Goal: Task Accomplishment & Management: Manage account settings

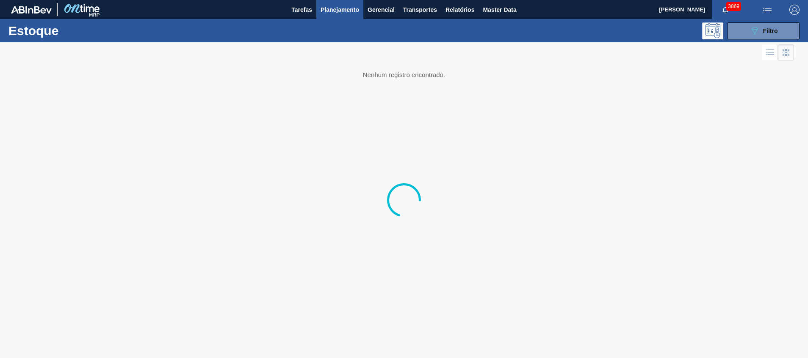
click at [344, 15] on button "Planejamento" at bounding box center [339, 9] width 47 height 19
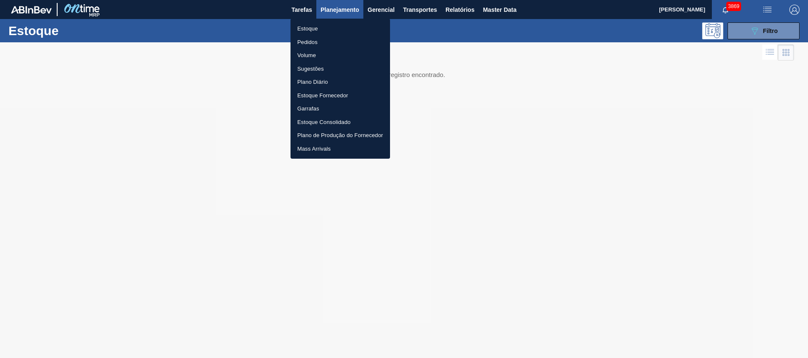
click at [756, 27] on div at bounding box center [404, 179] width 808 height 358
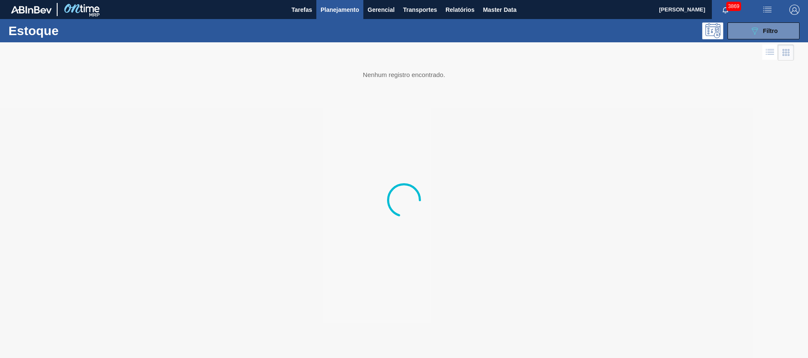
click at [753, 0] on body "Tarefas Planejamento Gerencial Transportes Relatórios Master Data Beatriz Marce…" at bounding box center [404, 0] width 808 height 0
click at [749, 30] on icon "089F7B8B-B2A5-4AFE-B5C0-19BA573D28AC" at bounding box center [754, 31] width 10 height 10
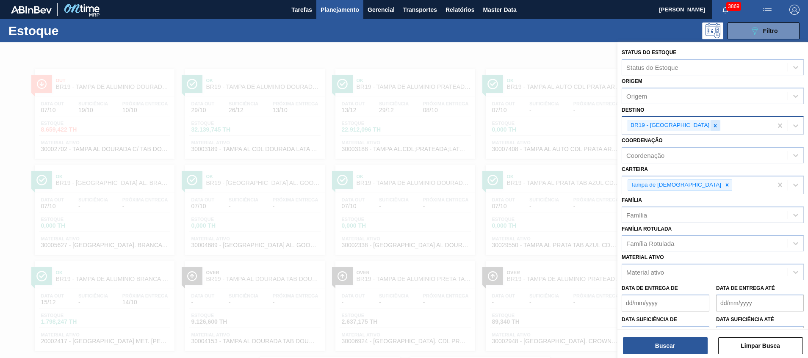
click at [710, 123] on div at bounding box center [714, 125] width 9 height 11
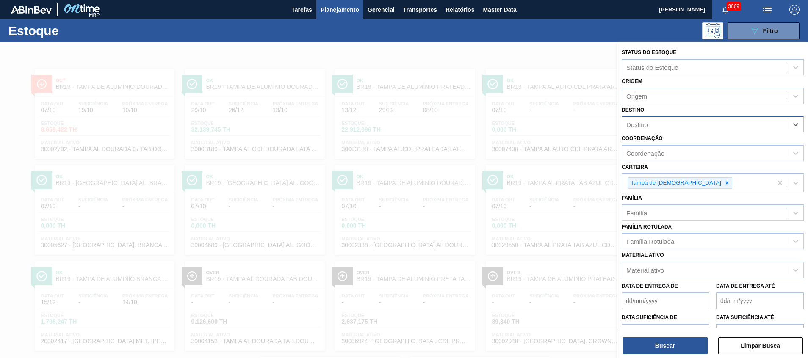
type input "e"
type input "teres"
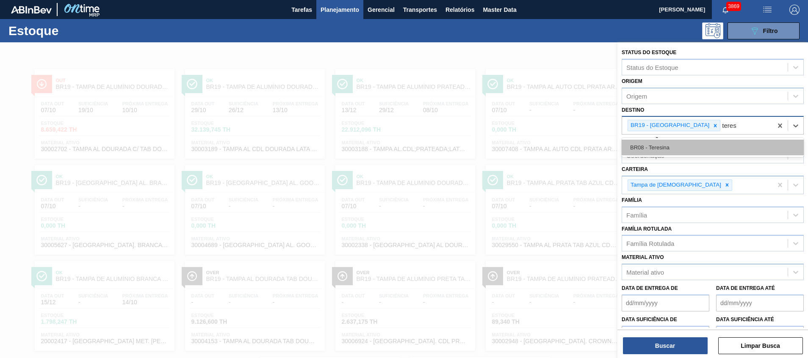
click at [674, 148] on div "BR08 - Teresina" at bounding box center [712, 148] width 182 height 16
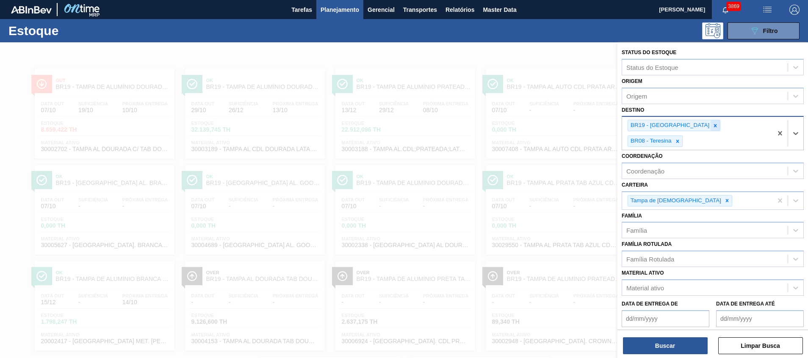
click at [710, 121] on div at bounding box center [714, 125] width 9 height 11
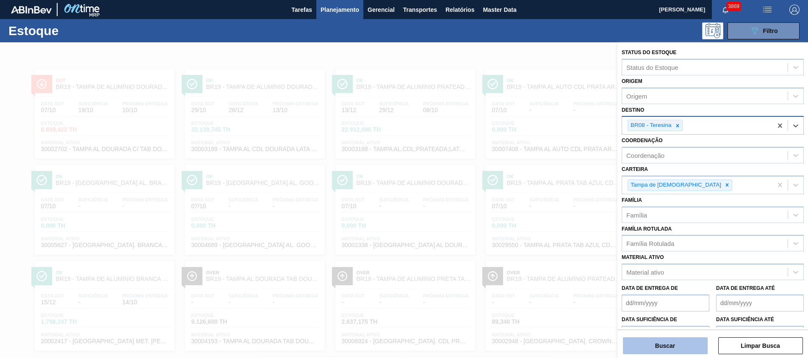
click at [671, 342] on button "Buscar" at bounding box center [665, 345] width 85 height 17
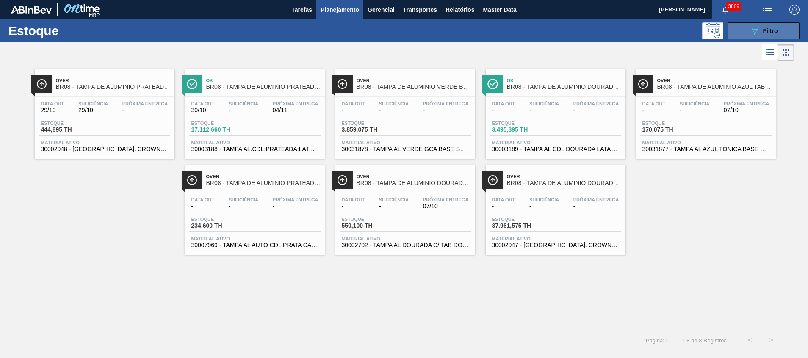
click at [754, 23] on button "089F7B8B-B2A5-4AFE-B5C0-19BA573D28AC Filtro" at bounding box center [763, 30] width 72 height 17
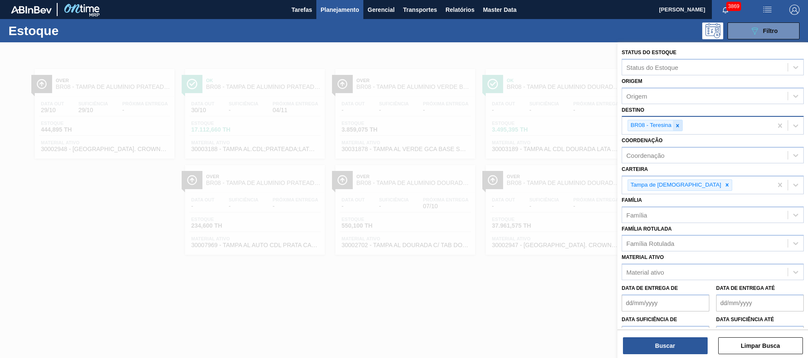
click at [678, 130] on div at bounding box center [677, 125] width 9 height 11
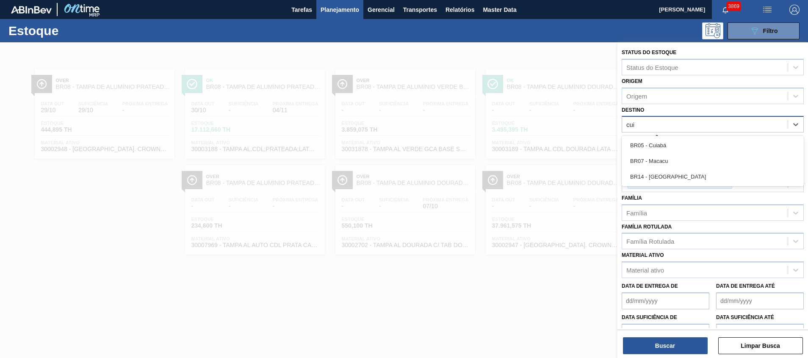
type input "cuia"
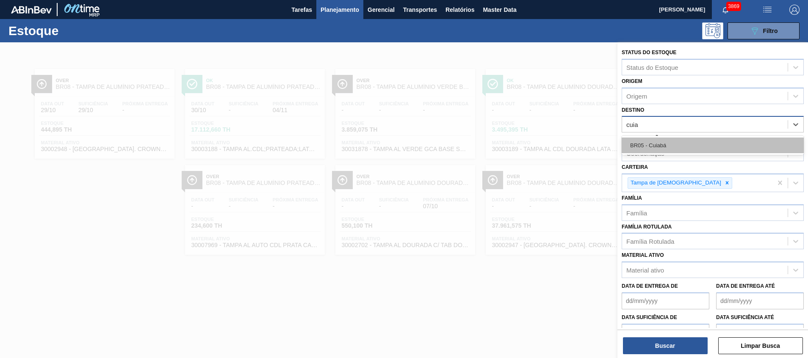
click at [671, 138] on div "BR05 - Cuiabá" at bounding box center [712, 146] width 182 height 16
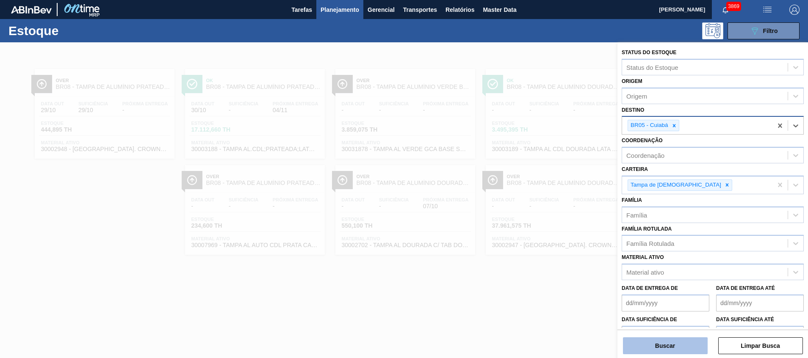
click at [671, 341] on button "Buscar" at bounding box center [665, 345] width 85 height 17
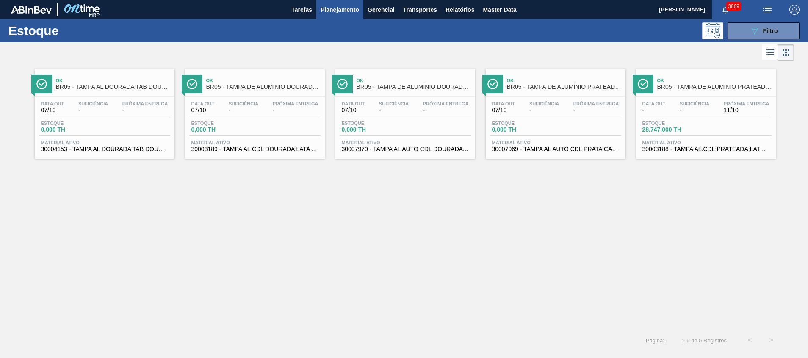
click at [340, 11] on span "Planejamento" at bounding box center [339, 10] width 39 height 10
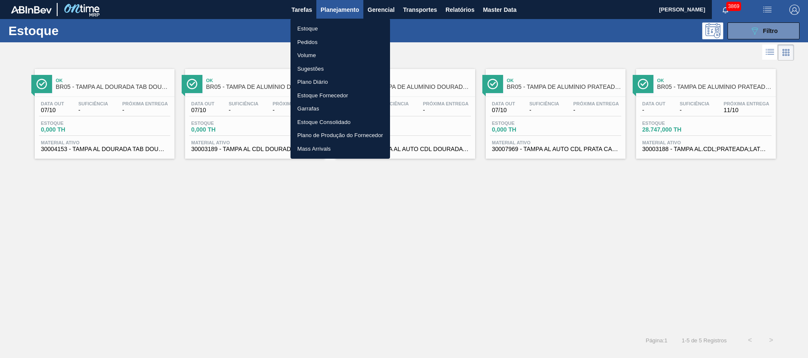
click at [329, 41] on li "Pedidos" at bounding box center [339, 43] width 99 height 14
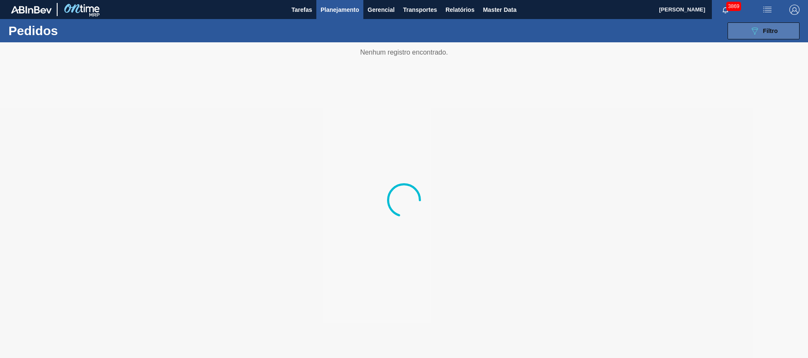
click at [733, 30] on button "089F7B8B-B2A5-4AFE-B5C0-19BA573D28AC Filtro" at bounding box center [763, 30] width 72 height 17
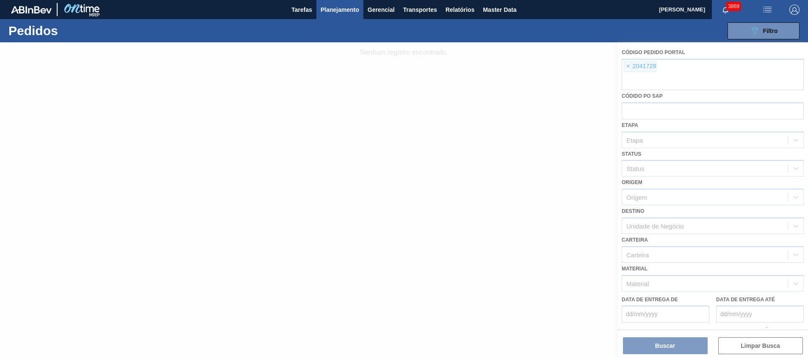
click at [674, 86] on div at bounding box center [404, 200] width 808 height 316
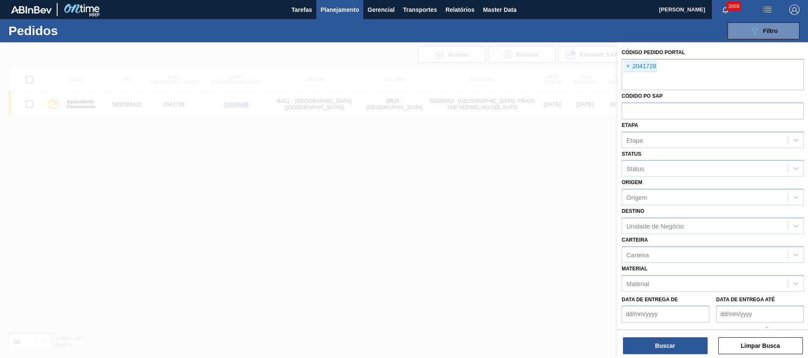
click at [674, 86] on input "text" at bounding box center [712, 82] width 182 height 16
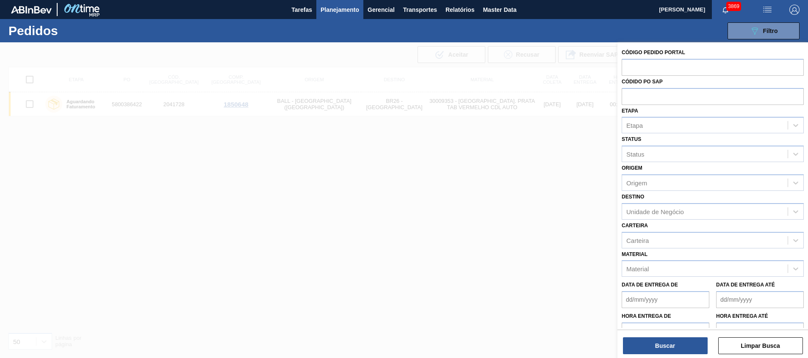
paste input "5800334498"
type input "5800334498"
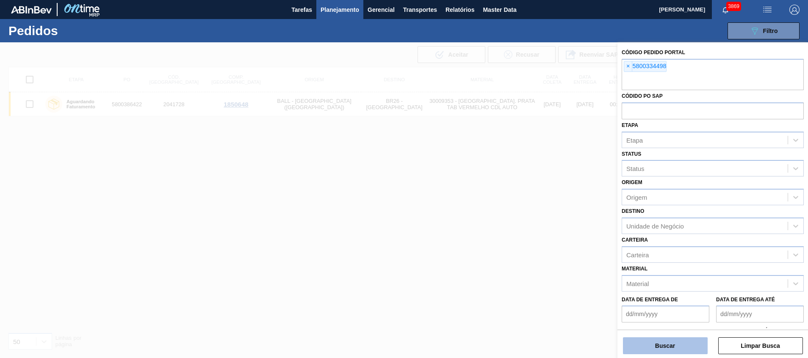
click at [666, 344] on button "Buscar" at bounding box center [665, 345] width 85 height 17
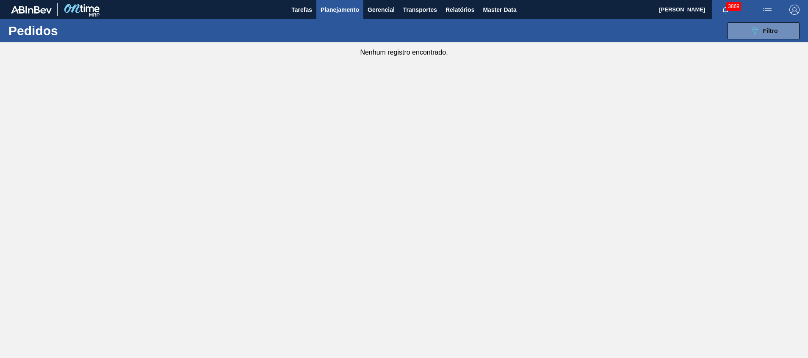
drag, startPoint x: 746, startPoint y: 29, endPoint x: 735, endPoint y: 62, distance: 34.8
click at [746, 29] on button "089F7B8B-B2A5-4AFE-B5C0-19BA573D28AC Filtro" at bounding box center [763, 30] width 72 height 17
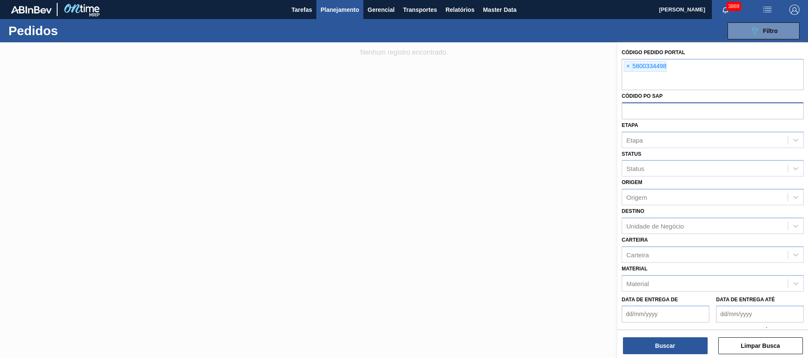
click at [705, 109] on input "text" at bounding box center [712, 110] width 182 height 16
paste input "5800334498"
type input "5800334498"
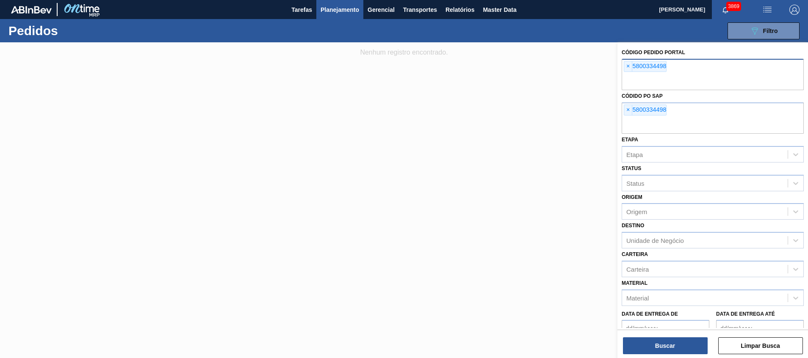
click at [668, 77] on input "text" at bounding box center [712, 82] width 182 height 16
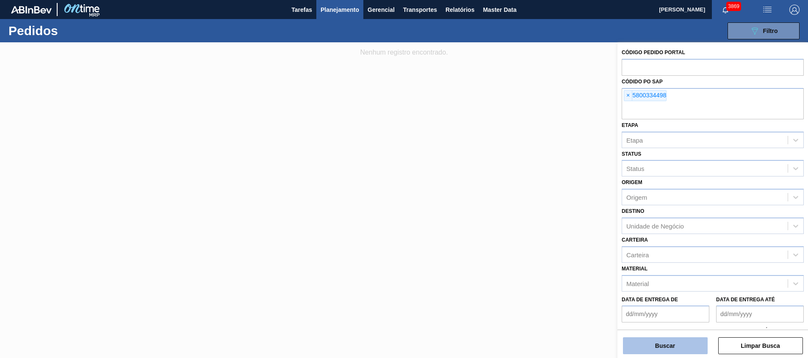
click at [647, 346] on button "Buscar" at bounding box center [665, 345] width 85 height 17
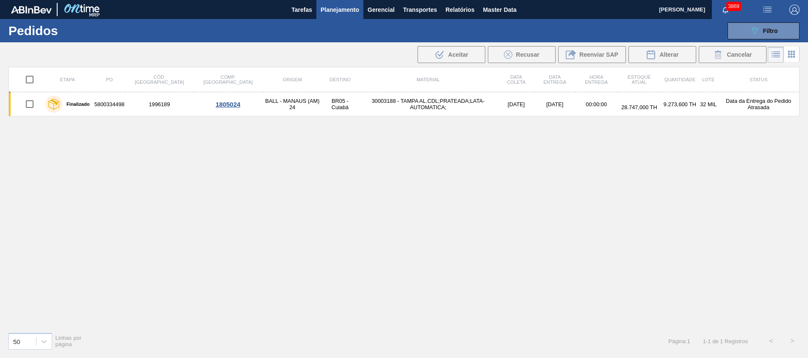
click at [534, 102] on td "[DATE]" at bounding box center [554, 104] width 41 height 24
click at [785, 56] on li at bounding box center [792, 54] width 16 height 15
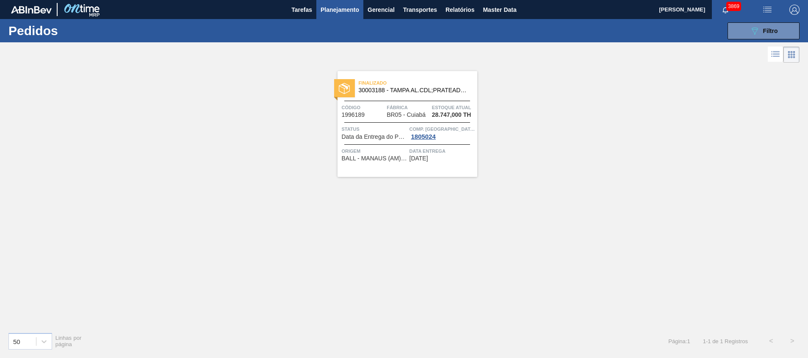
click at [366, 142] on div "Finalizado 30003188 - TAMPA AL.CDL;PRATEADA;LATA-AUTOMATICA; Código 1996189 Fáb…" at bounding box center [407, 124] width 140 height 106
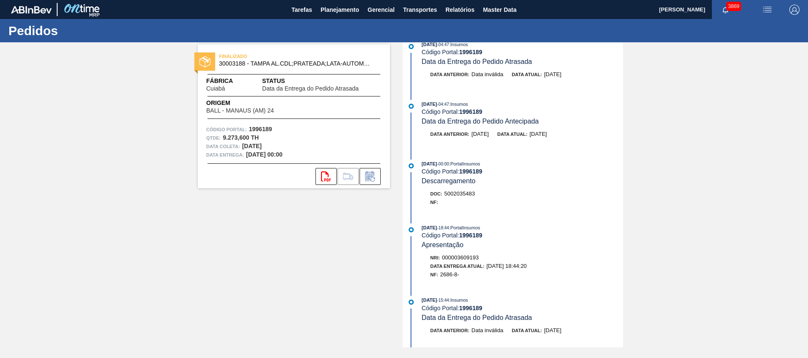
scroll to position [190, 0]
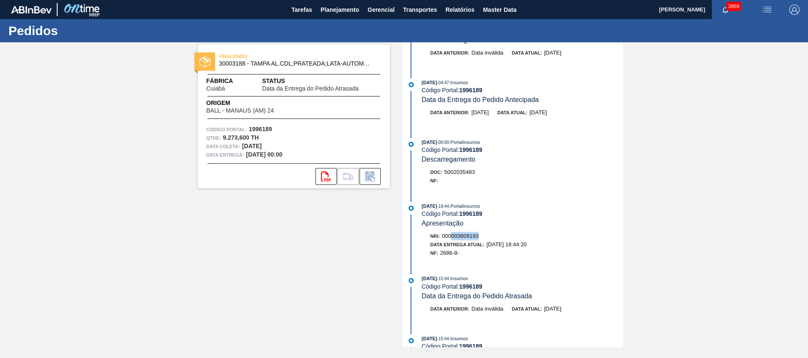
drag, startPoint x: 480, startPoint y: 237, endPoint x: 452, endPoint y: 239, distance: 28.4
click at [452, 239] on div "Nri: 000003609193" at bounding box center [526, 236] width 193 height 8
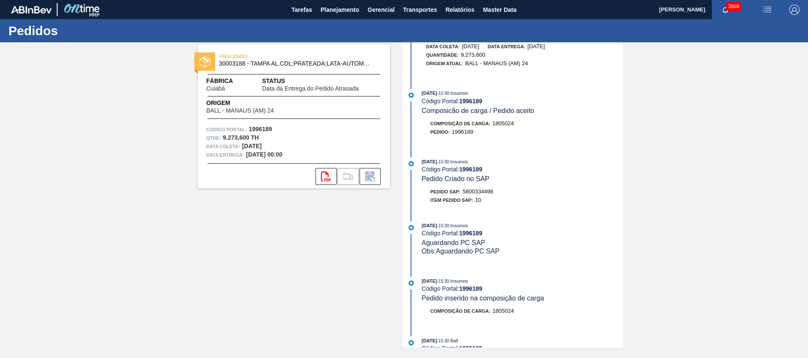
scroll to position [1223, 0]
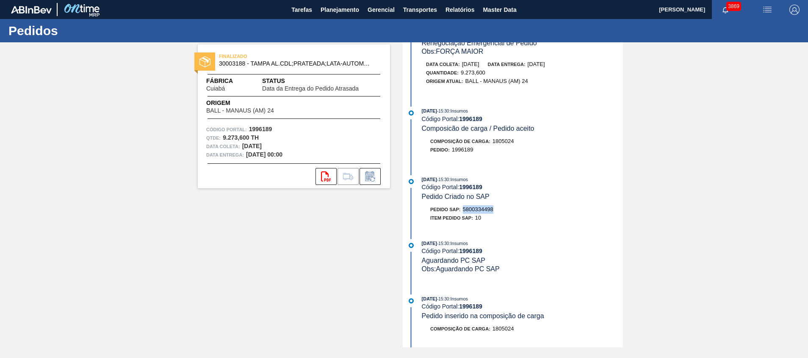
drag, startPoint x: 493, startPoint y: 209, endPoint x: 464, endPoint y: 210, distance: 29.2
click at [464, 210] on div "Pedido SAP: 5800334498" at bounding box center [522, 209] width 201 height 8
copy span "5800334498"
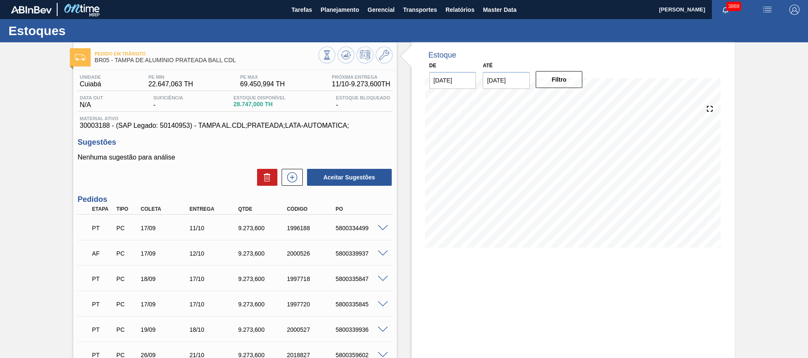
click at [119, 224] on div "PT PC 17/09 11/10 9.273,600 1996188 5800334499" at bounding box center [232, 227] width 292 height 17
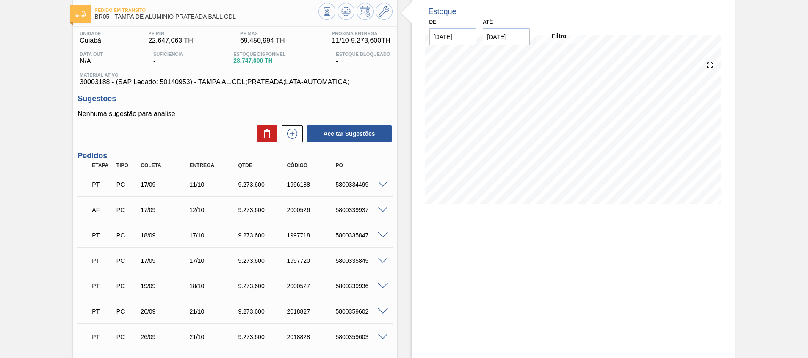
scroll to position [63, 0]
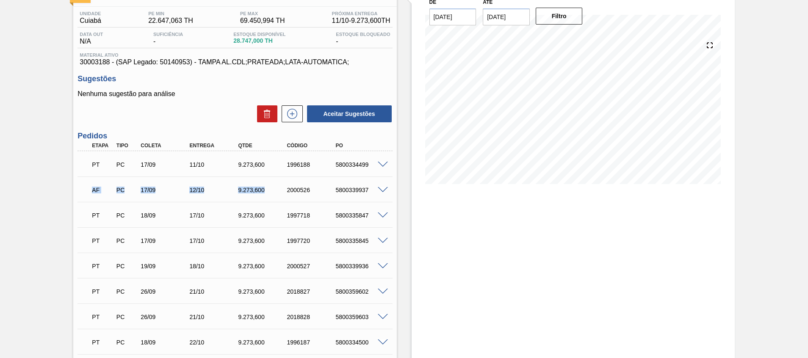
drag, startPoint x: 92, startPoint y: 191, endPoint x: 318, endPoint y: 195, distance: 226.5
click at [318, 195] on div "AF PC 17/09 12/10 9.273,600 2000526 5800339937" at bounding box center [232, 189] width 292 height 17
click at [341, 163] on div "5800334499" at bounding box center [360, 164] width 55 height 7
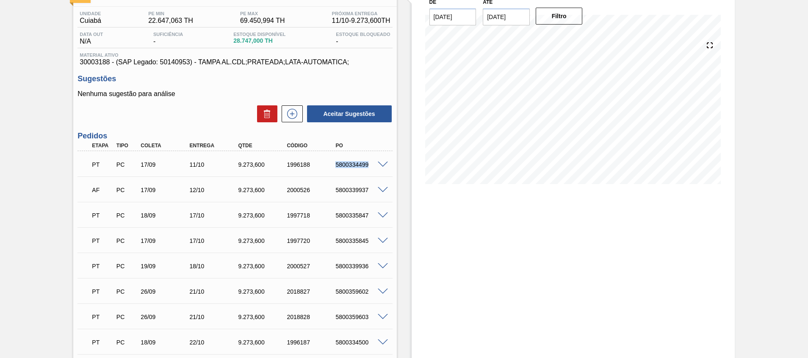
copy div "5800334499"
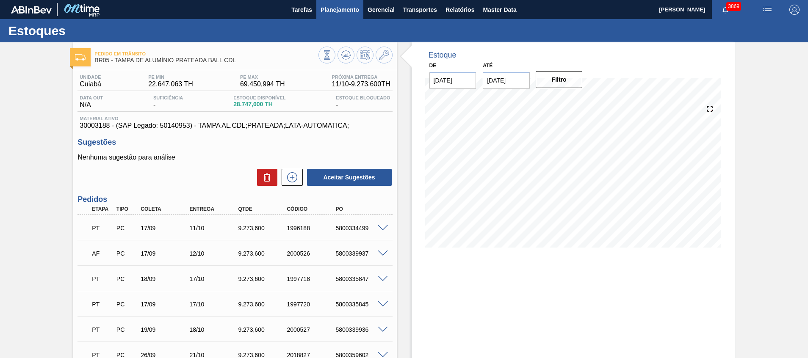
click at [345, 13] on span "Planejamento" at bounding box center [339, 10] width 39 height 10
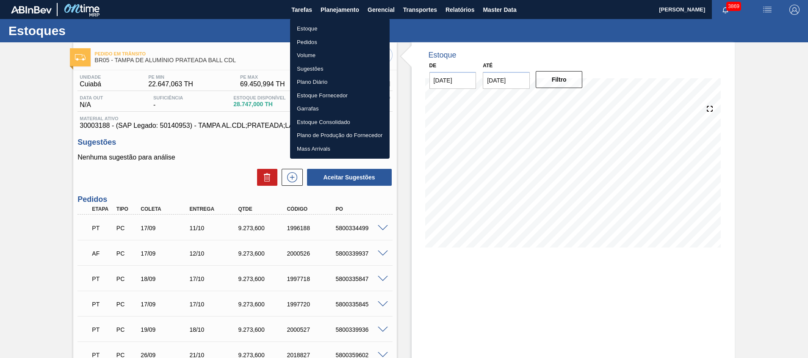
click at [445, 251] on div at bounding box center [404, 179] width 808 height 358
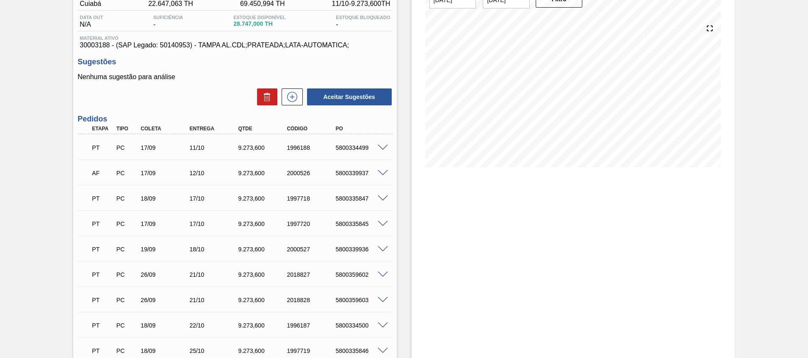
scroll to position [127, 0]
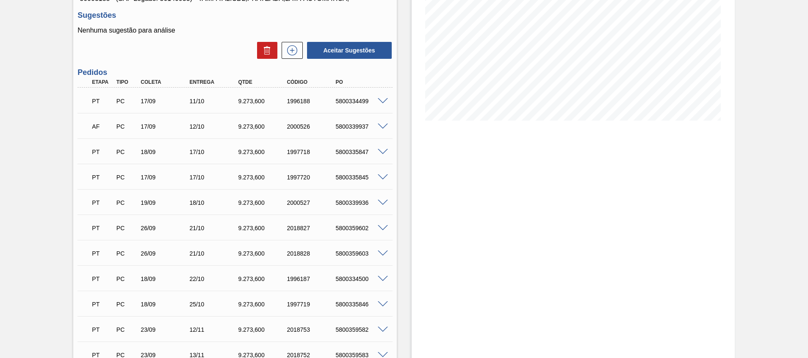
click at [384, 150] on span at bounding box center [383, 152] width 10 height 6
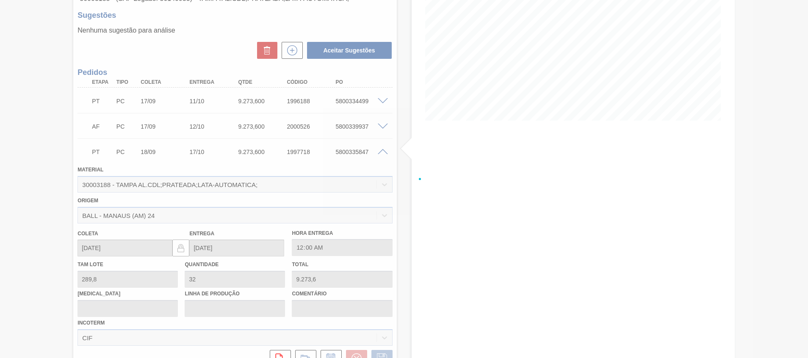
scroll to position [332, 0]
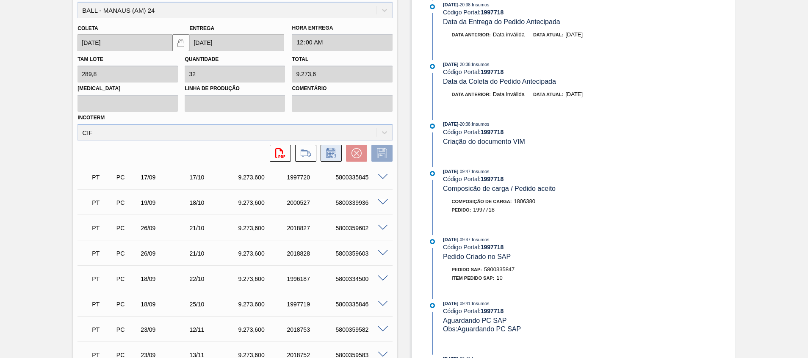
click at [326, 156] on icon at bounding box center [331, 153] width 14 height 10
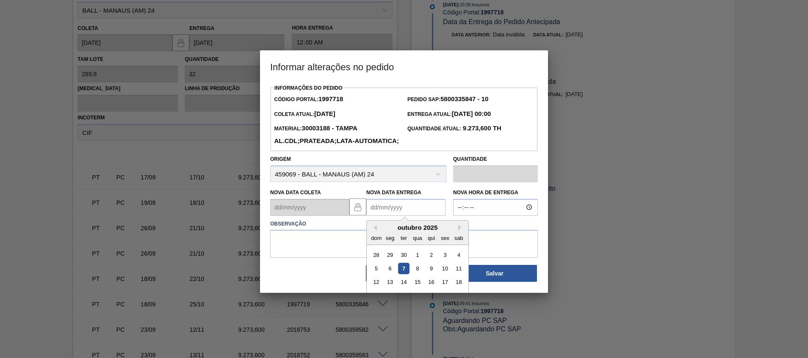
click at [385, 216] on Entrega1997718 "Nova Data Entrega" at bounding box center [405, 207] width 79 height 17
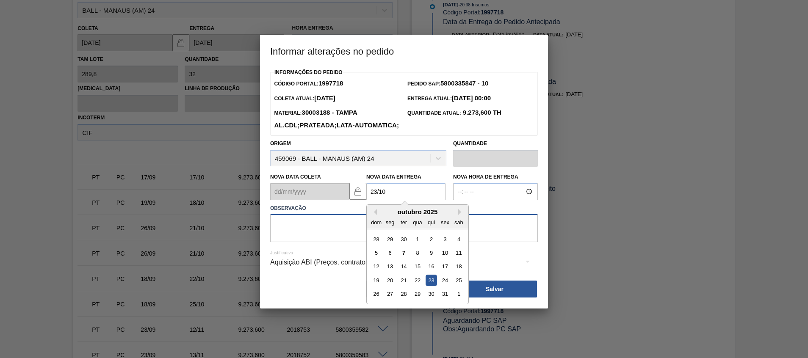
type Entrega1997718 "23/10/2025"
click at [322, 242] on textarea at bounding box center [404, 228] width 268 height 28
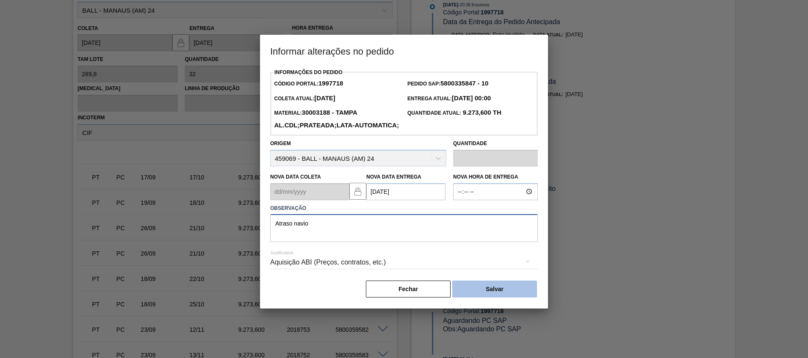
type textarea "Atraso navio"
click at [492, 298] on button "Salvar" at bounding box center [494, 289] width 85 height 17
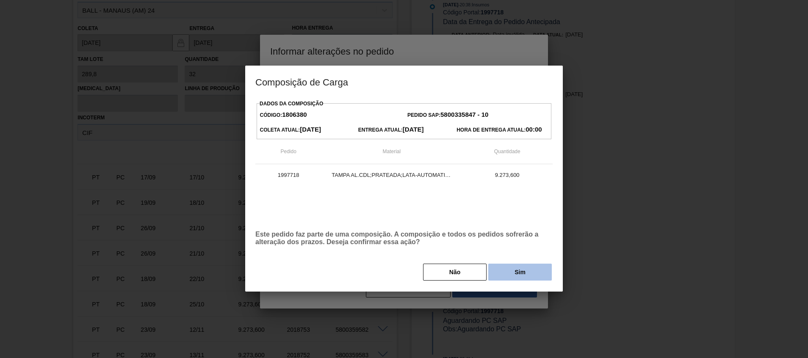
click at [508, 277] on button "Sim" at bounding box center [519, 272] width 63 height 17
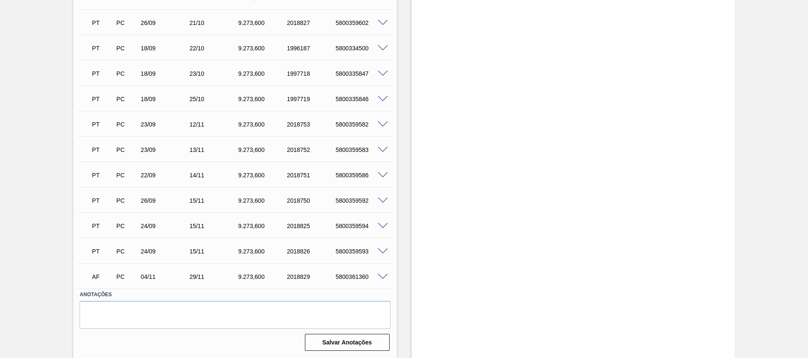
scroll to position [102, 0]
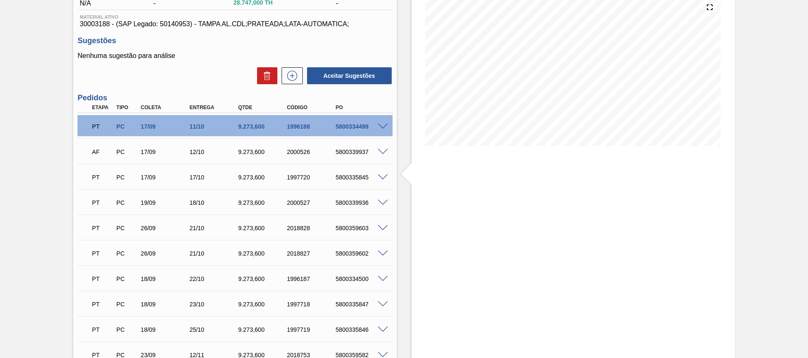
click at [382, 203] on span at bounding box center [383, 203] width 10 height 6
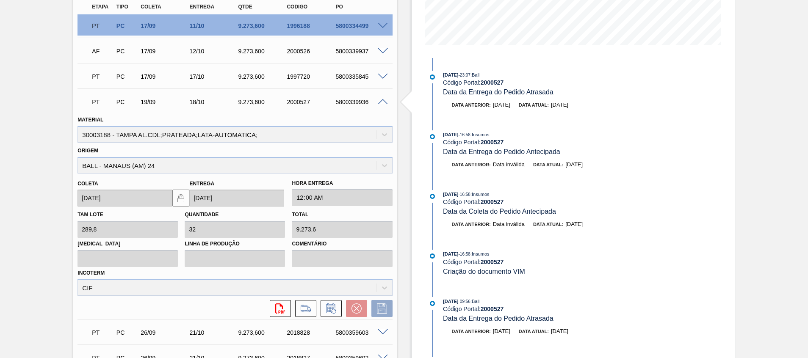
scroll to position [292, 0]
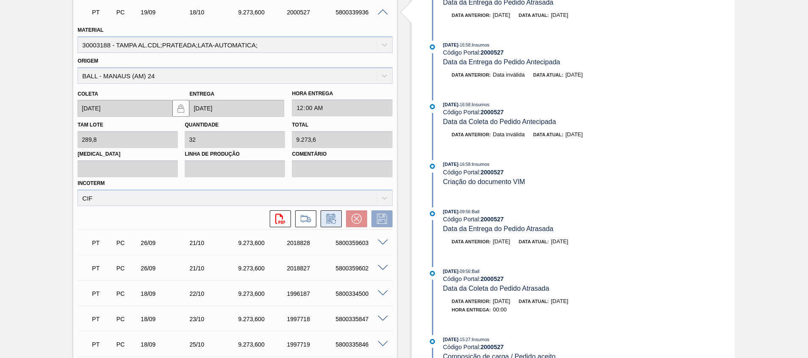
click at [331, 223] on icon at bounding box center [331, 219] width 14 height 10
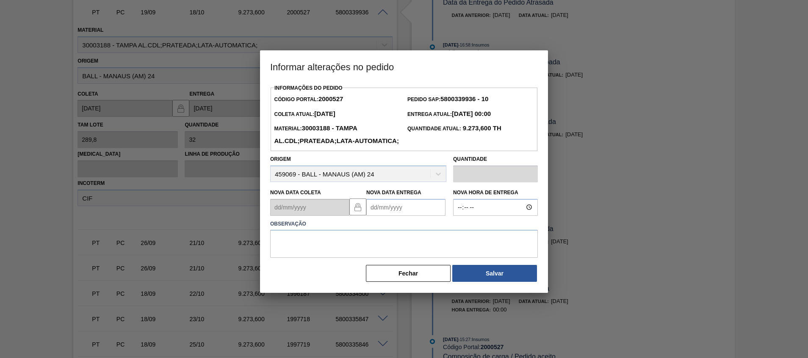
click at [390, 216] on Entrega2000527 "Nova Data Entrega" at bounding box center [405, 207] width 79 height 17
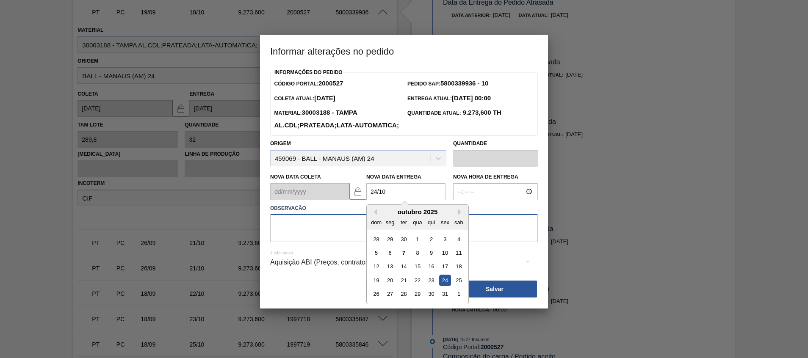
type Entrega2000527 "24/10/2025"
click at [327, 242] on textarea at bounding box center [404, 228] width 268 height 28
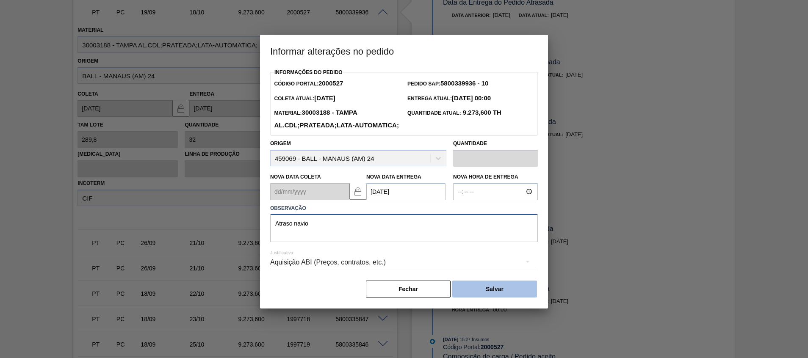
type textarea "Atraso navio"
click at [503, 298] on button "Salvar" at bounding box center [494, 289] width 85 height 17
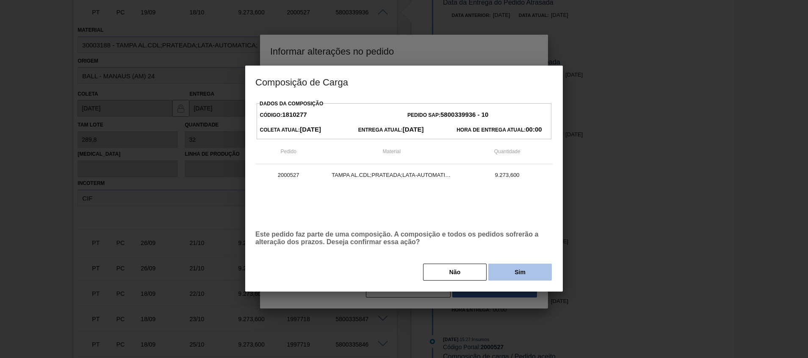
click at [512, 274] on button "Sim" at bounding box center [519, 272] width 63 height 17
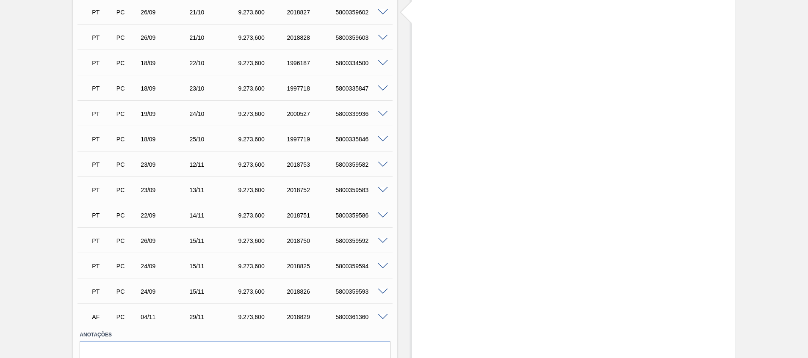
scroll to position [36, 0]
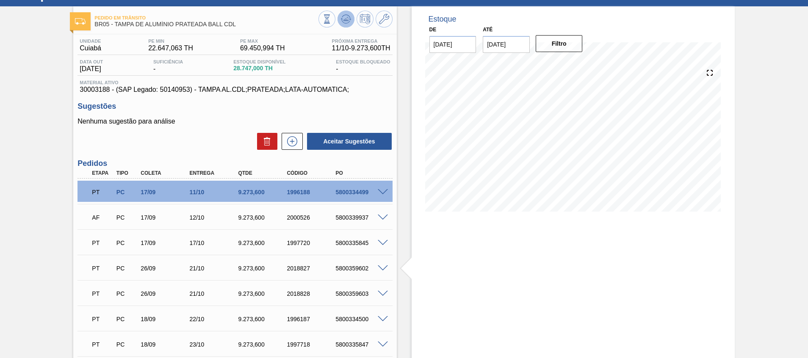
click at [350, 17] on button at bounding box center [345, 19] width 17 height 17
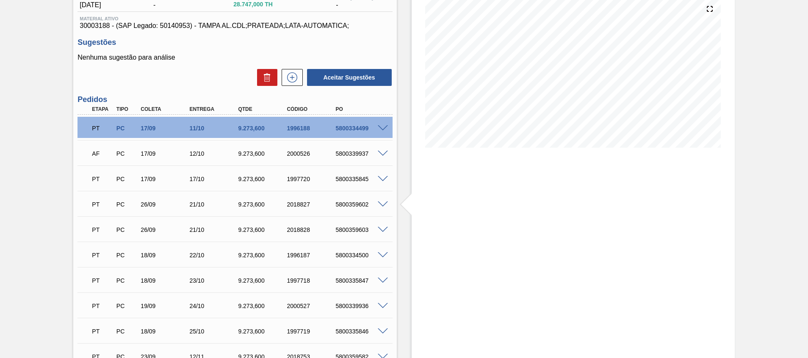
scroll to position [329, 0]
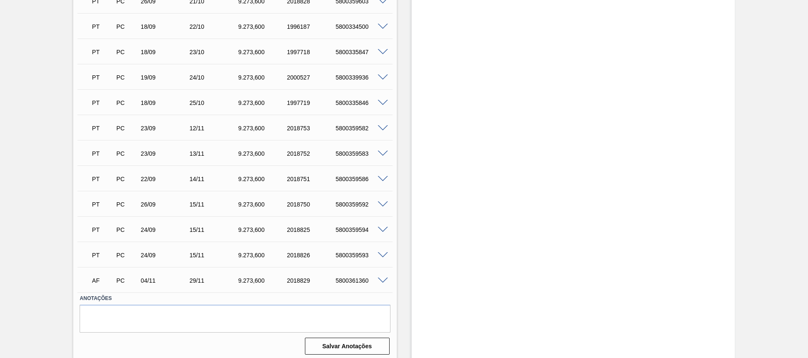
click at [382, 176] on span at bounding box center [383, 179] width 10 height 6
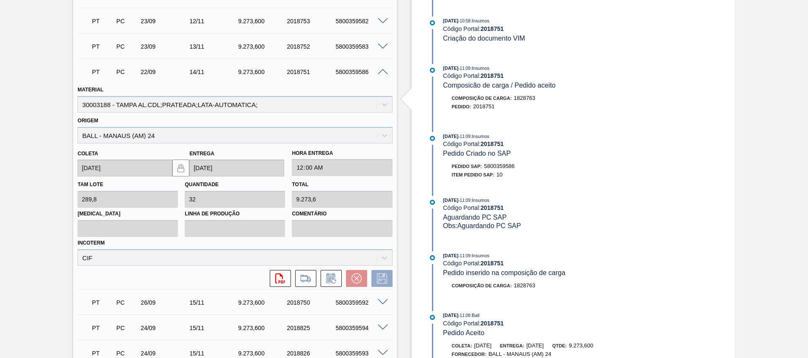
scroll to position [456, 0]
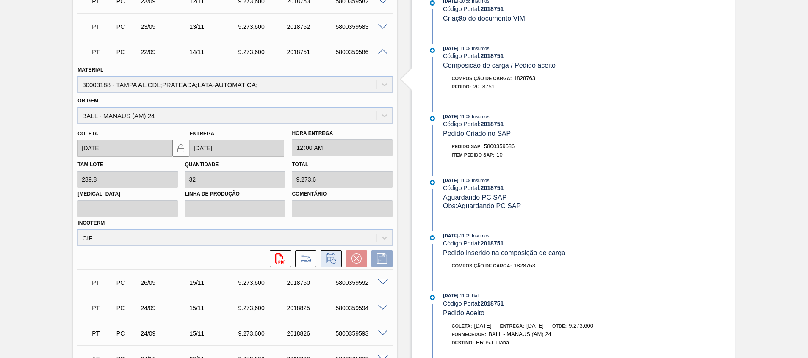
click at [334, 262] on icon at bounding box center [331, 259] width 14 height 10
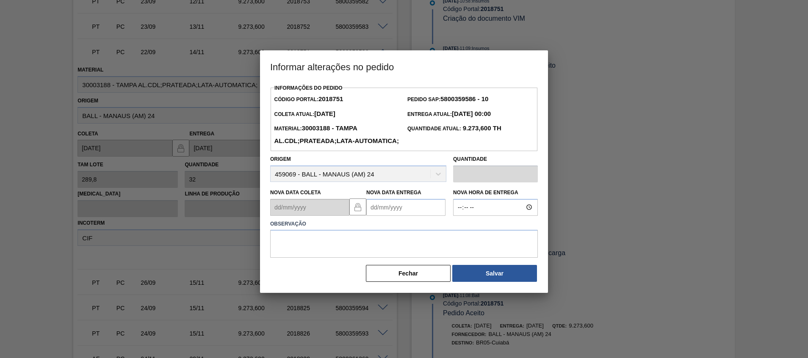
click at [386, 216] on Entrega2018751 "Nova Data Entrega" at bounding box center [405, 207] width 79 height 17
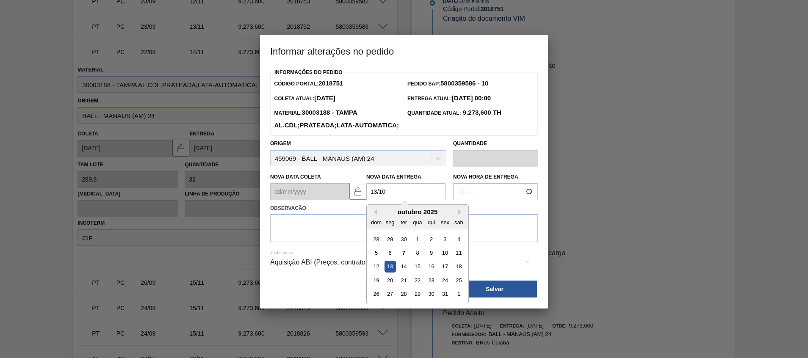
click at [387, 272] on div "13" at bounding box center [389, 266] width 11 height 11
type Entrega2018751 "13/10/2025"
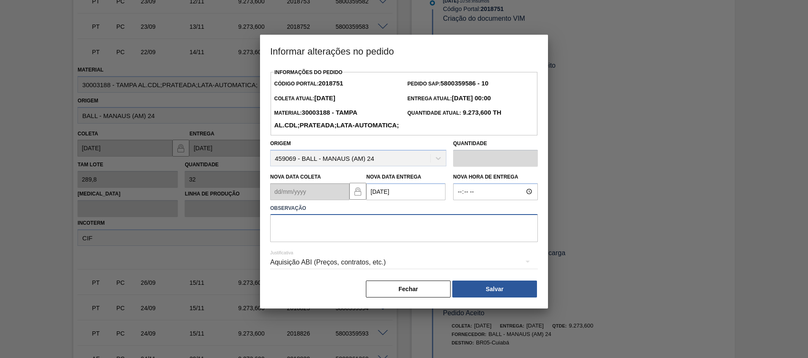
click at [385, 242] on textarea at bounding box center [404, 228] width 268 height 28
type textarea "Antecipação"
click at [481, 298] on button "Salvar" at bounding box center [494, 289] width 85 height 17
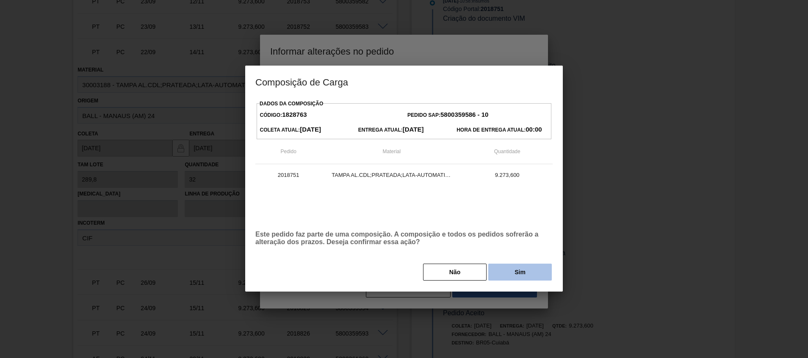
click at [530, 273] on button "Sim" at bounding box center [519, 272] width 63 height 17
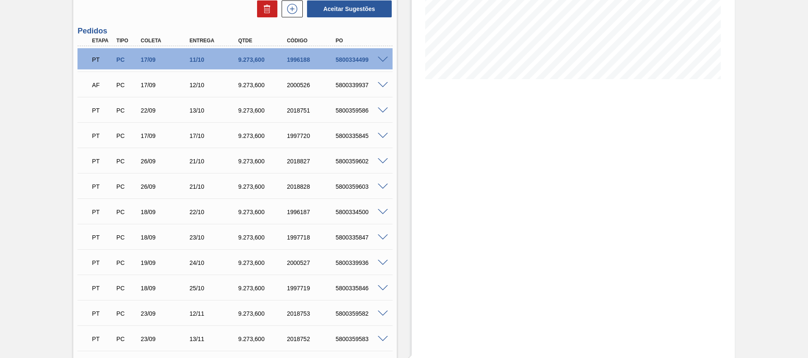
scroll to position [0, 0]
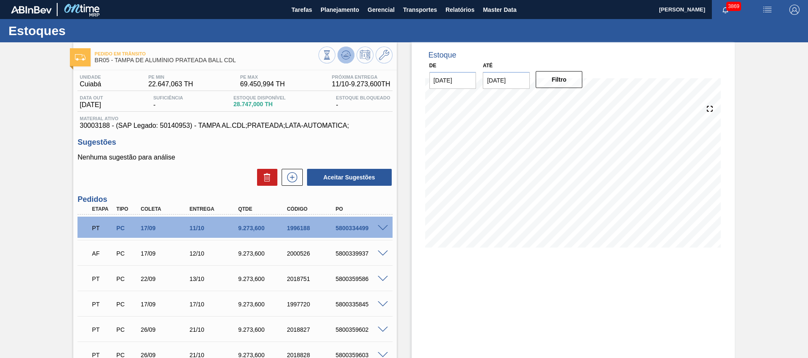
click at [338, 59] on button at bounding box center [345, 55] width 17 height 17
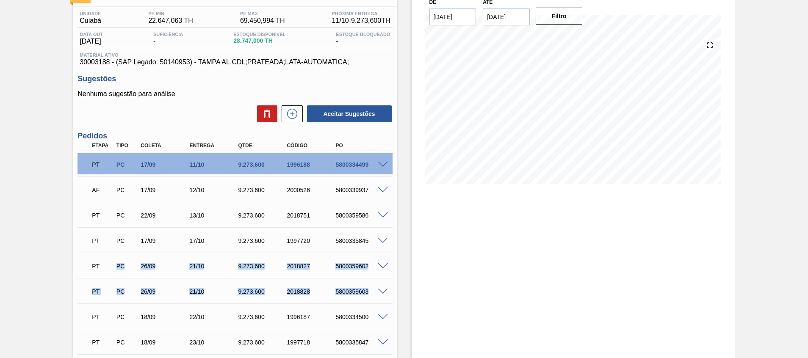
drag, startPoint x: 115, startPoint y: 262, endPoint x: 368, endPoint y: 288, distance: 254.6
click at [368, 288] on div "PT PC 17/09 11/10 9.273,600 1996188 5800334499 Material 30003188 - TAMPA AL.CDL…" at bounding box center [234, 354] width 315 height 406
click at [357, 263] on div "5800359602" at bounding box center [360, 266] width 55 height 7
click at [354, 268] on div "5800359602" at bounding box center [360, 266] width 55 height 7
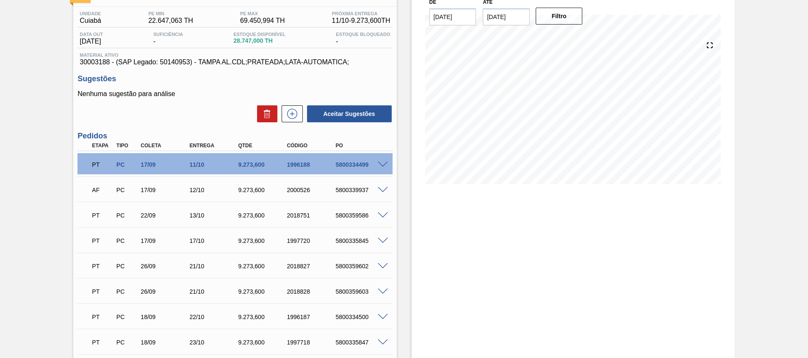
click at [385, 264] on span at bounding box center [383, 266] width 10 height 6
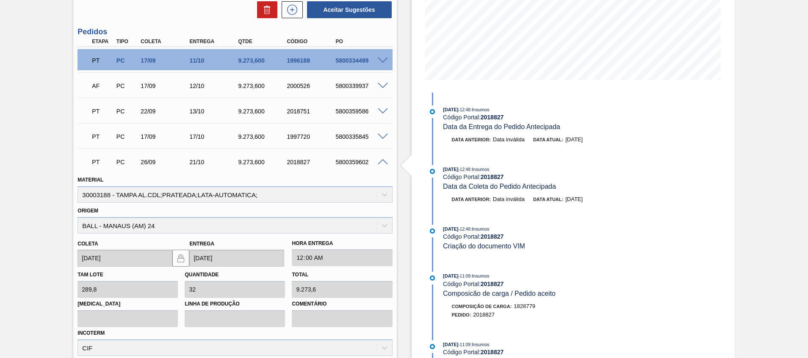
scroll to position [254, 0]
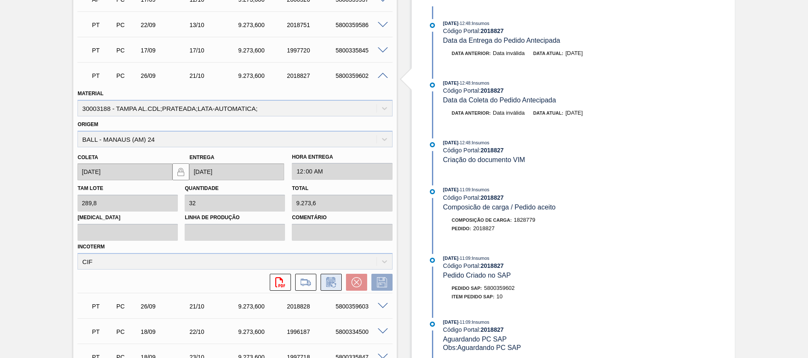
click at [331, 280] on icon at bounding box center [330, 282] width 9 height 10
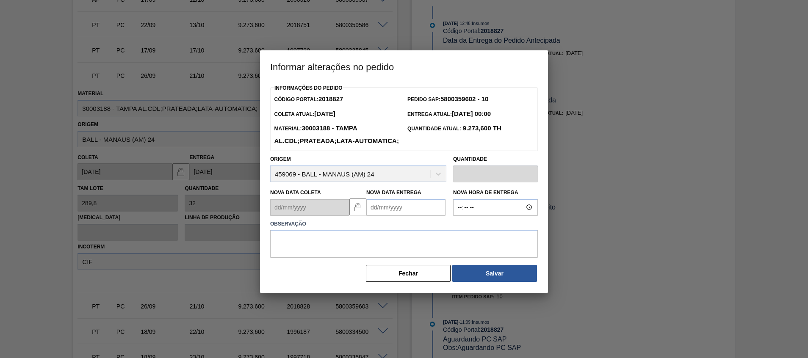
click at [395, 216] on Entrega2018827 "Nova Data Entrega" at bounding box center [405, 207] width 79 height 17
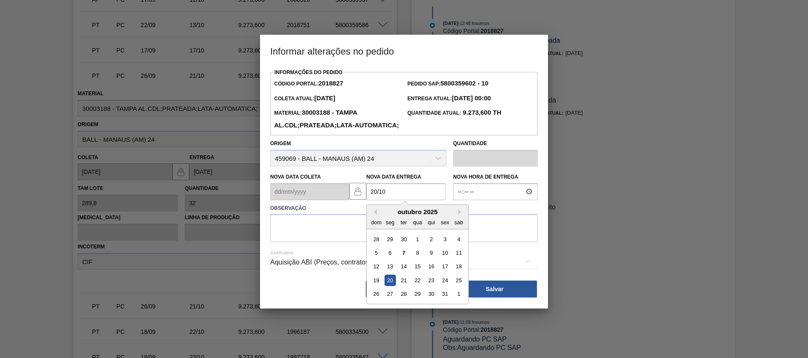
click at [386, 286] on div "20" at bounding box center [389, 280] width 11 height 11
type Entrega2018827 "[DATE]"
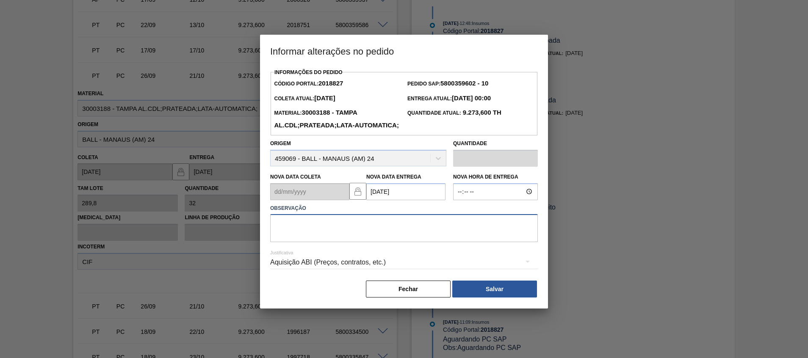
click at [293, 235] on textarea at bounding box center [404, 228] width 268 height 28
type textarea "Antecipação"
click at [475, 298] on button "Salvar" at bounding box center [494, 289] width 85 height 17
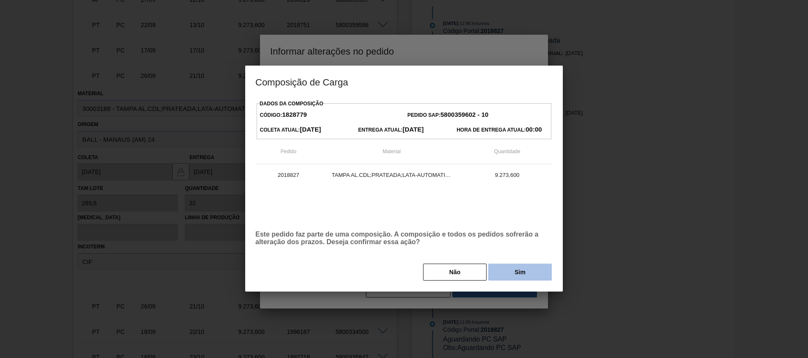
click at [513, 268] on button "Sim" at bounding box center [519, 272] width 63 height 17
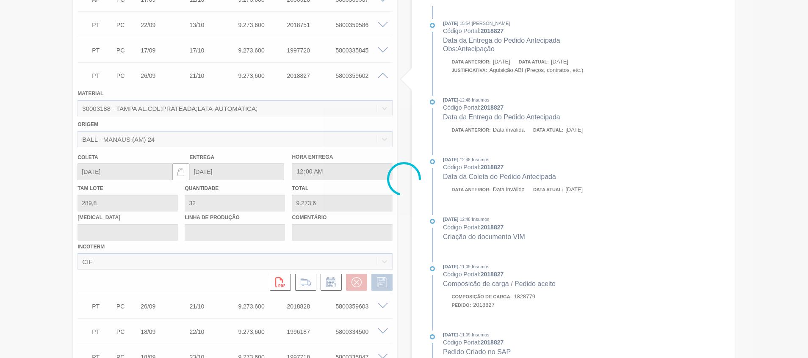
type input "Antecipação"
type input "[DATE]"
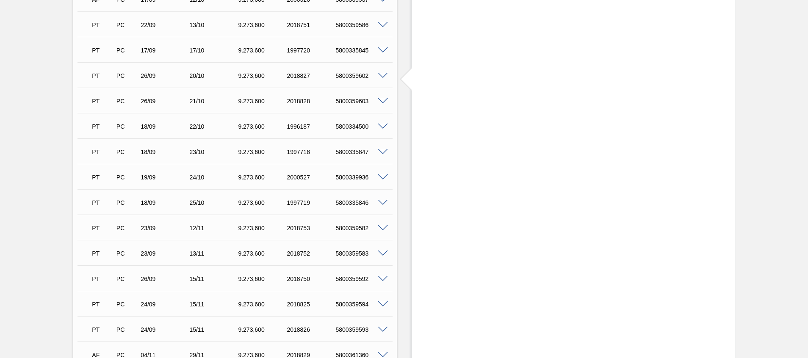
click at [339, 101] on div "5800359603" at bounding box center [360, 101] width 55 height 7
copy div "5800359603"
click at [348, 128] on div "5800334500" at bounding box center [360, 126] width 55 height 7
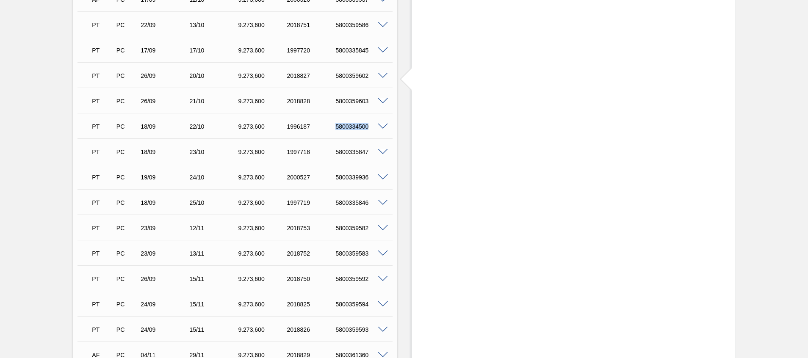
copy div "5800334500"
click at [359, 154] on div "5800335847" at bounding box center [360, 152] width 55 height 7
copy div "5800335847"
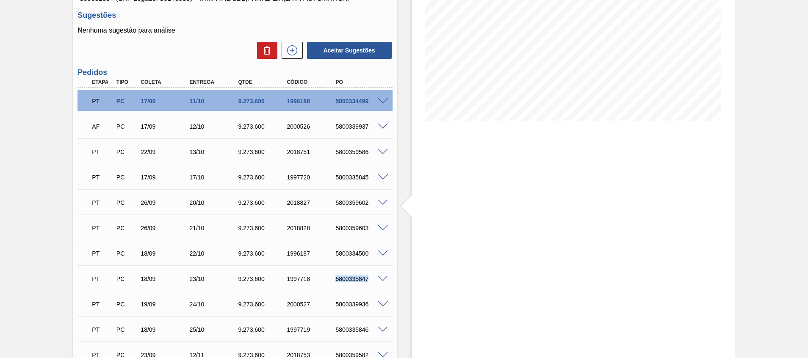
scroll to position [190, 0]
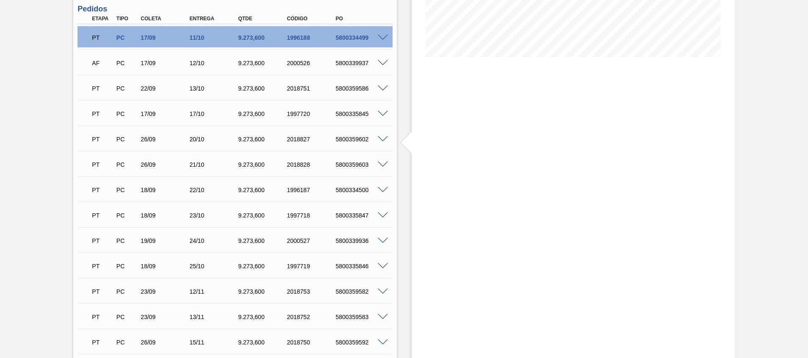
click at [360, 240] on div "5800339936" at bounding box center [360, 240] width 55 height 7
copy div "5800339936"
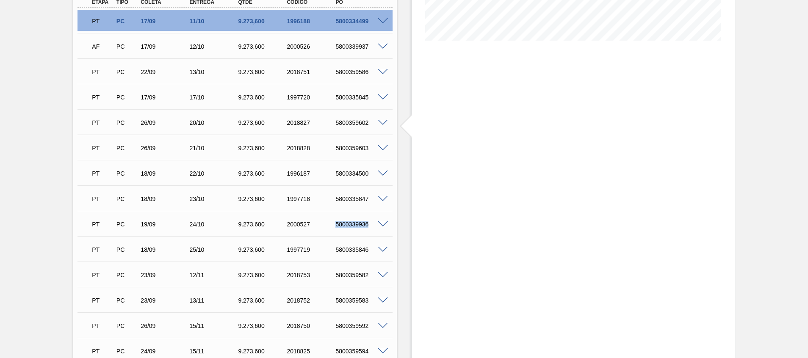
scroll to position [254, 0]
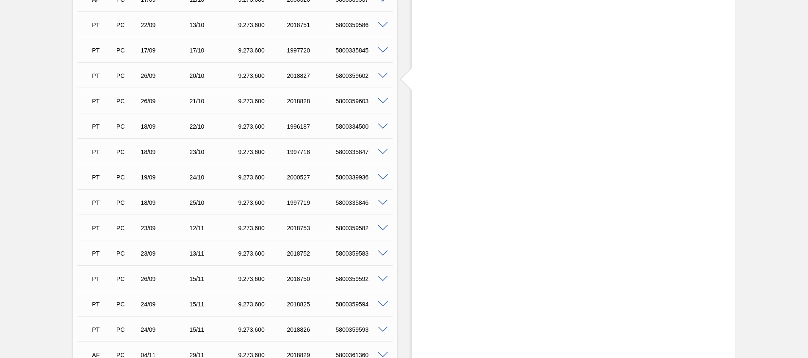
click at [361, 201] on div "5800335846" at bounding box center [360, 202] width 55 height 7
copy div "5800335846"
click at [361, 230] on div "5800359582" at bounding box center [360, 228] width 55 height 7
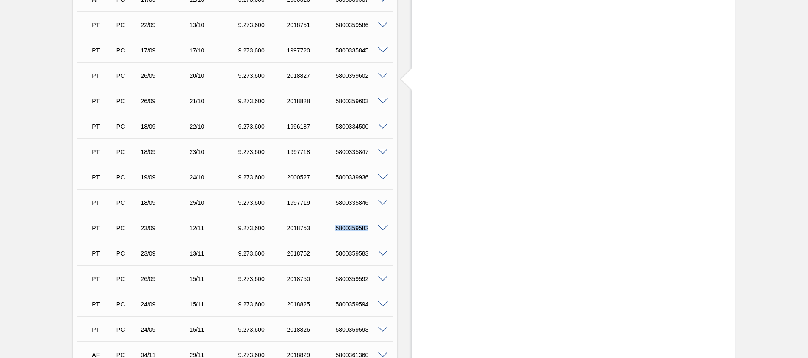
copy div "5800359582"
click at [363, 251] on div "5800359583" at bounding box center [360, 253] width 55 height 7
copy div "5800359583"
click at [357, 279] on div "5800359592" at bounding box center [360, 279] width 55 height 7
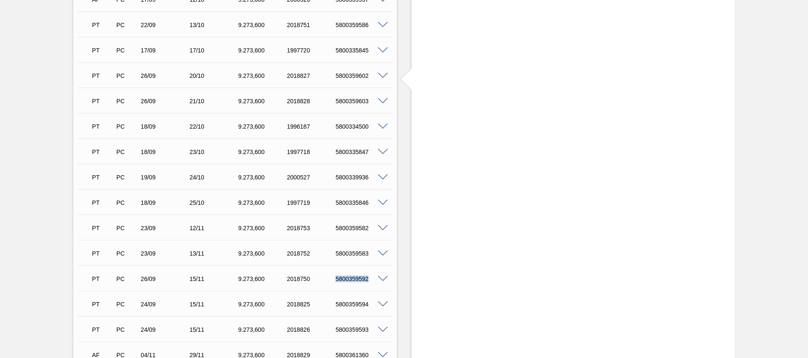
click at [357, 279] on div "5800359592" at bounding box center [360, 279] width 55 height 7
copy div "5800359592"
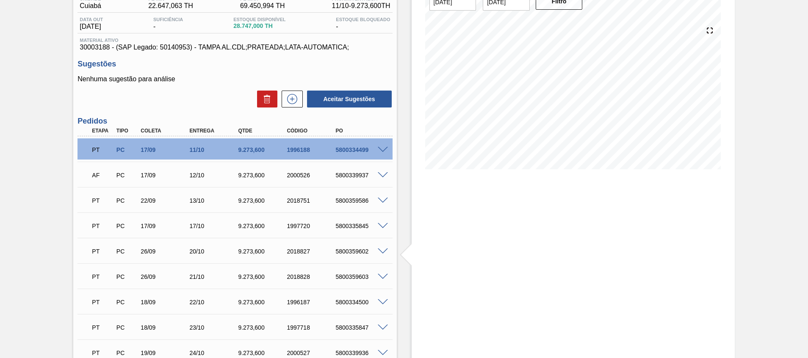
scroll to position [332, 0]
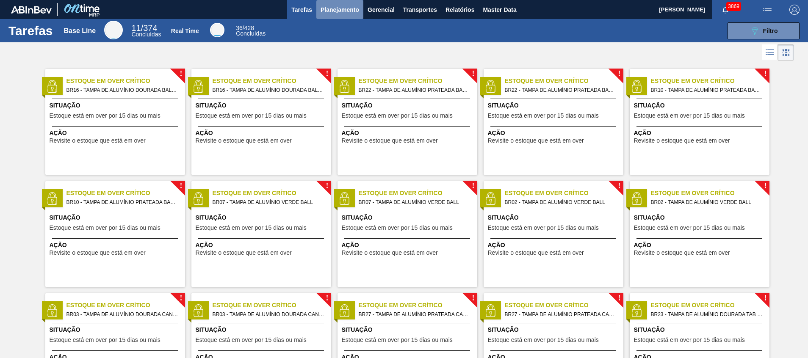
click at [335, 10] on span "Planejamento" at bounding box center [339, 10] width 39 height 10
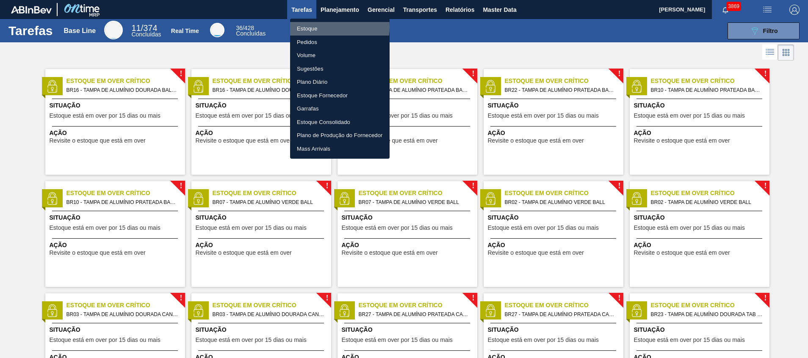
click at [328, 27] on li "Estoque" at bounding box center [339, 29] width 99 height 14
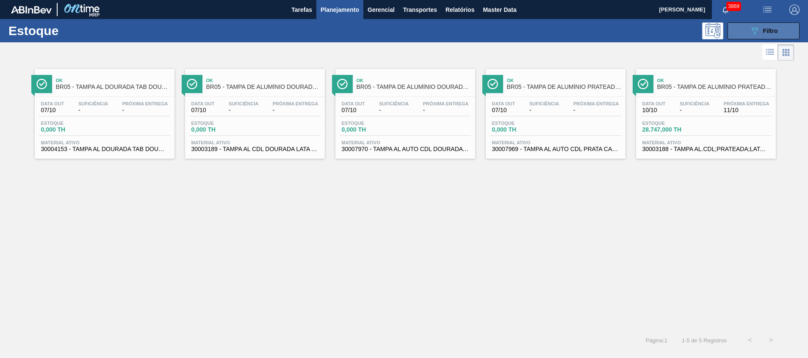
click at [766, 29] on span "Filtro" at bounding box center [770, 31] width 15 height 7
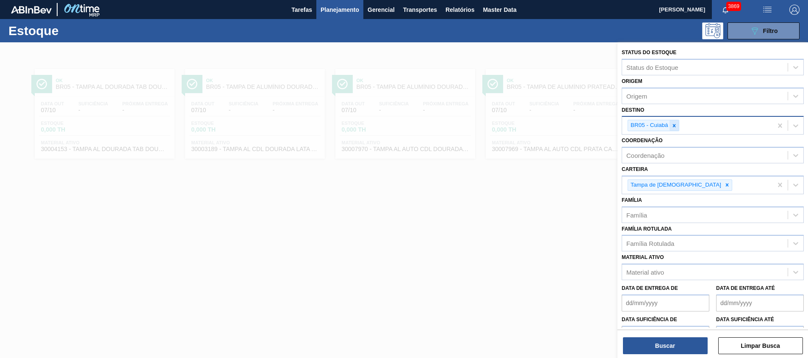
click at [677, 128] on div at bounding box center [673, 125] width 9 height 11
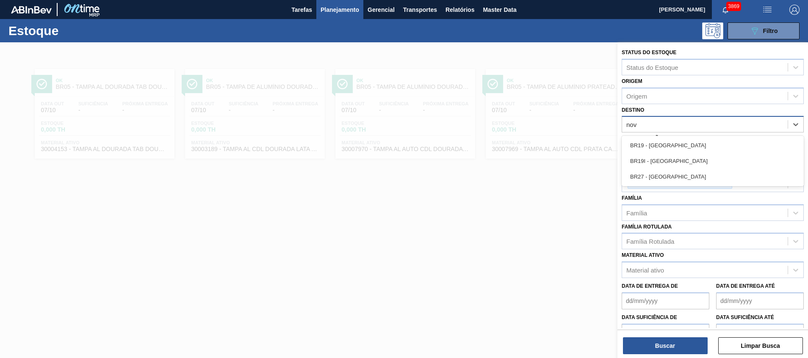
type input "nova"
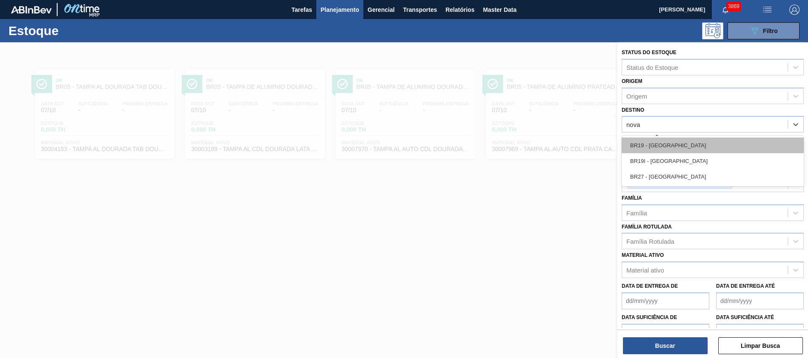
click at [666, 146] on div "BR19 - Nova Rio" at bounding box center [712, 146] width 182 height 16
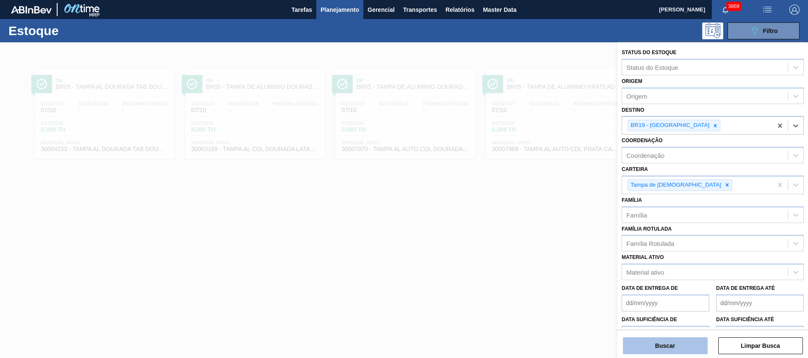
click at [657, 345] on button "Buscar" at bounding box center [665, 345] width 85 height 17
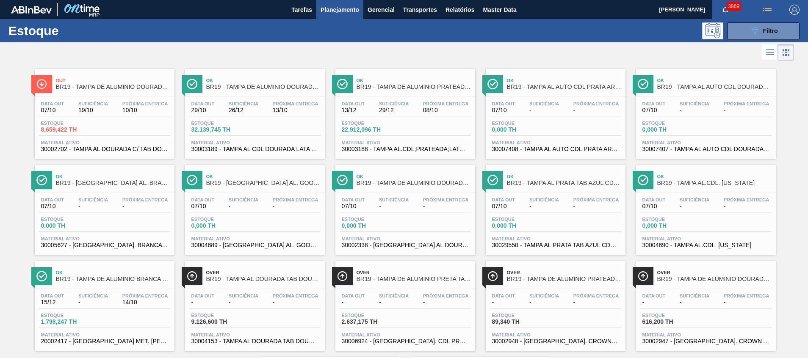
click at [116, 133] on div "Estoque 8.659,422 TH" at bounding box center [104, 128] width 131 height 15
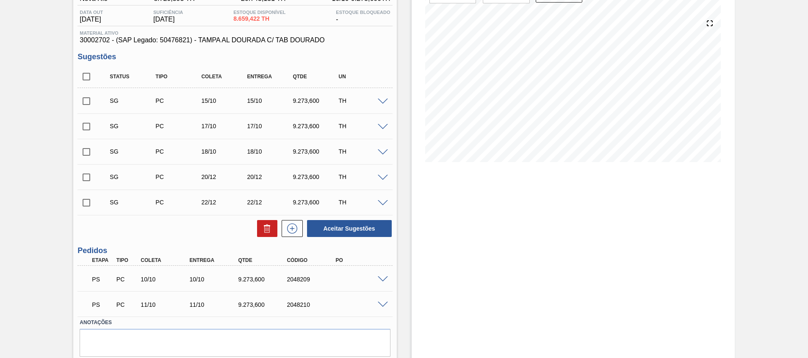
scroll to position [113, 0]
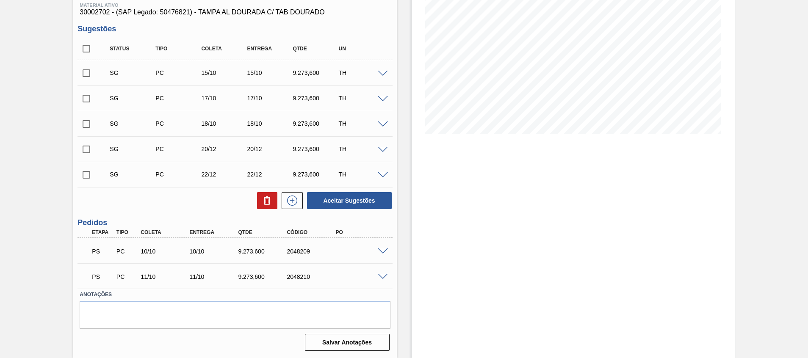
click at [384, 251] on span at bounding box center [383, 251] width 10 height 6
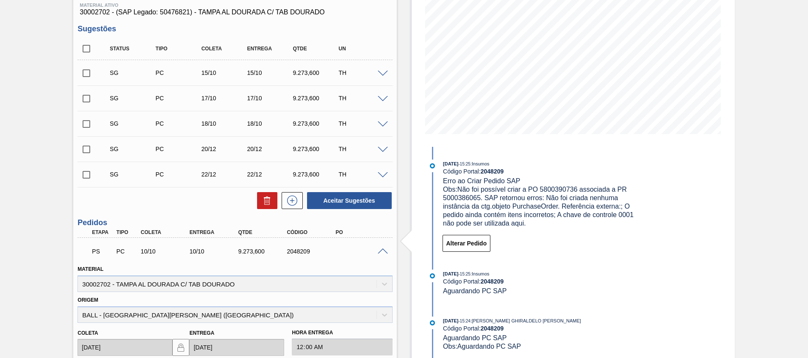
scroll to position [319, 0]
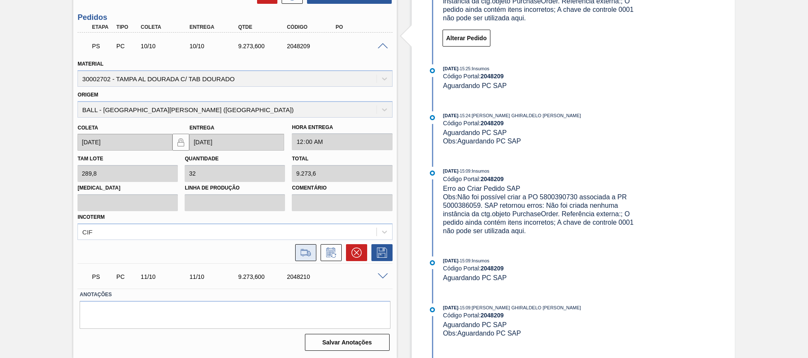
click at [308, 257] on icon at bounding box center [306, 253] width 14 height 10
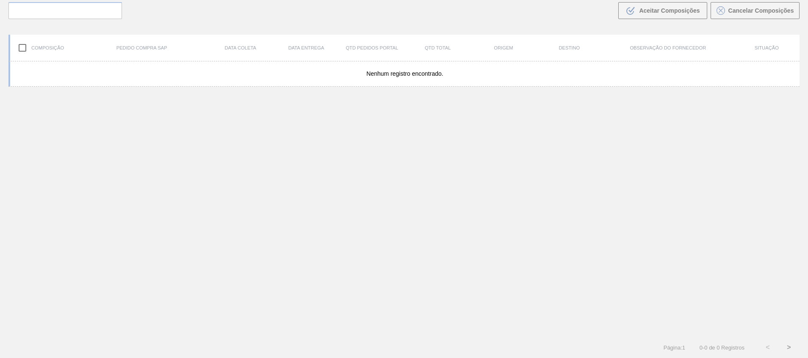
scroll to position [61, 0]
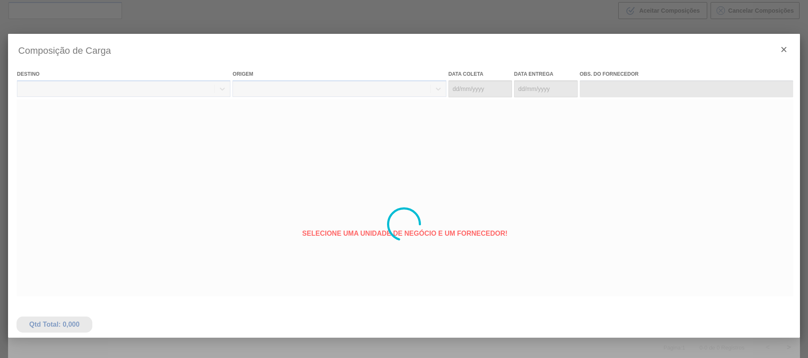
type coleta "[DATE]"
type Entrega "[DATE]"
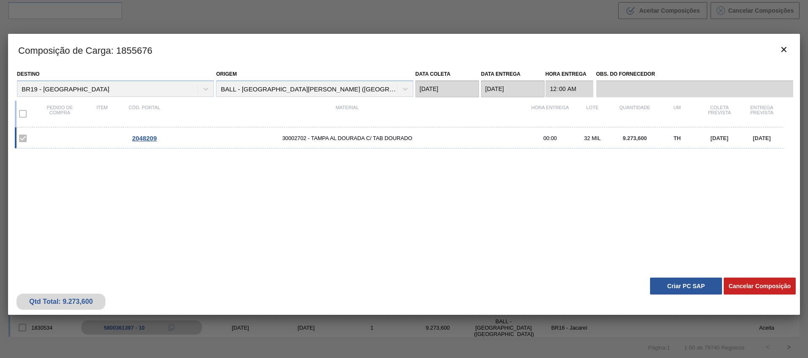
click at [697, 284] on button "Criar PC SAP" at bounding box center [686, 286] width 72 height 17
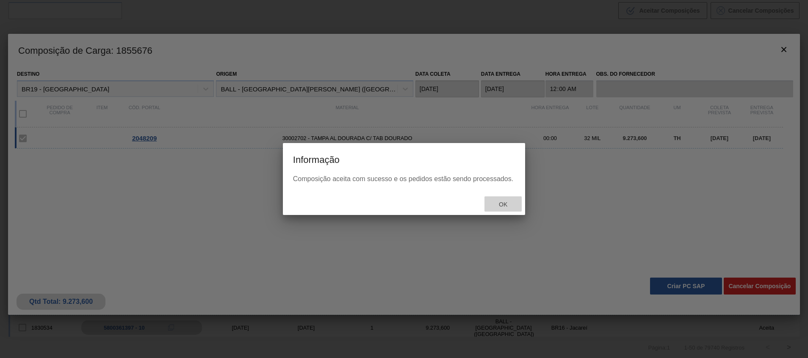
click at [509, 207] on span "Ok" at bounding box center [503, 204] width 22 height 7
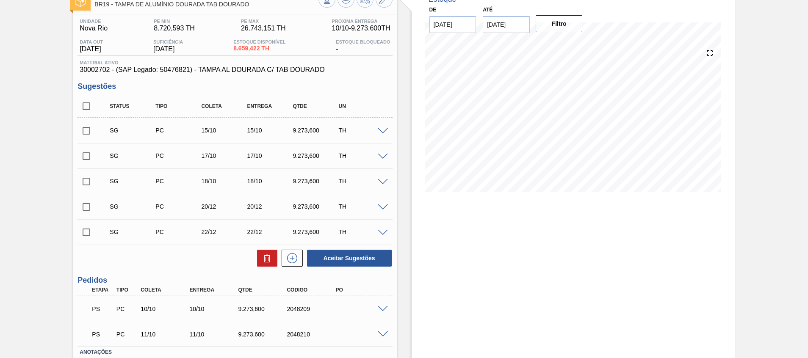
scroll to position [113, 0]
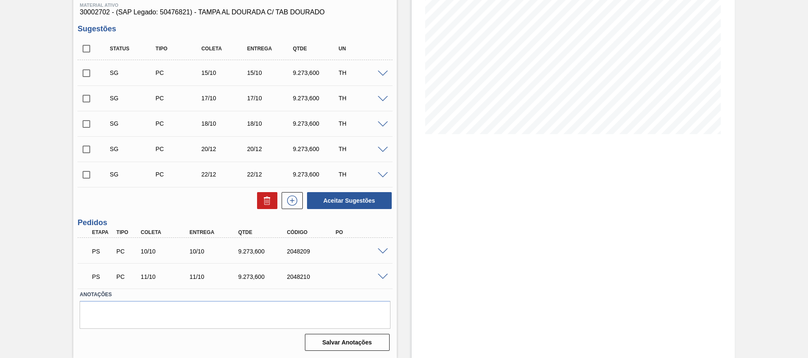
click at [382, 248] on div at bounding box center [383, 251] width 17 height 6
click at [383, 253] on span at bounding box center [383, 251] width 10 height 6
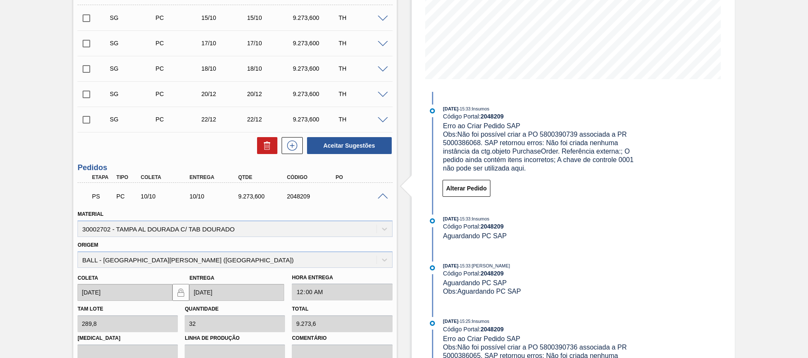
scroll to position [317, 0]
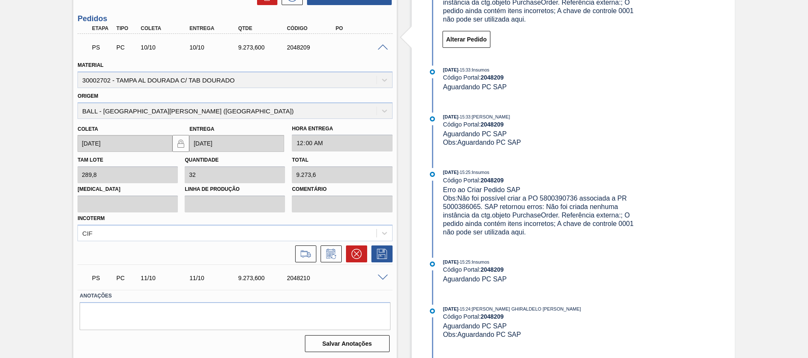
click at [385, 44] on span at bounding box center [383, 47] width 10 height 6
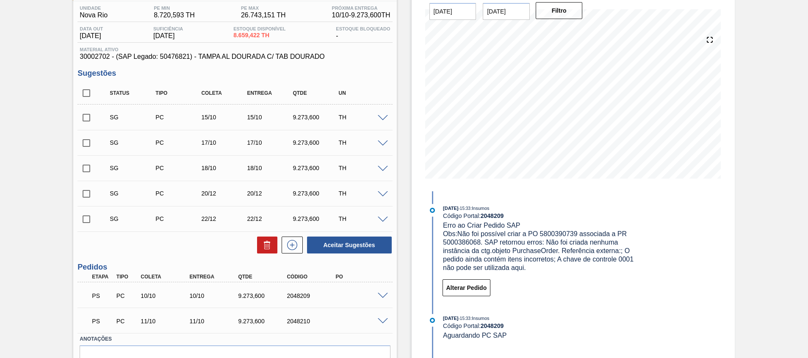
scroll to position [0, 0]
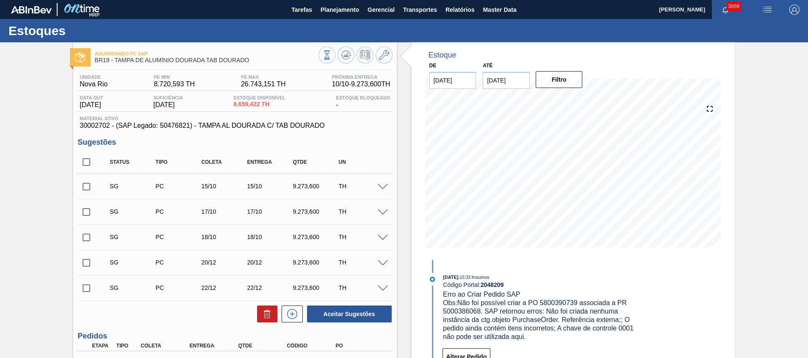
click at [108, 123] on span "30002702 - (SAP Legado: 50476821) - TAMPA AL DOURADA C/ TAB DOURADO" at bounding box center [235, 126] width 310 height 8
drag, startPoint x: 77, startPoint y: 126, endPoint x: 328, endPoint y: 127, distance: 251.5
click at [328, 127] on div "Unidade Nova Rio PE MIN 8.720,593 TH PE MAX 26.743,151 TH Próxima Entrega 10/10…" at bounding box center [234, 268] width 323 height 397
copy span "30002702 - (SAP Legado: 50476821) - TAMPA AL DOURADA C/ TAB DOURADO"
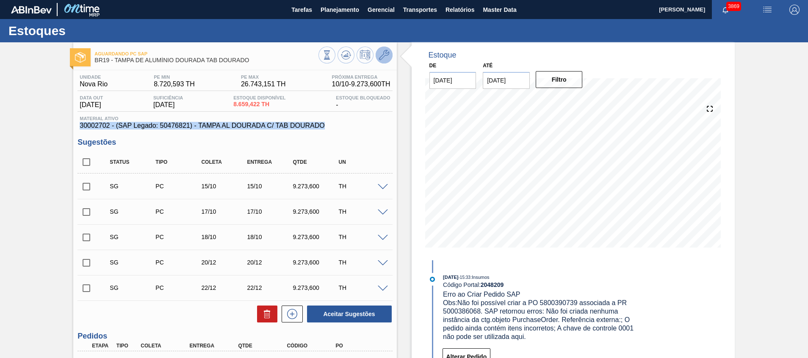
click at [387, 59] on icon at bounding box center [384, 55] width 10 height 10
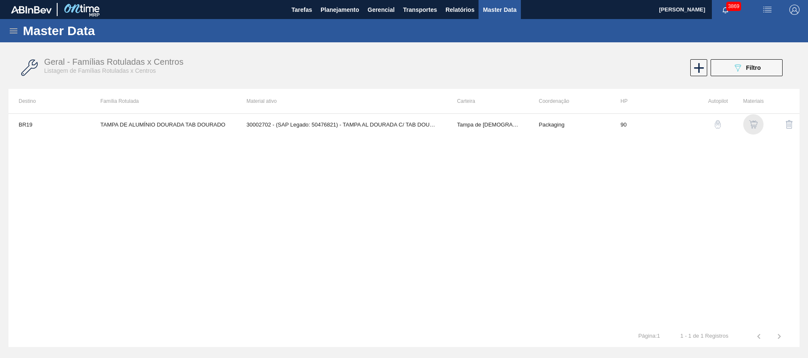
click at [751, 123] on img "button" at bounding box center [753, 124] width 8 height 8
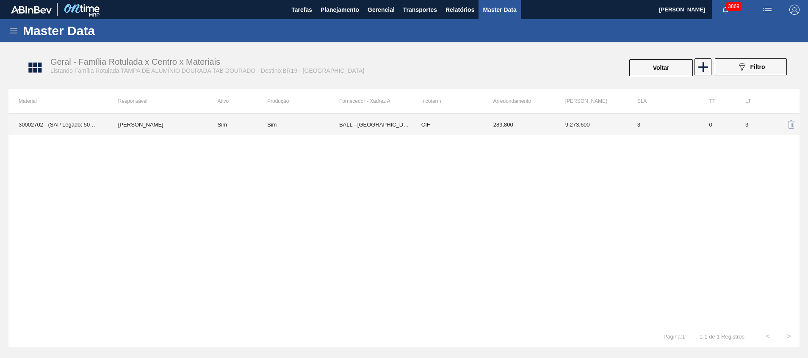
click at [359, 124] on td "BALL - TRÊS RIOS (RJ)" at bounding box center [375, 124] width 72 height 21
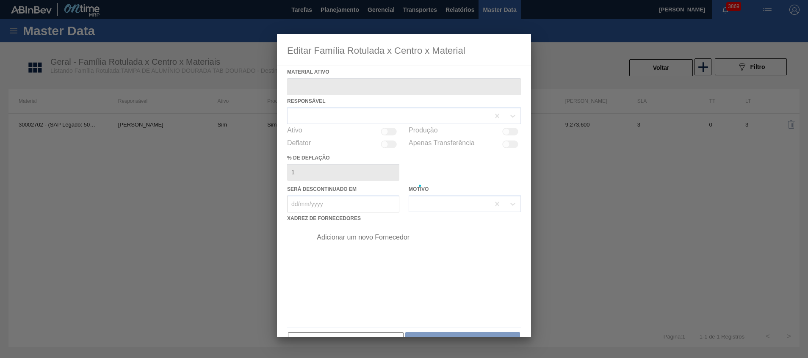
type ativo "30002702 - (SAP Legado: 50476821) - TAMPA AL DOURADA C/ TAB DOURADO"
checkbox input "true"
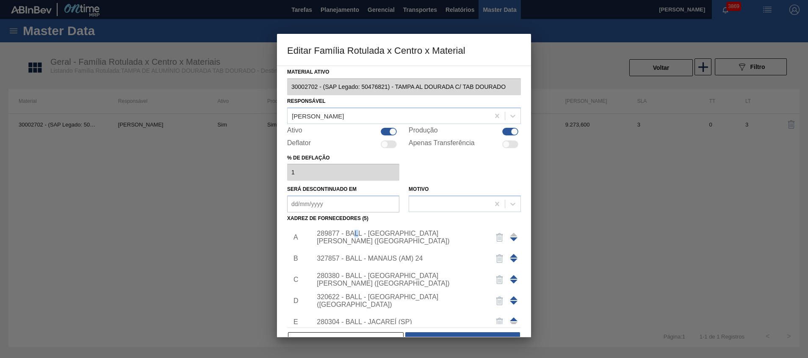
click at [356, 241] on div "289877 - BALL - TRÊS RIOS (RJ)" at bounding box center [414, 237] width 214 height 21
click at [358, 235] on div "289877 - BALL - TRÊS RIOS (RJ)" at bounding box center [400, 237] width 166 height 15
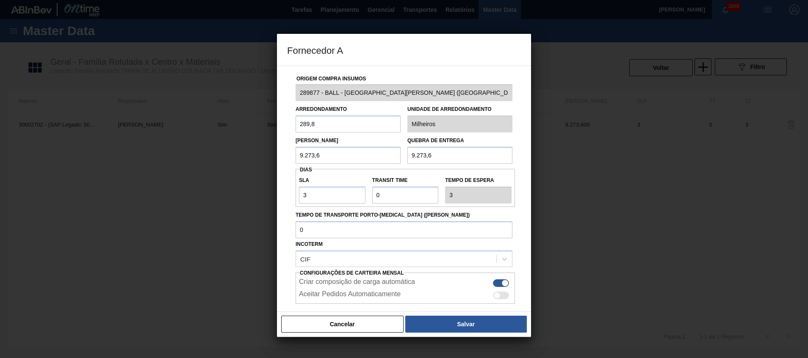
click at [237, 83] on div "Fornecedor A Origem Compra Insumos 289877 - BALL - TRÊS RIOS (RJ) Arredondament…" at bounding box center [404, 179] width 808 height 358
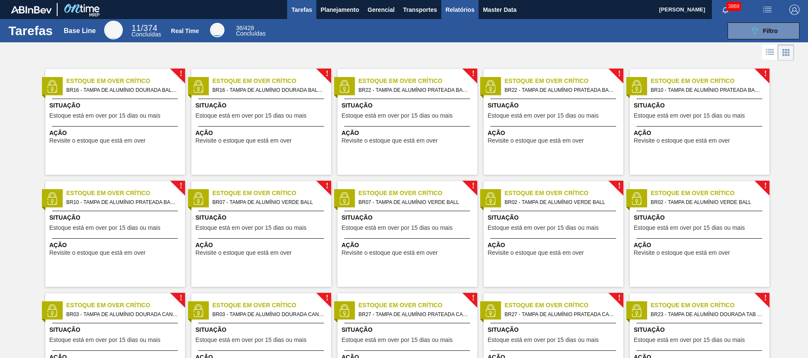
click at [446, 13] on span "Relatórios" at bounding box center [459, 10] width 29 height 10
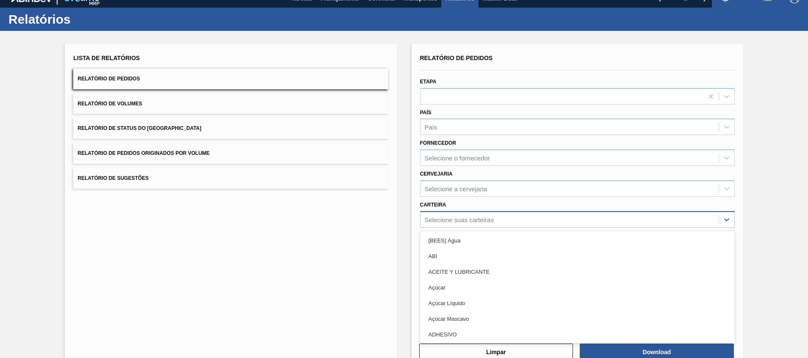
click at [487, 225] on div "Selecione suas carteiras" at bounding box center [569, 219] width 298 height 12
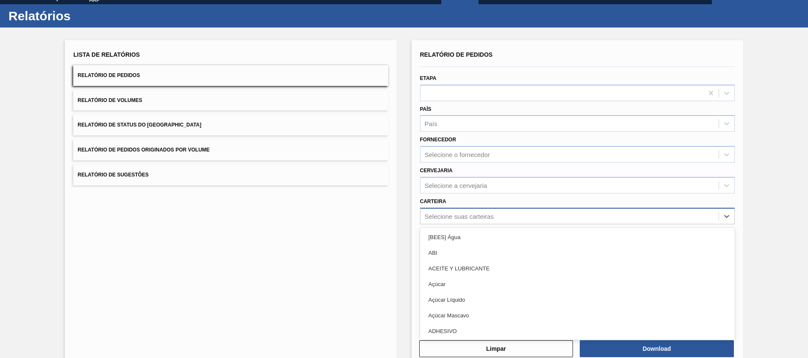
scroll to position [15, 0]
type input "[GEOGRAPHIC_DATA]"
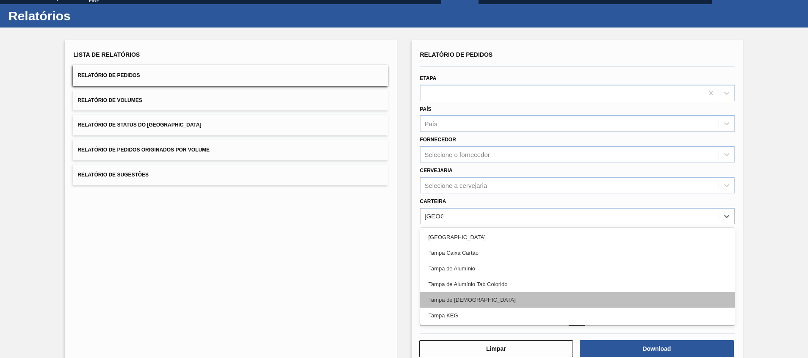
click at [477, 295] on div "Tampa de [DEMOGRAPHIC_DATA]" at bounding box center [577, 300] width 315 height 16
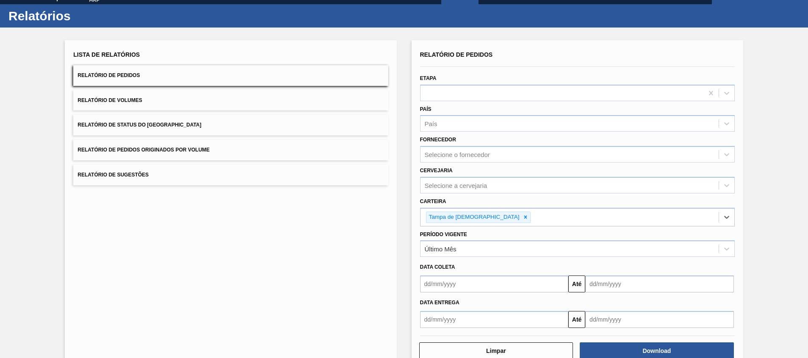
click at [446, 259] on div "Data coleta" at bounding box center [577, 266] width 321 height 14
click at [446, 252] on div "Último Mês" at bounding box center [441, 249] width 32 height 7
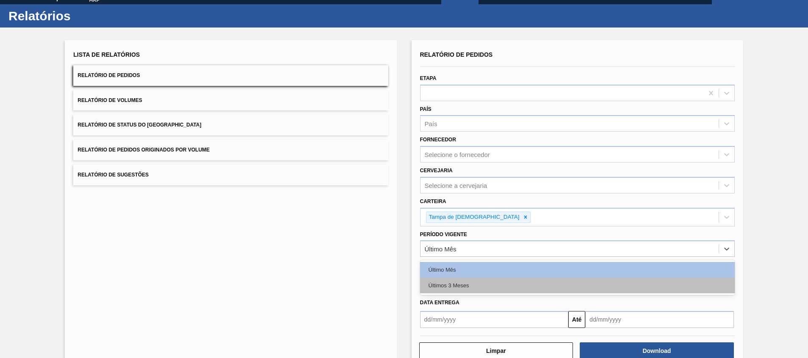
click at [444, 283] on div "Últimos 3 Meses" at bounding box center [577, 286] width 315 height 16
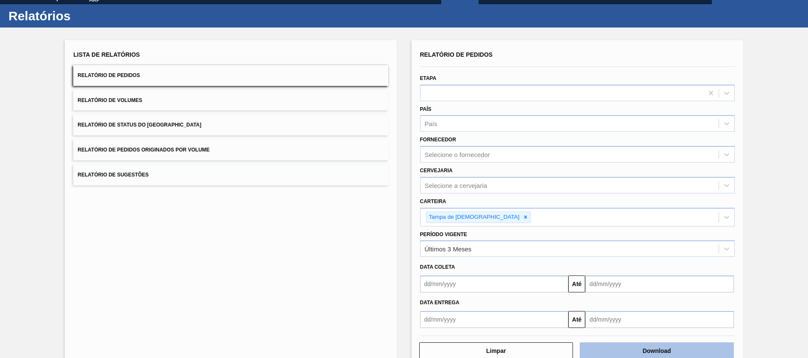
click at [638, 357] on button "Download" at bounding box center [657, 350] width 154 height 17
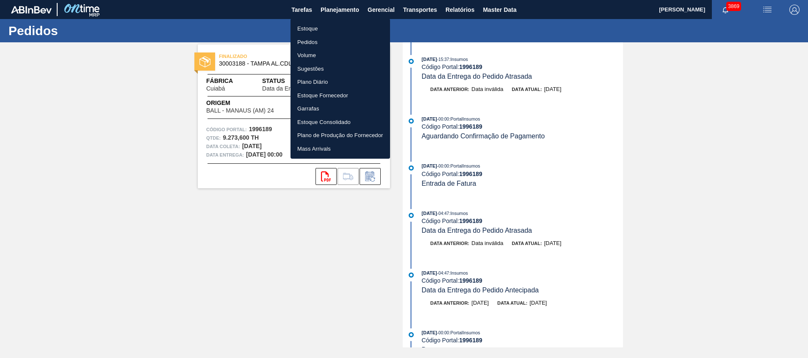
scroll to position [1223, 0]
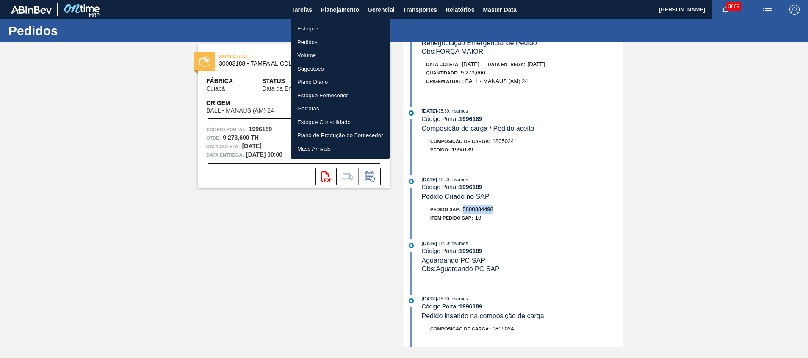
click at [325, 26] on li "Estoque" at bounding box center [339, 29] width 99 height 14
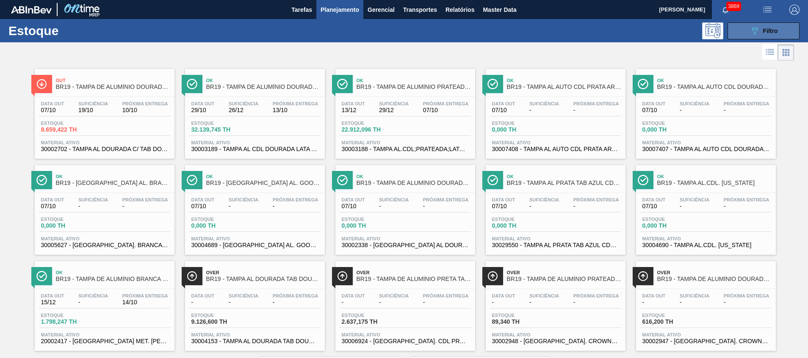
drag, startPoint x: 779, startPoint y: 32, endPoint x: 705, endPoint y: 78, distance: 87.1
click at [779, 32] on button "089F7B8B-B2A5-4AFE-B5C0-19BA573D28AC Filtro" at bounding box center [763, 30] width 72 height 17
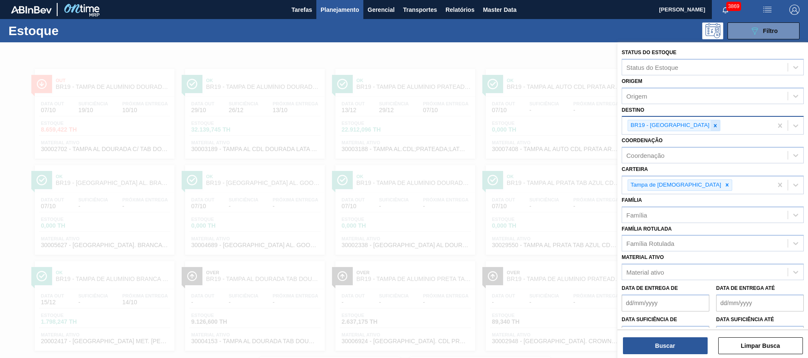
click at [712, 127] on icon at bounding box center [715, 126] width 6 height 6
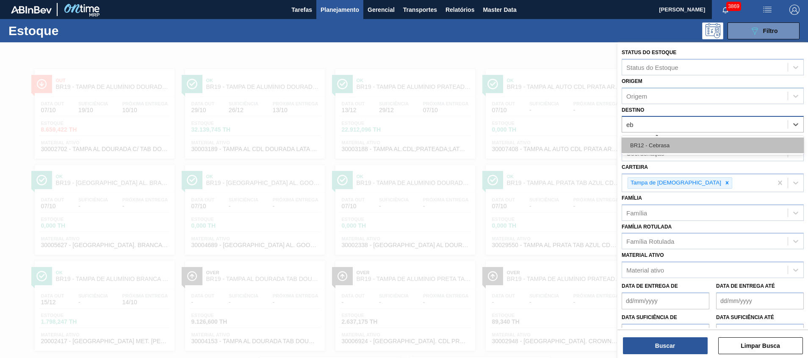
type input "e"
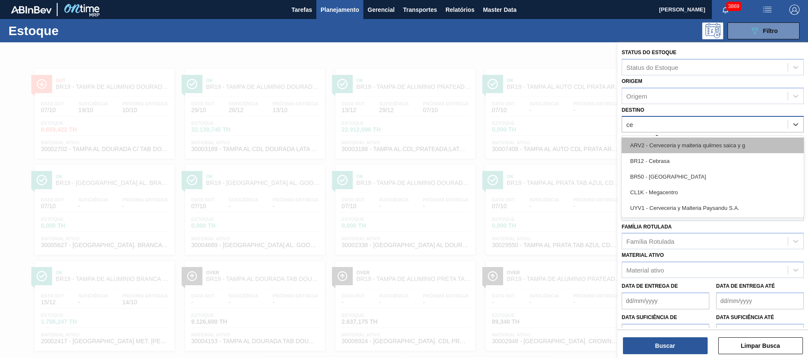
type input "ceb"
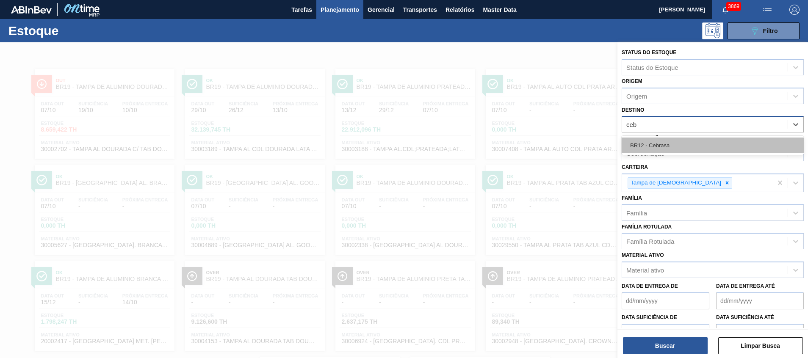
click at [655, 152] on div "BR12 - Cebrasa" at bounding box center [712, 146] width 182 height 16
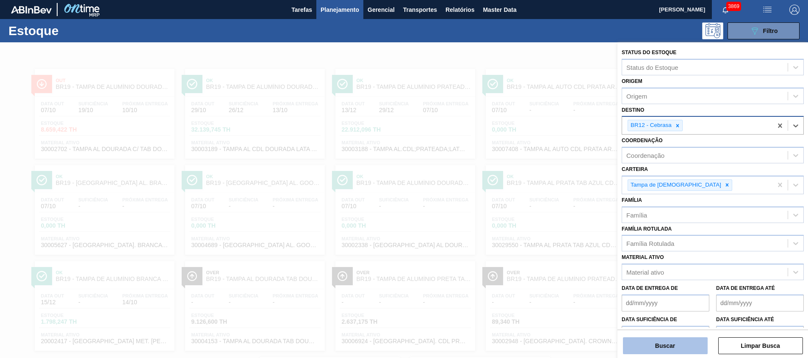
click at [658, 343] on button "Buscar" at bounding box center [665, 345] width 85 height 17
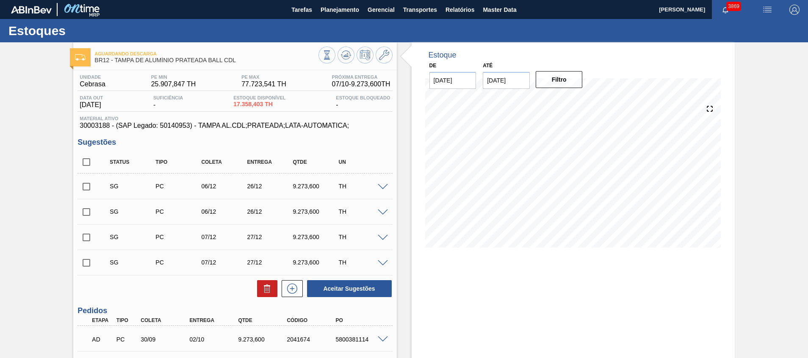
scroll to position [63, 0]
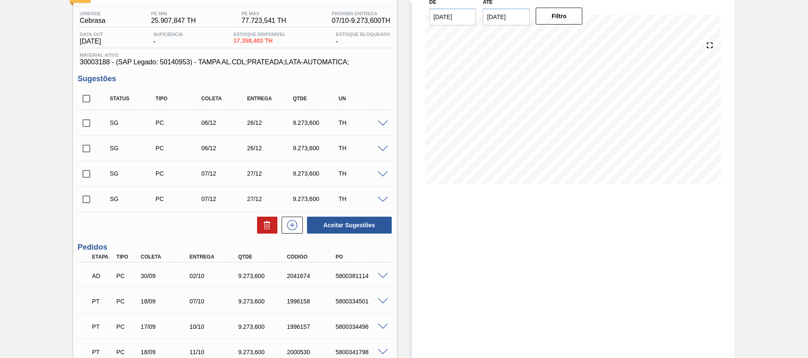
click at [381, 275] on span at bounding box center [383, 276] width 10 height 6
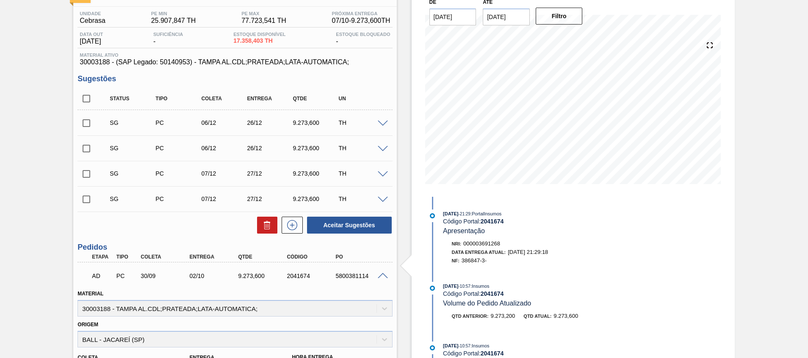
click at [381, 275] on span at bounding box center [383, 276] width 10 height 6
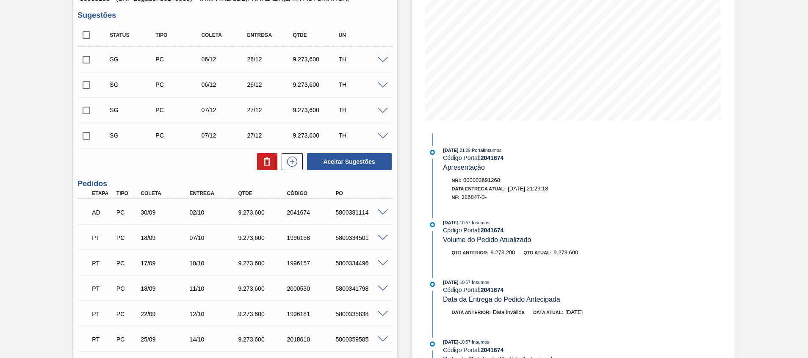
scroll to position [414, 0]
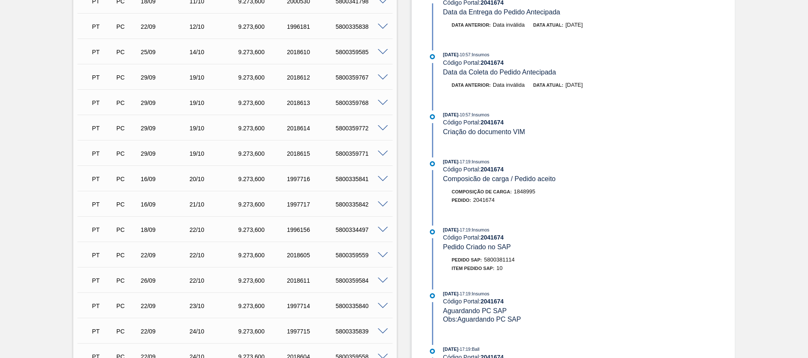
click at [378, 181] on span at bounding box center [383, 179] width 10 height 6
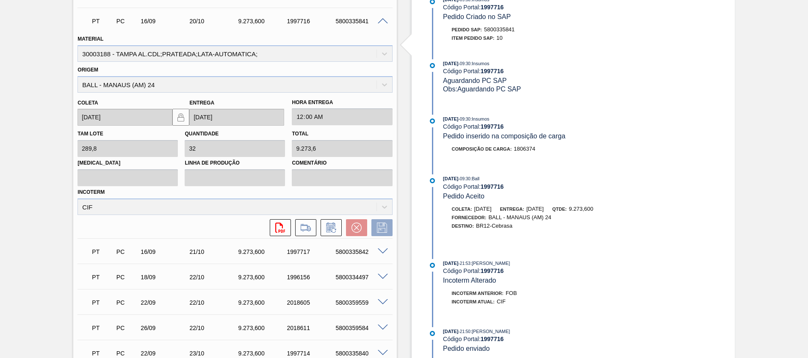
scroll to position [517, 0]
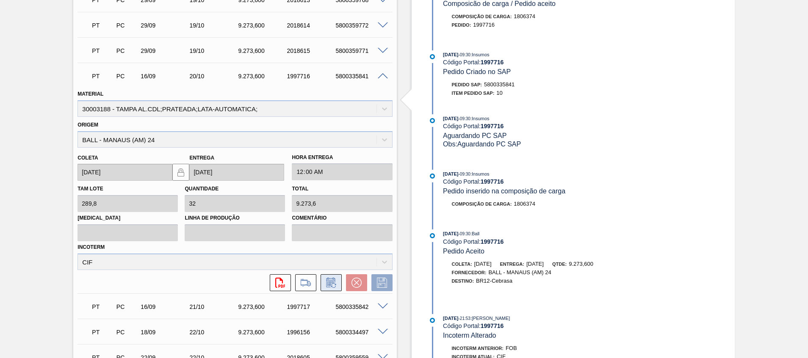
click at [334, 286] on icon at bounding box center [331, 283] width 14 height 10
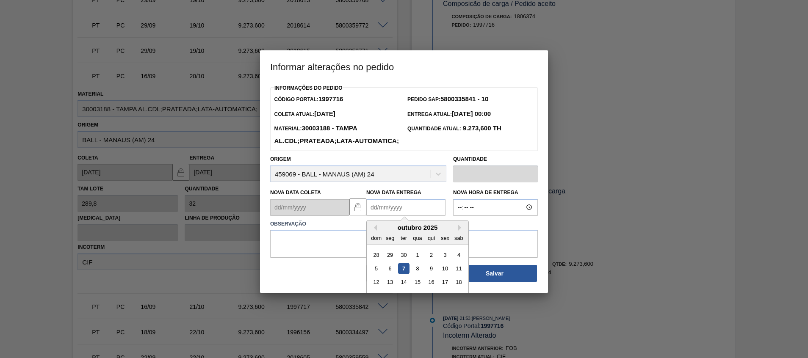
click at [409, 216] on Entrega1997716 "Nova Data Entrega" at bounding box center [405, 207] width 79 height 17
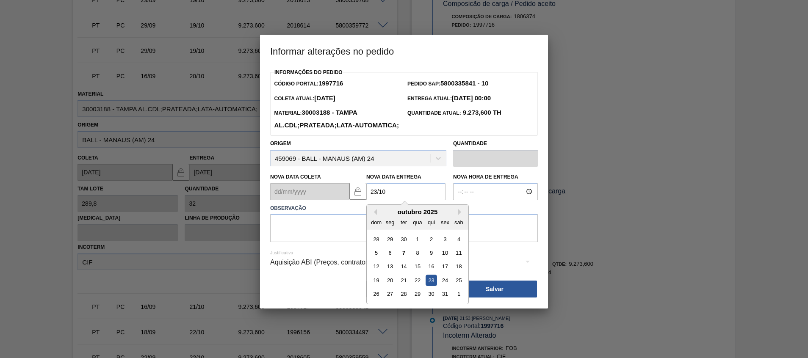
click at [430, 286] on div "23" at bounding box center [430, 280] width 11 height 11
type Entrega1997716 "[DATE]"
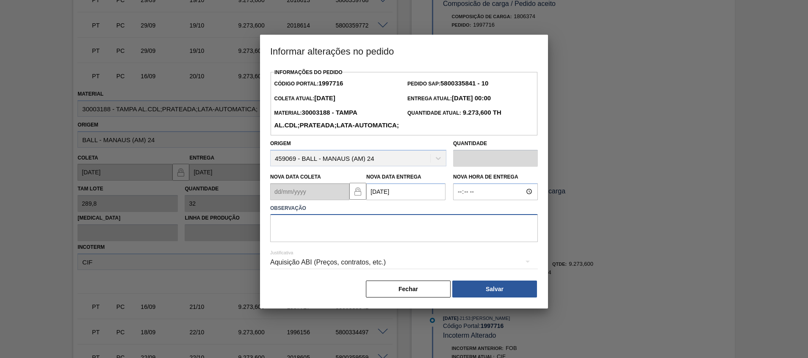
click at [455, 241] on textarea at bounding box center [404, 228] width 268 height 28
type textarea "Atraso navio"
click at [497, 298] on button "Salvar" at bounding box center [494, 289] width 85 height 17
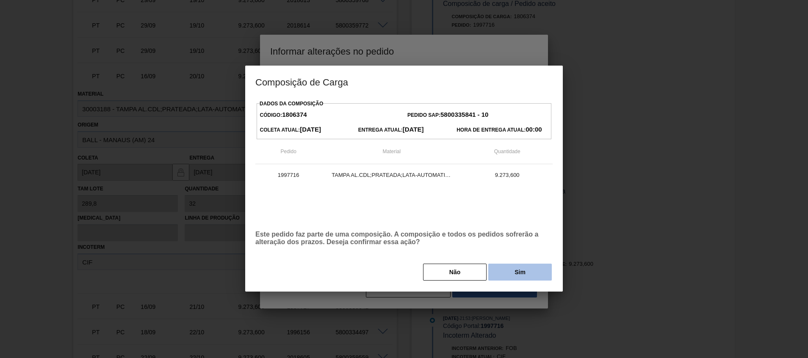
click at [497, 275] on button "Sim" at bounding box center [519, 272] width 63 height 17
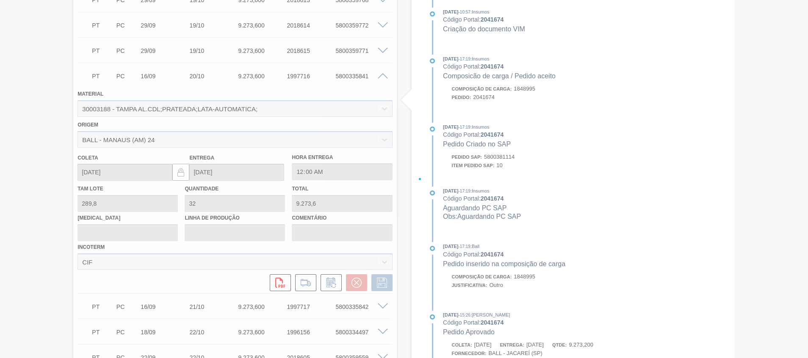
type input "Atraso navio"
type input "[DATE]"
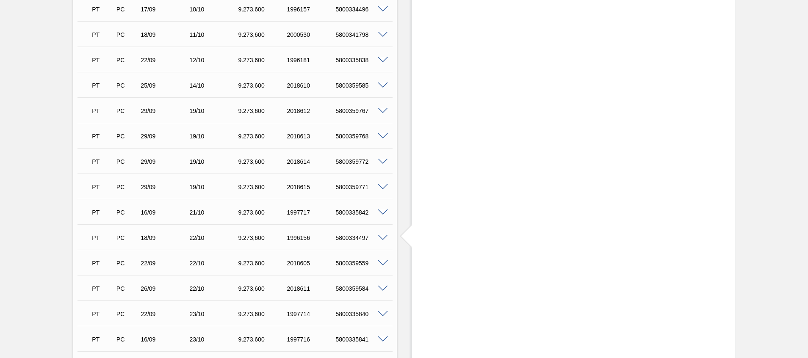
scroll to position [444, 0]
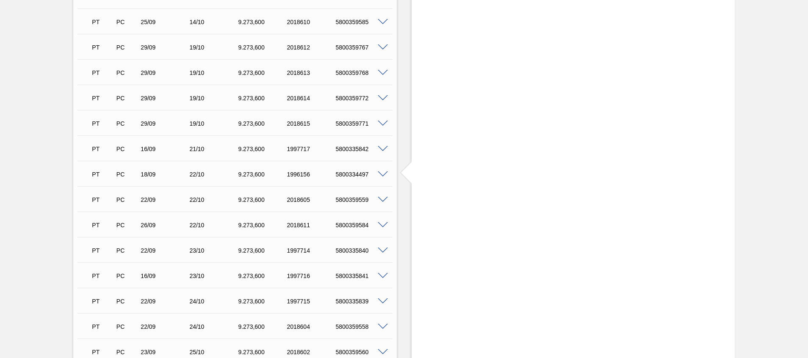
click at [382, 200] on span at bounding box center [383, 200] width 10 height 6
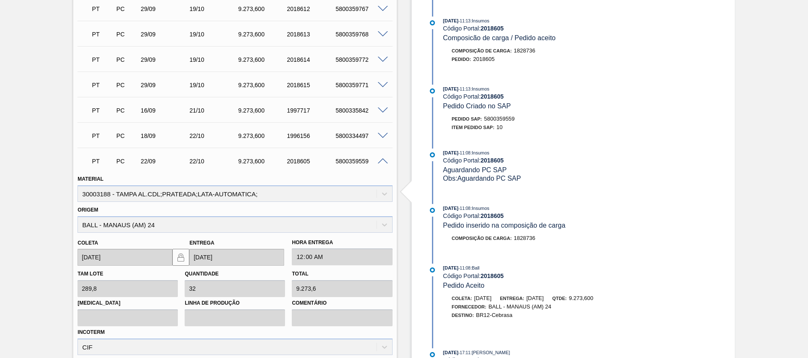
scroll to position [550, 0]
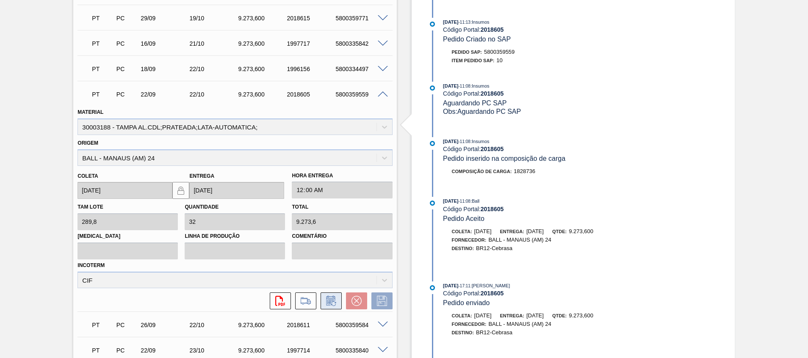
click at [329, 301] on icon at bounding box center [331, 301] width 14 height 10
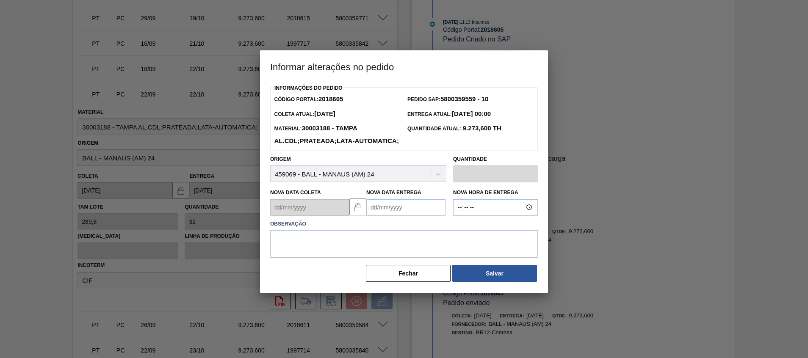
click at [423, 216] on Entrega2018605 "Nova Data Entrega" at bounding box center [405, 207] width 79 height 17
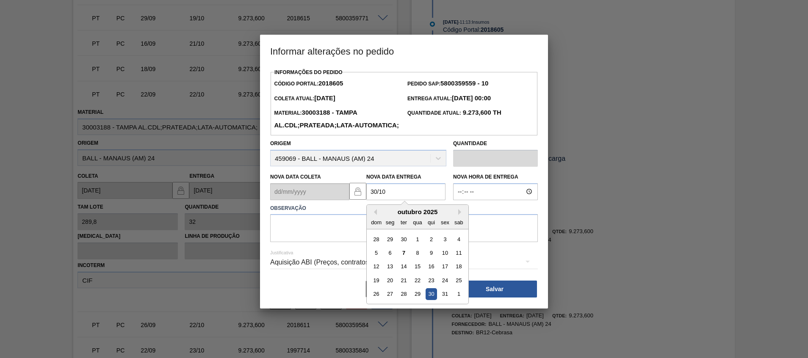
click at [432, 300] on div "30" at bounding box center [430, 293] width 11 height 11
type Entrega2018605 "[DATE]"
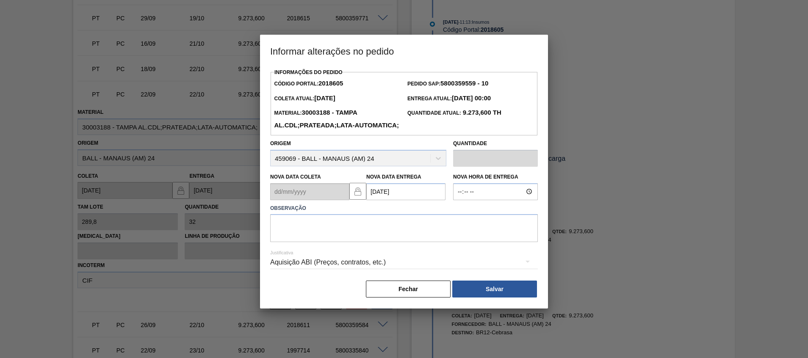
click at [423, 257] on div "Justificativa Aquisição ABI (Preços, contratos, etc.)" at bounding box center [404, 257] width 268 height 30
click at [422, 242] on textarea at bounding box center [404, 228] width 268 height 28
type textarea "Ajuste entrega"
click at [473, 298] on button "Salvar" at bounding box center [494, 289] width 85 height 17
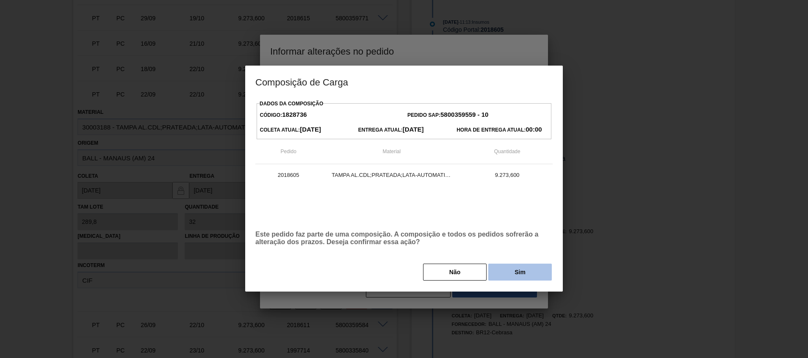
click at [504, 268] on button "Sim" at bounding box center [519, 272] width 63 height 17
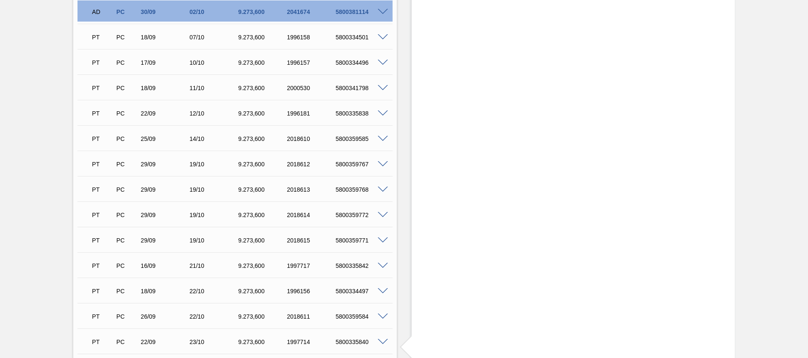
scroll to position [309, 0]
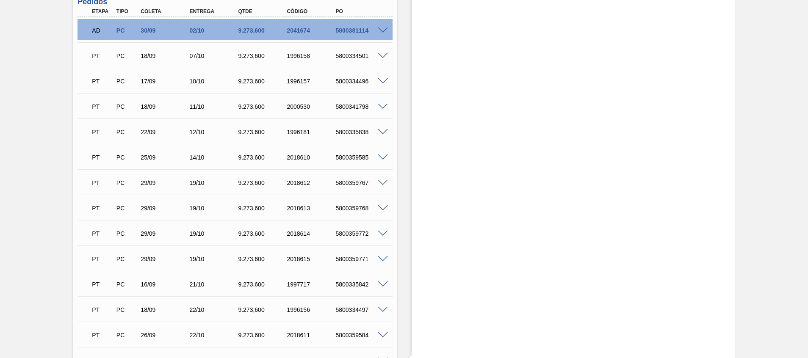
click at [357, 181] on div "5800359767" at bounding box center [360, 182] width 55 height 7
copy div "5800359767"
click at [381, 261] on span at bounding box center [383, 259] width 10 height 6
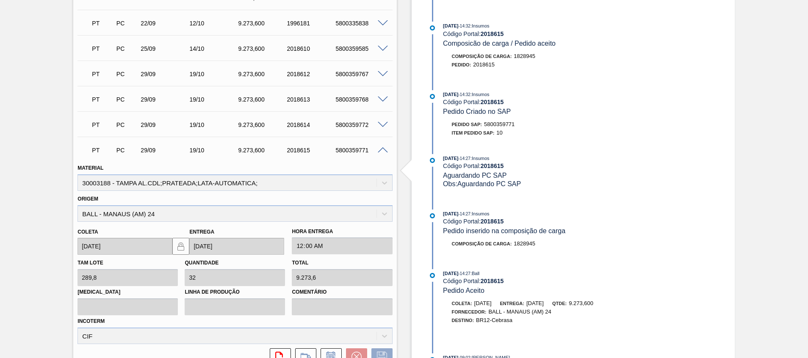
scroll to position [490, 0]
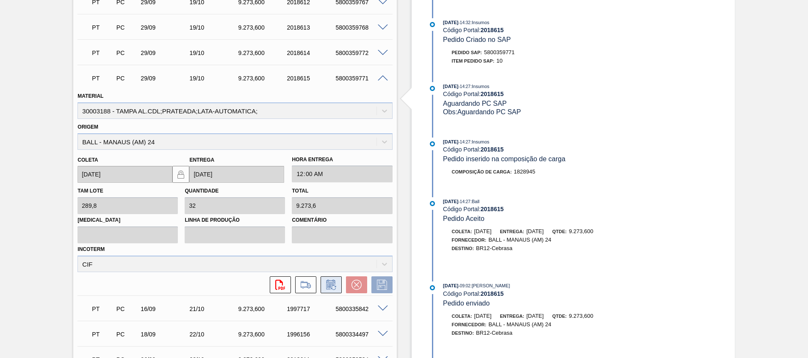
click at [330, 280] on icon at bounding box center [331, 285] width 14 height 10
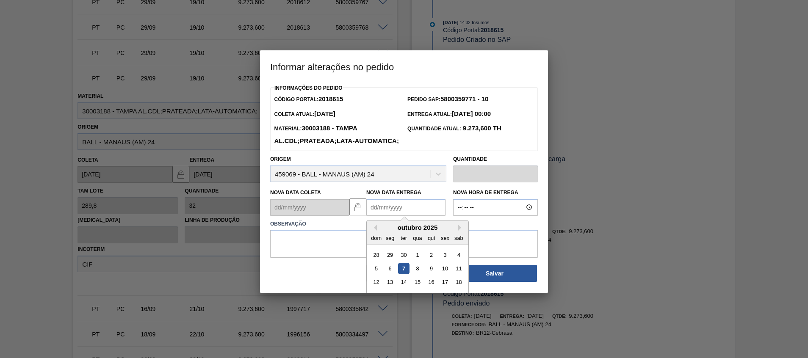
click at [385, 216] on Entrega2018615 "Nova Data Entrega" at bounding box center [405, 207] width 79 height 17
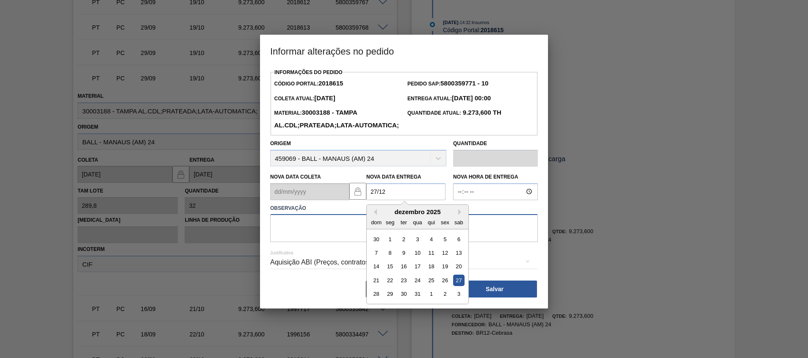
type Entrega2018615 "27/12/2025"
click at [331, 235] on textarea at bounding box center [404, 228] width 268 height 28
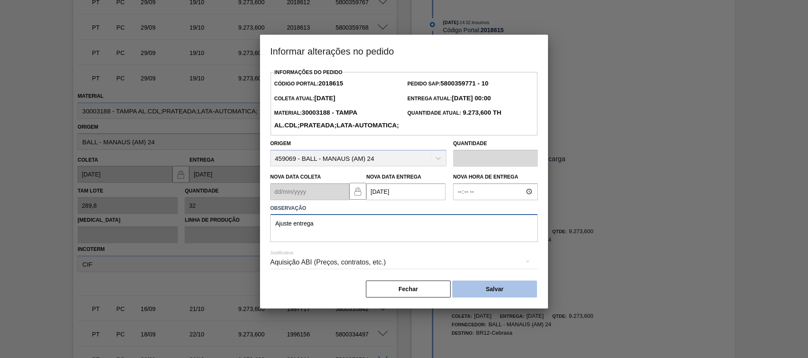
type textarea "Ajuste entrega"
click at [487, 298] on button "Salvar" at bounding box center [494, 289] width 85 height 17
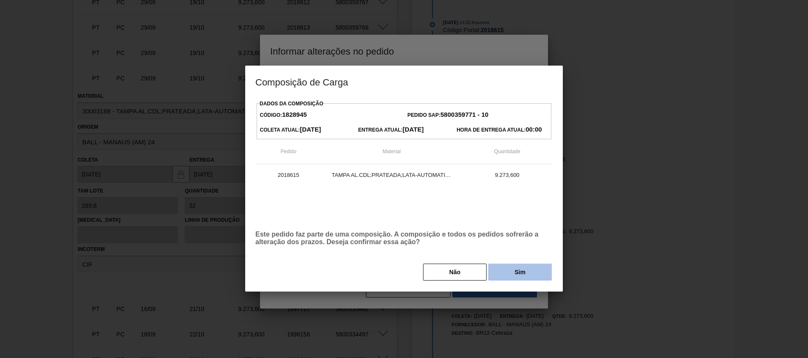
click at [497, 273] on button "Sim" at bounding box center [519, 272] width 63 height 17
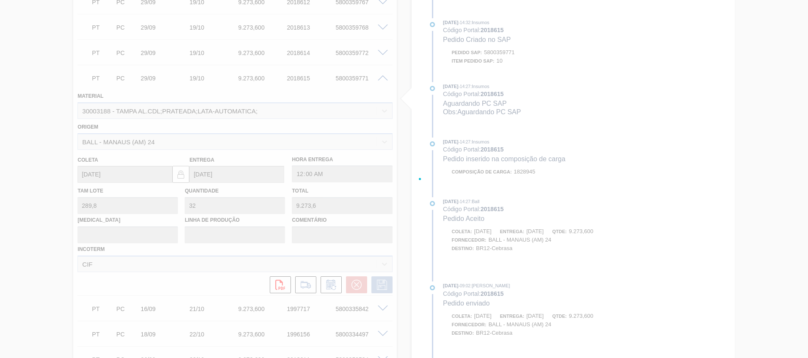
scroll to position [566, 0]
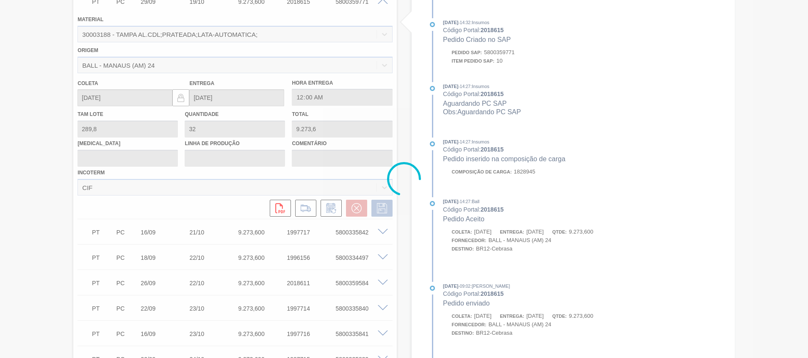
type input "Ajuste entrega"
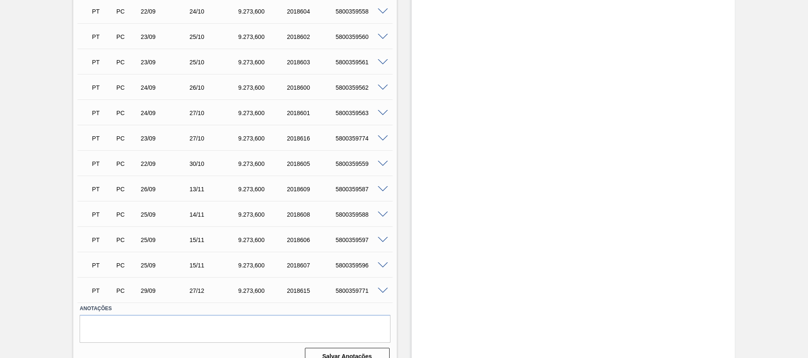
scroll to position [364, 0]
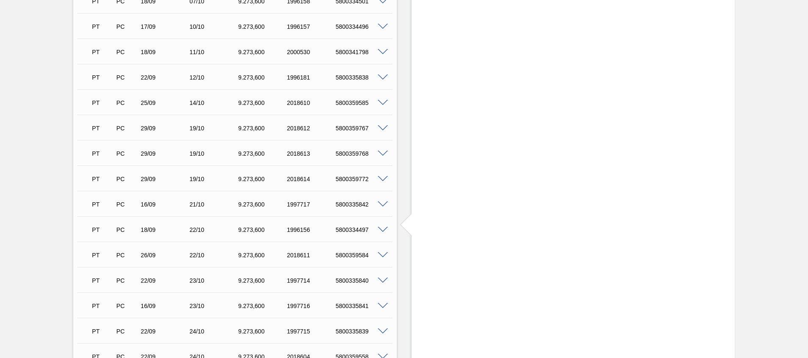
click at [382, 180] on span at bounding box center [383, 179] width 10 height 6
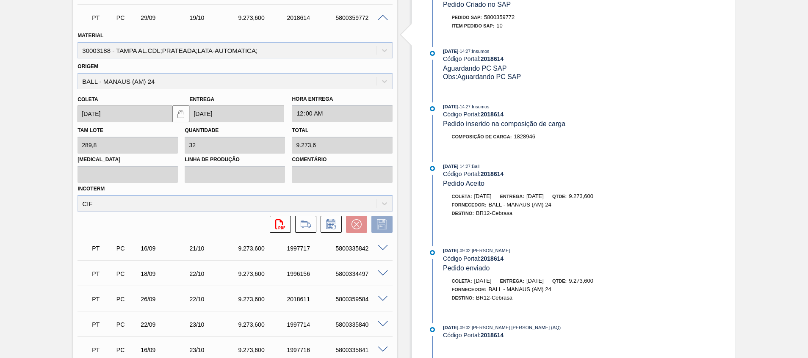
scroll to position [604, 0]
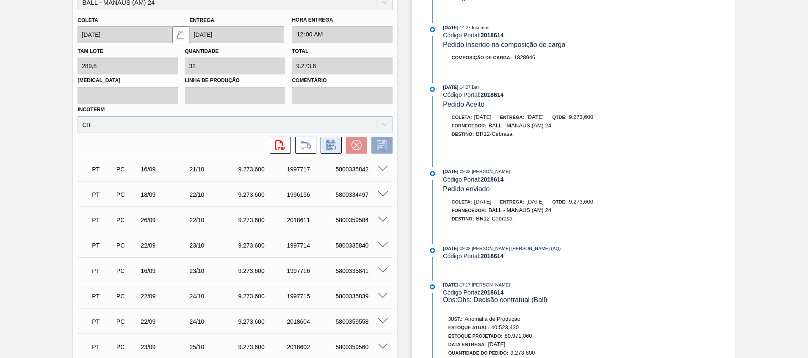
click at [329, 144] on icon at bounding box center [331, 145] width 14 height 10
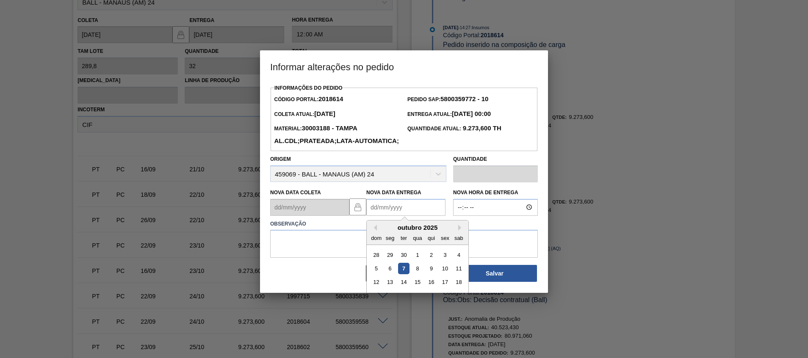
click at [376, 216] on Entrega2018614 "Nova Data Entrega" at bounding box center [405, 207] width 79 height 17
paste Entrega2018614 "20/12/2025"
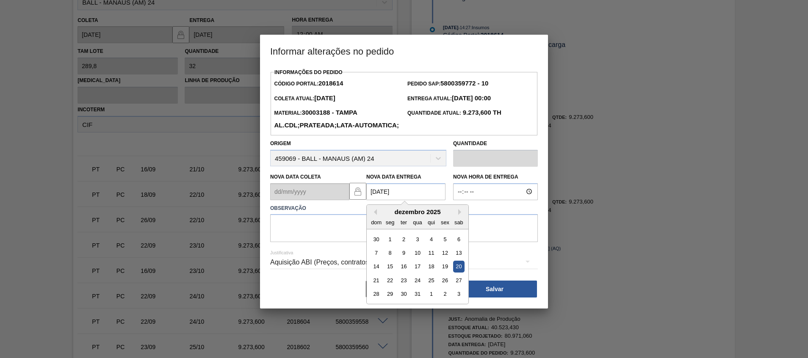
type Entrega2018614 "20/12/2025"
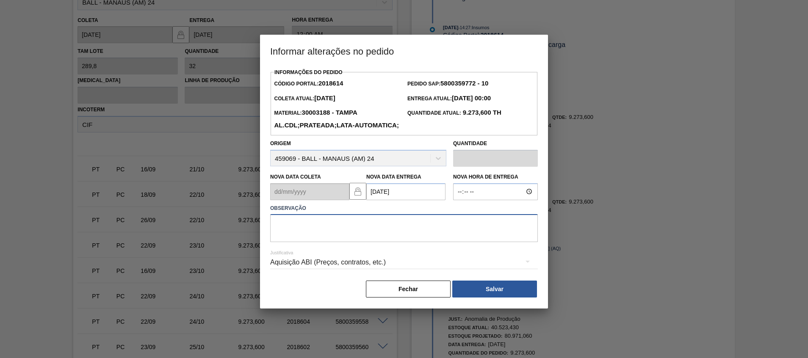
click at [338, 237] on textarea at bounding box center [404, 228] width 268 height 28
type textarea "Ajuste entrega"
click at [514, 298] on button "Salvar" at bounding box center [494, 289] width 85 height 17
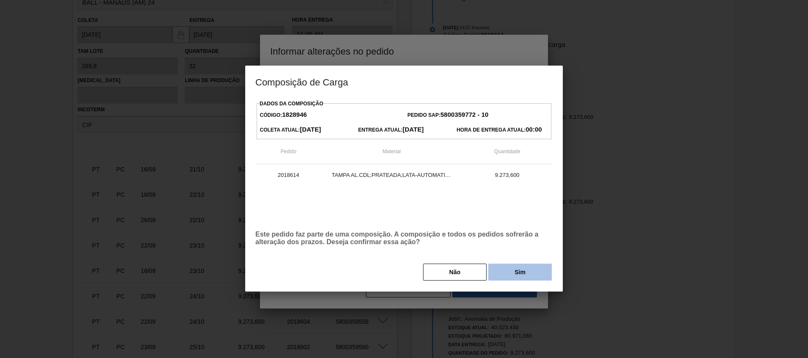
click at [500, 276] on button "Sim" at bounding box center [519, 272] width 63 height 17
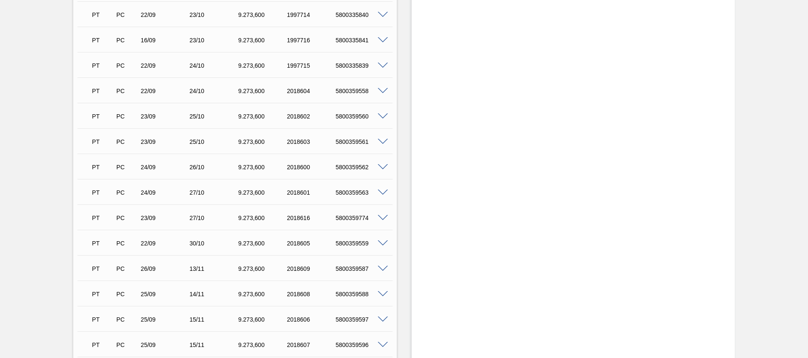
scroll to position [373, 0]
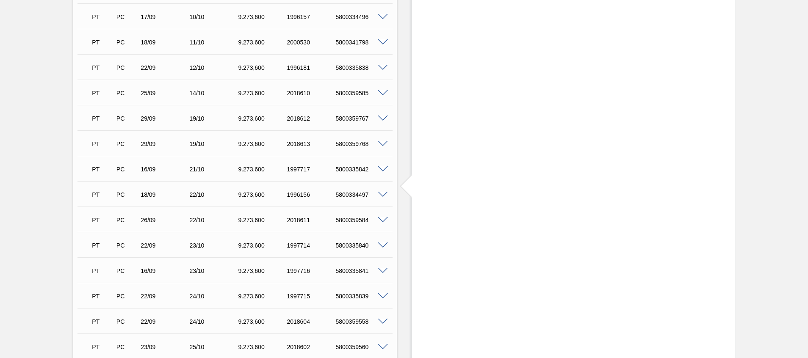
click at [381, 143] on span at bounding box center [383, 144] width 10 height 6
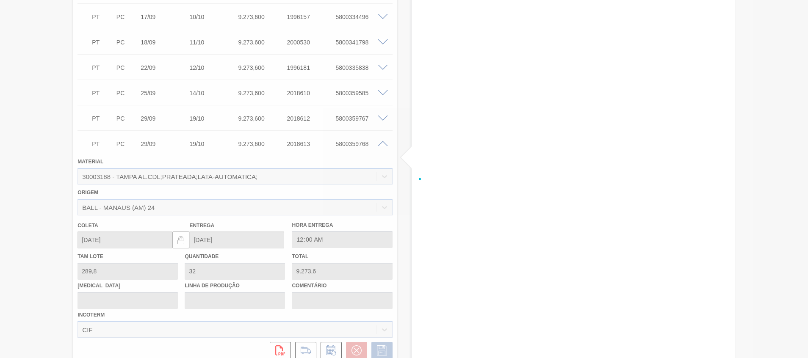
scroll to position [579, 0]
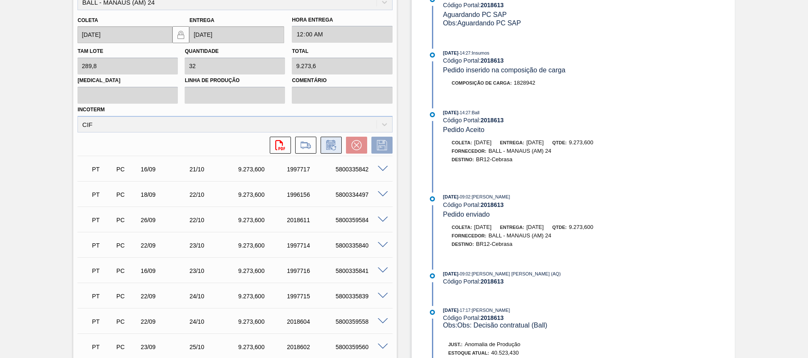
click at [324, 149] on icon at bounding box center [331, 145] width 14 height 10
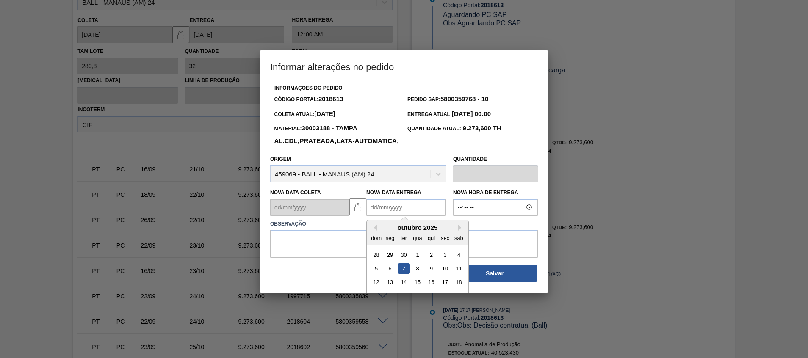
click at [416, 216] on Entrega2018613 "Nova Data Entrega" at bounding box center [405, 207] width 79 height 17
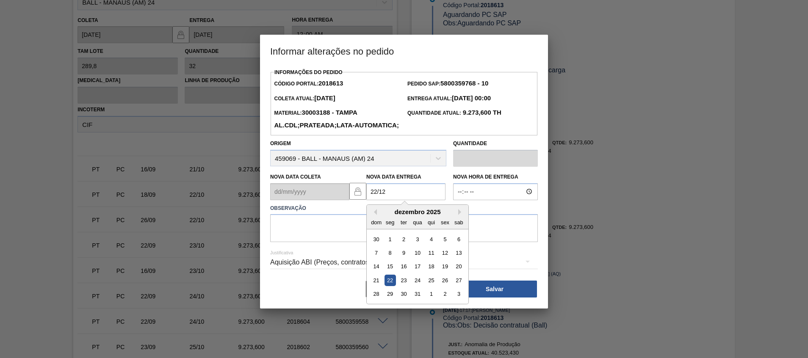
click at [395, 286] on div "22" at bounding box center [389, 280] width 11 height 11
type Entrega2018613 "22/12/2025"
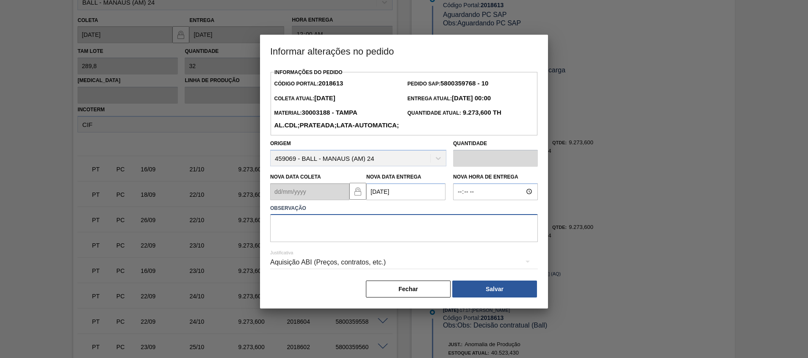
click at [386, 242] on textarea at bounding box center [404, 228] width 268 height 28
type textarea "Ajuste entrega"
click at [495, 298] on button "Salvar" at bounding box center [494, 289] width 85 height 17
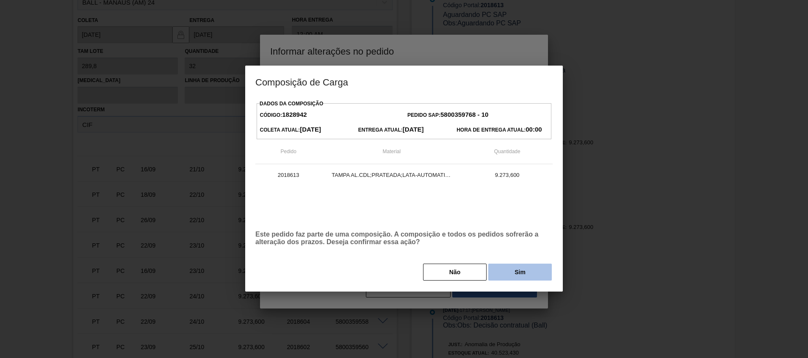
click at [508, 273] on button "Sim" at bounding box center [519, 272] width 63 height 17
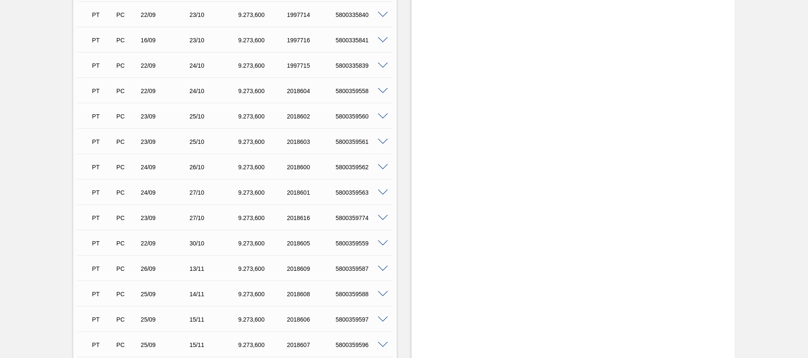
scroll to position [348, 0]
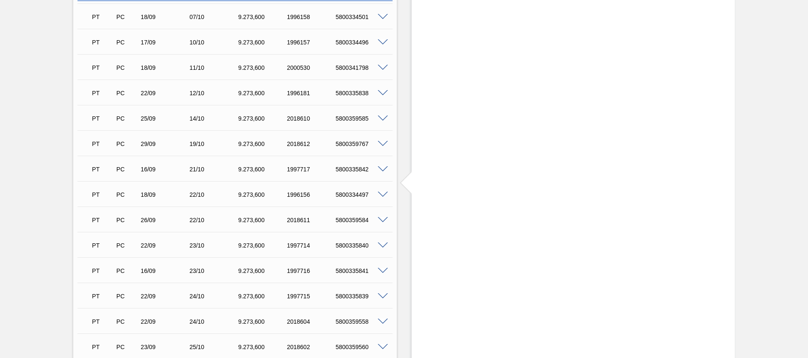
click at [382, 147] on div "PT PC 29/09 19/10 9.273,600 2018612 5800359767" at bounding box center [234, 143] width 315 height 21
click at [383, 144] on span at bounding box center [383, 144] width 10 height 6
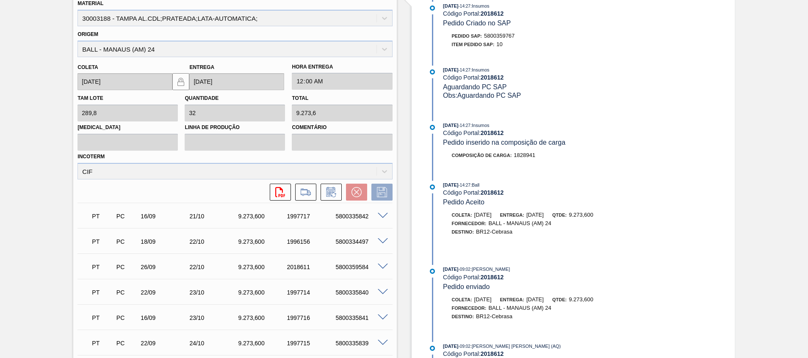
scroll to position [490, 0]
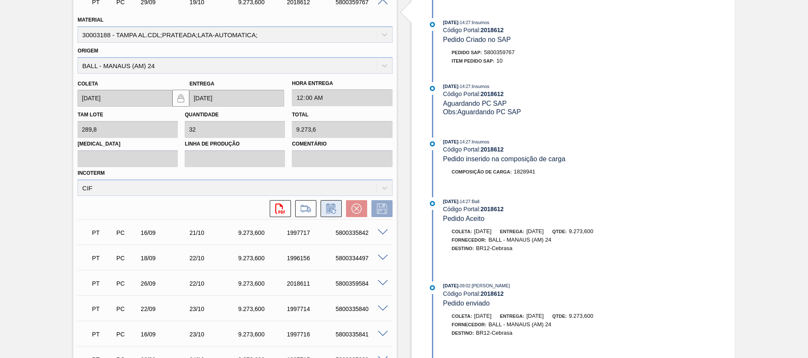
click at [329, 207] on icon at bounding box center [331, 209] width 14 height 10
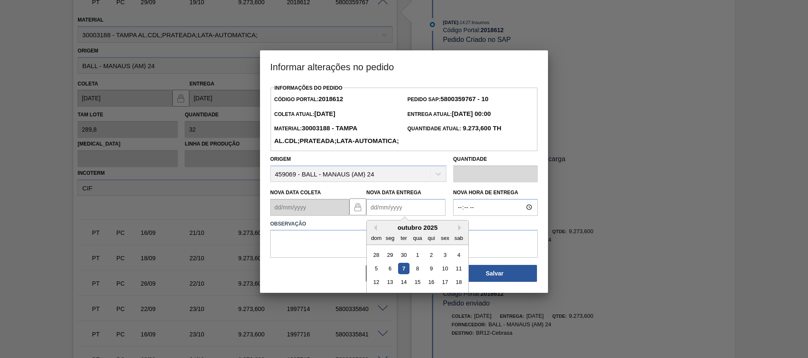
click at [399, 216] on Entrega2018612 "Nova Data Entrega" at bounding box center [405, 207] width 79 height 17
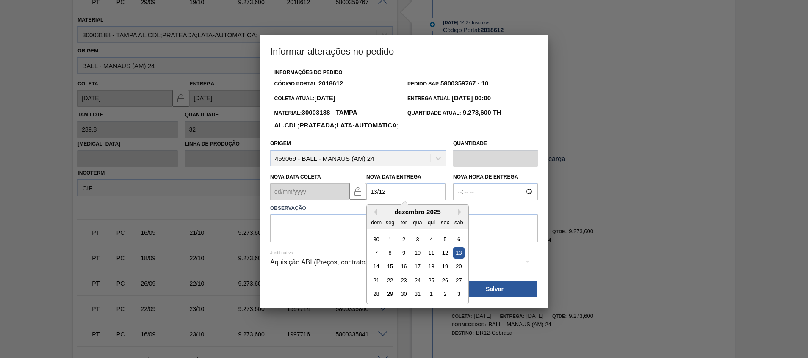
click at [450, 259] on div "12" at bounding box center [444, 252] width 11 height 11
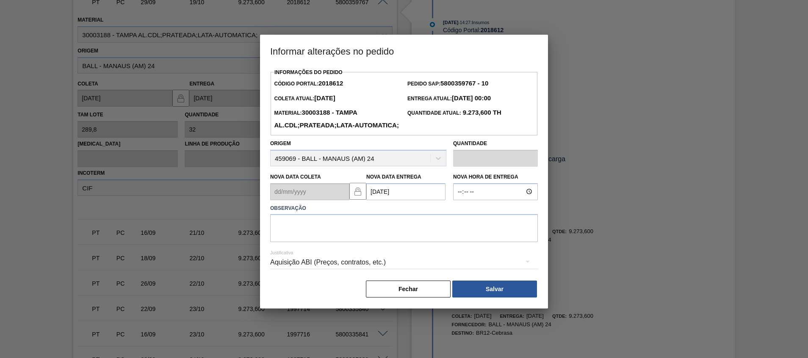
click at [415, 200] on Entrega2018612 "12/12/2025" at bounding box center [405, 191] width 79 height 17
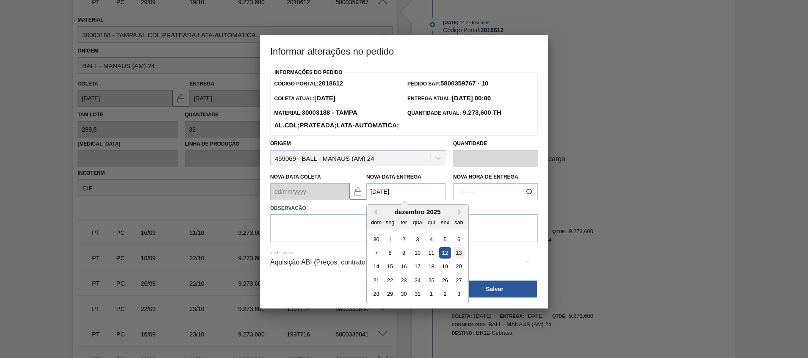
click at [462, 259] on div "13" at bounding box center [458, 252] width 11 height 11
type Entrega2018612 "13/12/2025"
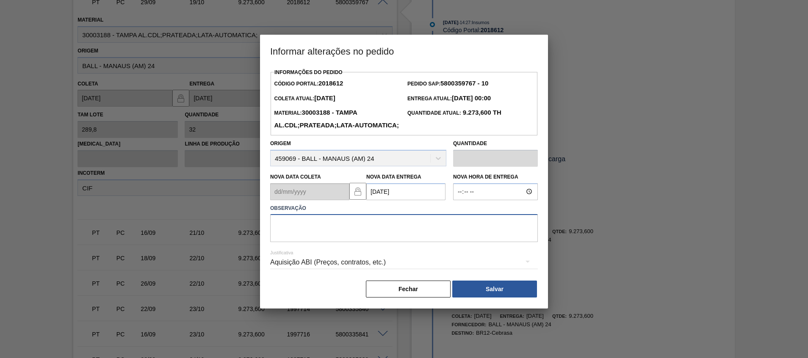
click at [460, 242] on textarea at bounding box center [404, 228] width 268 height 28
type textarea "Ajuste entrega"
click at [481, 297] on div "Fechar Salvar" at bounding box center [404, 289] width 268 height 19
click at [486, 298] on button "Salvar" at bounding box center [494, 289] width 85 height 17
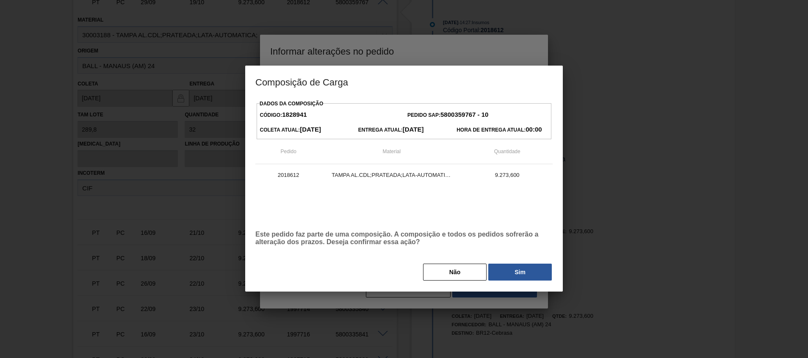
click at [500, 263] on div "Dados da Composição Código: 1828941 Pedido SAP: 5800359767 - 10 Coleta Atual: 2…" at bounding box center [403, 190] width 297 height 184
click at [501, 272] on button "Sim" at bounding box center [519, 272] width 63 height 17
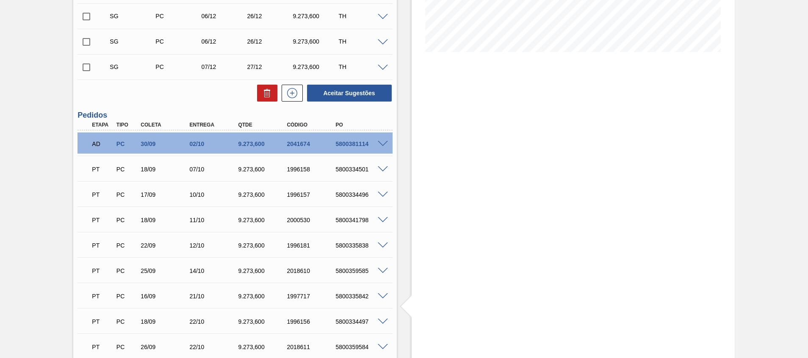
scroll to position [719, 0]
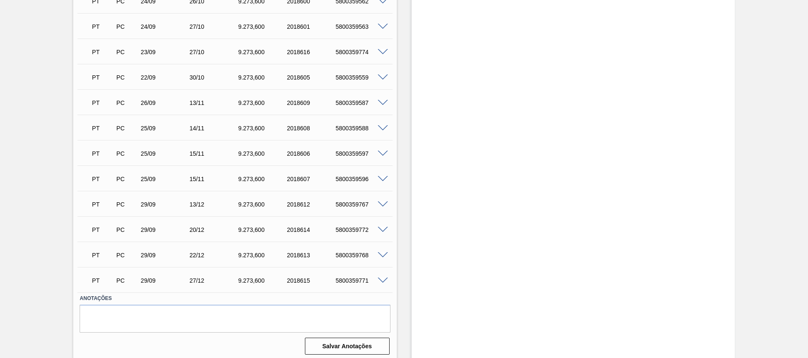
click at [383, 155] on span at bounding box center [383, 154] width 10 height 6
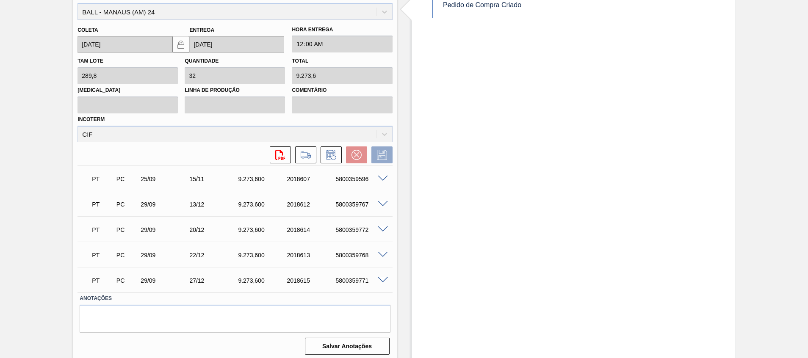
scroll to position [861, 0]
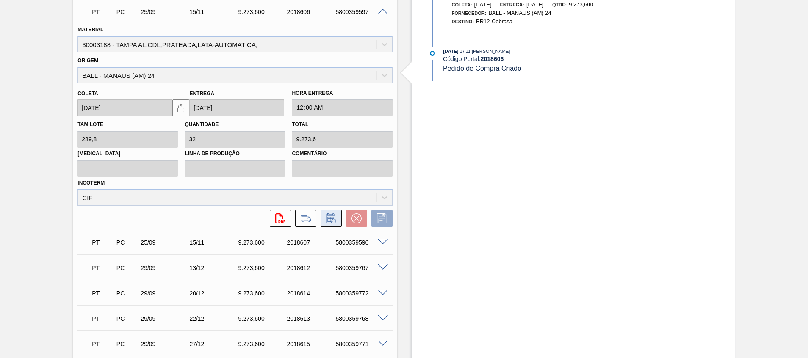
click at [337, 217] on button at bounding box center [330, 218] width 21 height 17
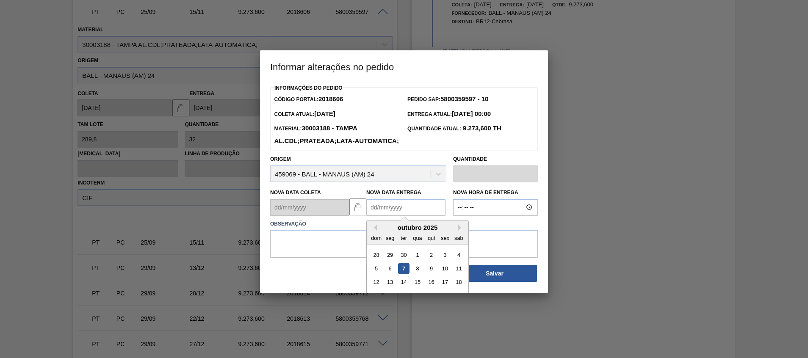
click at [401, 216] on Entrega2018606 "Nova Data Entrega" at bounding box center [405, 207] width 79 height 17
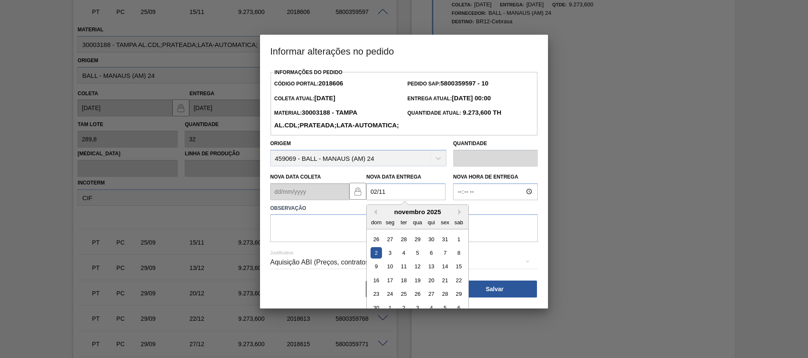
click at [375, 259] on div "2" at bounding box center [375, 252] width 11 height 11
type Entrega2018606 "[DATE]"
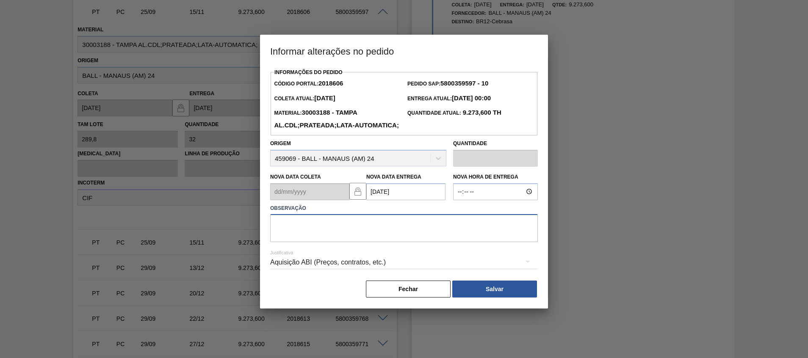
click at [363, 241] on textarea at bounding box center [404, 228] width 268 height 28
type textarea "Ajuste entrega"
click at [490, 298] on button "Salvar" at bounding box center [494, 289] width 85 height 17
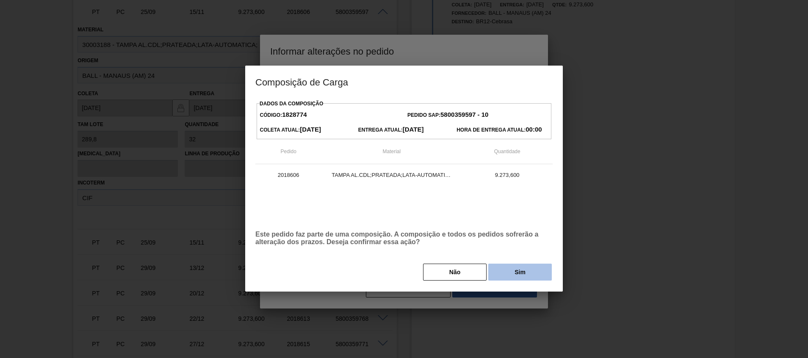
click at [520, 278] on button "Sim" at bounding box center [519, 272] width 63 height 17
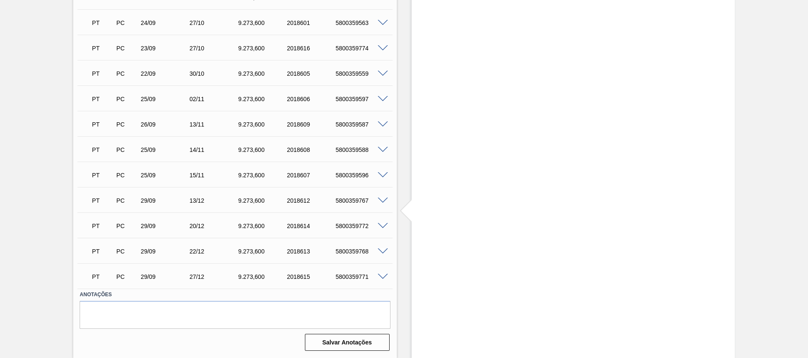
scroll to position [656, 0]
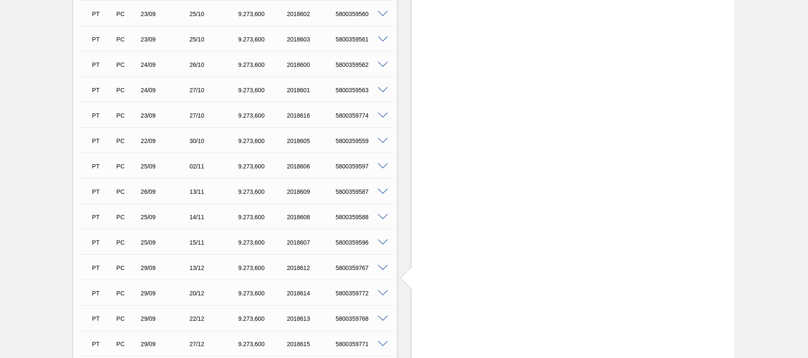
click at [345, 116] on div "5800359774" at bounding box center [360, 115] width 55 height 7
copy div "5800359774"
click at [354, 144] on div "5800359559" at bounding box center [360, 141] width 55 height 7
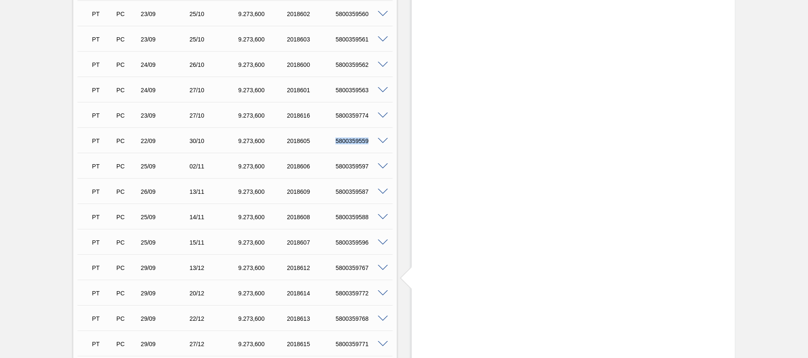
copy div "5800359559"
click at [355, 86] on div "PT PC 24/09 27/10 9.273,600 2018601 5800359563" at bounding box center [232, 89] width 292 height 17
click at [380, 91] on span at bounding box center [383, 90] width 10 height 6
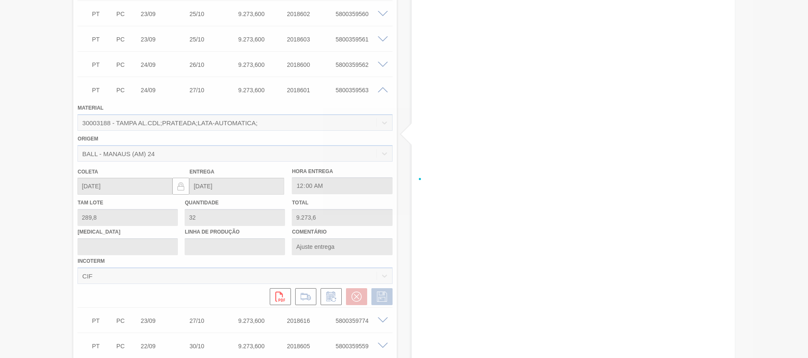
scroll to position [861, 0]
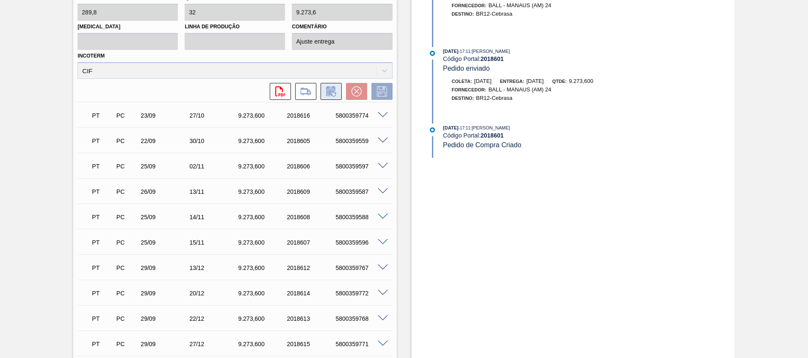
click at [337, 95] on icon at bounding box center [331, 91] width 14 height 10
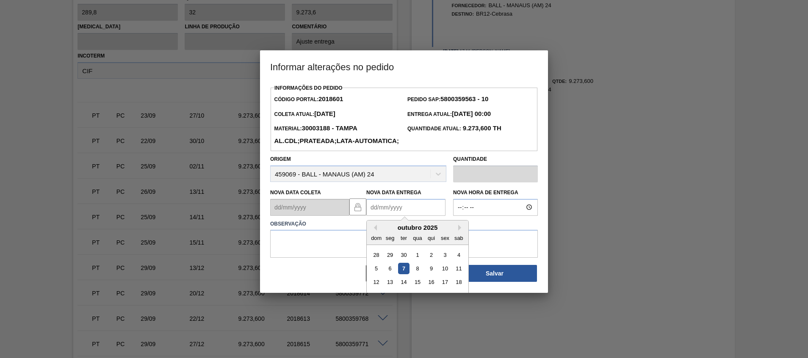
click at [403, 216] on Entrega2018601 "Nova Data Entrega" at bounding box center [405, 207] width 79 height 17
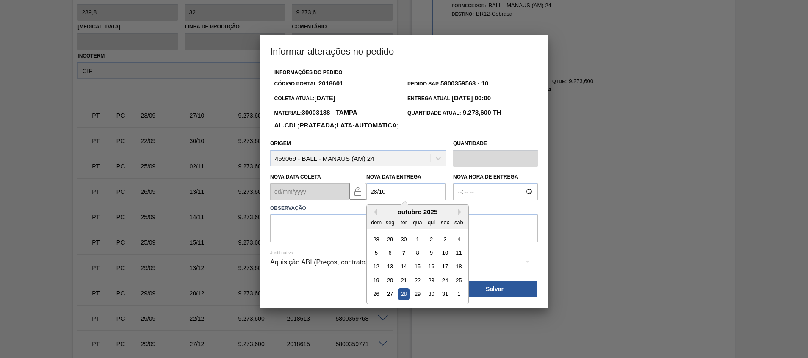
drag, startPoint x: 406, startPoint y: 306, endPoint x: 403, endPoint y: 271, distance: 36.0
click at [405, 300] on div "28" at bounding box center [403, 293] width 11 height 11
type Entrega2018601 "[DATE]"
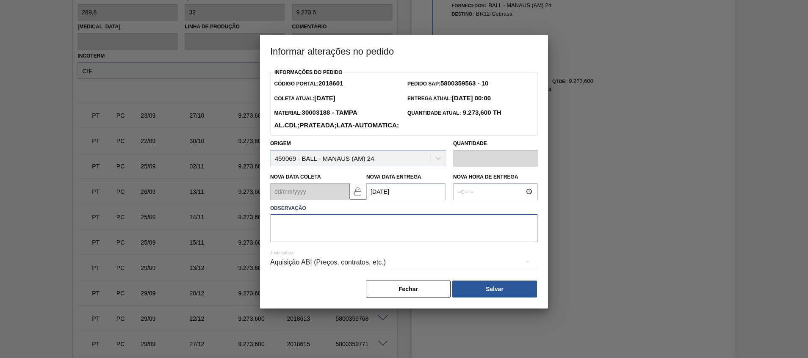
click at [402, 242] on textarea at bounding box center [404, 228] width 268 height 28
type textarea "Ajuste entrega"
click at [467, 298] on button "Salvar" at bounding box center [494, 289] width 85 height 17
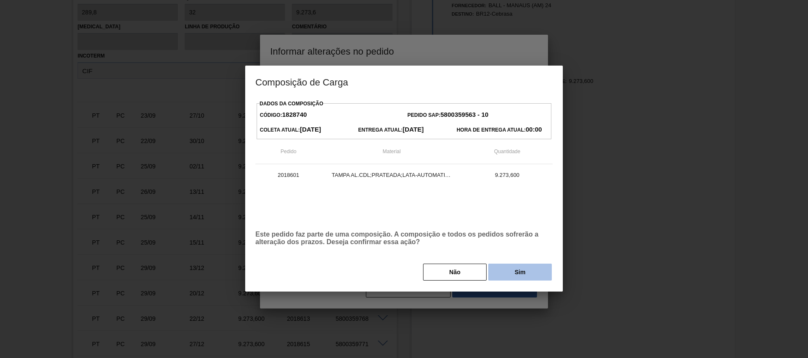
click at [502, 274] on button "Sim" at bounding box center [519, 272] width 63 height 17
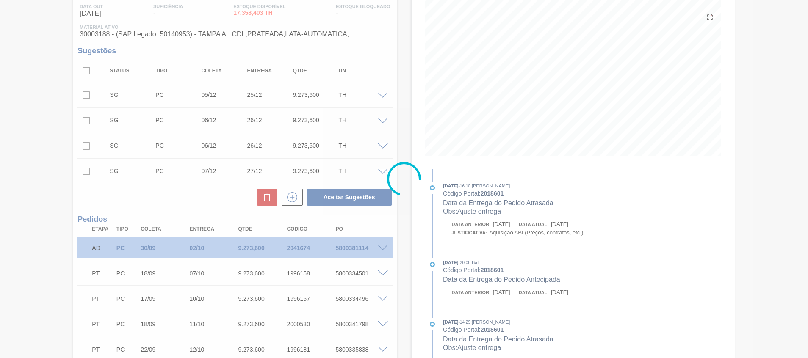
scroll to position [93, 0]
type input "[DATE]"
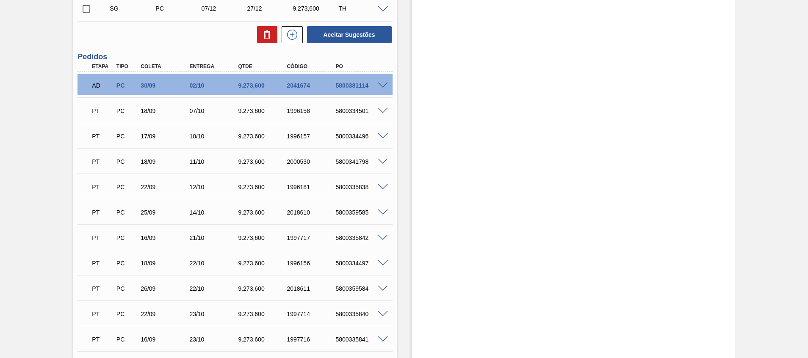
scroll to position [541, 0]
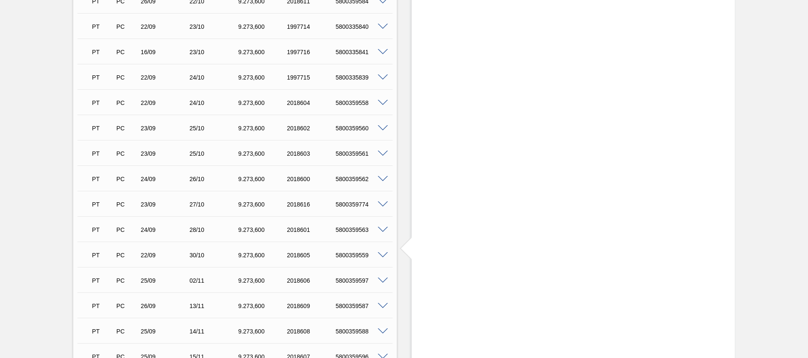
click at [379, 178] on span at bounding box center [383, 179] width 10 height 6
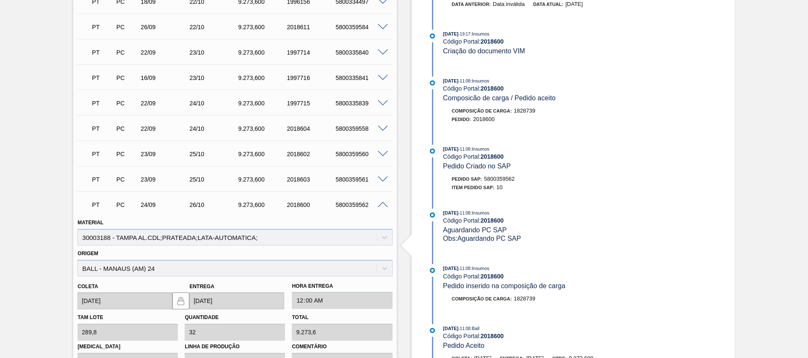
scroll to position [706, 0]
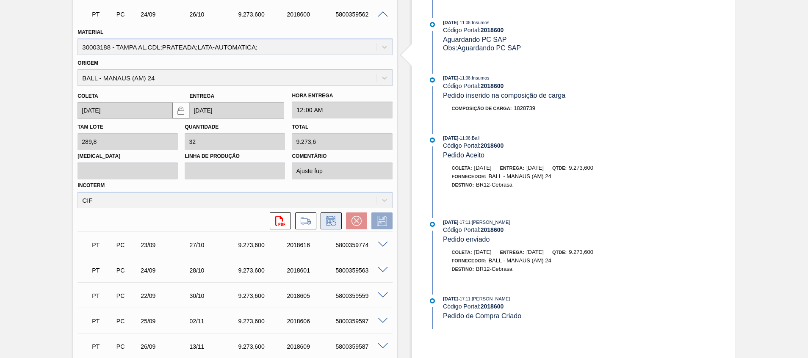
click at [330, 219] on icon at bounding box center [331, 221] width 14 height 10
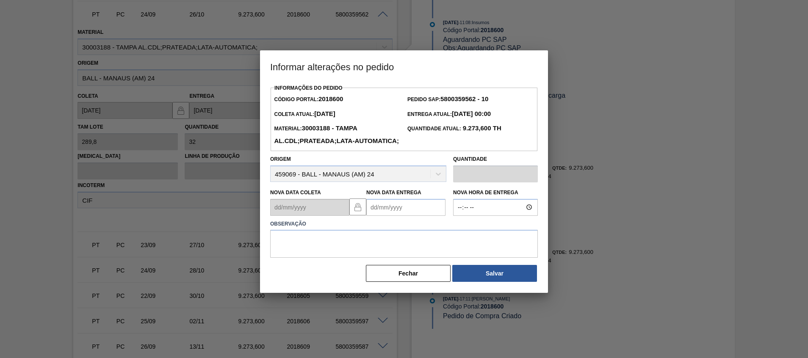
click at [407, 216] on Entrega2018600 "Nova Data Entrega" at bounding box center [405, 207] width 79 height 17
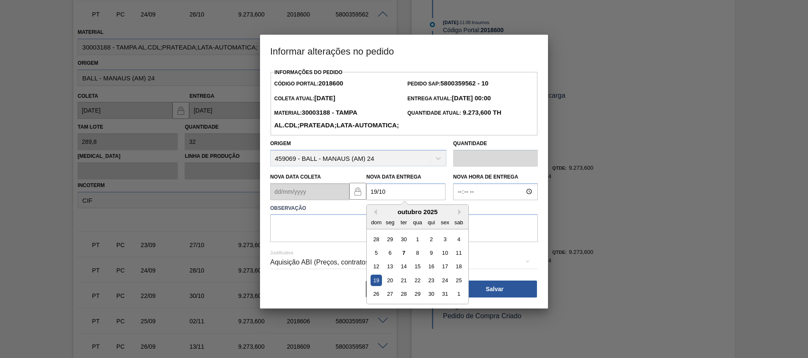
click at [375, 286] on div "19" at bounding box center [375, 280] width 11 height 11
type Entrega2018600 "19/10/2025"
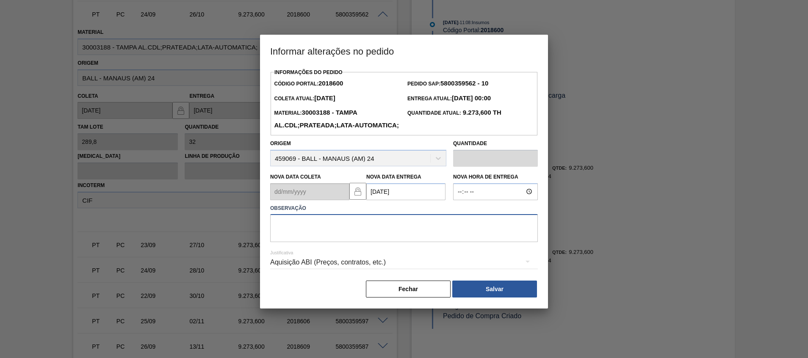
click at [395, 242] on textarea at bounding box center [404, 228] width 268 height 28
type textarea "Ajuste entrega"
click at [500, 298] on button "Salvar" at bounding box center [494, 289] width 85 height 17
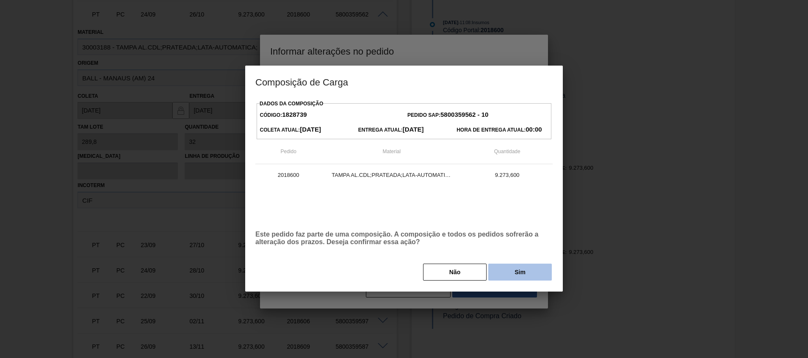
click at [511, 273] on button "Sim" at bounding box center [519, 272] width 63 height 17
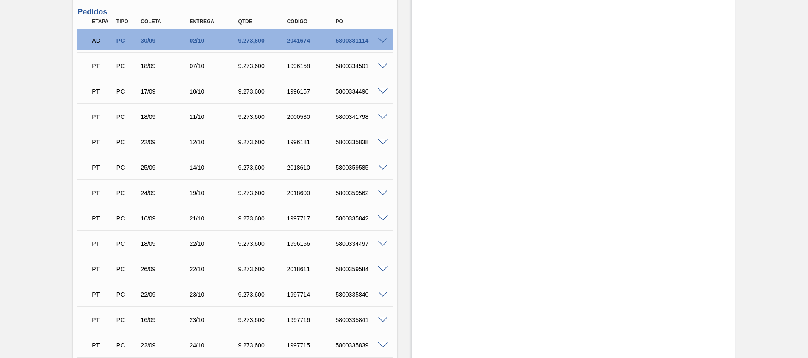
scroll to position [426, 0]
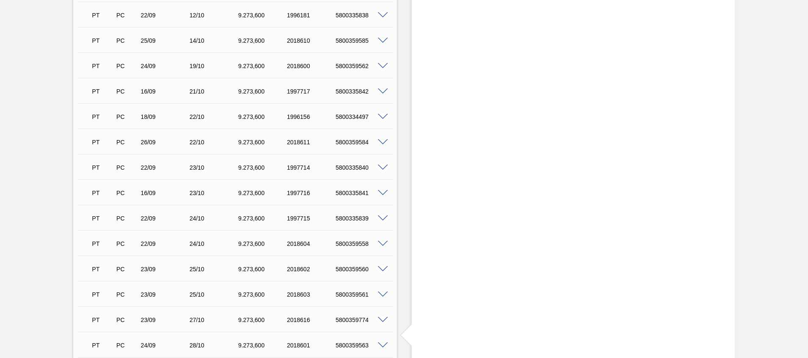
click at [382, 294] on span at bounding box center [383, 295] width 10 height 6
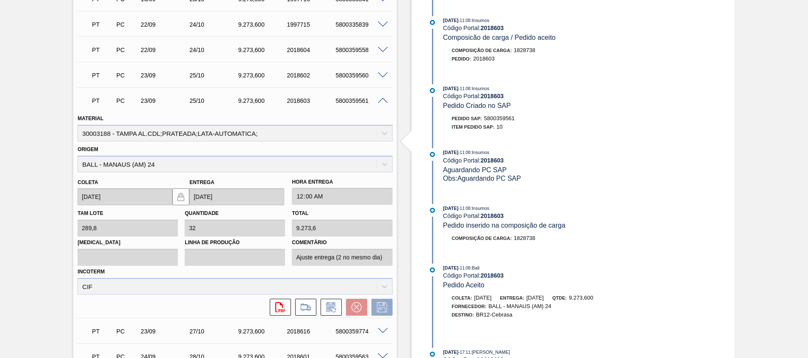
scroll to position [622, 0]
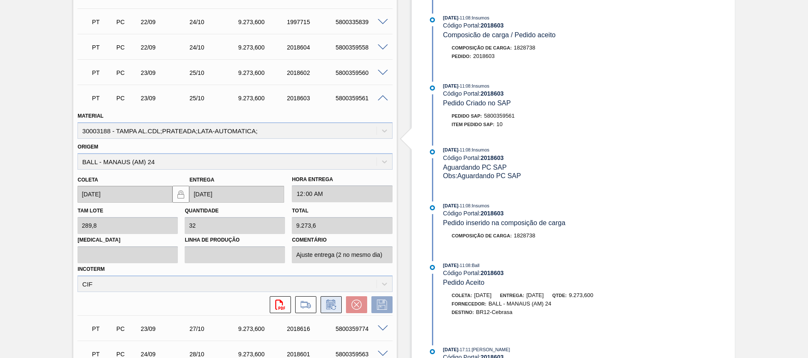
click at [325, 307] on icon at bounding box center [331, 305] width 14 height 10
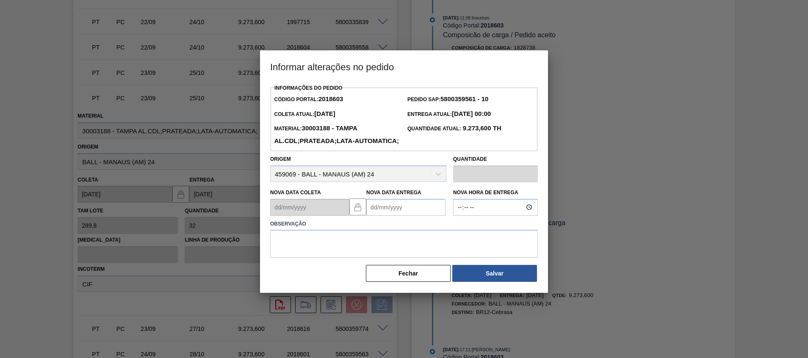
click at [383, 216] on Entrega2018603 "Nova Data Entrega" at bounding box center [405, 207] width 79 height 17
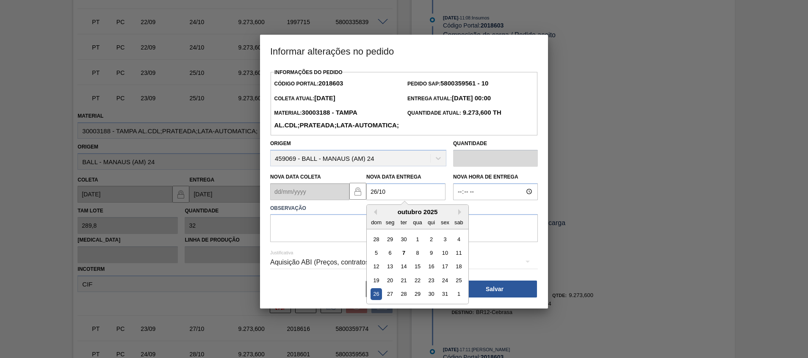
click at [380, 300] on div "26" at bounding box center [375, 293] width 11 height 11
type Entrega2018603 "26/10/2025"
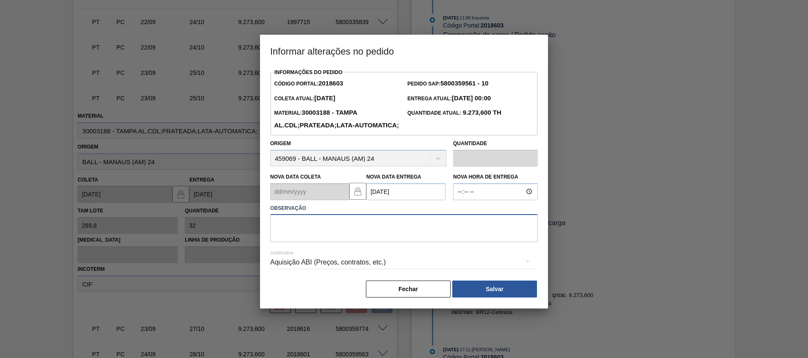
click at [434, 242] on textarea at bounding box center [404, 228] width 268 height 28
type textarea "Ajuste entrega"
click at [486, 298] on button "Salvar" at bounding box center [494, 289] width 85 height 17
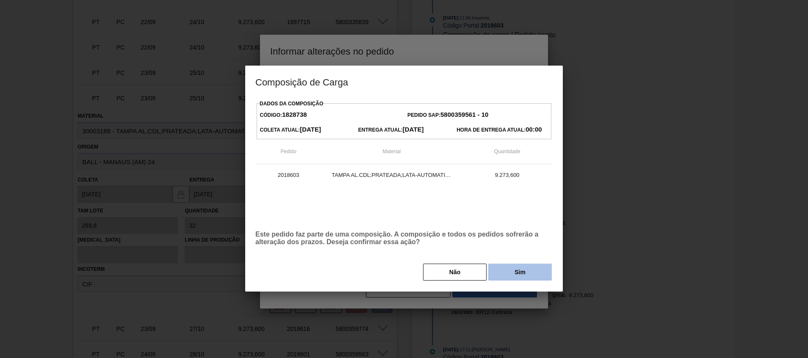
click at [511, 273] on button "Sim" at bounding box center [519, 272] width 63 height 17
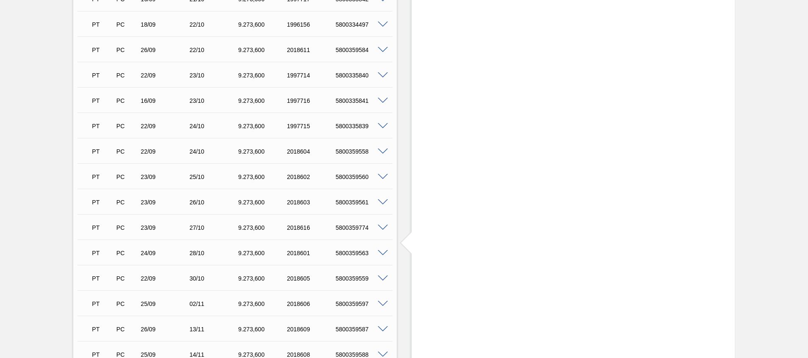
scroll to position [559, 0]
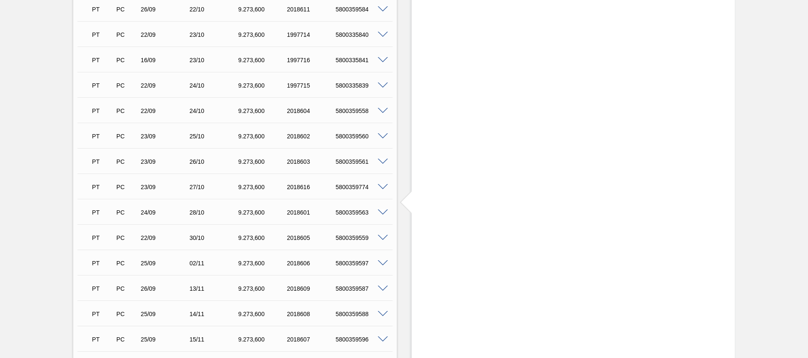
click at [381, 112] on span at bounding box center [383, 111] width 10 height 6
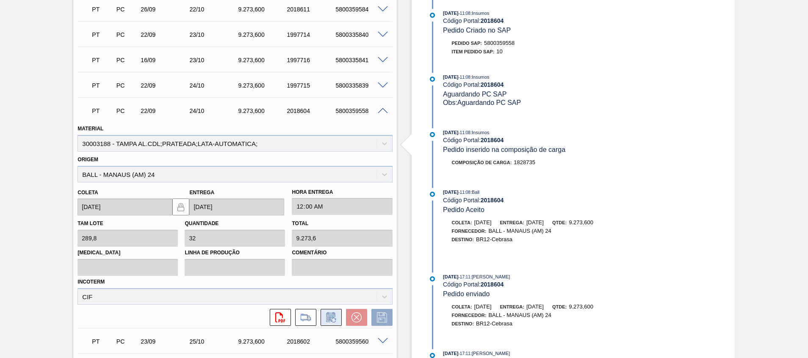
click at [327, 317] on icon at bounding box center [331, 317] width 14 height 10
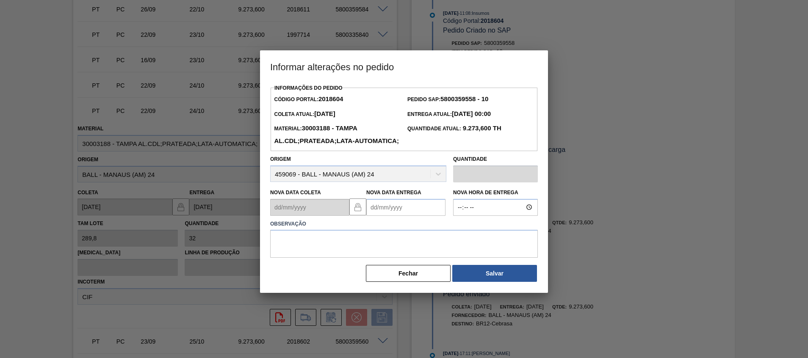
click at [377, 216] on Entrega2018604 "Nova Data Entrega" at bounding box center [405, 207] width 79 height 17
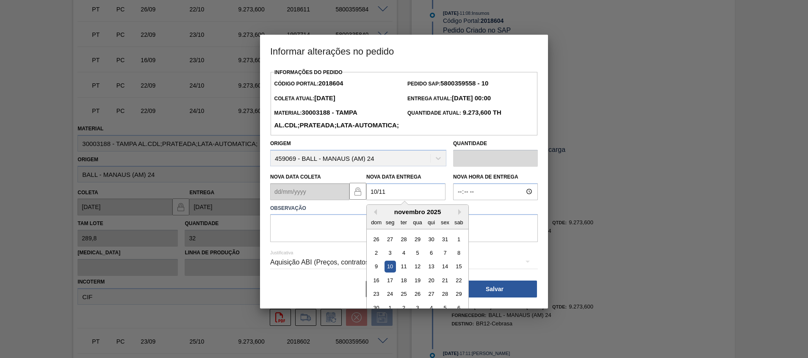
click at [392, 272] on div "10" at bounding box center [389, 266] width 11 height 11
type Entrega2018604 "10/11/2025"
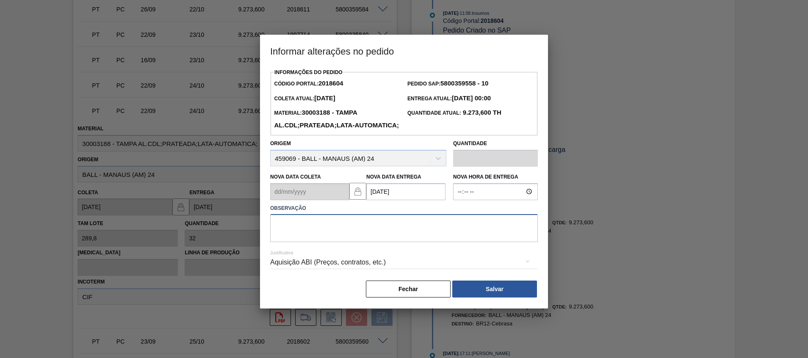
click at [391, 242] on textarea at bounding box center [404, 228] width 268 height 28
type textarea "Ajuste entrega"
click at [475, 298] on button "Salvar" at bounding box center [494, 289] width 85 height 17
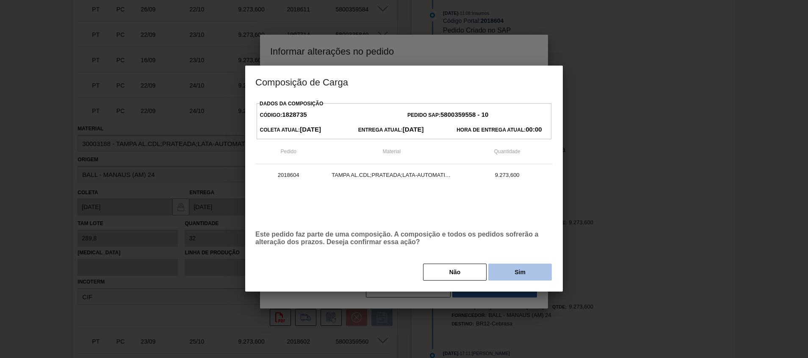
click at [508, 277] on button "Sim" at bounding box center [519, 272] width 63 height 17
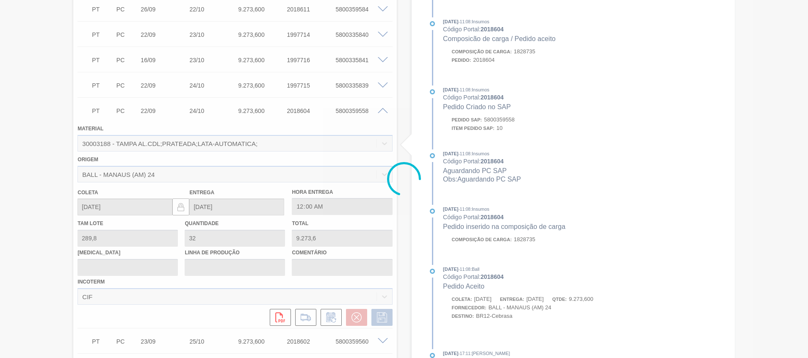
type input "Ajuste entrega"
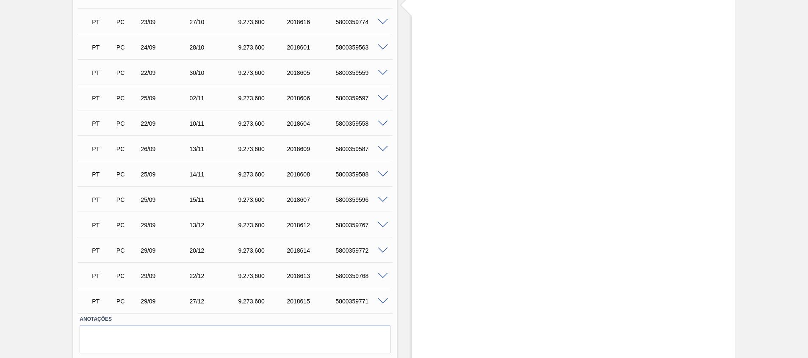
scroll to position [508, 0]
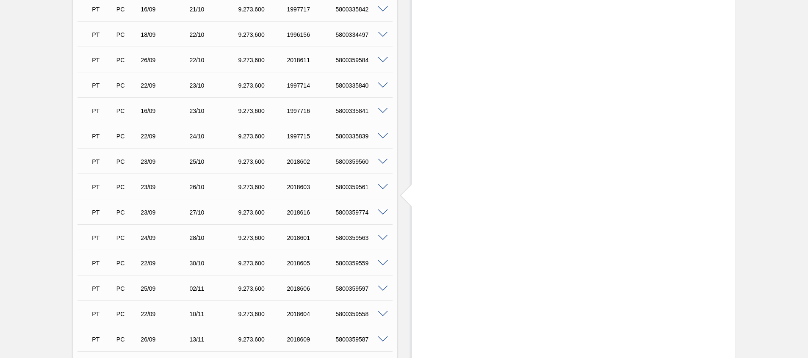
click at [381, 135] on span at bounding box center [383, 136] width 10 height 6
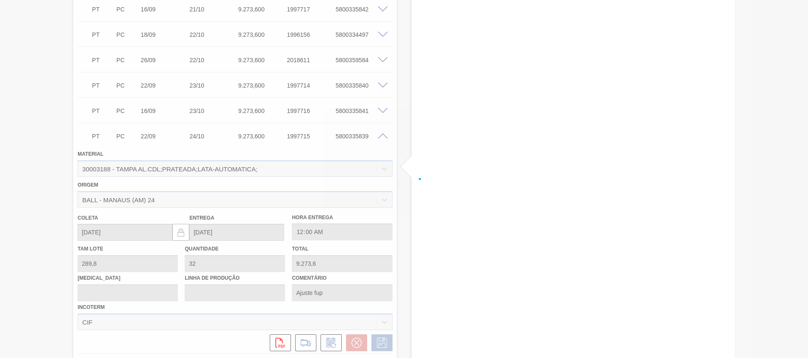
scroll to position [713, 0]
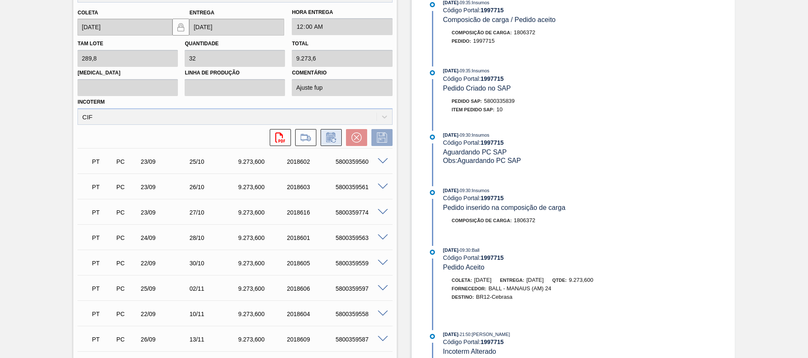
click at [333, 138] on icon at bounding box center [331, 138] width 14 height 10
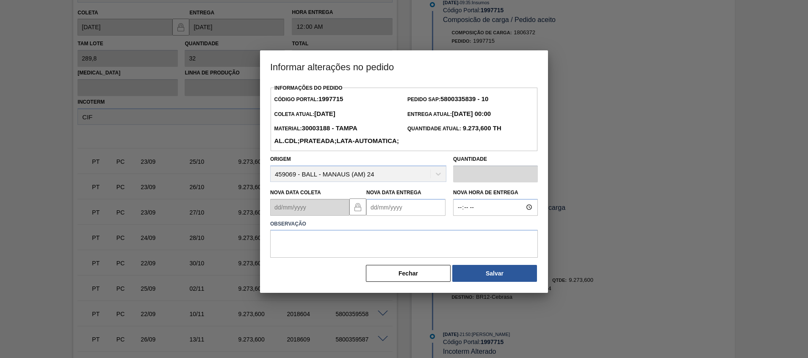
click at [389, 216] on Entrega1997715 "Nova Data Entrega" at bounding box center [405, 207] width 79 height 17
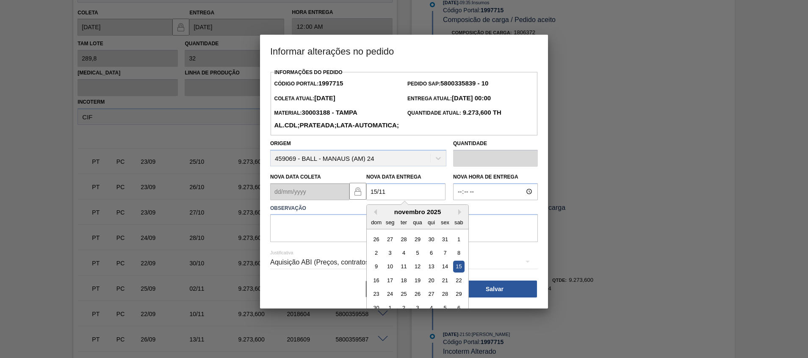
drag, startPoint x: 456, startPoint y: 277, endPoint x: 448, endPoint y: 264, distance: 14.8
click at [456, 272] on div "15" at bounding box center [458, 266] width 11 height 11
type Entrega1997715 "15/11/2025"
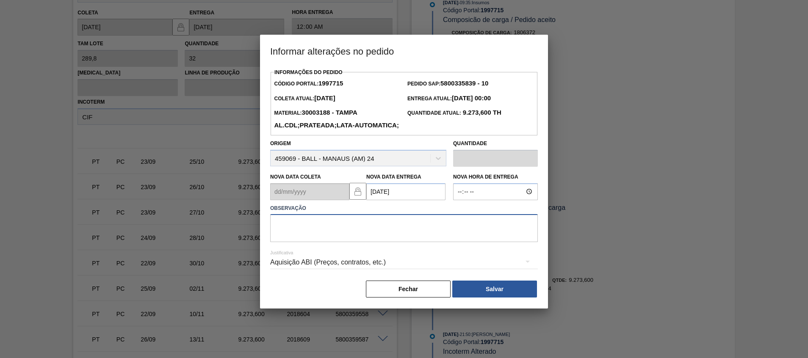
click at [419, 229] on textarea at bounding box center [404, 228] width 268 height 28
type textarea "Ajuste entrega"
click at [475, 298] on button "Salvar" at bounding box center [494, 289] width 85 height 17
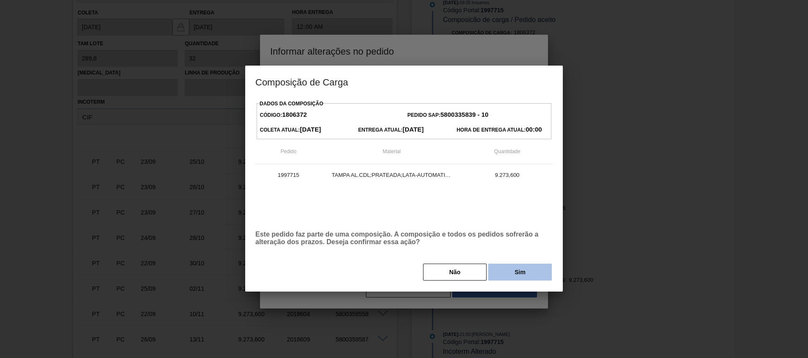
click at [492, 273] on button "Sim" at bounding box center [519, 272] width 63 height 17
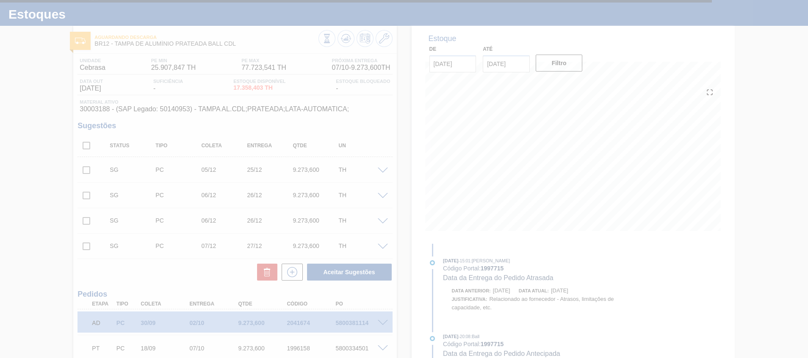
scroll to position [69, 0]
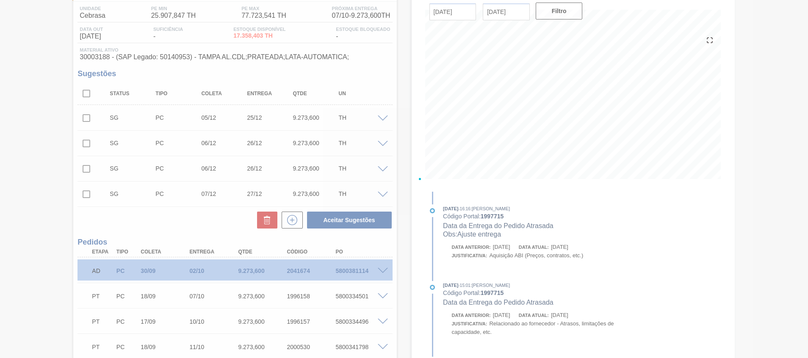
type input "Ajuste entrega"
type input "15/11/2025"
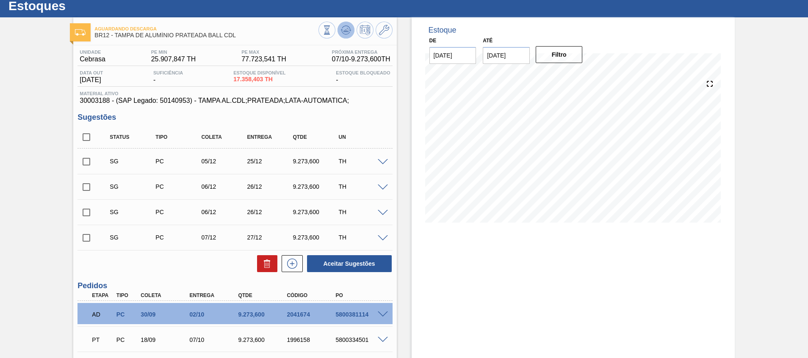
scroll to position [5, 0]
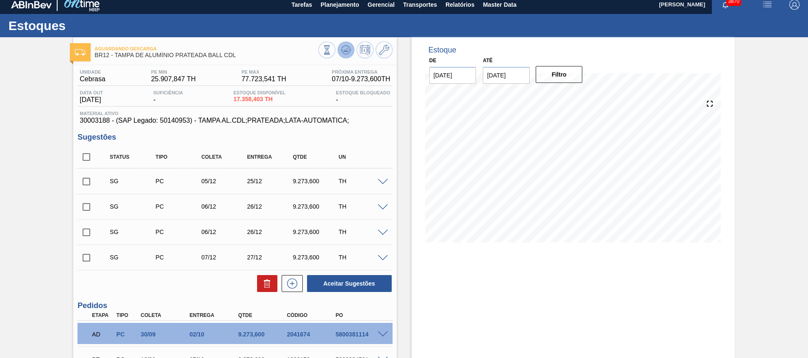
click at [352, 47] on button at bounding box center [345, 49] width 17 height 17
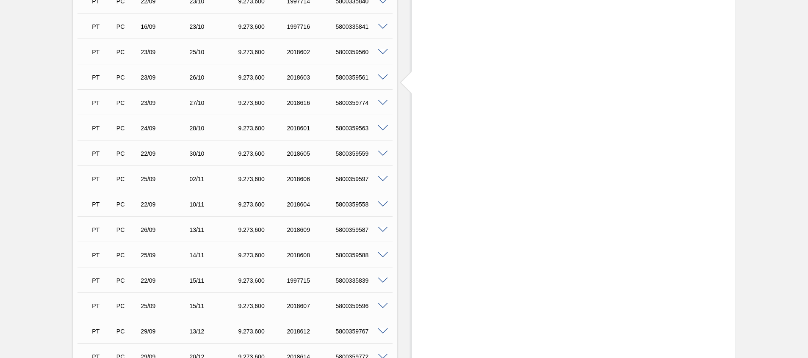
scroll to position [275, 0]
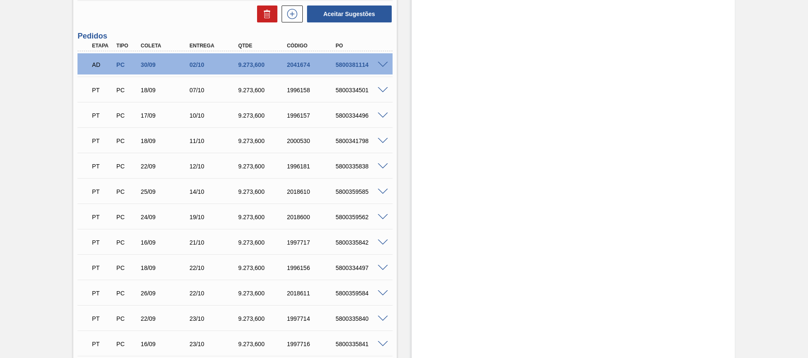
click at [358, 268] on div "5800334497" at bounding box center [360, 268] width 55 height 7
copy div "5800334497"
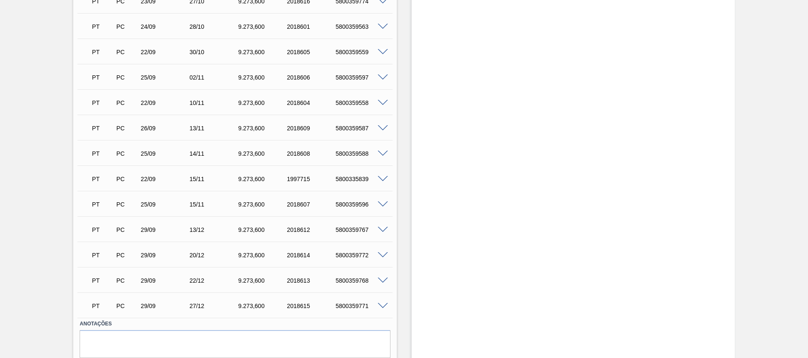
click at [378, 50] on span at bounding box center [383, 52] width 10 height 6
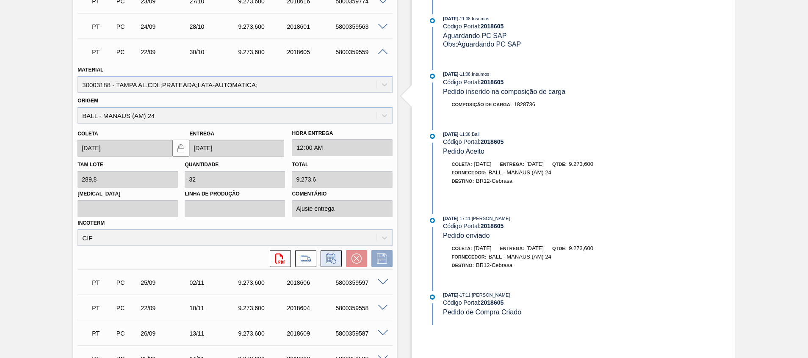
click at [328, 261] on icon at bounding box center [330, 259] width 6 height 5
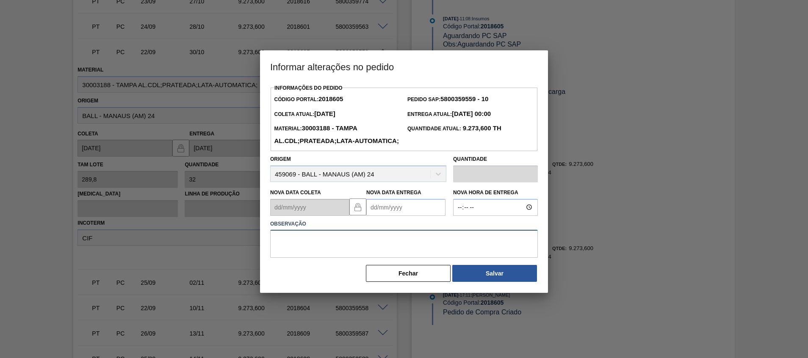
click at [366, 258] on textarea at bounding box center [404, 244] width 268 height 28
click at [388, 230] on label "Observação" at bounding box center [404, 224] width 268 height 12
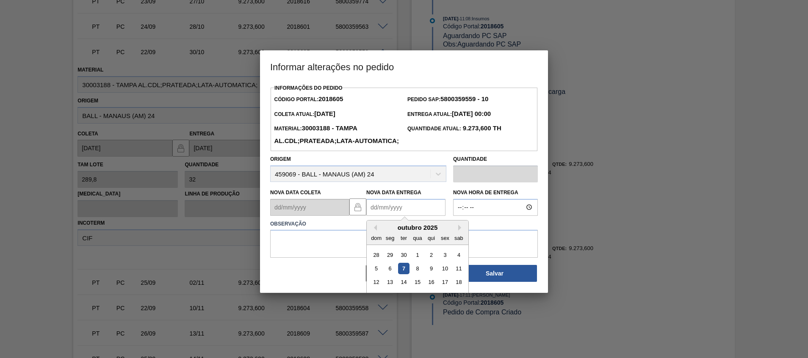
click at [390, 216] on Entrega2018605 "Nova Data Entrega" at bounding box center [405, 207] width 79 height 17
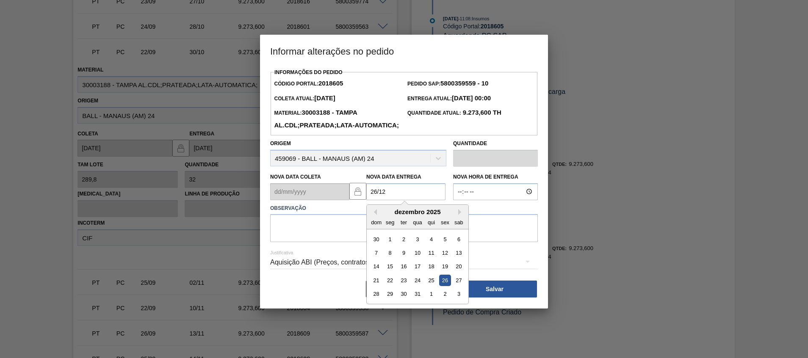
click at [448, 286] on div "26" at bounding box center [444, 280] width 11 height 11
type Entrega2018605 "26/12/2025"
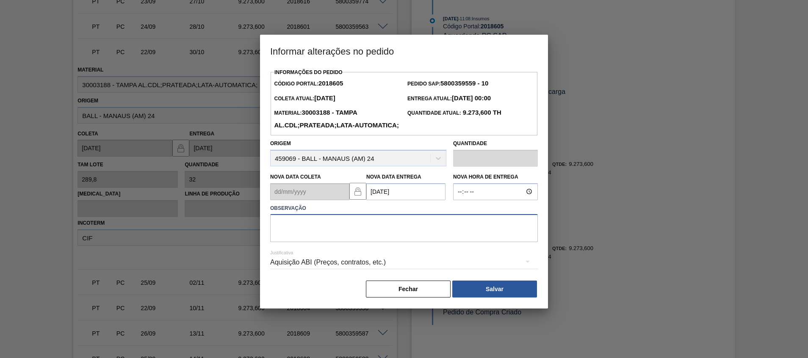
click at [441, 242] on textarea at bounding box center [404, 228] width 268 height 28
click at [285, 240] on textarea "Ajuse data" at bounding box center [404, 228] width 268 height 28
type textarea "Ajuste data"
click at [477, 279] on div "Aquisição ABI (Preços, contratos, etc.)" at bounding box center [404, 263] width 268 height 30
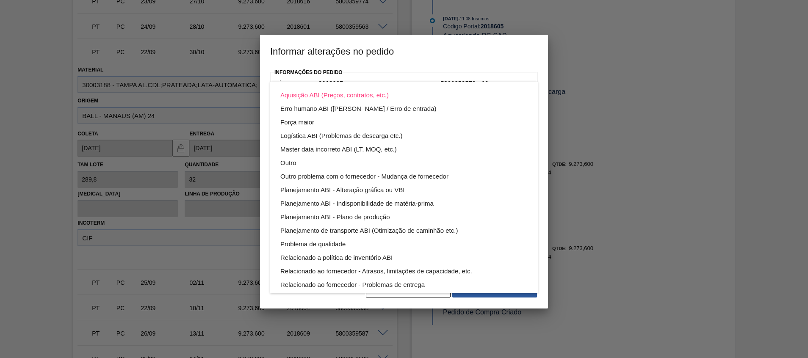
click at [478, 297] on div "Aquisição ABI (Preços, contratos, etc.) Erro humano ABI (Cálculo / Erro de entr…" at bounding box center [404, 179] width 808 height 358
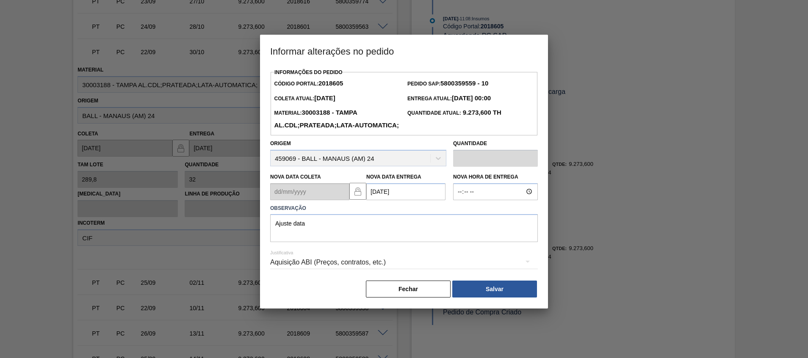
click at [479, 300] on div "Aquisição ABI (Preços, contratos, etc.) Erro humano ABI (Cálculo / Erro de entr…" at bounding box center [404, 179] width 808 height 358
click at [487, 298] on button "Salvar" at bounding box center [494, 289] width 85 height 17
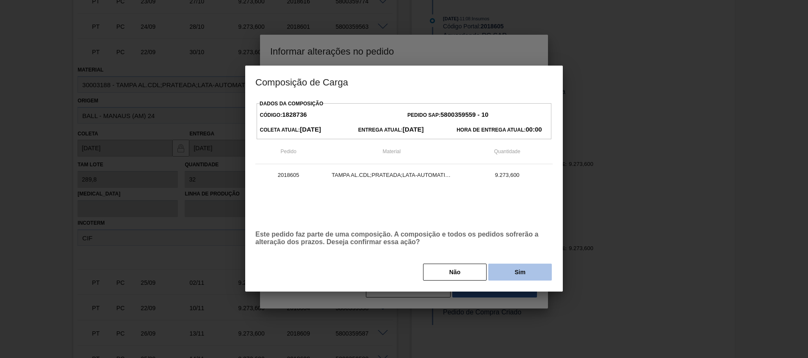
click at [494, 270] on button "Sim" at bounding box center [519, 272] width 63 height 17
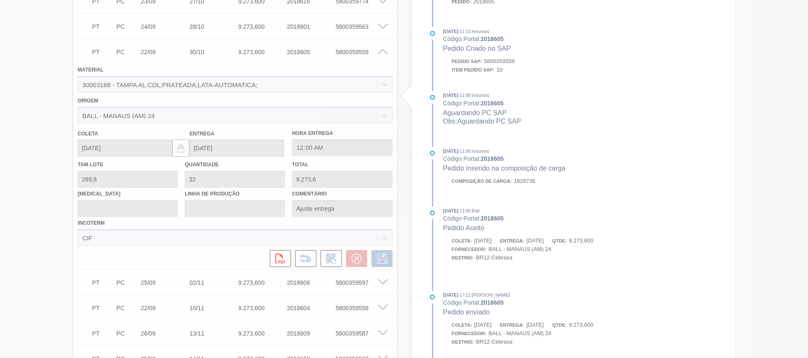
type input "Ajuste data"
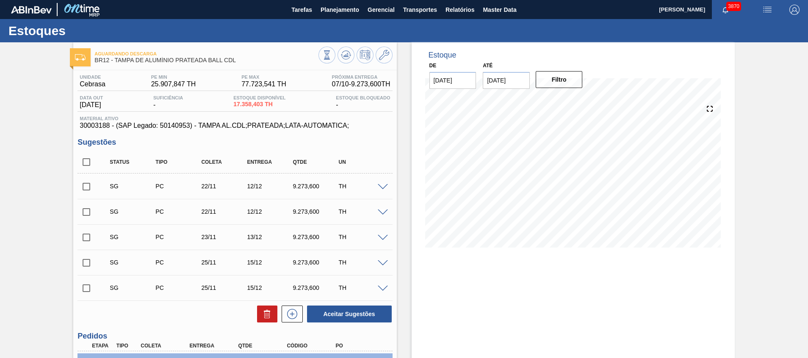
scroll to position [414, 0]
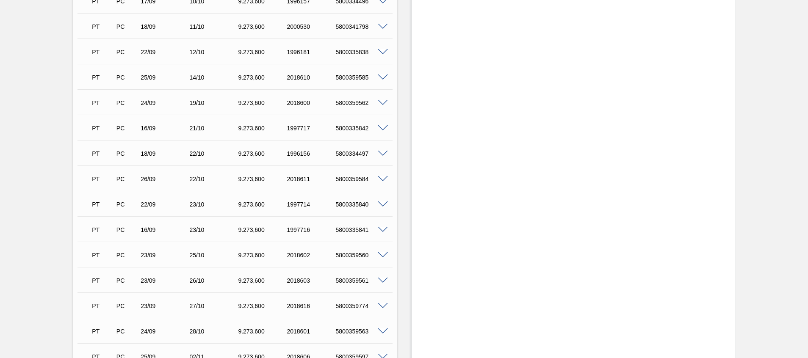
click at [383, 179] on span at bounding box center [383, 179] width 10 height 6
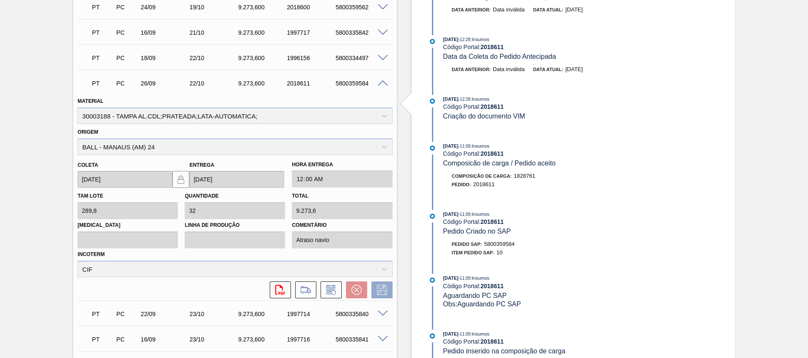
scroll to position [515, 0]
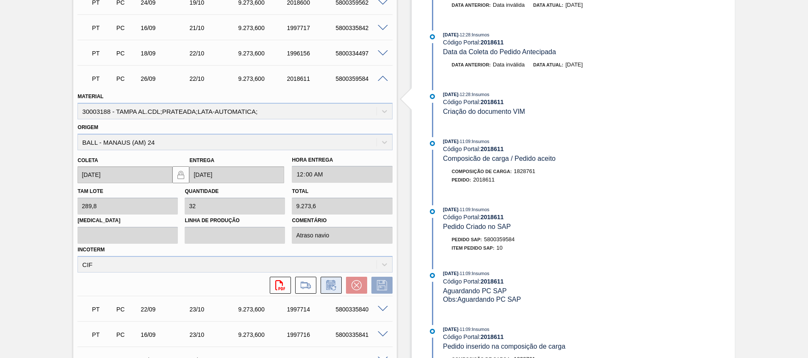
click at [331, 290] on button at bounding box center [330, 285] width 21 height 17
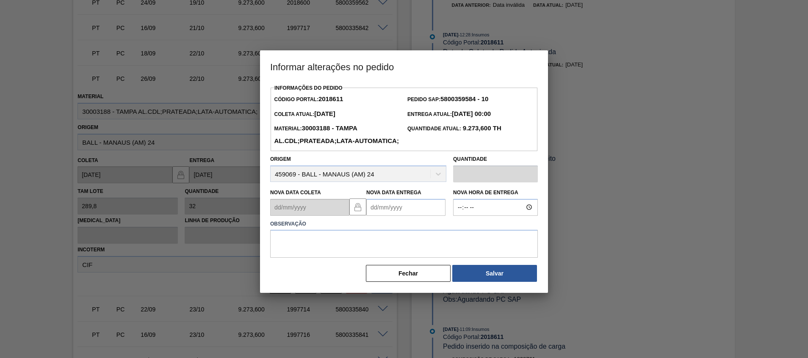
click at [386, 216] on Entrega2018611 "Nova Data Entrega" at bounding box center [405, 207] width 79 height 17
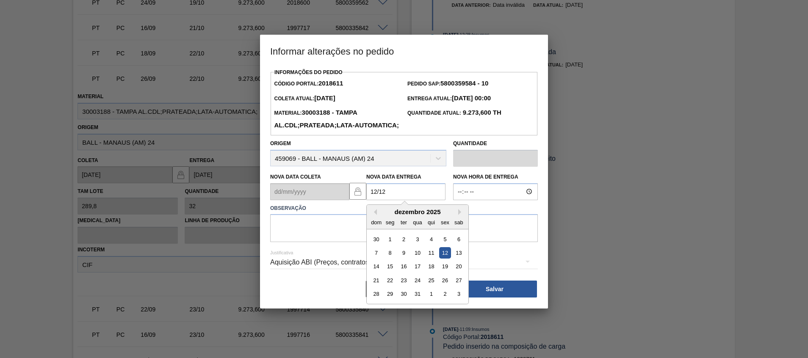
click at [438, 259] on div "7 8 9 10 11 12 13" at bounding box center [417, 253] width 96 height 14
drag, startPoint x: 441, startPoint y: 268, endPoint x: 440, endPoint y: 263, distance: 5.1
click at [441, 259] on div "12" at bounding box center [444, 252] width 11 height 11
type Entrega2018611 "[DATE]"
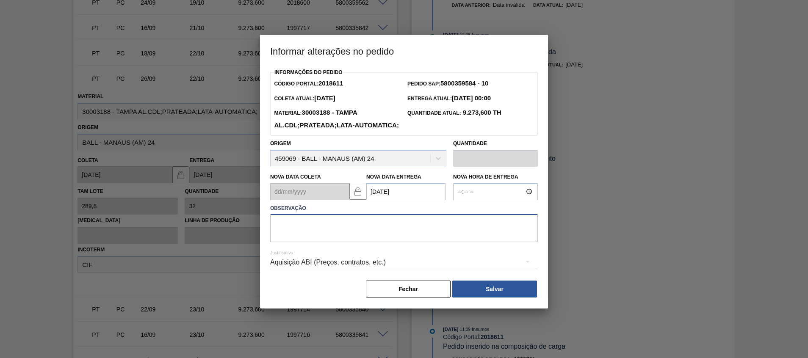
click at [424, 240] on textarea at bounding box center [404, 228] width 268 height 28
type textarea "Ajuste entrega"
click at [491, 298] on button "Salvar" at bounding box center [494, 289] width 85 height 17
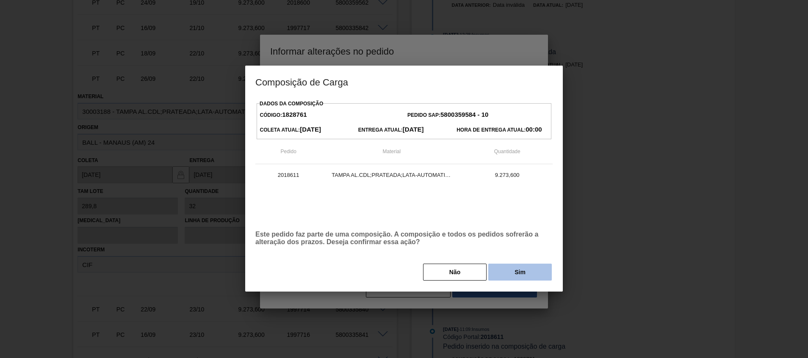
click at [513, 273] on button "Sim" at bounding box center [519, 272] width 63 height 17
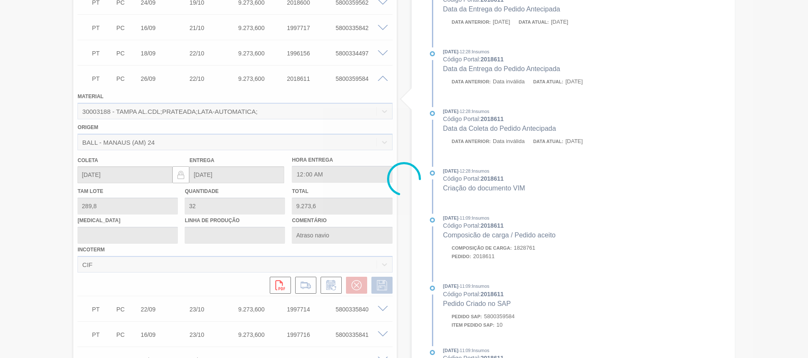
type input "Ajuste entrega"
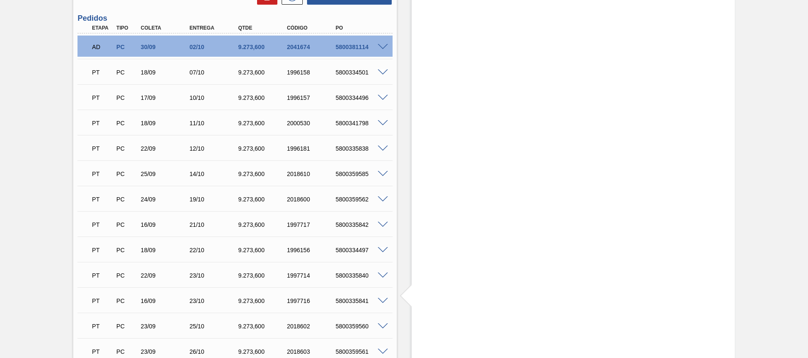
scroll to position [317, 0]
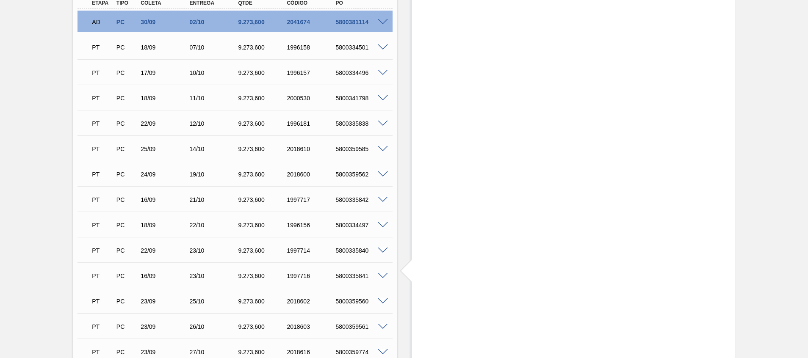
click at [384, 250] on span at bounding box center [383, 251] width 10 height 6
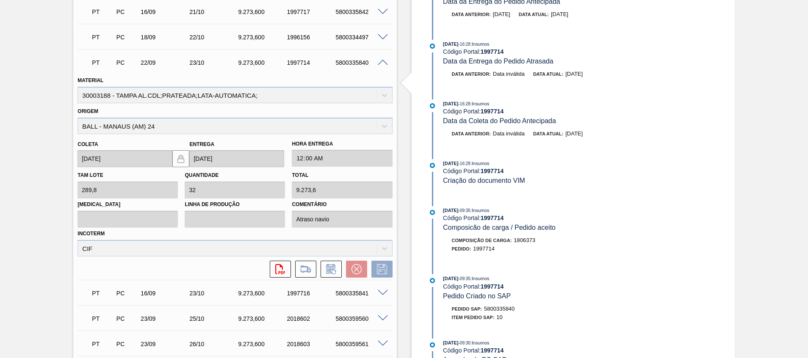
scroll to position [508, 0]
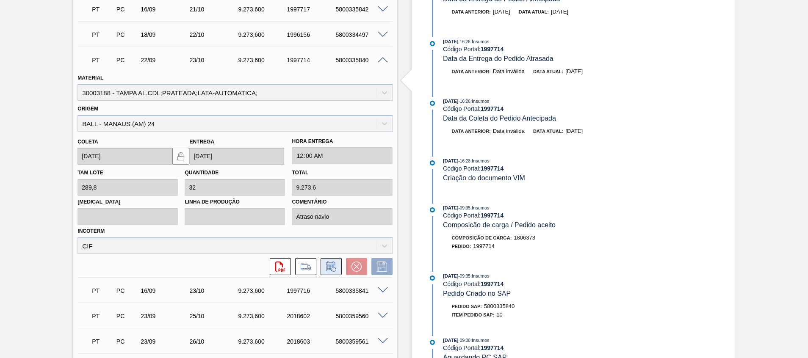
click at [329, 272] on button at bounding box center [330, 266] width 21 height 17
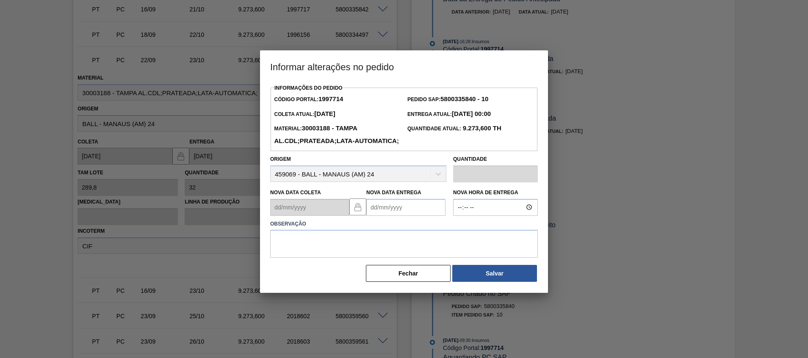
click at [400, 216] on Entrega1997714 "Nova Data Entrega" at bounding box center [405, 207] width 79 height 17
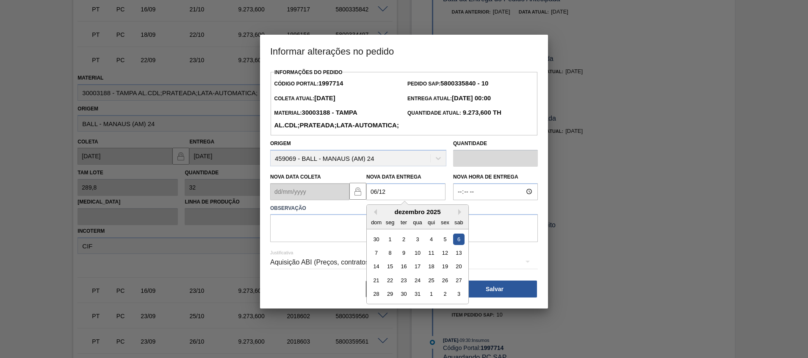
click at [456, 245] on div "6" at bounding box center [458, 238] width 11 height 11
type Entrega1997714 "[DATE]"
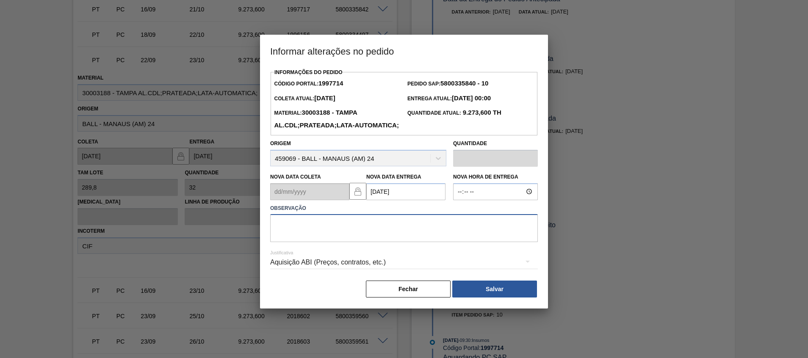
click at [453, 237] on textarea at bounding box center [404, 228] width 268 height 28
type textarea "Ajuste entrega"
click at [476, 295] on button "Salvar" at bounding box center [494, 289] width 85 height 17
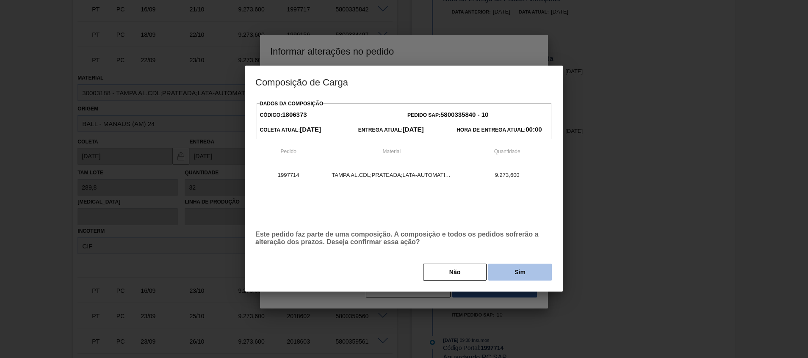
click at [504, 269] on button "Sim" at bounding box center [519, 272] width 63 height 17
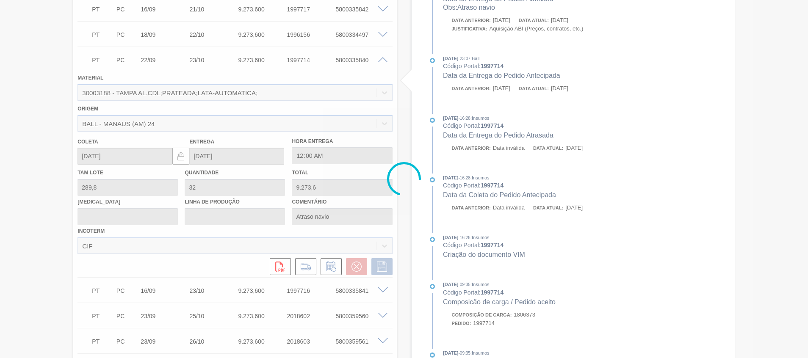
type input "Ajuste entrega"
type input "[DATE]"
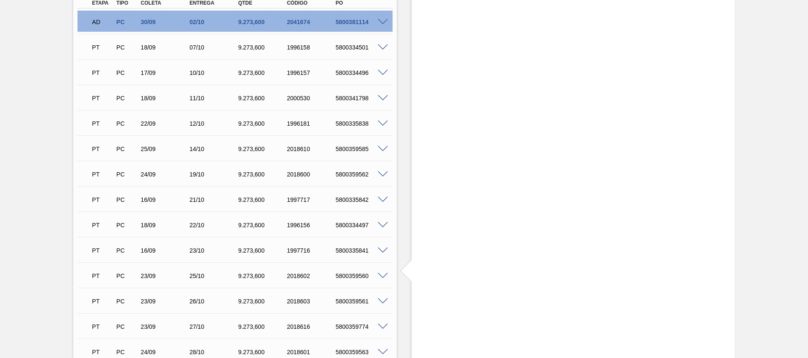
scroll to position [381, 0]
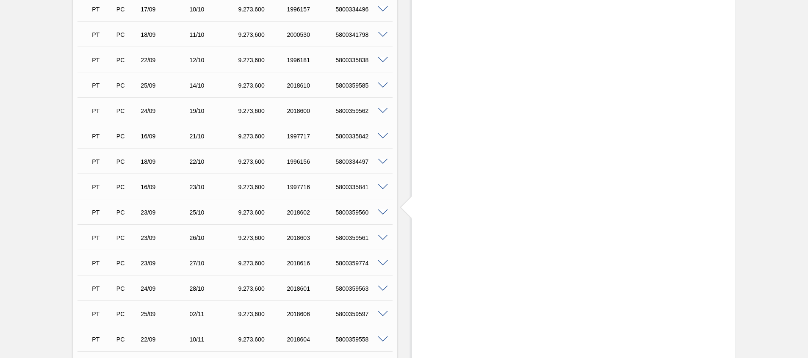
click at [357, 289] on div "5800359563" at bounding box center [360, 288] width 55 height 7
copy div "5800359563"
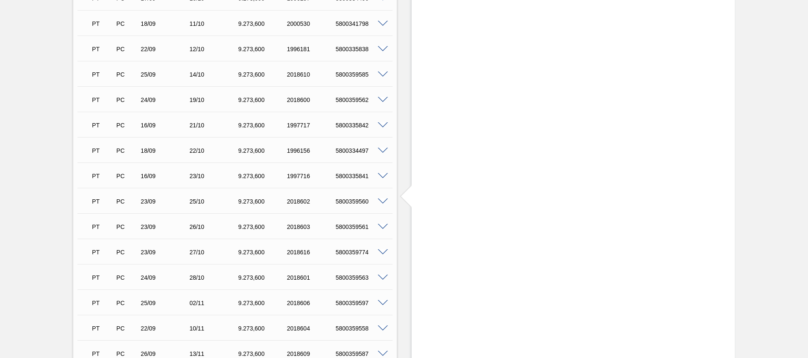
scroll to position [364, 0]
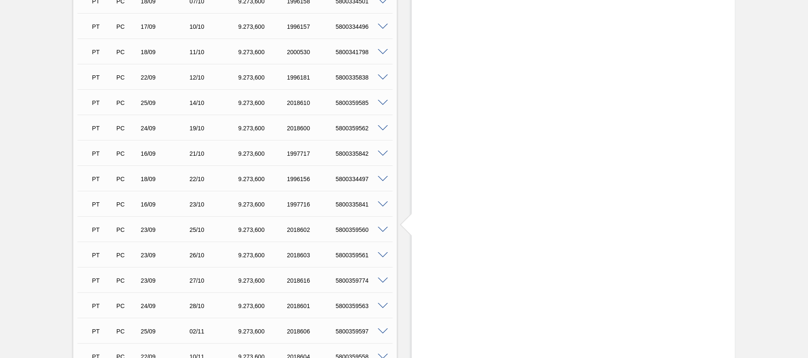
click at [383, 306] on span at bounding box center [383, 306] width 10 height 6
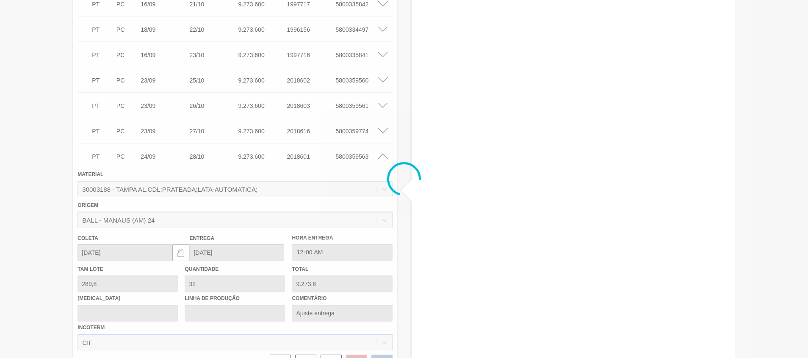
scroll to position [520, 0]
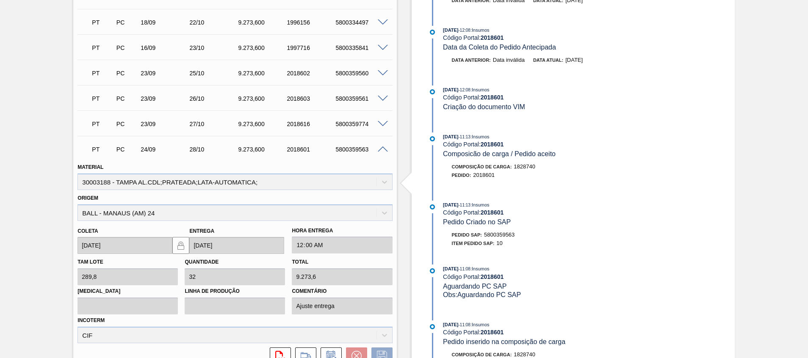
click at [417, 207] on div "Estoque De 07/10/2025 Até 30/11/2025 Filtro 16/10 Projeção de Estoque 42,359.42…" at bounding box center [572, 144] width 323 height 1244
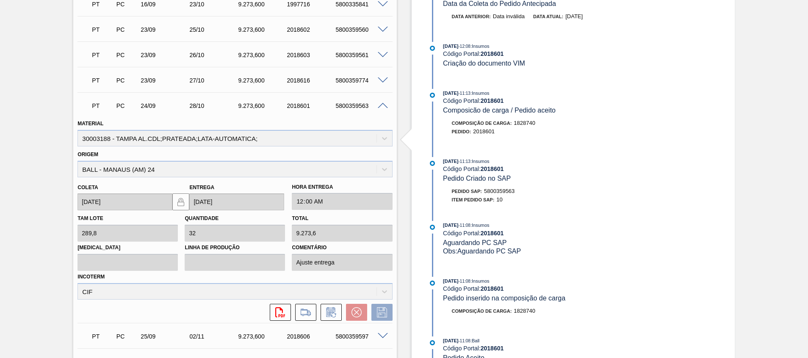
scroll to position [584, 0]
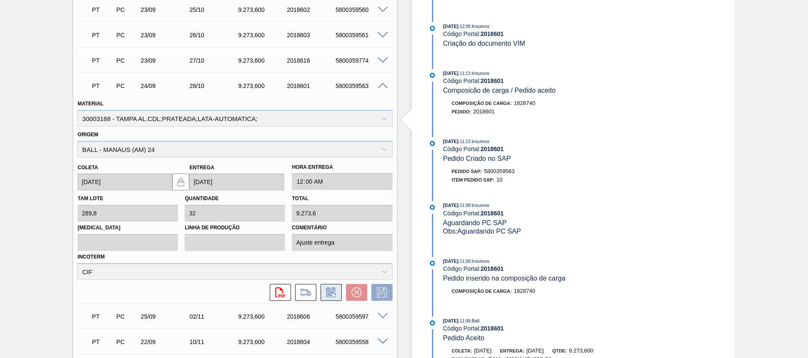
click at [328, 287] on icon at bounding box center [331, 292] width 14 height 10
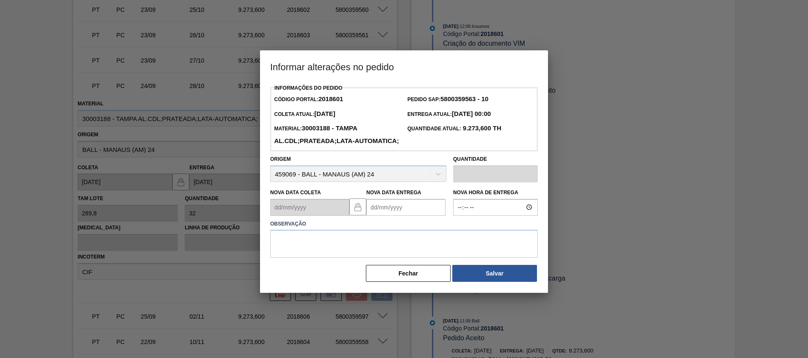
click at [415, 216] on Entrega2018601 "Nova Data Entrega" at bounding box center [405, 207] width 79 height 17
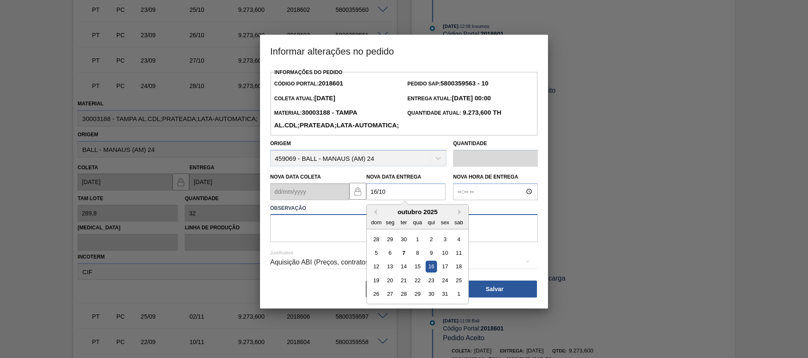
type Entrega2018601 "[DATE]"
click at [510, 242] on textarea at bounding box center [404, 228] width 268 height 28
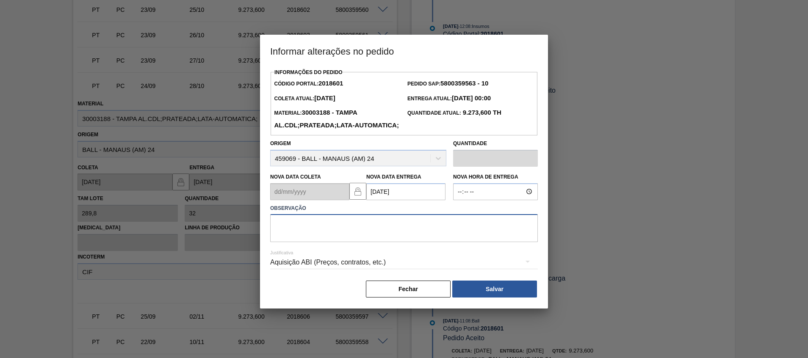
type textarea "a"
type textarea "Ajuste entrega"
click at [500, 298] on button "Salvar" at bounding box center [494, 289] width 85 height 17
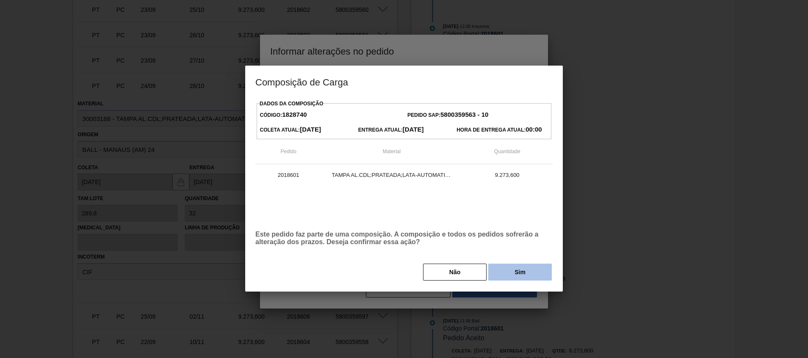
click at [527, 269] on button "Sim" at bounding box center [519, 272] width 63 height 17
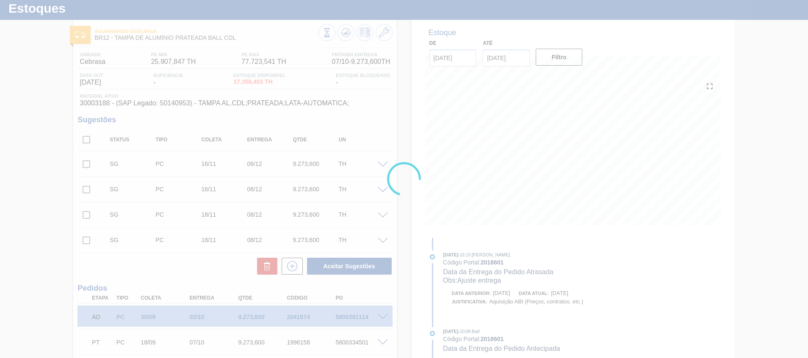
scroll to position [0, 0]
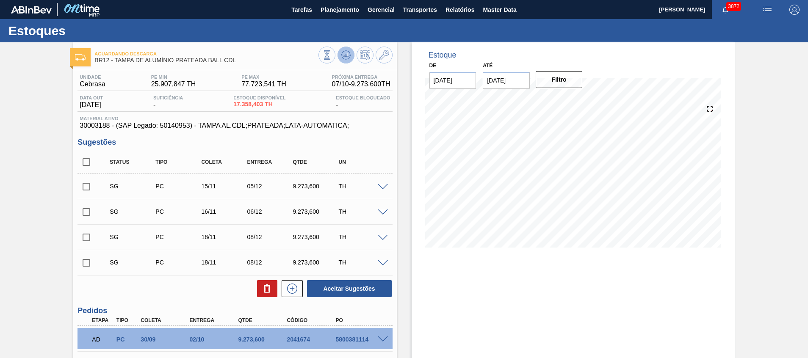
click at [343, 54] on icon at bounding box center [346, 55] width 10 height 10
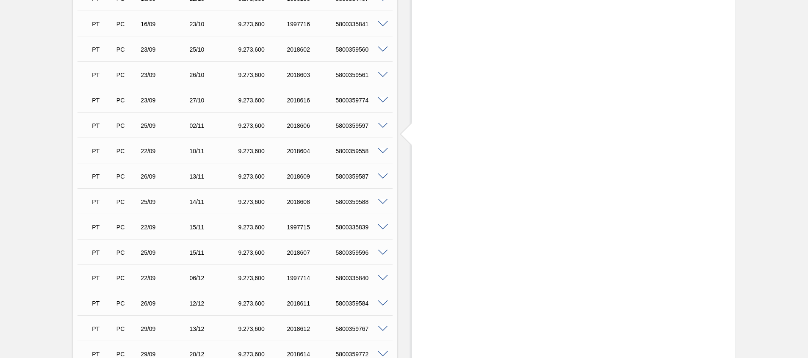
scroll to position [571, 0]
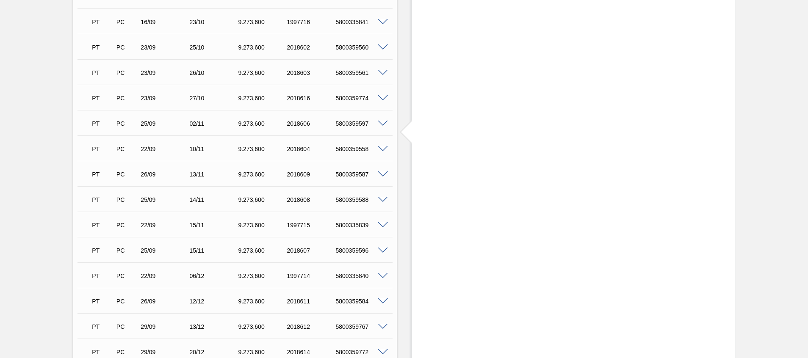
click at [351, 218] on div "PT PC 22/09 15/11 9.273,600 1997715 5800335839" at bounding box center [232, 224] width 292 height 17
click at [351, 224] on div "5800335839" at bounding box center [360, 225] width 55 height 7
copy div "5800335839"
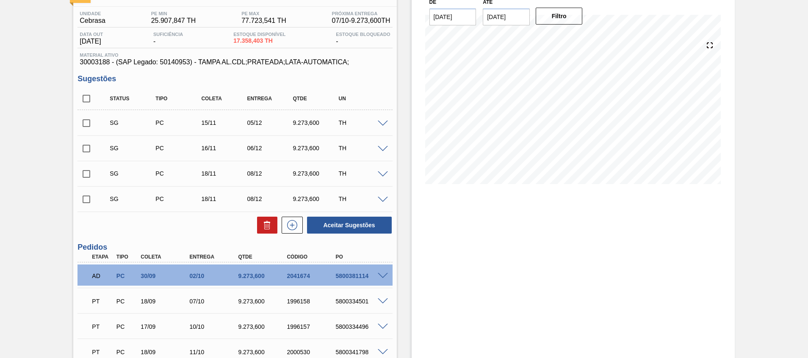
scroll to position [643, 0]
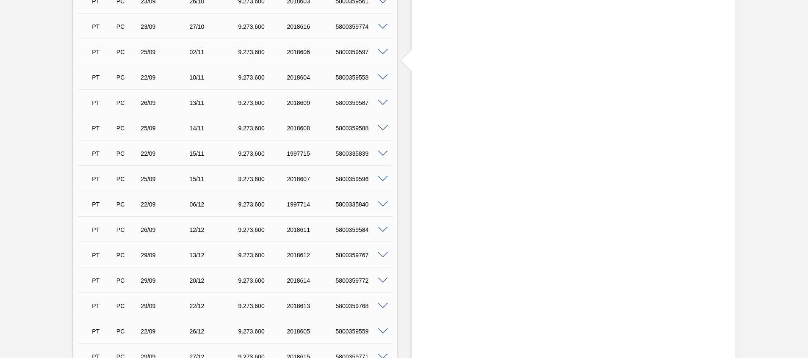
click at [380, 178] on span at bounding box center [383, 179] width 10 height 6
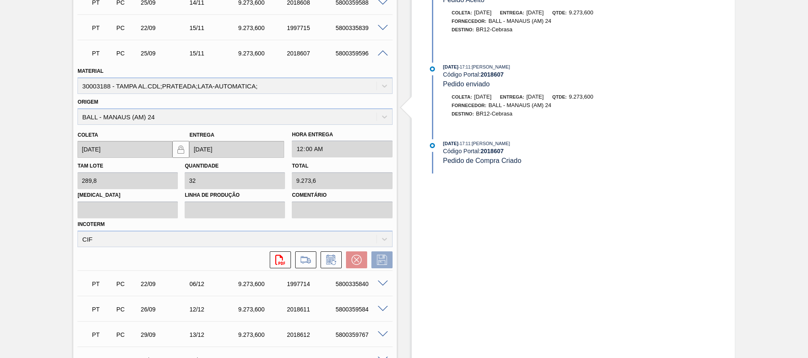
scroll to position [776, 0]
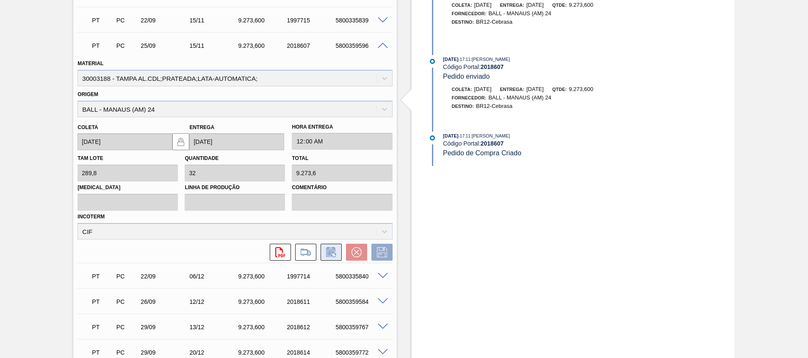
click at [332, 251] on icon at bounding box center [331, 252] width 14 height 10
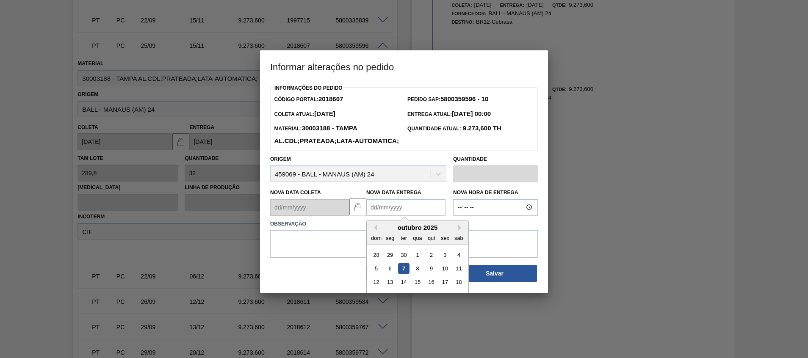
click at [397, 216] on Entrega2018607 "Nova Data Entrega" at bounding box center [405, 207] width 79 height 17
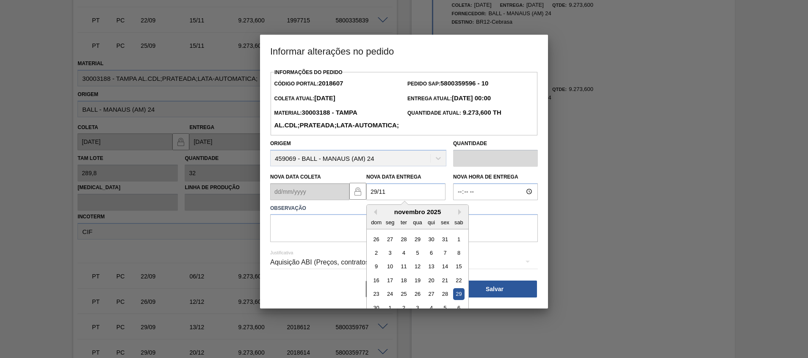
click at [458, 300] on div "29" at bounding box center [458, 293] width 11 height 11
type Entrega2018607 "[DATE]"
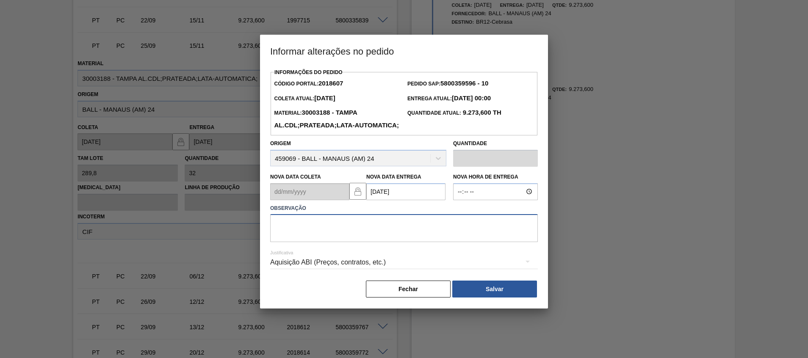
click at [426, 232] on textarea at bounding box center [404, 228] width 268 height 28
type textarea "Ajuste entrega"
click at [480, 298] on button "Salvar" at bounding box center [494, 289] width 85 height 17
click at [519, 298] on button "Salvar" at bounding box center [494, 289] width 85 height 17
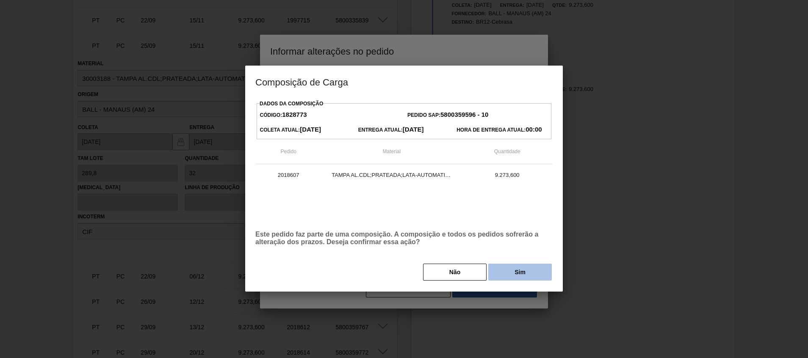
click at [527, 276] on button "Sim" at bounding box center [519, 272] width 63 height 17
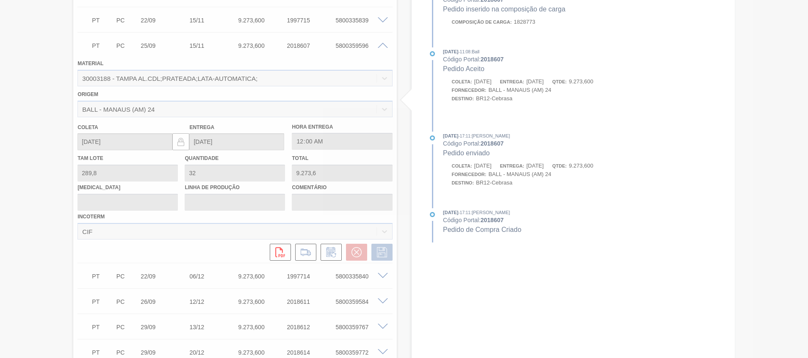
type input "Ajuste entrega"
type input "[DATE]"
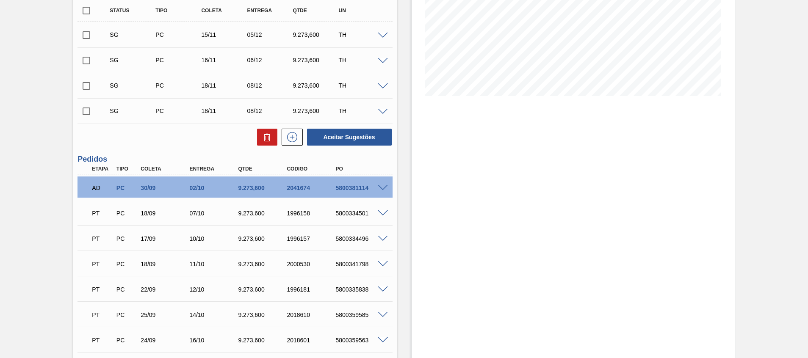
scroll to position [25, 0]
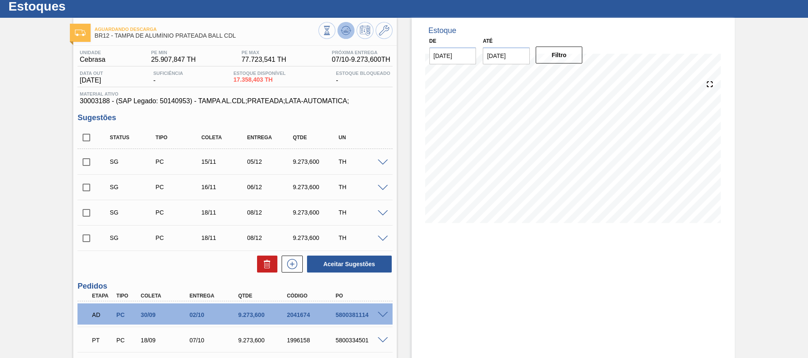
click at [341, 29] on icon at bounding box center [346, 30] width 10 height 10
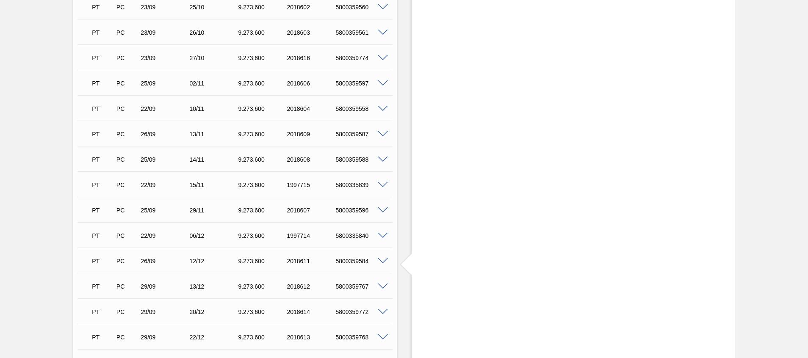
scroll to position [533, 0]
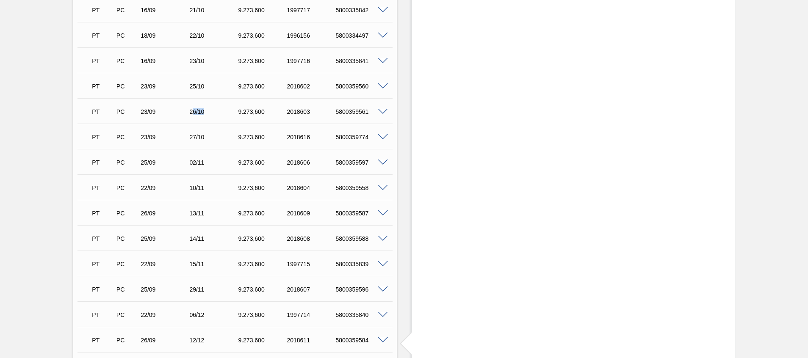
drag, startPoint x: 191, startPoint y: 112, endPoint x: 220, endPoint y: 113, distance: 28.8
click at [217, 112] on div "26/10" at bounding box center [214, 111] width 55 height 7
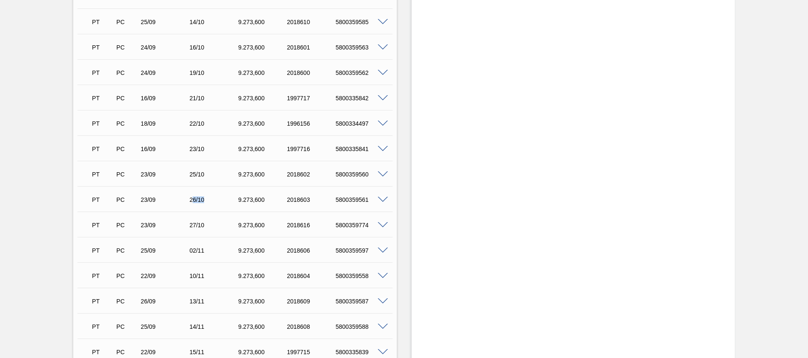
scroll to position [508, 0]
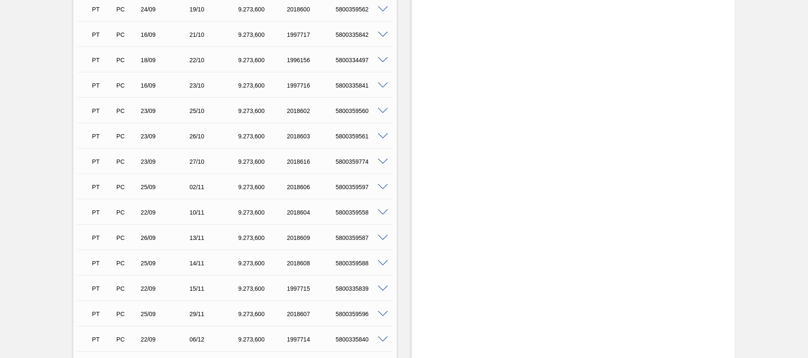
drag, startPoint x: 199, startPoint y: 159, endPoint x: 230, endPoint y: 159, distance: 30.9
click at [199, 159] on div "27/10" at bounding box center [214, 161] width 55 height 7
click at [383, 160] on span at bounding box center [383, 162] width 10 height 6
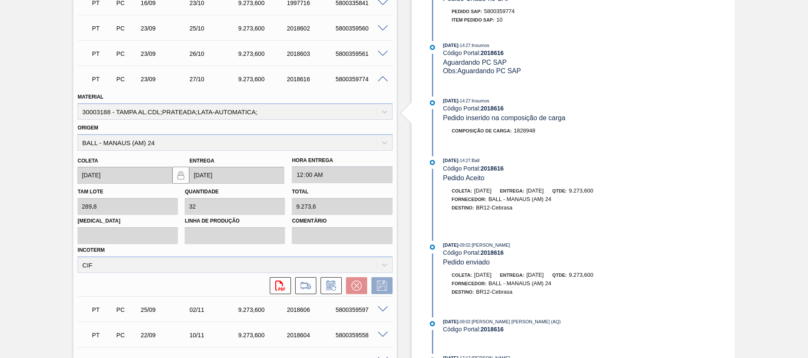
scroll to position [589, 0]
click at [351, 81] on div "5800359774" at bounding box center [360, 80] width 55 height 7
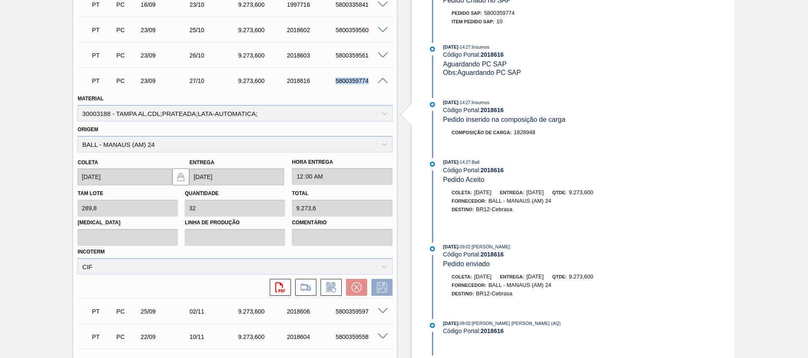
click at [351, 81] on div "5800359774" at bounding box center [360, 80] width 55 height 7
copy div "5800359774"
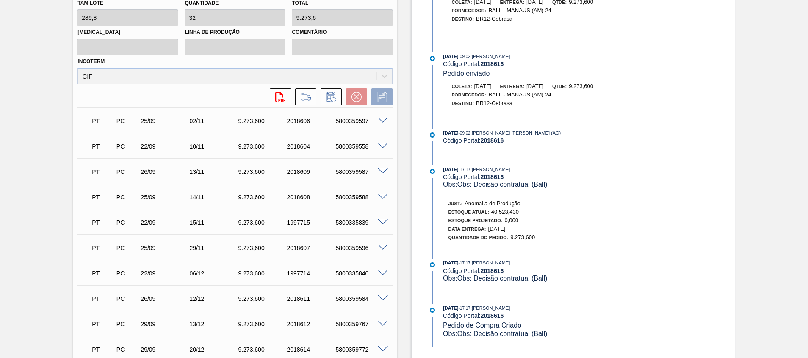
scroll to position [652, 0]
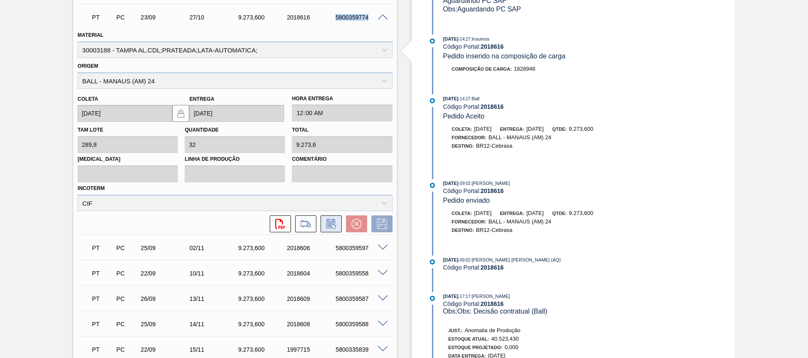
click at [333, 228] on icon at bounding box center [331, 224] width 14 height 10
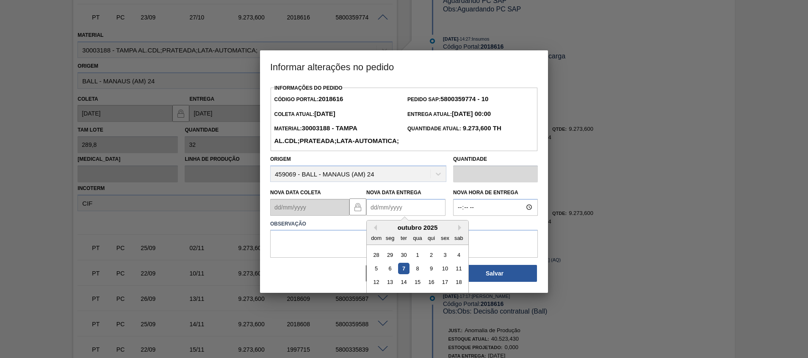
click at [386, 216] on Entrega2018616 "Nova Data Entrega" at bounding box center [405, 207] width 79 height 17
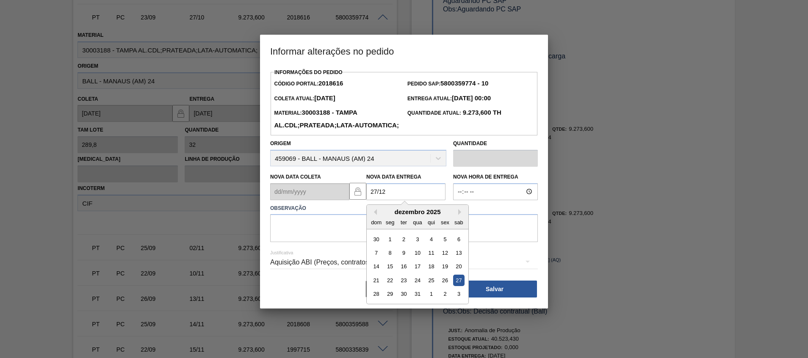
click at [460, 286] on div "27" at bounding box center [458, 280] width 11 height 11
type Entrega2018616 "27/12/2025"
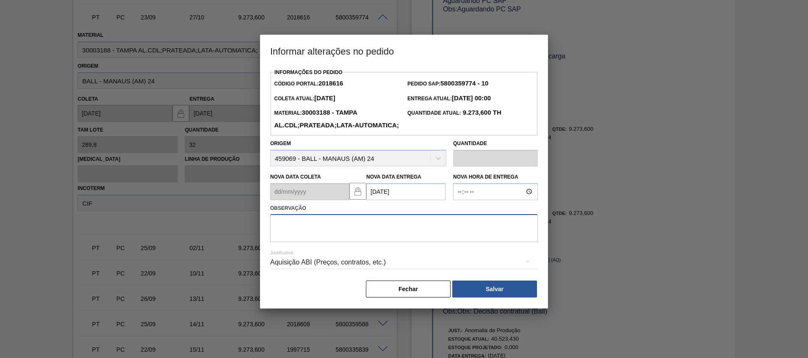
click at [451, 242] on textarea at bounding box center [404, 228] width 268 height 28
type textarea "Ajuste entrega (cfme data inicial)"
click at [483, 298] on button "Salvar" at bounding box center [494, 289] width 85 height 17
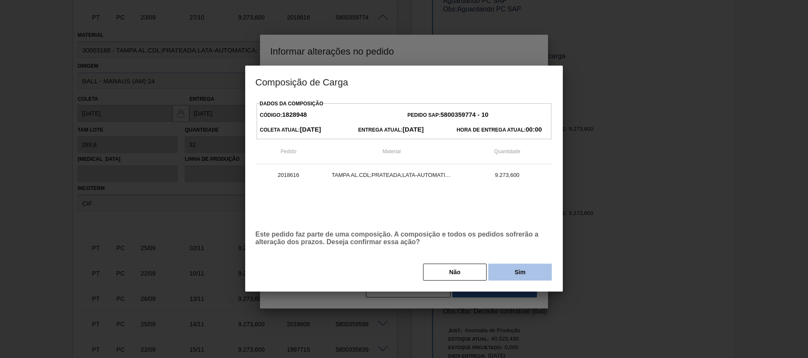
click at [506, 279] on button "Sim" at bounding box center [519, 272] width 63 height 17
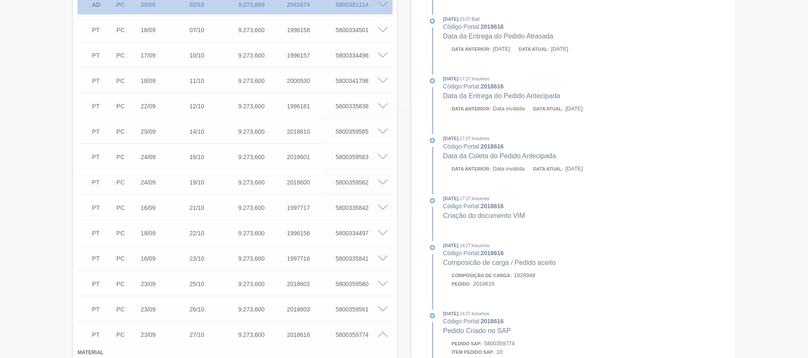
scroll to position [298, 0]
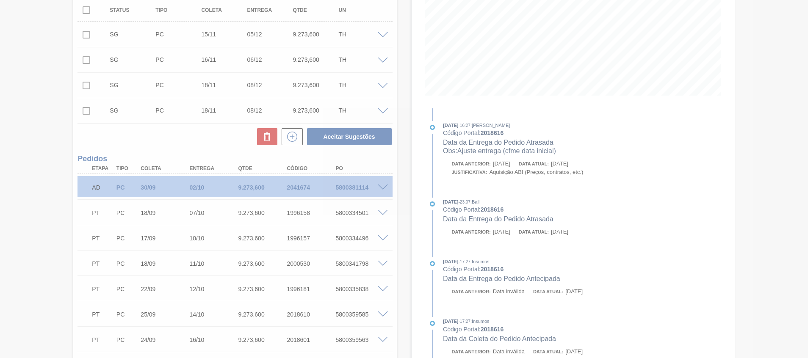
type input "Ajuste entrega (cfme data inicial)"
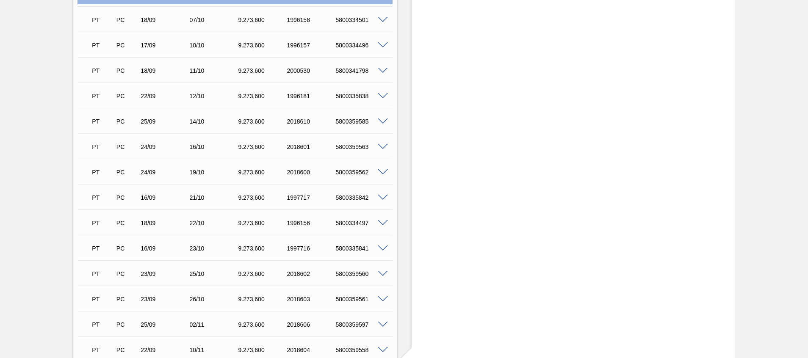
scroll to position [472, 0]
click at [338, 170] on div "5800359561" at bounding box center [360, 172] width 55 height 7
copy div "5800359561"
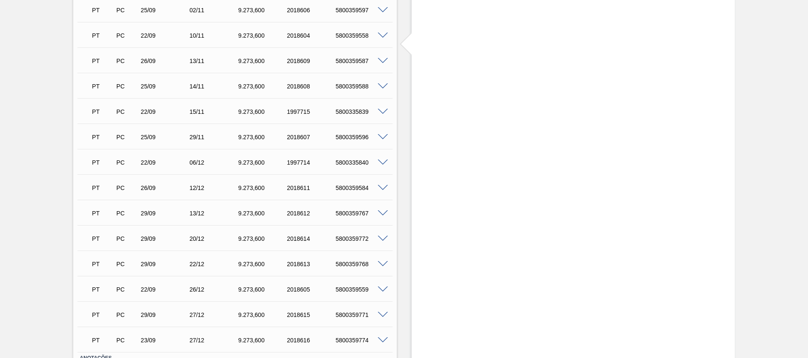
scroll to position [465, 0]
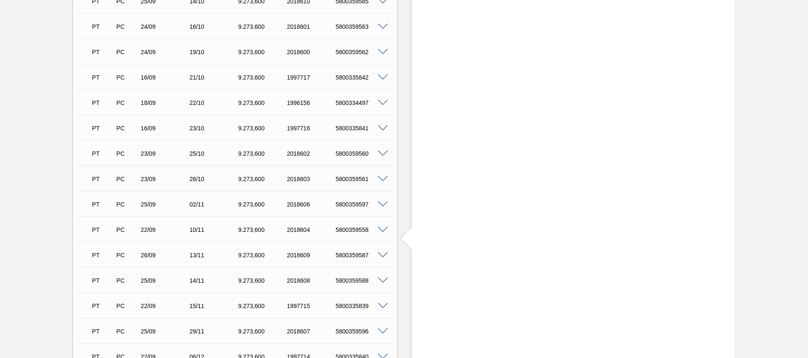
click at [380, 184] on div "PT PC 23/09 26/10 9.273,600 2018603 5800359561" at bounding box center [234, 178] width 315 height 21
click at [380, 181] on span at bounding box center [383, 179] width 10 height 6
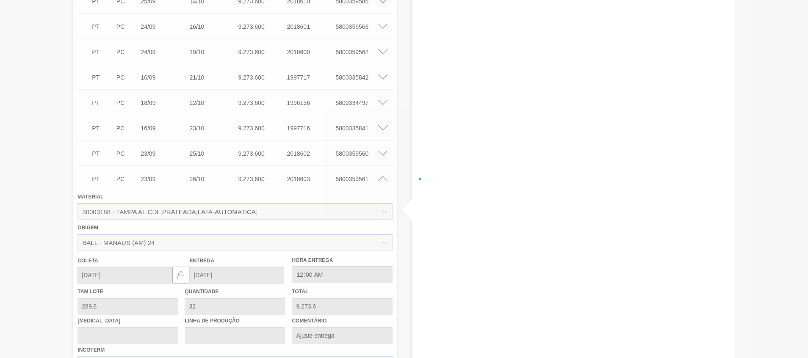
click at [380, 181] on div at bounding box center [404, 179] width 808 height 358
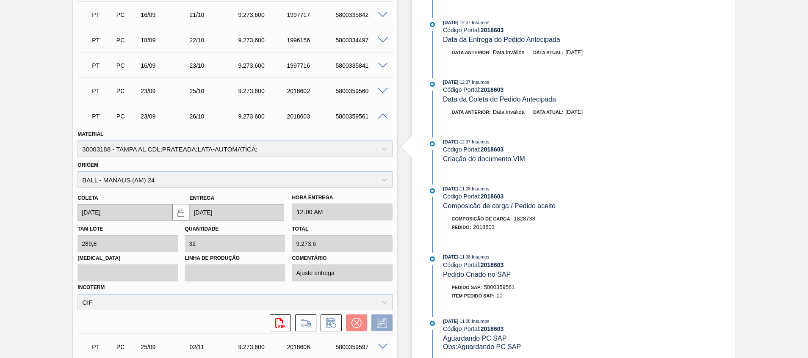
scroll to position [592, 0]
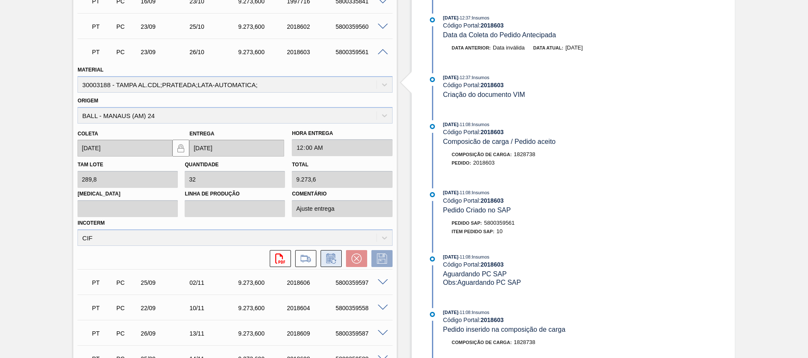
click at [338, 265] on button at bounding box center [330, 258] width 21 height 17
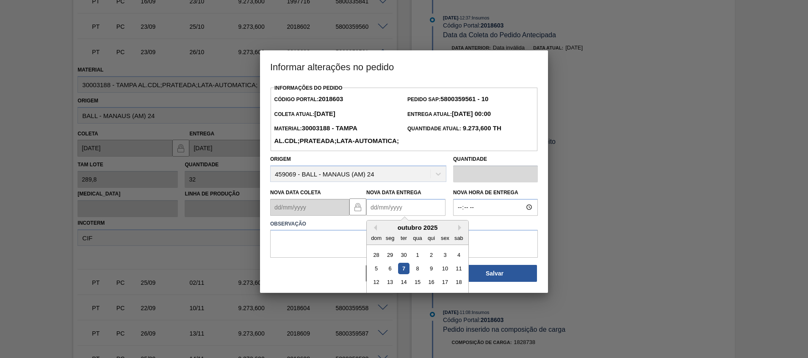
click at [399, 216] on Entrega2018603 "Nova Data Entrega" at bounding box center [405, 207] width 79 height 17
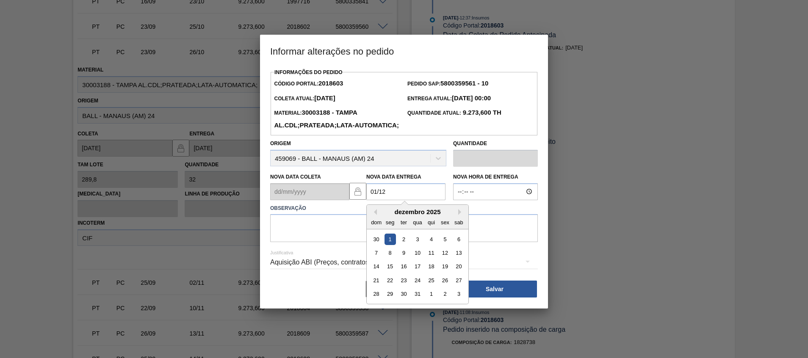
click at [387, 245] on div "1" at bounding box center [389, 238] width 11 height 11
type Entrega2018603 "01/12/2025"
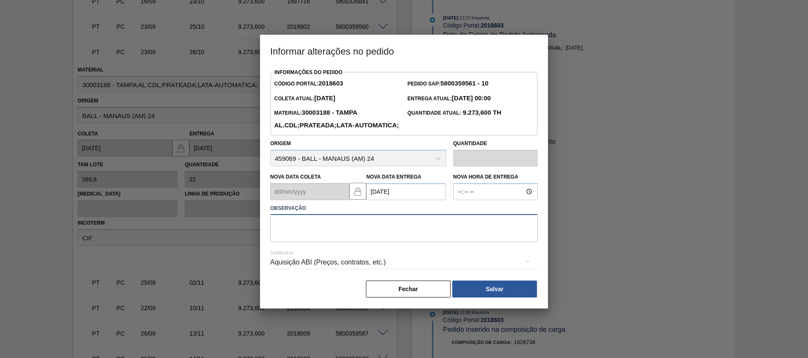
click at [387, 241] on textarea at bounding box center [404, 228] width 268 height 28
type textarea "Ajuste entrega"
click at [464, 298] on button "Salvar" at bounding box center [494, 289] width 85 height 17
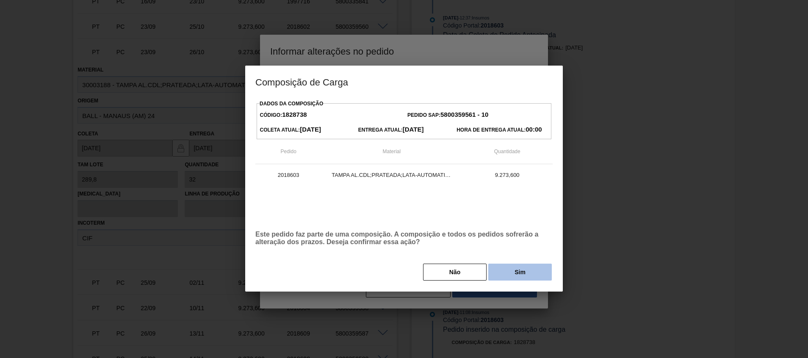
click at [514, 268] on button "Sim" at bounding box center [519, 272] width 63 height 17
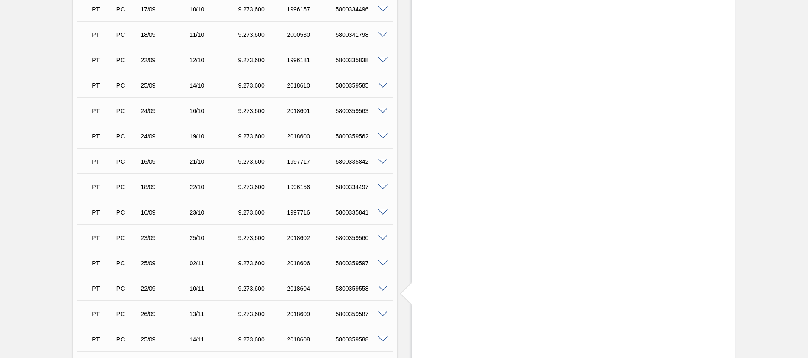
scroll to position [0, 0]
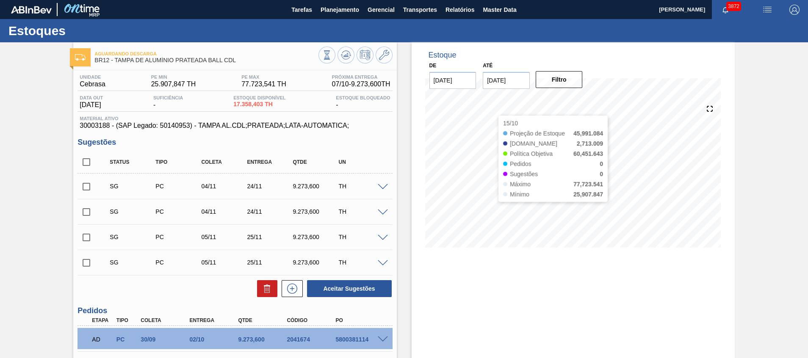
click at [498, 77] on input "30/11/2025" at bounding box center [506, 80] width 47 height 17
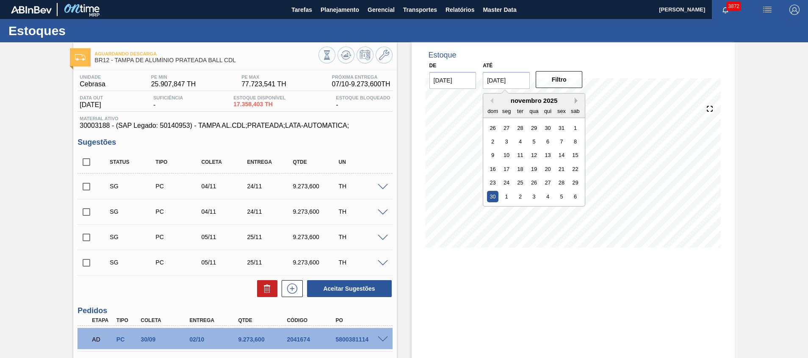
click at [577, 100] on button "Next Month" at bounding box center [577, 101] width 6 height 6
click at [537, 184] on div "31" at bounding box center [533, 182] width 11 height 11
type input "[DATE]"
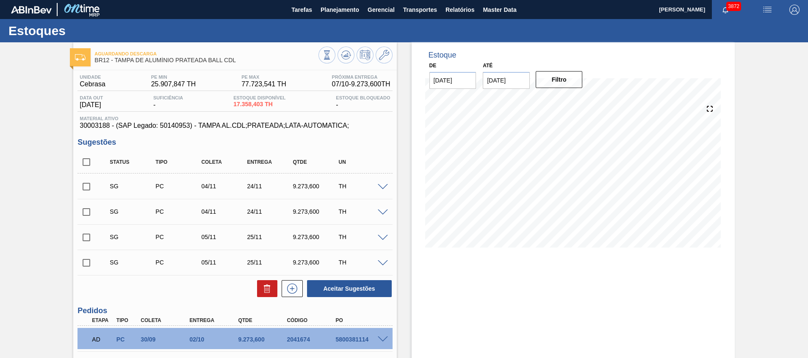
click at [553, 88] on div "Filtro" at bounding box center [560, 79] width 54 height 19
click at [555, 85] on button "Filtro" at bounding box center [559, 79] width 47 height 17
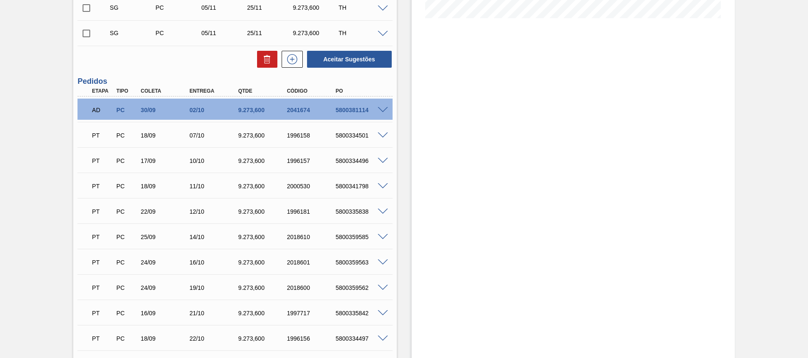
scroll to position [571, 0]
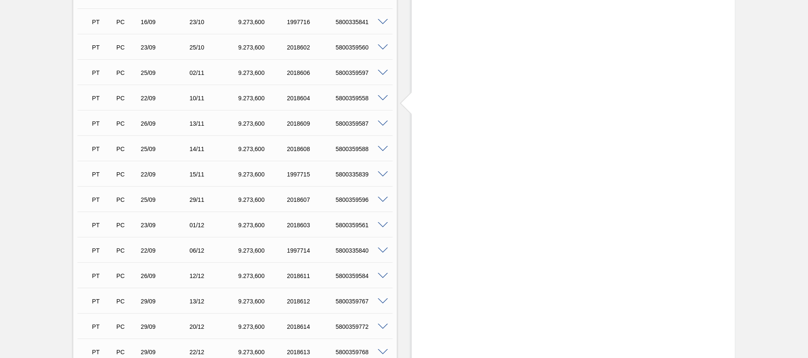
click at [383, 227] on span at bounding box center [383, 225] width 10 height 6
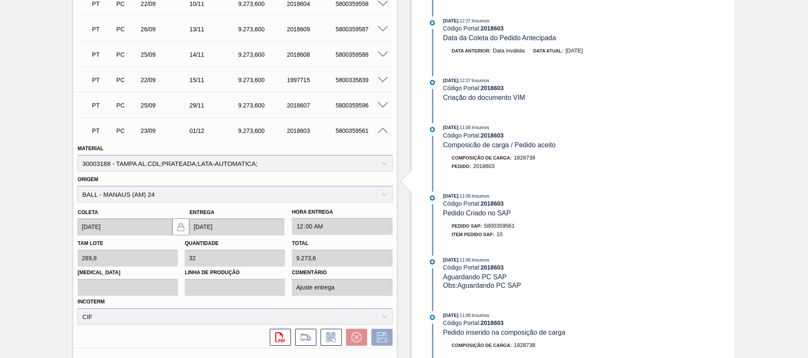
scroll to position [762, 0]
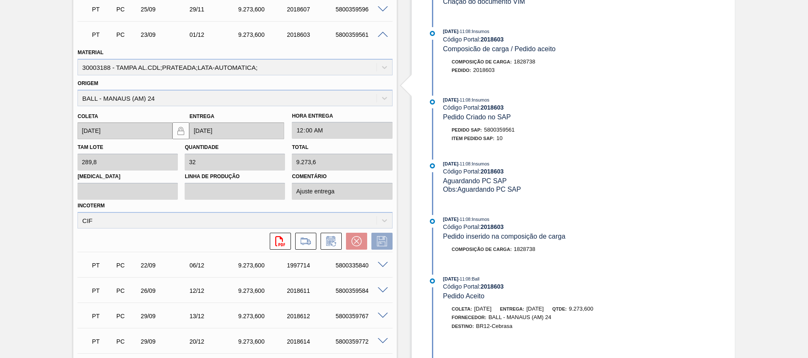
click at [383, 37] on div "5800359561" at bounding box center [360, 34] width 55 height 7
click at [383, 35] on span at bounding box center [383, 35] width 10 height 6
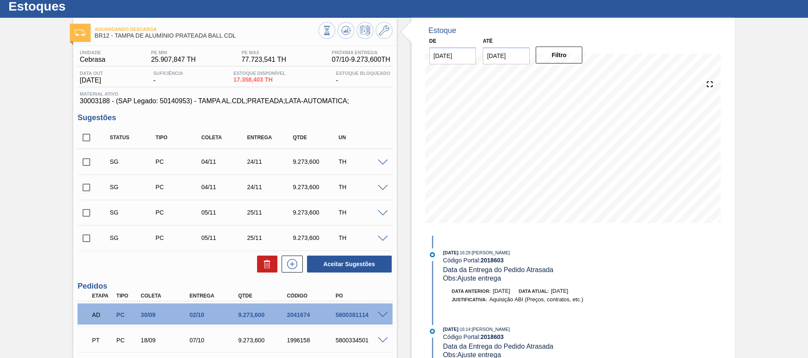
scroll to position [88, 0]
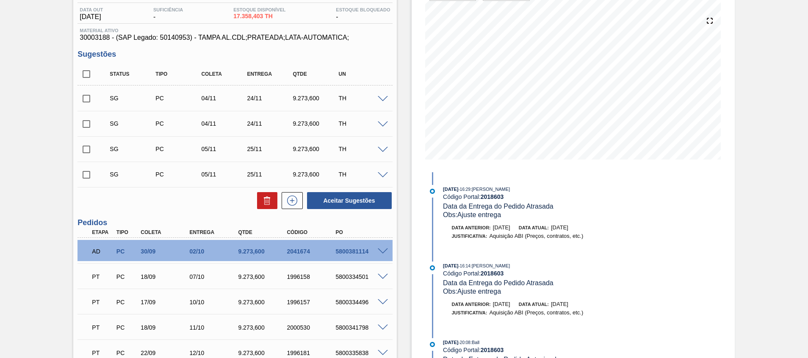
click at [81, 76] on input "checkbox" at bounding box center [86, 74] width 18 height 18
checkbox input "true"
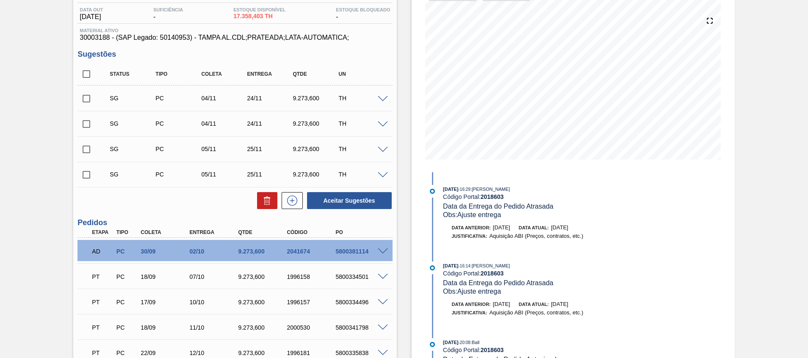
checkbox input "true"
click at [257, 196] on button at bounding box center [267, 200] width 20 height 17
checkbox input "false"
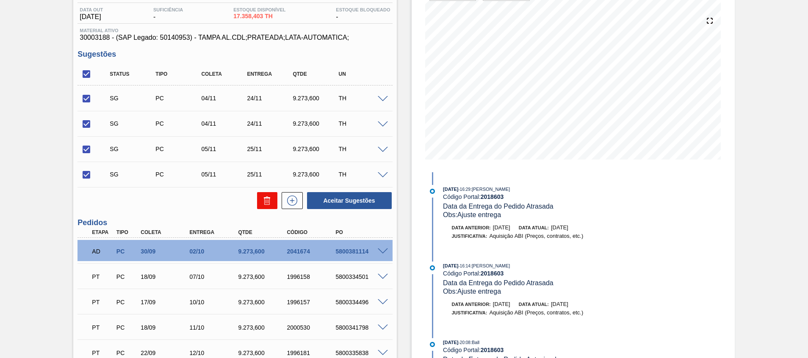
checkbox input "false"
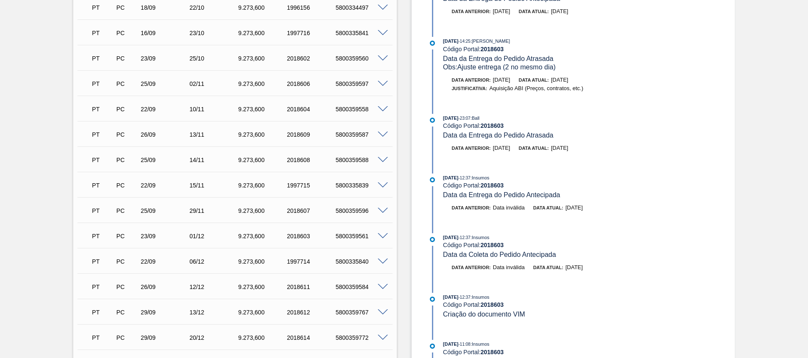
scroll to position [469, 0]
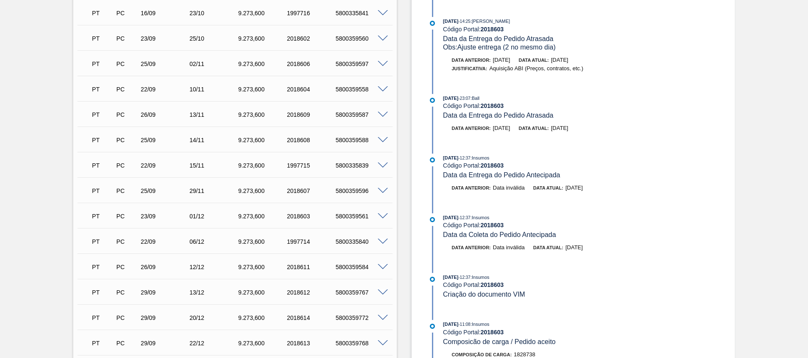
click at [359, 191] on div "5800359596" at bounding box center [360, 191] width 55 height 7
copy div "5800359596"
click at [367, 212] on div "PT PC 23/09 01/12 9.273,600 2018603 5800359561" at bounding box center [232, 215] width 292 height 17
drag, startPoint x: 361, startPoint y: 215, endPoint x: 343, endPoint y: 211, distance: 17.9
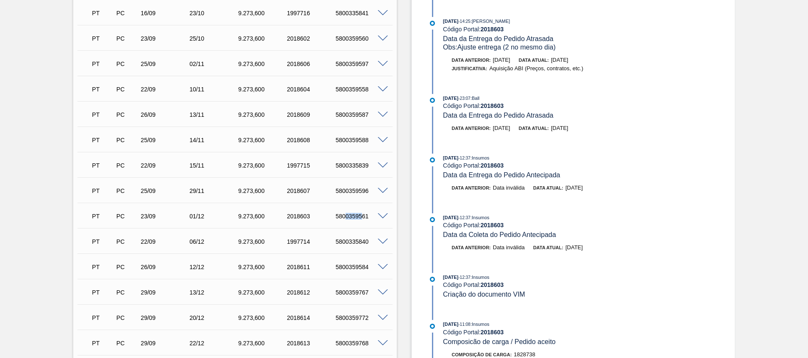
click at [343, 211] on div "PT PC 23/09 01/12 9.273,600 2018603 5800359561" at bounding box center [232, 215] width 292 height 17
click at [381, 215] on span at bounding box center [383, 216] width 10 height 6
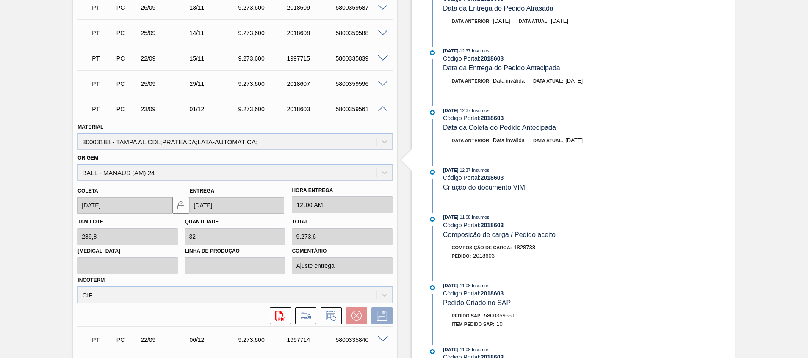
scroll to position [596, 0]
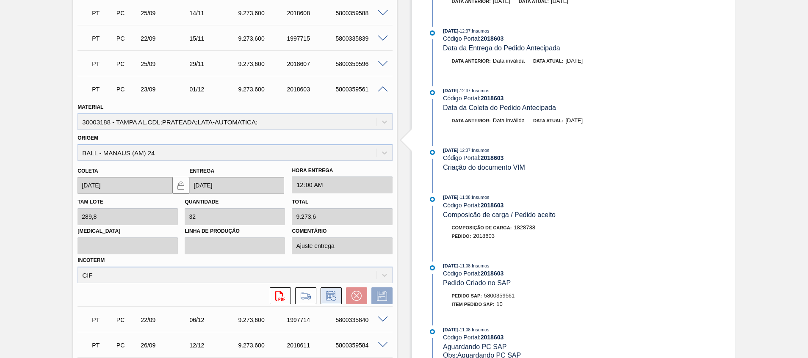
click at [329, 295] on icon at bounding box center [331, 296] width 14 height 10
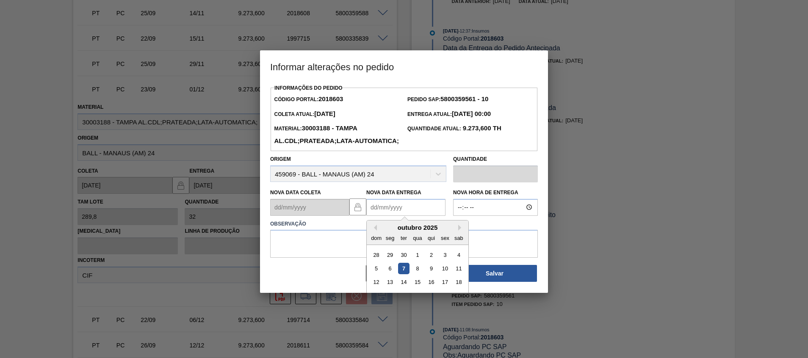
click at [396, 216] on Entrega2018603 "Nova Data Entrega" at bounding box center [405, 207] width 79 height 17
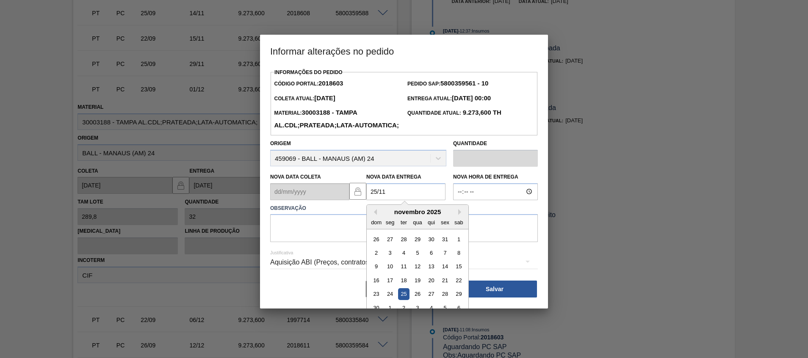
click at [407, 300] on div "25" at bounding box center [403, 293] width 11 height 11
type Entrega2018603 "25/11/2025"
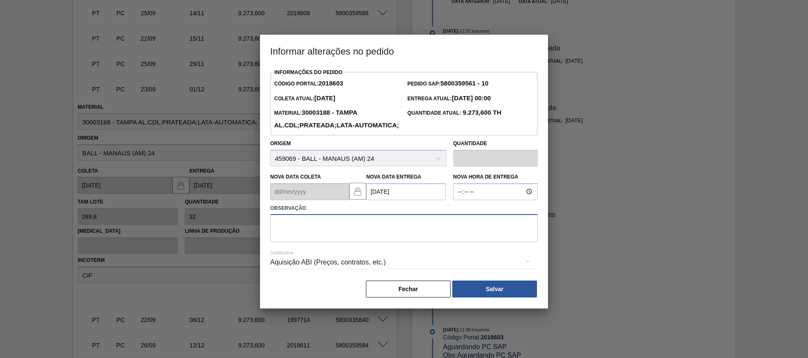
click at [399, 242] on textarea at bounding box center [404, 228] width 268 height 28
type textarea "Ajuste entrega"
click at [472, 298] on button "Salvar" at bounding box center [494, 289] width 85 height 17
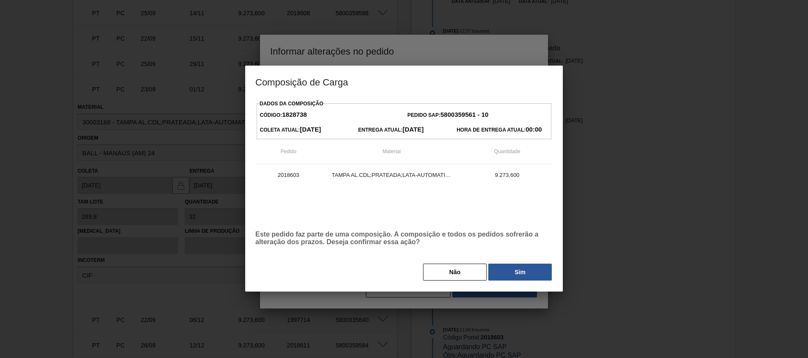
click at [496, 283] on div "Dados da Composição Código: 1828738 Pedido SAP: 5800359561 - 10 Coleta Atual: 2…" at bounding box center [403, 195] width 317 height 194
click at [505, 274] on button "Sim" at bounding box center [519, 272] width 63 height 17
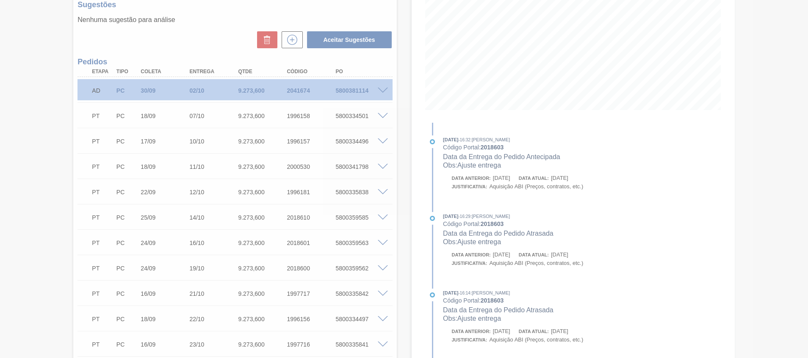
scroll to position [50, 0]
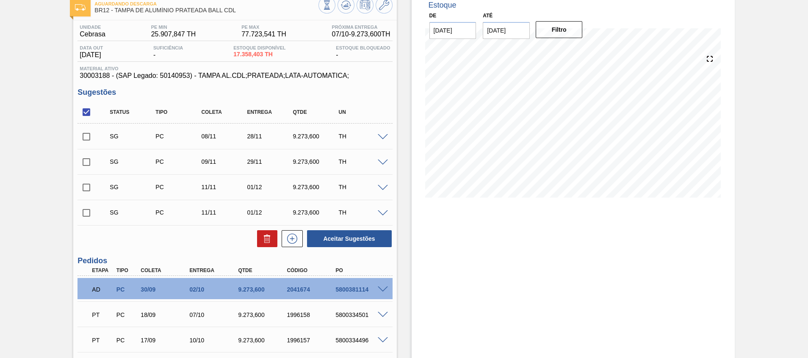
click at [85, 113] on input "checkbox" at bounding box center [86, 112] width 18 height 18
click at [82, 113] on input "checkbox" at bounding box center [86, 112] width 18 height 18
checkbox input "true"
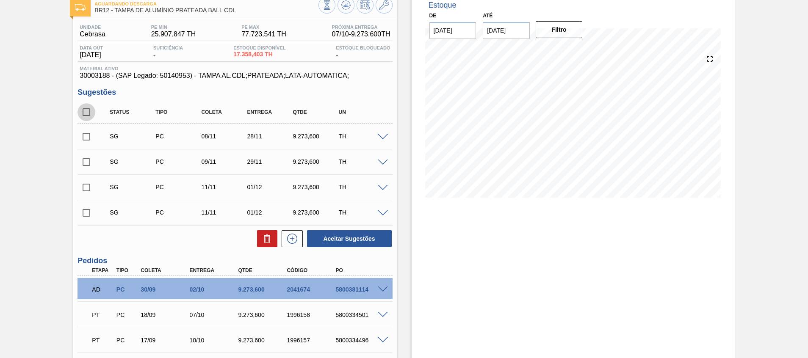
checkbox input "true"
click at [272, 238] on button at bounding box center [267, 238] width 20 height 17
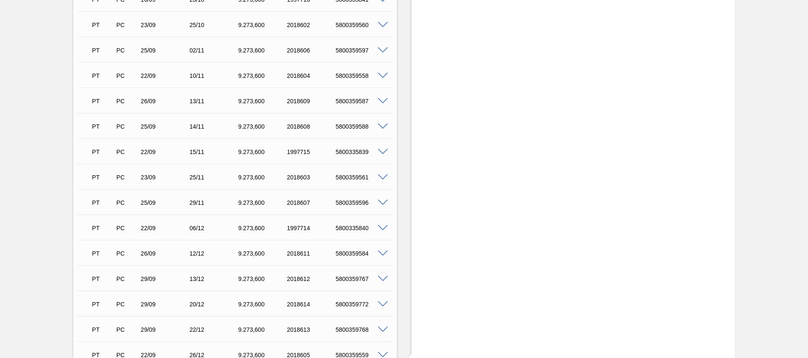
scroll to position [508, 0]
drag, startPoint x: 198, startPoint y: 203, endPoint x: 265, endPoint y: 199, distance: 67.0
click at [240, 199] on div "PT PC 22/09 06/12 9.273,600 1997714 5800335840" at bounding box center [232, 201] width 292 height 17
click at [379, 202] on span at bounding box center [383, 203] width 10 height 6
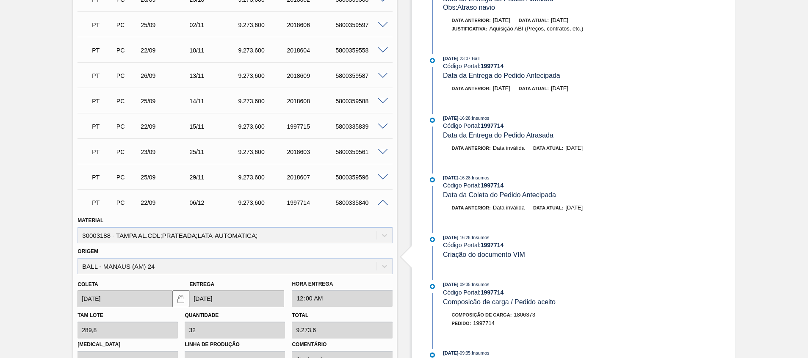
scroll to position [635, 0]
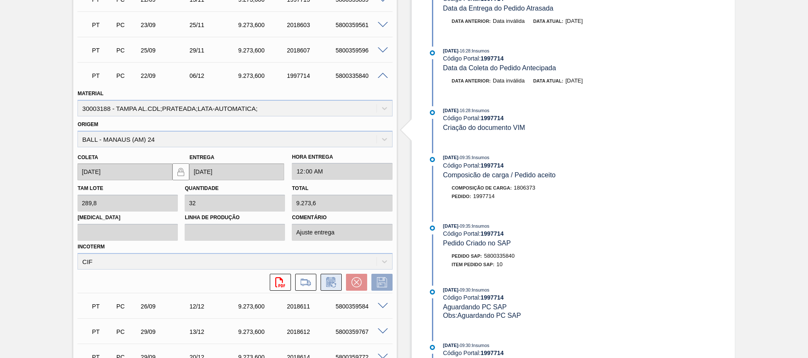
click at [333, 284] on icon at bounding box center [331, 282] width 14 height 10
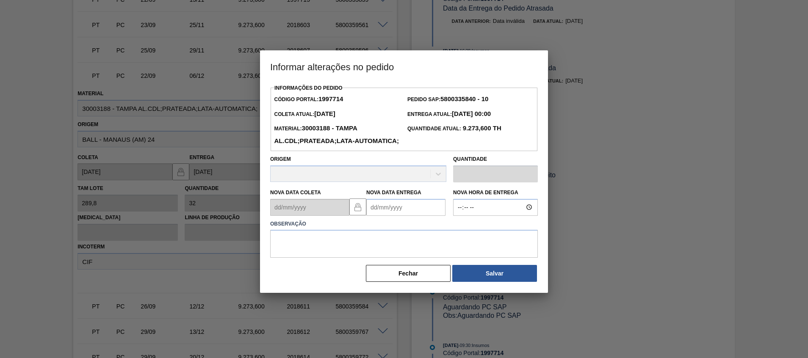
click at [389, 216] on Entrega1997714 "Nova Data Entrega" at bounding box center [405, 207] width 79 height 17
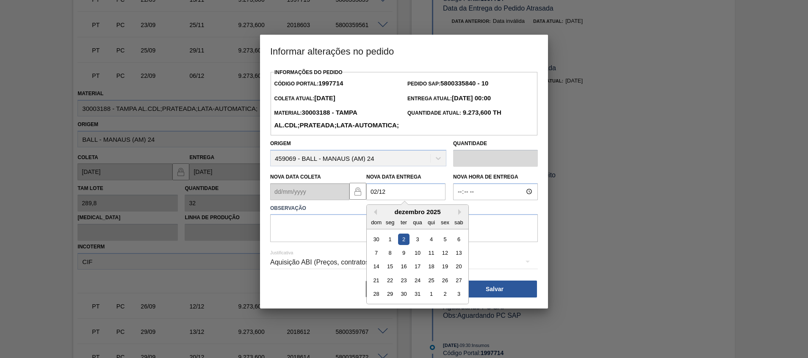
click at [403, 245] on div "2" at bounding box center [403, 238] width 11 height 11
type Entrega1997714 "02/12/2025"
click at [403, 242] on textarea at bounding box center [404, 228] width 268 height 28
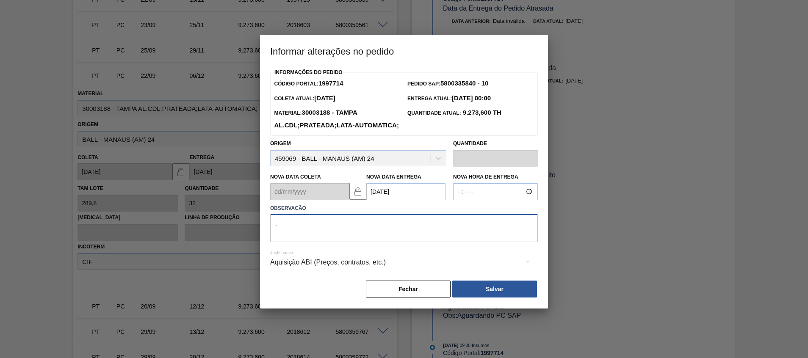
type textarea "."
click at [536, 279] on div "Aquisição ABI (Preços, contratos, etc.)" at bounding box center [404, 263] width 268 height 30
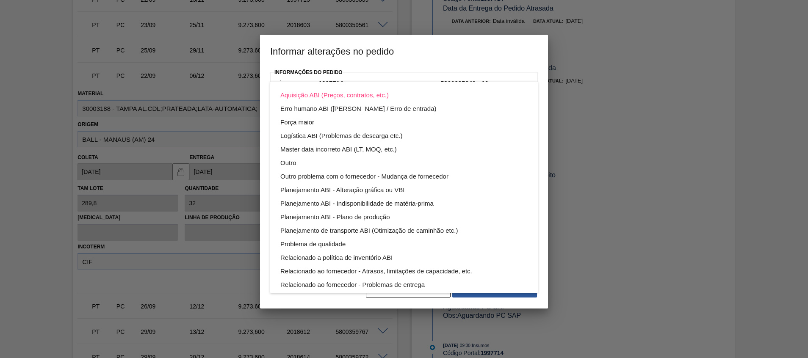
click at [524, 302] on div "Aquisição ABI (Preços, contratos, etc.) Erro humano ABI (Cálculo / Erro de entr…" at bounding box center [404, 179] width 808 height 358
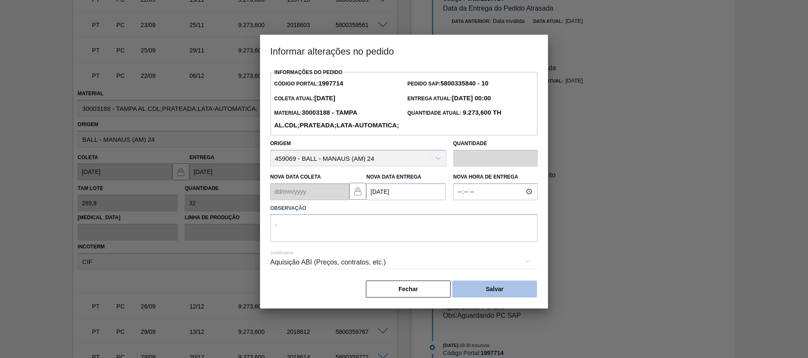
click at [519, 298] on button "Salvar" at bounding box center [494, 289] width 85 height 17
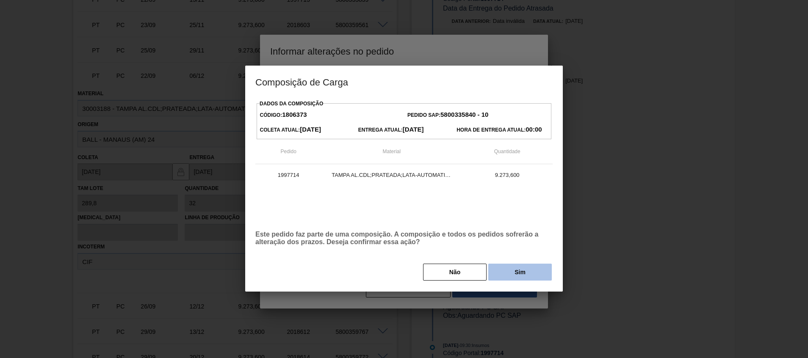
click at [522, 273] on button "Sim" at bounding box center [519, 272] width 63 height 17
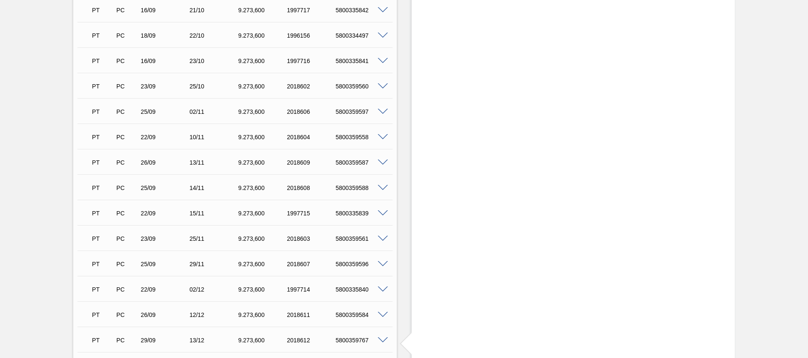
scroll to position [596, 0]
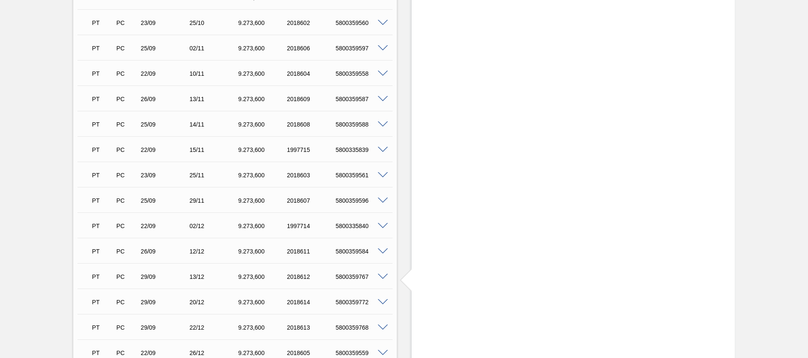
click at [354, 224] on div "5800335840" at bounding box center [360, 226] width 55 height 7
copy div "5800335840"
click at [351, 176] on div "5800359561" at bounding box center [360, 175] width 55 height 7
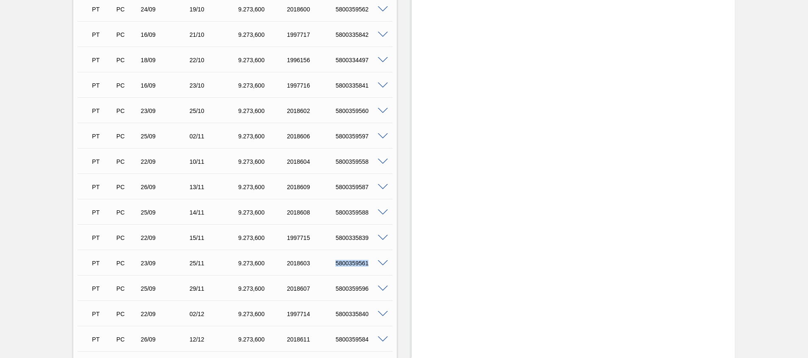
scroll to position [698, 0]
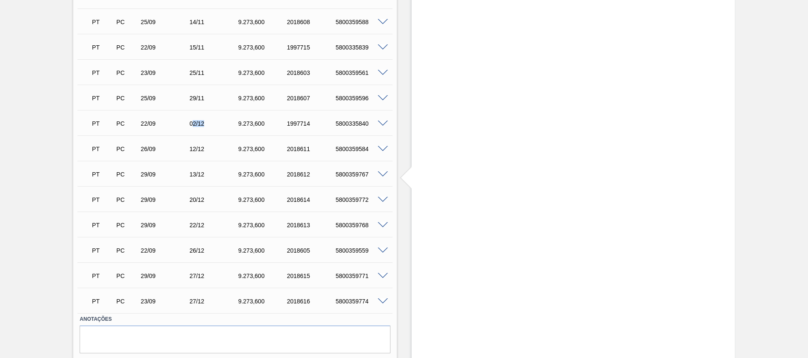
drag, startPoint x: 191, startPoint y: 125, endPoint x: 271, endPoint y: 125, distance: 80.0
click at [213, 125] on div "02/12" at bounding box center [214, 123] width 55 height 7
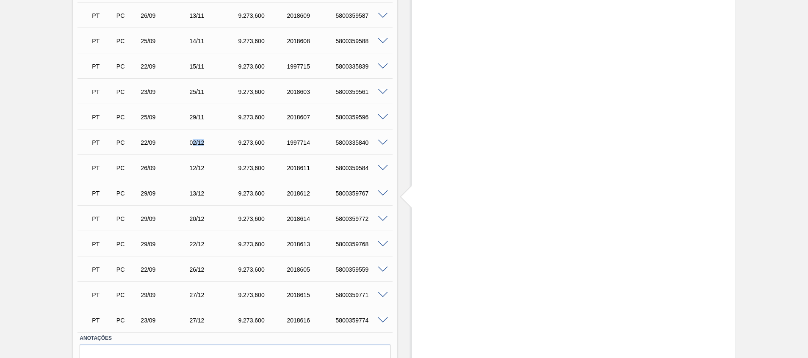
scroll to position [669, 0]
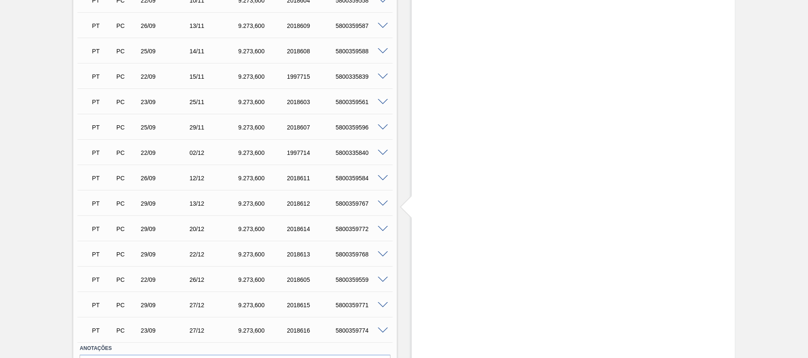
click at [381, 177] on span at bounding box center [383, 178] width 10 height 6
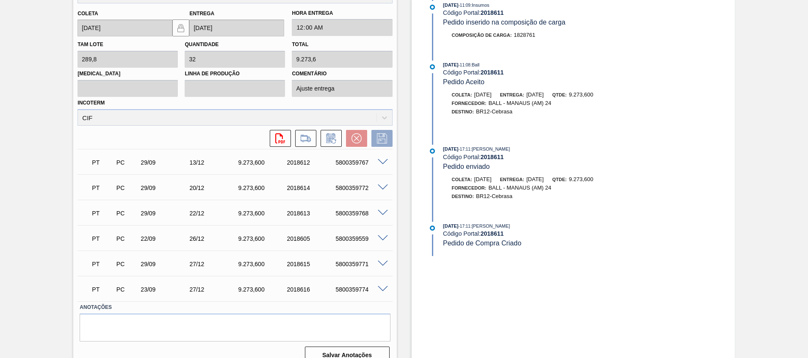
scroll to position [923, 0]
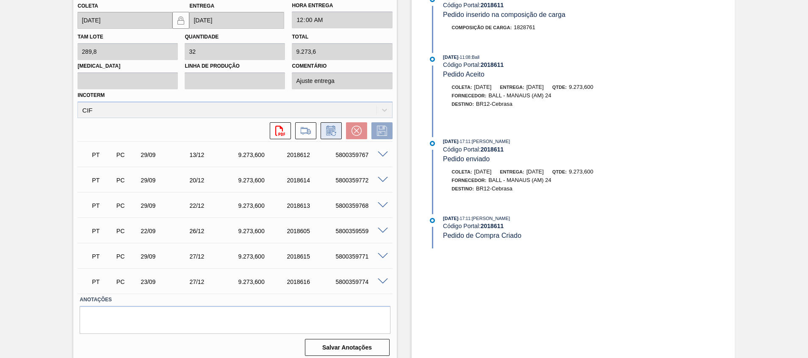
click at [323, 131] on button at bounding box center [330, 130] width 21 height 17
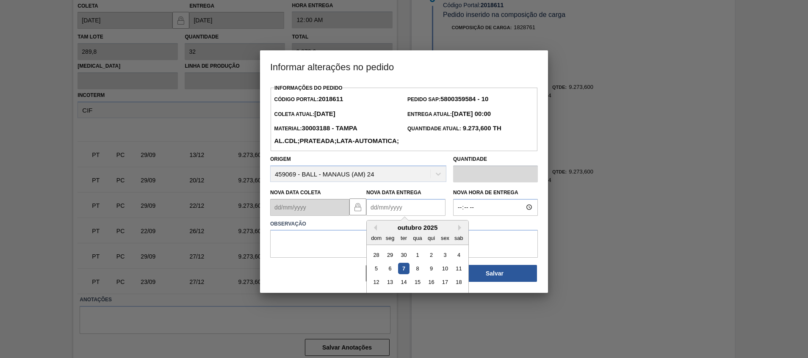
click at [408, 216] on Entrega2018611 "Nova Data Entrega" at bounding box center [405, 207] width 79 height 17
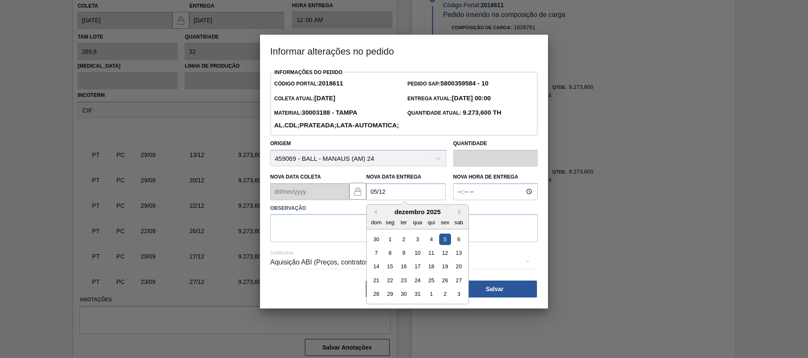
click at [444, 245] on div "5" at bounding box center [444, 238] width 11 height 11
type Entrega2018611 "[DATE]"
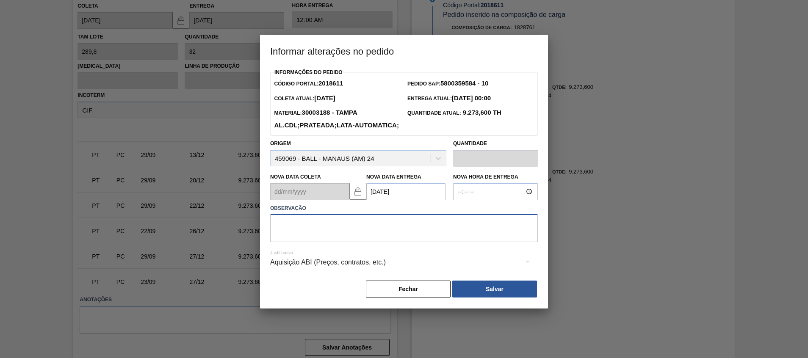
click at [436, 242] on textarea at bounding box center [404, 228] width 268 height 28
type textarea "."
click at [499, 298] on button "Salvar" at bounding box center [494, 289] width 85 height 17
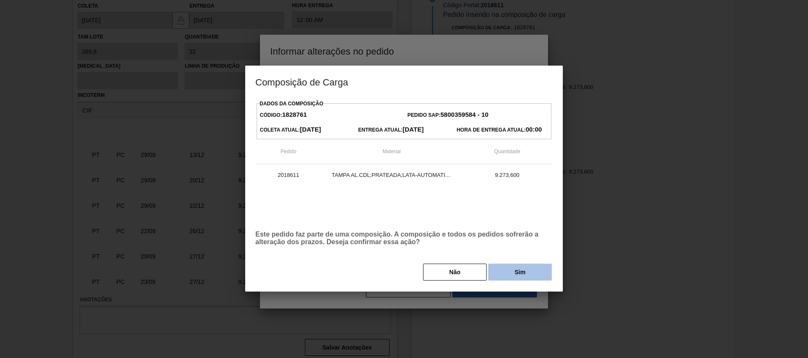
click at [511, 276] on button "Sim" at bounding box center [519, 272] width 63 height 17
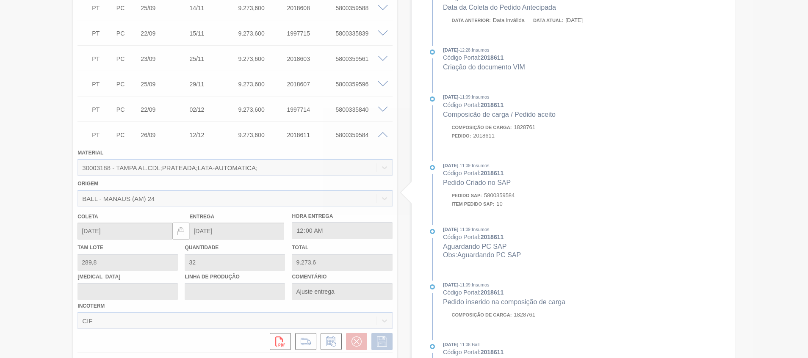
scroll to position [711, 0]
type input "."
type input "[DATE]"
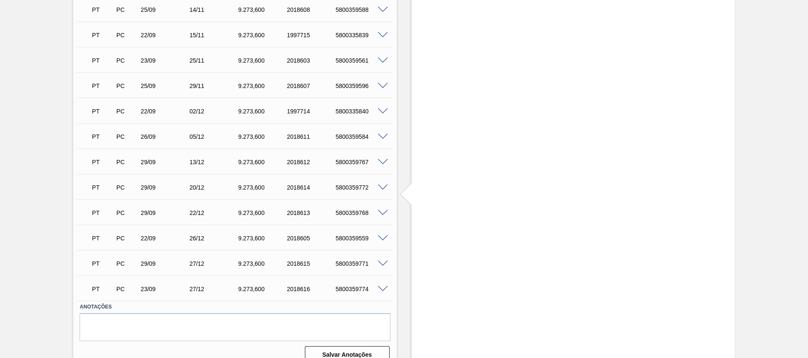
click at [359, 138] on div "5800359584" at bounding box center [360, 136] width 55 height 7
click at [382, 161] on span at bounding box center [383, 162] width 10 height 6
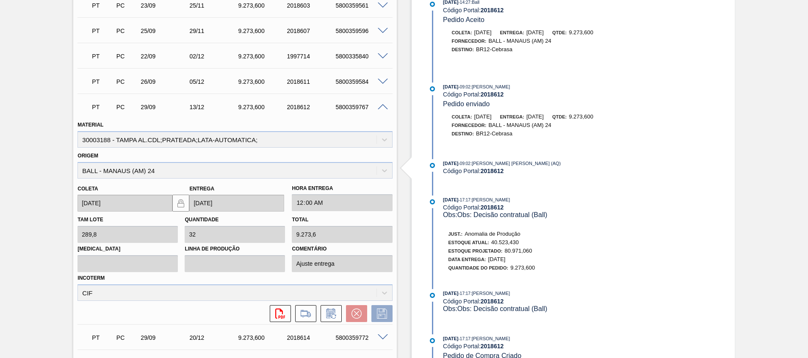
scroll to position [838, 0]
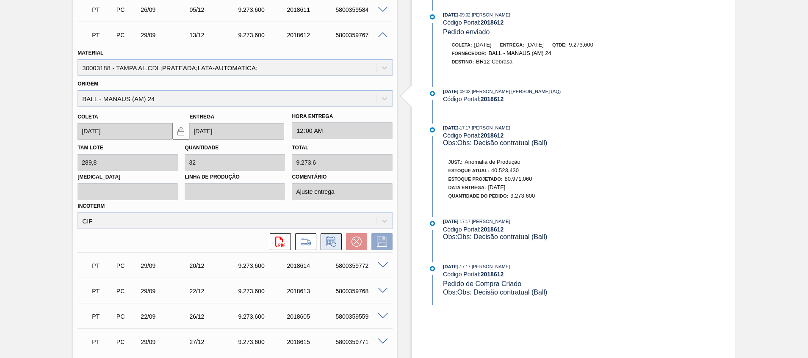
click at [332, 243] on icon at bounding box center [331, 242] width 14 height 10
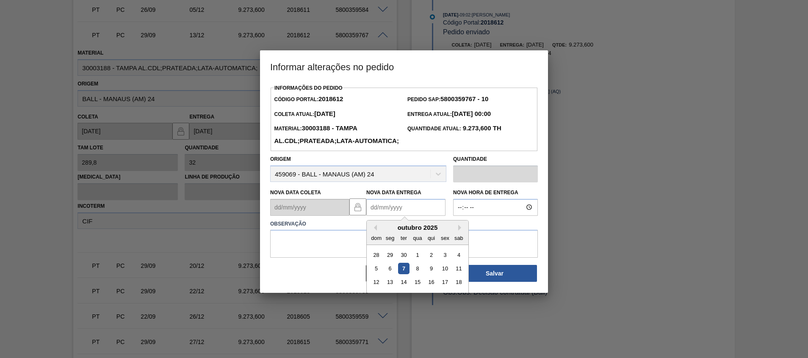
click at [405, 214] on Entrega2018612 "Nova Data Entrega" at bounding box center [405, 207] width 79 height 17
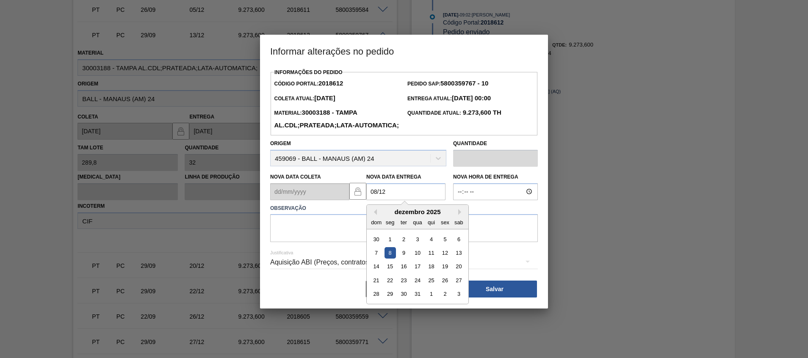
click at [390, 259] on div "8" at bounding box center [389, 252] width 11 height 11
type Entrega2018612 "08/12/2025"
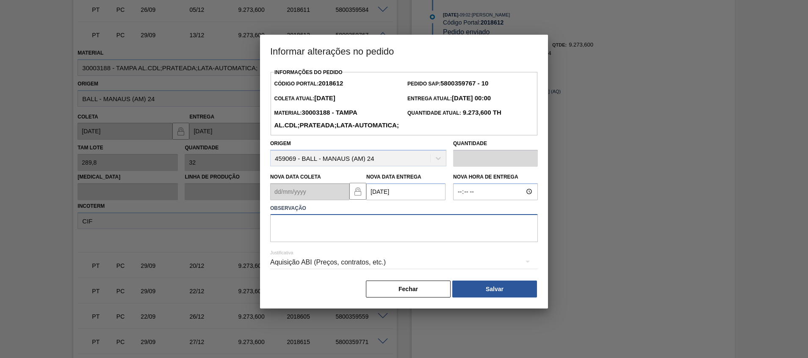
click at [390, 242] on textarea at bounding box center [404, 228] width 268 height 28
type textarea "."
click at [484, 298] on button "Salvar" at bounding box center [494, 289] width 85 height 17
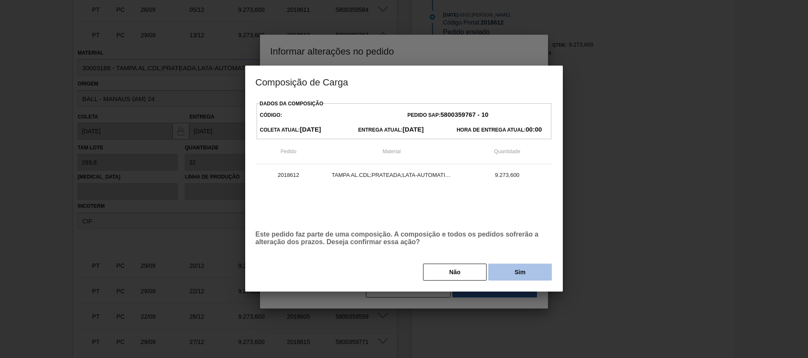
click at [505, 269] on button "Sim" at bounding box center [519, 272] width 63 height 17
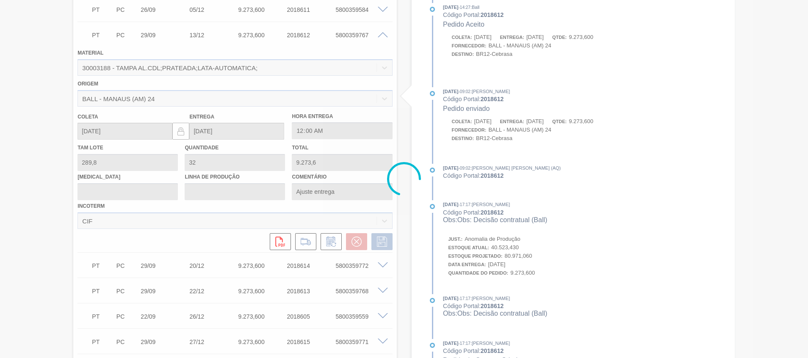
type input "."
type input "08/12/2025"
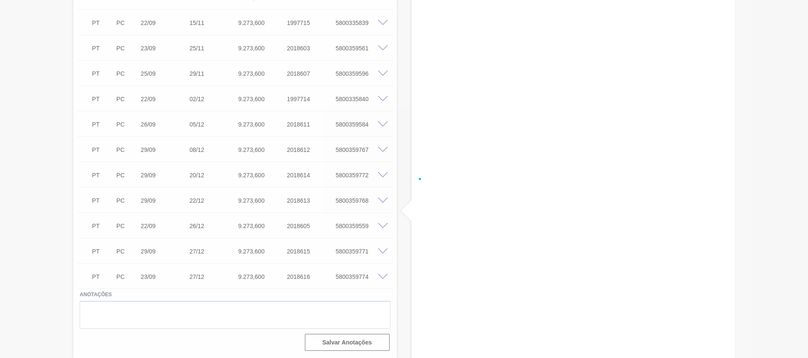
scroll to position [723, 0]
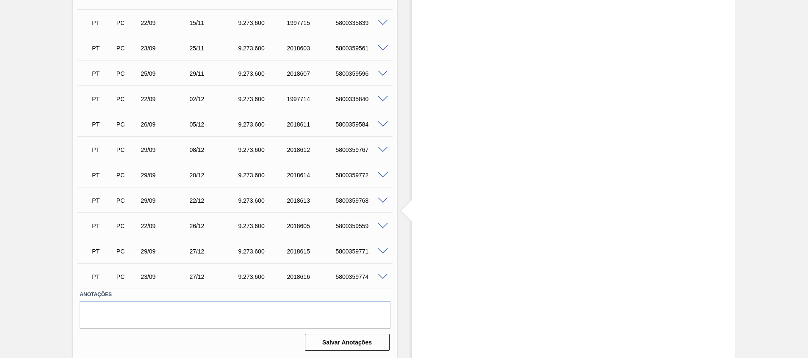
click at [362, 150] on div "5800359767" at bounding box center [360, 149] width 55 height 7
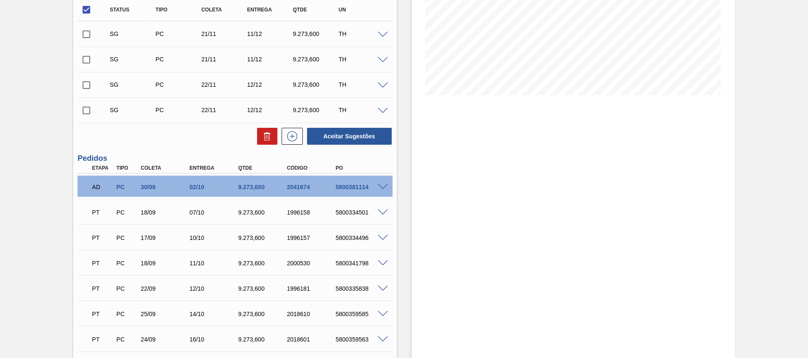
scroll to position [0, 0]
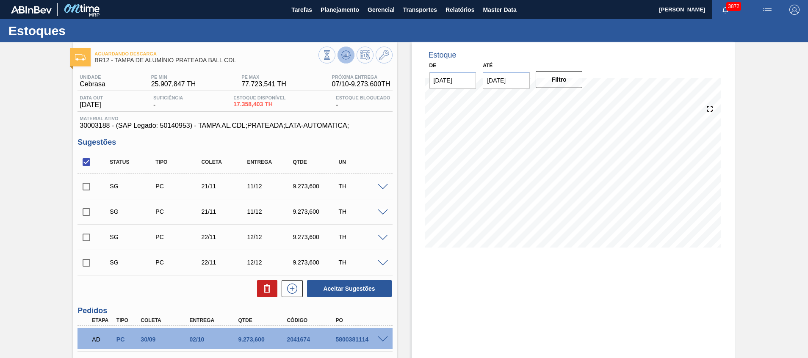
click at [351, 54] on button at bounding box center [345, 55] width 17 height 17
click at [87, 164] on input "checkbox" at bounding box center [86, 162] width 18 height 18
checkbox input "true"
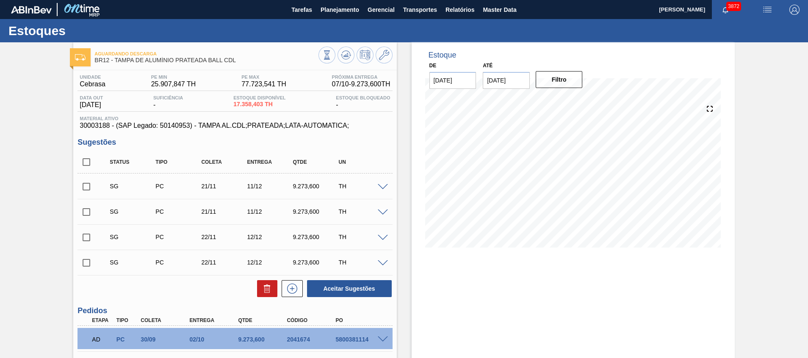
checkbox input "true"
click at [264, 293] on icon at bounding box center [267, 290] width 6 height 6
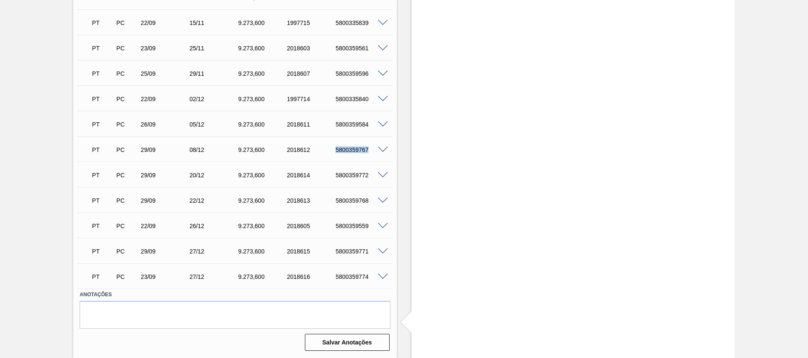
scroll to position [548, 0]
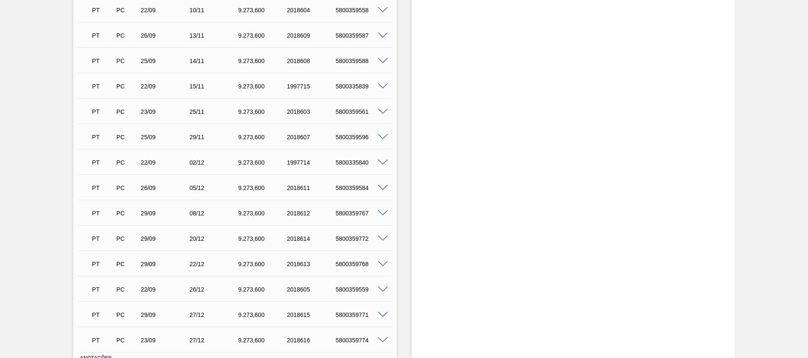
click at [347, 238] on div "5800359772" at bounding box center [360, 238] width 55 height 7
click at [381, 237] on span at bounding box center [383, 239] width 10 height 6
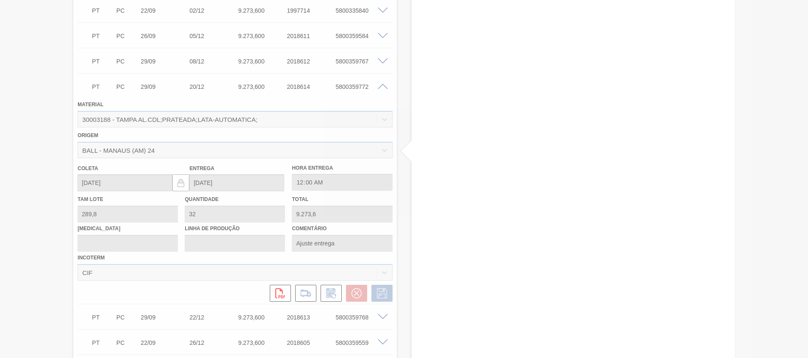
scroll to position [706, 0]
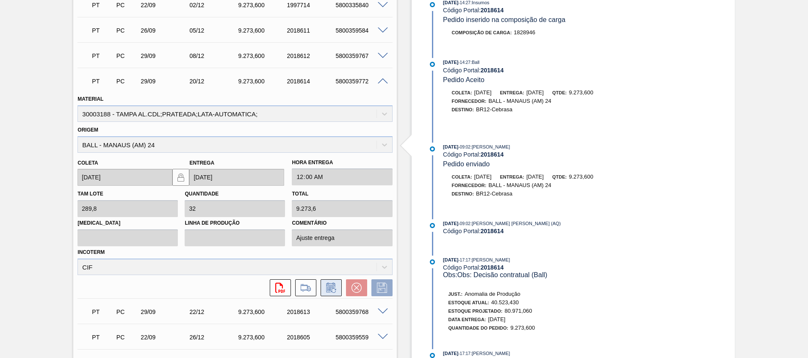
click at [335, 285] on icon at bounding box center [331, 288] width 14 height 10
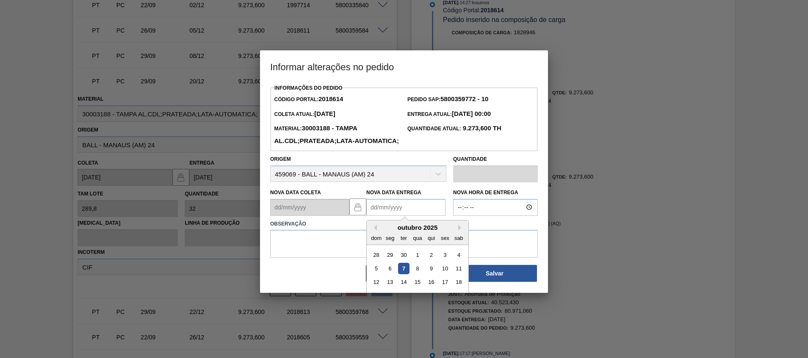
click at [402, 216] on Entrega2018614 "Nova Data Entrega" at bounding box center [405, 207] width 79 height 17
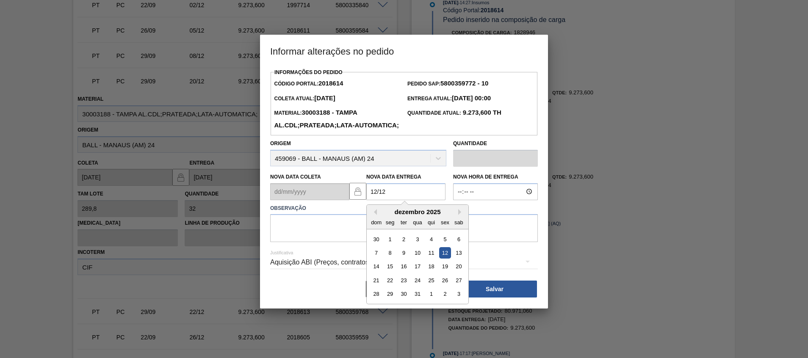
click at [447, 259] on div "12" at bounding box center [444, 252] width 11 height 11
type Entrega2018614 "12/12/2025"
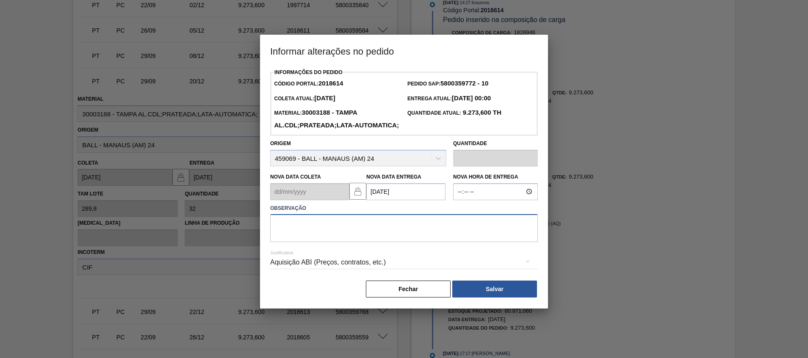
click at [434, 242] on textarea at bounding box center [404, 228] width 268 height 28
type textarea "."
click at [501, 298] on button "Salvar" at bounding box center [494, 289] width 85 height 17
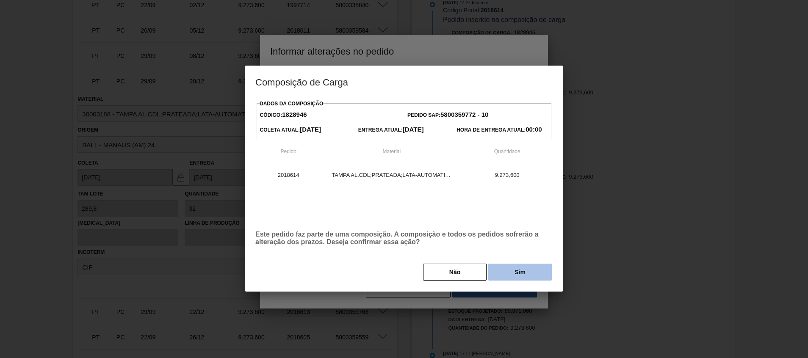
click at [510, 268] on button "Sim" at bounding box center [519, 272] width 63 height 17
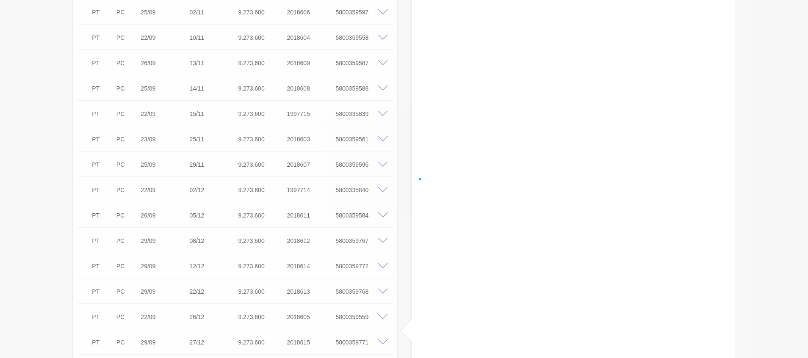
scroll to position [748, 0]
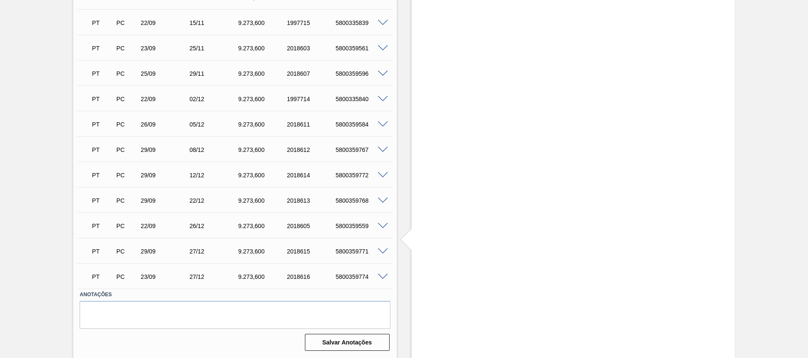
click at [350, 174] on div "5800359772" at bounding box center [360, 175] width 55 height 7
click at [351, 174] on div "5800359772" at bounding box center [360, 175] width 55 height 7
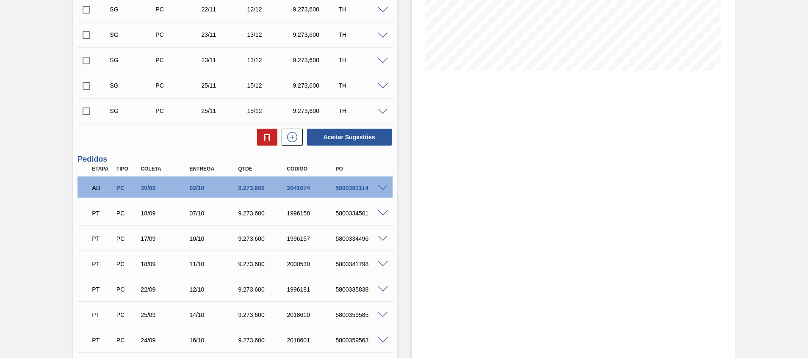
scroll to position [0, 0]
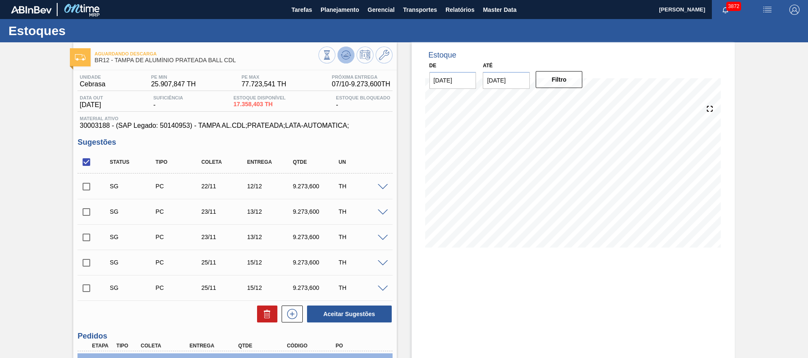
click at [339, 59] on button at bounding box center [345, 55] width 17 height 17
click at [82, 165] on input "checkbox" at bounding box center [86, 162] width 18 height 18
checkbox input "true"
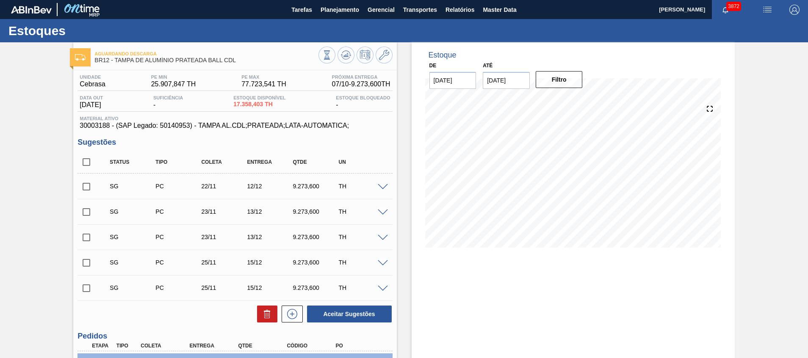
checkbox input "true"
click at [263, 315] on icon at bounding box center [267, 314] width 10 height 10
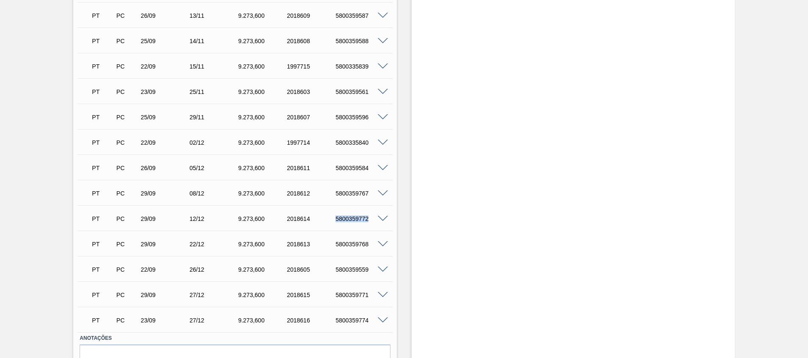
scroll to position [571, 0]
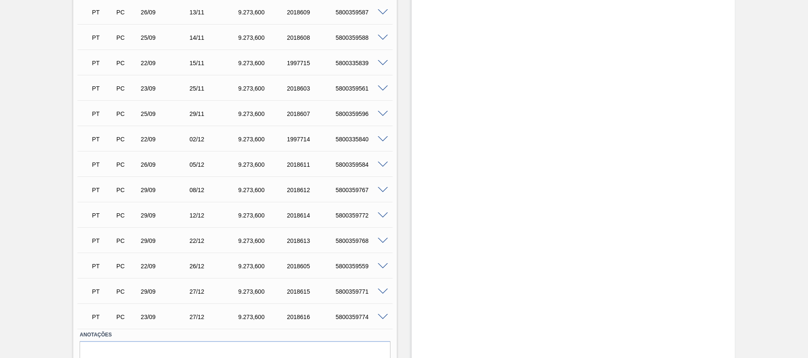
click at [379, 238] on span at bounding box center [383, 241] width 10 height 6
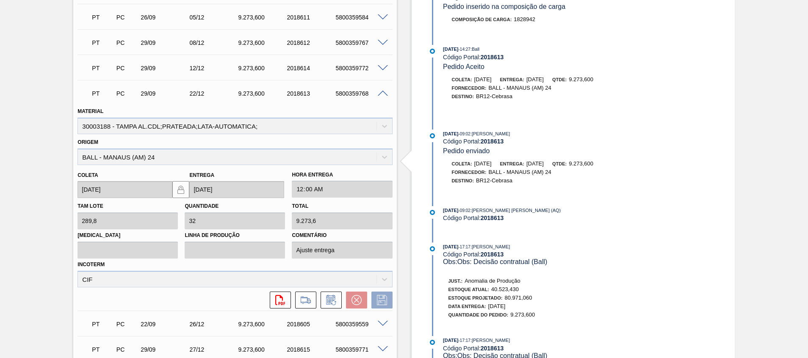
scroll to position [690, 0]
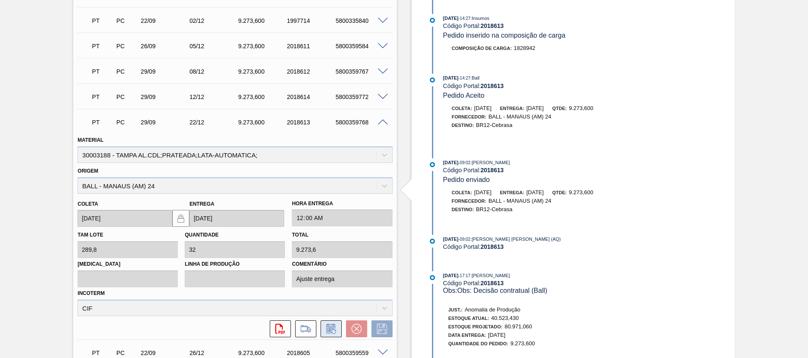
click at [334, 329] on icon at bounding box center [330, 329] width 9 height 10
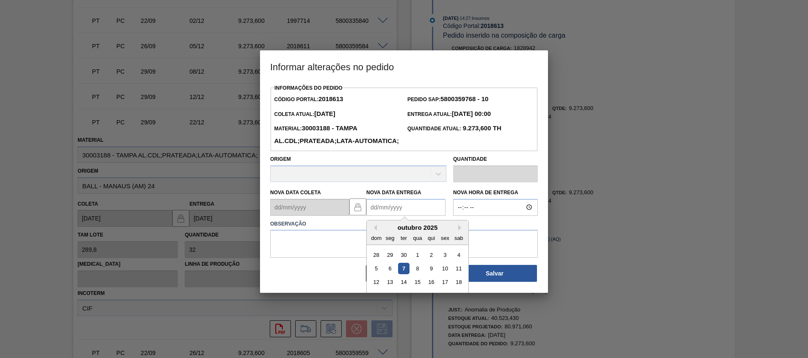
click at [378, 216] on Entrega2018613 "Nova Data Entrega" at bounding box center [405, 207] width 79 height 17
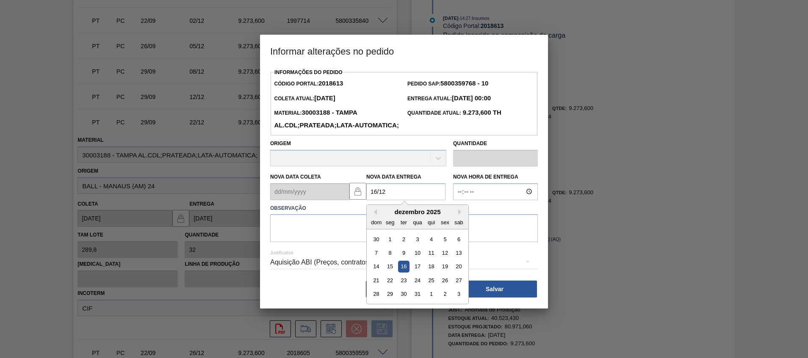
drag, startPoint x: 401, startPoint y: 281, endPoint x: 395, endPoint y: 240, distance: 41.5
click at [401, 272] on div "16" at bounding box center [403, 266] width 11 height 11
type Entrega2018613 "16/12/2025"
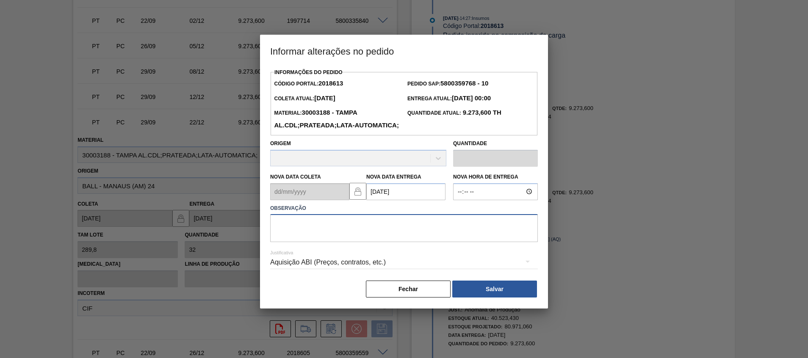
click at [394, 236] on textarea at bounding box center [404, 228] width 268 height 28
type textarea "."
click at [478, 298] on button "Salvar" at bounding box center [494, 289] width 85 height 17
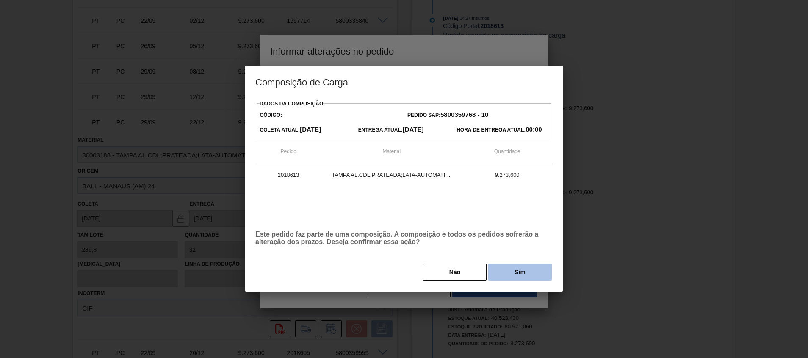
click at [519, 272] on button "Sim" at bounding box center [519, 272] width 63 height 17
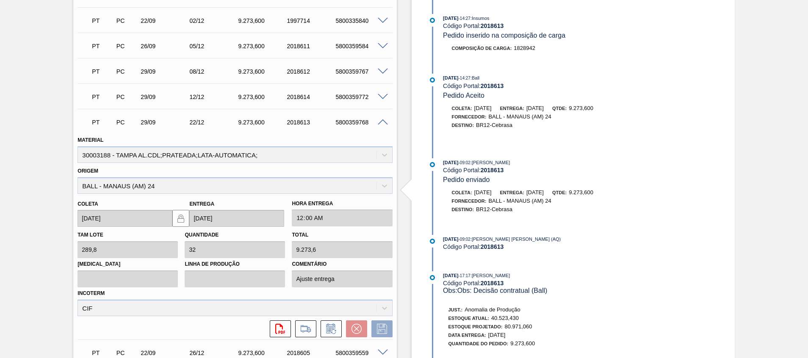
click at [348, 124] on div "5800359768" at bounding box center [360, 122] width 55 height 7
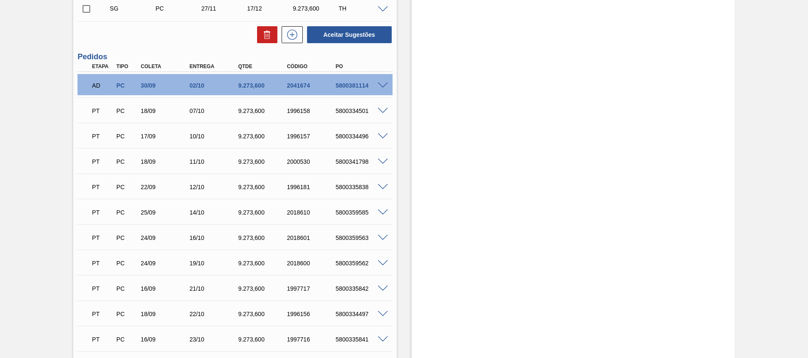
scroll to position [444, 0]
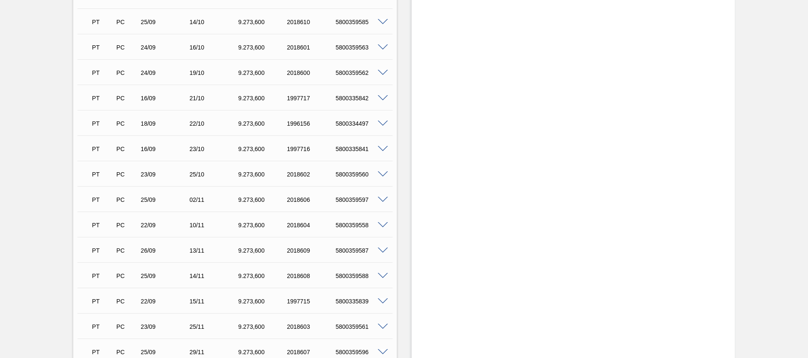
click at [351, 123] on div "5800334497" at bounding box center [360, 123] width 55 height 7
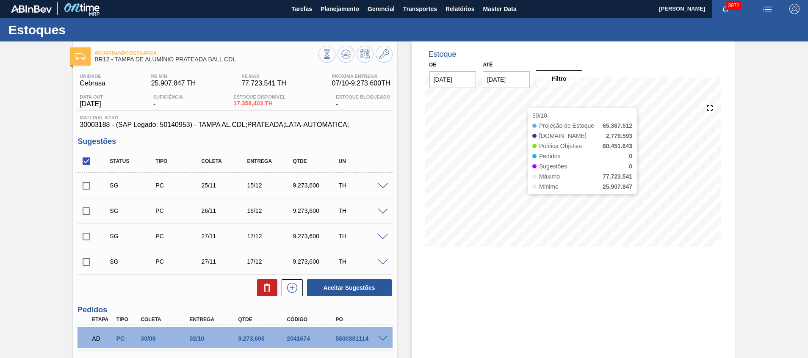
scroll to position [0, 0]
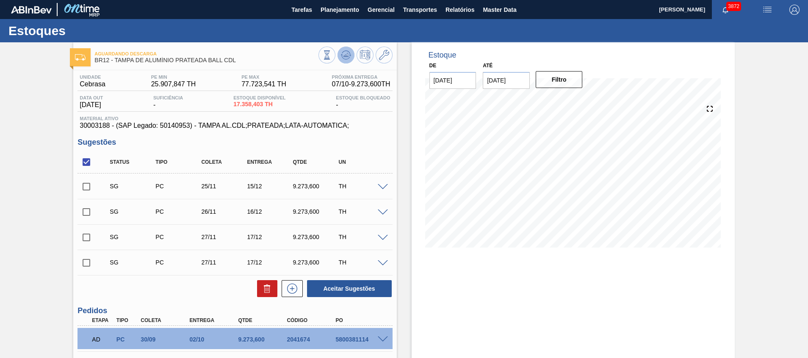
click at [342, 55] on icon at bounding box center [346, 55] width 10 height 10
click at [88, 165] on input "checkbox" at bounding box center [86, 162] width 18 height 18
click at [88, 162] on input "checkbox" at bounding box center [86, 162] width 18 height 18
checkbox input "true"
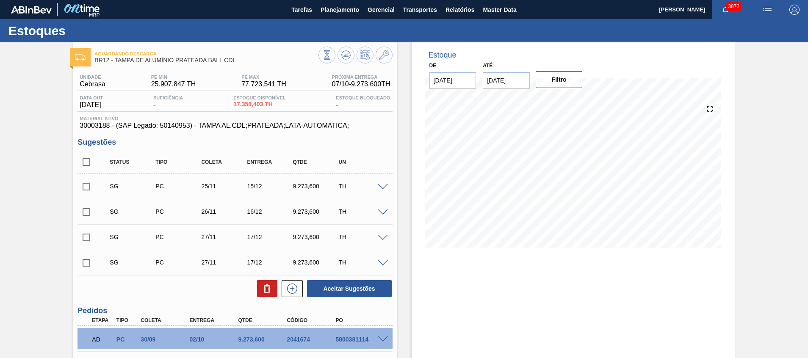
checkbox input "true"
click at [269, 289] on icon at bounding box center [267, 290] width 6 height 6
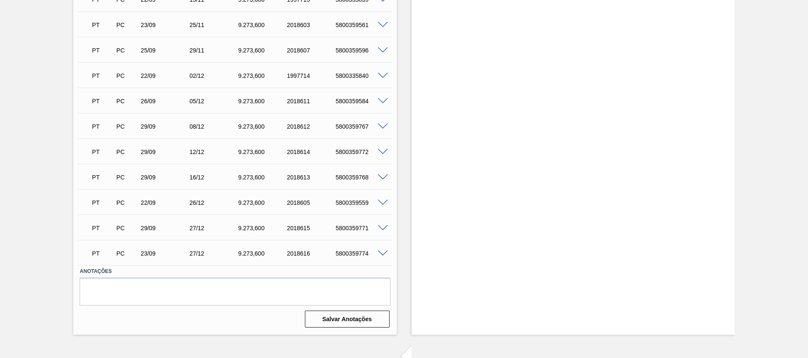
scroll to position [648, 0]
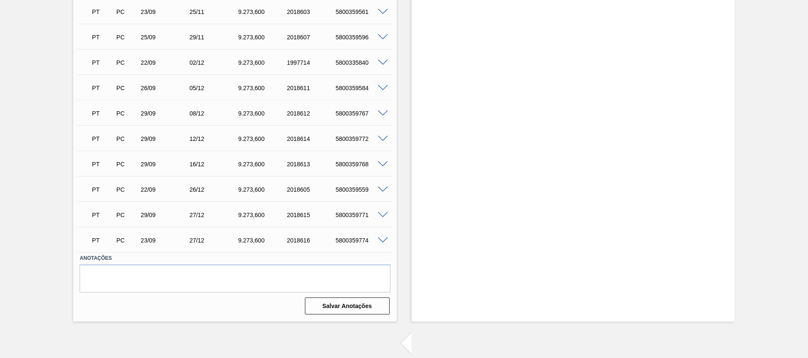
click at [358, 189] on div "5800359559" at bounding box center [360, 189] width 55 height 7
click at [381, 190] on span at bounding box center [383, 190] width 10 height 6
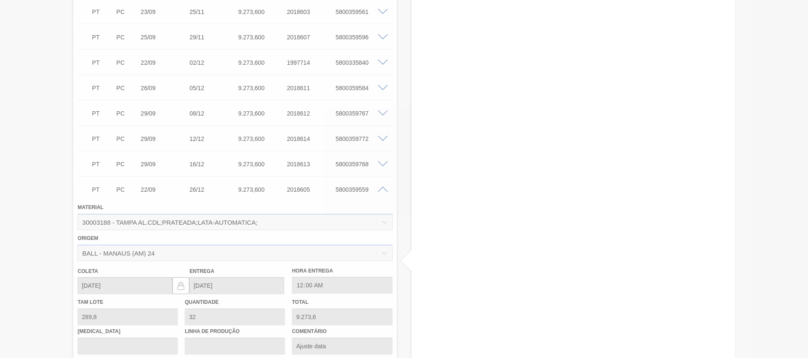
scroll to position [768, 0]
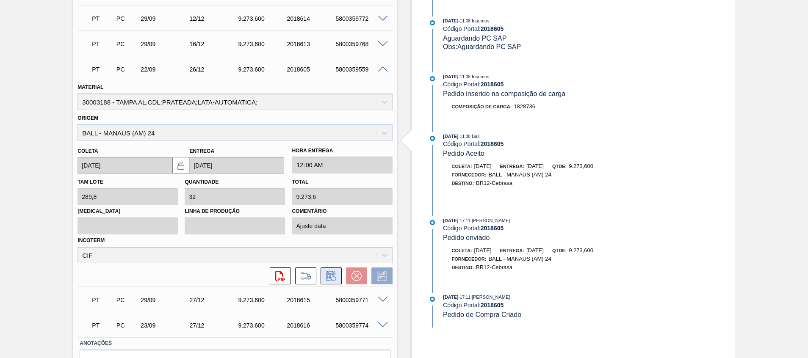
click at [328, 278] on icon at bounding box center [330, 276] width 6 height 5
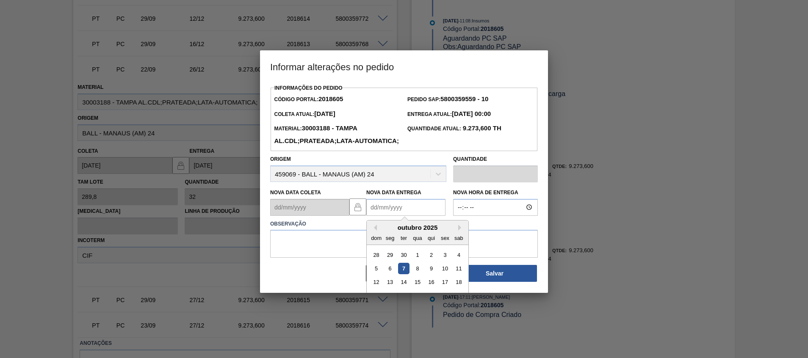
click at [378, 216] on Entrega2018605 "Nova Data Entrega" at bounding box center [405, 207] width 79 height 17
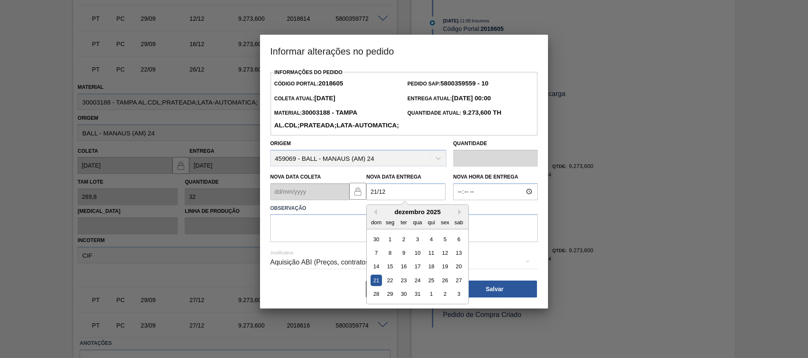
click at [374, 286] on div "21" at bounding box center [375, 280] width 11 height 11
type Entrega2018605 "21/12/2025"
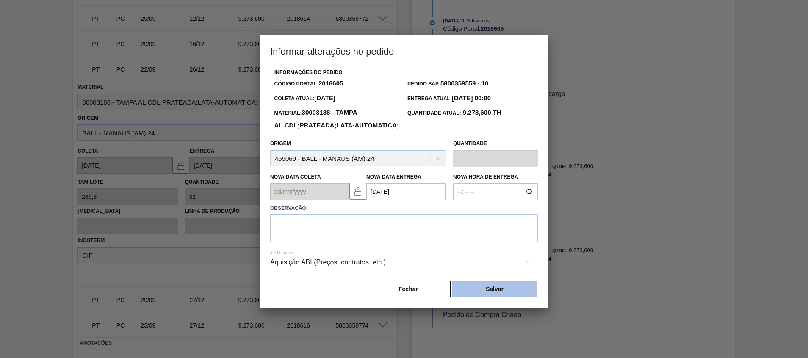
click at [491, 298] on button "Salvar" at bounding box center [494, 289] width 85 height 17
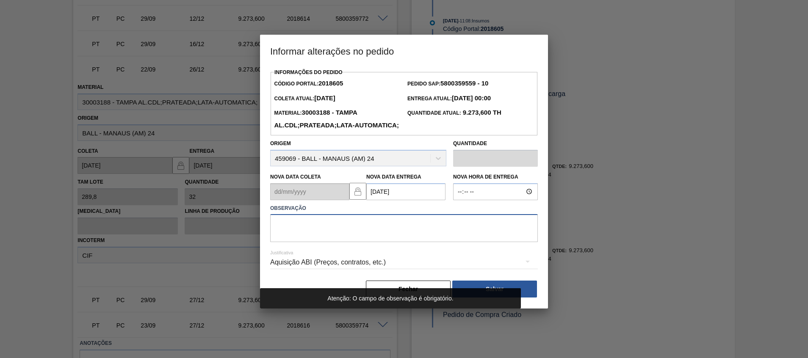
click at [448, 242] on textarea at bounding box center [404, 228] width 268 height 28
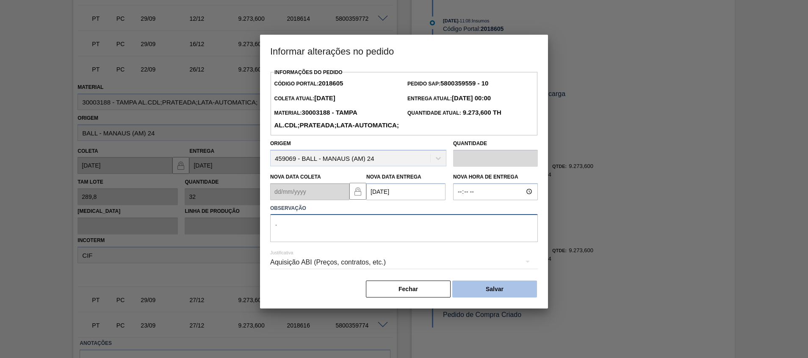
type textarea "."
click at [472, 298] on button "Salvar" at bounding box center [494, 289] width 85 height 17
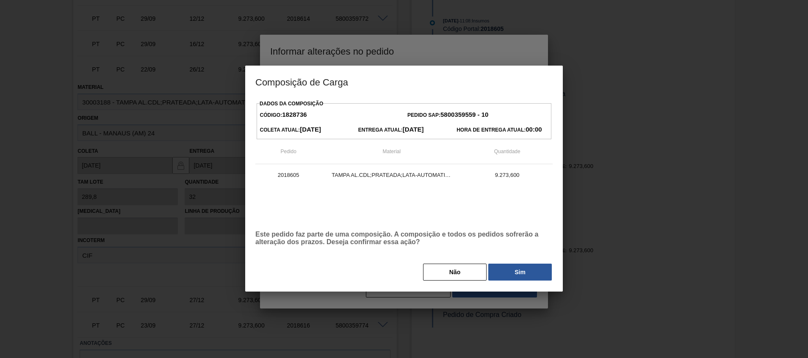
click at [472, 306] on div at bounding box center [404, 179] width 808 height 358
click at [502, 274] on button "Sim" at bounding box center [519, 272] width 63 height 17
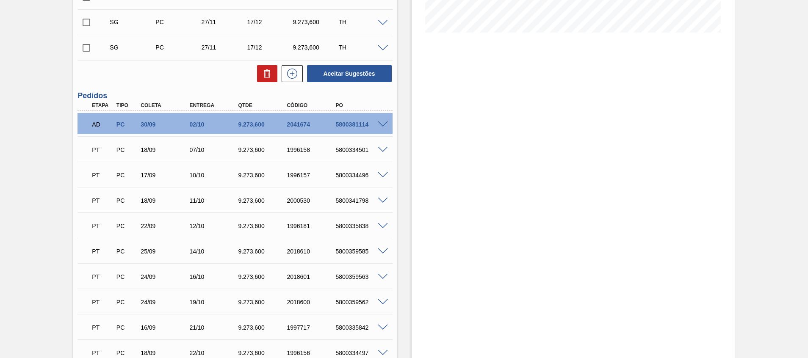
scroll to position [0, 0]
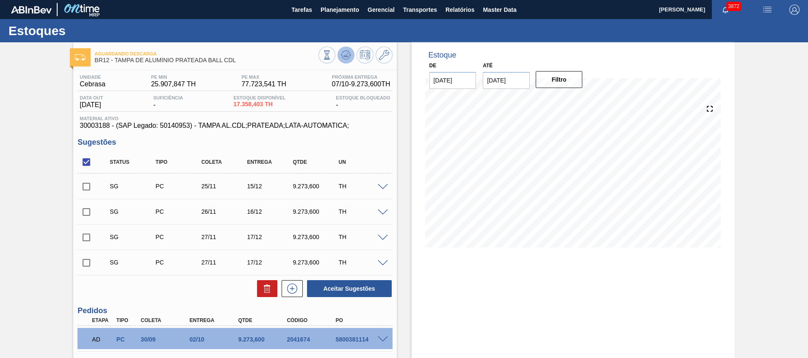
click at [347, 54] on icon at bounding box center [347, 54] width 1 height 3
click at [87, 160] on input "checkbox" at bounding box center [86, 162] width 18 height 18
checkbox input "true"
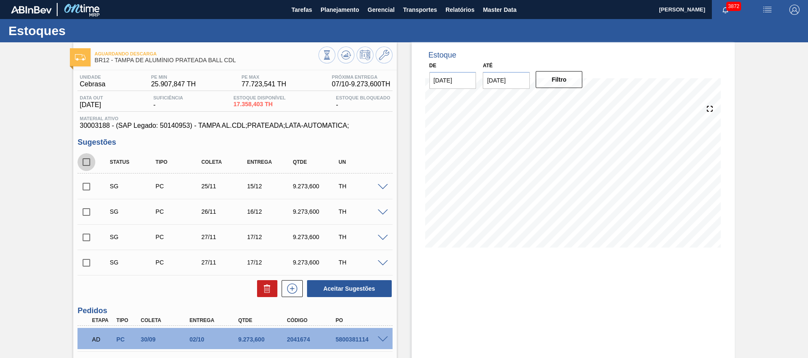
checkbox input "true"
click at [265, 288] on icon at bounding box center [265, 289] width 0 height 4
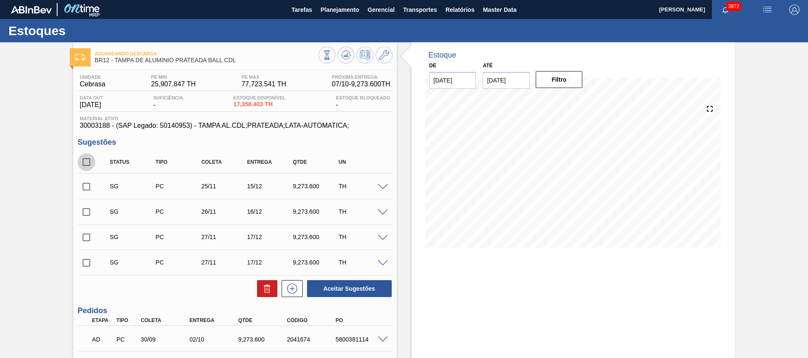
drag, startPoint x: 86, startPoint y: 162, endPoint x: 173, endPoint y: 243, distance: 119.2
click at [86, 162] on input "checkbox" at bounding box center [86, 162] width 18 height 18
checkbox input "true"
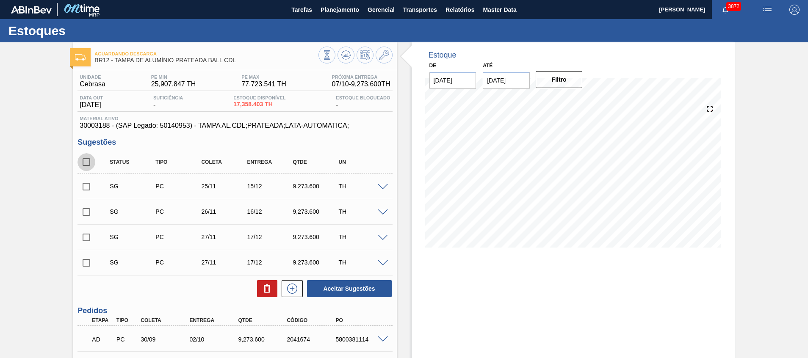
checkbox input "true"
click at [263, 292] on icon at bounding box center [267, 289] width 10 height 10
checkbox input "false"
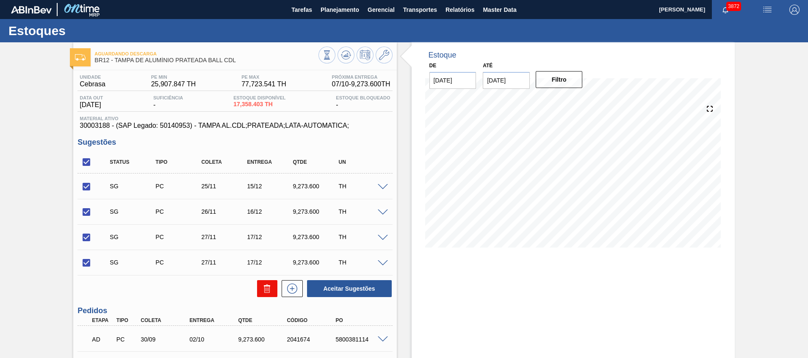
checkbox input "false"
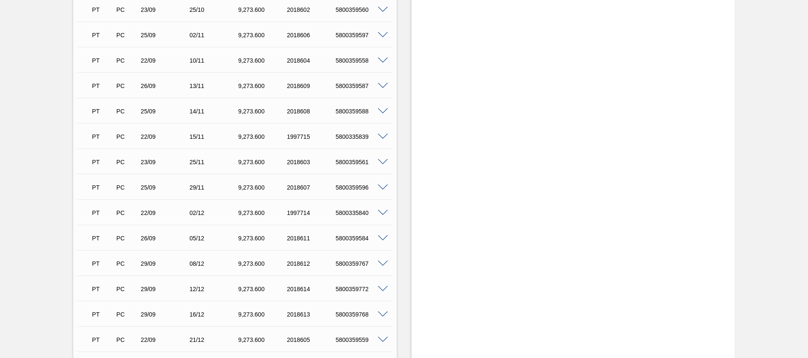
scroll to position [612, 0]
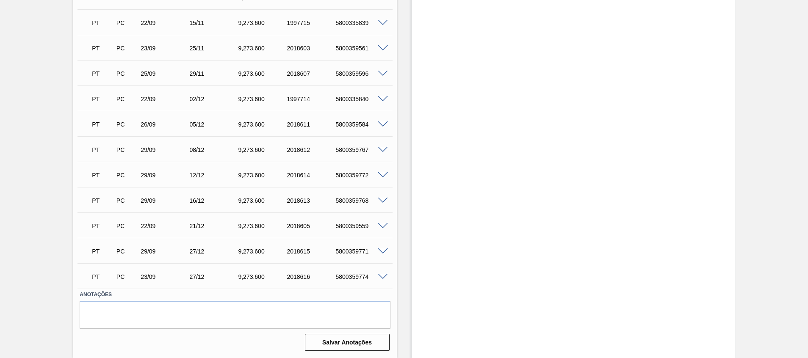
click at [351, 228] on div "5800359559" at bounding box center [360, 226] width 55 height 7
copy div "5800359559"
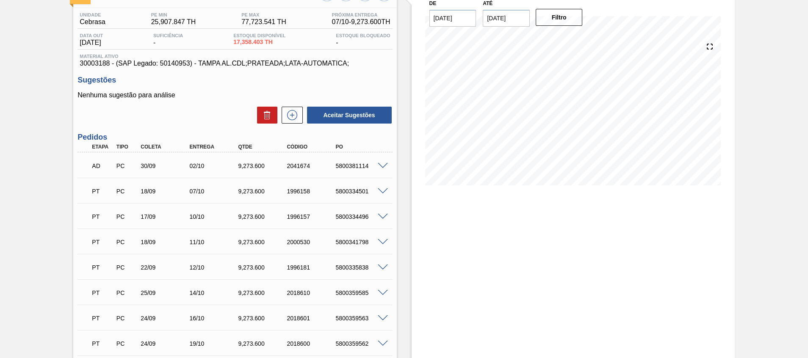
scroll to position [0, 0]
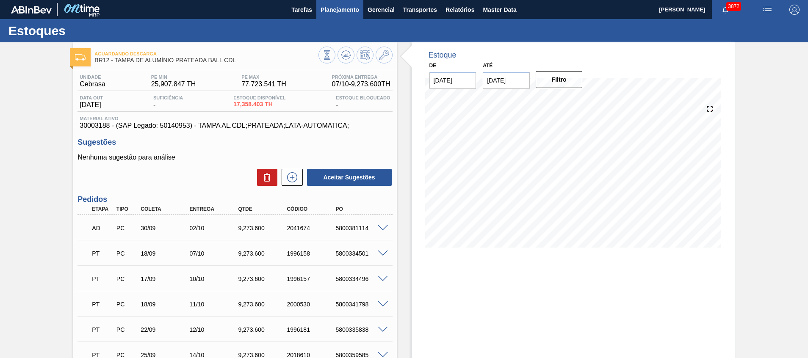
click at [330, 10] on span "Planejamento" at bounding box center [339, 10] width 39 height 10
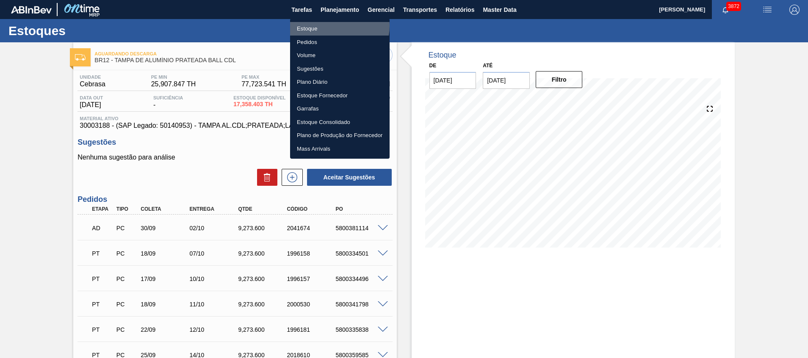
click at [331, 25] on li "Estoque" at bounding box center [339, 29] width 99 height 14
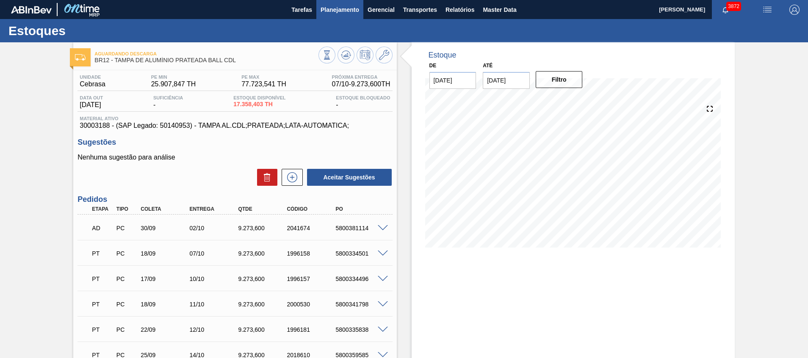
click at [333, 12] on span "Planejamento" at bounding box center [339, 10] width 39 height 10
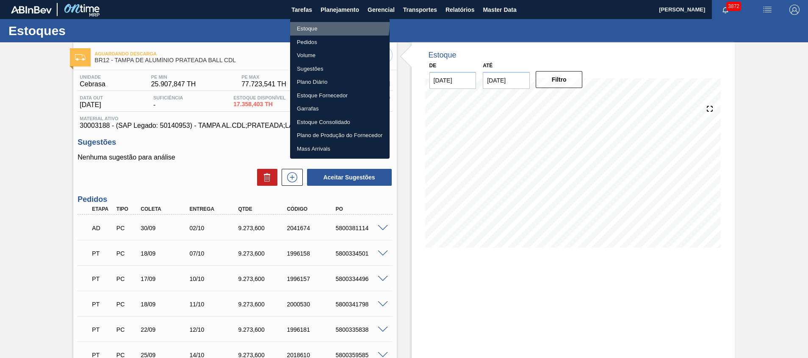
click at [324, 25] on li "Estoque" at bounding box center [339, 29] width 99 height 14
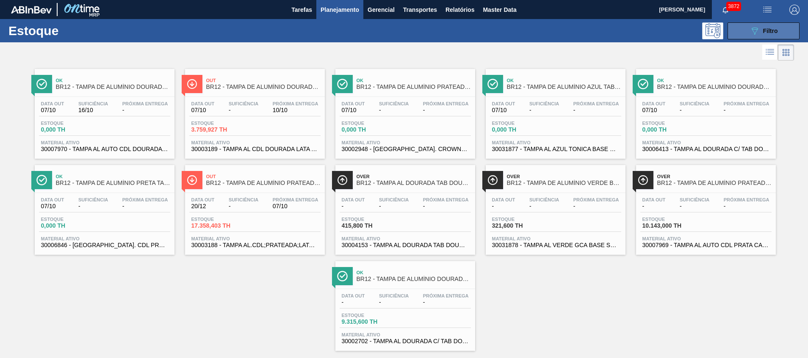
click at [740, 35] on button "089F7B8B-B2A5-4AFE-B5C0-19BA573D28AC Filtro" at bounding box center [763, 30] width 72 height 17
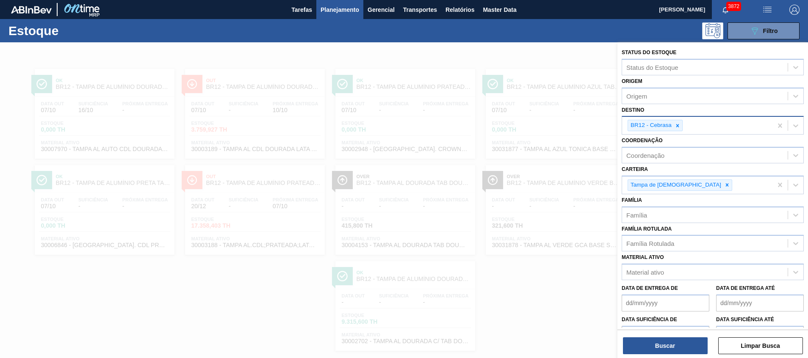
click at [676, 126] on icon at bounding box center [677, 126] width 6 height 6
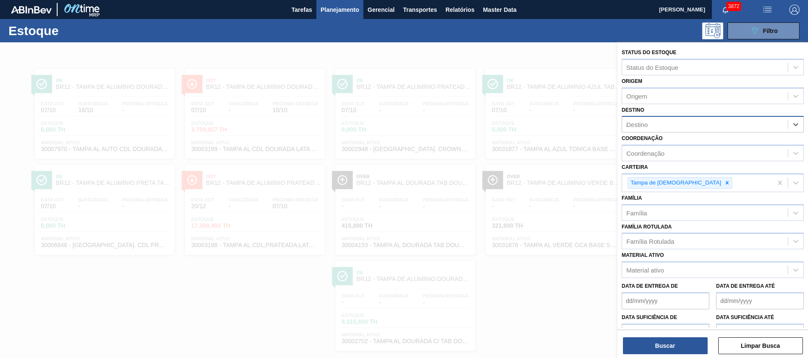
type input "ag"
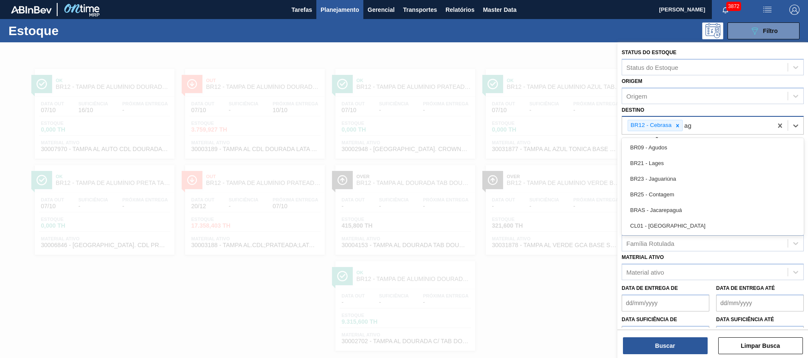
drag, startPoint x: 663, startPoint y: 146, endPoint x: 668, endPoint y: 135, distance: 12.7
click at [663, 146] on div "BR09 - Agudos" at bounding box center [712, 148] width 182 height 16
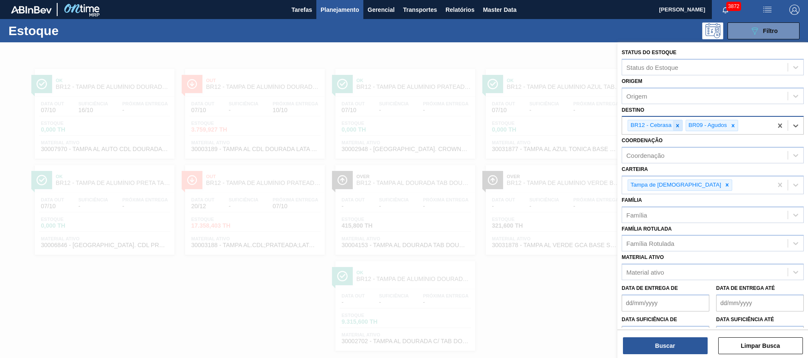
click at [679, 124] on icon at bounding box center [677, 126] width 6 height 6
click at [686, 348] on button "Buscar" at bounding box center [665, 345] width 85 height 17
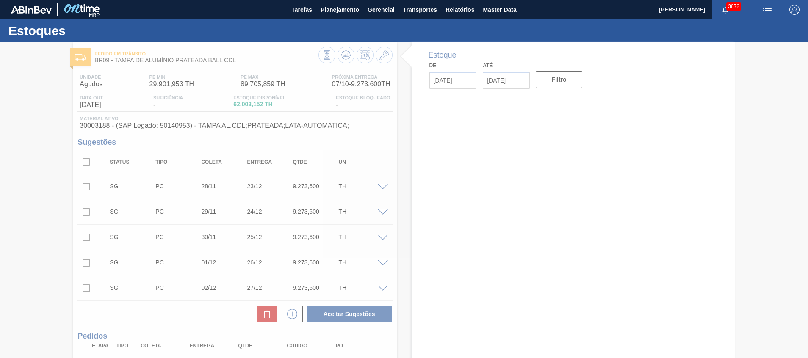
type input "[DATE]"
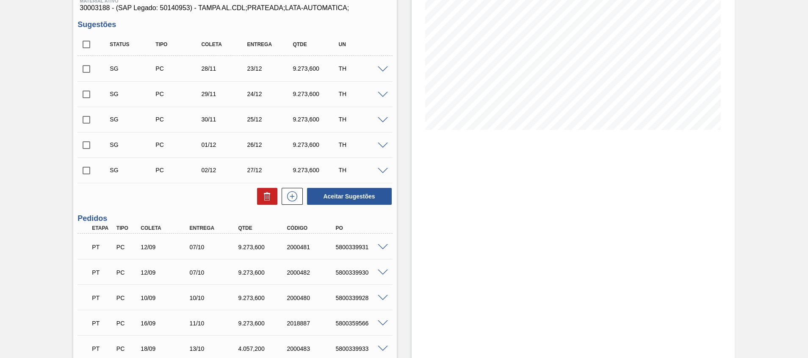
scroll to position [190, 0]
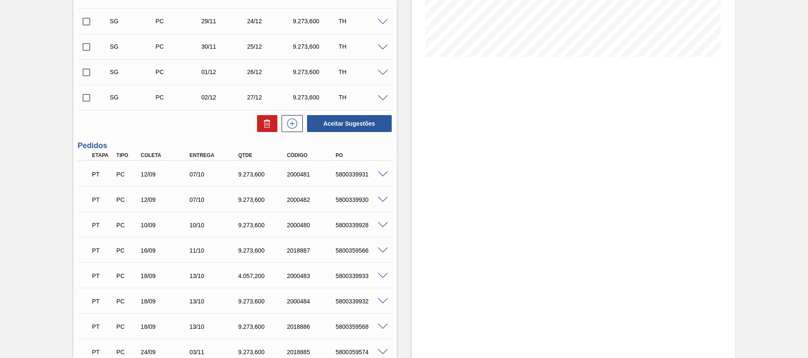
click at [355, 174] on div "5800339931" at bounding box center [360, 174] width 55 height 7
copy div "5800339931"
click at [386, 168] on div "PT PC 12/09 07/10 9.273,[PHONE_NUMBER] 5800339931" at bounding box center [234, 173] width 315 height 21
click at [385, 174] on span at bounding box center [383, 174] width 10 height 6
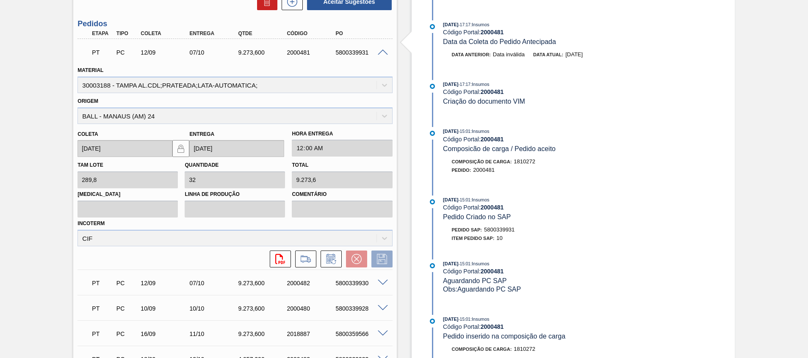
scroll to position [317, 0]
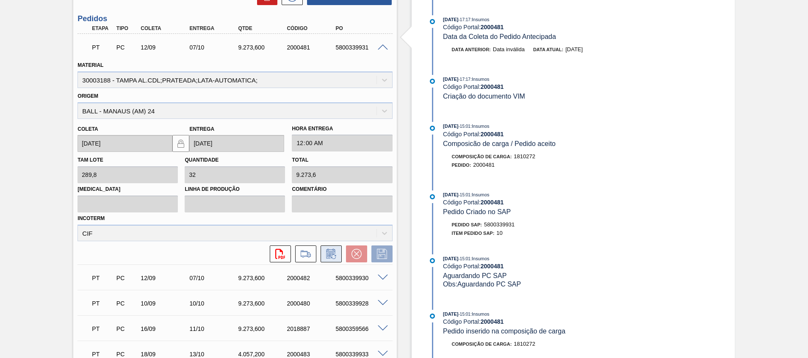
click at [336, 250] on icon at bounding box center [331, 254] width 14 height 10
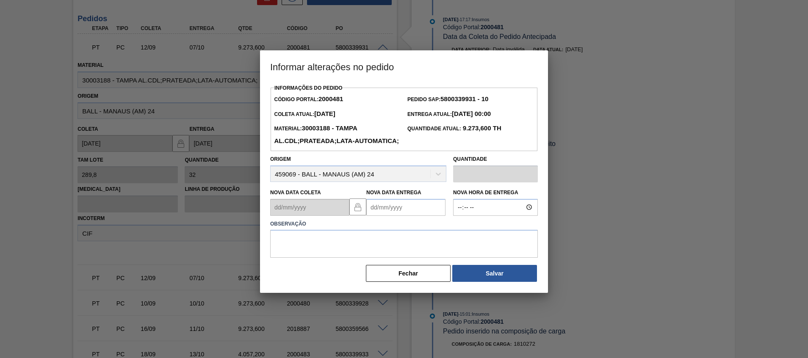
click at [411, 216] on Entrega2000481 "Nova Data Entrega" at bounding box center [405, 207] width 79 height 17
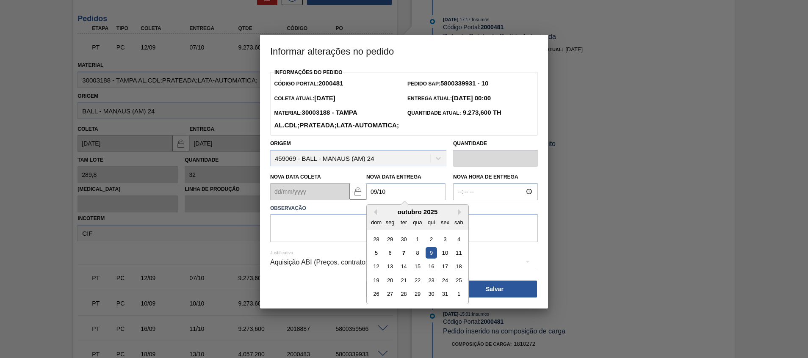
drag, startPoint x: 435, startPoint y: 268, endPoint x: 430, endPoint y: 265, distance: 5.9
click at [433, 259] on div "9" at bounding box center [430, 252] width 11 height 11
type Entrega2000481 "[DATE]"
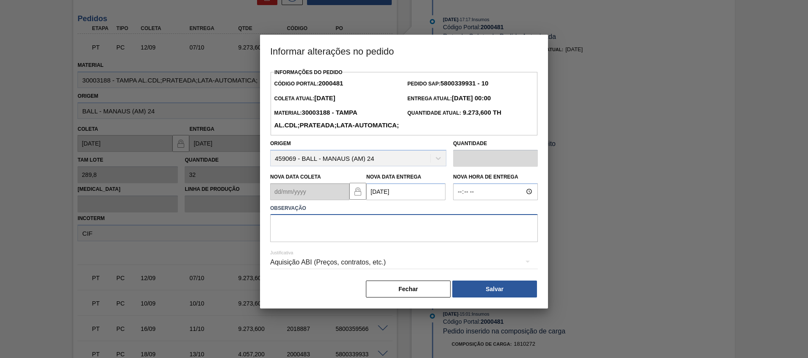
click at [428, 242] on textarea at bounding box center [404, 228] width 268 height 28
type textarea "Ajuste fup"
click at [490, 298] on button "Salvar" at bounding box center [494, 289] width 85 height 17
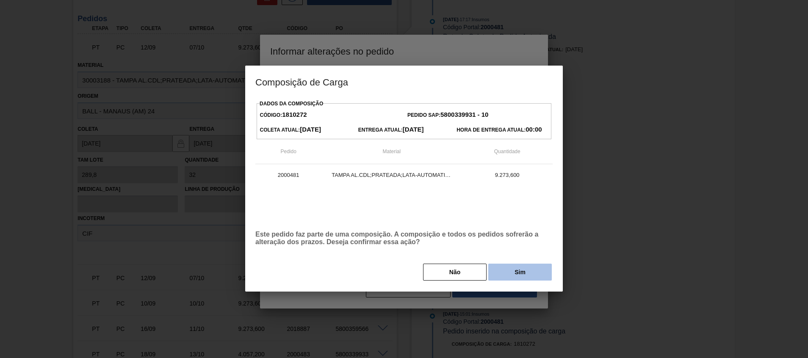
click at [539, 273] on button "Sim" at bounding box center [519, 272] width 63 height 17
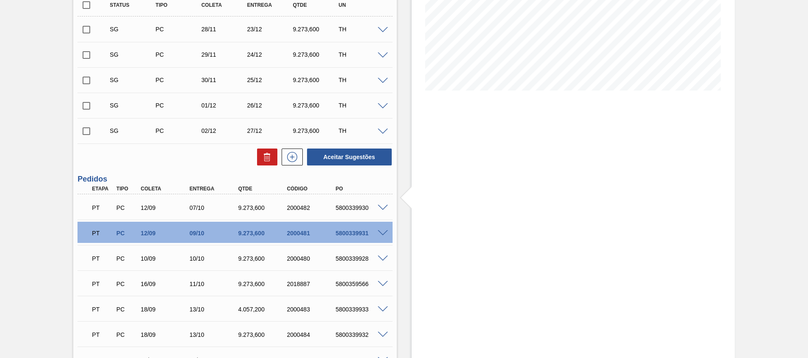
scroll to position [94, 0]
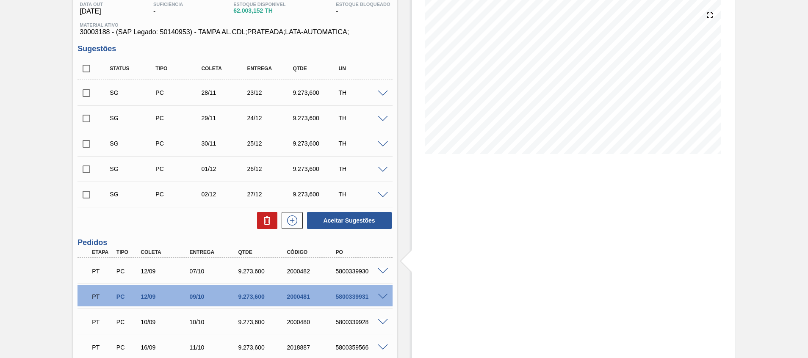
click at [363, 274] on div "5800339930" at bounding box center [360, 271] width 55 height 7
copy div "5800339930"
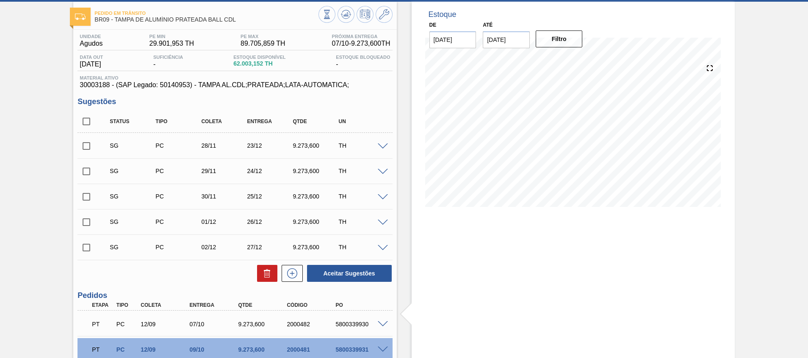
scroll to position [190, 0]
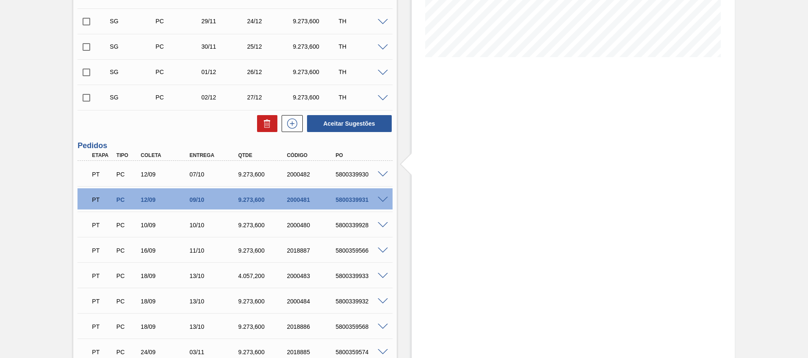
click at [361, 171] on div "5800339930" at bounding box center [360, 174] width 55 height 7
copy div "5800339930"
click at [382, 173] on span at bounding box center [383, 174] width 10 height 6
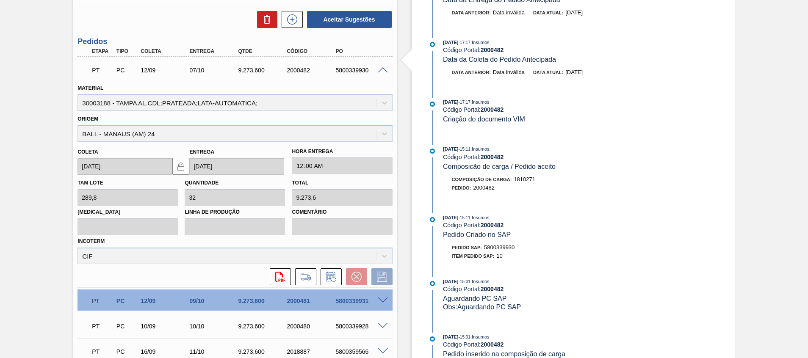
scroll to position [269, 0]
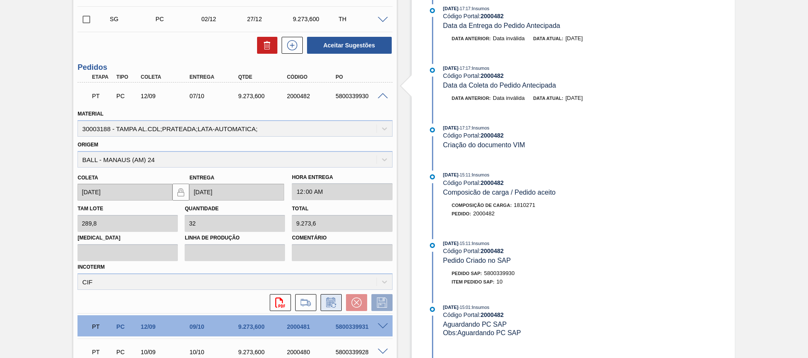
click at [328, 299] on icon at bounding box center [331, 303] width 14 height 10
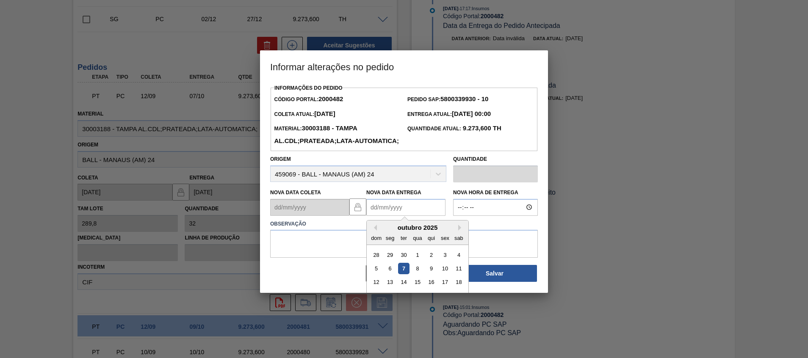
click at [383, 216] on Entrega2000482 "Nova Data Entrega" at bounding box center [405, 207] width 79 height 17
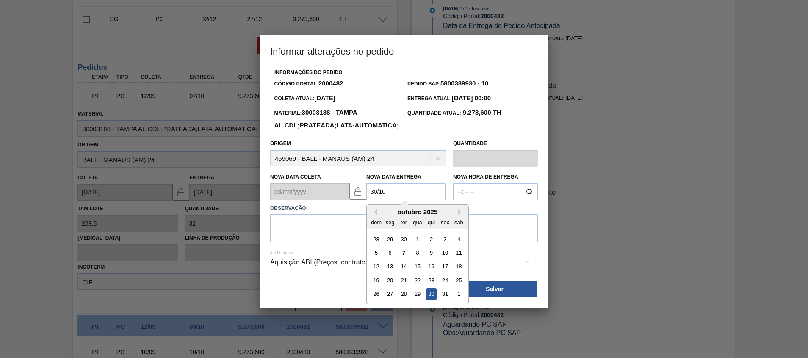
click at [435, 300] on div "30" at bounding box center [430, 293] width 11 height 11
type Entrega2000482 "30/10/2025"
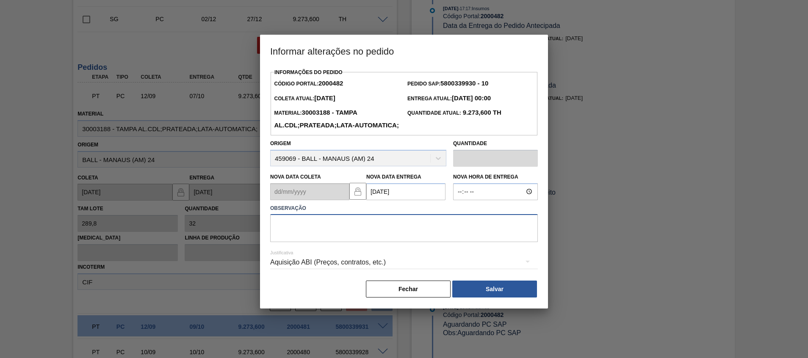
click at [433, 242] on textarea at bounding box center [404, 228] width 268 height 28
type textarea "Ajuste fup"
click at [476, 298] on button "Salvar" at bounding box center [494, 289] width 85 height 17
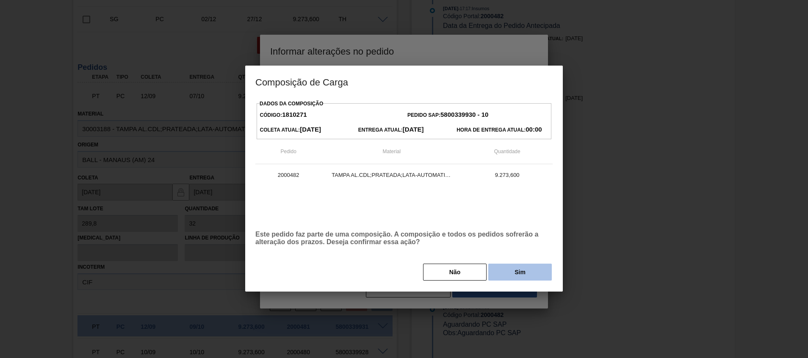
click at [510, 271] on button "Sim" at bounding box center [519, 272] width 63 height 17
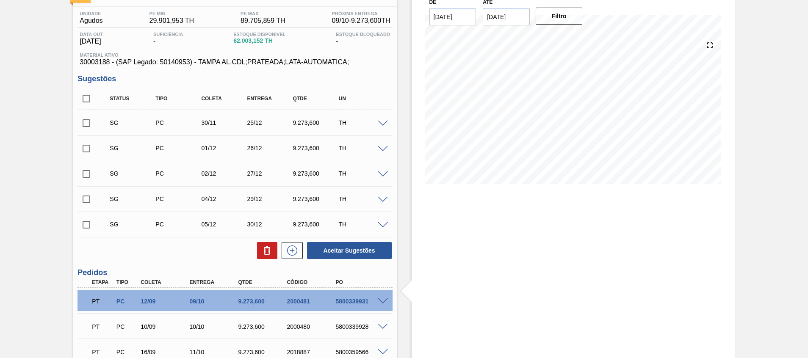
scroll to position [127, 0]
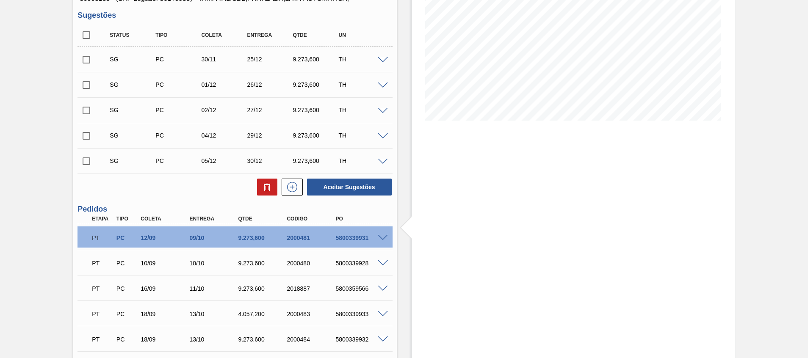
click at [352, 242] on div "PT PC 12/09 09/10 9.273,600 2000481 5800339931" at bounding box center [232, 237] width 292 height 17
click at [351, 261] on div "5800339928" at bounding box center [360, 263] width 55 height 7
click at [351, 262] on div "5800339928" at bounding box center [360, 263] width 55 height 7
copy div "5800339928"
click at [380, 265] on div "PT PC 10/09 10/10 9.273,600 2000480 5800339928" at bounding box center [234, 262] width 315 height 21
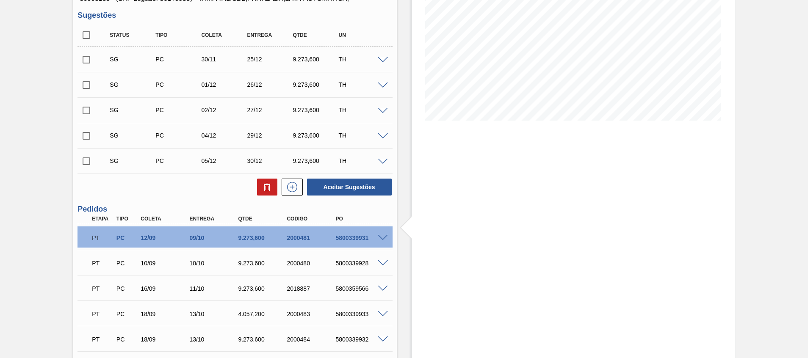
click at [380, 262] on span at bounding box center [383, 263] width 10 height 6
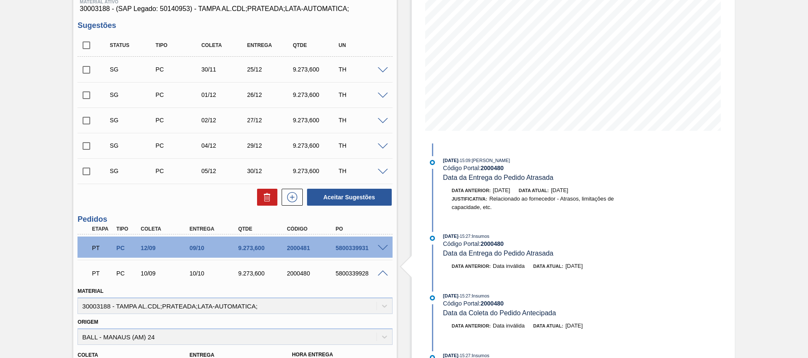
scroll to position [190, 0]
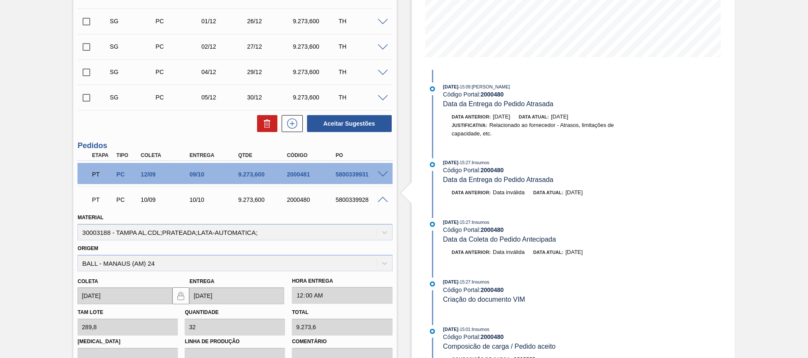
click at [382, 201] on span at bounding box center [383, 200] width 10 height 6
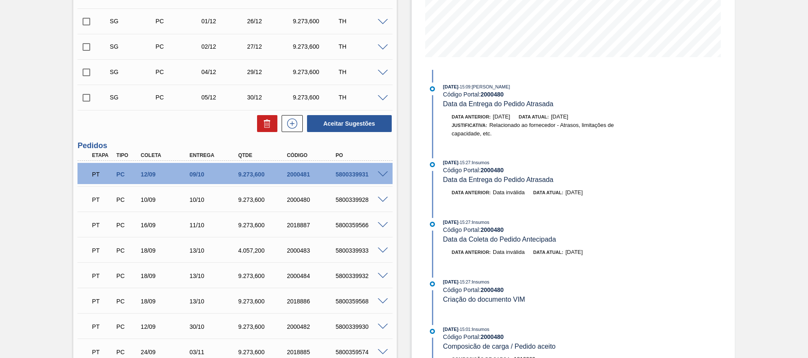
click at [353, 224] on div "5800359566" at bounding box center [360, 225] width 55 height 7
copy div "5800359566"
click at [351, 248] on div "5800339933" at bounding box center [360, 250] width 55 height 7
click at [383, 223] on span at bounding box center [383, 225] width 10 height 6
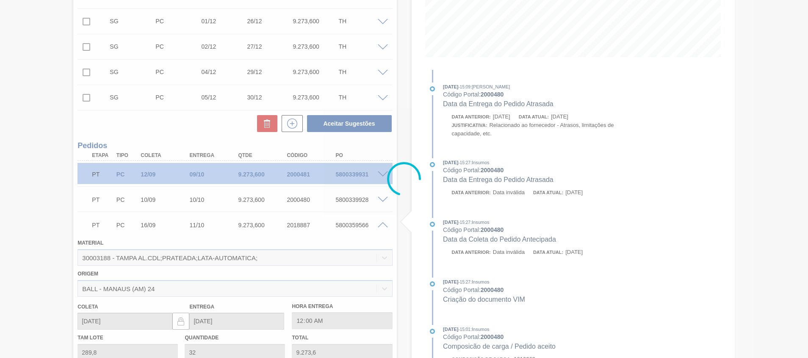
click at [383, 223] on div at bounding box center [404, 179] width 808 height 358
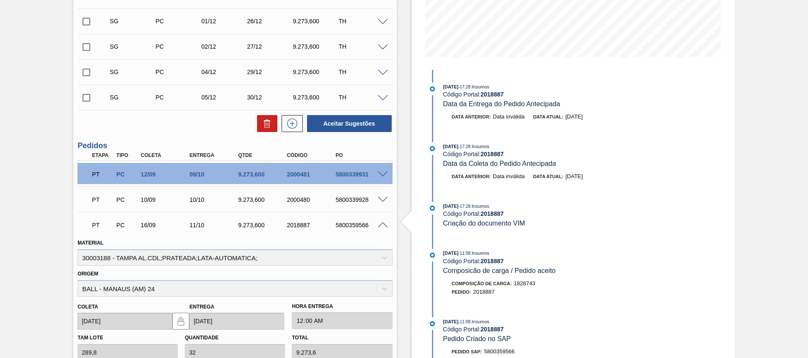
click at [382, 226] on span at bounding box center [383, 225] width 10 height 6
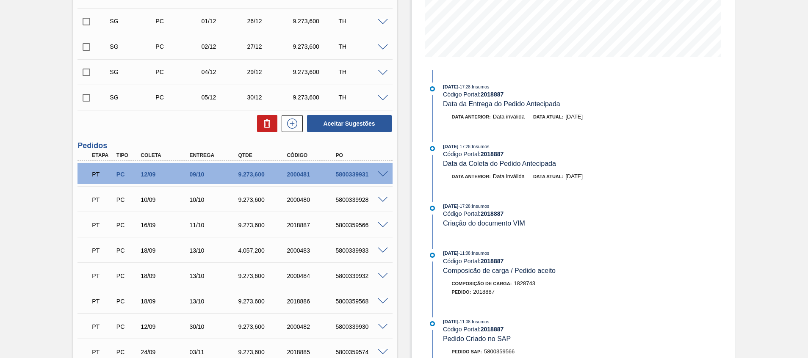
click at [362, 249] on div "5800339933" at bounding box center [360, 250] width 55 height 7
copy div "5800339933"
click at [362, 201] on div "5800339928" at bounding box center [360, 199] width 55 height 7
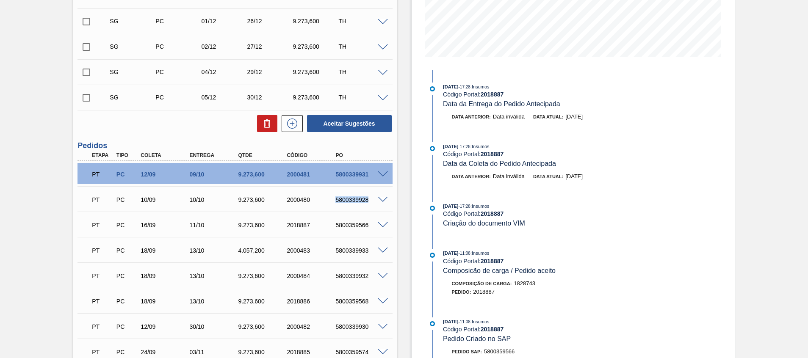
copy div "5800339928"
click at [348, 200] on div "5800339928" at bounding box center [360, 199] width 55 height 7
click at [383, 200] on span at bounding box center [383, 200] width 10 height 6
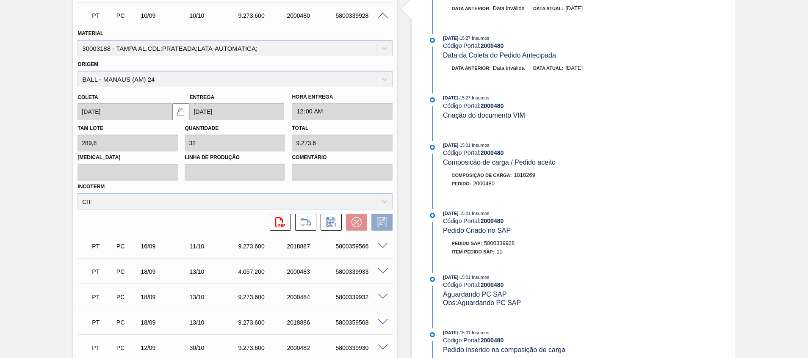
scroll to position [381, 0]
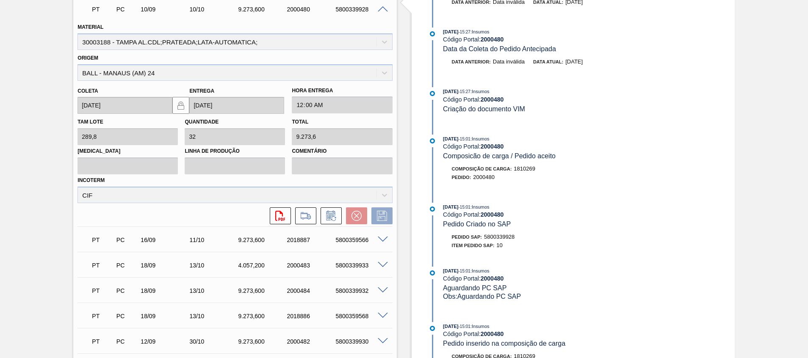
click at [359, 240] on div "5800359566" at bounding box center [360, 240] width 55 height 7
copy div "5800359566"
click at [352, 266] on div "5800339933" at bounding box center [360, 265] width 55 height 7
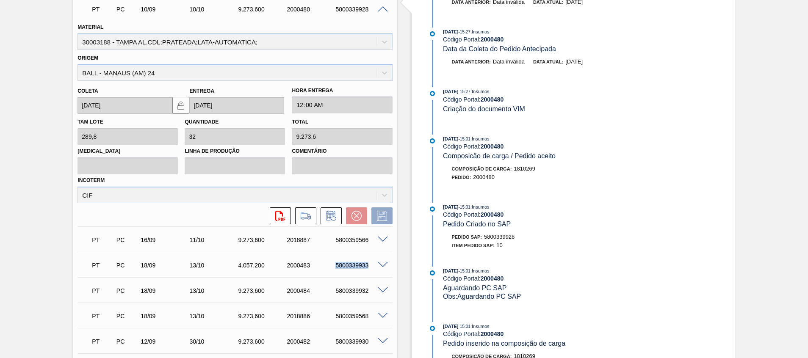
copy div "5800339933"
click at [382, 262] on span at bounding box center [383, 265] width 10 height 6
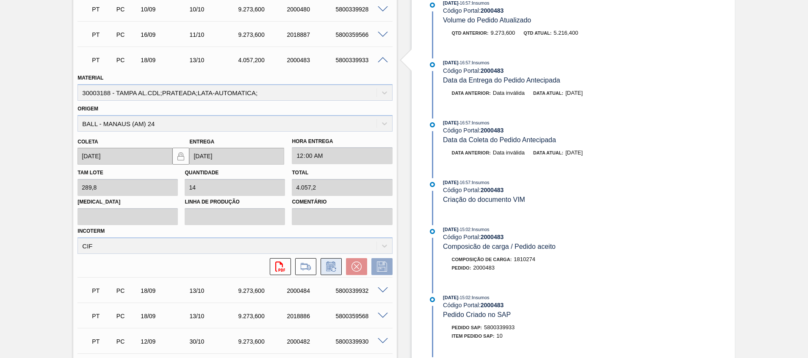
click at [332, 264] on icon at bounding box center [330, 267] width 9 height 10
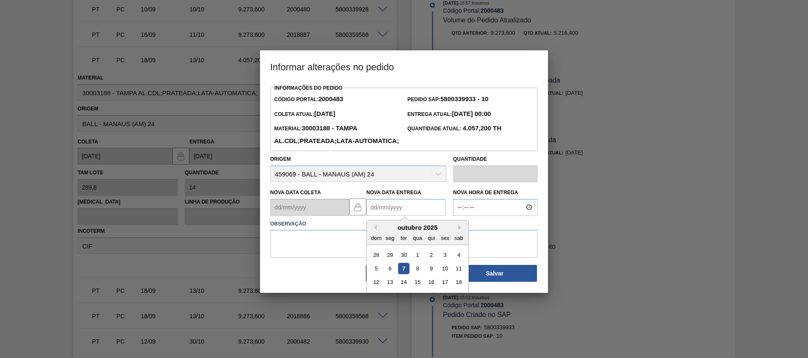
click at [393, 216] on Entrega2000483 "Nova Data Entrega" at bounding box center [405, 207] width 79 height 17
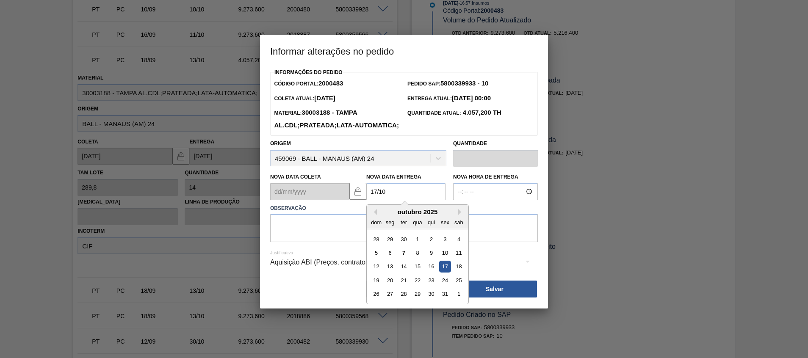
click at [444, 272] on div "17" at bounding box center [444, 266] width 11 height 11
type Entrega2000483 "[DATE]"
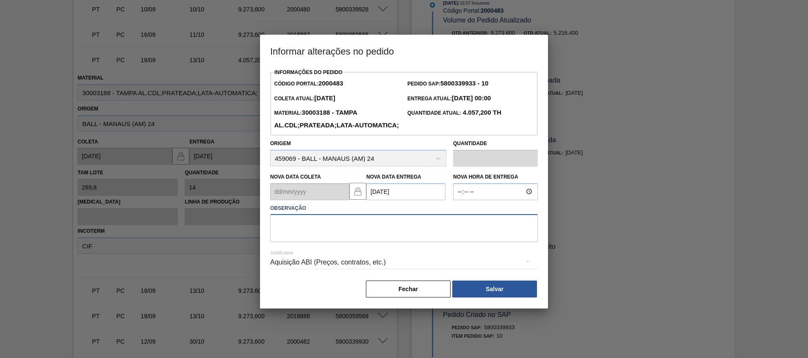
click at [449, 242] on textarea at bounding box center [404, 228] width 268 height 28
type textarea "Ajuste fup"
click at [490, 298] on button "Salvar" at bounding box center [494, 289] width 85 height 17
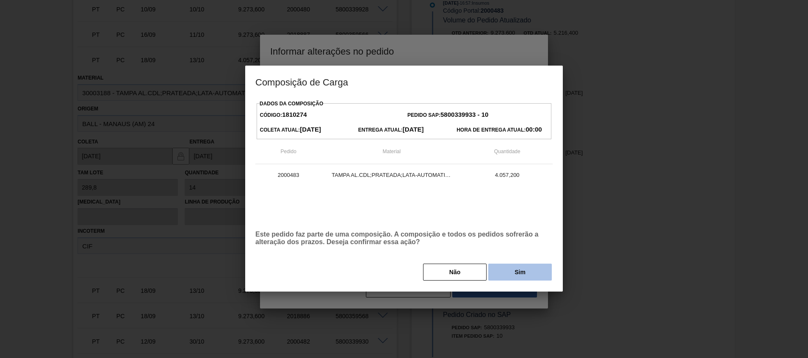
click at [510, 275] on button "Sim" at bounding box center [519, 272] width 63 height 17
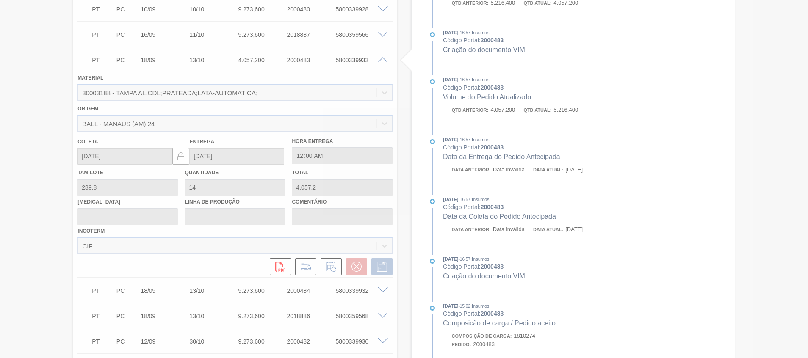
type input "Ajuste fup"
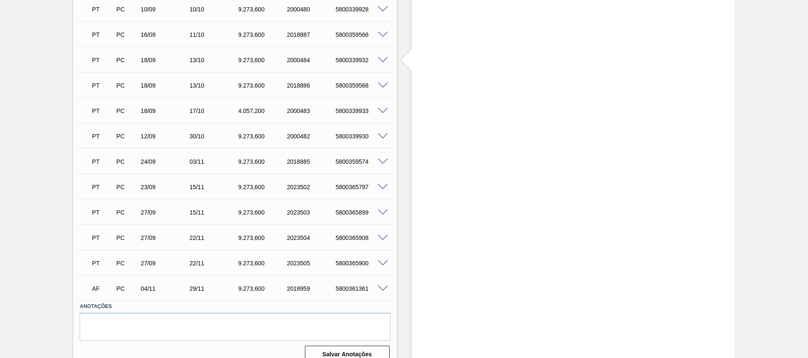
scroll to position [254, 0]
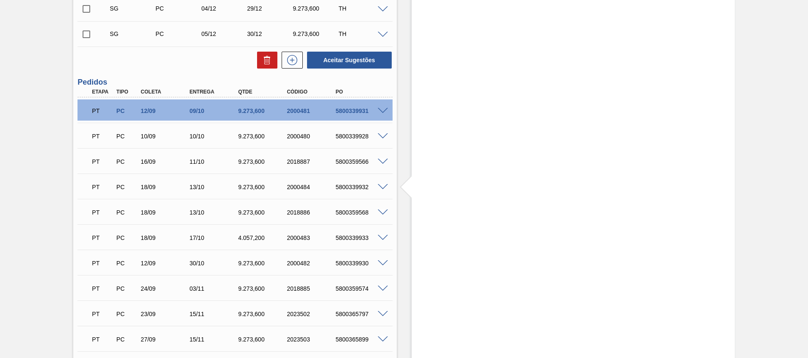
click at [359, 129] on div "PT PC 10/09 10/10 9.273,600 2000480 5800339928" at bounding box center [232, 135] width 292 height 17
click at [357, 134] on div "5800339928" at bounding box center [360, 136] width 55 height 7
click at [350, 158] on div "PT PC 16/09 11/10 9.273,600 2018887 5800359566" at bounding box center [232, 160] width 292 height 17
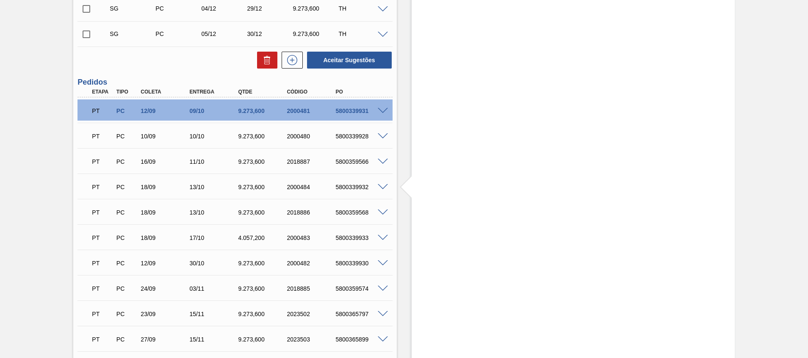
click at [349, 160] on div "5800359566" at bounding box center [360, 161] width 55 height 7
copy div "5800359566"
click at [362, 188] on div "5800339932" at bounding box center [360, 187] width 55 height 7
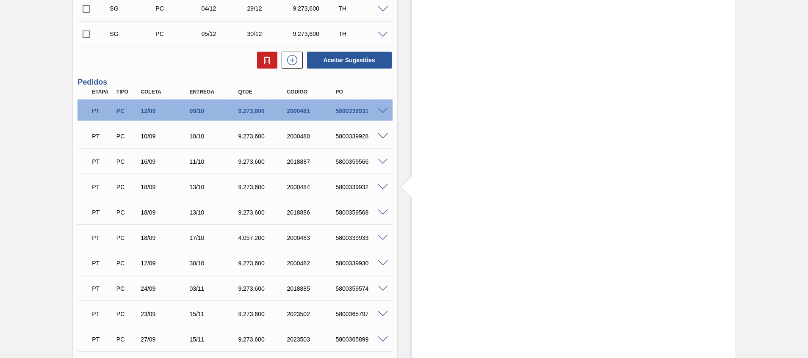
click at [379, 188] on span at bounding box center [383, 187] width 10 height 6
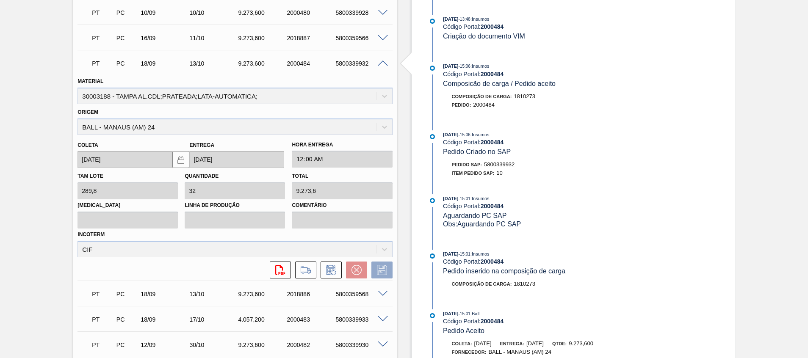
scroll to position [444, 0]
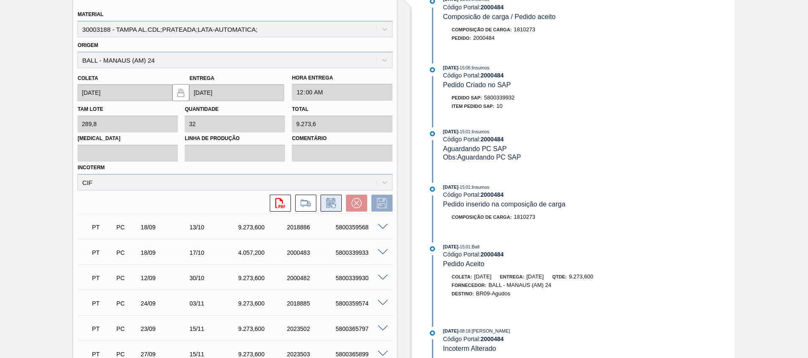
click at [337, 204] on icon at bounding box center [331, 203] width 14 height 10
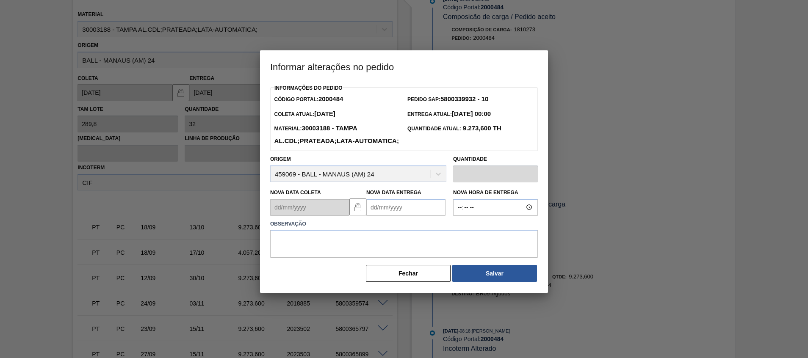
click at [393, 216] on Entrega2000484 "Nova Data Entrega" at bounding box center [405, 207] width 79 height 17
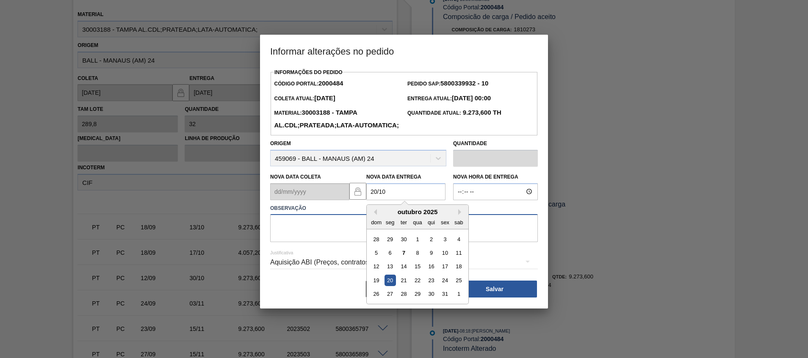
type Entrega2000484 "20/10/2025"
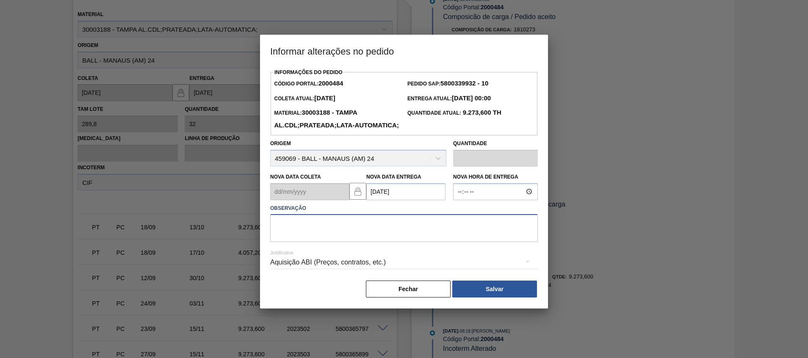
click at [496, 242] on textarea at bounding box center [404, 228] width 268 height 28
type textarea "Ajuste fup"
click at [489, 298] on button "Salvar" at bounding box center [494, 289] width 85 height 17
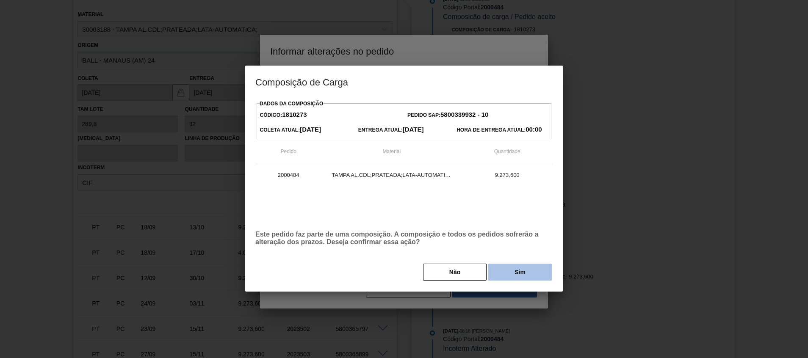
click at [515, 273] on button "Sim" at bounding box center [519, 272] width 63 height 17
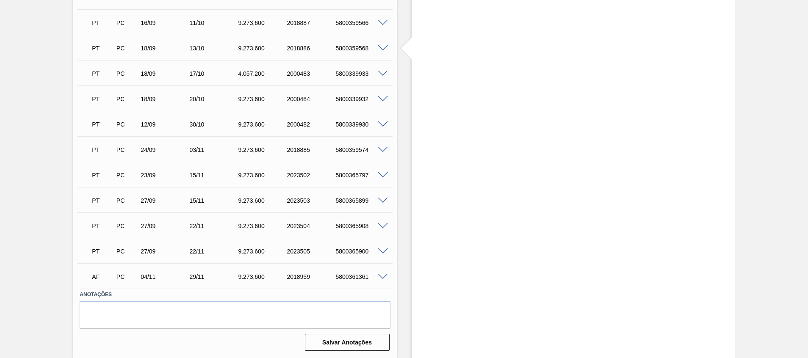
scroll to position [214, 0]
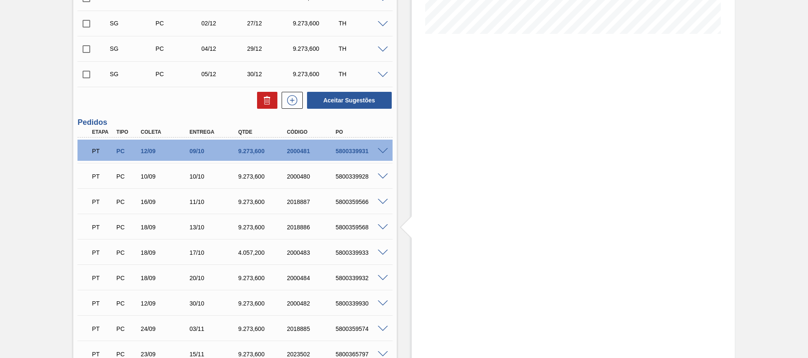
click at [352, 201] on div "5800359566" at bounding box center [360, 202] width 55 height 7
click at [355, 228] on div "5800359568" at bounding box center [360, 227] width 55 height 7
click at [379, 226] on span at bounding box center [383, 227] width 10 height 6
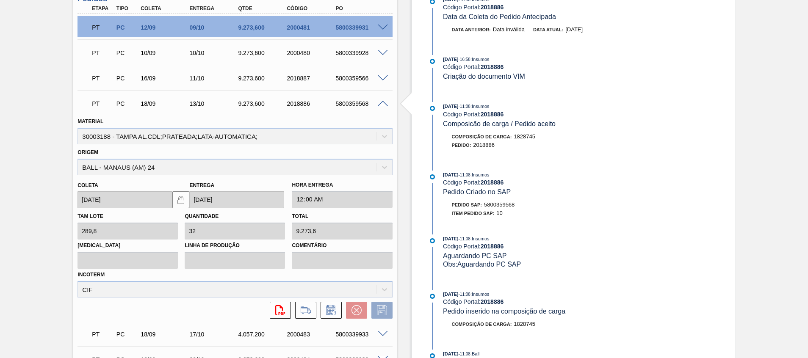
scroll to position [341, 0]
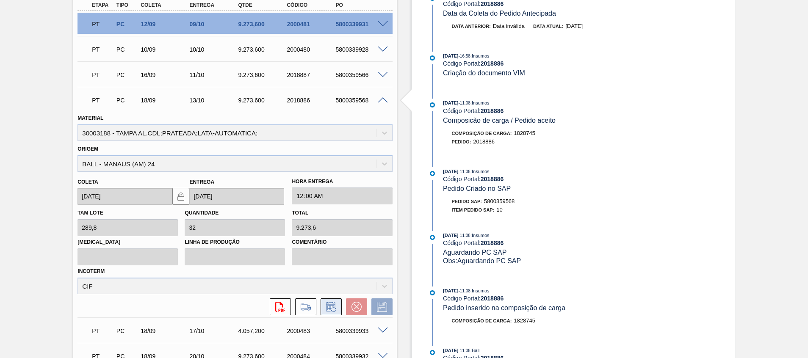
click at [329, 312] on icon at bounding box center [331, 307] width 14 height 10
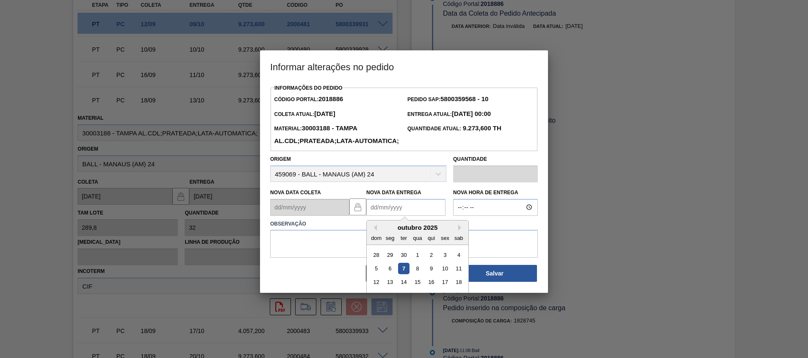
click at [384, 216] on Entrega2018886 "Nova Data Entrega" at bounding box center [405, 207] width 79 height 17
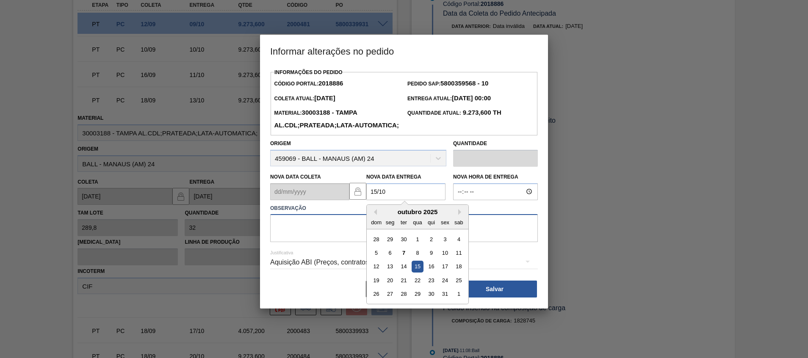
type Entrega2018886 "15/10/2025"
click at [339, 239] on textarea at bounding box center [404, 228] width 268 height 28
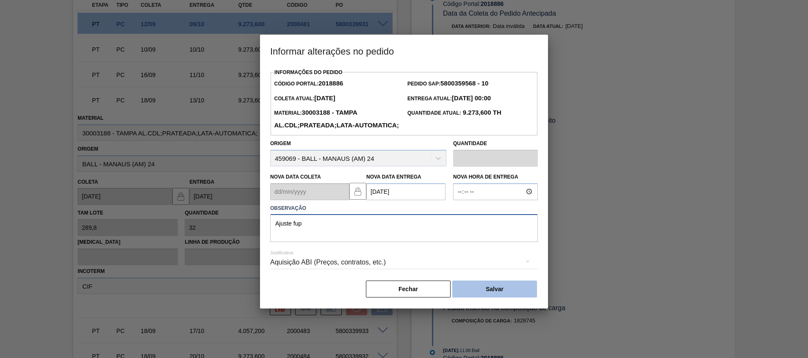
type textarea "Ajuste fup"
click at [473, 298] on button "Salvar" at bounding box center [494, 289] width 85 height 17
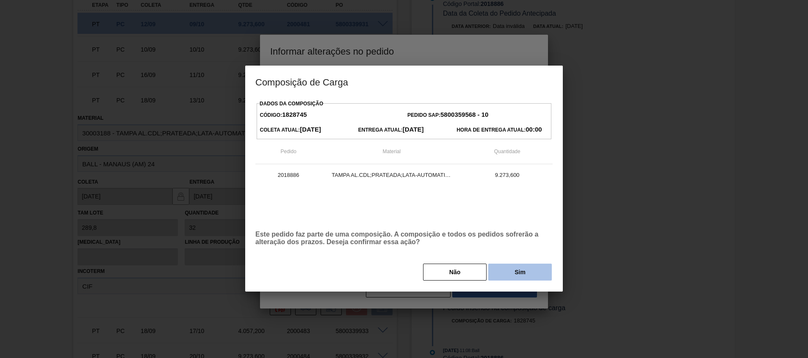
click at [504, 279] on button "Sim" at bounding box center [519, 272] width 63 height 17
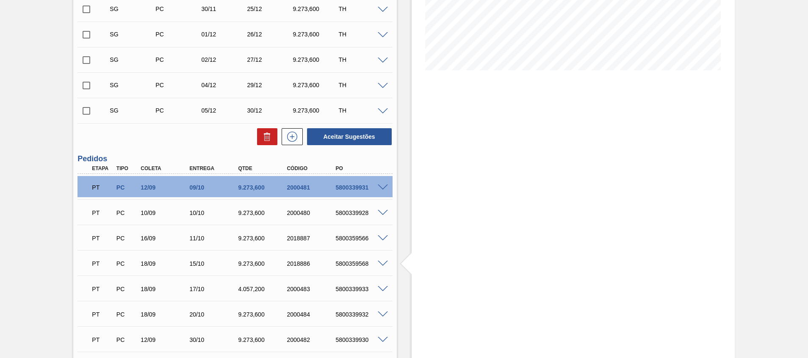
scroll to position [150, 0]
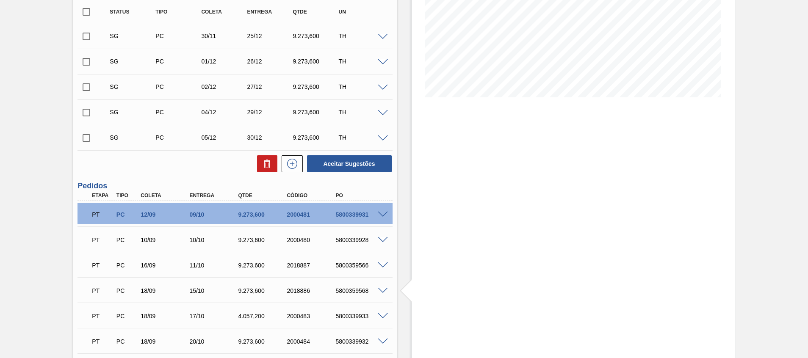
click at [356, 288] on div "5800359568" at bounding box center [360, 290] width 55 height 7
click at [348, 317] on div "5800339933" at bounding box center [360, 316] width 55 height 7
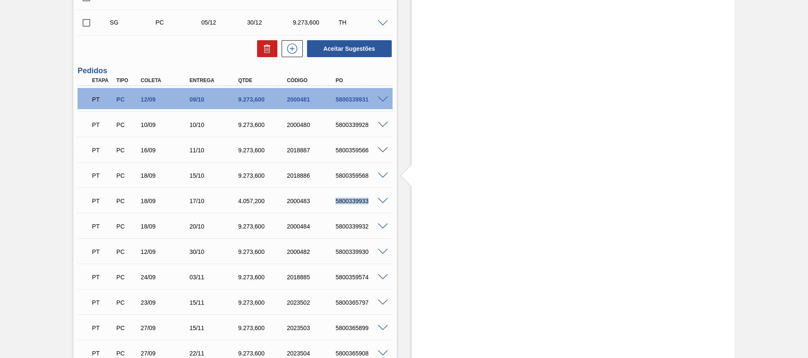
scroll to position [277, 0]
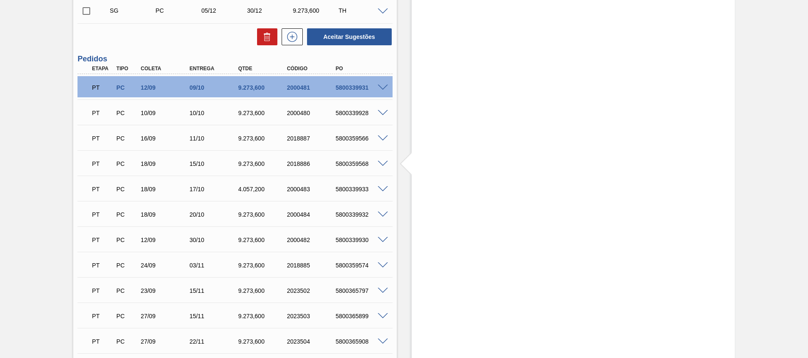
click at [356, 213] on div "5800339932" at bounding box center [360, 214] width 55 height 7
click at [352, 239] on div "5800339930" at bounding box center [360, 240] width 55 height 7
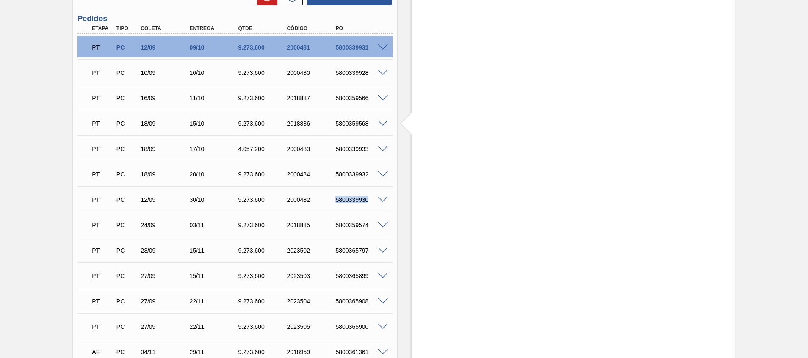
scroll to position [393, 0]
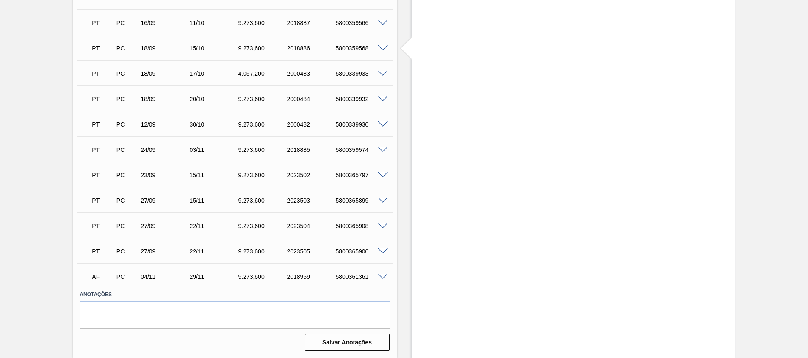
click at [351, 174] on div "5800365797" at bounding box center [360, 175] width 55 height 7
click at [358, 199] on div "5800365899" at bounding box center [360, 200] width 55 height 7
click at [380, 201] on span at bounding box center [383, 201] width 10 height 6
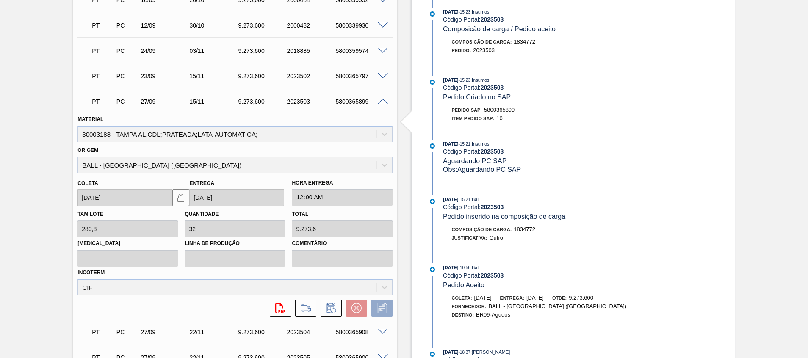
scroll to position [503, 0]
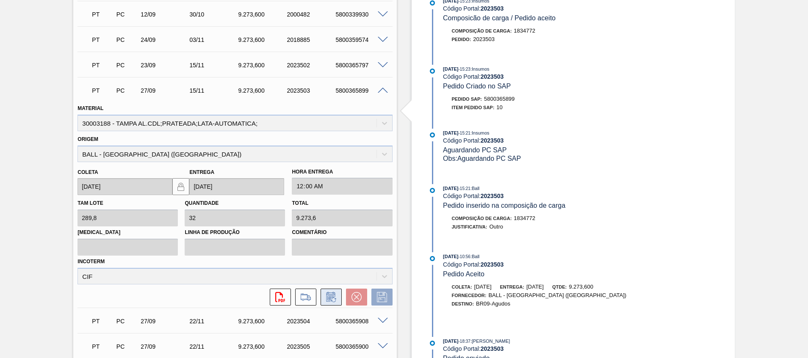
click at [334, 295] on icon at bounding box center [331, 297] width 14 height 10
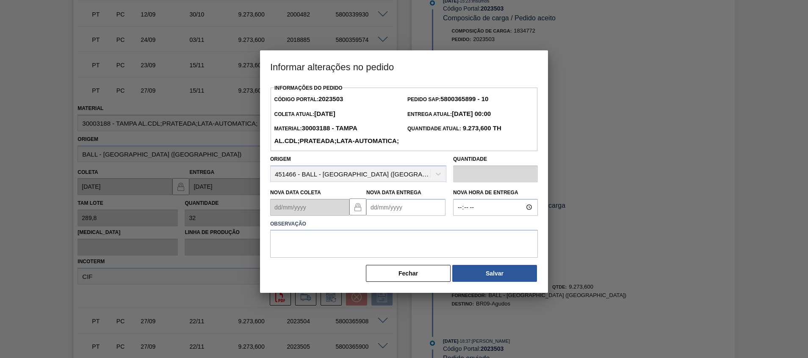
click at [409, 216] on Entrega2023503 "Nova Data Entrega" at bounding box center [405, 207] width 79 height 17
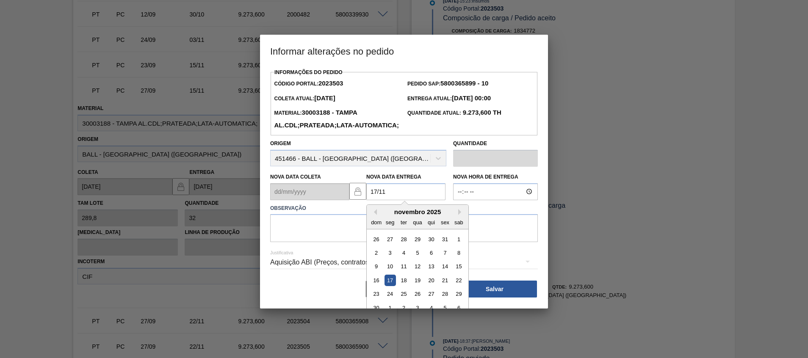
click at [389, 286] on div "17" at bounding box center [389, 280] width 11 height 11
type Entrega2023503 "[DATE]"
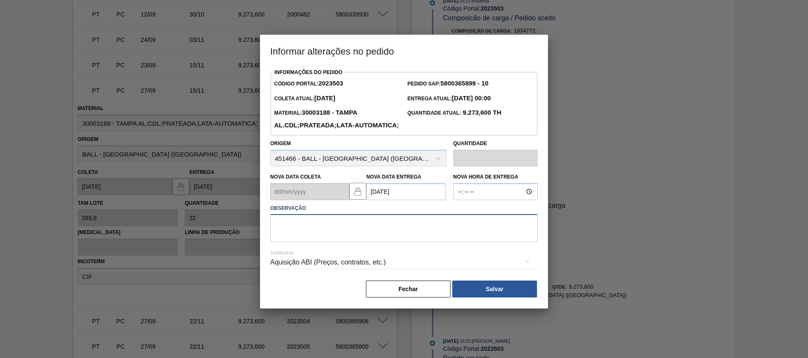
click at [386, 242] on textarea at bounding box center [404, 228] width 268 height 28
type textarea "Ajuste fup"
drag, startPoint x: 483, startPoint y: 304, endPoint x: 487, endPoint y: 303, distance: 4.3
click at [483, 298] on button "Salvar" at bounding box center [494, 289] width 85 height 17
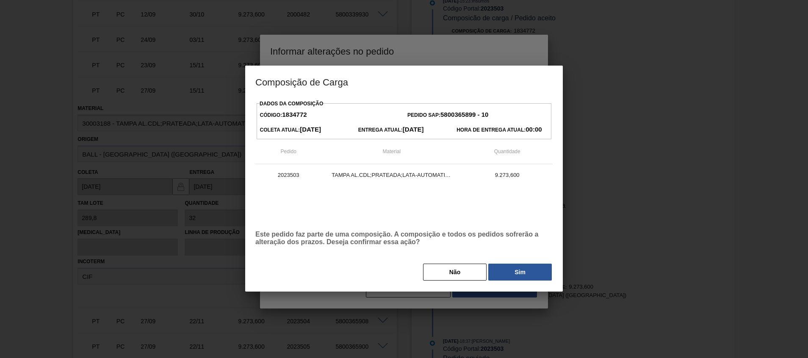
drag, startPoint x: 500, startPoint y: 273, endPoint x: 494, endPoint y: 285, distance: 13.8
click at [501, 273] on button "Sim" at bounding box center [519, 272] width 63 height 17
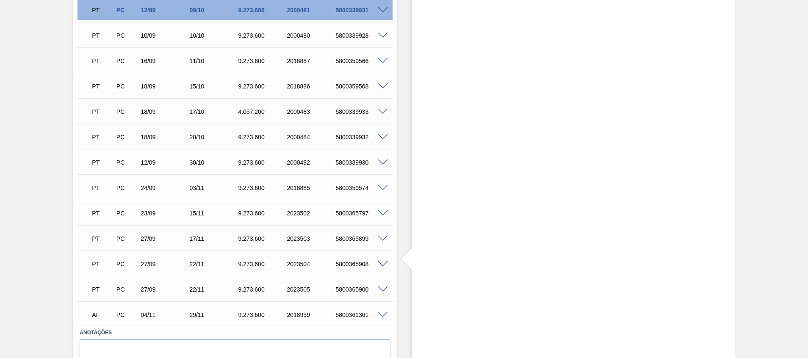
scroll to position [329, 0]
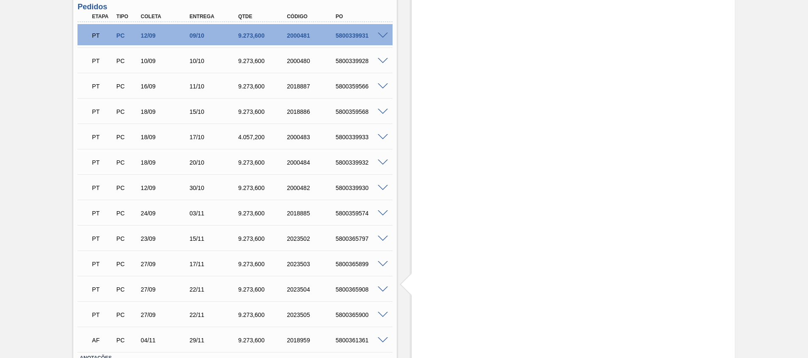
click at [358, 290] on div "5800365908" at bounding box center [360, 289] width 55 height 7
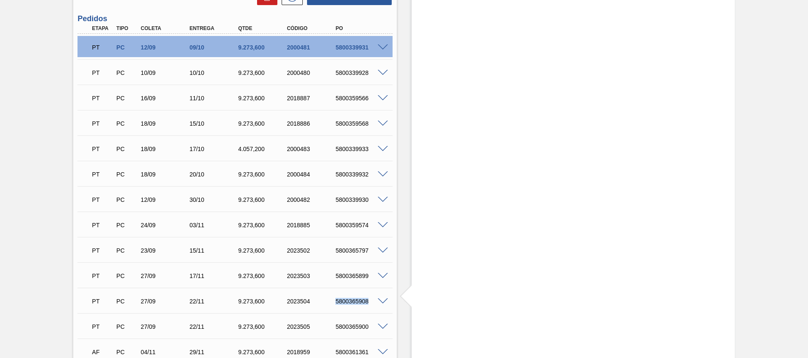
scroll to position [393, 0]
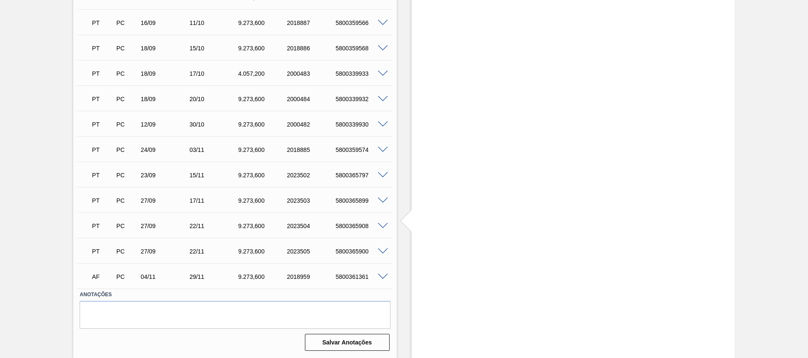
click at [480, 300] on div "Estoque De 07/10/2025 Até 31/12/2025 Filtro 07/12 Projeção de Estoque 76,943.44…" at bounding box center [572, 3] width 323 height 709
click at [480, 200] on div "Estoque De 07/10/2025 Até 31/12/2025 Filtro 07/12 Projeção de Estoque 76,943.44…" at bounding box center [572, 3] width 323 height 709
click at [380, 225] on span at bounding box center [383, 226] width 10 height 6
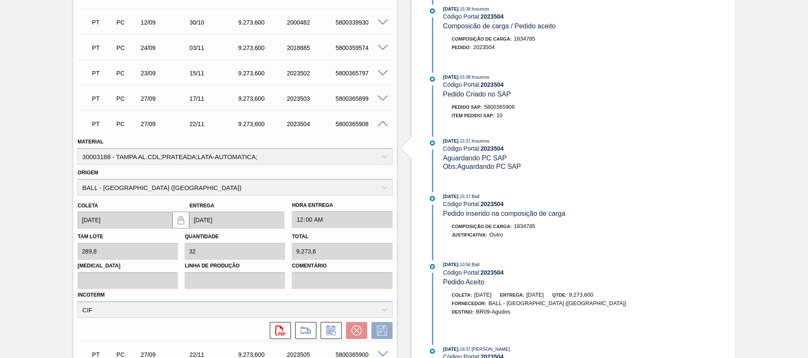
scroll to position [598, 0]
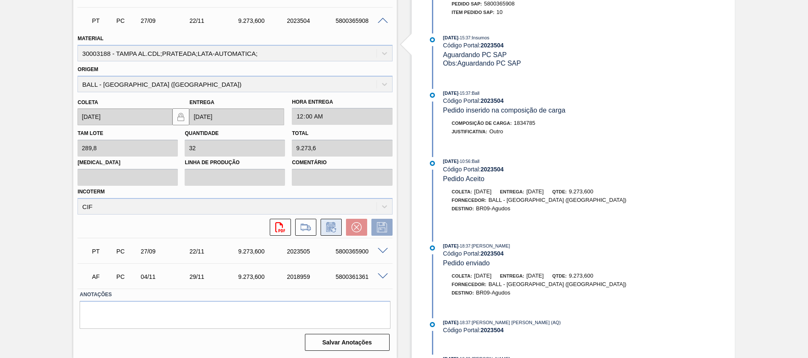
click at [329, 232] on icon at bounding box center [330, 227] width 9 height 10
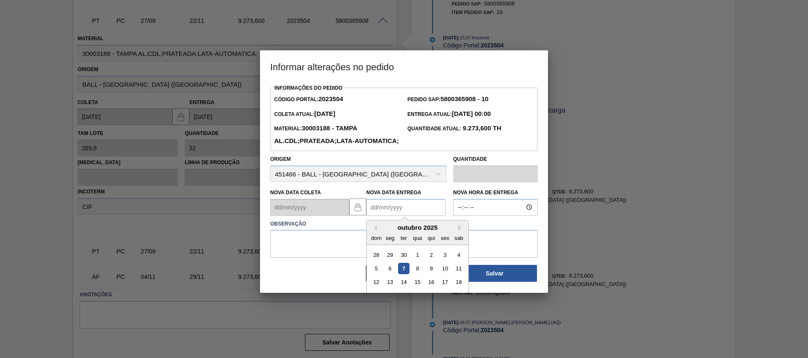
click at [420, 216] on Entrega2023504 "Nova Data Entrega" at bounding box center [405, 207] width 79 height 17
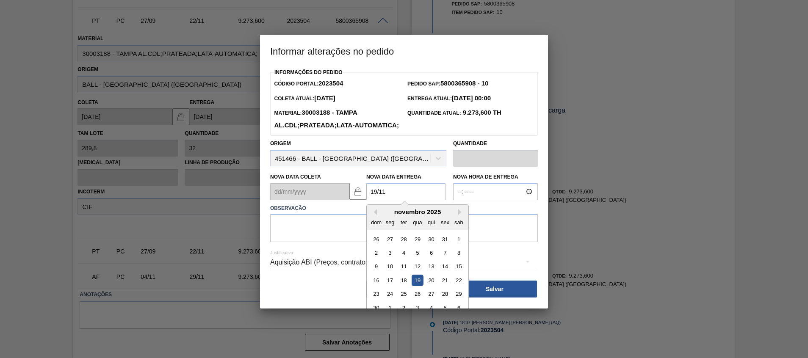
click at [420, 286] on div "19" at bounding box center [416, 280] width 11 height 11
type Entrega2023504 "19/11/2025"
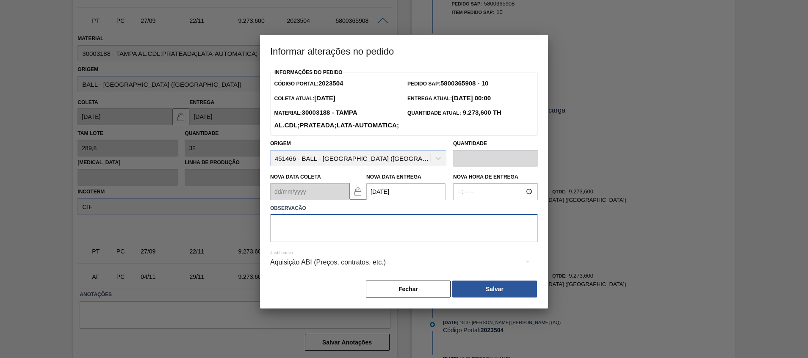
click at [420, 242] on textarea at bounding box center [404, 228] width 268 height 28
type textarea "a"
type textarea "Ajuste entrega"
click at [463, 298] on button "Salvar" at bounding box center [494, 289] width 85 height 17
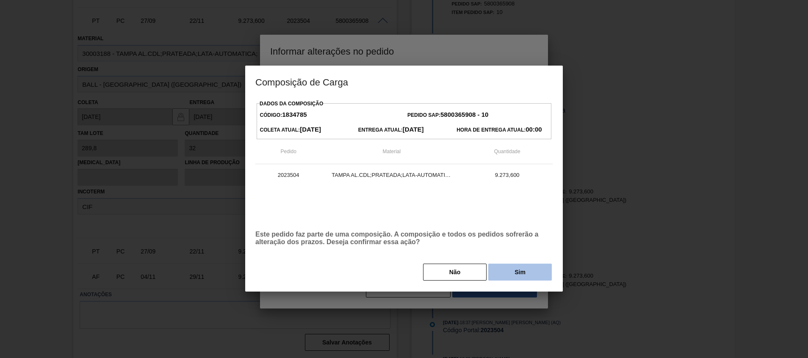
click at [505, 271] on button "Sim" at bounding box center [519, 272] width 63 height 17
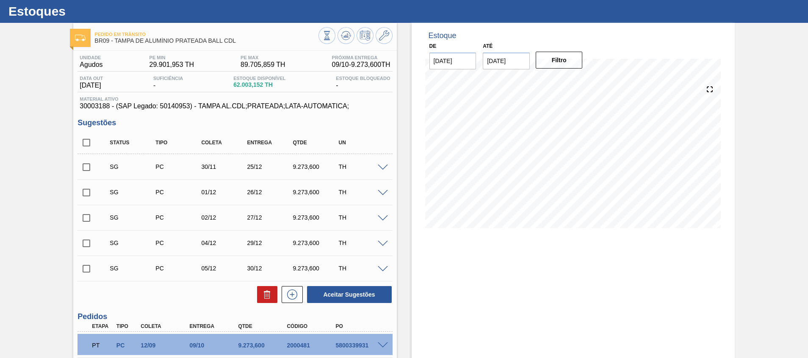
scroll to position [0, 0]
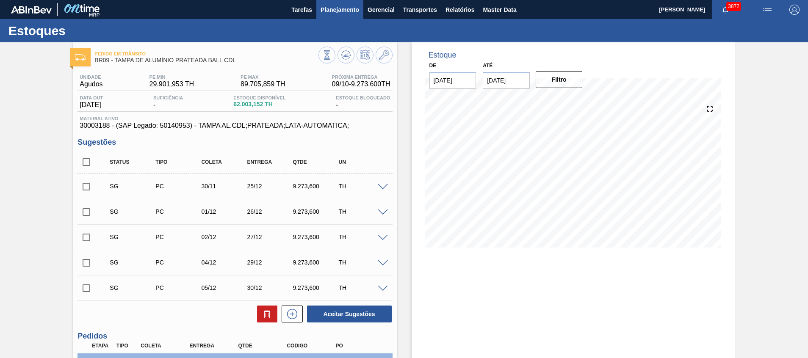
click at [346, 9] on span "Planejamento" at bounding box center [339, 10] width 39 height 10
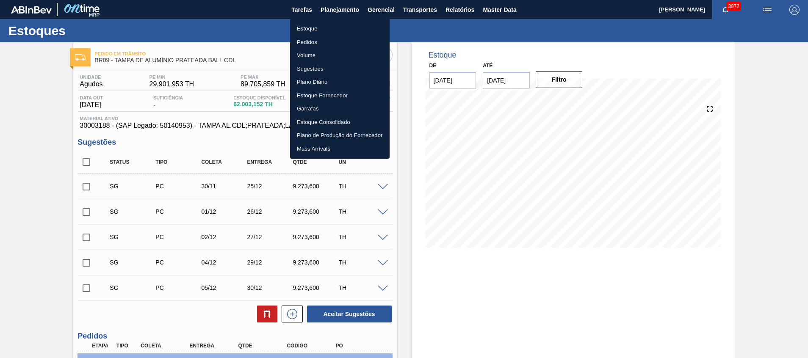
click at [338, 36] on li "Pedidos" at bounding box center [339, 43] width 99 height 14
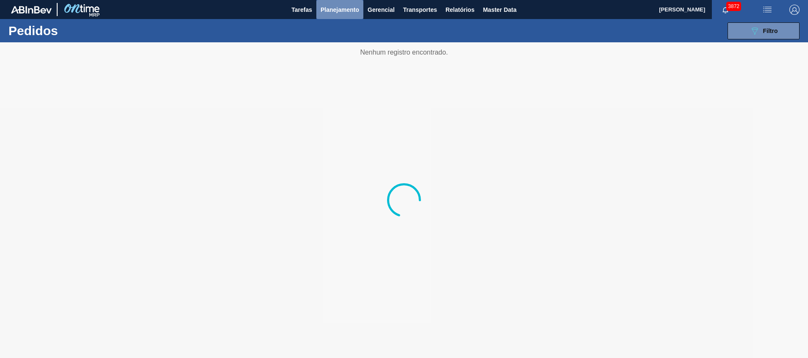
click at [348, 14] on span "Planejamento" at bounding box center [339, 10] width 39 height 10
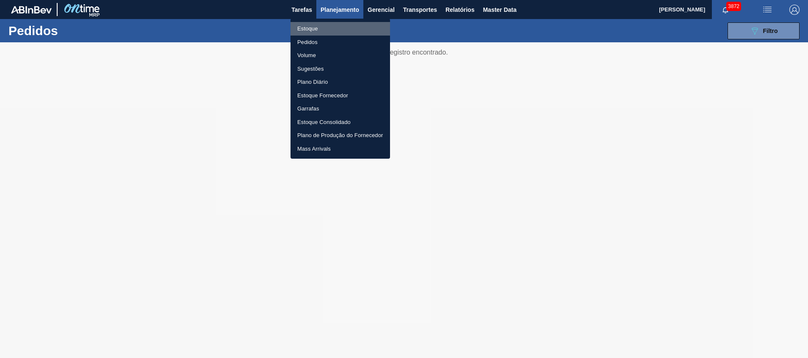
click at [344, 27] on li "Estoque" at bounding box center [339, 29] width 99 height 14
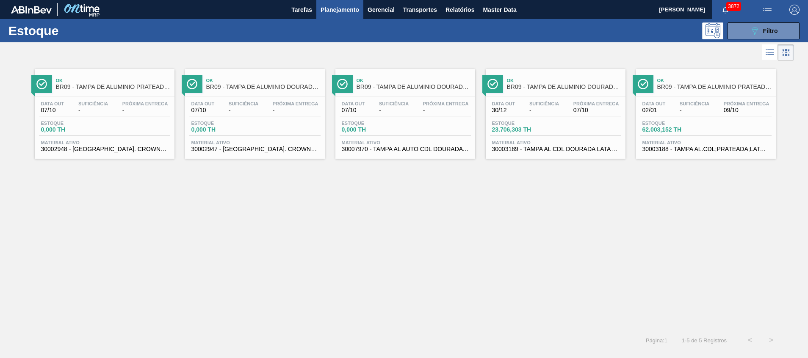
click at [562, 151] on span "30003189 - TAMPA AL CDL DOURADA LATA AUTOMATICA" at bounding box center [555, 149] width 127 height 6
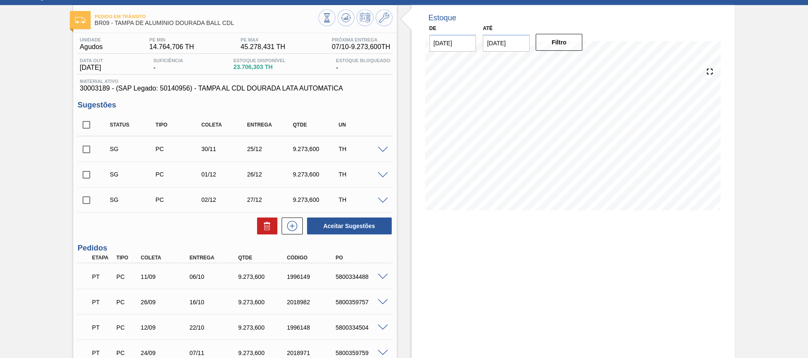
scroll to position [63, 0]
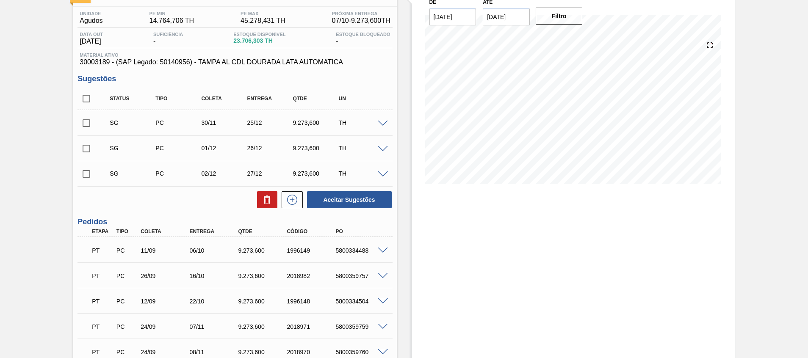
click at [349, 277] on div "5800359757" at bounding box center [360, 276] width 55 height 7
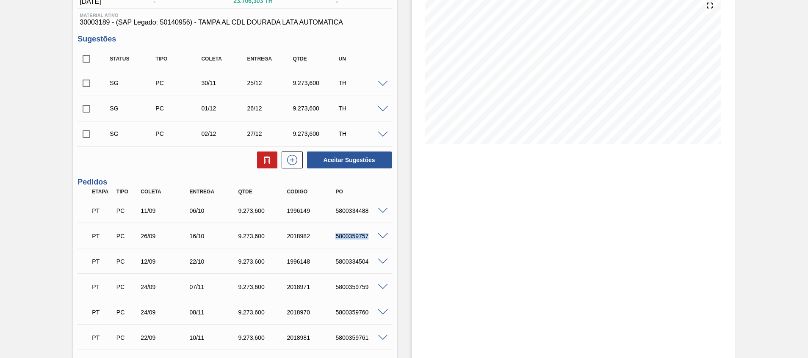
scroll to position [127, 0]
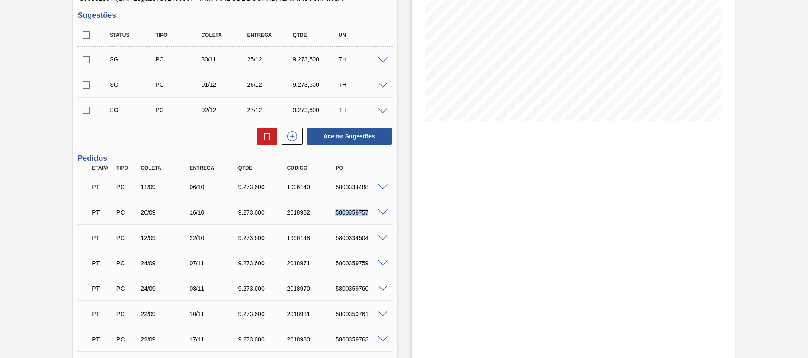
click at [362, 214] on div "5800359757" at bounding box center [360, 212] width 55 height 7
click at [351, 264] on div "5800359759" at bounding box center [360, 263] width 55 height 7
click at [356, 212] on div "5800359757" at bounding box center [360, 212] width 55 height 7
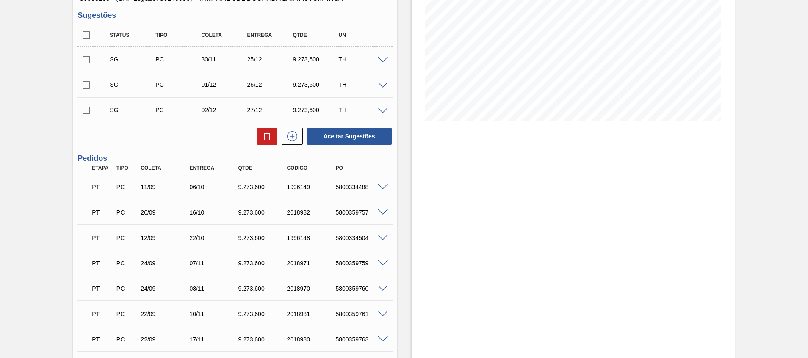
click at [355, 261] on div "5800359759" at bounding box center [360, 263] width 55 height 7
click at [385, 213] on span at bounding box center [383, 213] width 10 height 6
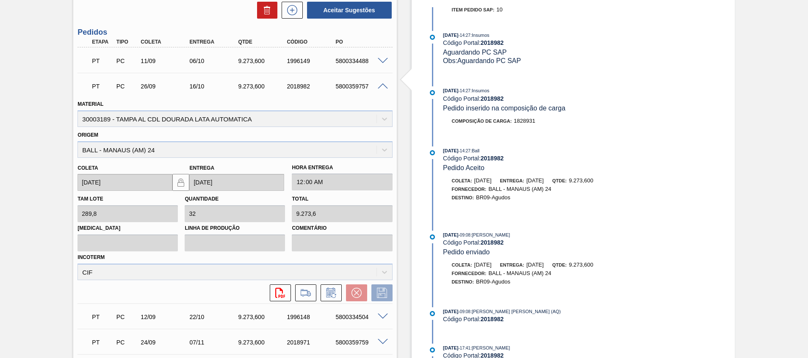
scroll to position [103, 0]
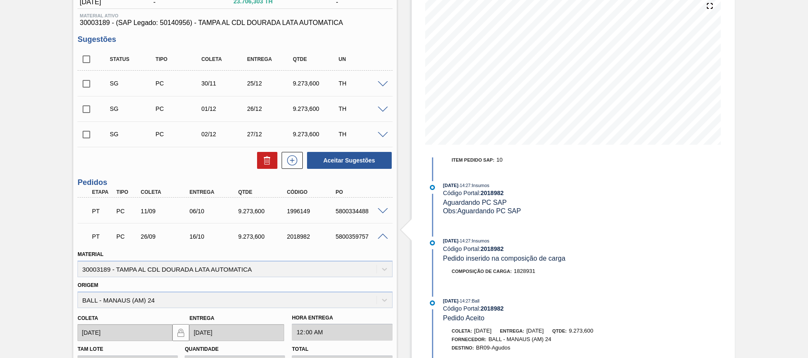
click at [385, 239] on div "5800359757" at bounding box center [360, 236] width 55 height 7
click at [381, 234] on span at bounding box center [383, 237] width 10 height 6
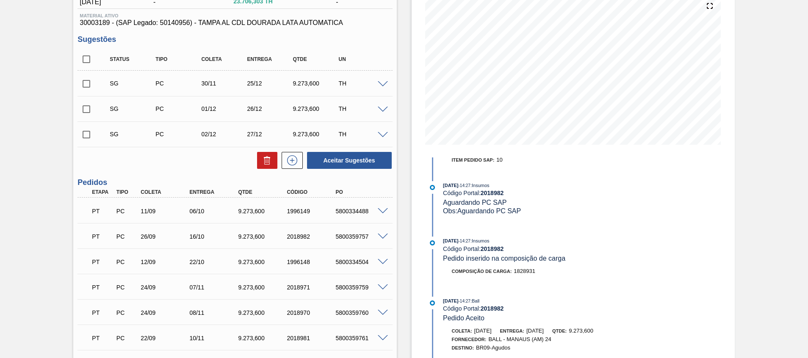
click at [359, 287] on div "5800359759" at bounding box center [360, 287] width 55 height 7
click at [356, 312] on div "5800359760" at bounding box center [360, 312] width 55 height 7
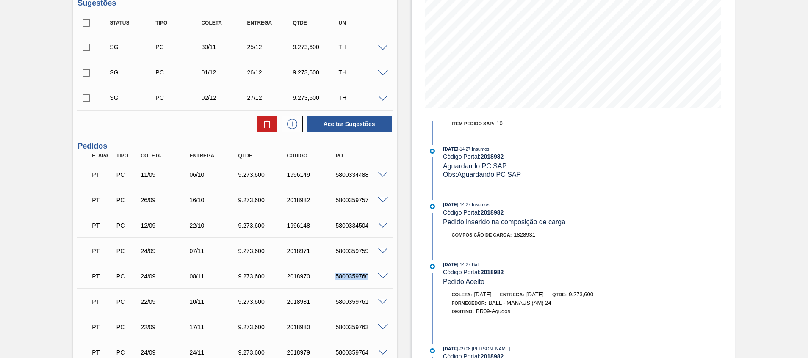
scroll to position [166, 0]
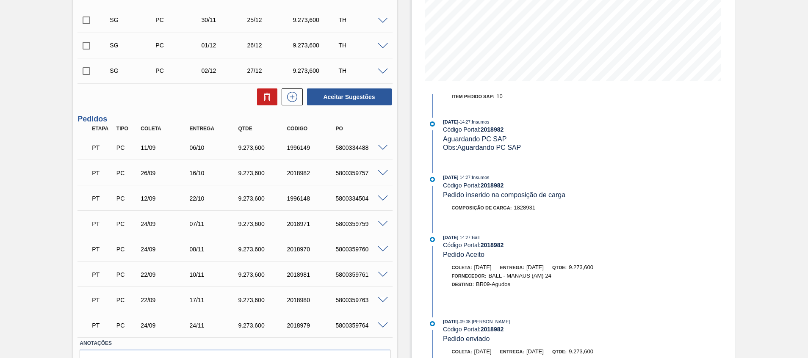
click at [353, 276] on div "5800359761" at bounding box center [360, 274] width 55 height 7
click at [353, 302] on div "5800359763" at bounding box center [360, 300] width 55 height 7
click at [340, 328] on div "5800359764" at bounding box center [360, 325] width 55 height 7
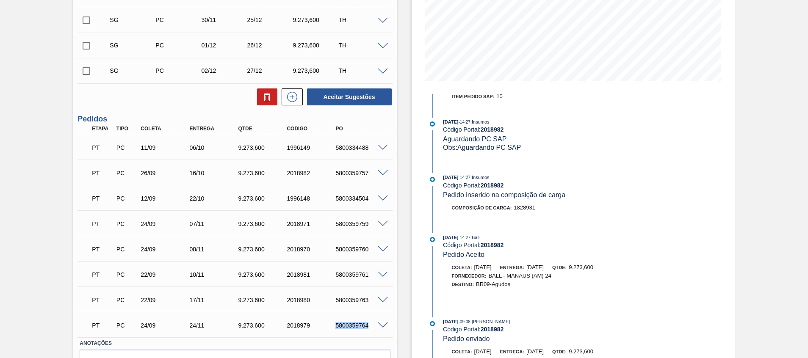
click at [340, 328] on div "5800359764" at bounding box center [360, 325] width 55 height 7
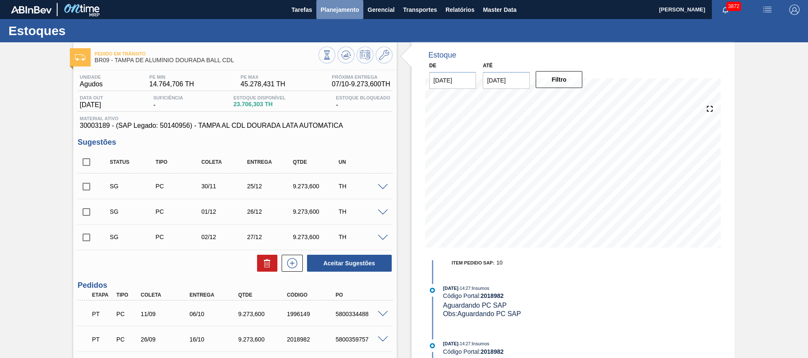
click at [343, 14] on span "Planejamento" at bounding box center [339, 10] width 39 height 10
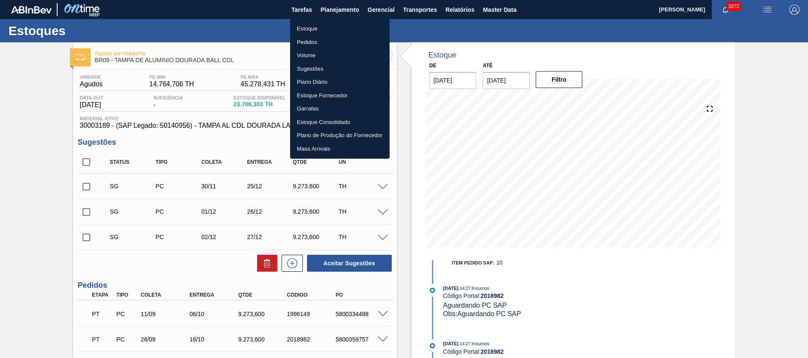
click at [331, 36] on li "Pedidos" at bounding box center [339, 43] width 99 height 14
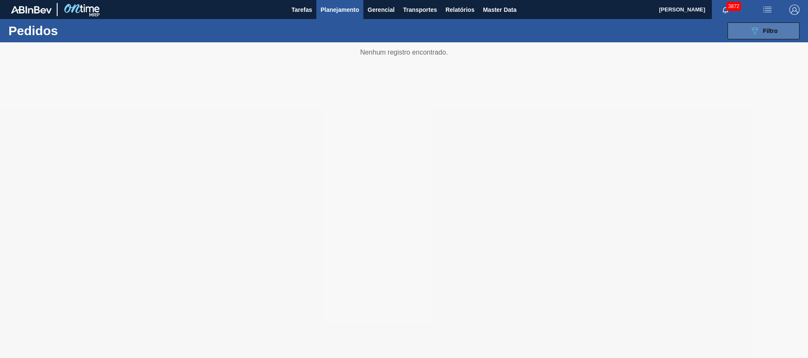
click at [767, 28] on span "Filtro" at bounding box center [770, 31] width 15 height 7
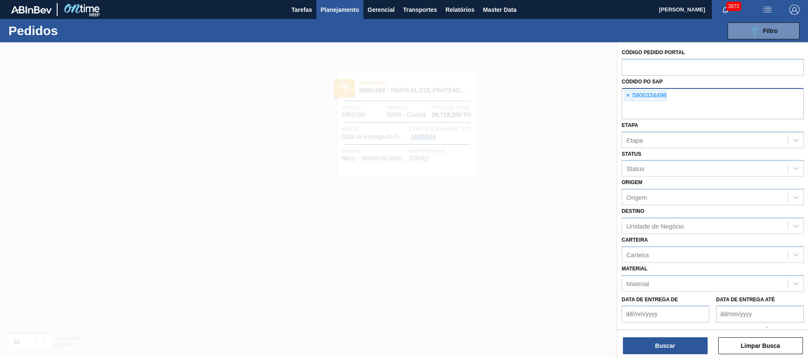
drag, startPoint x: 672, startPoint y: 102, endPoint x: 672, endPoint y: 96, distance: 5.9
click at [672, 102] on div "× 5800334498" at bounding box center [712, 103] width 182 height 31
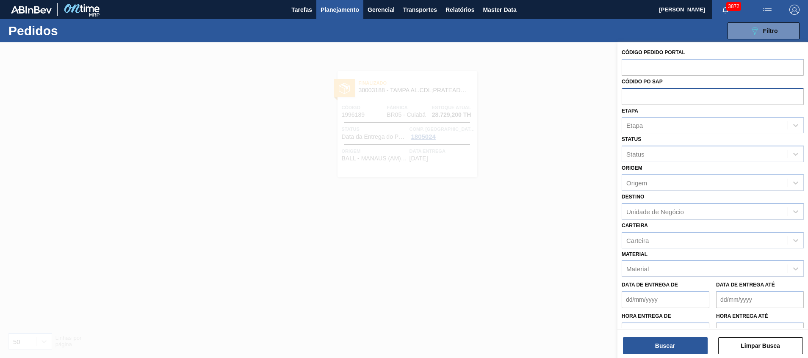
paste input "5800341885"
type input "5800341885"
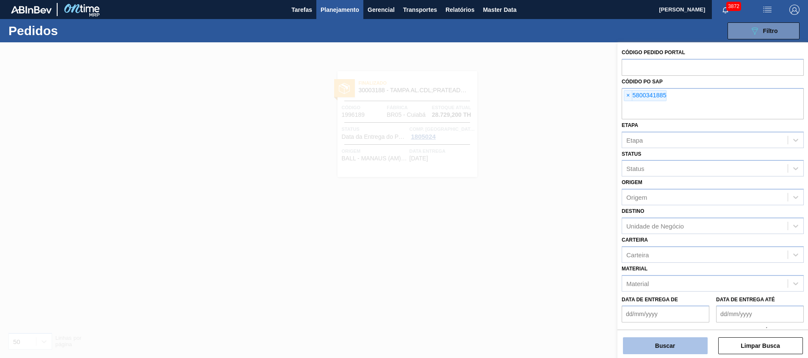
click at [646, 348] on button "Buscar" at bounding box center [665, 345] width 85 height 17
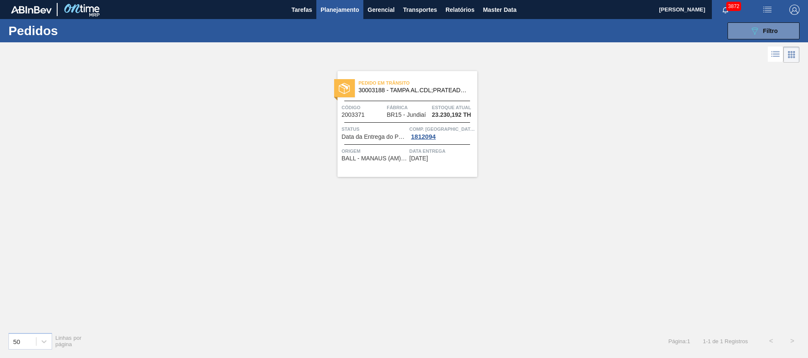
click at [429, 170] on div "Pedido em Trânsito 30003188 - TAMPA AL.CDL;PRATEADA;LATA-AUTOMATICA; Código 200…" at bounding box center [407, 124] width 140 height 106
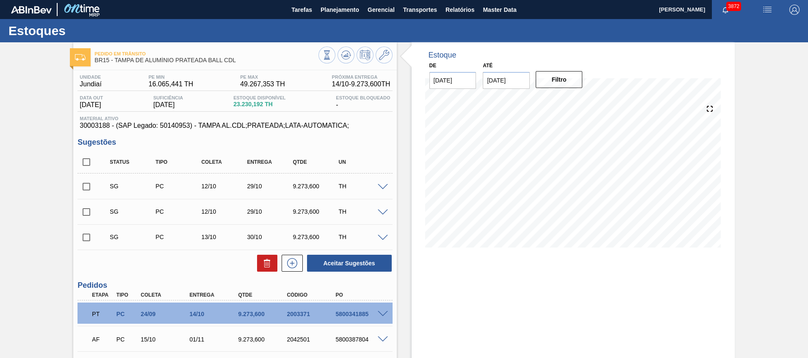
scroll to position [63, 0]
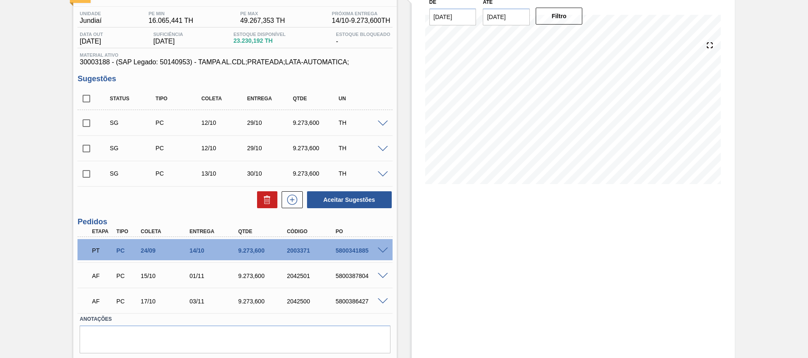
click at [384, 250] on span at bounding box center [383, 251] width 10 height 6
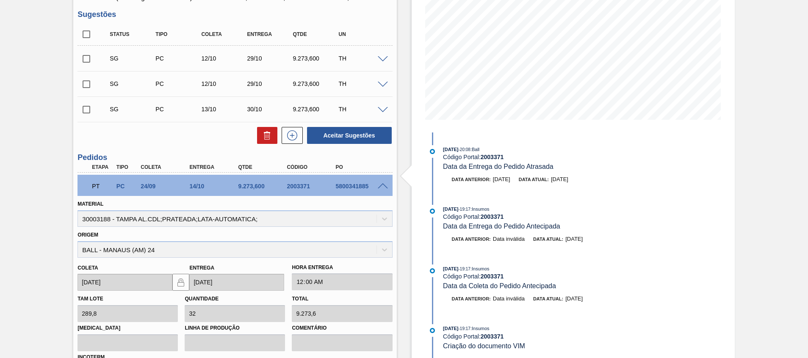
scroll to position [190, 0]
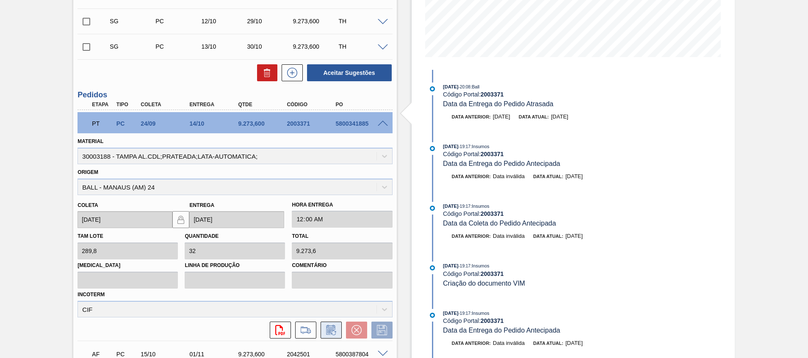
click at [333, 329] on icon at bounding box center [331, 330] width 14 height 10
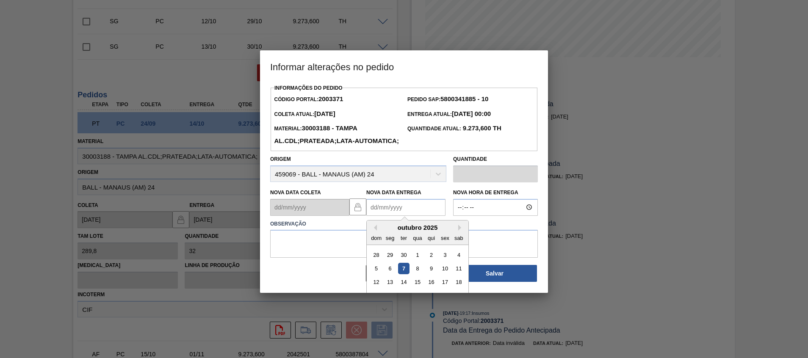
click at [426, 216] on Entrega2003371 "Nova Data Entrega" at bounding box center [405, 207] width 79 height 17
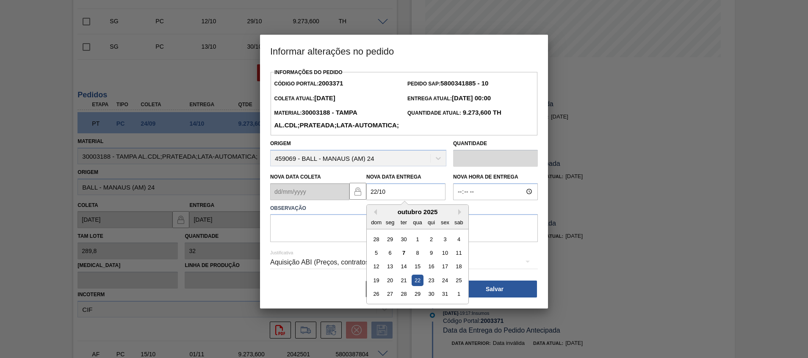
click at [415, 286] on div "22" at bounding box center [416, 280] width 11 height 11
type Entrega2003371 "[DATE]"
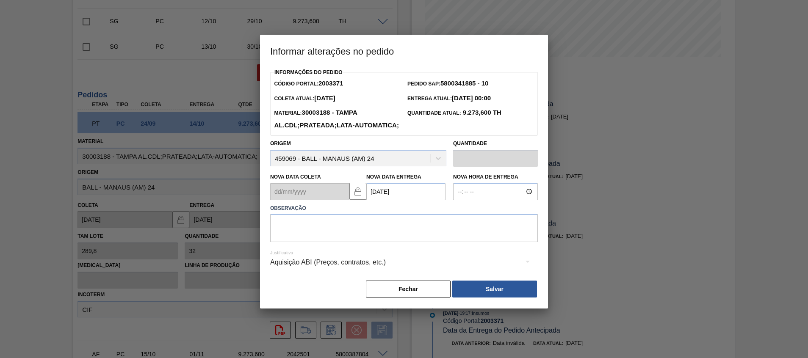
click at [416, 265] on div "Aquisição ABI (Preços, contratos, etc.)" at bounding box center [404, 263] width 268 height 30
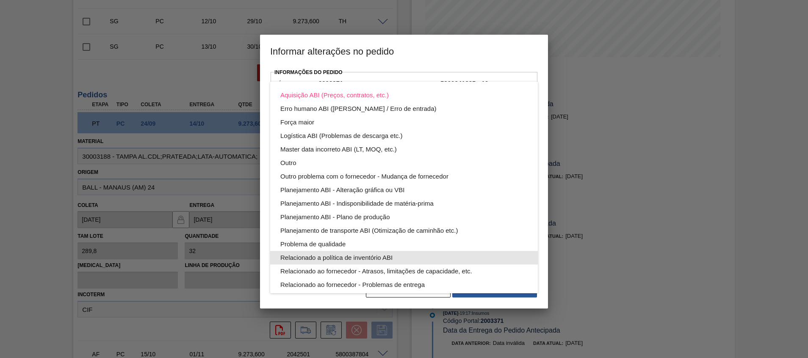
click at [420, 249] on div "Aquisição ABI (Preços, contratos, etc.) Erro humano ABI (Cálculo / Erro de entr…" at bounding box center [404, 210] width 268 height 257
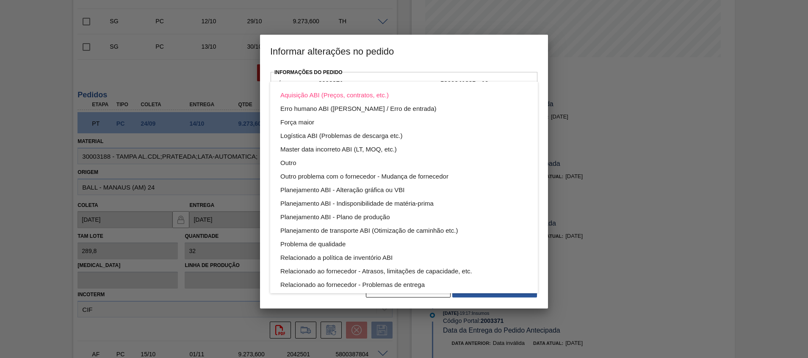
click at [435, 55] on div "Aquisição ABI (Preços, contratos, etc.) Erro humano ABI (Cálculo / Erro de entr…" at bounding box center [404, 179] width 808 height 358
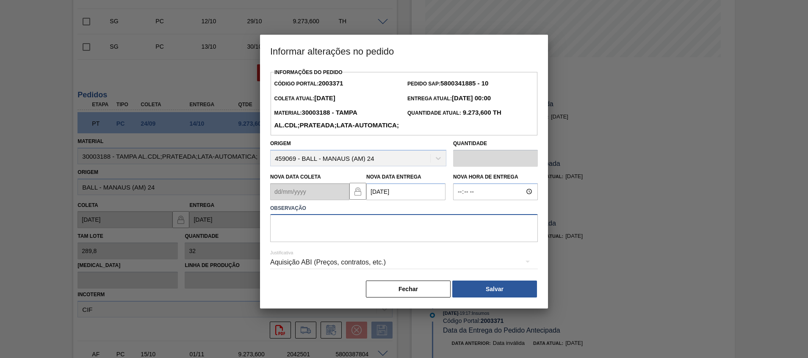
click at [376, 242] on textarea at bounding box center [404, 228] width 268 height 28
type textarea "Atraso navio"
click at [476, 296] on button "Salvar" at bounding box center [494, 289] width 85 height 17
click at [519, 298] on button "Salvar" at bounding box center [494, 289] width 85 height 17
click at [502, 298] on button "Salvar" at bounding box center [494, 289] width 85 height 17
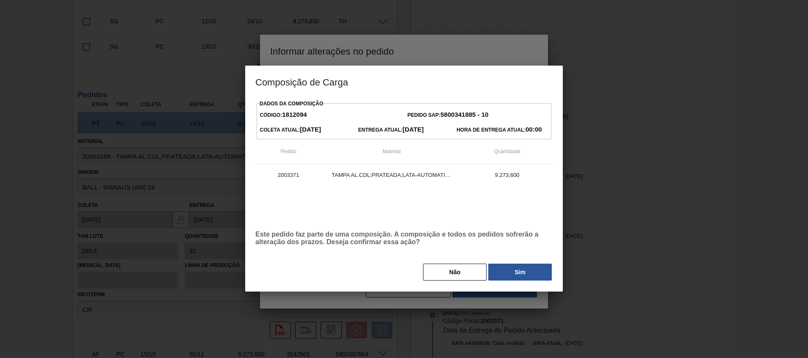
click at [514, 278] on button "Sim" at bounding box center [519, 272] width 63 height 17
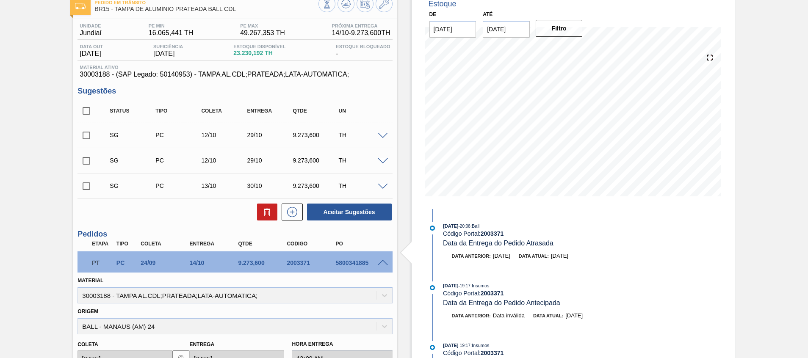
scroll to position [0, 0]
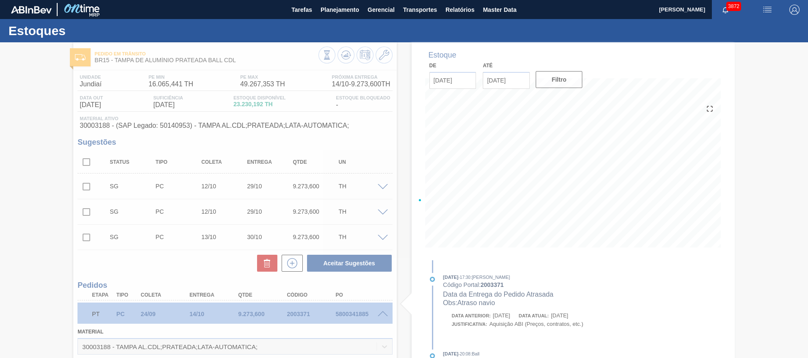
type input "Atraso navio"
type input "[DATE]"
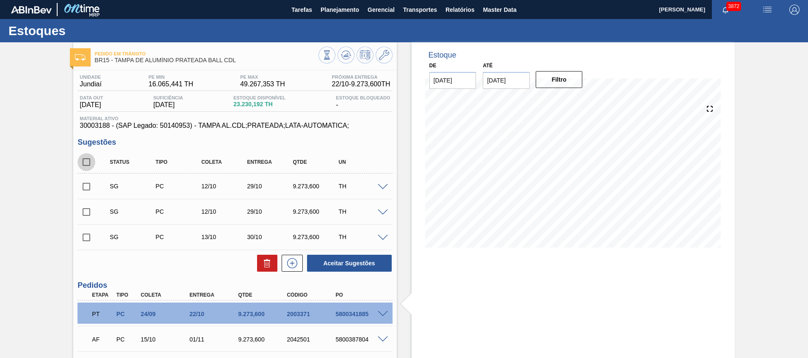
click at [91, 161] on input "checkbox" at bounding box center [86, 162] width 18 height 18
checkbox input "true"
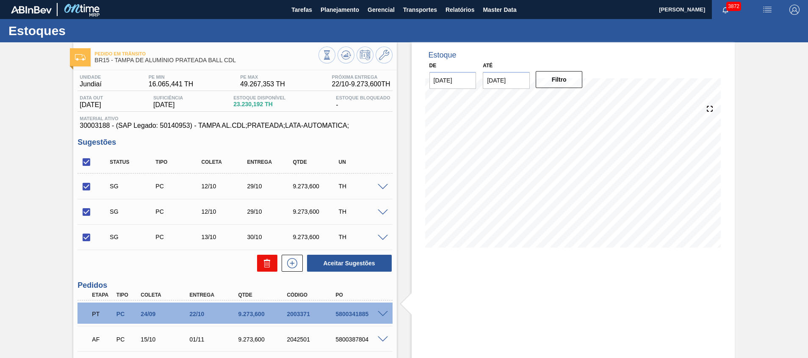
click at [262, 268] on button at bounding box center [267, 263] width 20 height 17
checkbox input "false"
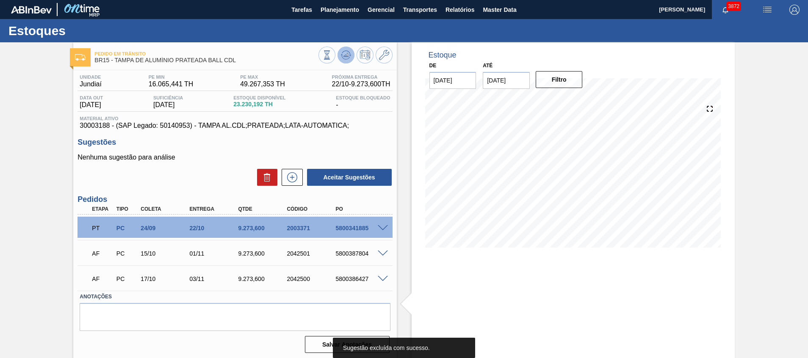
click at [349, 57] on icon at bounding box center [345, 57] width 8 height 4
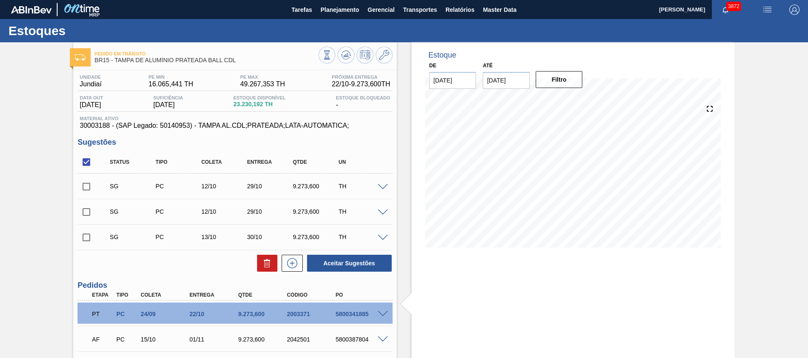
click at [89, 163] on input "checkbox" at bounding box center [86, 162] width 18 height 18
checkbox input "true"
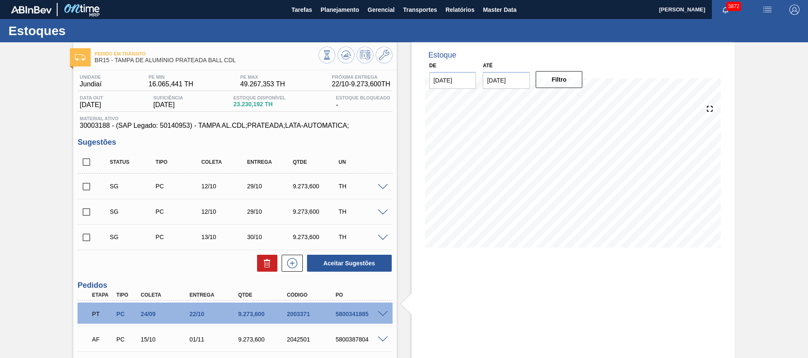
checkbox input "true"
click at [264, 269] on button at bounding box center [267, 263] width 20 height 17
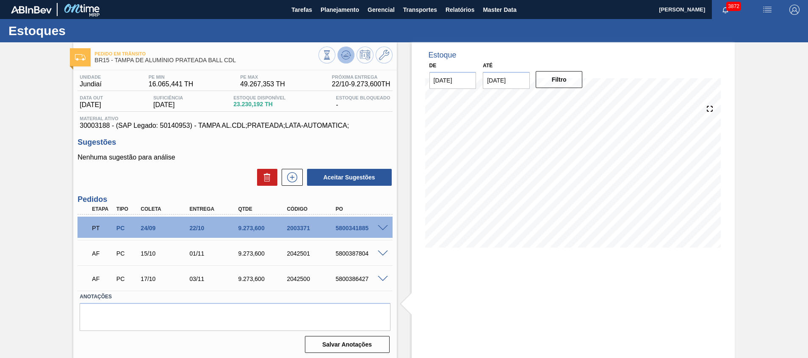
click at [349, 57] on icon at bounding box center [346, 55] width 10 height 10
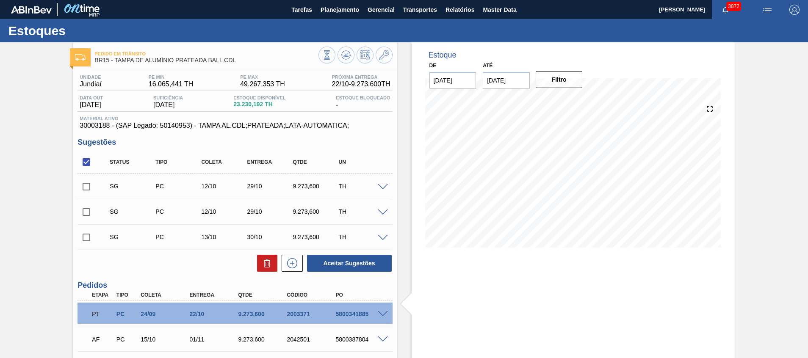
click at [380, 236] on span at bounding box center [383, 238] width 10 height 6
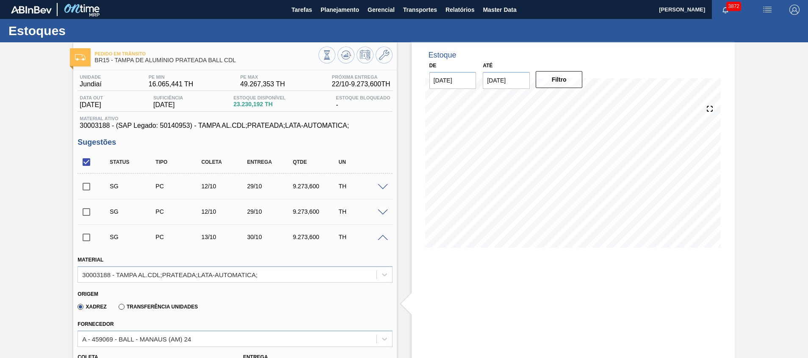
click at [380, 236] on span at bounding box center [383, 238] width 10 height 6
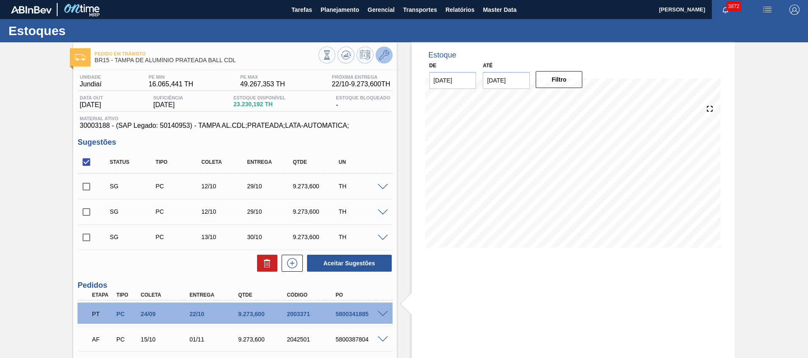
click at [380, 59] on icon at bounding box center [384, 55] width 10 height 10
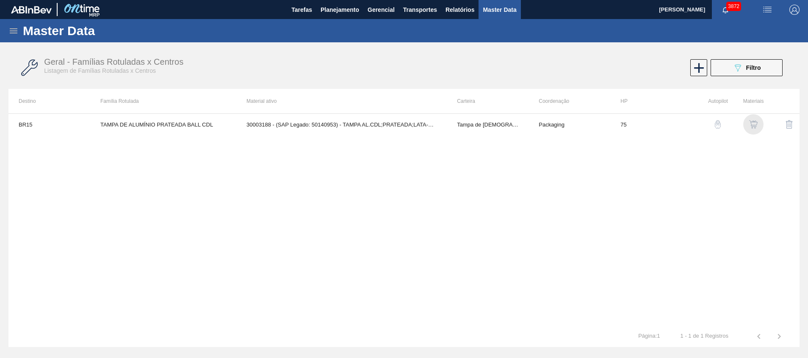
click at [755, 121] on img "button" at bounding box center [753, 124] width 8 height 8
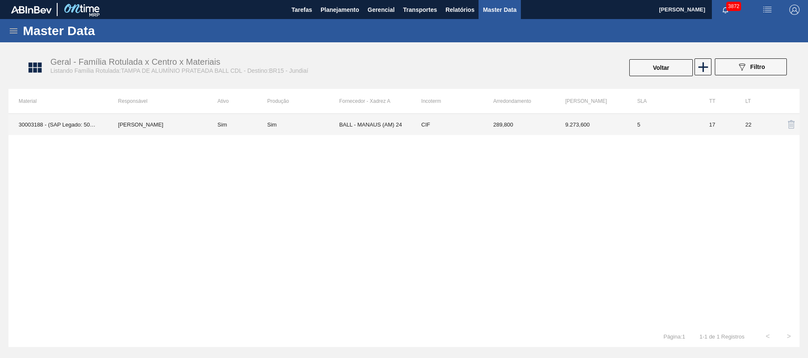
click at [563, 124] on td "9.273,600" at bounding box center [591, 124] width 72 height 21
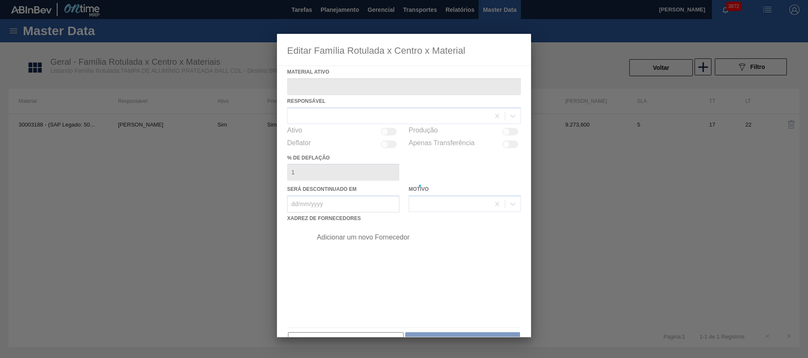
type ativo "30003188 - (SAP Legado: 50140953) - TAMPA AL.CDL;PRATEADA;LATA-AUTOMATICA;"
checkbox input "true"
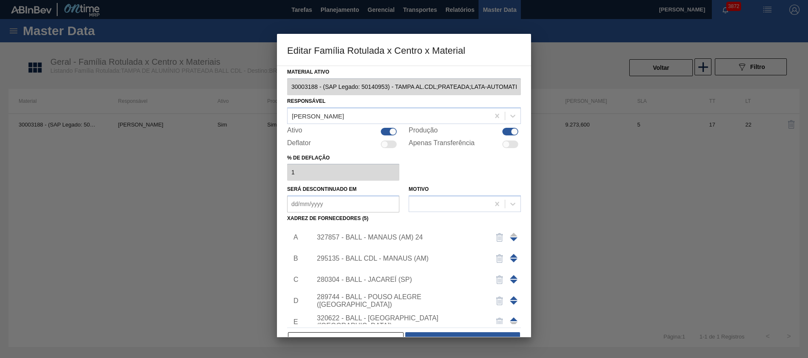
click at [408, 239] on div "327857 - BALL - MANAUS (AM) 24" at bounding box center [400, 238] width 166 height 8
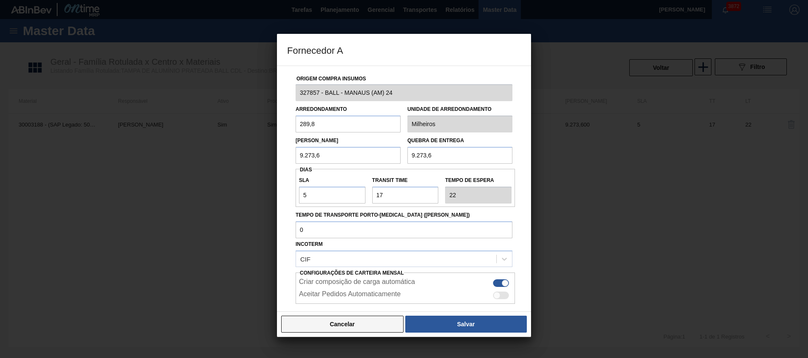
click at [328, 326] on button "Cancelar" at bounding box center [342, 324] width 122 height 17
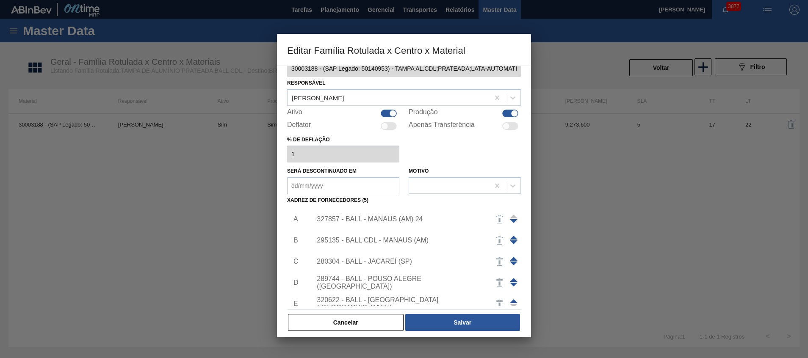
scroll to position [23, 0]
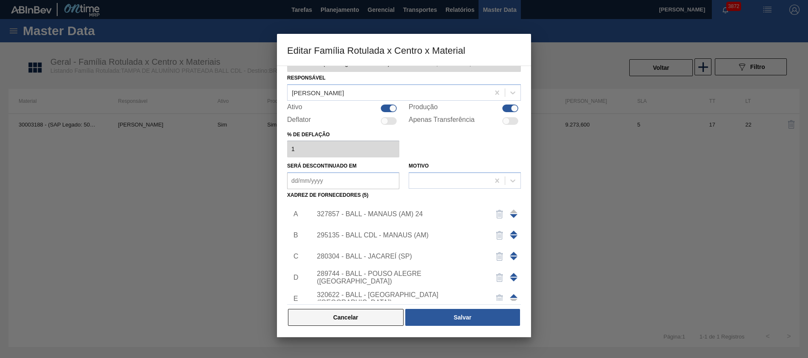
click at [328, 310] on button "Cancelar" at bounding box center [346, 317] width 116 height 17
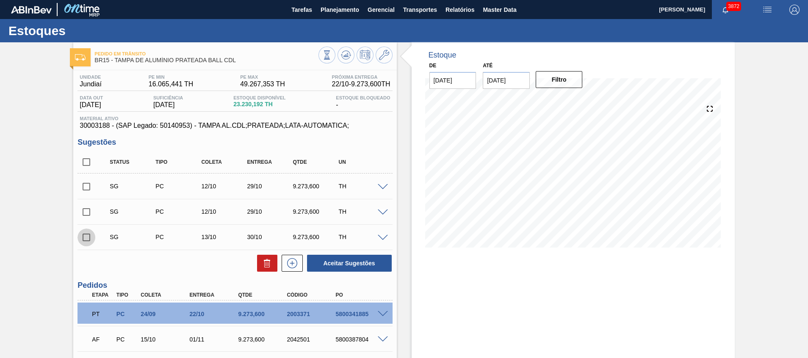
click at [86, 238] on input "checkbox" at bounding box center [86, 238] width 18 height 18
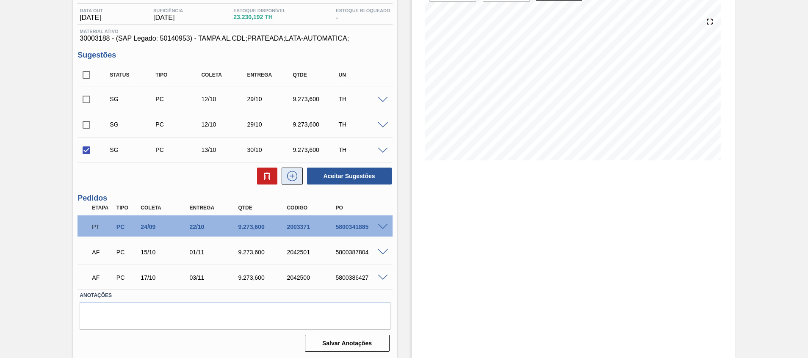
scroll to position [88, 0]
click at [352, 176] on button "Aceitar Sugestões" at bounding box center [349, 175] width 85 height 17
checkbox input "false"
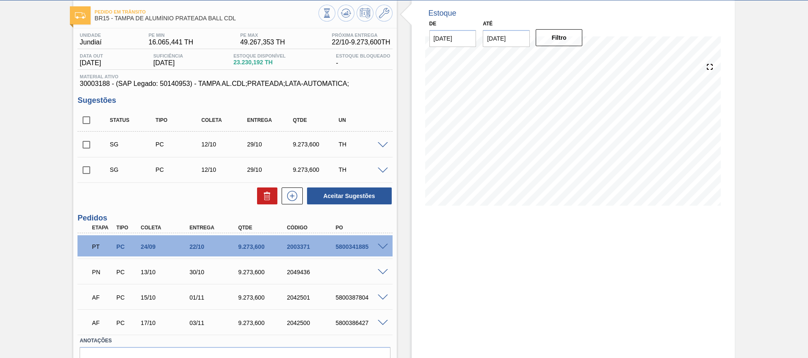
scroll to position [0, 0]
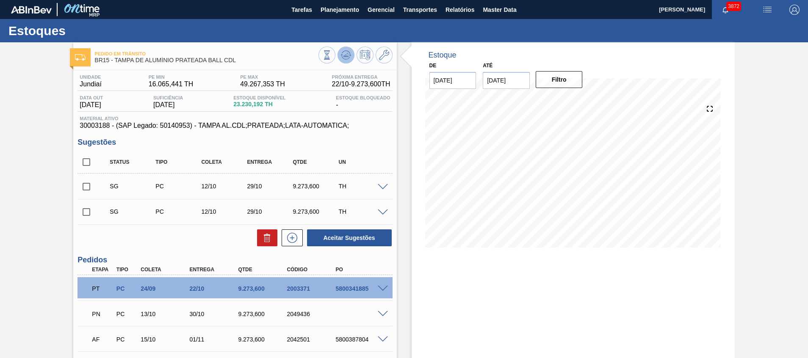
click at [347, 54] on icon at bounding box center [346, 55] width 10 height 10
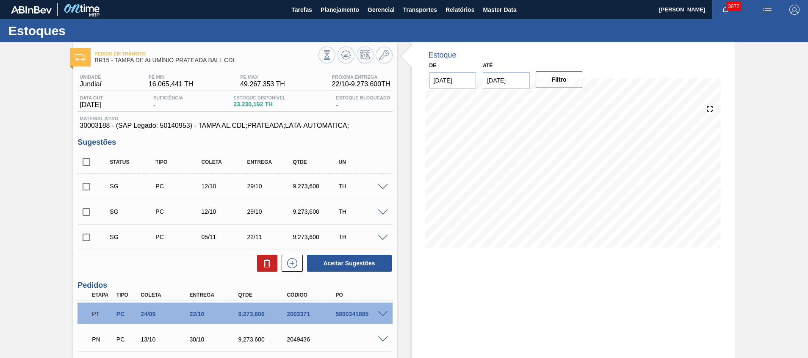
click at [96, 235] on span at bounding box center [101, 237] width 12 height 17
click at [85, 237] on input "checkbox" at bounding box center [86, 238] width 18 height 18
click at [343, 265] on button "Aceitar Sugestões" at bounding box center [349, 263] width 85 height 17
checkbox input "false"
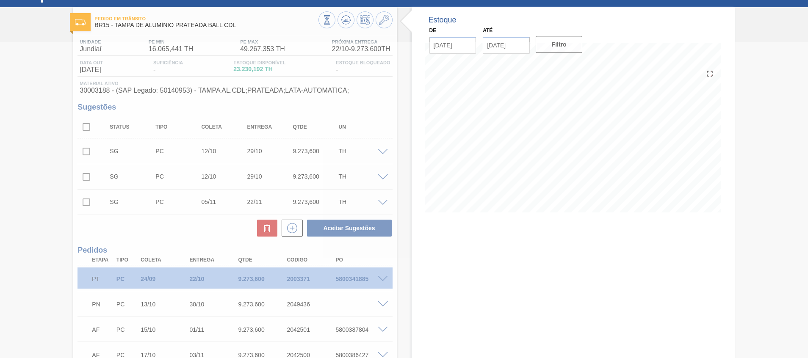
scroll to position [23, 0]
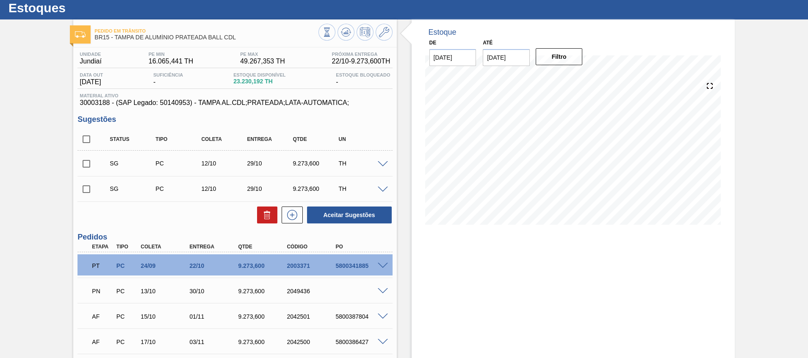
click at [88, 141] on input "checkbox" at bounding box center [86, 139] width 18 height 18
checkbox input "true"
click at [254, 217] on div at bounding box center [265, 215] width 25 height 17
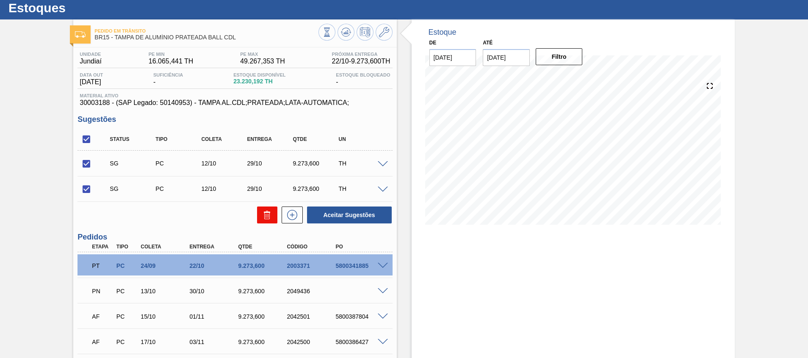
click at [257, 217] on button at bounding box center [267, 215] width 20 height 17
checkbox input "false"
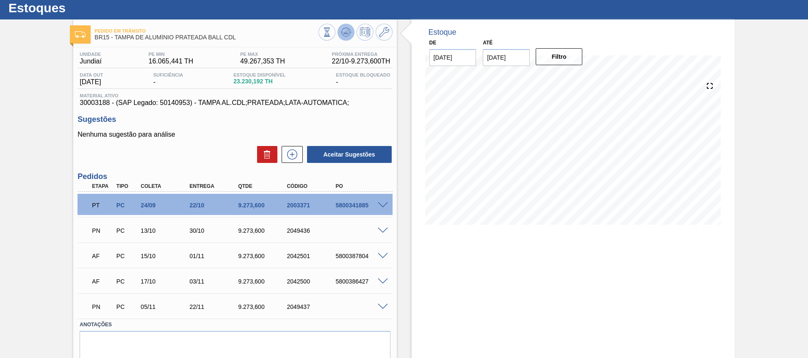
click at [347, 33] on icon at bounding box center [347, 31] width 1 height 3
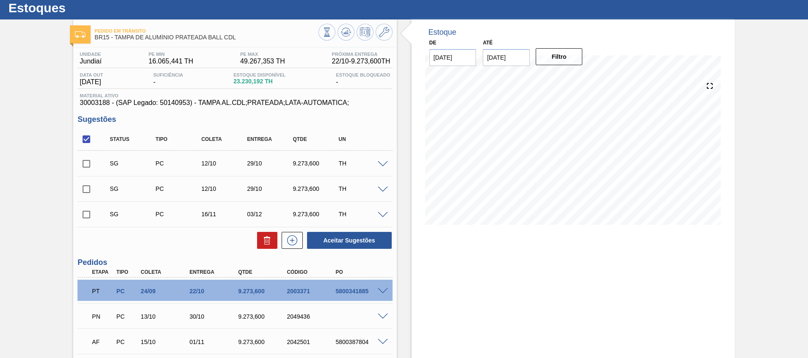
click at [87, 140] on input "checkbox" at bounding box center [86, 139] width 18 height 18
checkbox input "false"
click at [85, 211] on input "checkbox" at bounding box center [86, 215] width 18 height 18
checkbox input "true"
click at [265, 244] on icon at bounding box center [267, 240] width 10 height 10
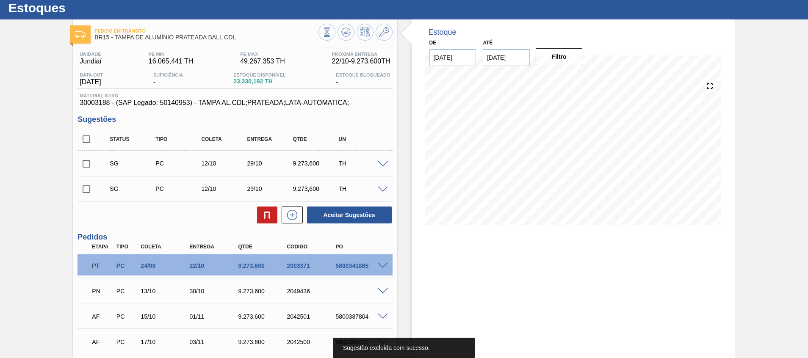
click at [90, 141] on input "checkbox" at bounding box center [86, 139] width 18 height 18
checkbox input "true"
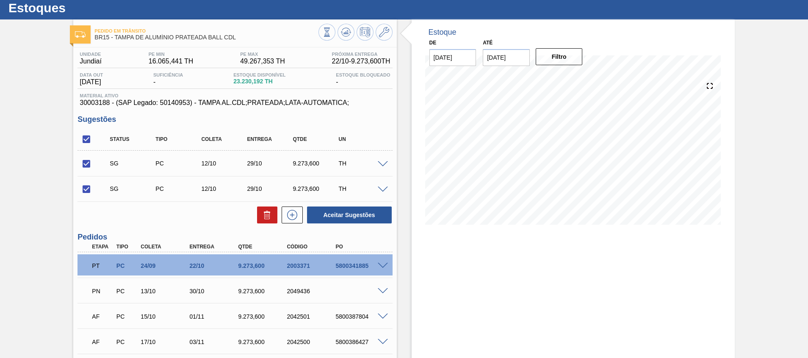
checkbox input "true"
click at [260, 214] on button at bounding box center [267, 215] width 20 height 17
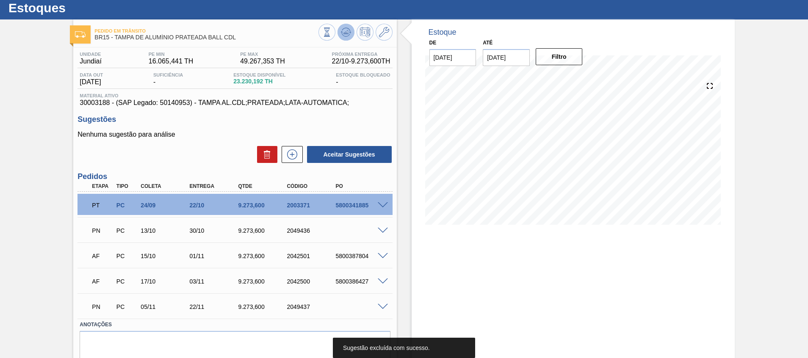
click at [343, 29] on icon at bounding box center [346, 32] width 10 height 10
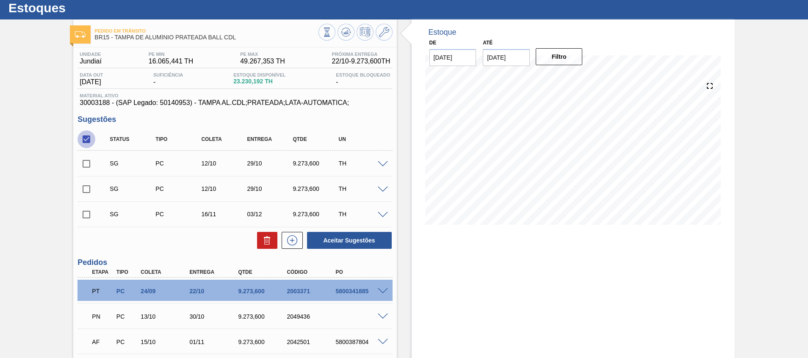
click at [87, 139] on input "checkbox" at bounding box center [86, 139] width 18 height 18
checkbox input "false"
click at [94, 214] on input "checkbox" at bounding box center [86, 215] width 18 height 18
checkbox input "true"
click at [342, 243] on button "Aceitar Sugestões" at bounding box center [349, 240] width 85 height 17
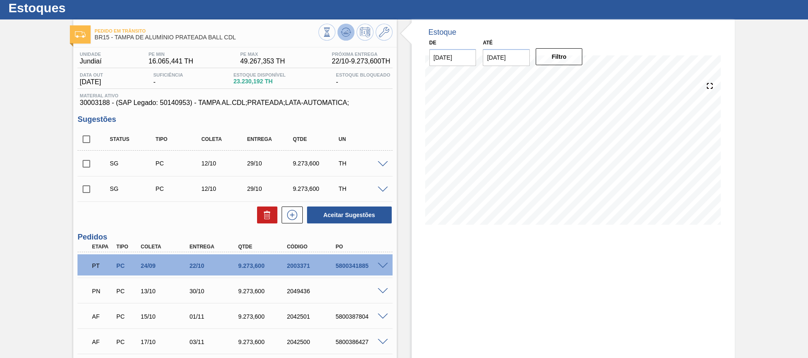
click at [345, 30] on icon at bounding box center [346, 32] width 10 height 10
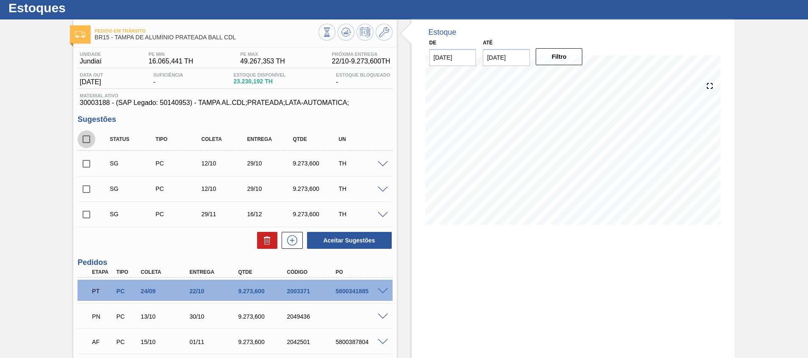
click at [86, 135] on input "checkbox" at bounding box center [86, 139] width 18 height 18
checkbox input "true"
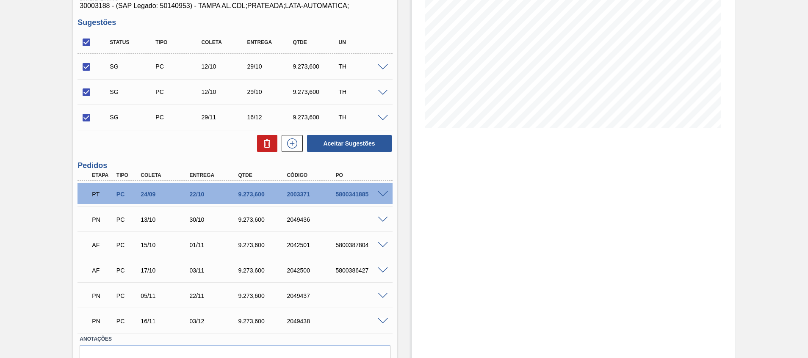
scroll to position [101, 0]
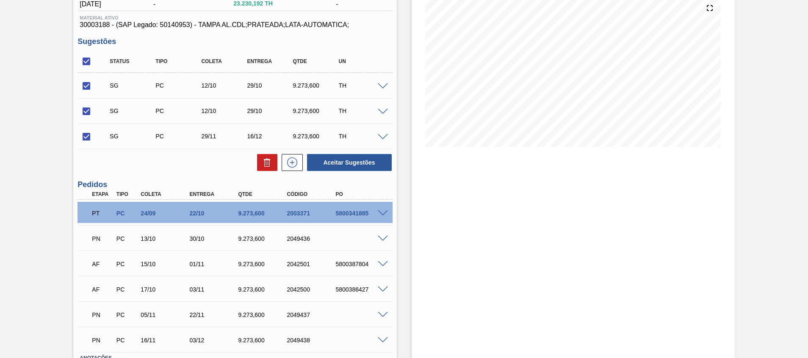
click at [91, 109] on input "checkbox" at bounding box center [86, 111] width 18 height 18
checkbox input "false"
click at [92, 138] on input "checkbox" at bounding box center [86, 137] width 18 height 18
checkbox input "false"
click at [89, 112] on input "checkbox" at bounding box center [86, 111] width 18 height 18
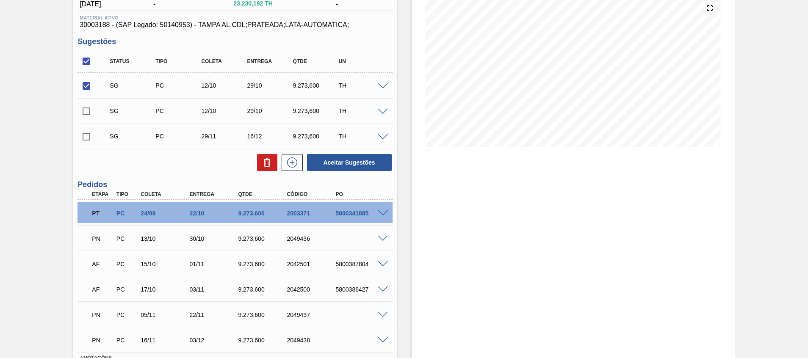
checkbox input "true"
click at [268, 166] on icon at bounding box center [267, 162] width 10 height 10
checkbox input "false"
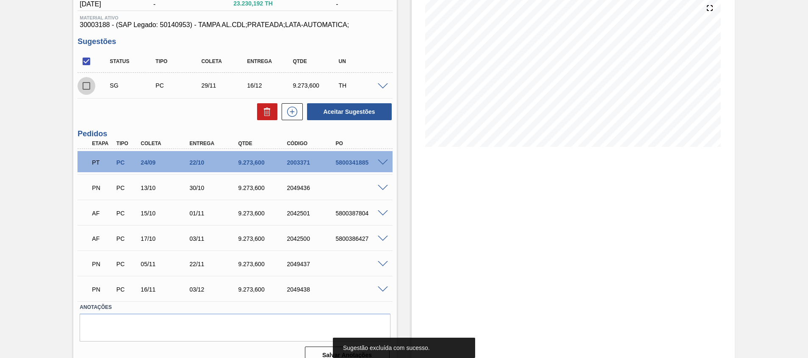
click at [89, 91] on input "checkbox" at bounding box center [86, 86] width 18 height 18
checkbox input "true"
click at [342, 102] on div "Aceitar Sugestões" at bounding box center [348, 111] width 90 height 19
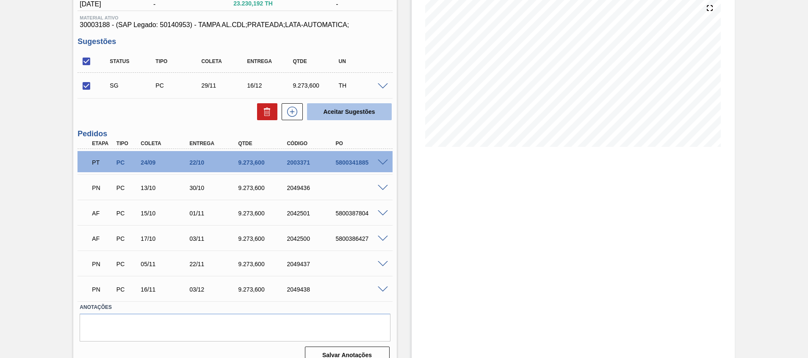
click at [342, 109] on button "Aceitar Sugestões" at bounding box center [349, 111] width 85 height 17
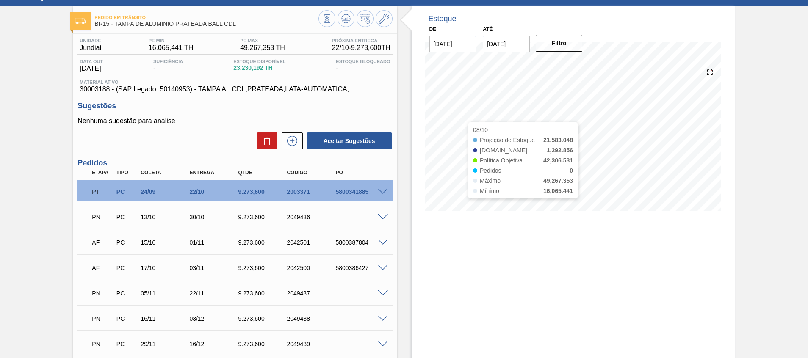
scroll to position [0, 0]
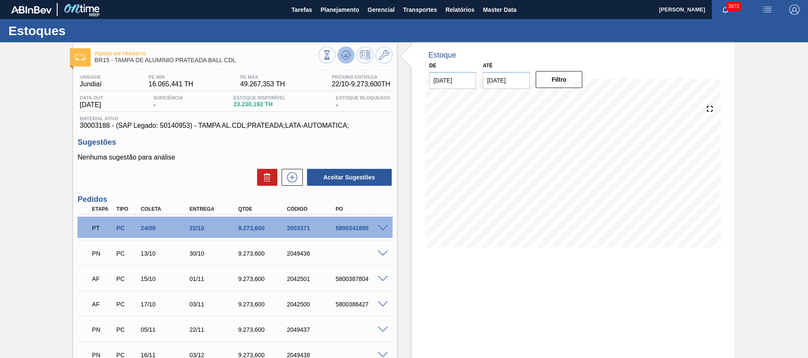
click at [352, 57] on button at bounding box center [345, 55] width 17 height 17
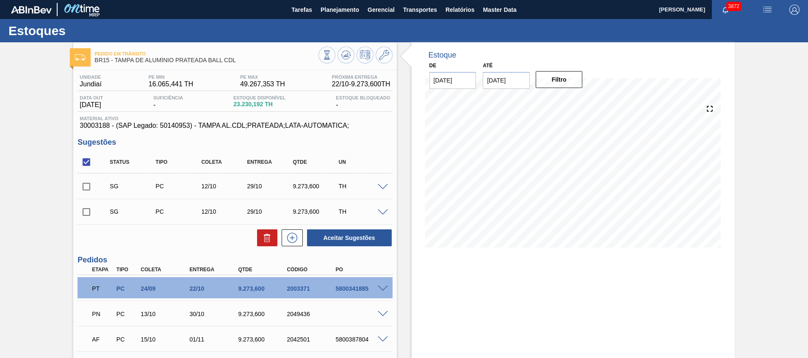
click at [88, 166] on input "checkbox" at bounding box center [86, 162] width 18 height 18
checkbox input "true"
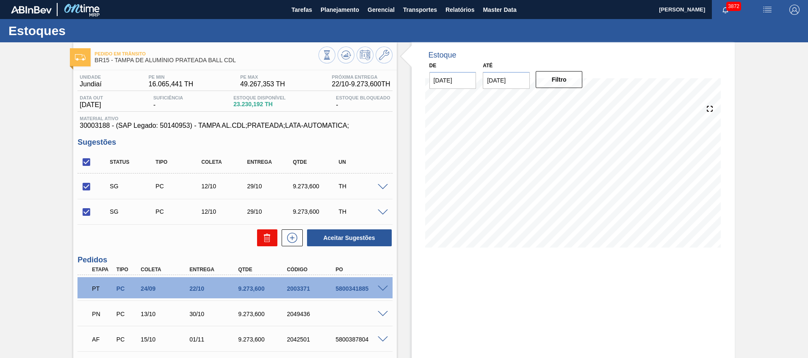
click at [267, 237] on icon at bounding box center [267, 238] width 10 height 10
checkbox input "false"
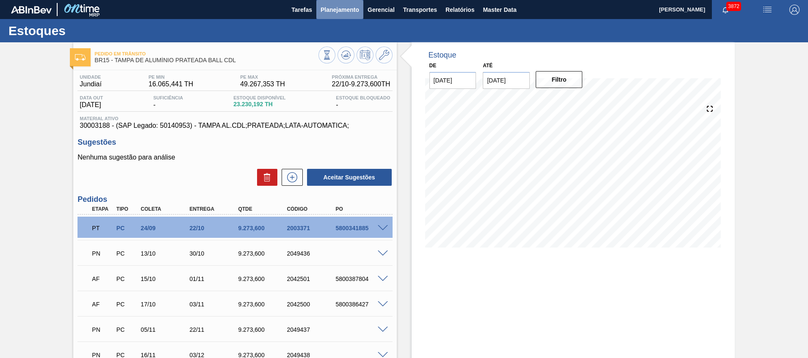
click at [337, 13] on span "Planejamento" at bounding box center [339, 10] width 39 height 10
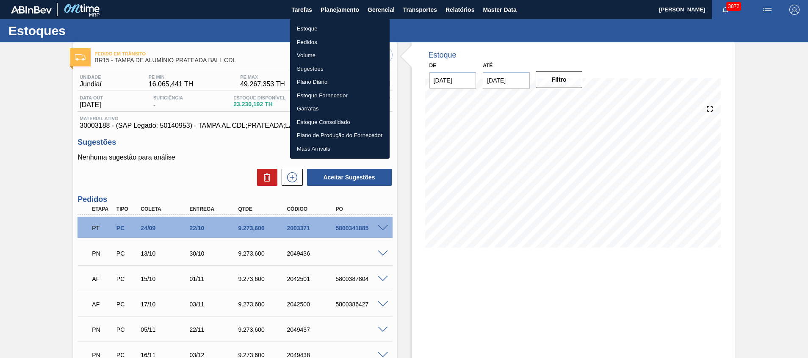
click at [334, 36] on li "Pedidos" at bounding box center [339, 43] width 99 height 14
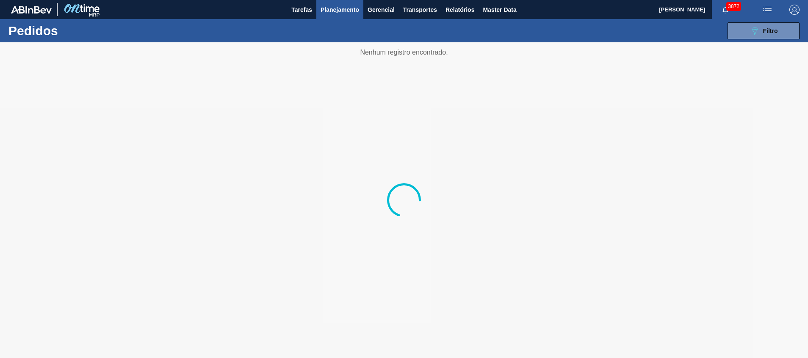
drag, startPoint x: 754, startPoint y: 35, endPoint x: 751, endPoint y: 40, distance: 6.5
click at [754, 35] on icon "089F7B8B-B2A5-4AFE-B5C0-19BA573D28AC" at bounding box center [754, 31] width 10 height 10
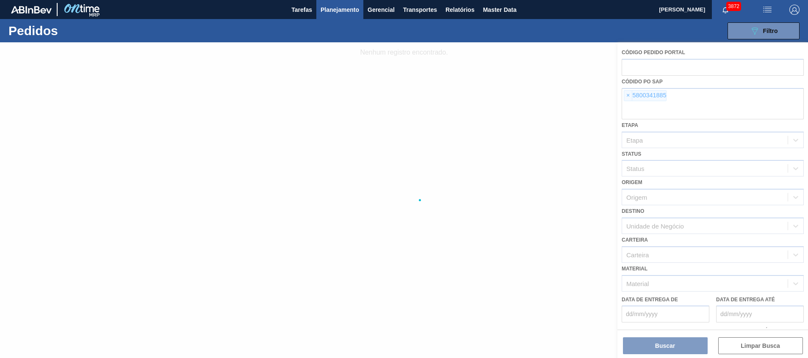
click at [703, 96] on div at bounding box center [404, 200] width 808 height 316
click at [686, 100] on div at bounding box center [404, 200] width 808 height 316
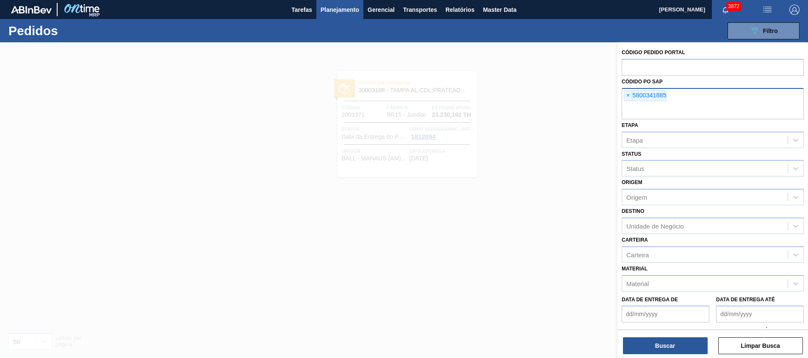
click at [690, 99] on div "× 5800341885" at bounding box center [712, 103] width 182 height 31
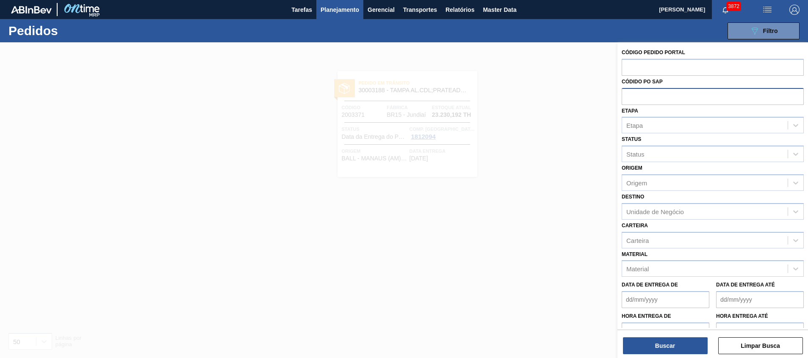
paste input "5800343794"
type input "5800343794"
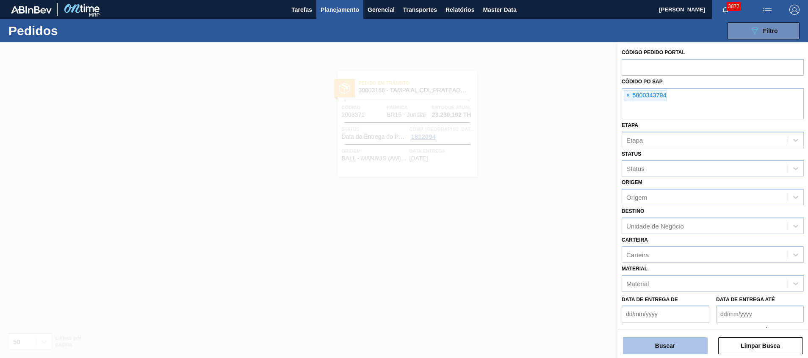
click at [640, 345] on button "Buscar" at bounding box center [665, 345] width 85 height 17
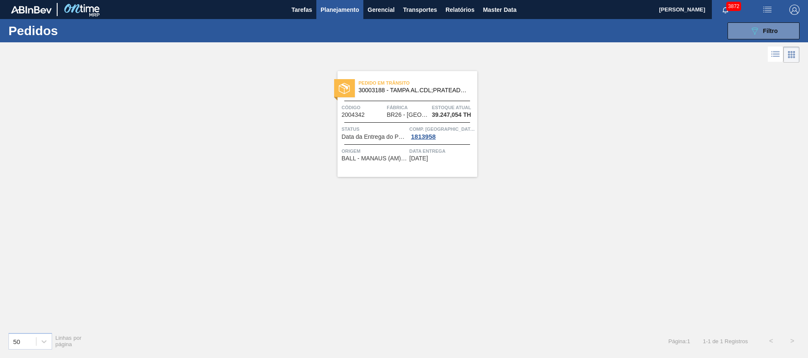
click at [394, 123] on div "Pedido em Trânsito 30003188 - TAMPA AL.CDL;PRATEADA;LATA-AUTOMATICA; Código 200…" at bounding box center [407, 124] width 140 height 106
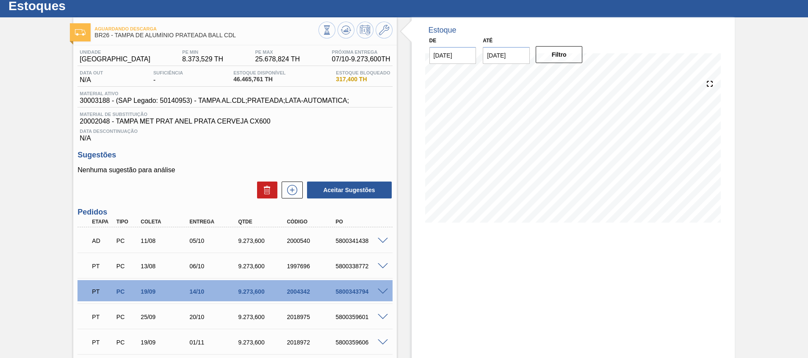
scroll to position [63, 0]
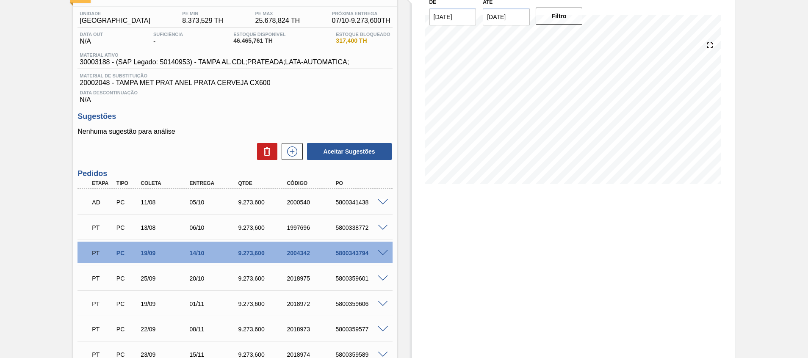
click at [366, 256] on div "5800343794" at bounding box center [360, 253] width 55 height 7
click at [384, 252] on span at bounding box center [383, 253] width 10 height 6
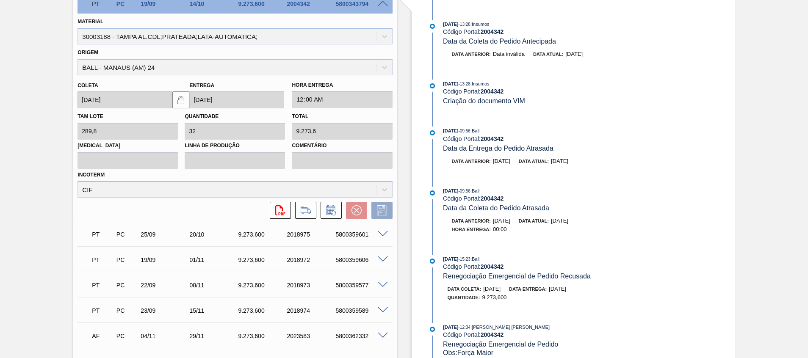
scroll to position [317, 0]
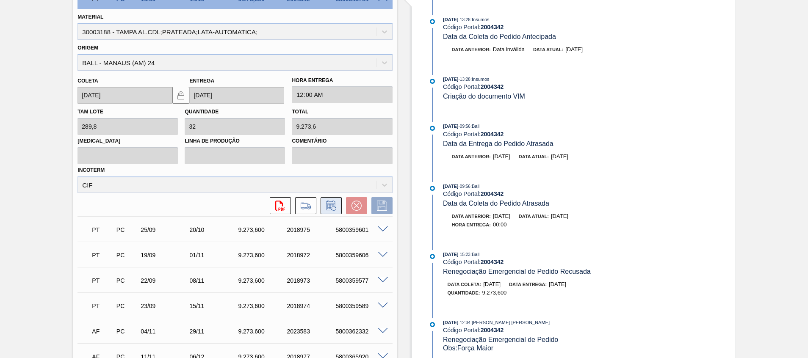
click at [333, 202] on icon at bounding box center [331, 206] width 14 height 10
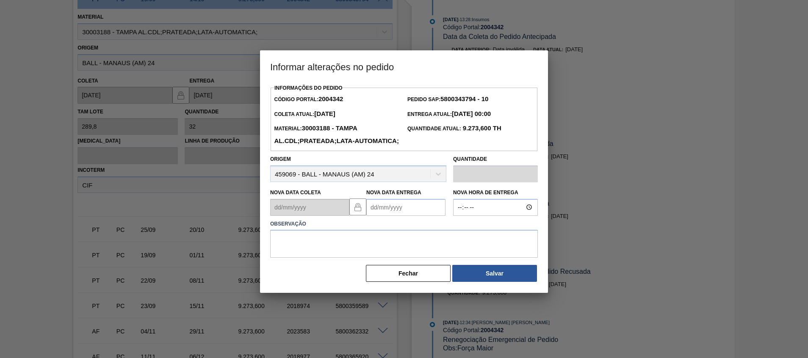
click at [387, 216] on Entrega2004342 "Nova Data Entrega" at bounding box center [405, 207] width 79 height 17
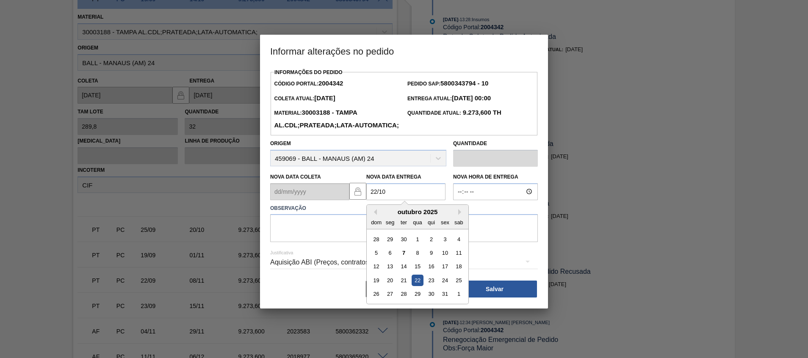
click at [419, 286] on div "22" at bounding box center [416, 280] width 11 height 11
type Entrega2004342 "[DATE]"
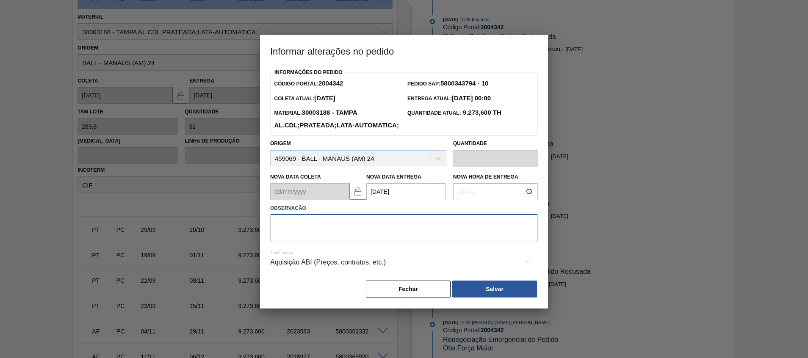
click at [420, 242] on textarea at bounding box center [404, 228] width 268 height 28
type textarea "."
click at [491, 298] on button "Salvar" at bounding box center [494, 289] width 85 height 17
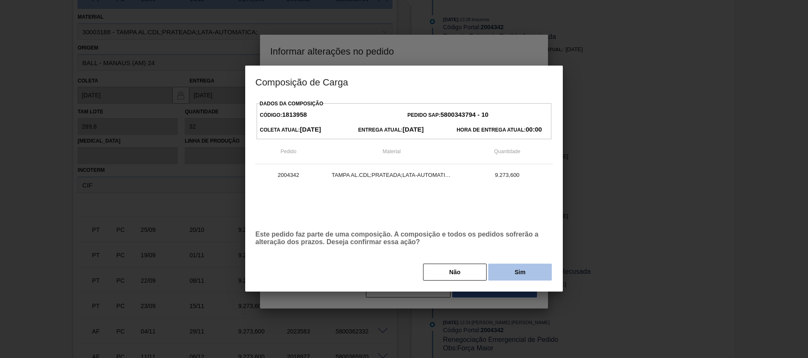
click at [506, 278] on button "Sim" at bounding box center [519, 272] width 63 height 17
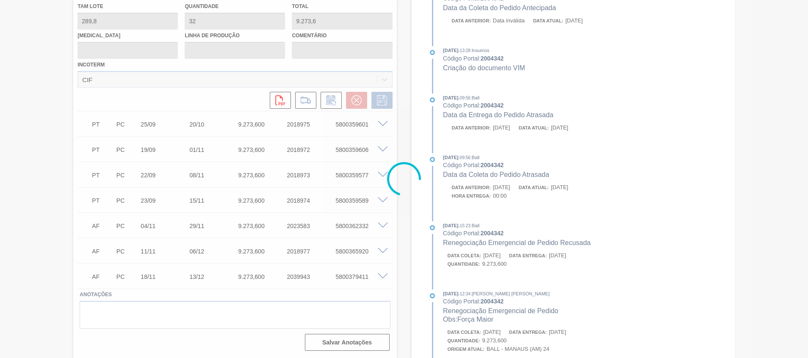
type input "."
type input "[DATE]"
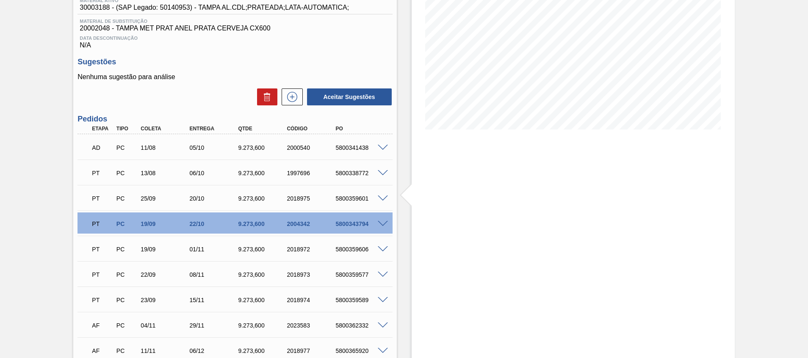
scroll to position [98, 0]
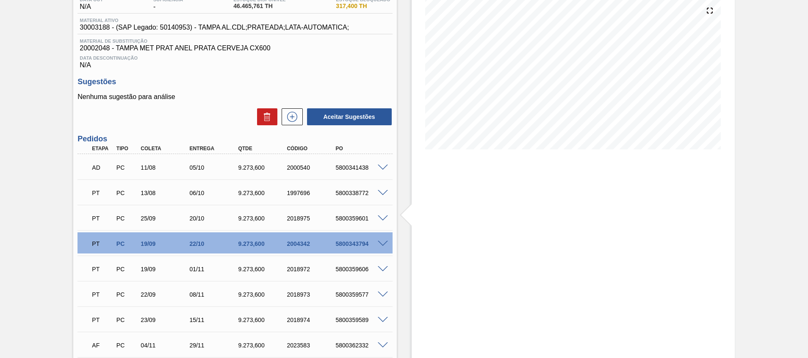
click at [379, 216] on span at bounding box center [383, 218] width 10 height 6
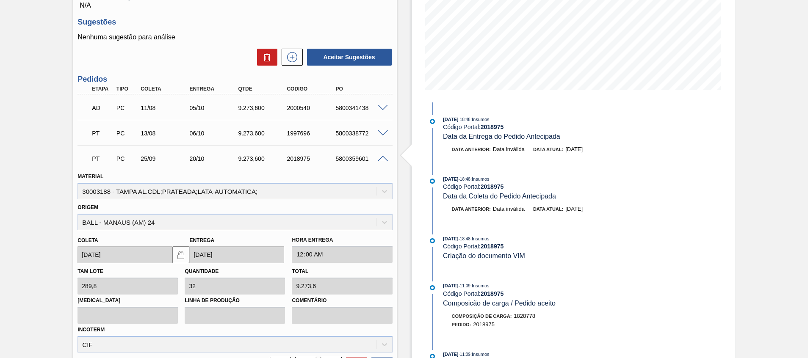
scroll to position [289, 0]
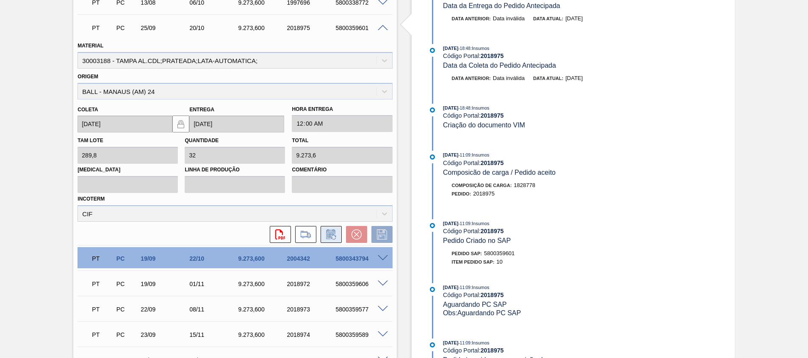
click at [331, 236] on icon at bounding box center [331, 234] width 14 height 10
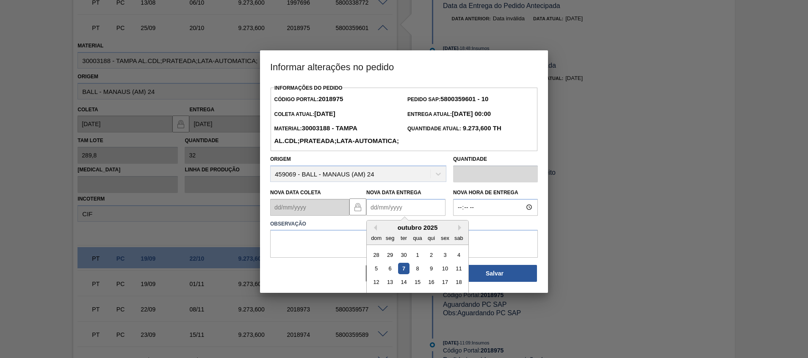
click at [398, 216] on Entrega2018975 "Nova Data Entrega" at bounding box center [405, 207] width 79 height 17
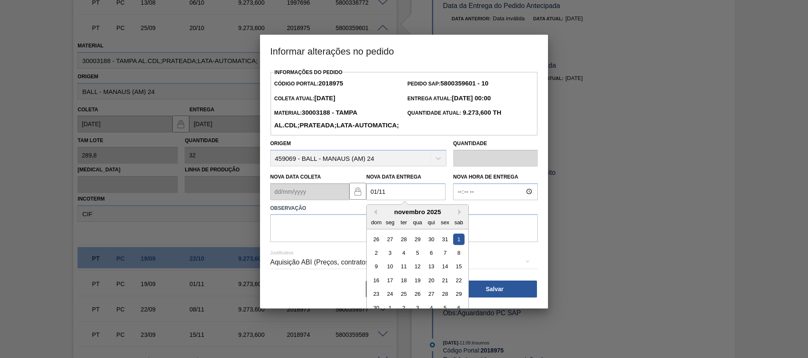
click at [458, 245] on div "1" at bounding box center [458, 238] width 11 height 11
type Entrega2018975 "[DATE]"
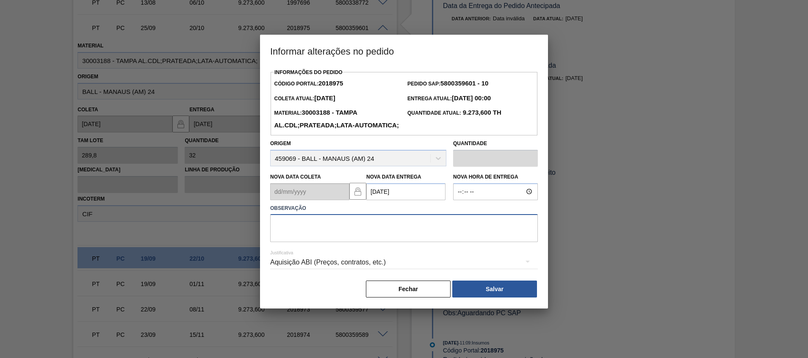
click at [470, 242] on textarea at bounding box center [404, 228] width 268 height 28
type textarea "."
click at [494, 298] on button "Salvar" at bounding box center [494, 289] width 85 height 17
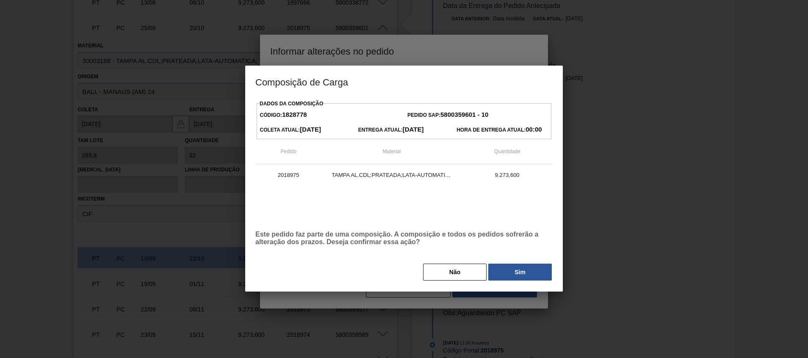
click at [516, 268] on button "Sim" at bounding box center [519, 272] width 63 height 17
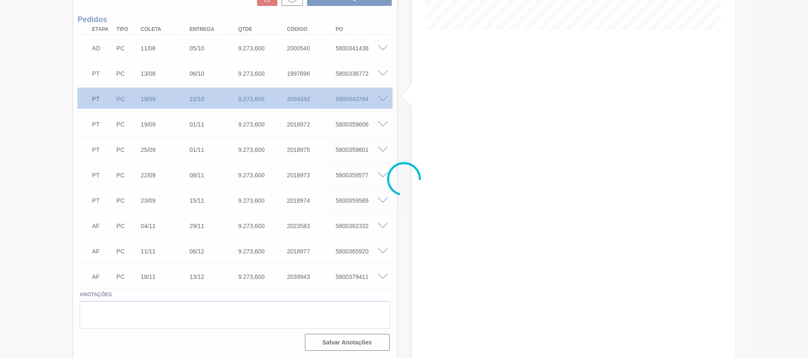
scroll to position [218, 0]
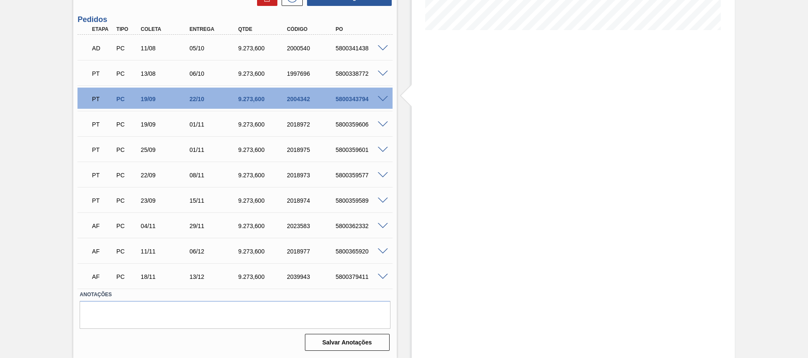
click at [360, 201] on div "5800359589" at bounding box center [360, 200] width 55 height 7
click at [382, 199] on span at bounding box center [383, 201] width 10 height 6
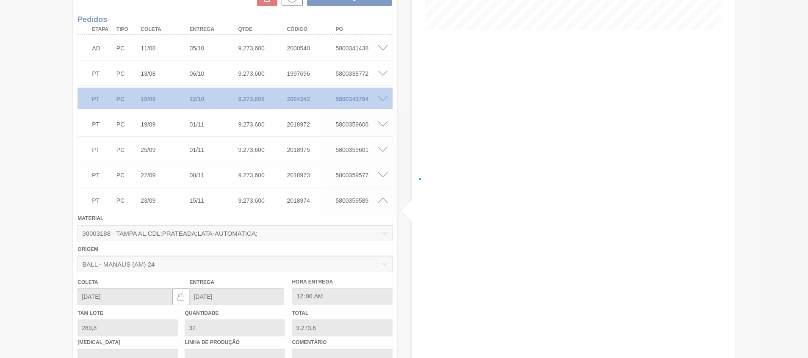
scroll to position [289, 0]
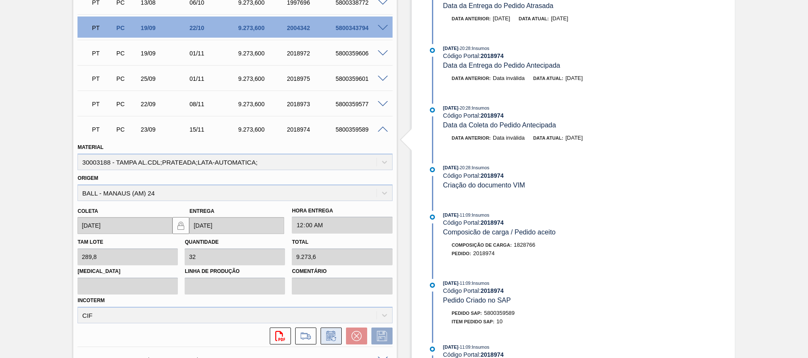
click at [327, 343] on button at bounding box center [330, 336] width 21 height 17
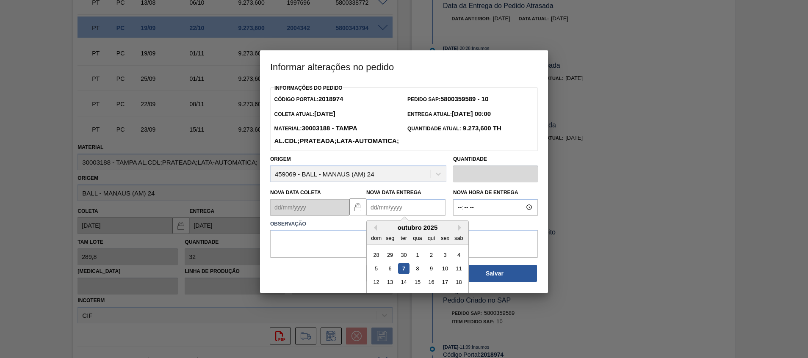
click at [414, 216] on Entrega2018974 "Nova Data Entrega" at bounding box center [405, 207] width 79 height 17
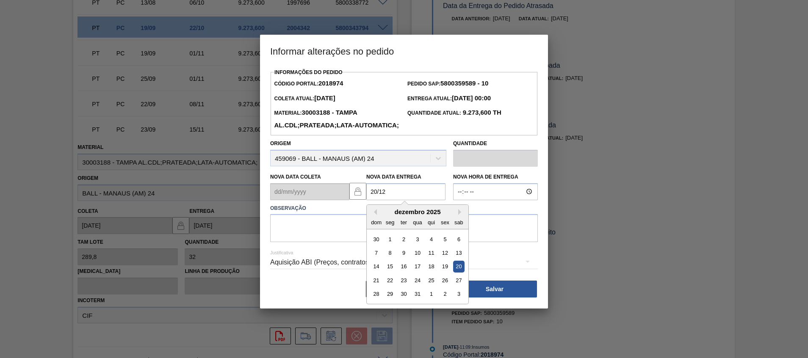
click at [457, 272] on div "20" at bounding box center [458, 266] width 11 height 11
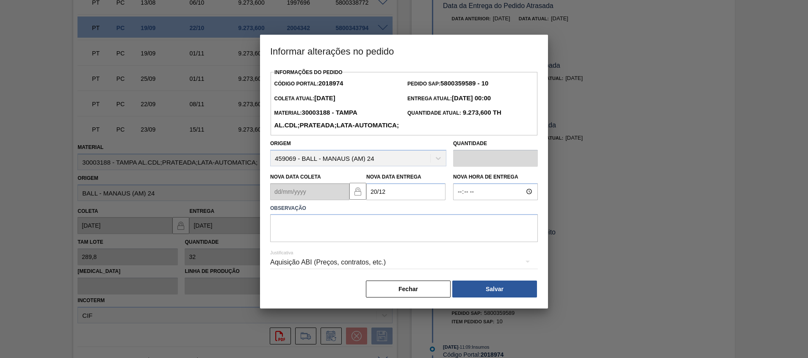
type Entrega2018974 "20/12/2025"
click at [460, 238] on textarea at bounding box center [404, 228] width 268 height 28
type textarea "."
click at [489, 298] on button "Salvar" at bounding box center [494, 289] width 85 height 17
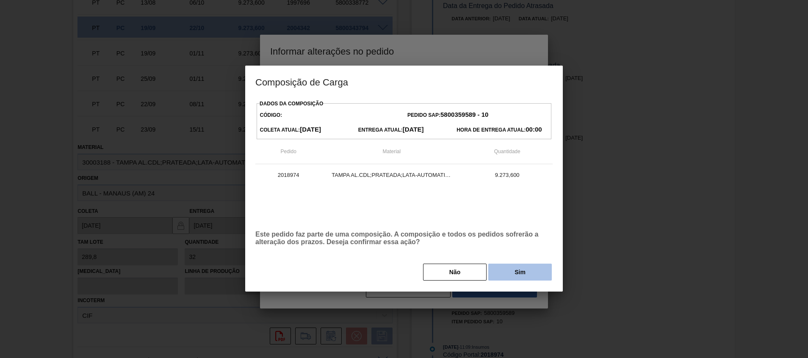
click at [514, 277] on button "Sim" at bounding box center [519, 272] width 63 height 17
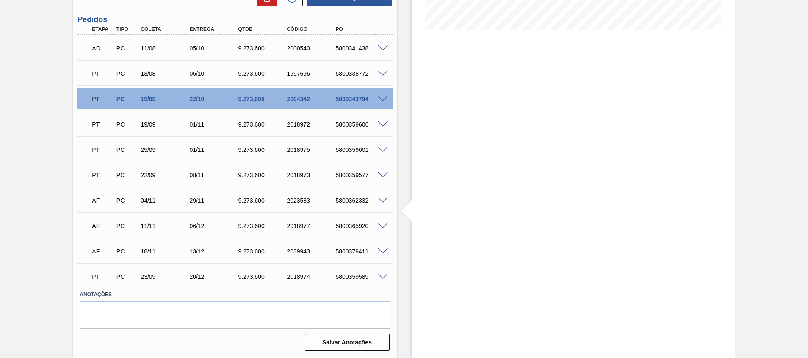
scroll to position [218, 0]
click at [380, 176] on span at bounding box center [383, 175] width 10 height 6
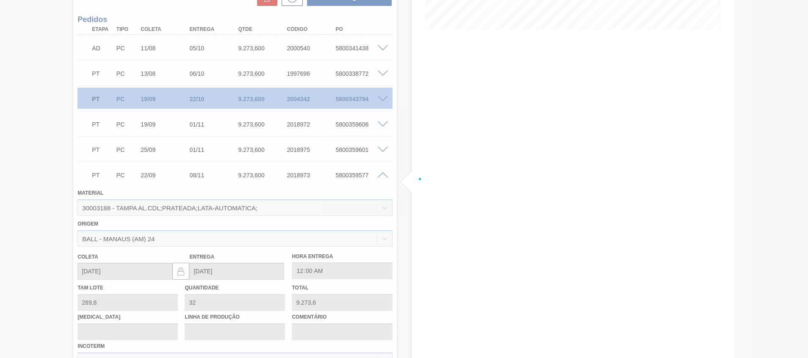
scroll to position [289, 0]
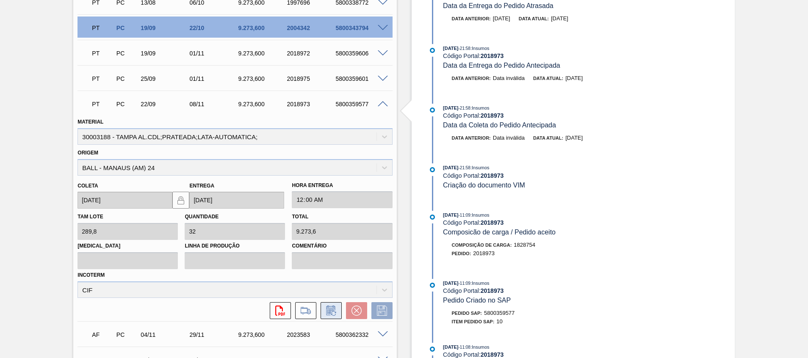
click at [335, 310] on icon at bounding box center [331, 311] width 14 height 10
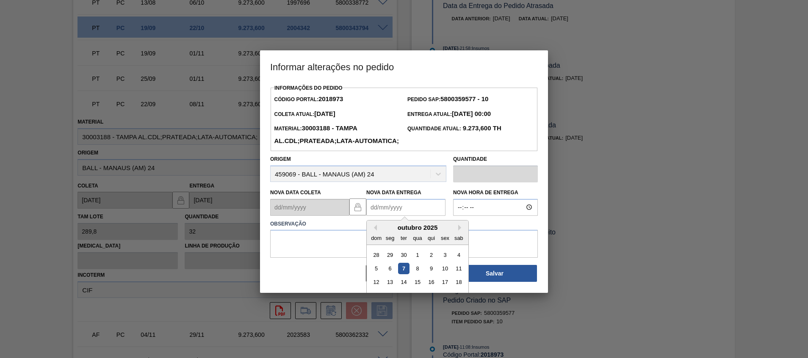
click at [404, 216] on Entrega2018973 "Nova Data Entrega" at bounding box center [405, 207] width 79 height 17
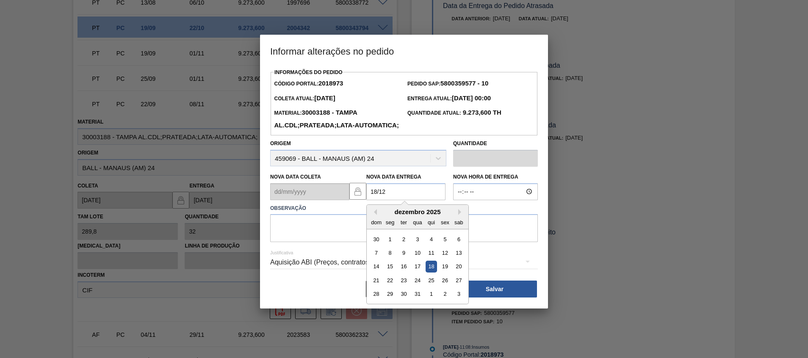
click at [429, 272] on div "18" at bounding box center [430, 266] width 11 height 11
type Entrega2018973 "18/12/2025"
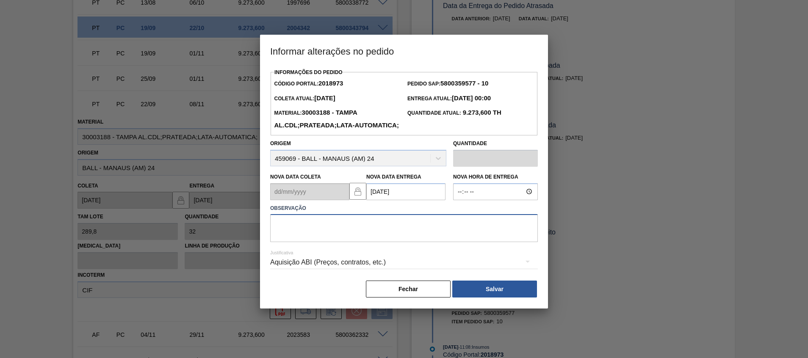
click at [429, 242] on textarea at bounding box center [404, 228] width 268 height 28
type textarea "."
click at [470, 296] on button "Salvar" at bounding box center [494, 289] width 85 height 17
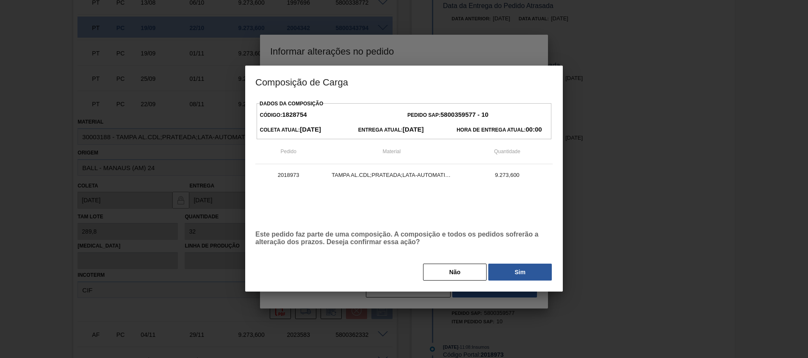
click at [467, 317] on div at bounding box center [404, 179] width 808 height 358
click at [525, 272] on button "Sim" at bounding box center [519, 272] width 63 height 17
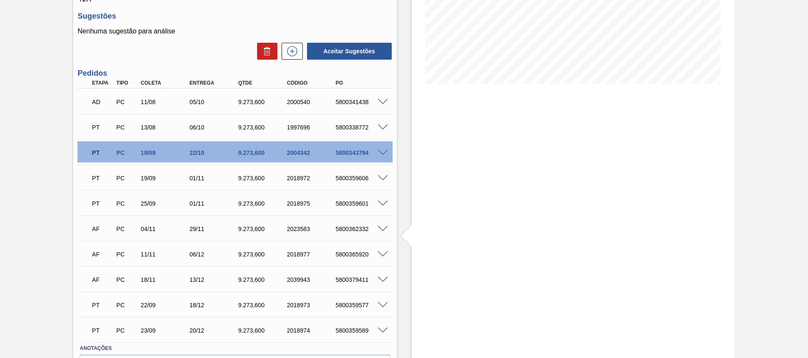
scroll to position [218, 0]
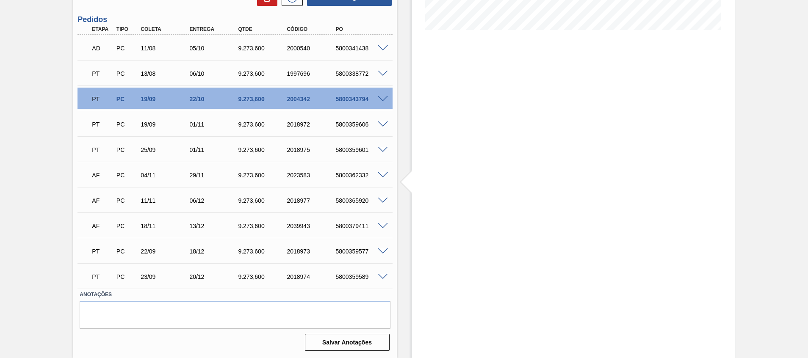
click at [386, 124] on span at bounding box center [383, 124] width 10 height 6
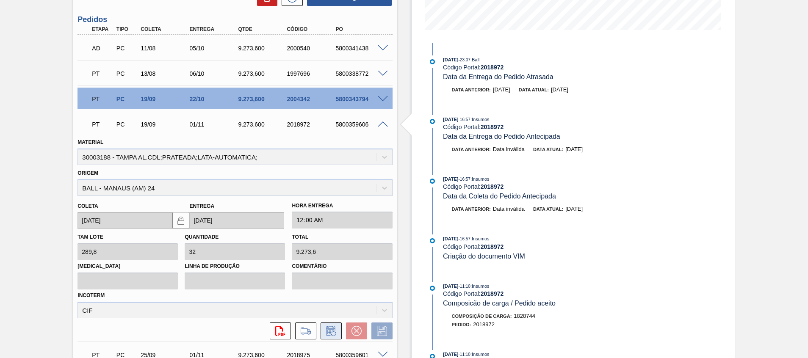
click at [329, 334] on icon at bounding box center [331, 331] width 14 height 10
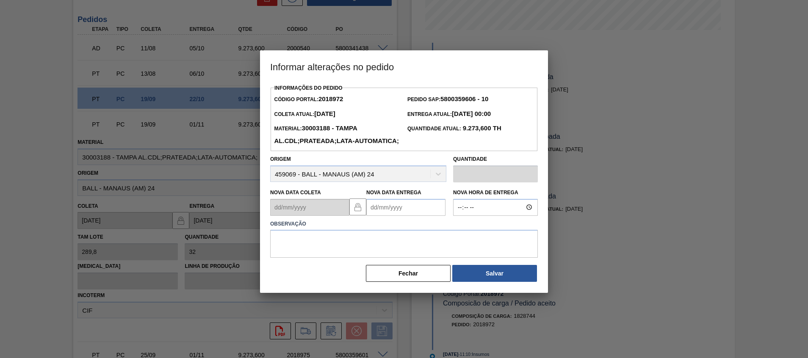
click at [392, 216] on Entrega2018972 "Nova Data Entrega" at bounding box center [405, 207] width 79 height 17
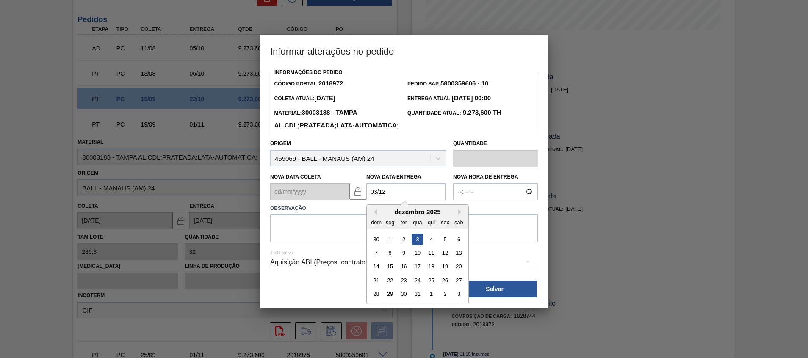
click at [415, 245] on div "3" at bounding box center [416, 238] width 11 height 11
type Entrega2018972 "03/12/2025"
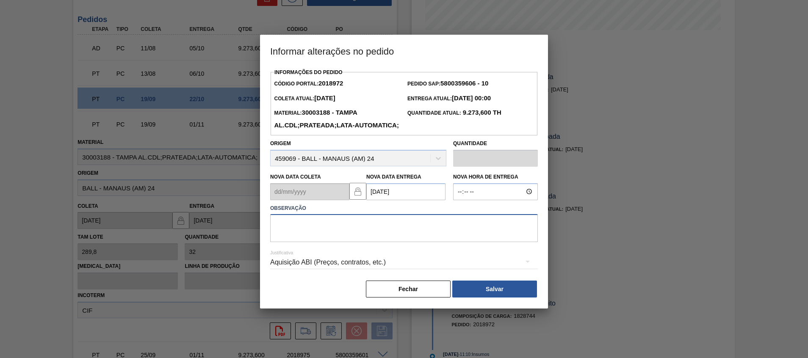
click at [424, 238] on textarea at bounding box center [404, 228] width 268 height 28
type textarea "."
click at [477, 298] on button "Salvar" at bounding box center [494, 289] width 85 height 17
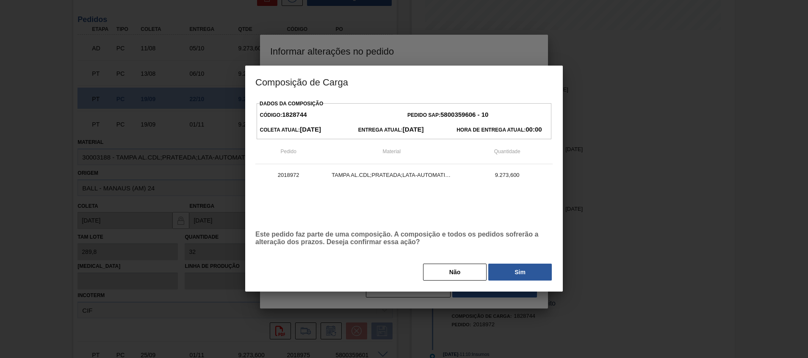
click at [519, 268] on button "Sim" at bounding box center [519, 272] width 63 height 17
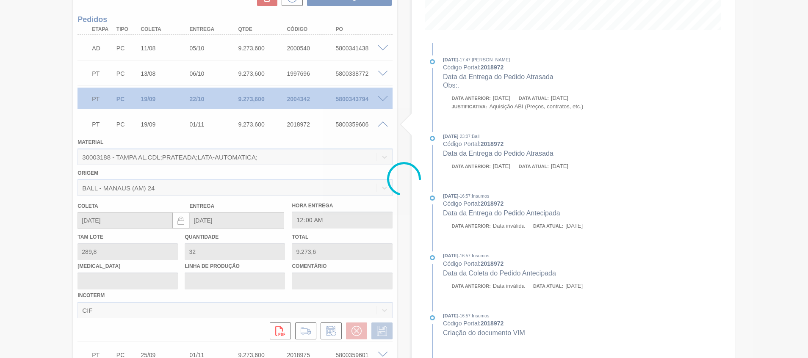
type input "."
type input "03/12/2025"
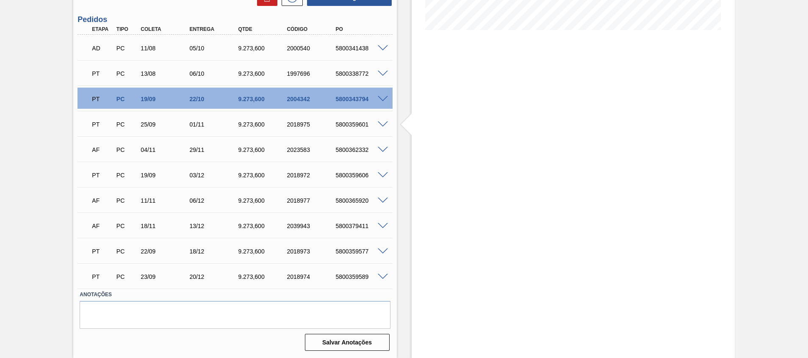
click at [379, 99] on span at bounding box center [383, 99] width 10 height 6
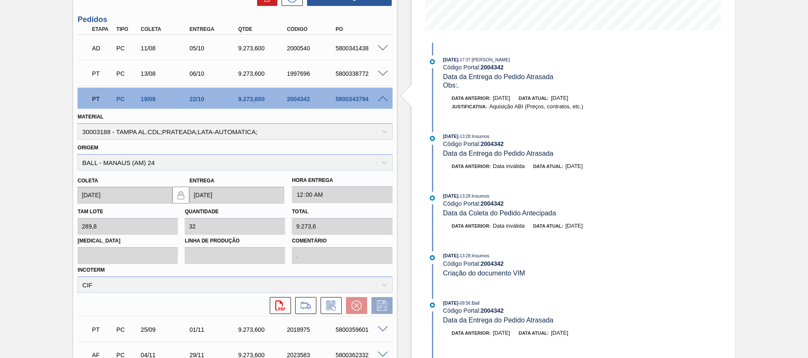
click at [331, 309] on icon at bounding box center [331, 306] width 14 height 10
click at [328, 306] on icon at bounding box center [331, 306] width 14 height 10
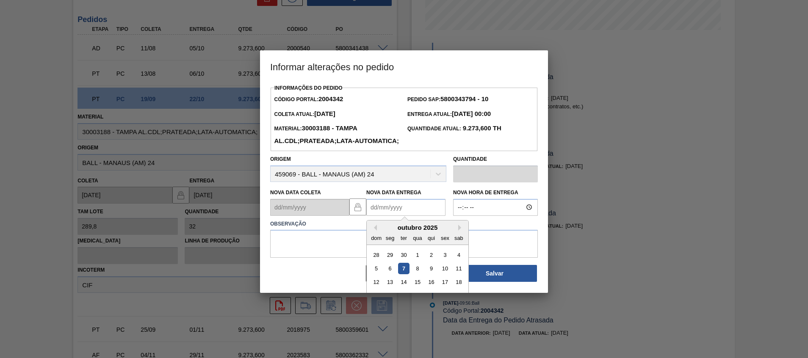
drag, startPoint x: 405, startPoint y: 228, endPoint x: 407, endPoint y: 222, distance: 6.6
click at [405, 216] on Entrega2004342 "Nova Data Entrega" at bounding box center [405, 207] width 79 height 17
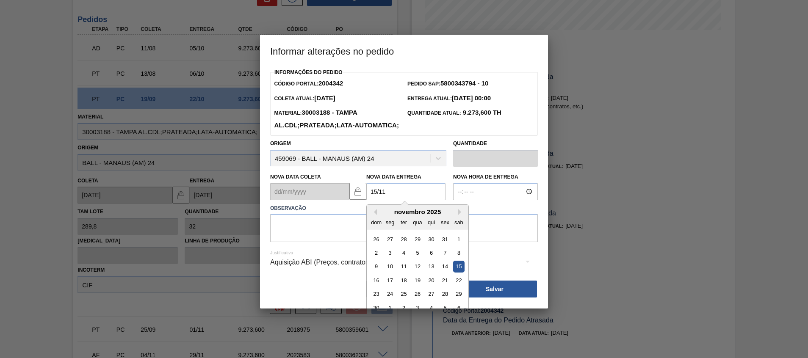
click at [461, 272] on div "15" at bounding box center [458, 266] width 11 height 11
type Entrega2004342 "15/11/2025"
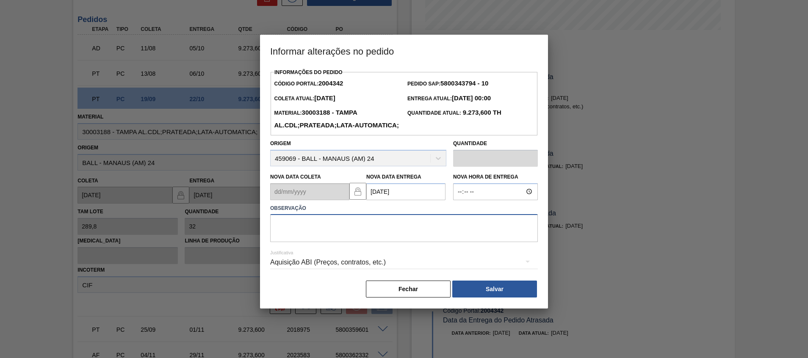
click at [464, 242] on textarea at bounding box center [404, 228] width 268 height 28
type textarea "."
drag, startPoint x: 484, startPoint y: 311, endPoint x: 467, endPoint y: 321, distance: 19.7
click at [484, 298] on button "Salvar" at bounding box center [494, 289] width 85 height 17
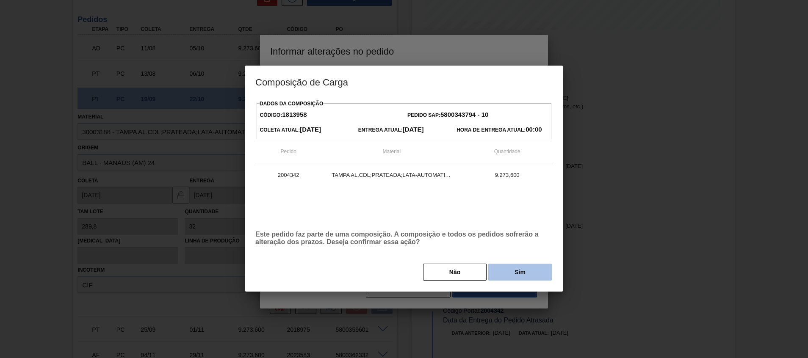
click at [502, 272] on button "Sim" at bounding box center [519, 272] width 63 height 17
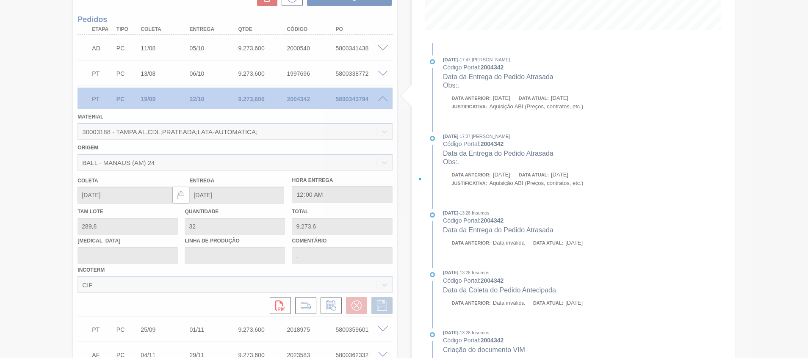
type input "15/11/2025"
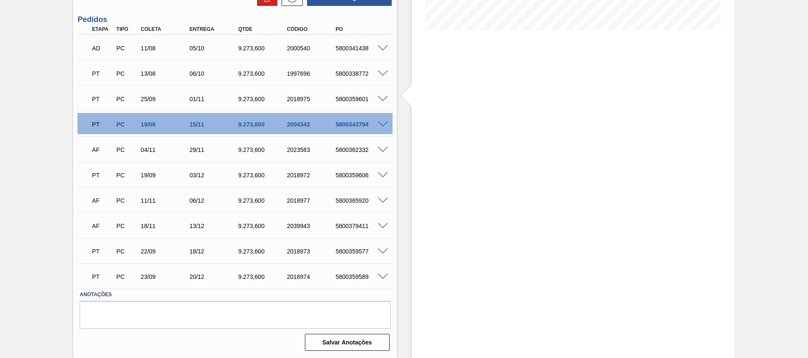
click at [382, 74] on span at bounding box center [383, 74] width 10 height 6
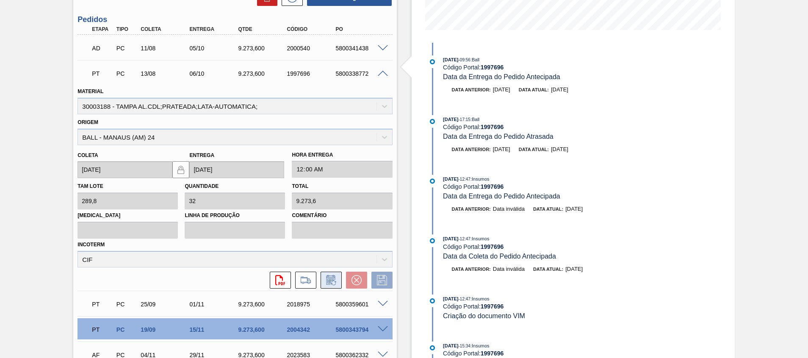
click at [329, 284] on icon at bounding box center [331, 280] width 14 height 10
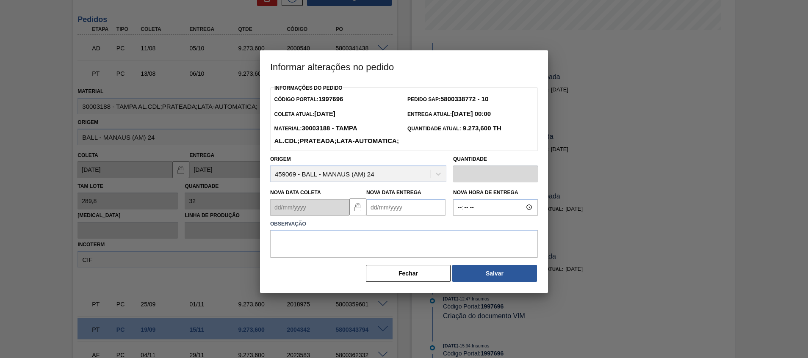
click at [386, 216] on Entrega1997696 "Nova Data Entrega" at bounding box center [405, 207] width 79 height 17
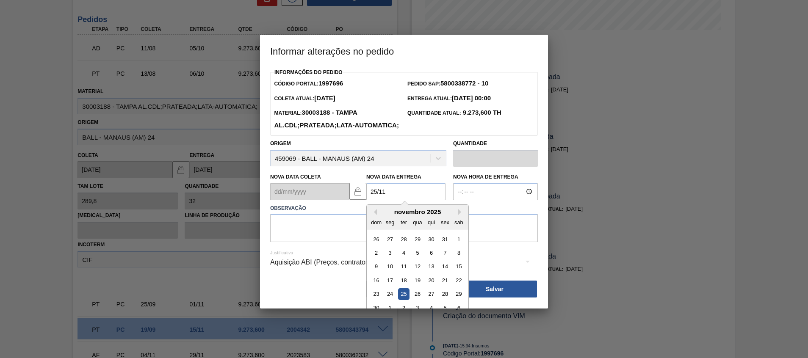
click at [400, 300] on div "25" at bounding box center [403, 293] width 11 height 11
type Entrega1997696 "25/11/2025"
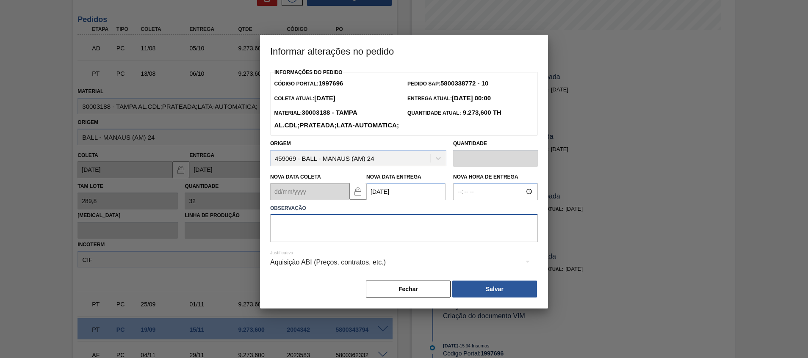
click at [432, 242] on textarea at bounding box center [404, 228] width 268 height 28
type textarea "."
click at [482, 298] on button "Salvar" at bounding box center [494, 289] width 85 height 17
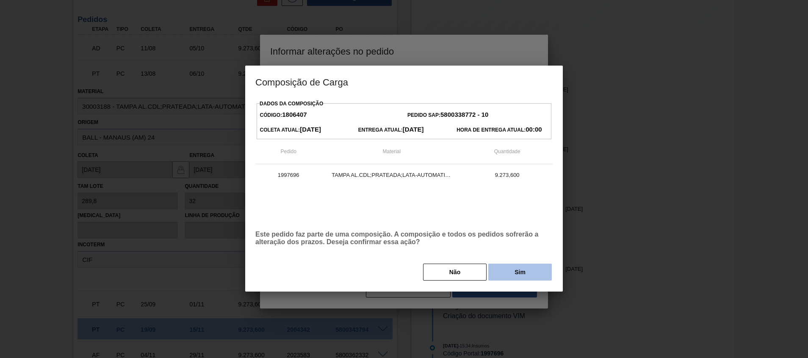
click at [505, 269] on button "Sim" at bounding box center [519, 272] width 63 height 17
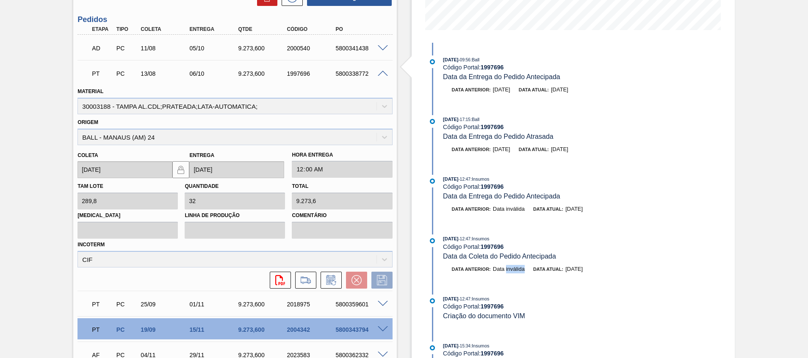
click at [505, 268] on span "Data inválida" at bounding box center [509, 269] width 32 height 6
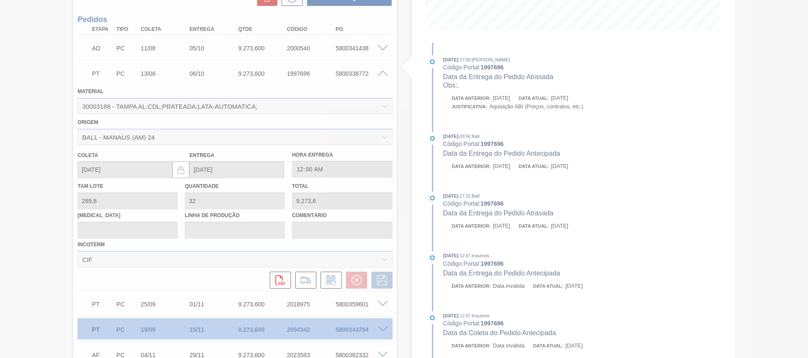
drag, startPoint x: 785, startPoint y: 210, endPoint x: 797, endPoint y: 205, distance: 12.7
click at [785, 210] on div at bounding box center [404, 179] width 808 height 358
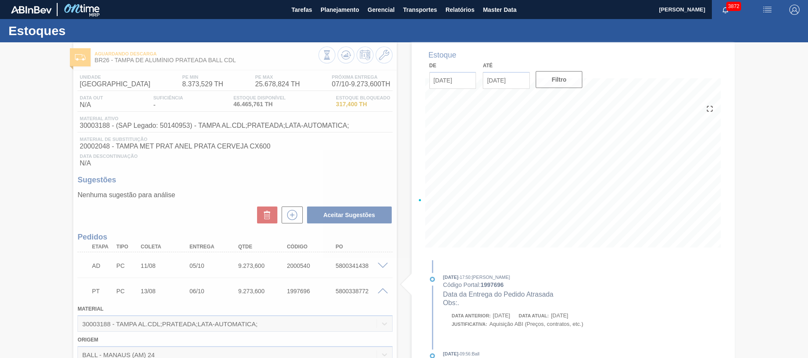
type input "."
type input "25/11/2025"
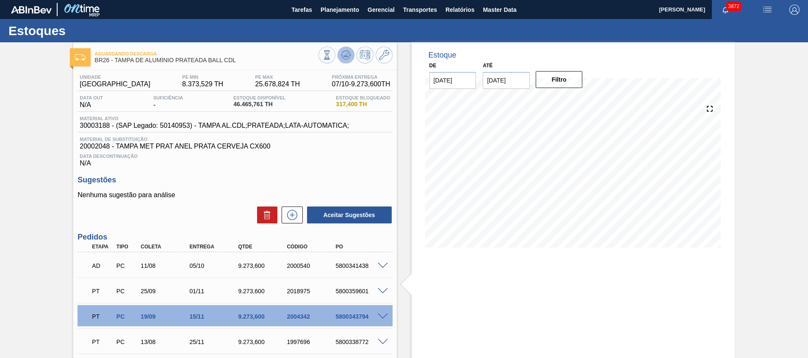
click at [345, 54] on icon at bounding box center [346, 55] width 10 height 10
click at [351, 4] on button "Planejamento" at bounding box center [339, 9] width 47 height 19
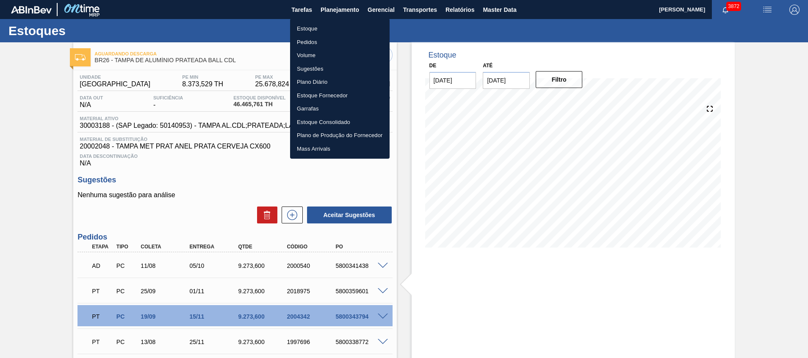
drag, startPoint x: 346, startPoint y: 28, endPoint x: 357, endPoint y: 61, distance: 34.4
click at [346, 28] on li "Estoque" at bounding box center [339, 29] width 99 height 14
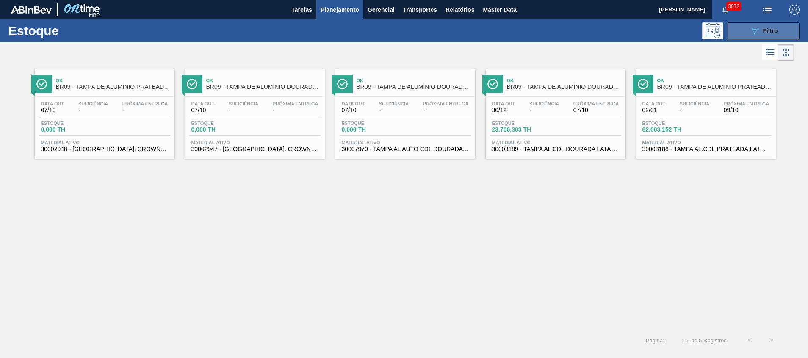
click at [753, 32] on icon "089F7B8B-B2A5-4AFE-B5C0-19BA573D28AC" at bounding box center [754, 31] width 10 height 10
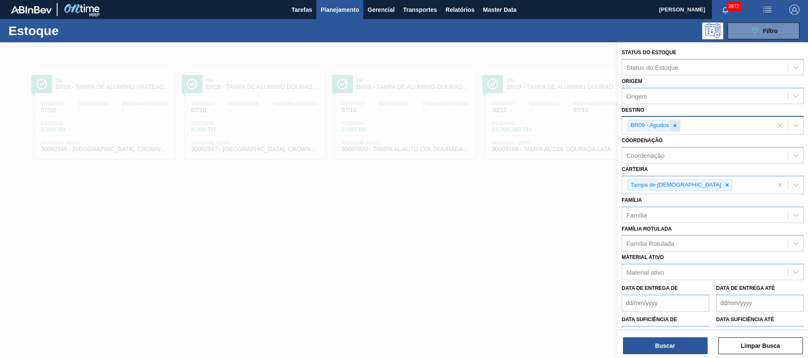
click at [678, 127] on div at bounding box center [674, 125] width 9 height 11
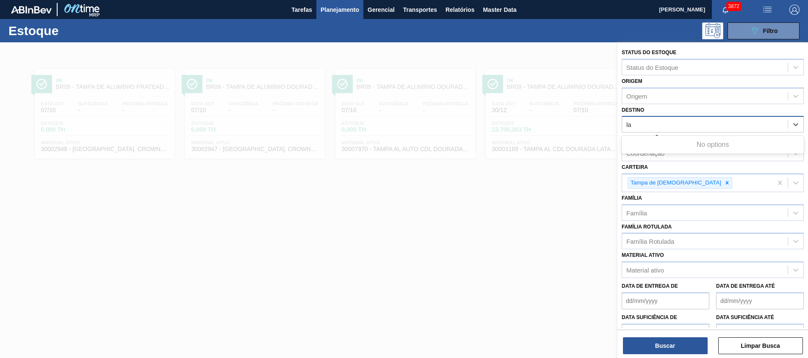
type input "lag"
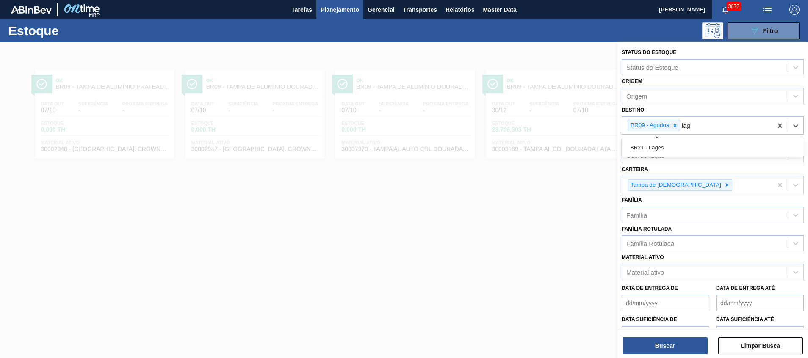
click at [672, 143] on div "BR21 - Lages" at bounding box center [712, 148] width 182 height 16
click at [677, 127] on icon at bounding box center [675, 126] width 6 height 6
click at [662, 350] on button "Buscar" at bounding box center [665, 345] width 85 height 17
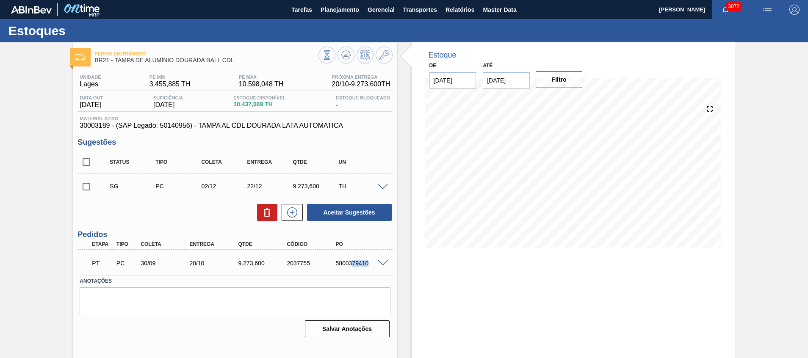
drag, startPoint x: 352, startPoint y: 264, endPoint x: 376, endPoint y: 263, distance: 24.1
click at [376, 263] on div "PT PC 30/09 20/10 9.273,[PHONE_NUMBER] 5800379410" at bounding box center [234, 262] width 315 height 21
click at [408, 196] on div "Estoque De [DATE] Até [DATE] Filtro" at bounding box center [566, 203] width 338 height 322
click at [359, 260] on div "5800379410" at bounding box center [360, 263] width 55 height 7
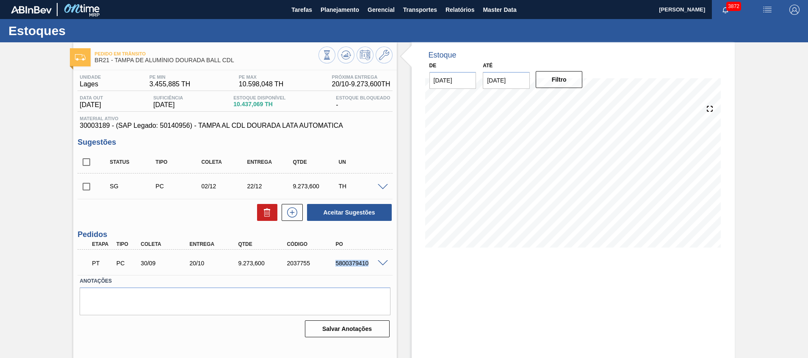
copy div "5800379410"
click at [378, 263] on span at bounding box center [383, 263] width 10 height 6
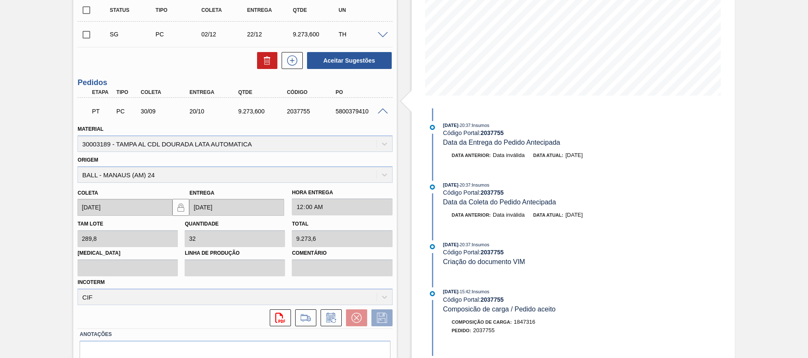
scroll to position [65, 0]
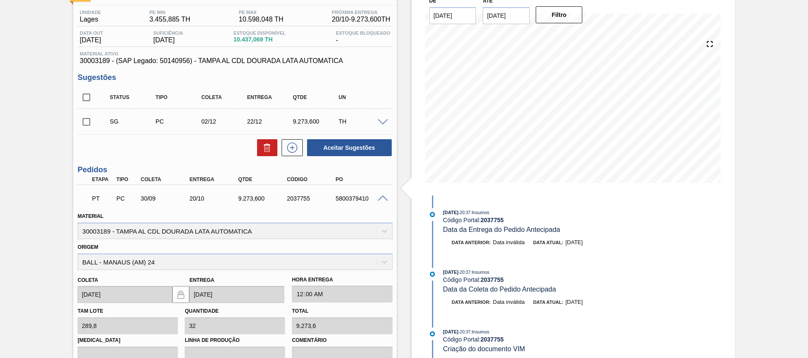
click at [354, 197] on div "5800379410" at bounding box center [360, 198] width 55 height 7
copy div "5800379410"
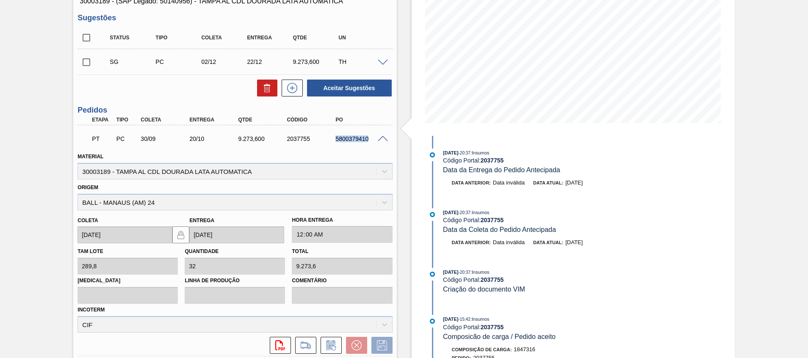
scroll to position [192, 0]
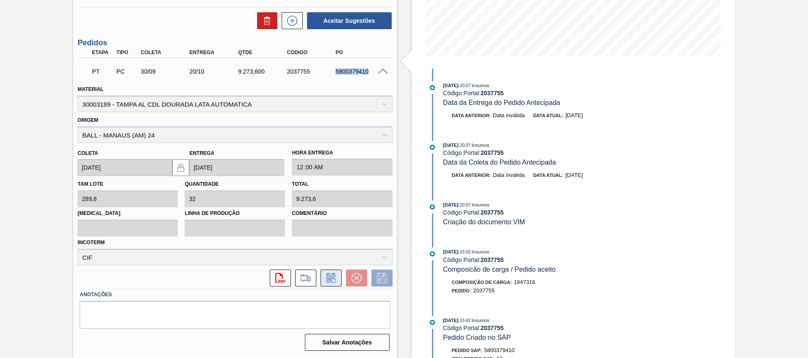
click at [340, 281] on button at bounding box center [330, 278] width 21 height 17
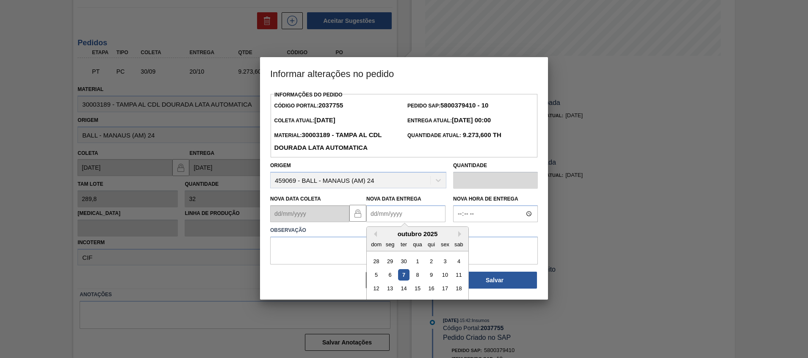
click at [389, 213] on Entrega2037755 "Nova Data Entrega" at bounding box center [405, 213] width 79 height 17
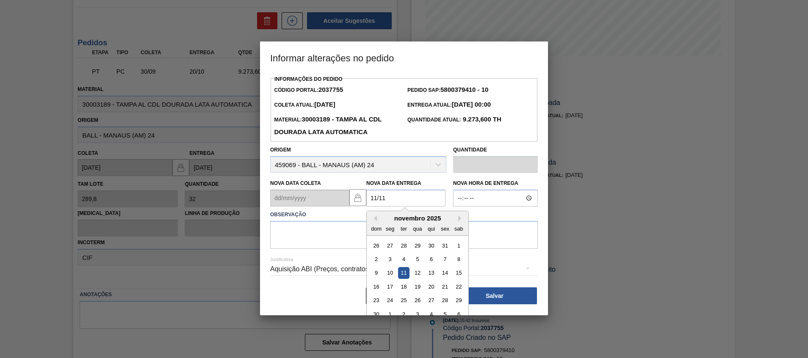
click at [401, 273] on div "11" at bounding box center [403, 273] width 11 height 11
type Entrega2037755 "11/11/2025"
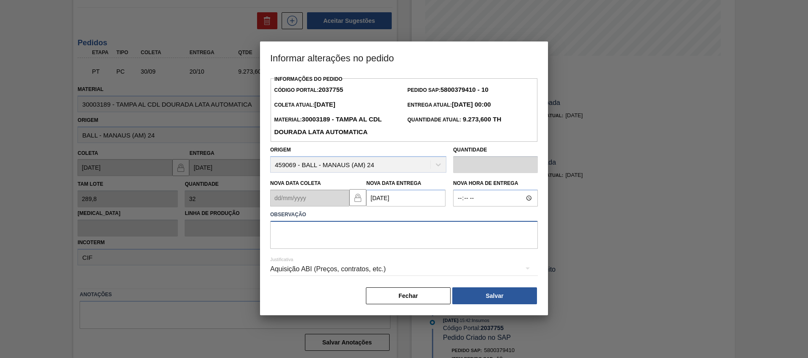
click at [404, 237] on textarea at bounding box center [404, 235] width 268 height 28
type textarea "."
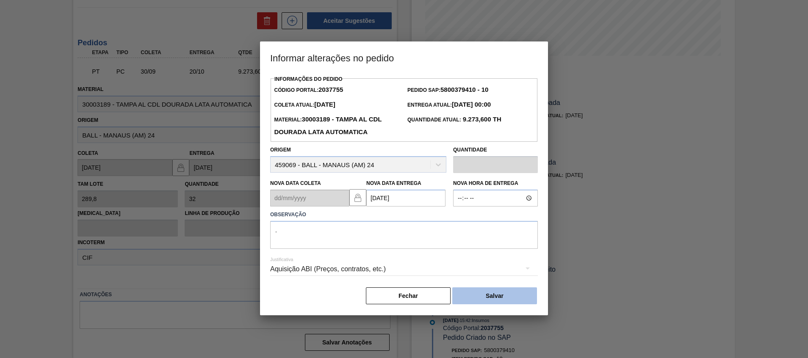
click at [483, 301] on button "Salvar" at bounding box center [494, 295] width 85 height 17
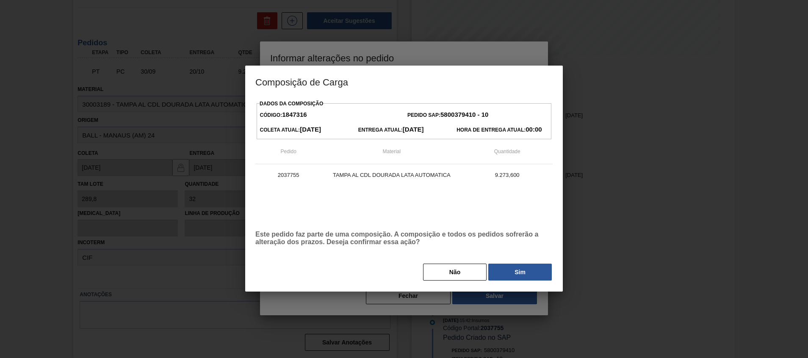
click at [511, 270] on button "Sim" at bounding box center [519, 272] width 63 height 17
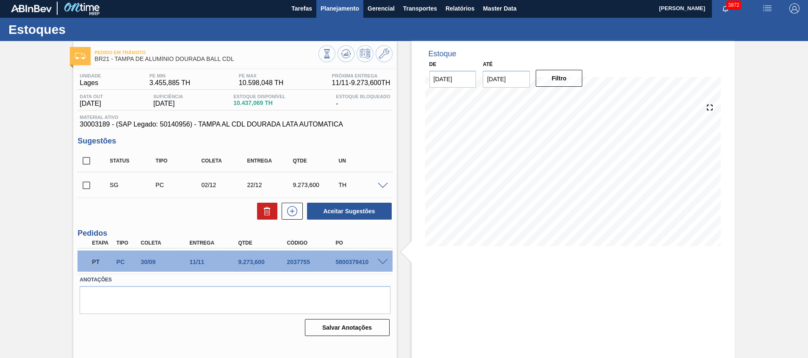
scroll to position [0, 0]
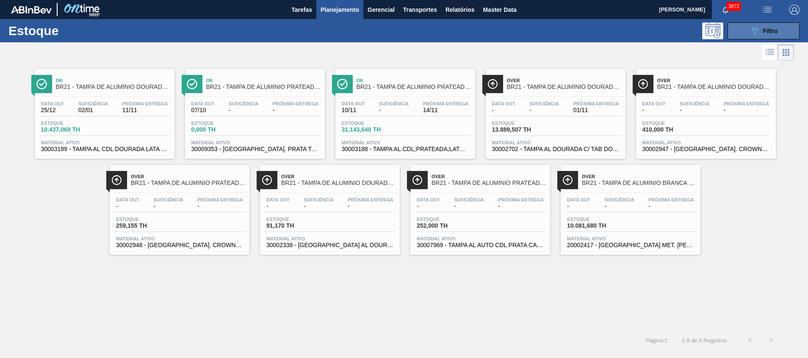
click at [748, 25] on button "089F7B8B-B2A5-4AFE-B5C0-19BA573D28AC Filtro" at bounding box center [763, 30] width 72 height 17
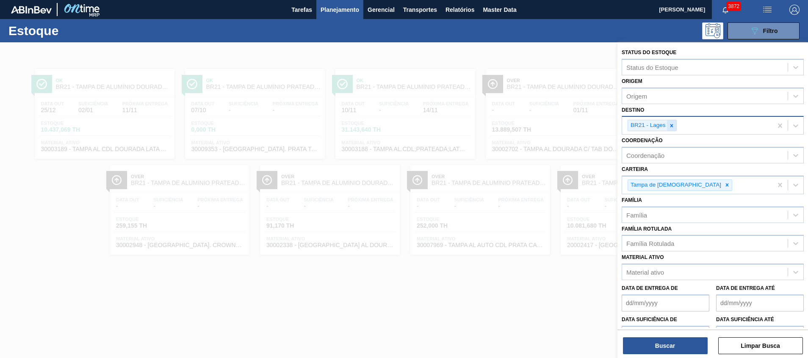
click at [676, 126] on div at bounding box center [671, 125] width 9 height 11
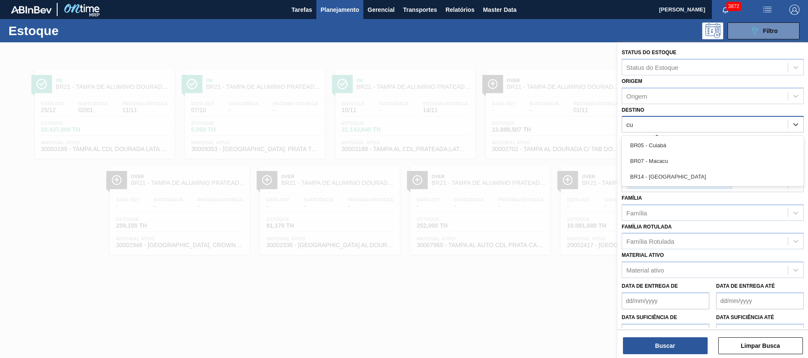
type input "cui"
click at [663, 147] on div "BR05 - Cuiabá" at bounding box center [712, 146] width 182 height 16
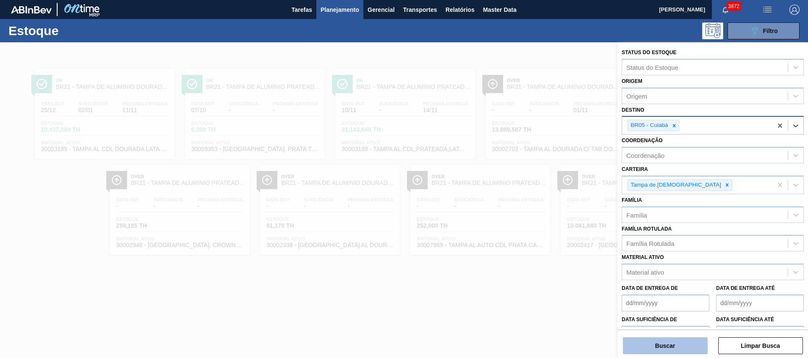
click at [681, 345] on button "Buscar" at bounding box center [665, 345] width 85 height 17
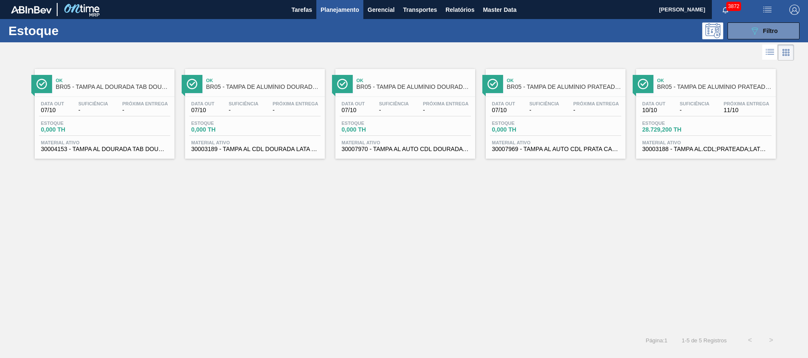
click at [660, 121] on span "Estoque" at bounding box center [671, 123] width 59 height 5
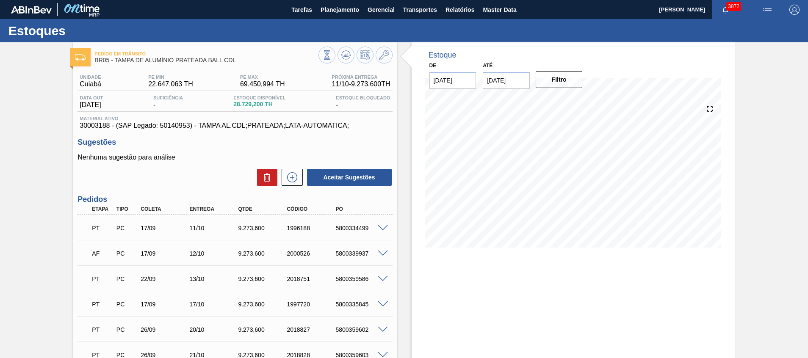
click at [343, 25] on div "Estoques" at bounding box center [404, 30] width 808 height 23
click at [345, 18] on button "Planejamento" at bounding box center [339, 9] width 47 height 19
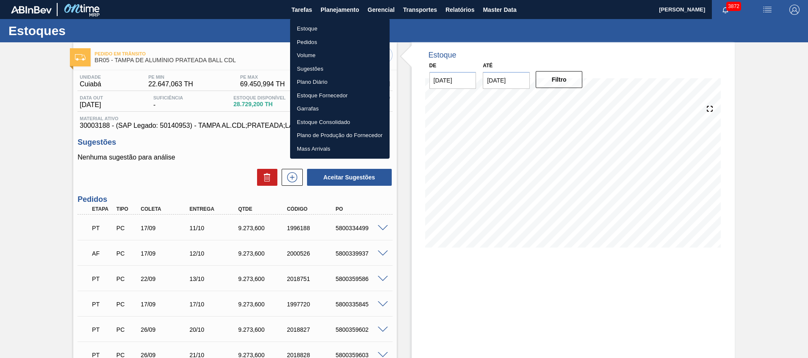
drag, startPoint x: 346, startPoint y: 27, endPoint x: 334, endPoint y: 8, distance: 22.2
click at [346, 27] on li "Estoque" at bounding box center [339, 29] width 99 height 14
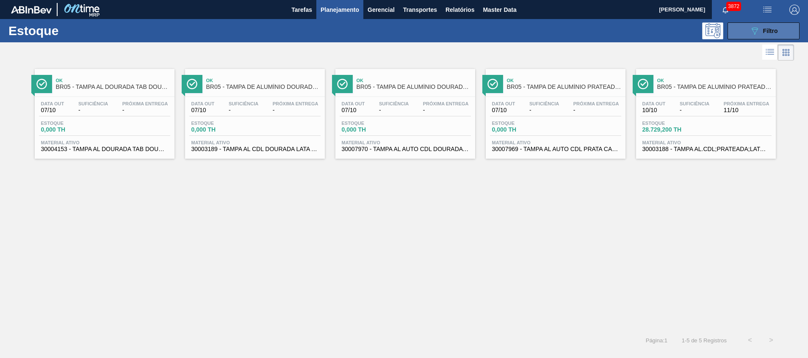
click at [751, 36] on icon "089F7B8B-B2A5-4AFE-B5C0-19BA573D28AC" at bounding box center [754, 31] width 10 height 10
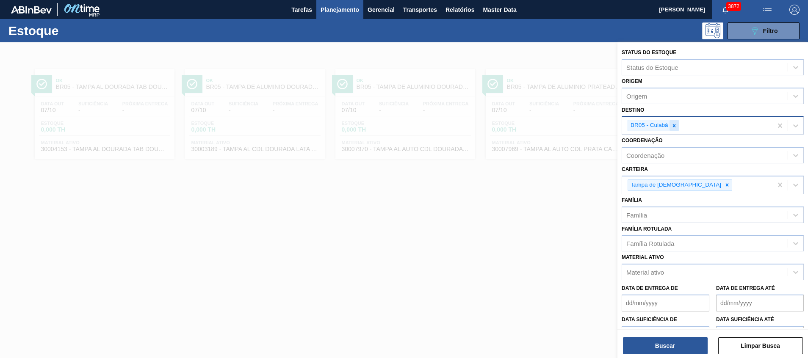
click at [673, 124] on icon at bounding box center [674, 126] width 6 height 6
click at [673, 124] on div "BR05 - Cuiabá" at bounding box center [697, 125] width 150 height 17
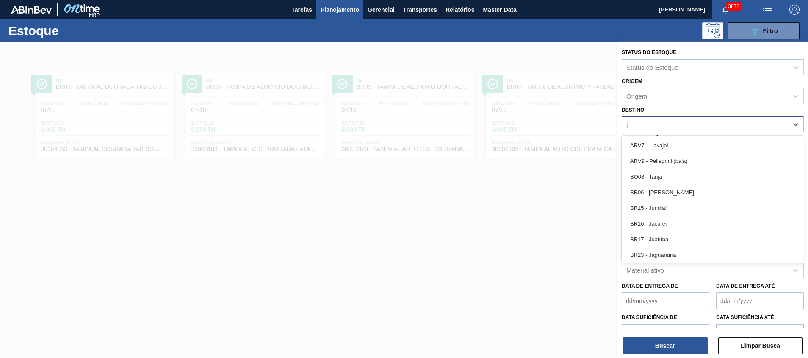
type input "ja"
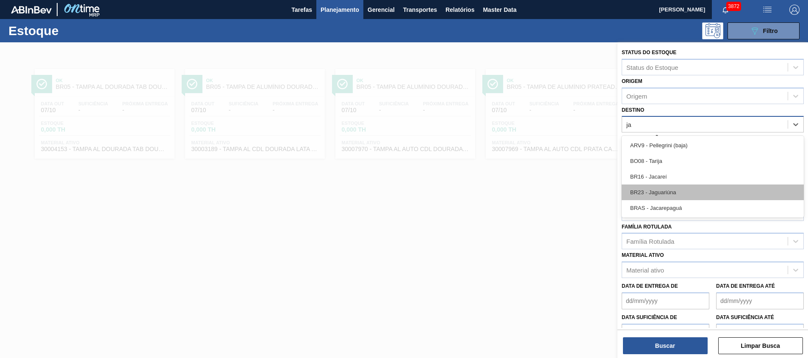
click at [657, 189] on div "BR23 - Jaguariúna" at bounding box center [712, 193] width 182 height 16
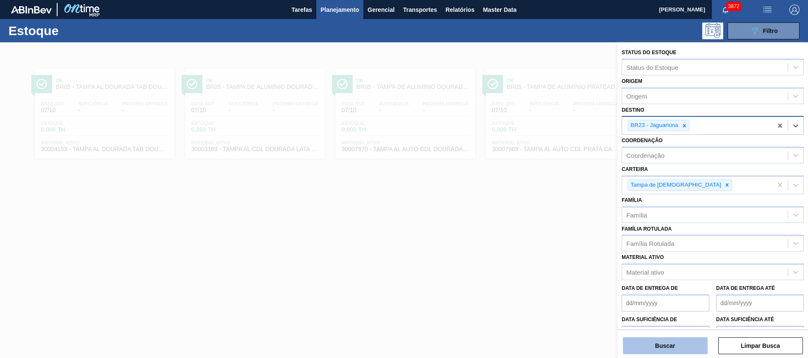
click at [649, 340] on button "Buscar" at bounding box center [665, 345] width 85 height 17
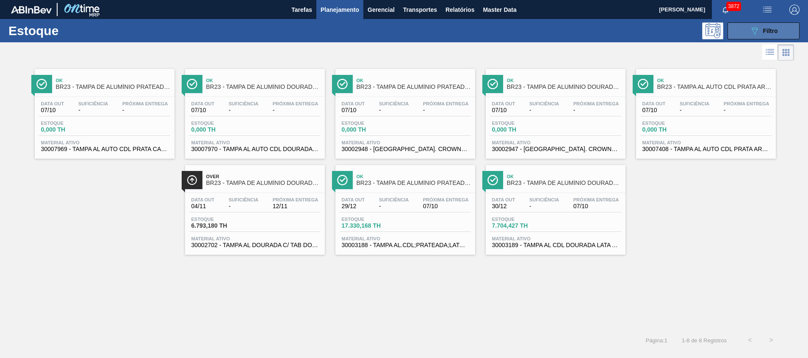
click at [736, 36] on button "089F7B8B-B2A5-4AFE-B5C0-19BA573D28AC Filtro" at bounding box center [763, 30] width 72 height 17
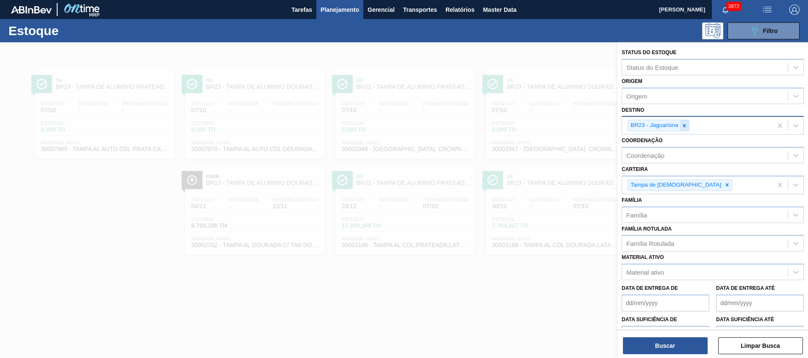
click at [687, 125] on div at bounding box center [683, 125] width 9 height 11
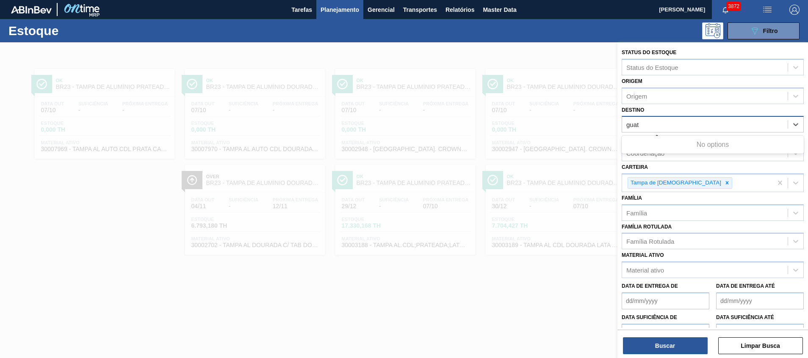
type input "gua"
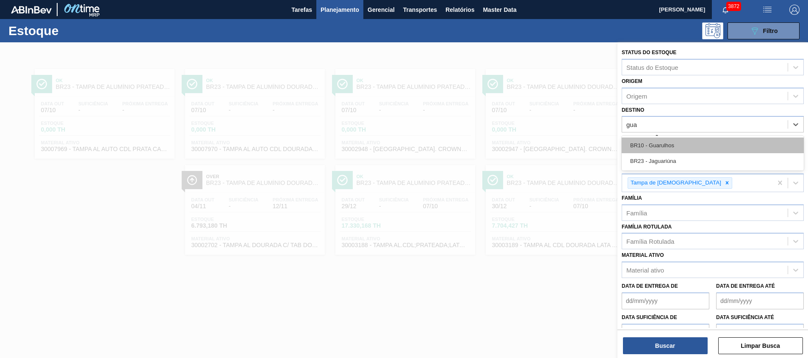
click at [666, 148] on div "BR10 - Guarulhos" at bounding box center [712, 146] width 182 height 16
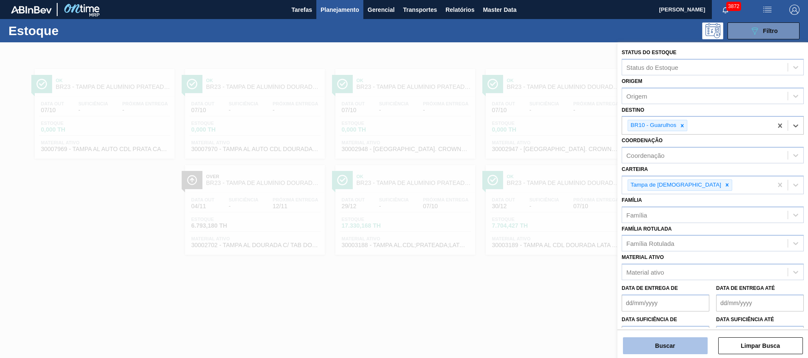
click at [671, 340] on button "Buscar" at bounding box center [665, 345] width 85 height 17
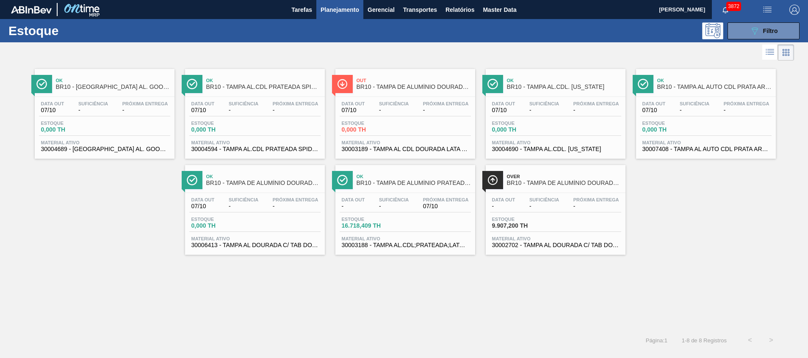
drag, startPoint x: 744, startPoint y: 33, endPoint x: 733, endPoint y: 42, distance: 14.4
click at [744, 33] on button "089F7B8B-B2A5-4AFE-B5C0-19BA573D28AC Filtro" at bounding box center [763, 30] width 72 height 17
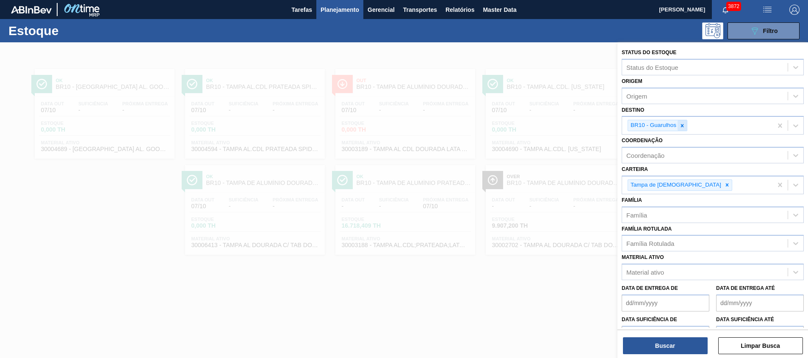
click at [683, 125] on icon at bounding box center [682, 125] width 3 height 3
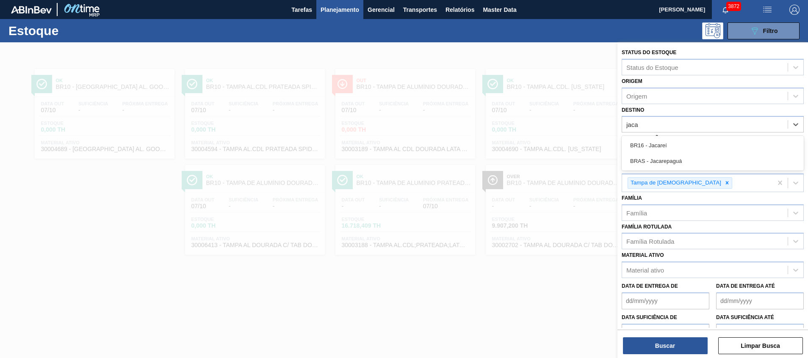
type input "jacar"
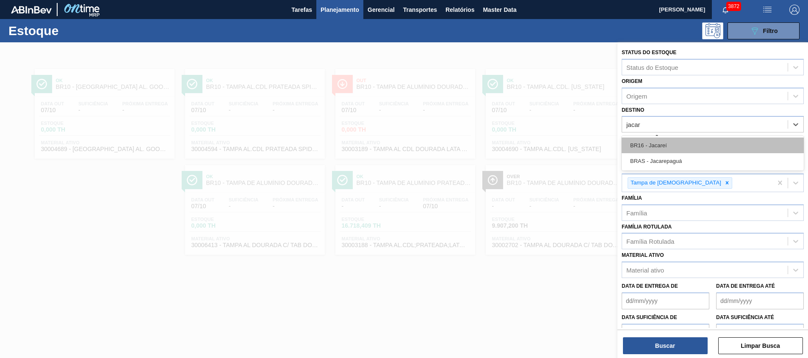
click at [675, 147] on div "BR16 - Jacareí" at bounding box center [712, 146] width 182 height 16
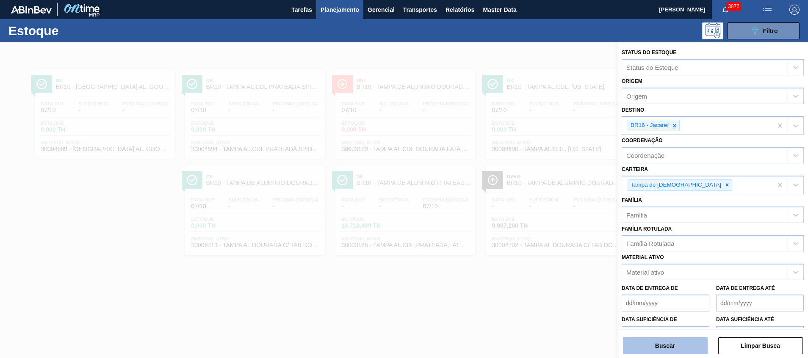
click at [681, 339] on button "Buscar" at bounding box center [665, 345] width 85 height 17
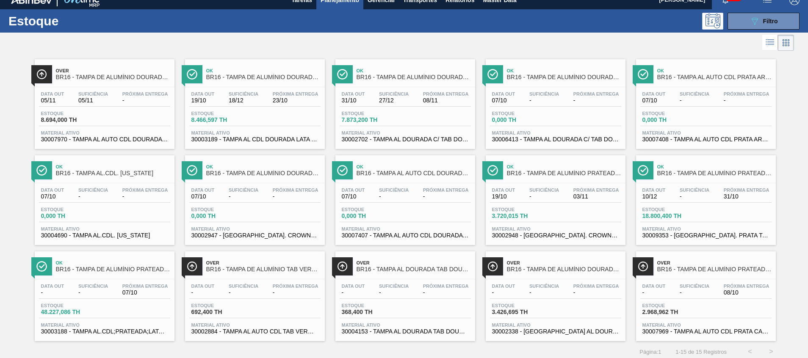
scroll to position [14, 0]
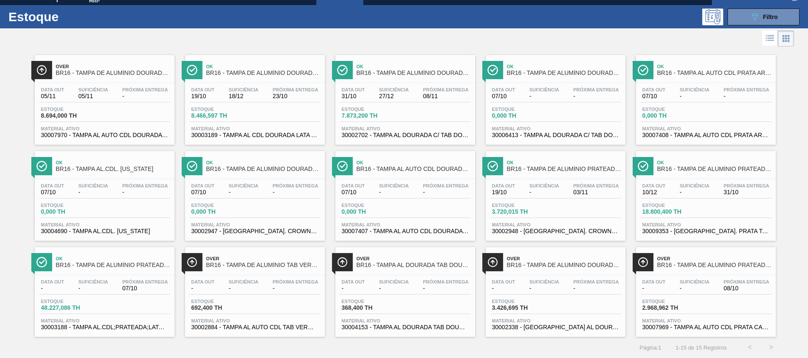
click at [426, 134] on span "30002702 - TAMPA AL DOURADA C/ TAB DOURADO" at bounding box center [405, 135] width 127 height 6
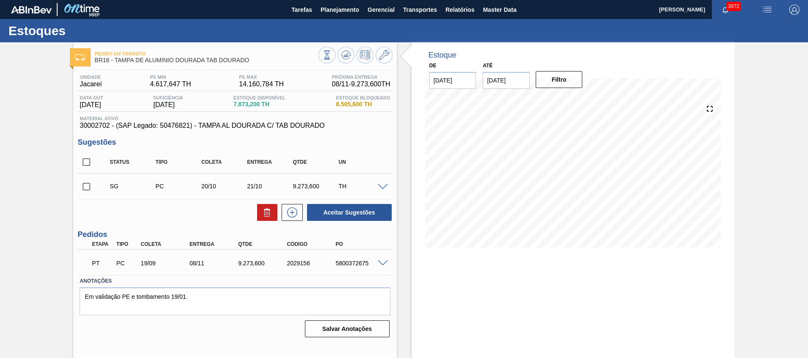
click at [382, 264] on span at bounding box center [383, 263] width 10 height 6
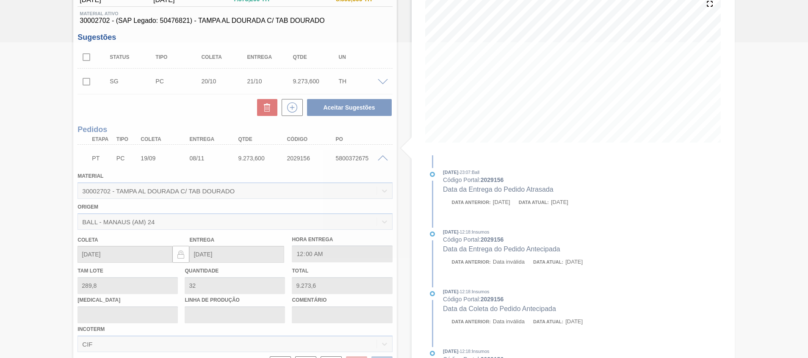
scroll to position [114, 0]
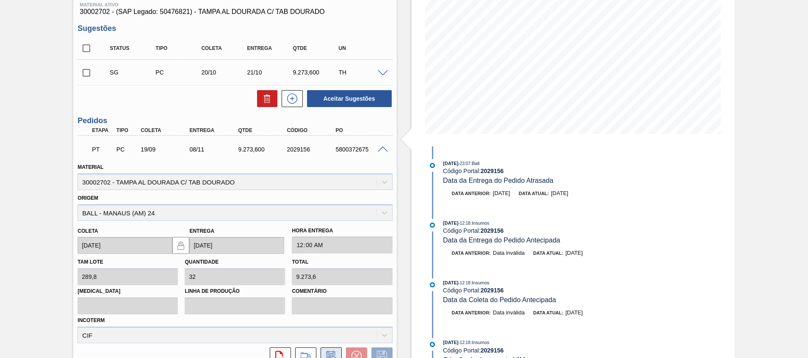
click at [334, 354] on icon at bounding box center [331, 356] width 14 height 10
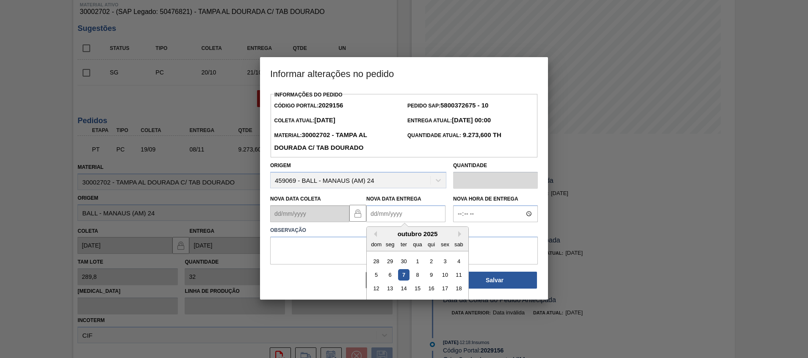
click at [425, 219] on Entrega2029156 "Nova Data Entrega" at bounding box center [405, 213] width 79 height 17
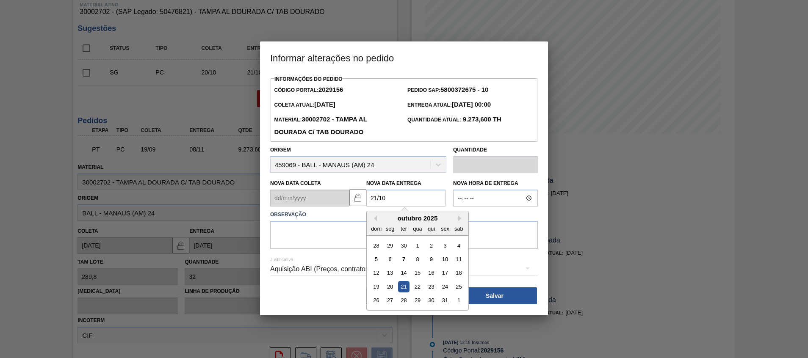
click at [403, 292] on div "21" at bounding box center [403, 286] width 11 height 11
type Entrega2029156 "21/10/2025"
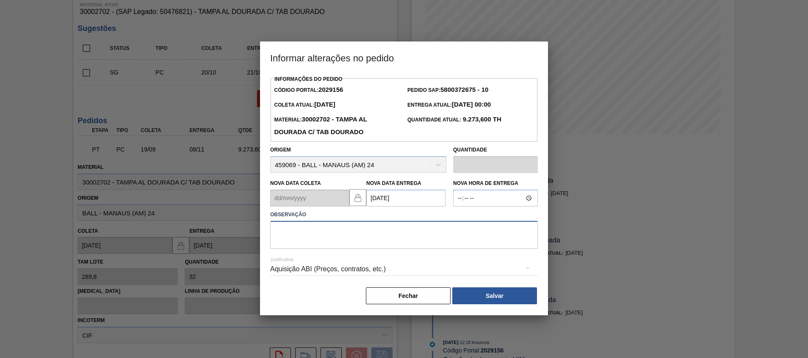
click at [463, 249] on textarea at bounding box center [404, 235] width 268 height 28
type textarea "."
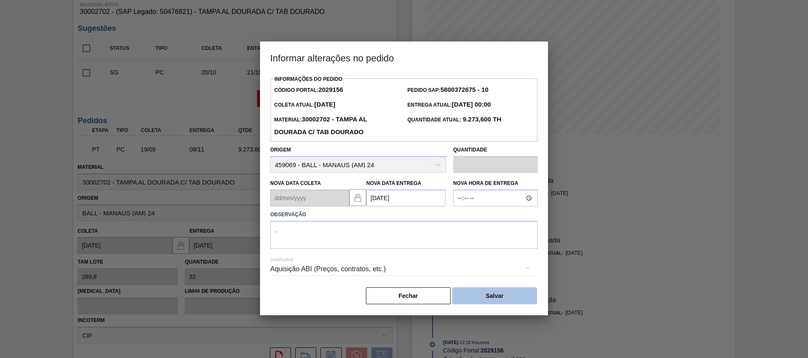
click at [475, 303] on button "Salvar" at bounding box center [494, 295] width 85 height 17
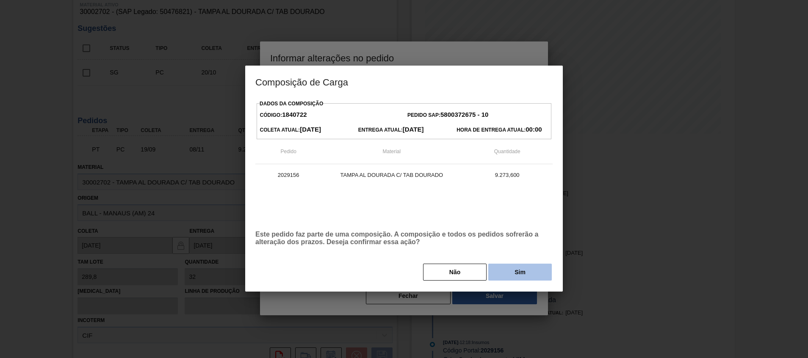
click at [512, 274] on button "Sim" at bounding box center [519, 272] width 63 height 17
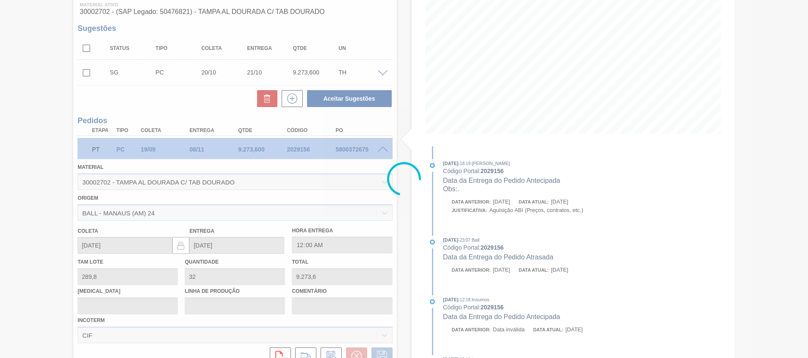
type input "."
type input "21/10/2025"
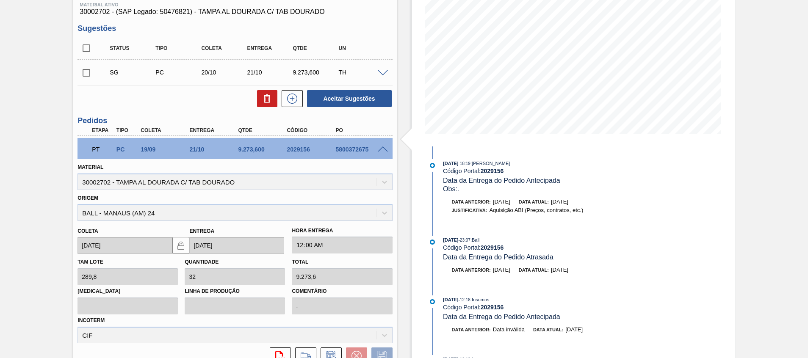
scroll to position [6, 0]
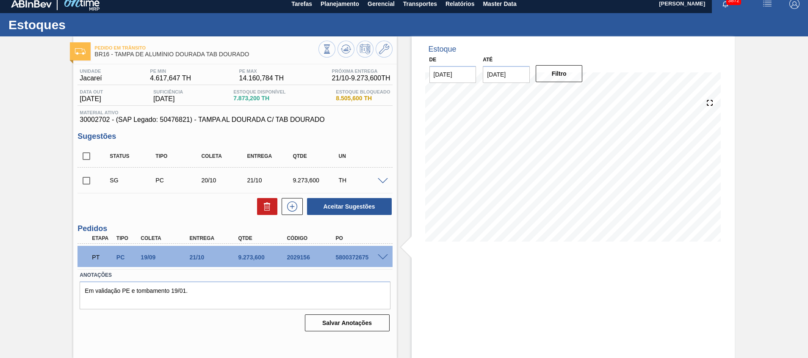
click at [92, 155] on input "checkbox" at bounding box center [86, 156] width 18 height 18
checkbox input "true"
click at [262, 211] on icon at bounding box center [267, 207] width 10 height 10
checkbox input "false"
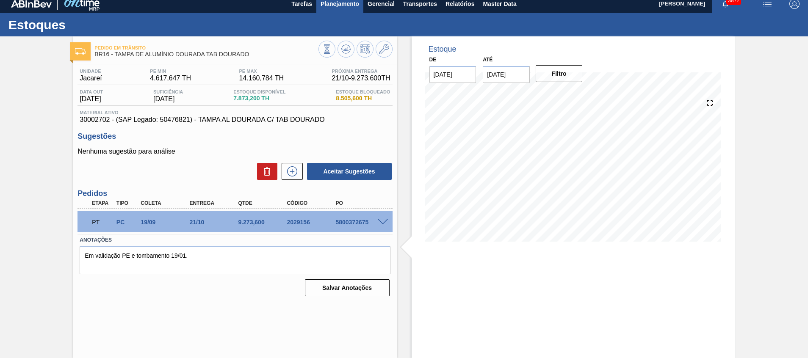
click at [336, 8] on span "Planejamento" at bounding box center [339, 4] width 39 height 10
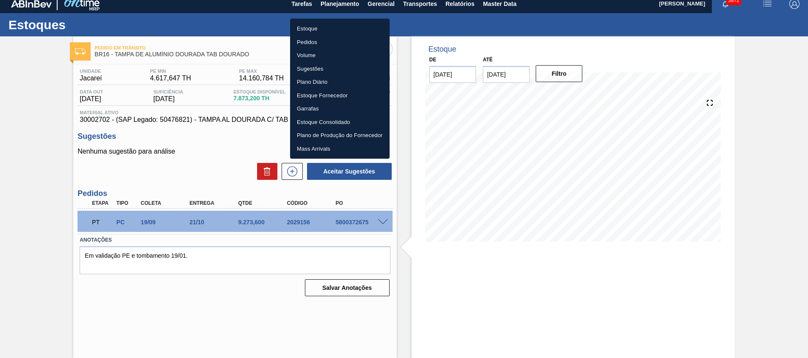
click at [333, 25] on li "Estoque" at bounding box center [339, 29] width 99 height 14
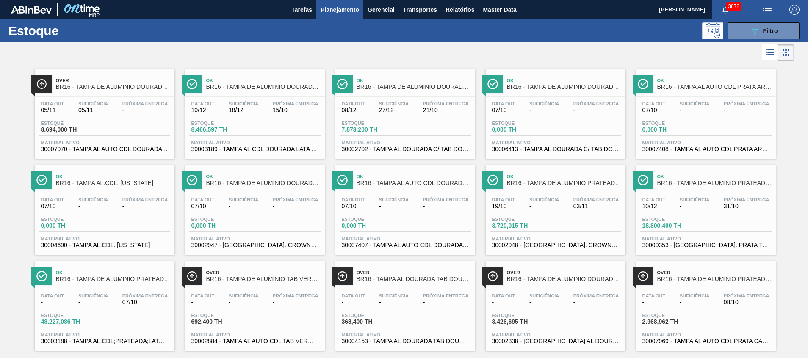
drag, startPoint x: 753, startPoint y: 35, endPoint x: 736, endPoint y: 55, distance: 26.1
click at [752, 35] on icon "089F7B8B-B2A5-4AFE-B5C0-19BA573D28AC" at bounding box center [754, 31] width 10 height 10
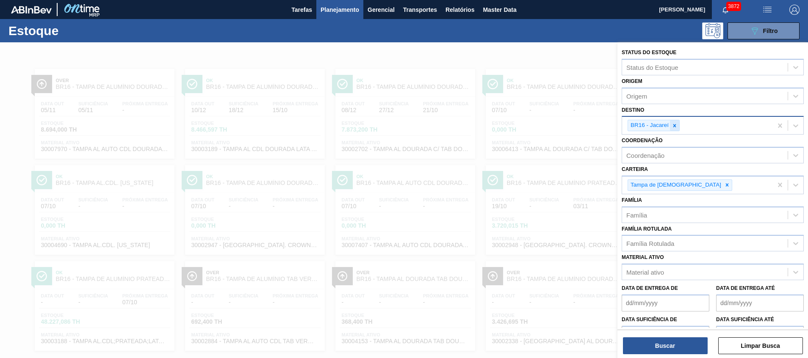
click at [677, 122] on div at bounding box center [674, 125] width 9 height 11
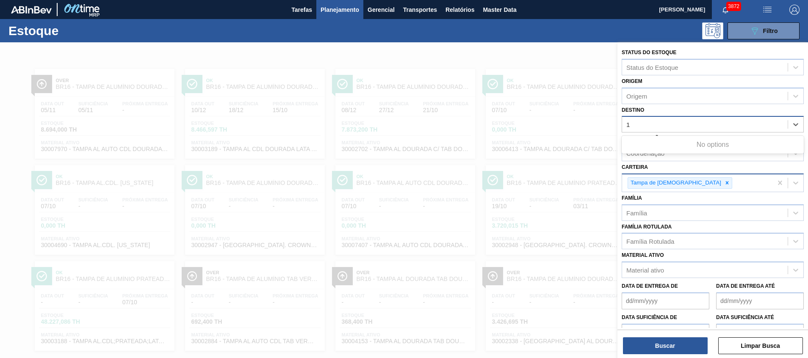
type input "11"
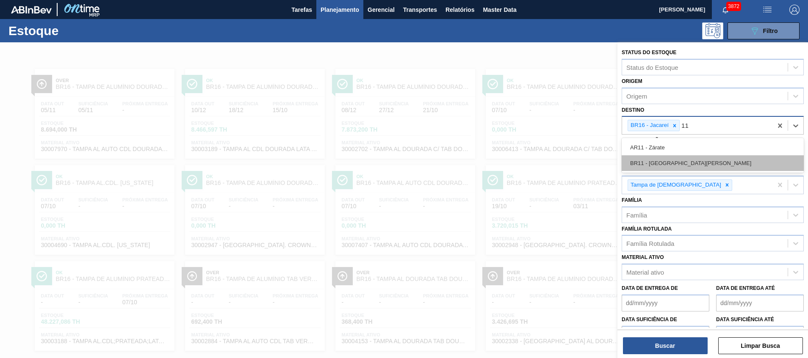
click at [657, 160] on div "BR11 - [GEOGRAPHIC_DATA]" at bounding box center [712, 163] width 182 height 16
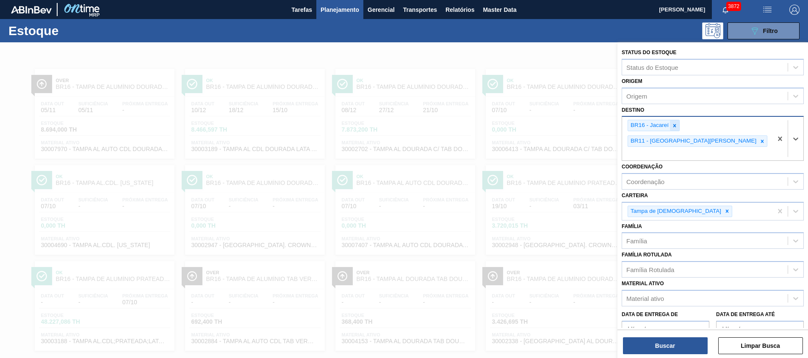
click at [673, 125] on icon at bounding box center [674, 126] width 6 height 6
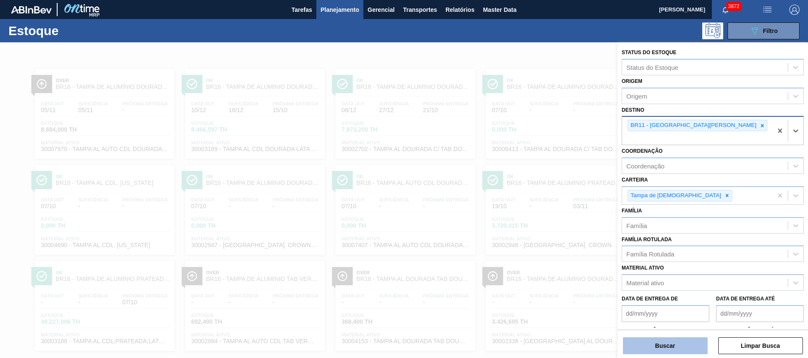
click at [648, 343] on button "Buscar" at bounding box center [665, 345] width 85 height 17
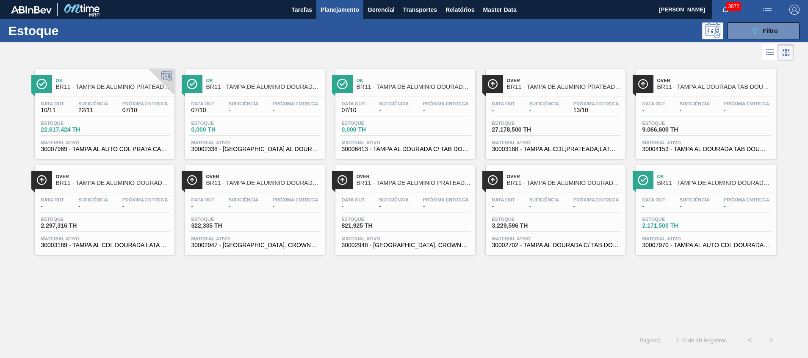
click at [520, 119] on div "Data out - Suficiência - Próxima Entrega 13/10 Estoque 27.178,500 TH Material a…" at bounding box center [556, 126] width 140 height 58
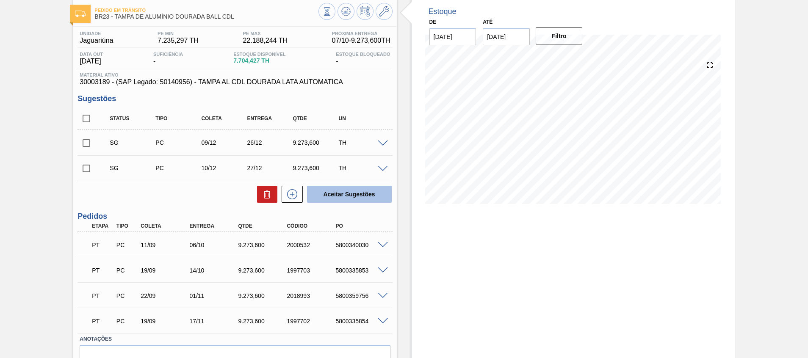
scroll to position [63, 0]
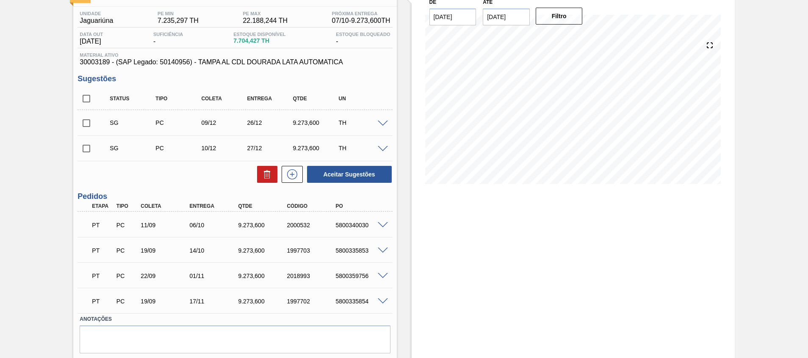
click at [356, 224] on div "5800340030" at bounding box center [360, 225] width 55 height 7
copy div "5800340030"
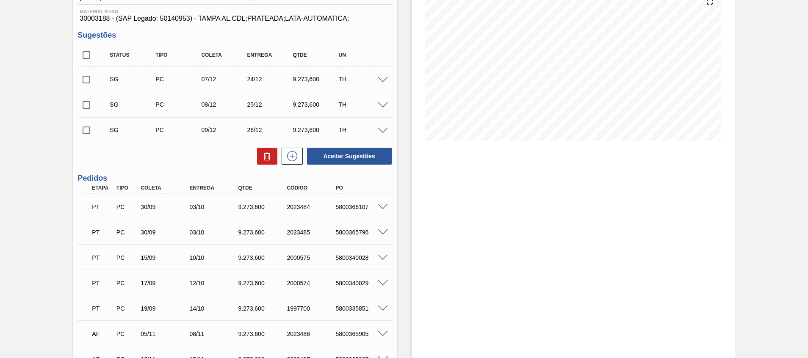
scroll to position [127, 0]
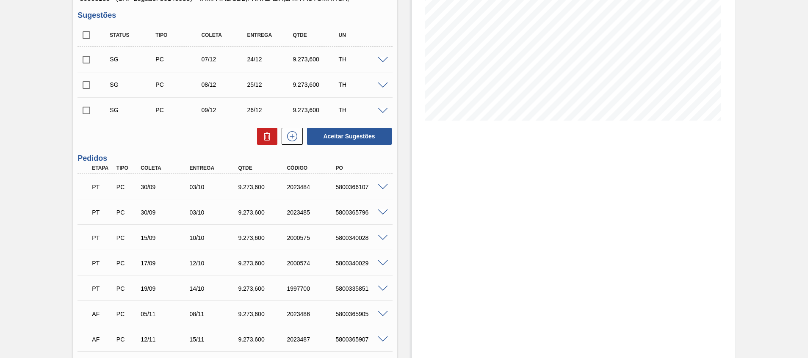
click at [385, 185] on span at bounding box center [383, 187] width 10 height 6
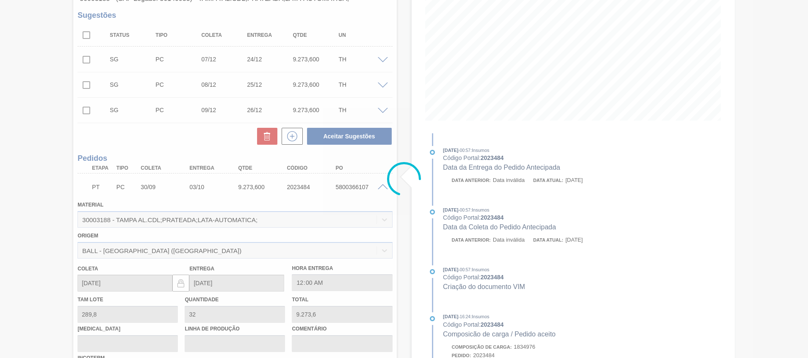
click at [385, 185] on div at bounding box center [404, 179] width 808 height 358
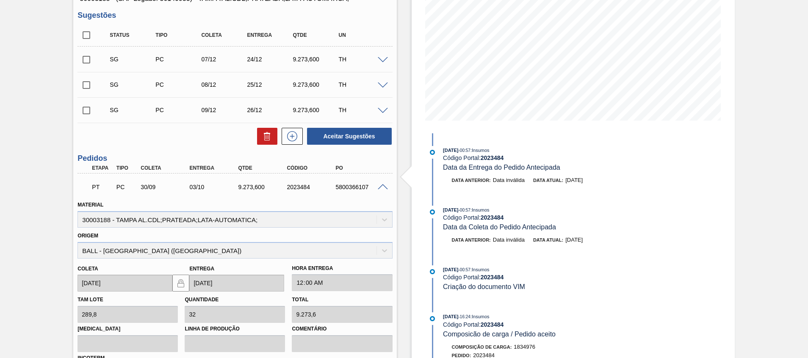
click at [381, 188] on span at bounding box center [383, 187] width 10 height 6
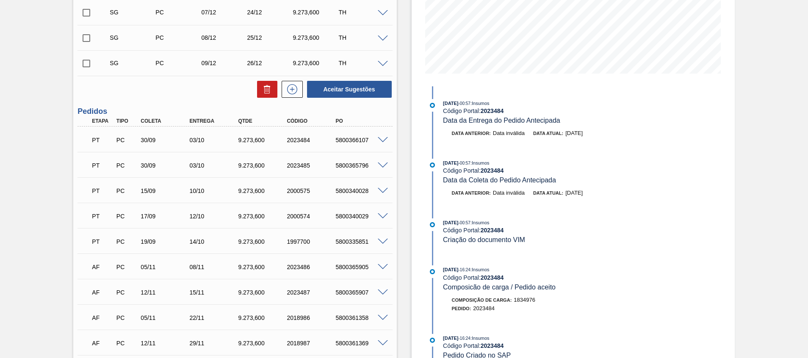
scroll to position [190, 0]
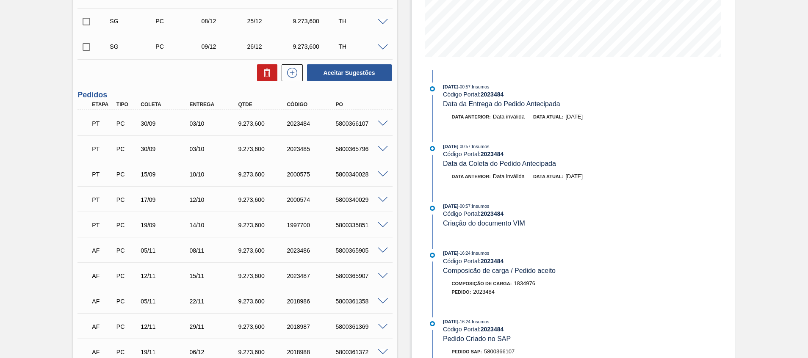
click at [378, 223] on span at bounding box center [383, 225] width 10 height 6
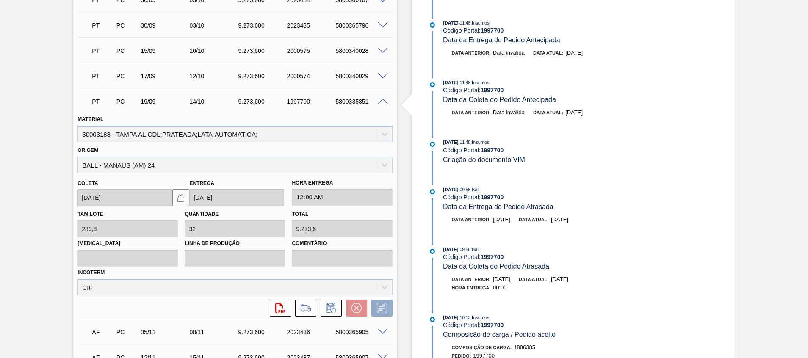
scroll to position [317, 0]
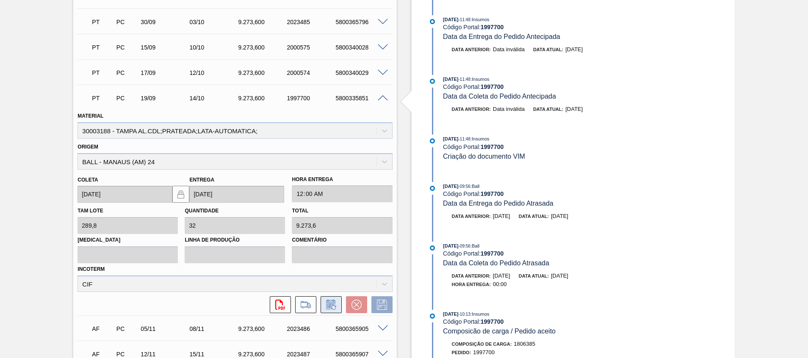
click at [328, 306] on icon at bounding box center [330, 305] width 6 height 5
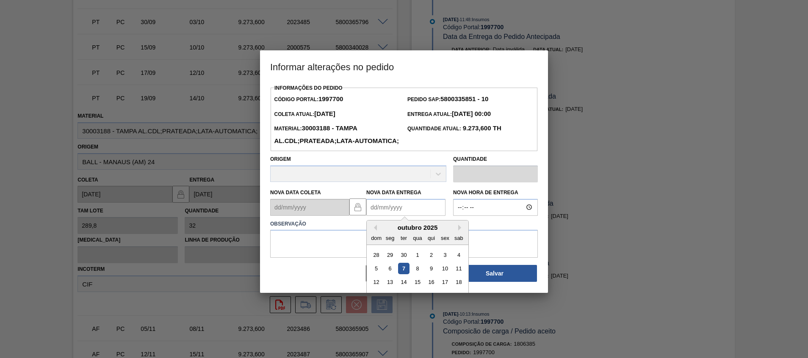
click at [398, 216] on Entrega1997700 "Nova Data Entrega" at bounding box center [405, 207] width 79 height 17
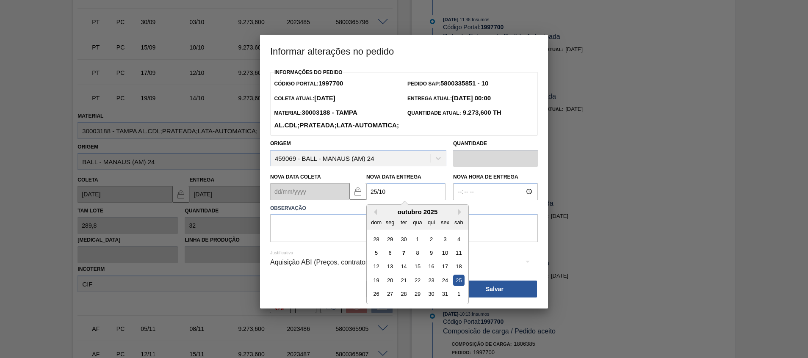
click at [456, 286] on div "25" at bounding box center [458, 280] width 11 height 11
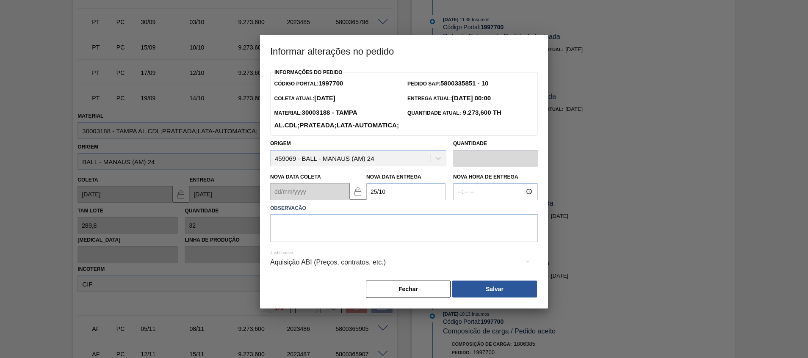
type Entrega1997700 "[DATE]"
click at [430, 298] on button "Fechar" at bounding box center [408, 289] width 85 height 17
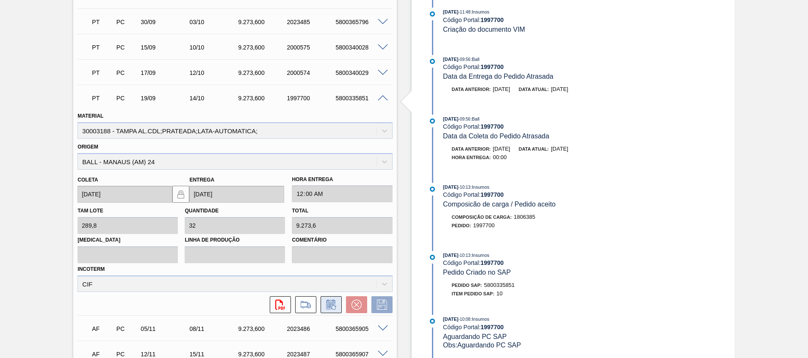
click at [326, 301] on icon at bounding box center [330, 305] width 9 height 10
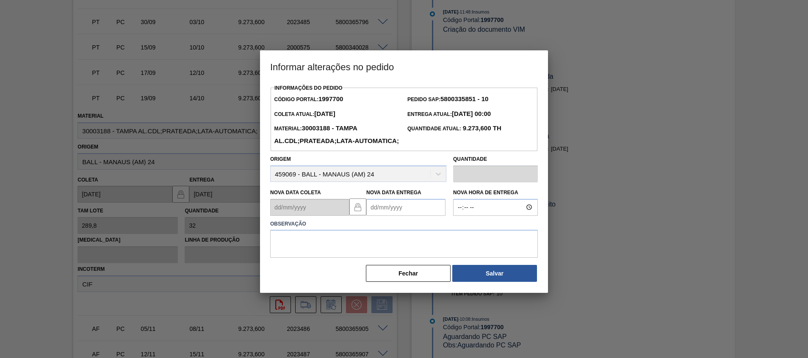
drag, startPoint x: 381, startPoint y: 223, endPoint x: 397, endPoint y: 208, distance: 21.6
click at [381, 216] on Entrega1997700 "Nova Data Entrega" at bounding box center [405, 207] width 79 height 17
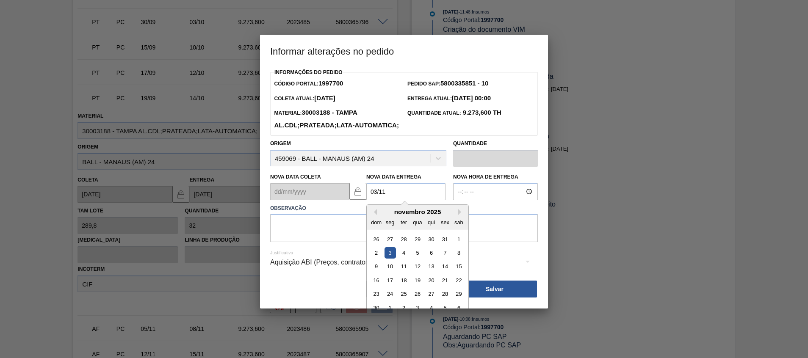
click at [392, 259] on div "3" at bounding box center [389, 252] width 11 height 11
type Entrega1997700 "[DATE]"
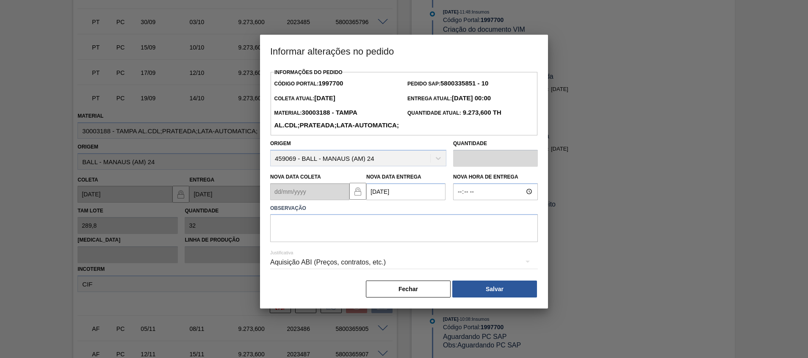
click at [392, 261] on div "Justificativa Aquisição ABI (Preços, contratos, etc.)" at bounding box center [404, 257] width 268 height 30
click at [398, 242] on textarea at bounding box center [404, 228] width 268 height 28
type textarea "."
click at [489, 298] on button "Salvar" at bounding box center [494, 289] width 85 height 17
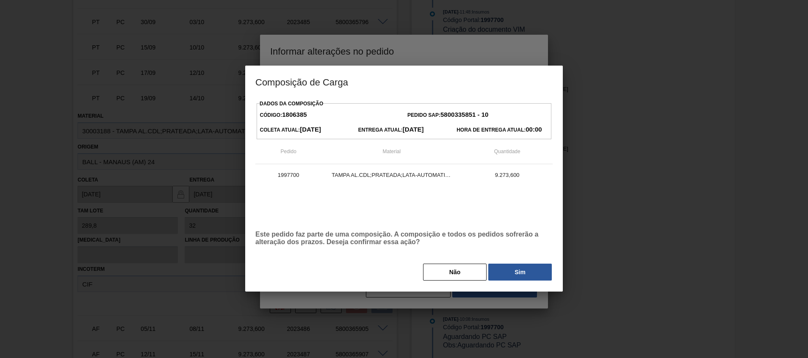
click at [499, 260] on div "Dados da Composição Código: 1806385 Pedido SAP: 5800335851 - 10 Coleta Atual: […" at bounding box center [403, 190] width 297 height 184
click at [499, 271] on button "Sim" at bounding box center [519, 272] width 63 height 17
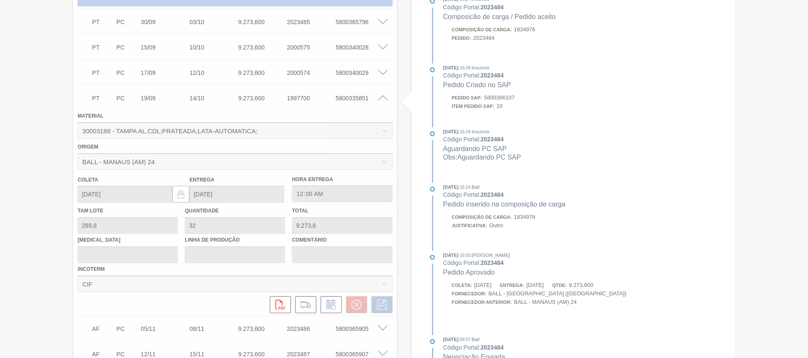
type input "."
type input "[DATE]"
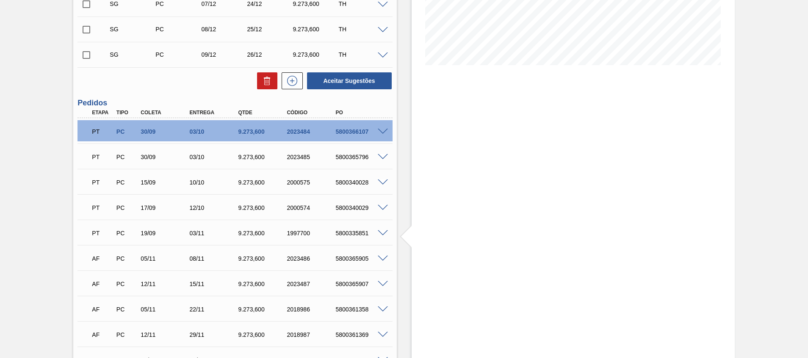
scroll to position [202, 0]
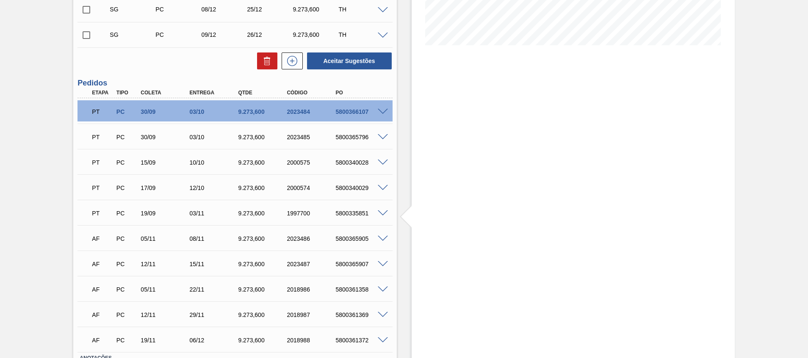
click at [381, 239] on span at bounding box center [383, 239] width 10 height 6
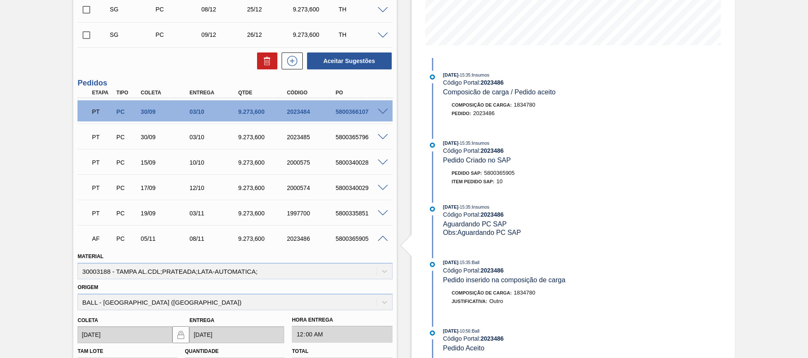
click at [386, 238] on span at bounding box center [383, 239] width 10 height 6
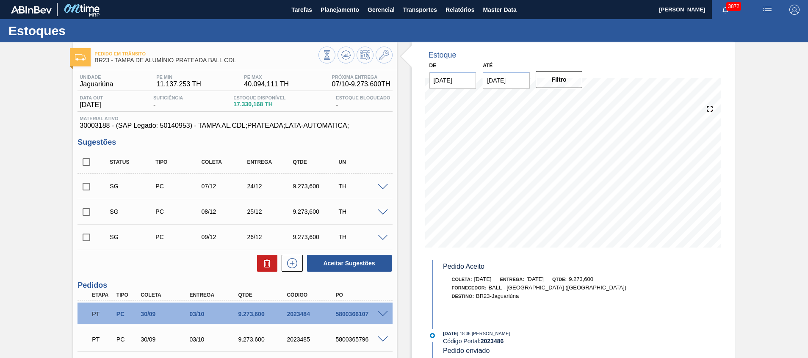
scroll to position [127, 0]
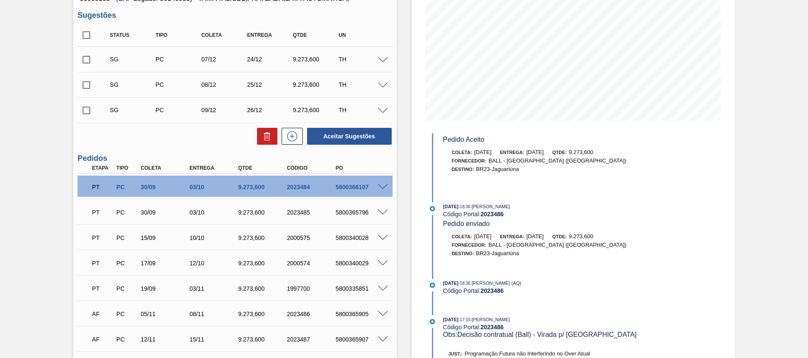
click at [386, 213] on span at bounding box center [383, 213] width 10 height 6
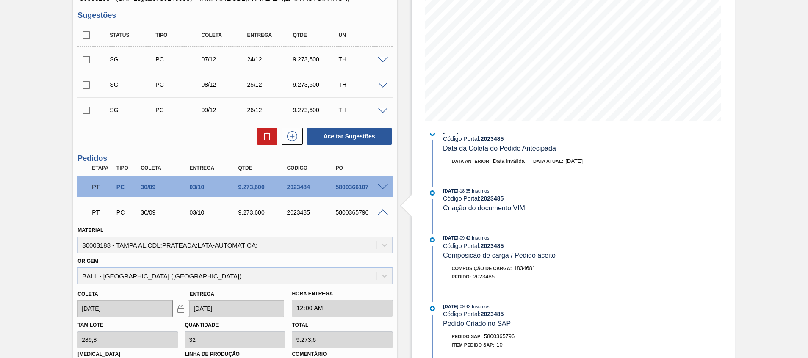
click at [386, 213] on span at bounding box center [383, 213] width 10 height 6
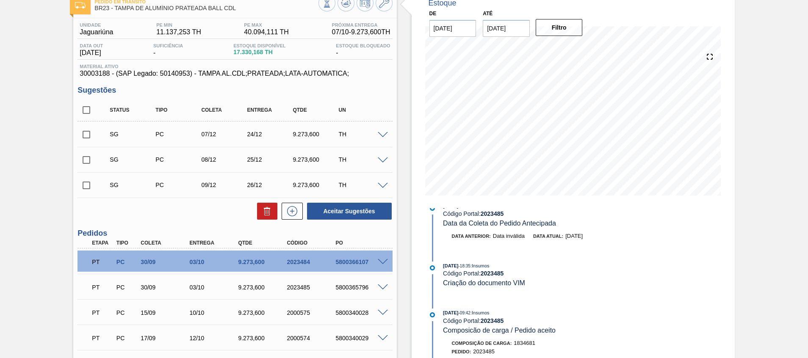
scroll to position [0, 0]
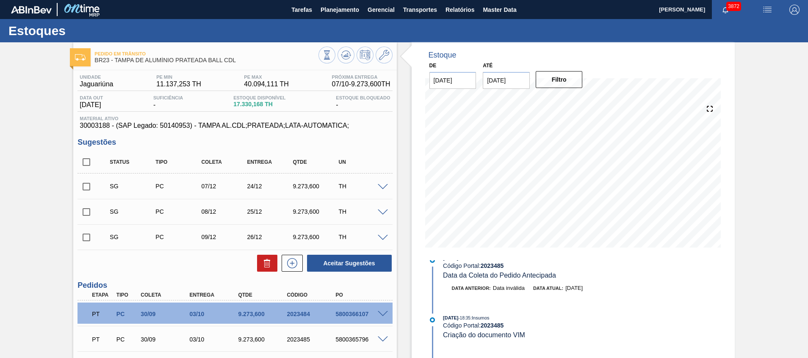
click at [81, 164] on input "checkbox" at bounding box center [86, 162] width 18 height 18
checkbox input "true"
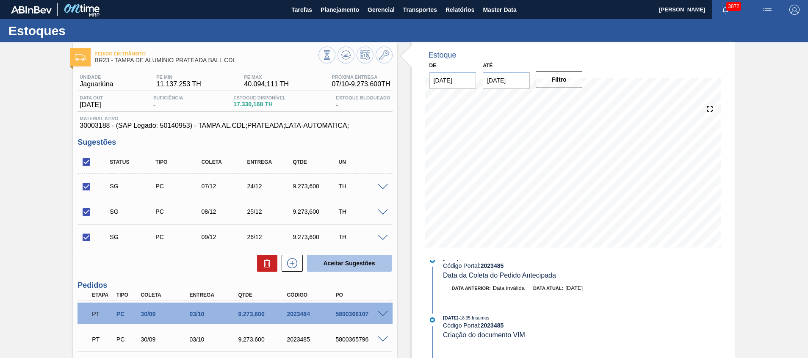
click at [331, 264] on button "Aceitar Sugestões" at bounding box center [349, 263] width 85 height 17
checkbox input "false"
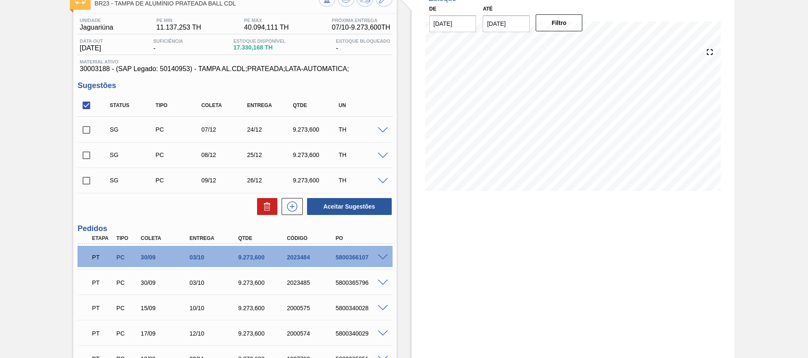
scroll to position [127, 0]
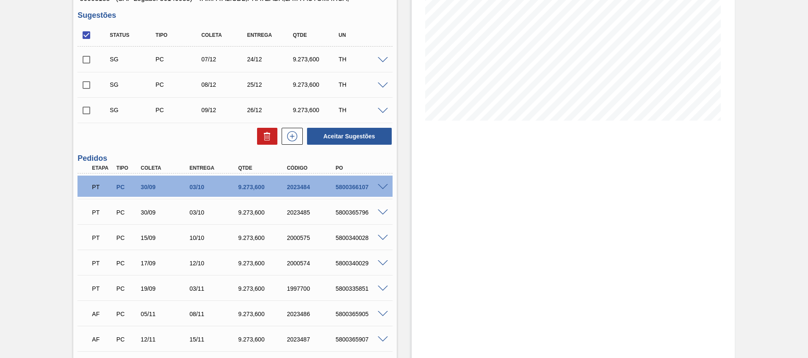
click at [384, 214] on span at bounding box center [383, 213] width 10 height 6
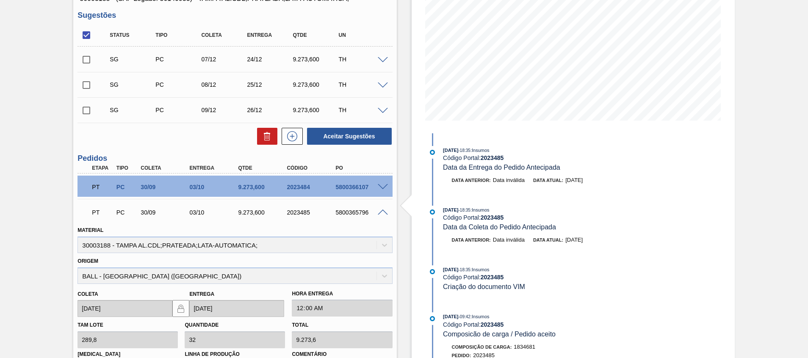
click at [384, 214] on span at bounding box center [383, 213] width 10 height 6
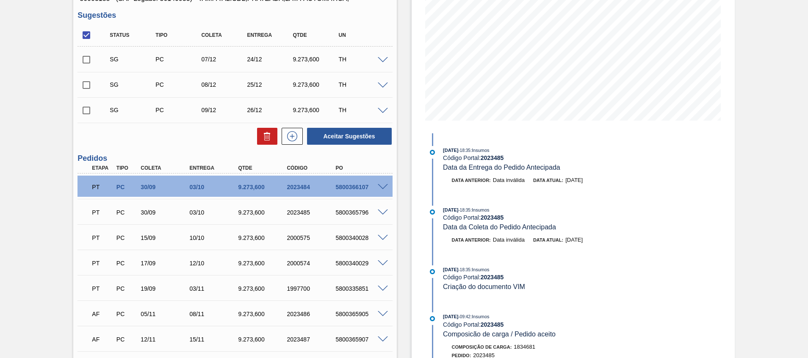
click at [383, 187] on span at bounding box center [383, 187] width 10 height 6
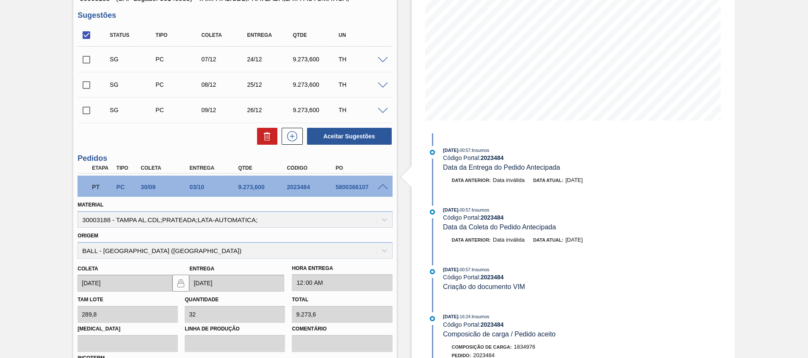
click at [383, 187] on span at bounding box center [383, 187] width 10 height 6
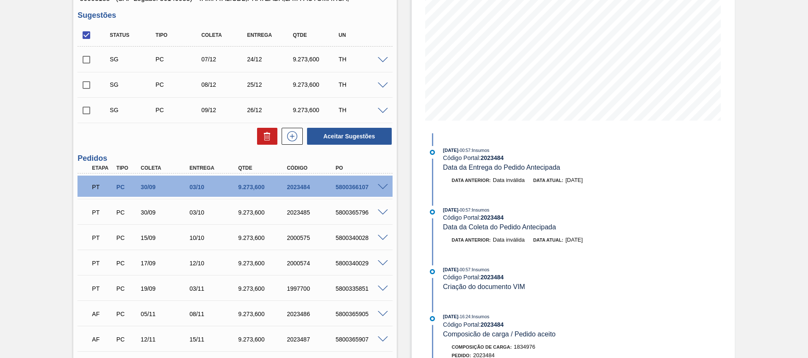
click at [381, 213] on span at bounding box center [383, 213] width 10 height 6
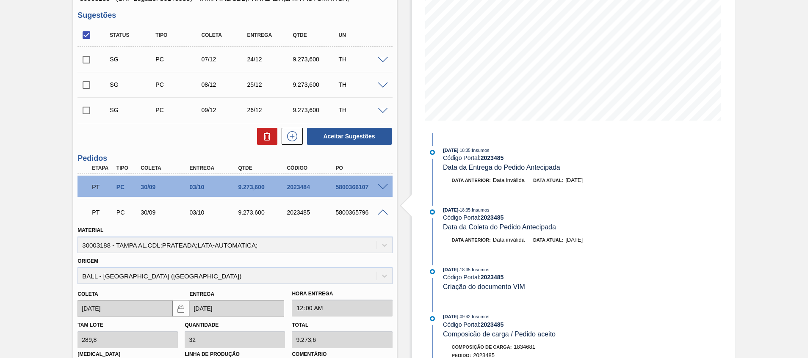
click at [381, 213] on span at bounding box center [383, 213] width 10 height 6
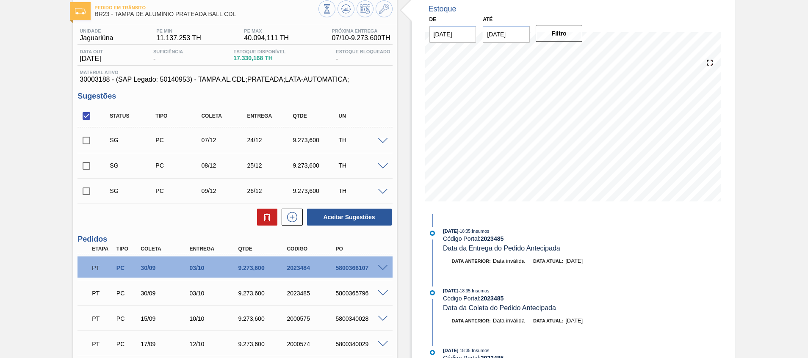
scroll to position [0, 0]
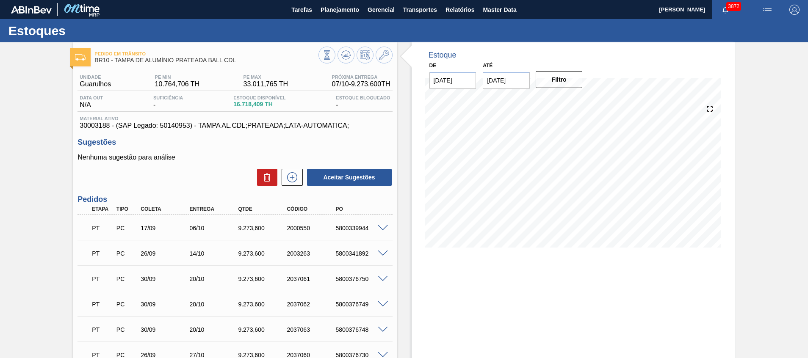
scroll to position [129, 0]
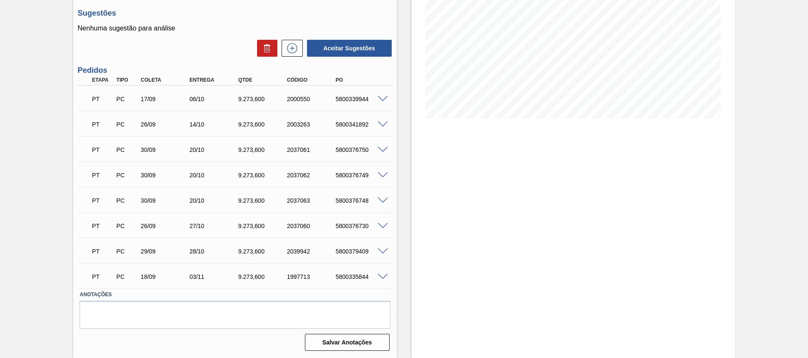
click at [378, 251] on span at bounding box center [383, 251] width 10 height 6
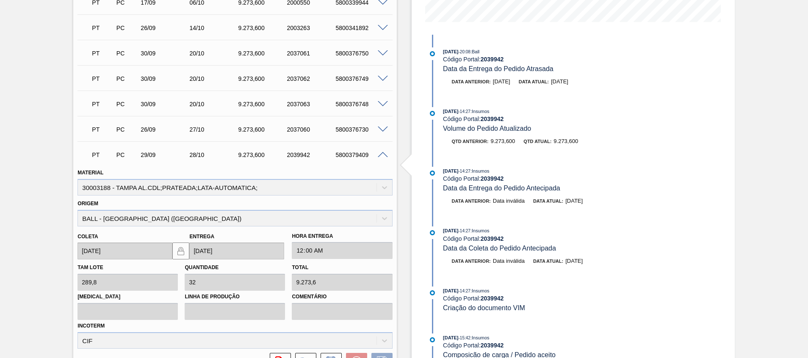
scroll to position [260, 0]
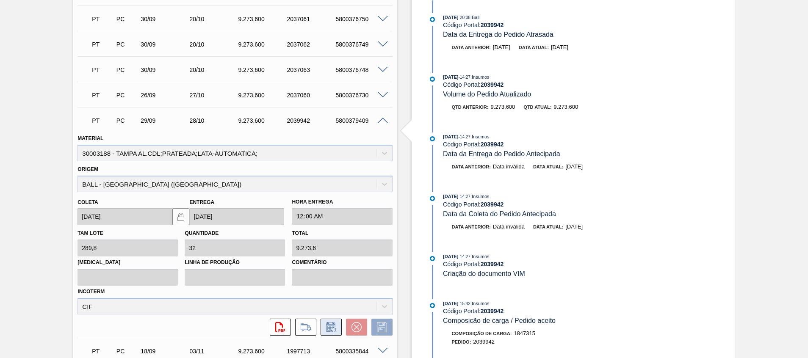
click at [326, 331] on icon at bounding box center [331, 327] width 14 height 10
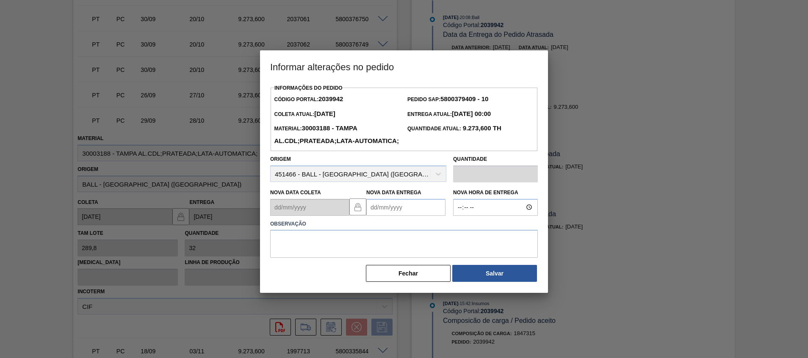
click at [420, 216] on Entrega2039942 "Nova Data Entrega" at bounding box center [405, 207] width 79 height 17
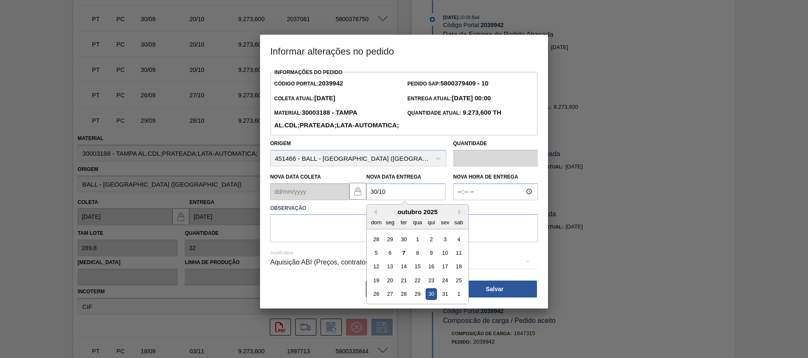
click at [431, 300] on div "30" at bounding box center [430, 293] width 11 height 11
type Entrega2039942 "[DATE]"
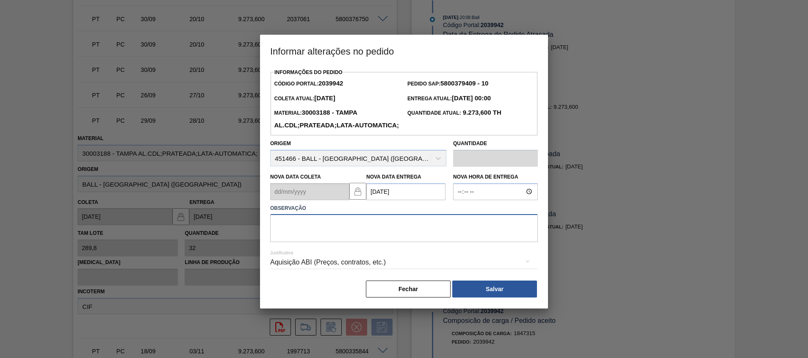
click at [499, 240] on textarea at bounding box center [404, 228] width 268 height 28
type textarea "."
click at [490, 298] on button "Salvar" at bounding box center [494, 289] width 85 height 17
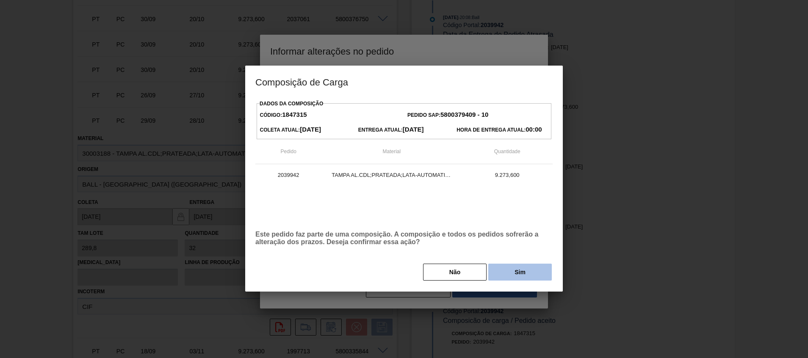
click at [516, 265] on div "Não Sim" at bounding box center [403, 272] width 297 height 19
click at [516, 273] on button "Sim" at bounding box center [519, 272] width 63 height 17
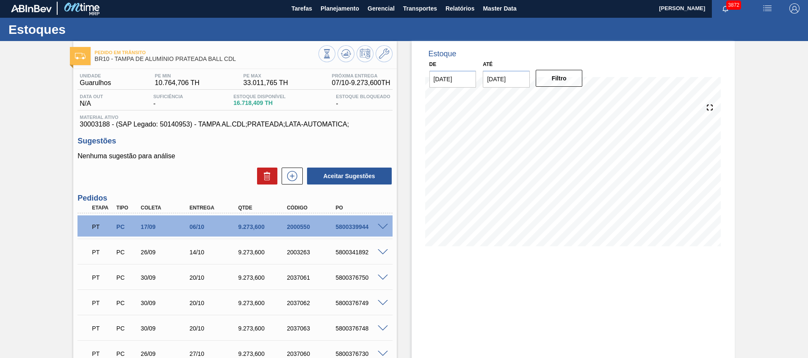
scroll to position [0, 0]
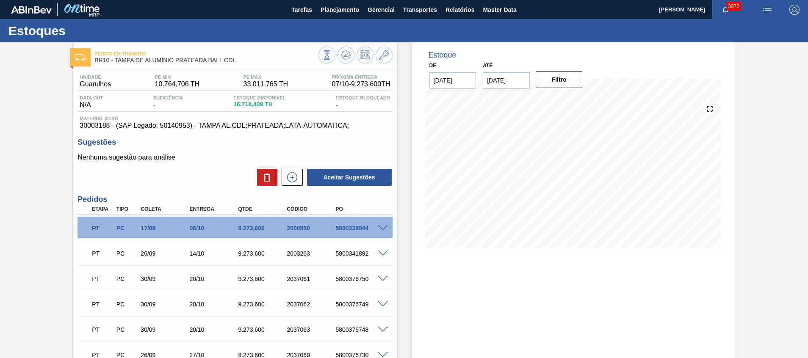
click at [359, 255] on div "5800341892" at bounding box center [360, 253] width 55 height 7
copy div "5800341892"
click at [382, 228] on span at bounding box center [383, 228] width 10 height 6
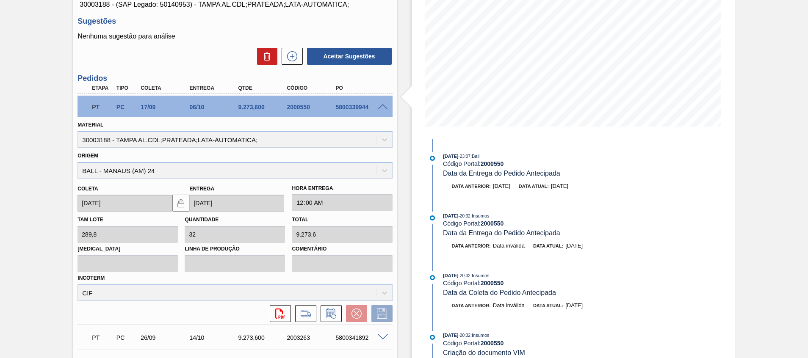
scroll to position [127, 0]
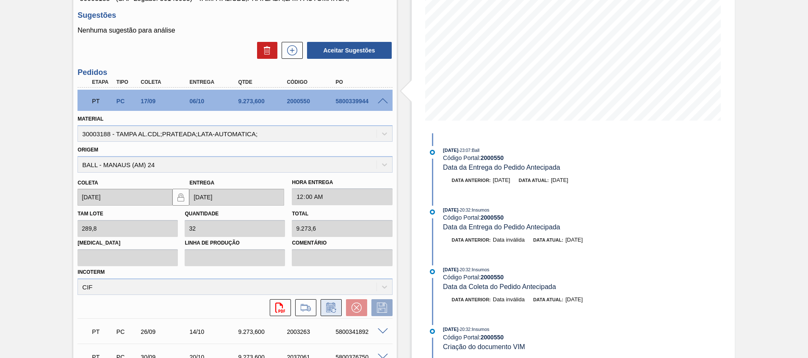
click at [330, 307] on icon at bounding box center [331, 308] width 14 height 10
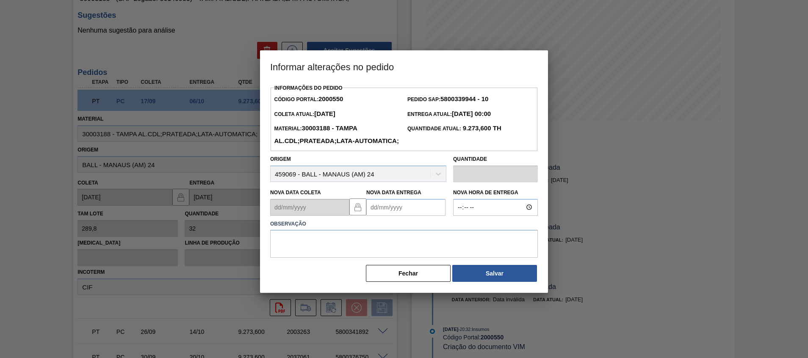
click at [404, 216] on Entrega2000550 "Nova Data Entrega" at bounding box center [405, 207] width 79 height 17
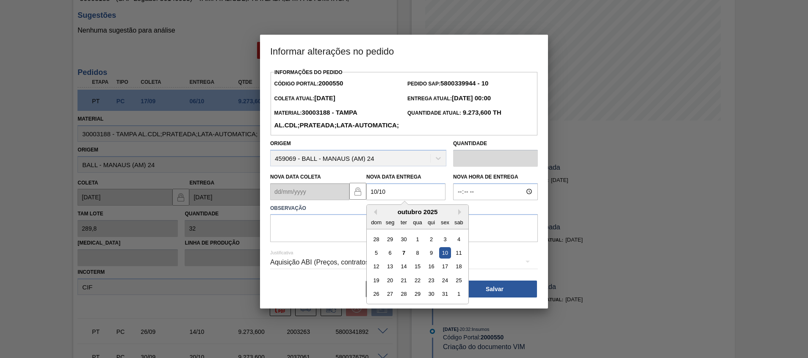
click at [442, 259] on div "10" at bounding box center [444, 252] width 11 height 11
type Entrega2000550 "[DATE]"
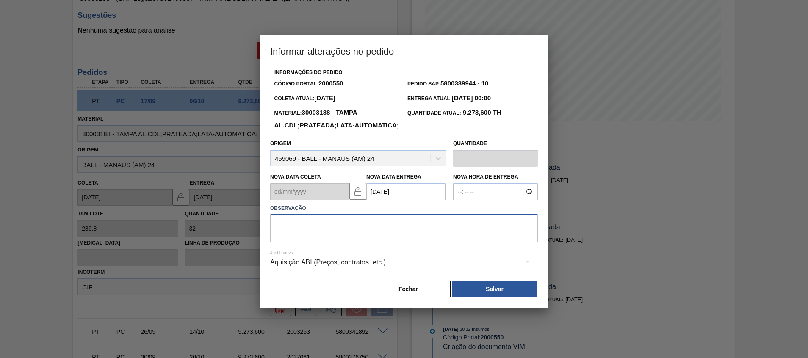
click at [452, 242] on textarea at bounding box center [404, 228] width 268 height 28
type textarea "E"
type textarea "Atraso navio"
click at [473, 298] on button "Salvar" at bounding box center [494, 289] width 85 height 17
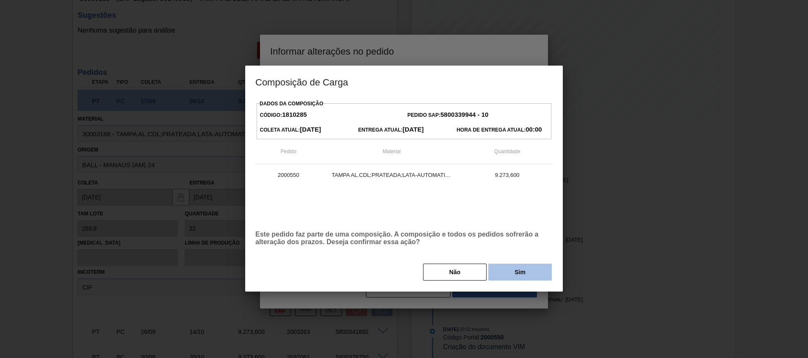
click at [515, 274] on button "Sim" at bounding box center [519, 272] width 63 height 17
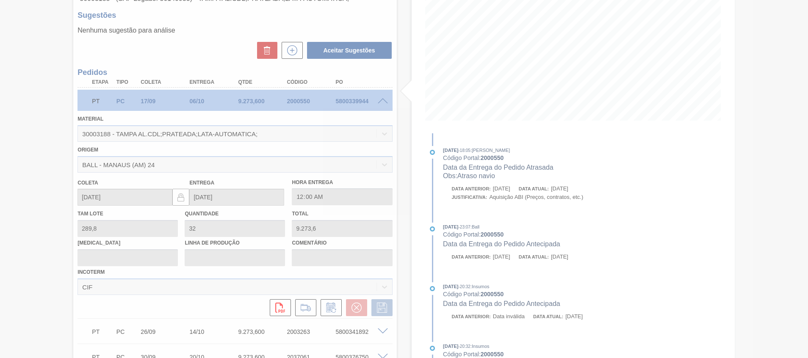
type input "Atraso navio"
type input "[DATE]"
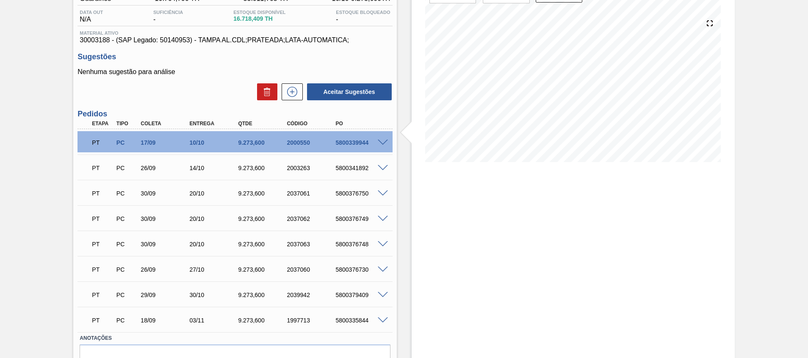
scroll to position [66, 0]
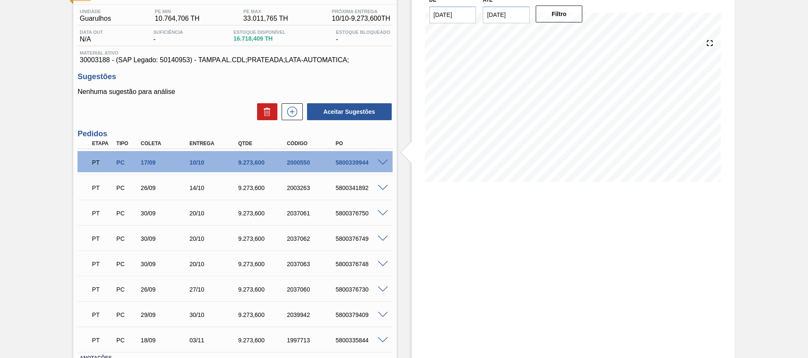
click at [383, 188] on span at bounding box center [383, 188] width 10 height 6
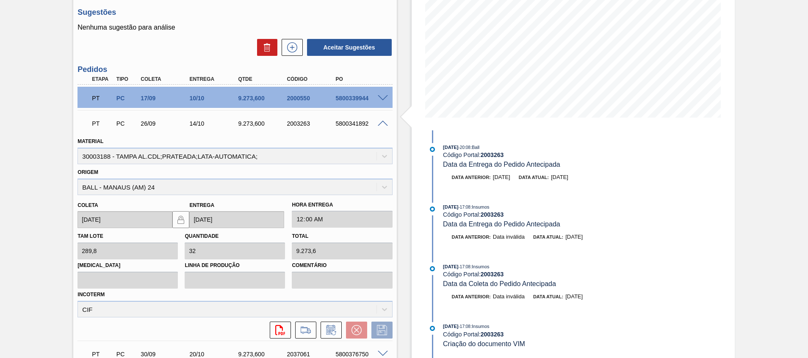
scroll to position [193, 0]
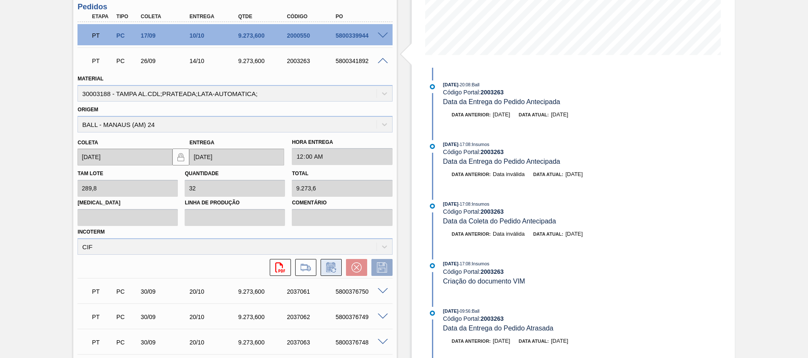
click at [336, 268] on icon at bounding box center [331, 267] width 14 height 10
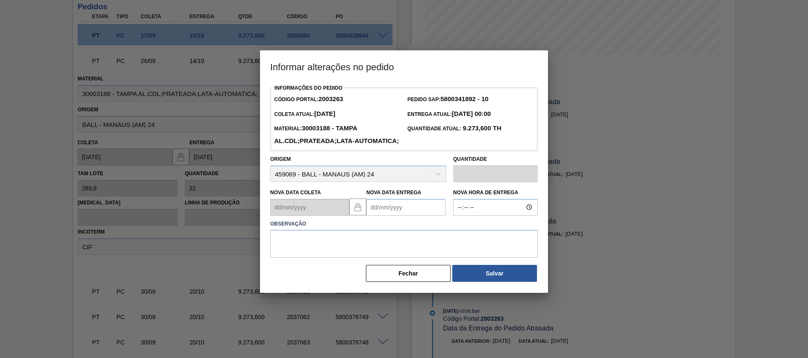
click at [375, 216] on Entrega2003263 "Nova Data Entrega" at bounding box center [405, 207] width 79 height 17
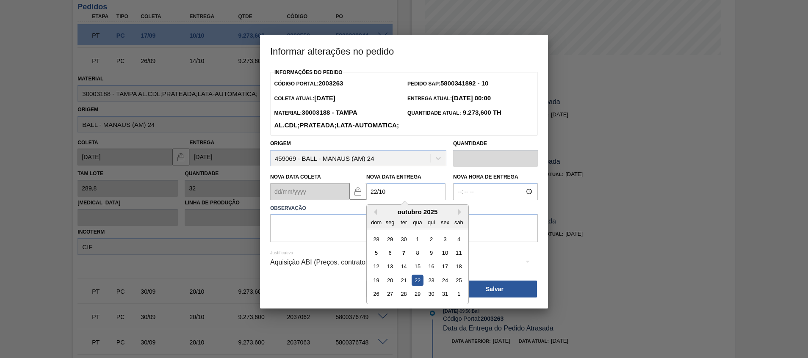
click at [417, 286] on div "22" at bounding box center [416, 280] width 11 height 11
type Entrega2003263 "[DATE]"
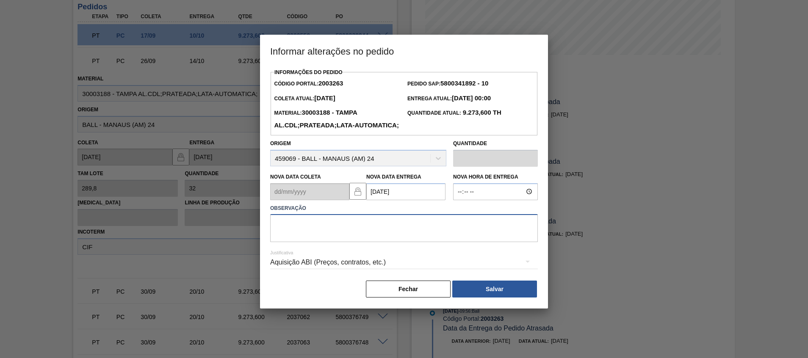
click at [430, 242] on textarea at bounding box center [404, 228] width 268 height 28
type textarea "."
click at [485, 298] on button "Salvar" at bounding box center [494, 289] width 85 height 17
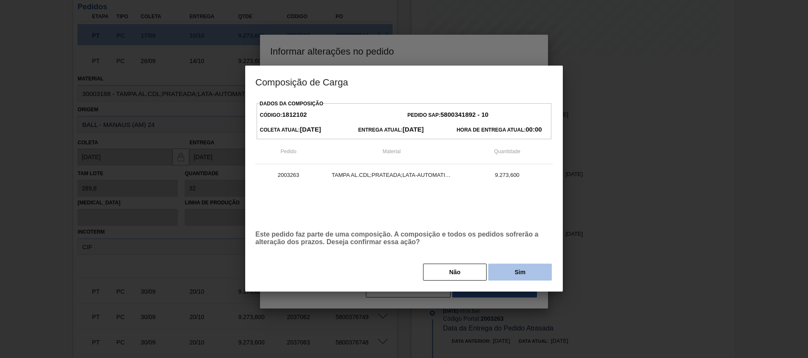
click at [498, 277] on button "Sim" at bounding box center [519, 272] width 63 height 17
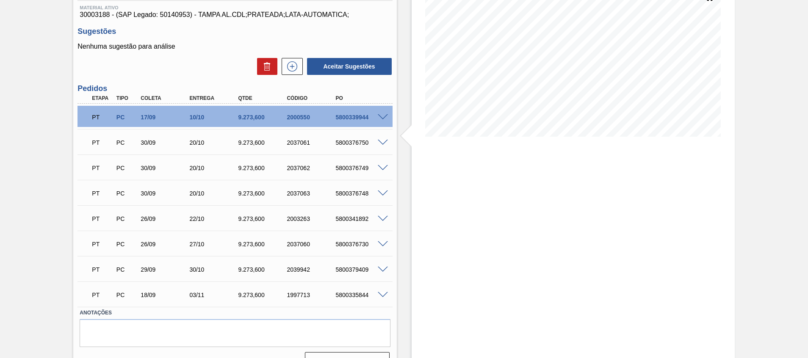
scroll to position [129, 0]
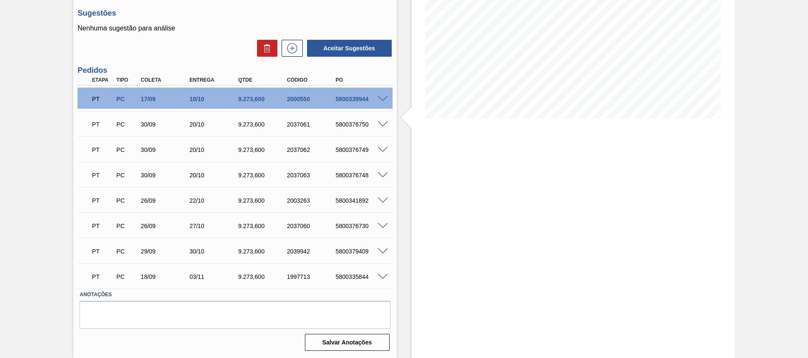
click at [351, 197] on div "PT PC 26/09 22/10 9.273,[PHONE_NUMBER] 5800341892" at bounding box center [232, 199] width 292 height 17
click at [352, 200] on div "5800341892" at bounding box center [360, 200] width 55 height 7
click at [358, 153] on div "PT PC 30/09 20/10 9.273,[PHONE_NUMBER] 5800376749" at bounding box center [232, 149] width 292 height 17
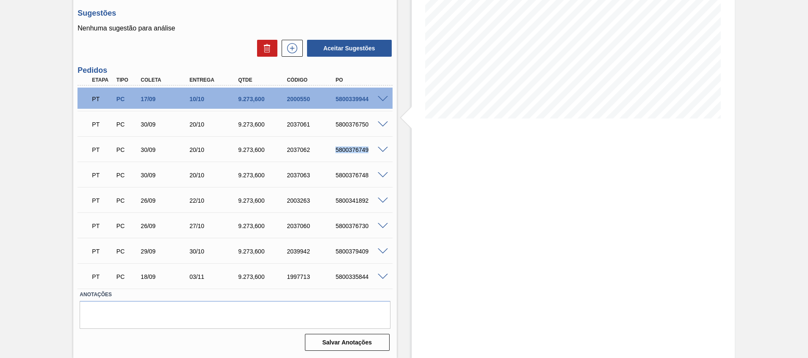
click at [358, 153] on div "PT PC 30/09 20/10 9.273,[PHONE_NUMBER] 5800376749" at bounding box center [232, 149] width 292 height 17
copy div "5800376749"
click at [381, 148] on span at bounding box center [383, 150] width 10 height 6
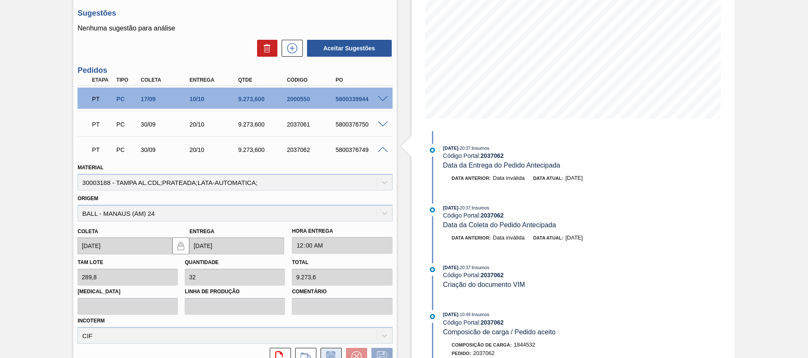
click at [329, 351] on button at bounding box center [330, 356] width 21 height 17
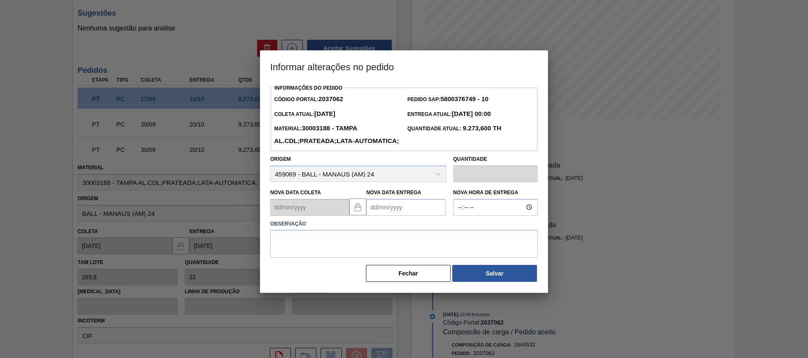
click at [420, 282] on button "Fechar" at bounding box center [408, 273] width 85 height 17
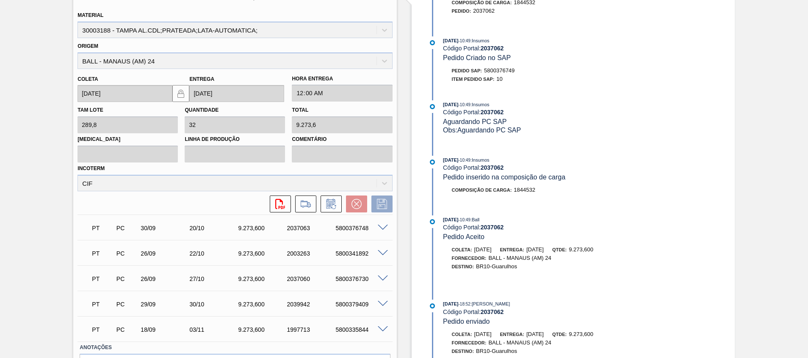
scroll to position [334, 0]
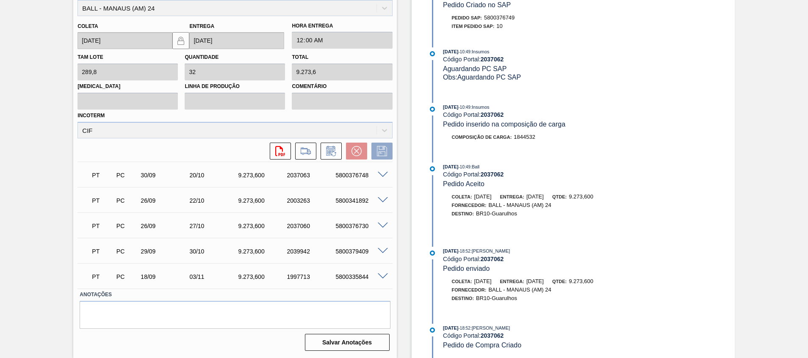
drag, startPoint x: 510, startPoint y: 188, endPoint x: 593, endPoint y: 211, distance: 86.2
click at [561, 193] on div "[DATE] 10:49 : Ball Código Portal: 2037062 Pedido Aceito [PERSON_NAME]: [DATE] …" at bounding box center [535, 199] width 218 height 72
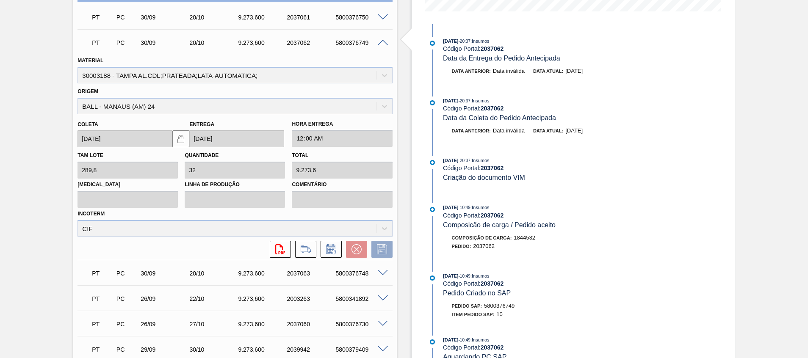
scroll to position [207, 0]
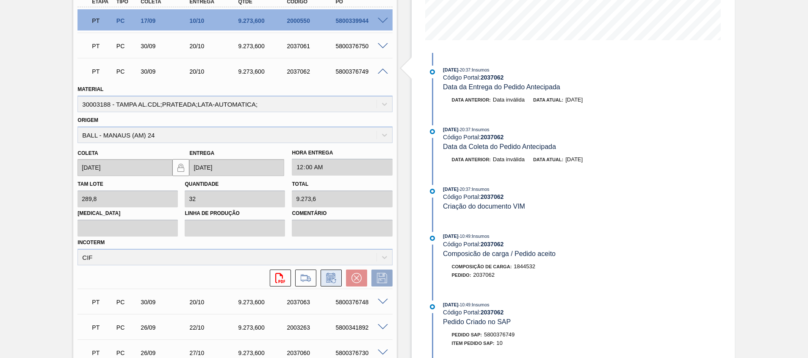
click at [334, 281] on icon at bounding box center [331, 278] width 14 height 10
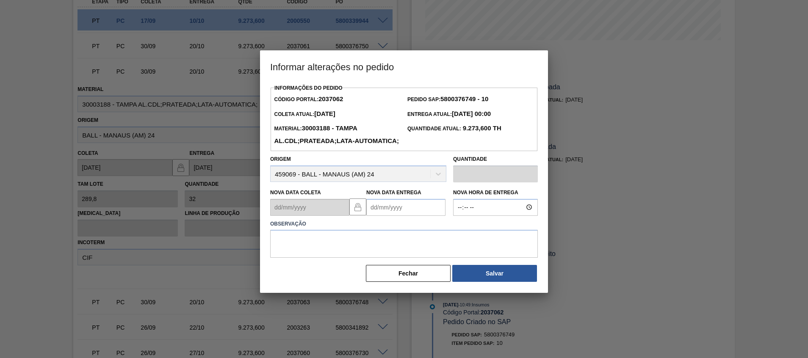
click at [395, 216] on Entrega2037062 "Nova Data Entrega" at bounding box center [405, 207] width 79 height 17
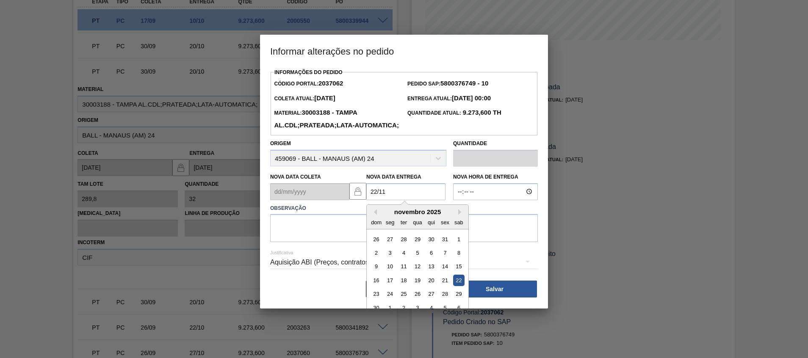
click at [457, 286] on div "22" at bounding box center [458, 280] width 11 height 11
type Entrega2037062 "[DATE]"
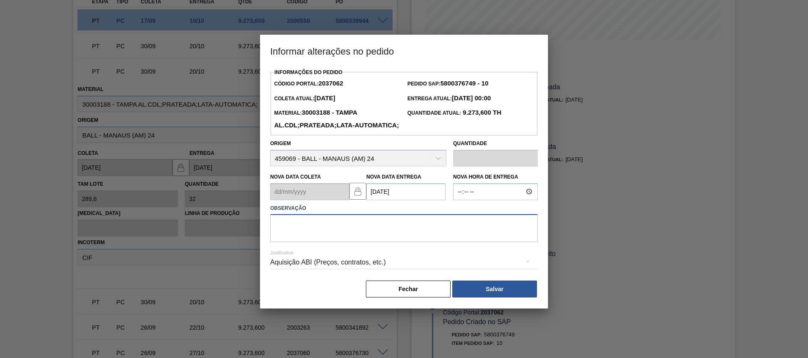
click at [452, 238] on textarea at bounding box center [404, 228] width 268 height 28
type textarea "."
click at [476, 298] on button "Salvar" at bounding box center [494, 289] width 85 height 17
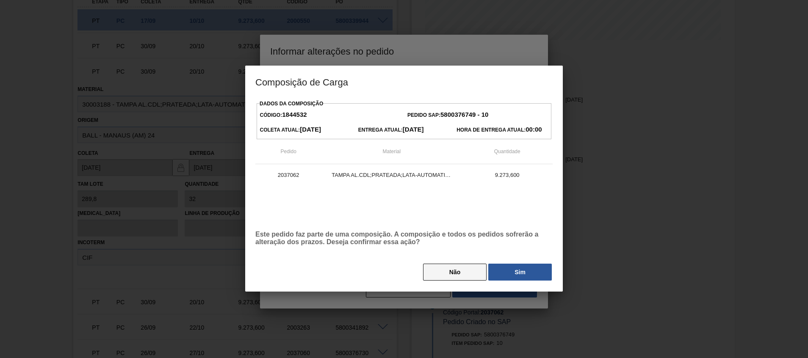
click at [481, 273] on button "Não" at bounding box center [454, 272] width 63 height 17
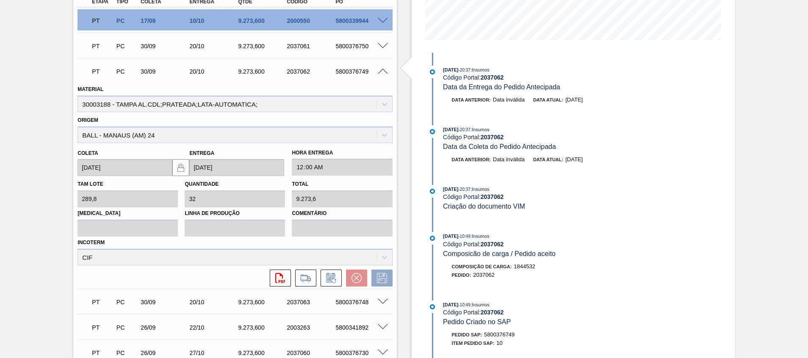
click at [483, 273] on span "2037062" at bounding box center [484, 275] width 22 height 6
click at [334, 279] on icon at bounding box center [333, 281] width 5 height 5
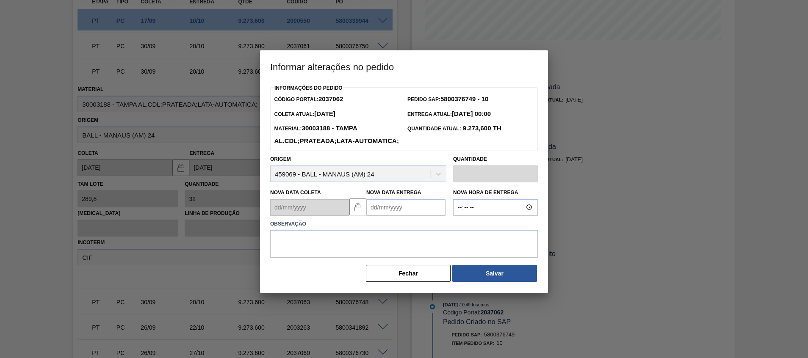
click at [406, 216] on Entrega2037062 "Nova Data Entrega" at bounding box center [405, 207] width 79 height 17
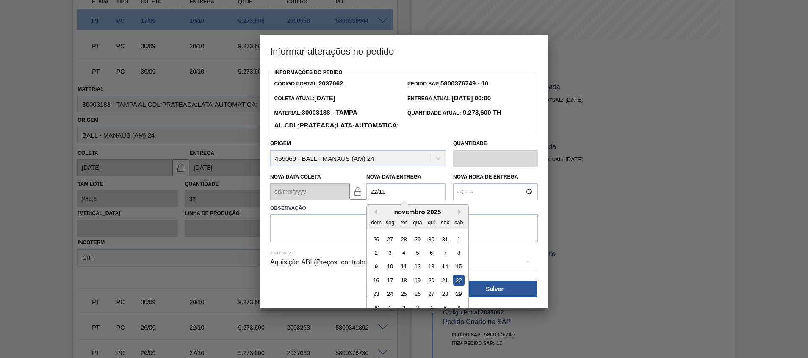
click at [455, 286] on div "22" at bounding box center [458, 280] width 11 height 11
type Entrega2037062 "[DATE]"
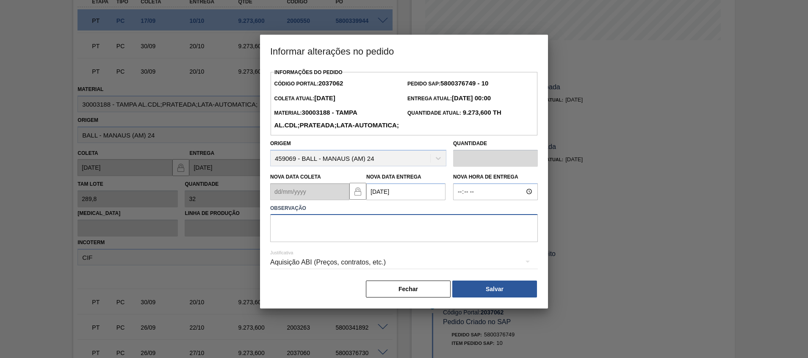
click at [472, 242] on textarea at bounding box center [404, 228] width 268 height 28
type textarea "."
click at [483, 298] on button "Salvar" at bounding box center [494, 289] width 85 height 17
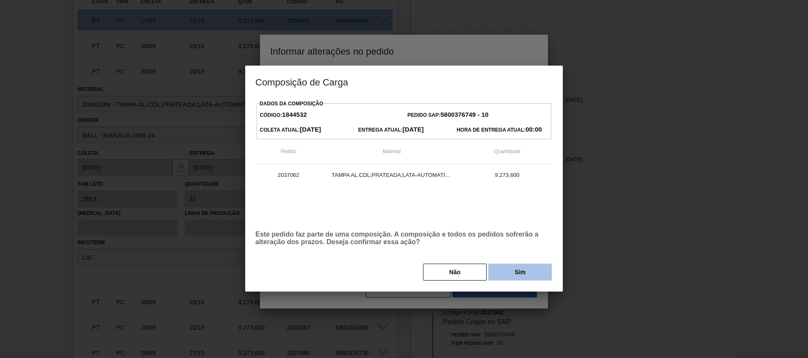
click at [508, 269] on button "Sim" at bounding box center [519, 272] width 63 height 17
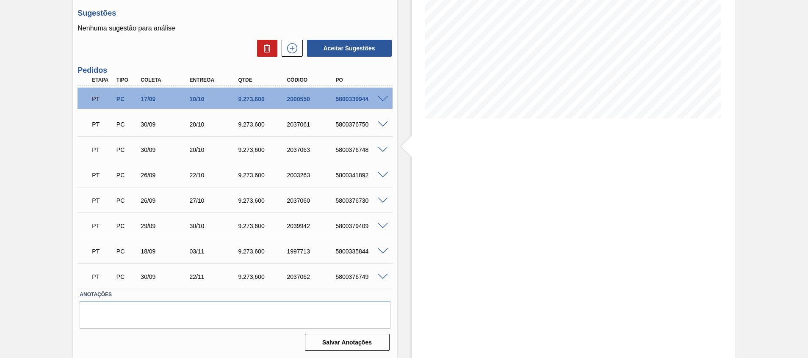
scroll to position [129, 0]
click at [354, 149] on div "5800376748" at bounding box center [360, 149] width 55 height 7
copy div "5800376748"
click at [356, 123] on div "5800376750" at bounding box center [360, 124] width 55 height 7
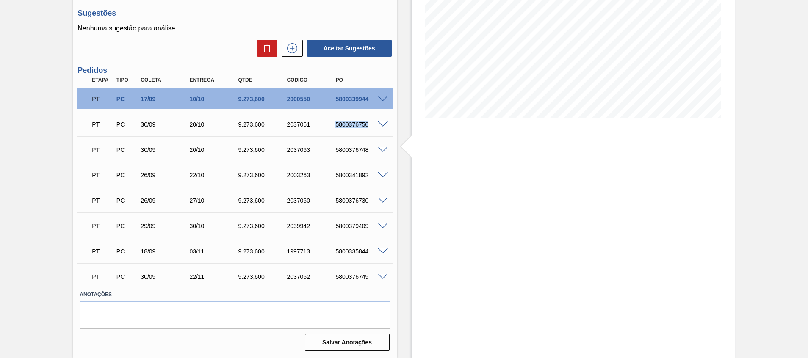
click at [356, 123] on div "5800376750" at bounding box center [360, 124] width 55 height 7
copy div "5800376750"
click at [381, 123] on span at bounding box center [383, 124] width 10 height 6
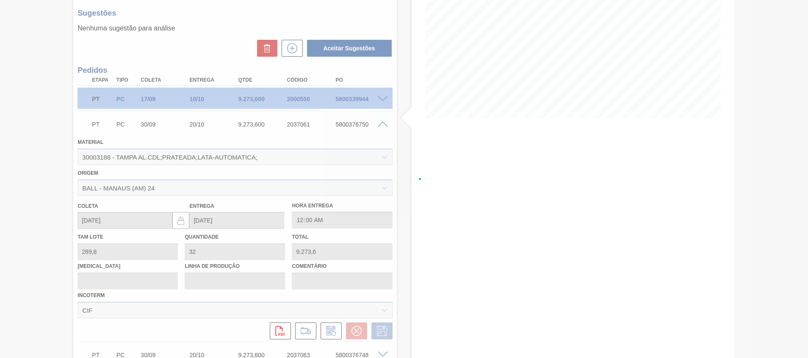
scroll to position [334, 0]
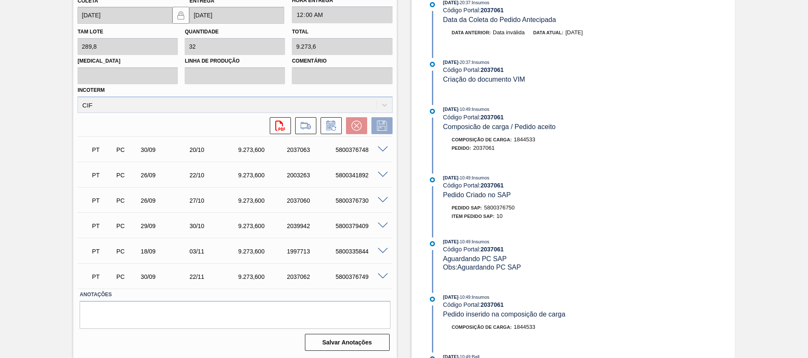
click at [332, 124] on icon at bounding box center [331, 126] width 14 height 10
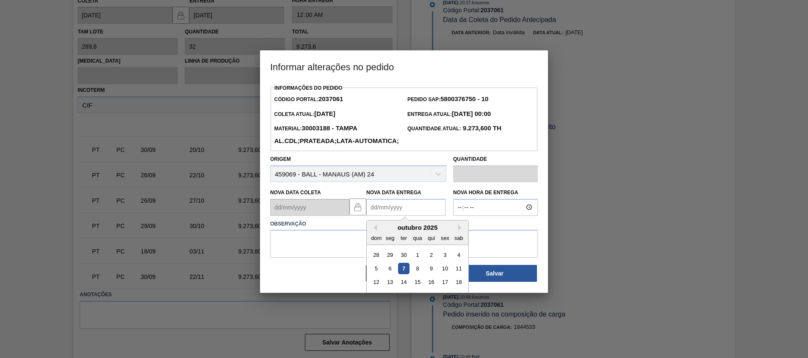
click at [387, 216] on Entrega2037061 "Nova Data Entrega" at bounding box center [405, 207] width 79 height 17
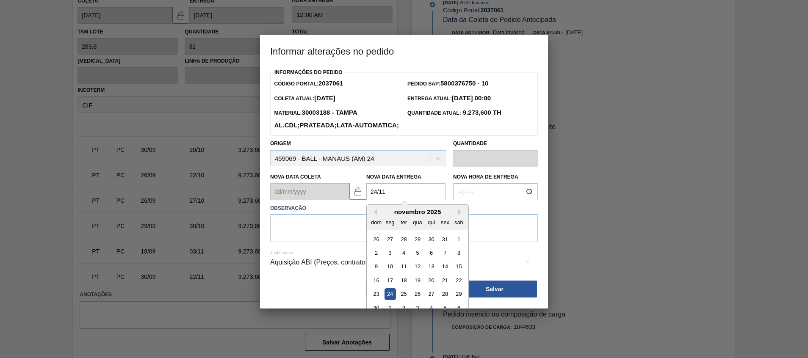
click at [393, 300] on div "24" at bounding box center [389, 293] width 11 height 11
type Entrega2037061 "[DATE]"
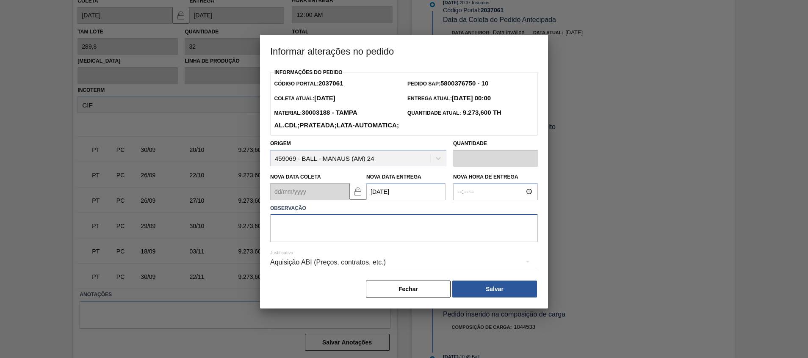
click at [397, 242] on textarea at bounding box center [404, 228] width 268 height 28
type textarea "."
click at [460, 298] on button "Salvar" at bounding box center [494, 289] width 85 height 17
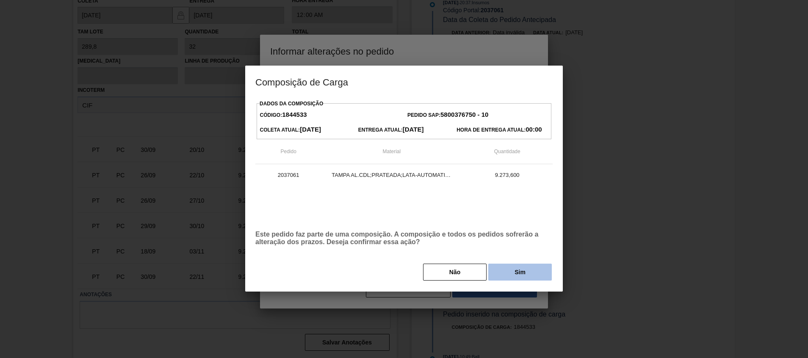
click at [516, 271] on button "Sim" at bounding box center [519, 272] width 63 height 17
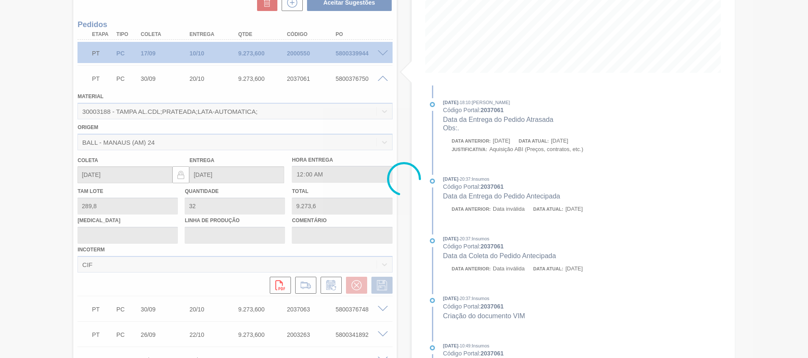
scroll to position [89, 0]
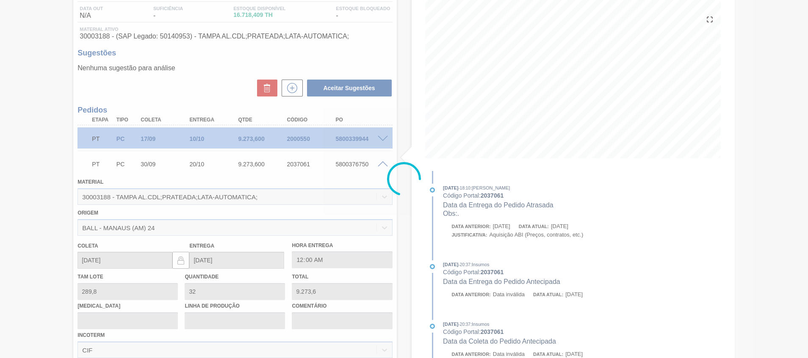
type input "."
type input "[DATE]"
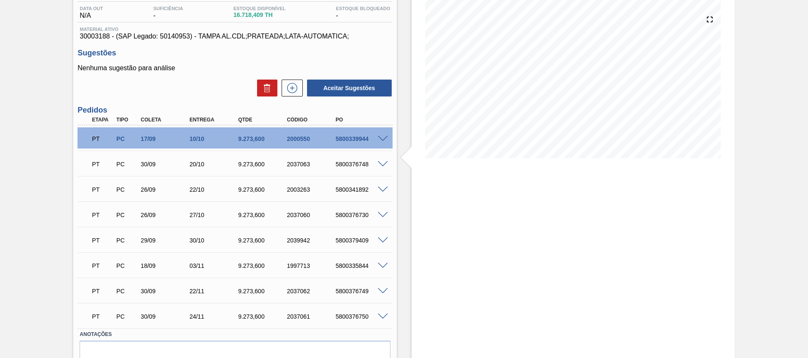
click at [365, 163] on div "5800376748" at bounding box center [360, 164] width 55 height 7
copy div "5800376748"
click at [384, 167] on div "5800376748" at bounding box center [360, 164] width 55 height 7
click at [384, 166] on span at bounding box center [383, 164] width 10 height 6
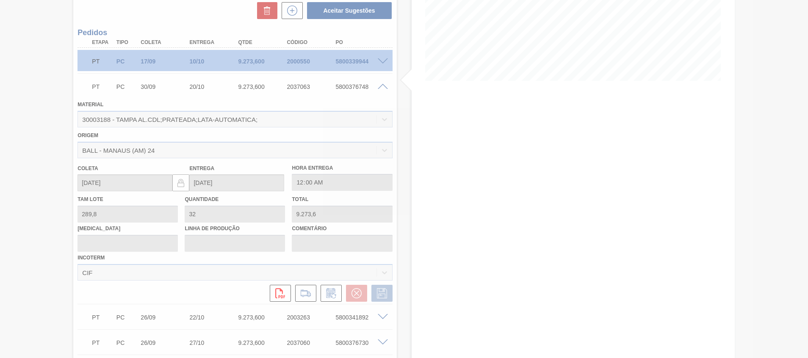
scroll to position [168, 0]
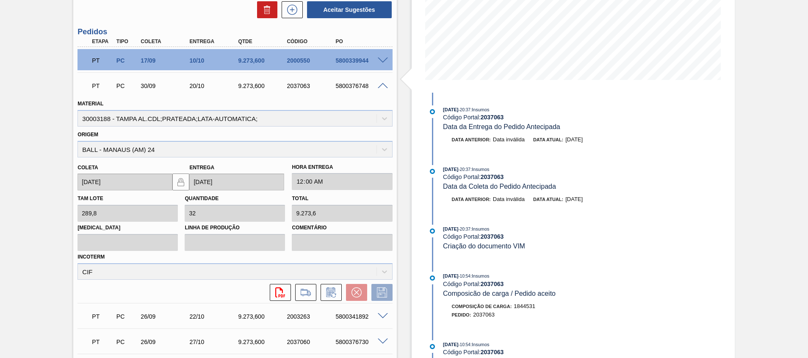
click at [326, 294] on icon at bounding box center [331, 292] width 14 height 10
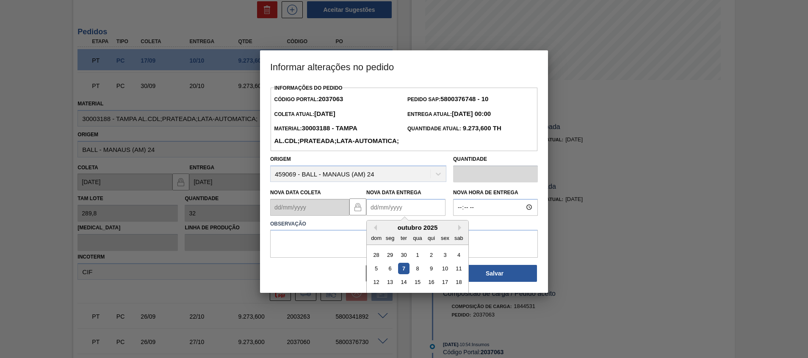
click at [402, 216] on Entrega2037063 "Nova Data Entrega" at bounding box center [405, 207] width 79 height 17
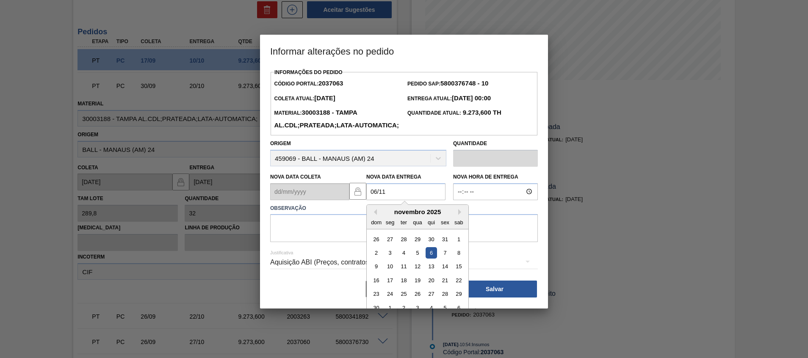
click at [429, 259] on div "6" at bounding box center [430, 252] width 11 height 11
type Entrega2037063 "[DATE]"
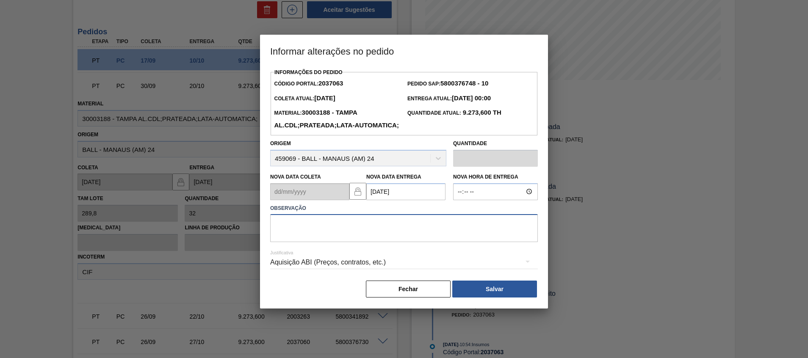
click at [431, 242] on textarea at bounding box center [404, 228] width 268 height 28
type textarea "."
click at [486, 298] on button "Salvar" at bounding box center [494, 289] width 85 height 17
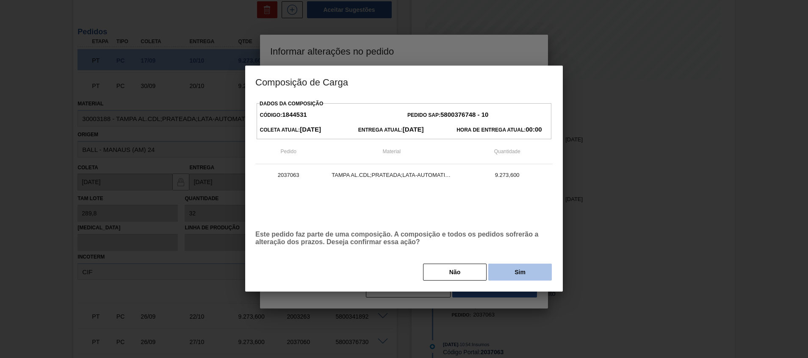
click at [520, 277] on button "Sim" at bounding box center [519, 272] width 63 height 17
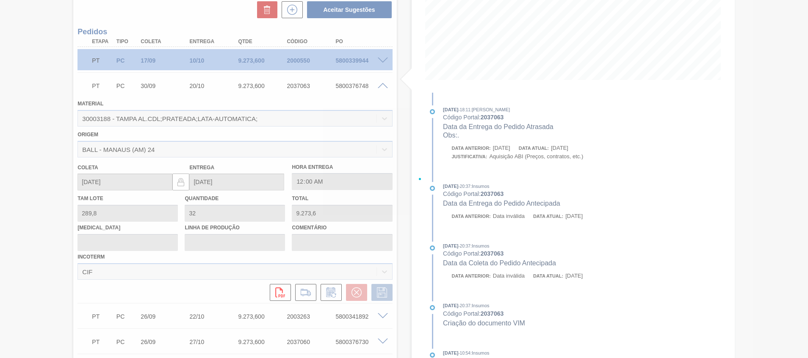
type input "."
type input "[DATE]"
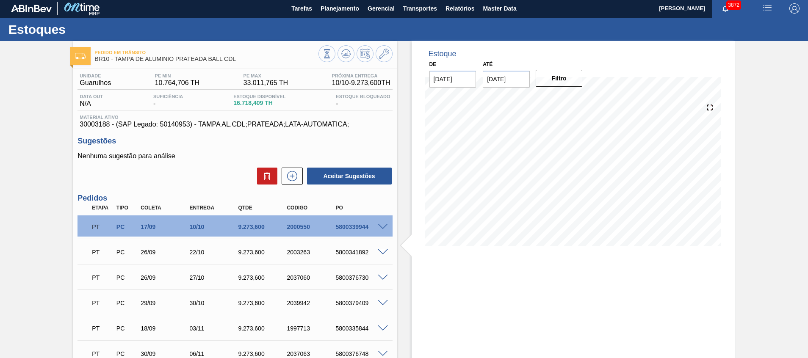
scroll to position [0, 0]
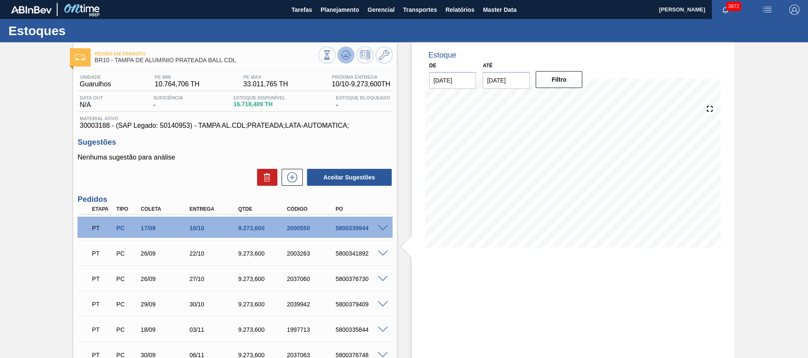
click at [339, 51] on button at bounding box center [345, 55] width 17 height 17
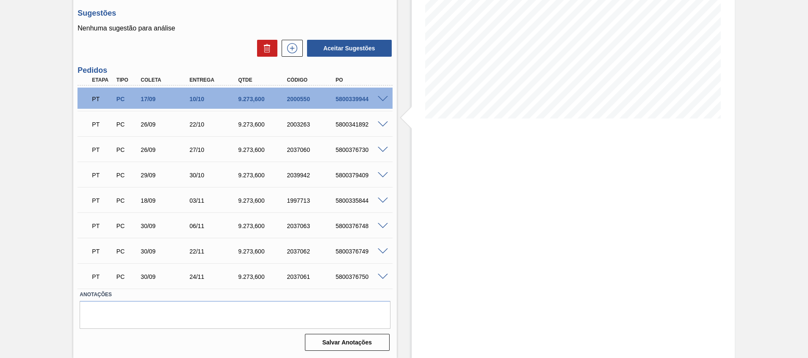
scroll to position [66, 0]
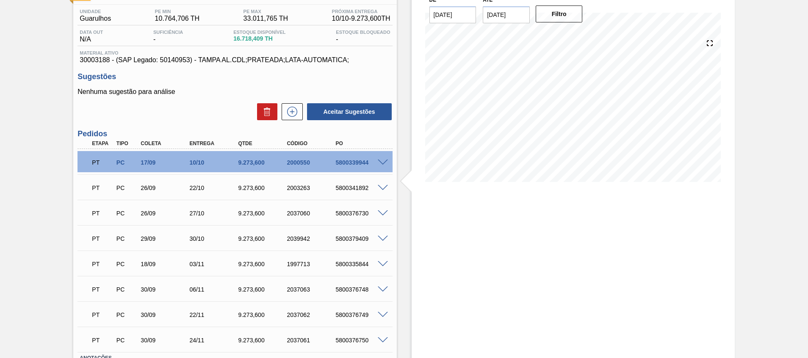
click at [384, 287] on span at bounding box center [383, 290] width 10 height 6
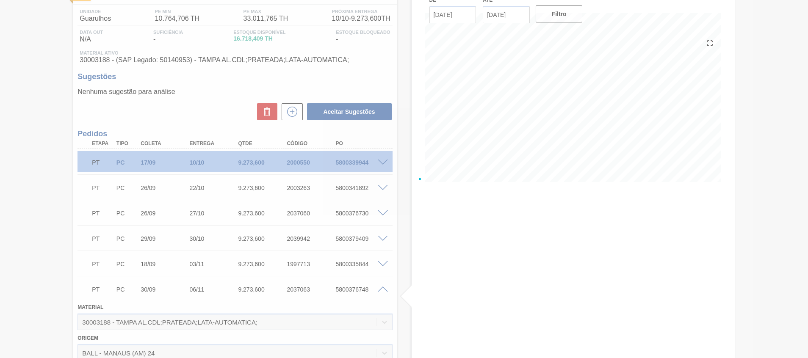
scroll to position [271, 0]
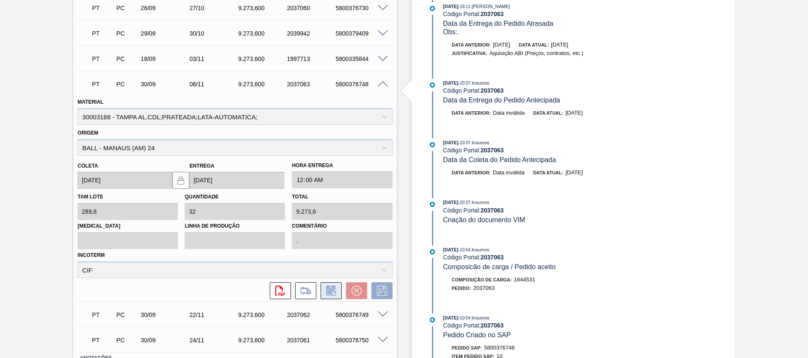
click at [331, 292] on icon at bounding box center [331, 291] width 14 height 10
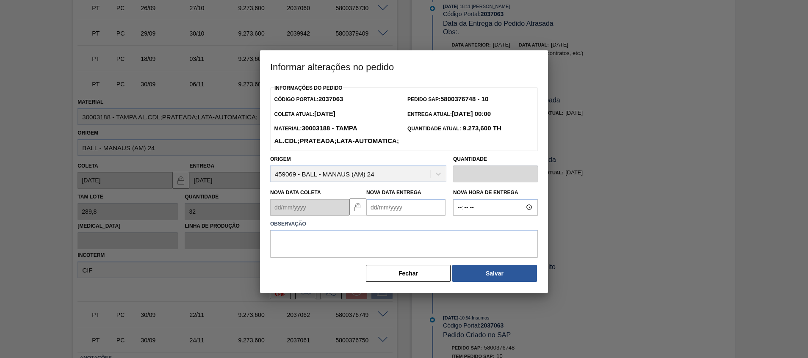
click at [383, 215] on Entrega2037063 "Nova Data Entrega" at bounding box center [405, 207] width 79 height 17
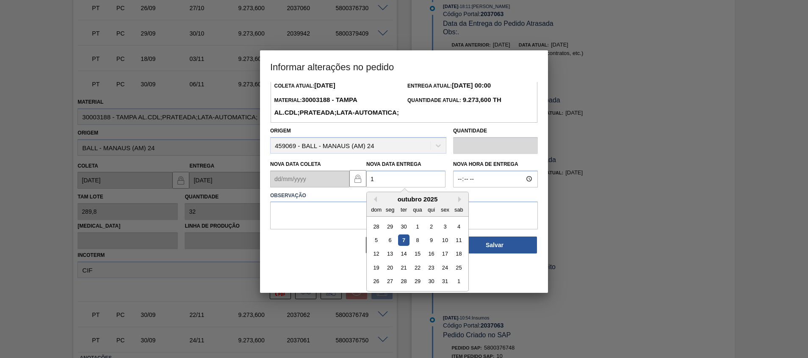
scroll to position [0, 0]
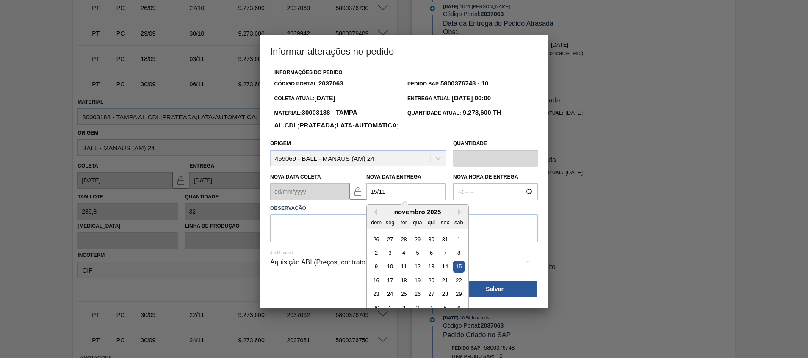
drag, startPoint x: 459, startPoint y: 279, endPoint x: 461, endPoint y: 267, distance: 13.0
click at [459, 272] on div "15" at bounding box center [458, 266] width 11 height 11
type Entrega2037063 "[DATE]"
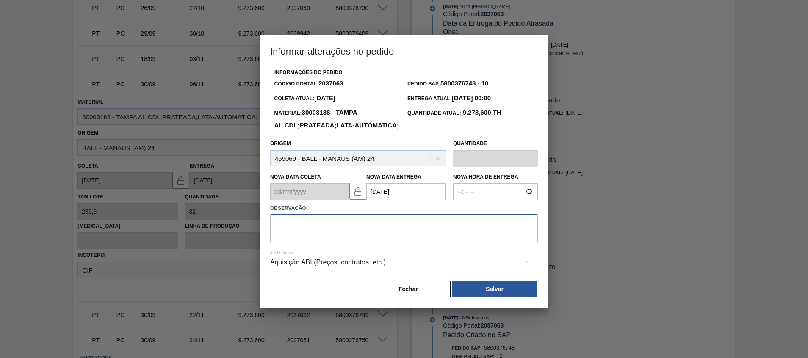
click at [468, 242] on textarea at bounding box center [404, 228] width 268 height 28
type textarea "."
click at [480, 298] on button "Salvar" at bounding box center [494, 289] width 85 height 17
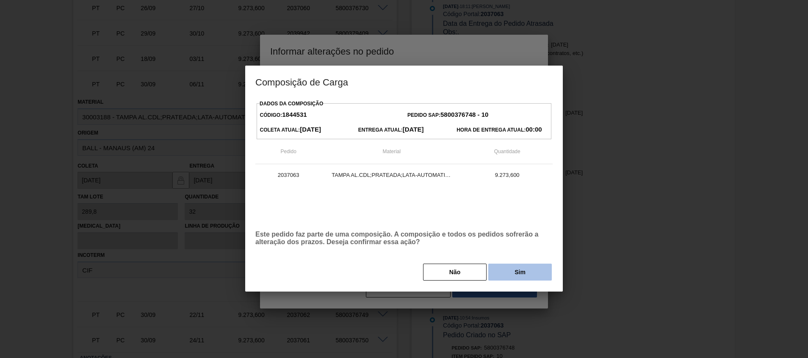
click at [494, 279] on button "Sim" at bounding box center [519, 272] width 63 height 17
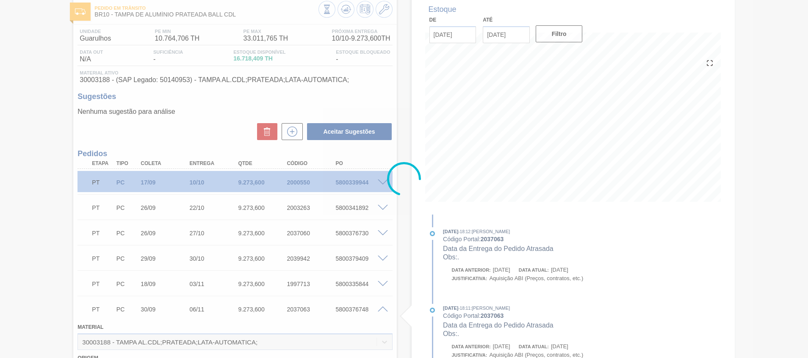
scroll to position [10, 0]
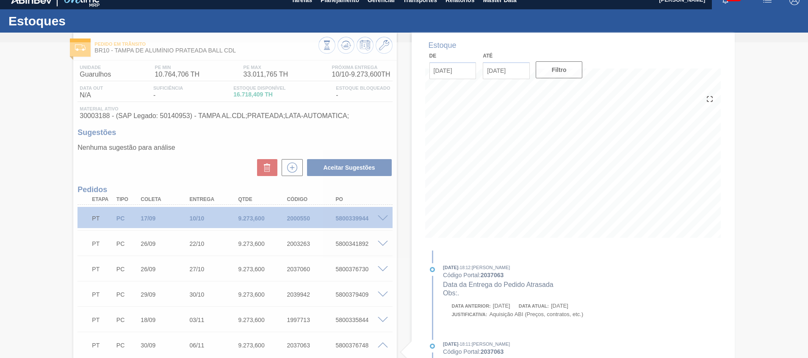
type input "[DATE]"
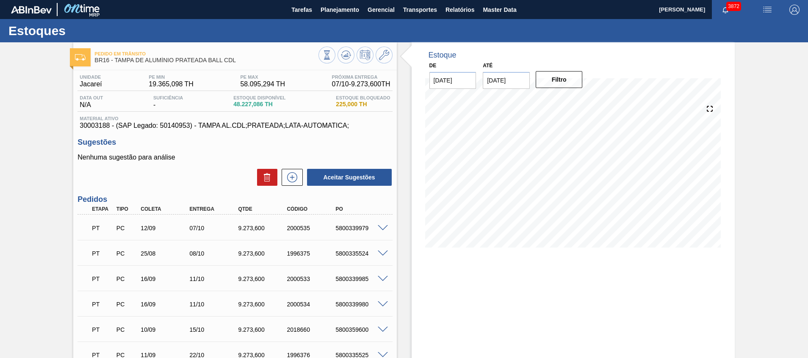
click at [355, 275] on div "PT PC 16/09 11/10 9.273,[PHONE_NUMBER] 5800339985" at bounding box center [232, 278] width 292 height 17
click at [359, 277] on div "5800339985" at bounding box center [360, 279] width 55 height 7
copy div "5800339985"
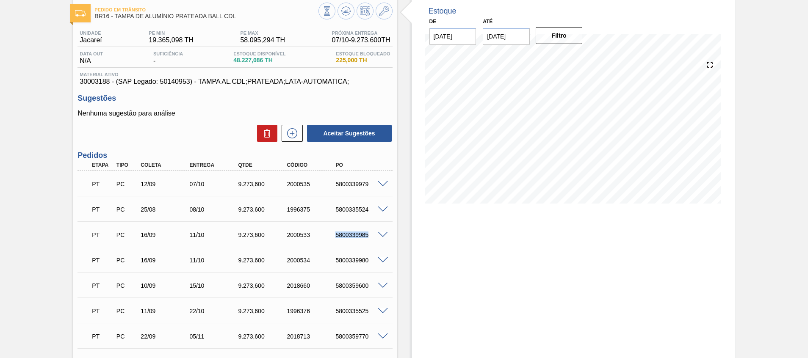
scroll to position [63, 0]
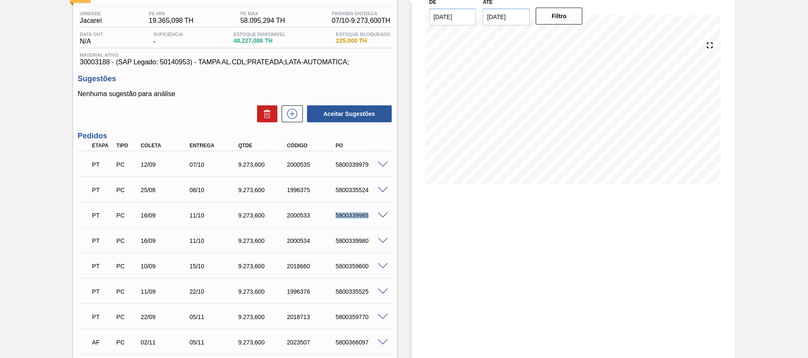
click at [381, 213] on span at bounding box center [383, 216] width 10 height 6
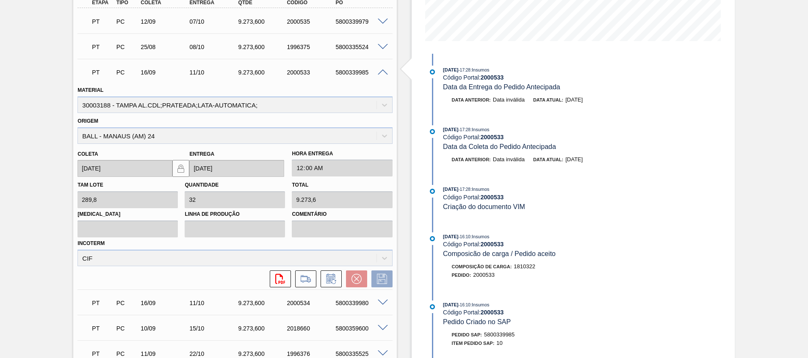
scroll to position [222, 0]
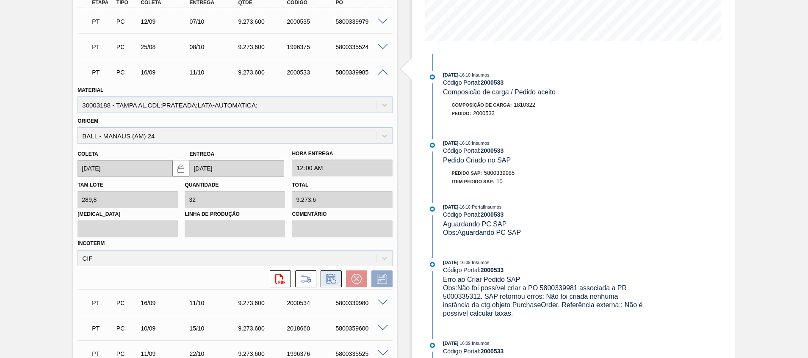
click at [328, 278] on icon at bounding box center [331, 279] width 14 height 10
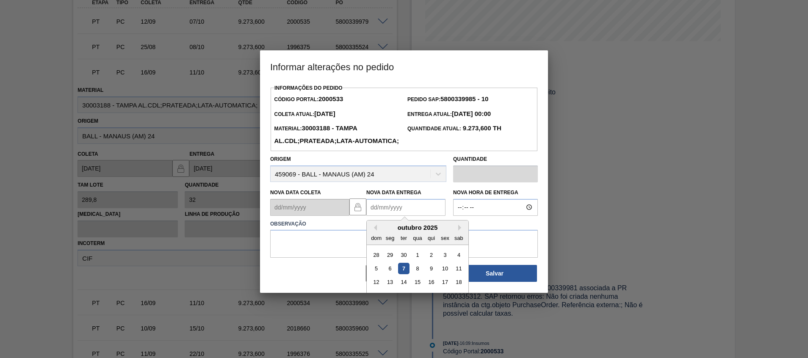
click at [411, 216] on Entrega2000533 "Nova Data Entrega" at bounding box center [405, 207] width 79 height 17
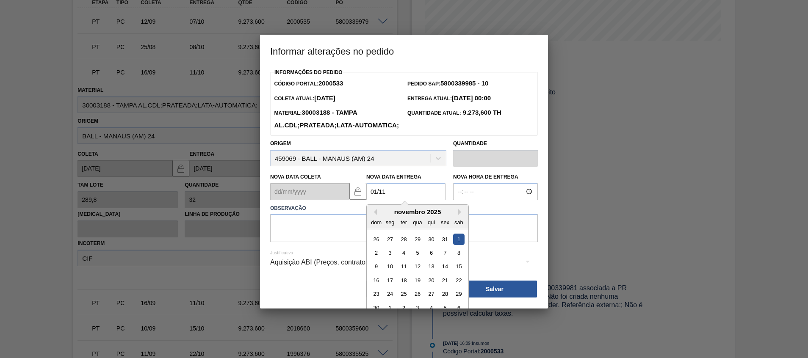
click at [457, 245] on div "1" at bounding box center [458, 238] width 11 height 11
type Entrega2000533 "[DATE]"
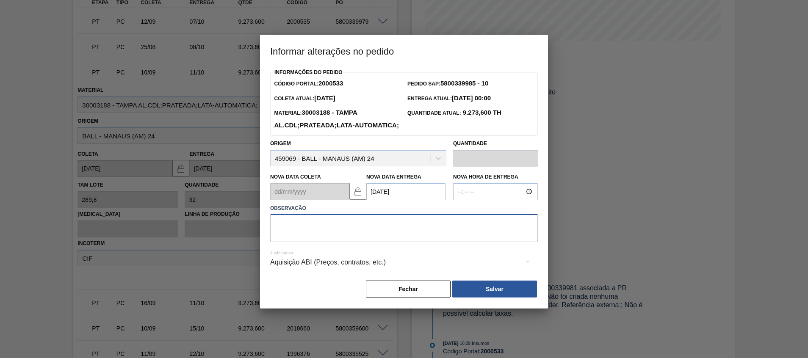
click at [462, 242] on textarea at bounding box center [404, 228] width 268 height 28
type textarea "."
click at [477, 298] on button "Salvar" at bounding box center [494, 289] width 85 height 17
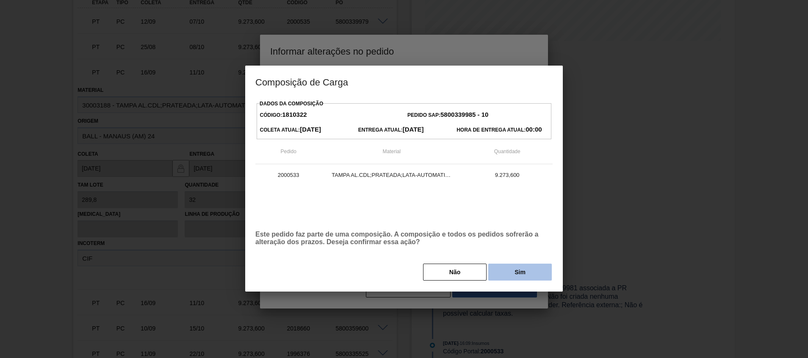
click at [501, 271] on button "Sim" at bounding box center [519, 272] width 63 height 17
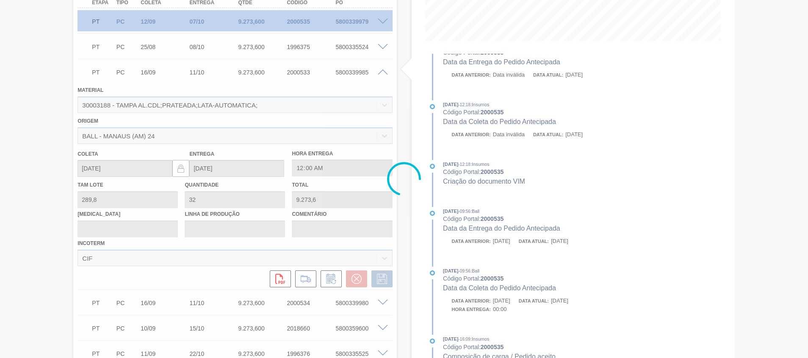
type input "."
type input "[DATE]"
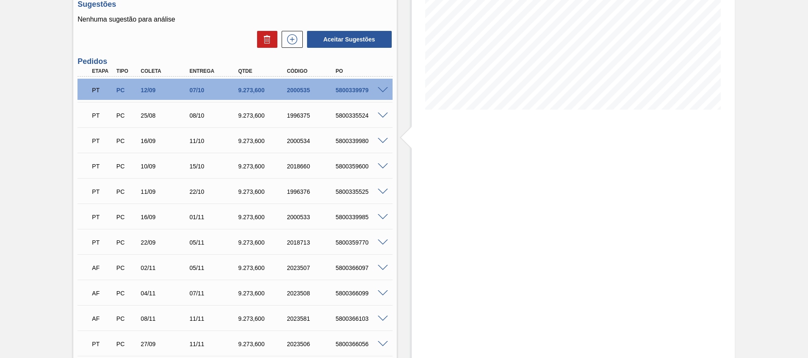
scroll to position [99, 0]
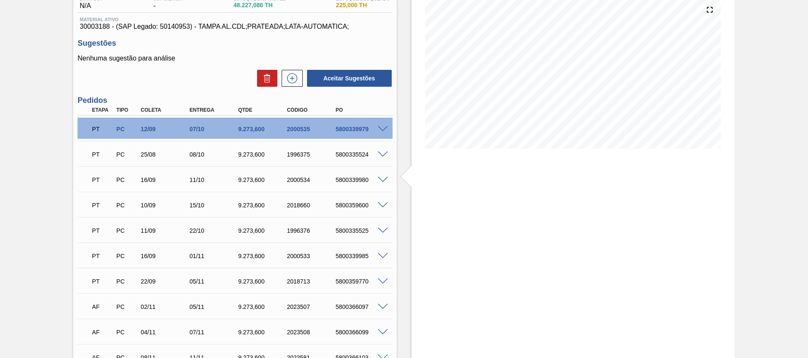
click at [350, 177] on div "5800339980" at bounding box center [360, 180] width 55 height 7
copy div "5800339980"
click at [383, 181] on span at bounding box center [383, 180] width 10 height 6
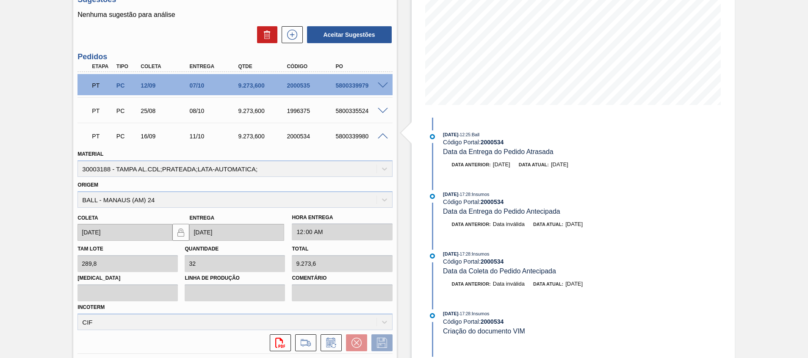
scroll to position [163, 0]
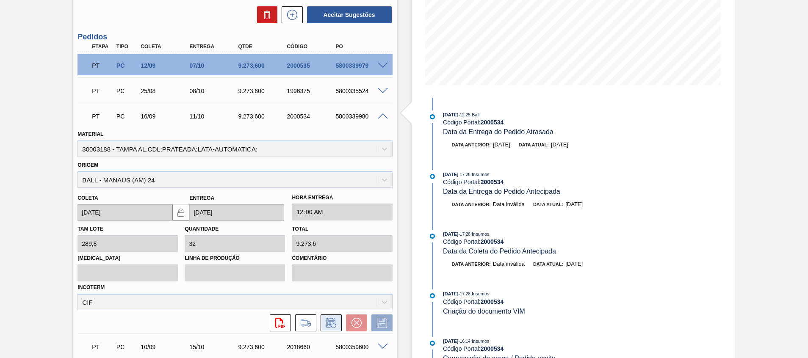
click at [329, 320] on icon at bounding box center [331, 323] width 14 height 10
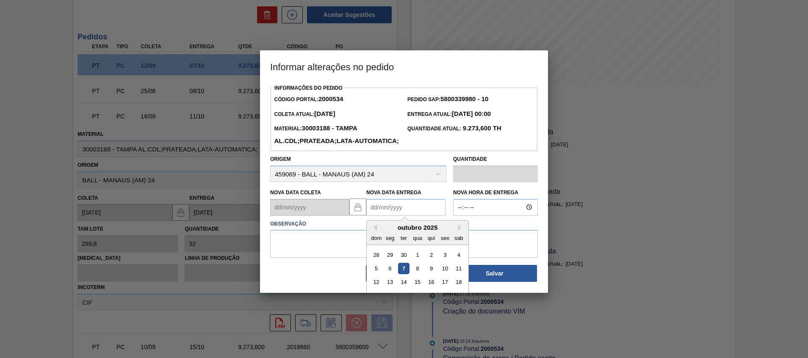
click at [388, 216] on Entrega2000534 "Nova Data Entrega" at bounding box center [405, 207] width 79 height 17
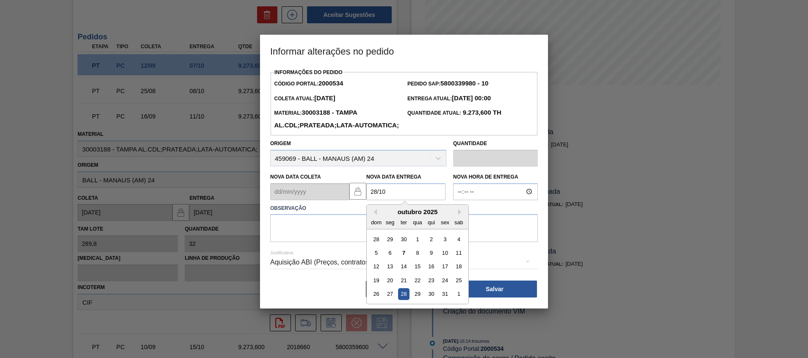
click at [400, 300] on div "28" at bounding box center [403, 293] width 11 height 11
type Entrega2000534 "28/10/2025"
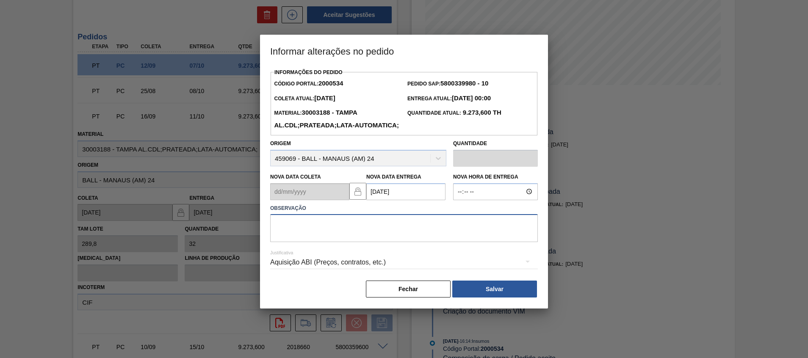
click at [414, 242] on textarea at bounding box center [404, 228] width 268 height 28
type textarea "."
click at [458, 298] on button "Salvar" at bounding box center [494, 289] width 85 height 17
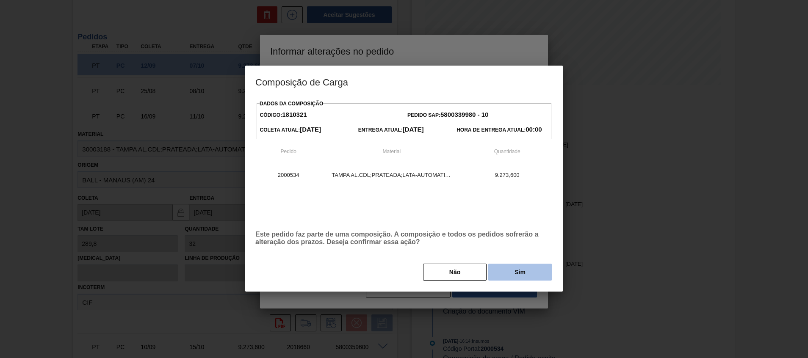
click at [497, 276] on button "Sim" at bounding box center [519, 272] width 63 height 17
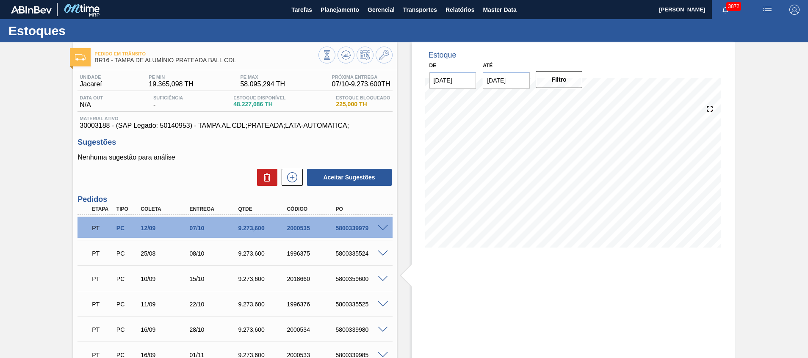
scroll to position [63, 0]
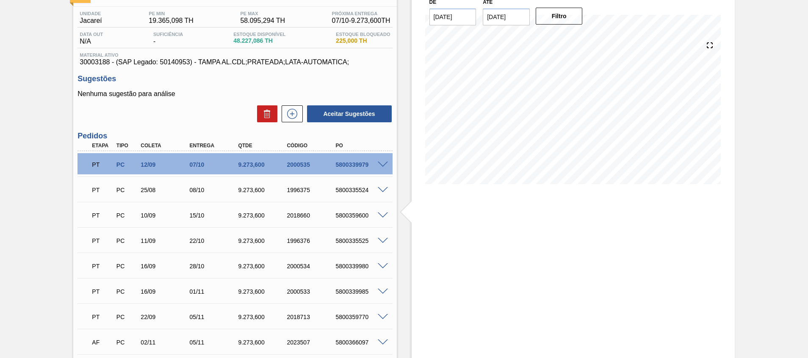
click at [382, 194] on div "PT PC 25/08 08/10 9.273,600 1996375 5800335524" at bounding box center [234, 189] width 315 height 21
click at [382, 191] on span at bounding box center [383, 190] width 10 height 6
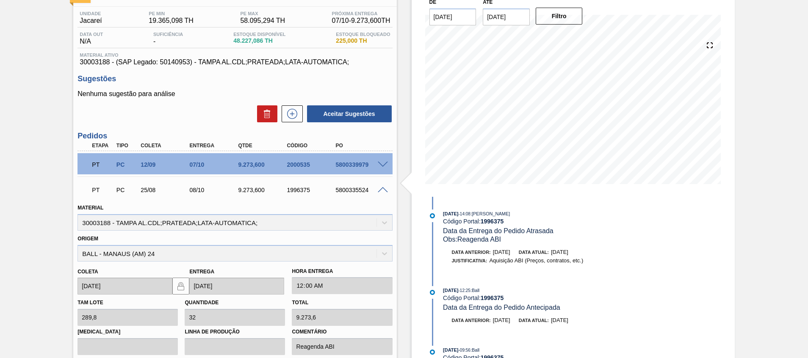
click at [382, 191] on span at bounding box center [383, 190] width 10 height 6
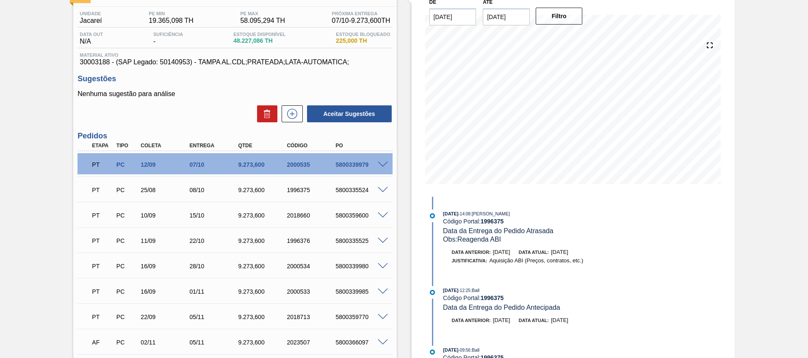
click at [346, 219] on div "PT PC 10/09 15/10 9.273,600 2018660 5800359600" at bounding box center [232, 214] width 292 height 17
click at [348, 215] on div "5800359600" at bounding box center [360, 215] width 55 height 7
copy div "5800359600"
click at [345, 240] on div "5800335525" at bounding box center [360, 240] width 55 height 7
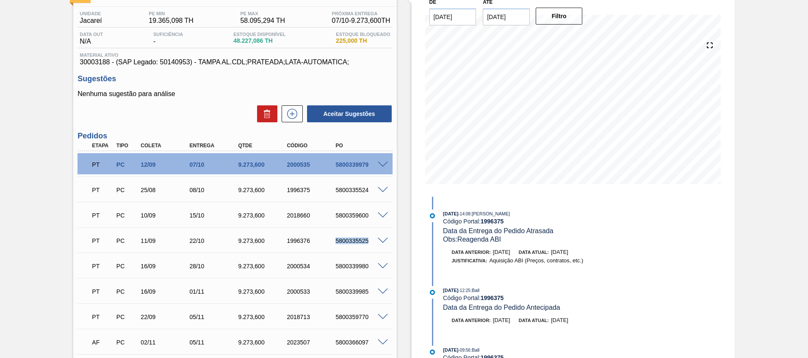
click at [345, 240] on div "5800335525" at bounding box center [360, 240] width 55 height 7
copy div "5800335525"
click at [353, 269] on div "5800339980" at bounding box center [360, 266] width 55 height 7
copy div "5800339980"
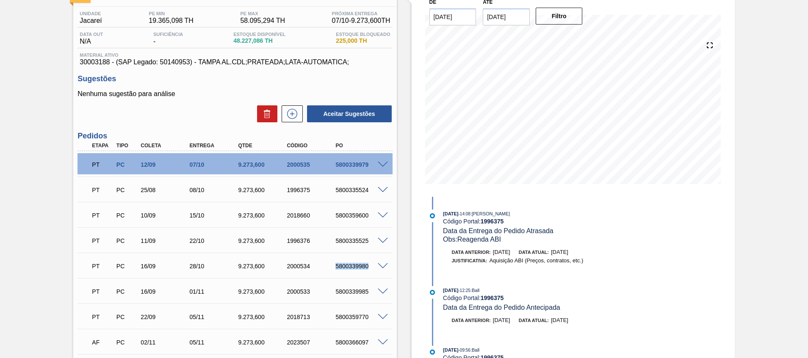
scroll to position [190, 0]
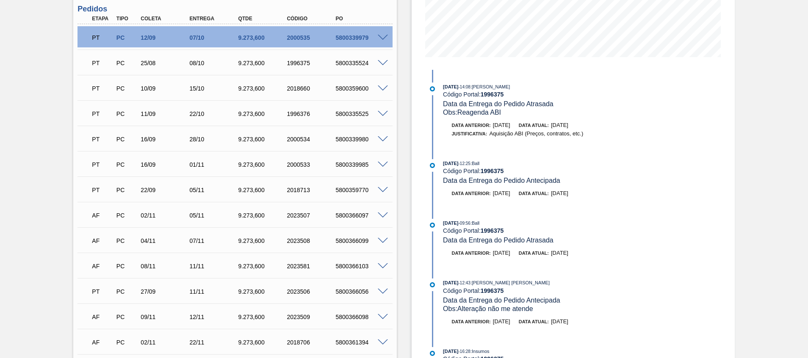
click at [357, 214] on div "5800366097" at bounding box center [360, 215] width 55 height 7
click at [359, 189] on div "5800359770" at bounding box center [360, 190] width 55 height 7
copy div "5800359770"
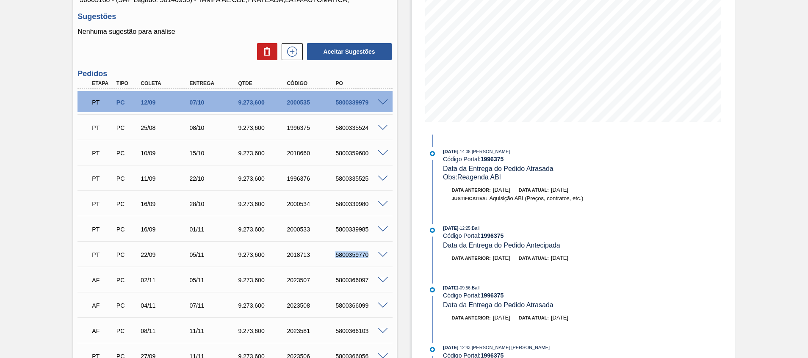
scroll to position [63, 0]
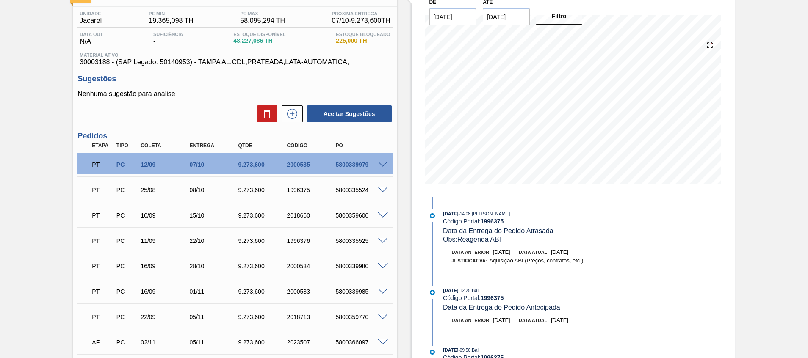
click at [381, 317] on span at bounding box center [383, 317] width 10 height 6
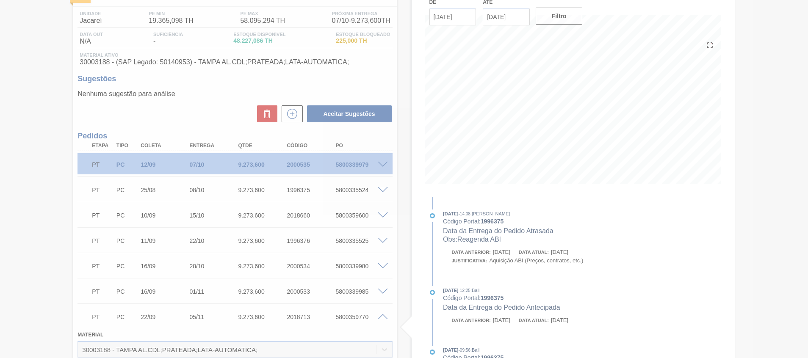
scroll to position [377, 0]
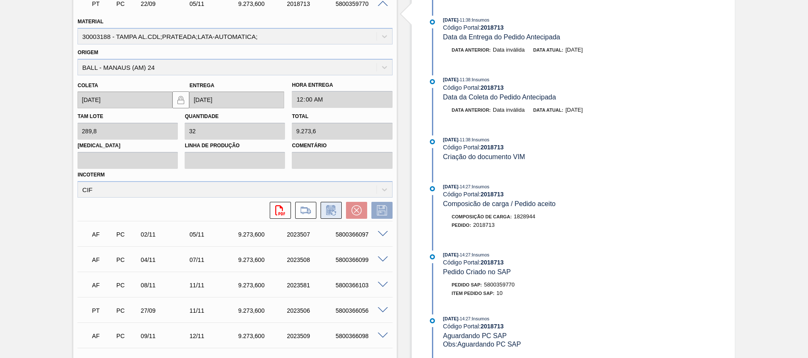
click at [329, 215] on button at bounding box center [330, 210] width 21 height 17
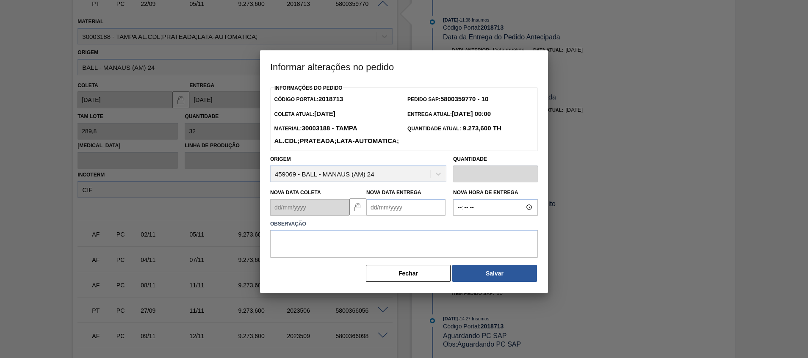
click at [392, 216] on Entrega2018713 "Nova Data Entrega" at bounding box center [405, 207] width 79 height 17
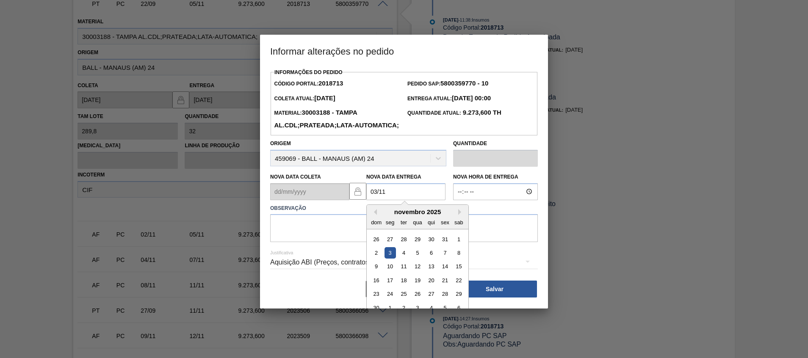
click at [393, 259] on div "3" at bounding box center [389, 252] width 11 height 11
type Entrega2018713 "03/11/2025"
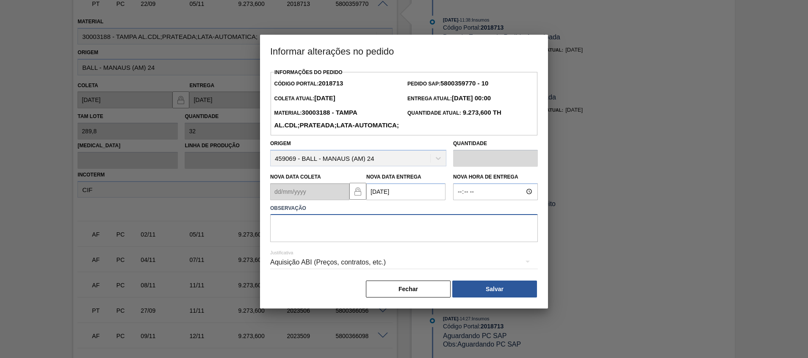
click at [411, 242] on textarea at bounding box center [404, 228] width 268 height 28
type textarea "."
click at [485, 298] on button "Salvar" at bounding box center [494, 289] width 85 height 17
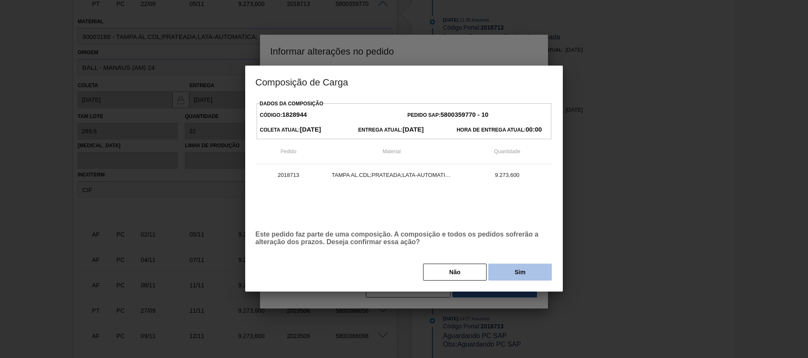
click at [505, 276] on button "Sim" at bounding box center [519, 272] width 63 height 17
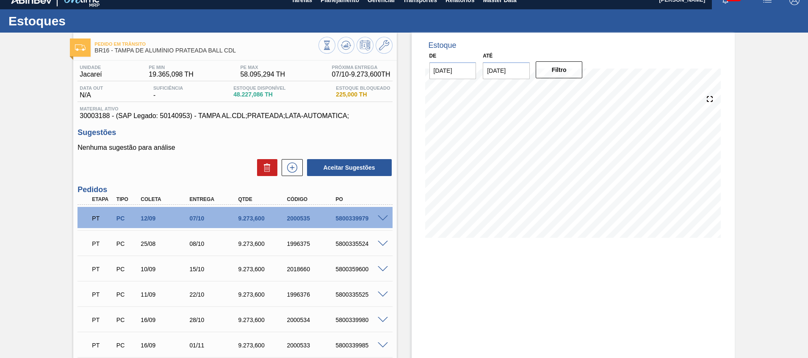
scroll to position [0, 0]
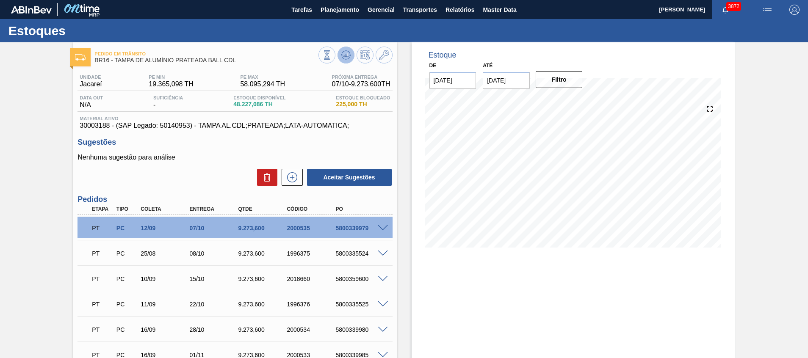
click at [348, 55] on icon at bounding box center [346, 55] width 10 height 10
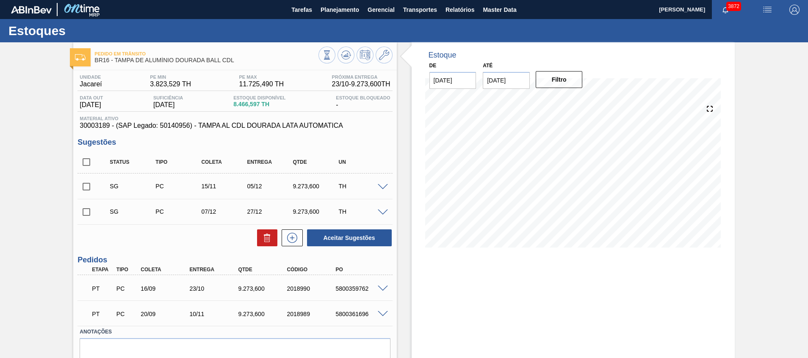
click at [355, 289] on div "5800359762" at bounding box center [360, 288] width 55 height 7
copy div "5800359762"
click at [381, 287] on span at bounding box center [383, 289] width 10 height 6
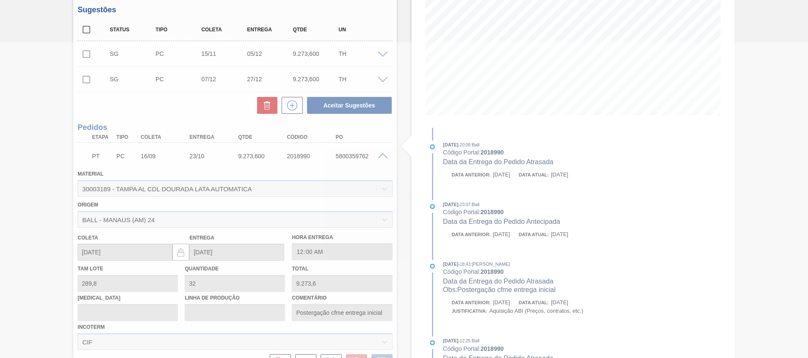
scroll to position [142, 0]
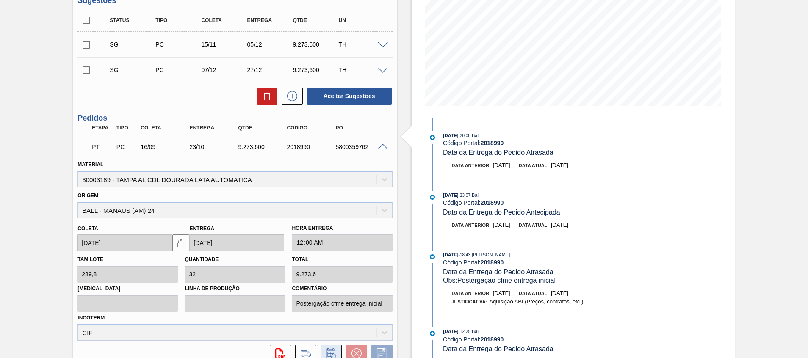
click at [332, 349] on icon at bounding box center [331, 353] width 14 height 10
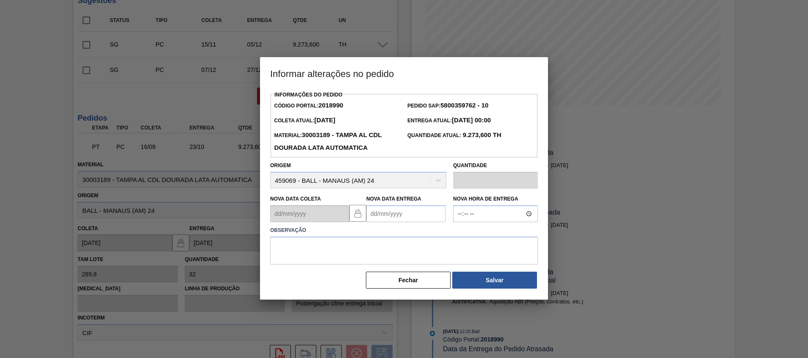
click at [387, 218] on Entrega2018990 "Nova Data Entrega" at bounding box center [405, 213] width 79 height 17
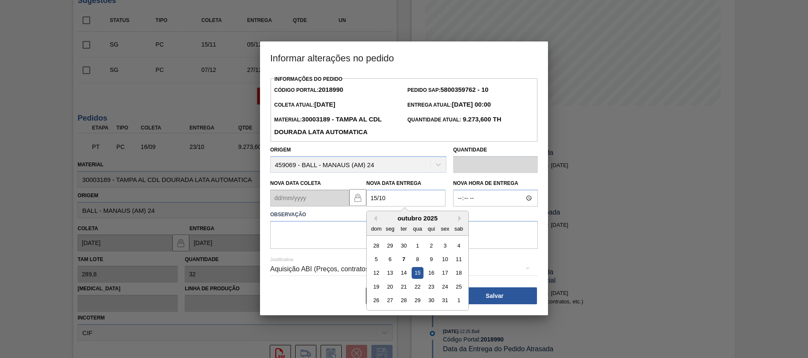
click at [419, 274] on div "15" at bounding box center [416, 273] width 11 height 11
type Entrega2018990 "[DATE]"
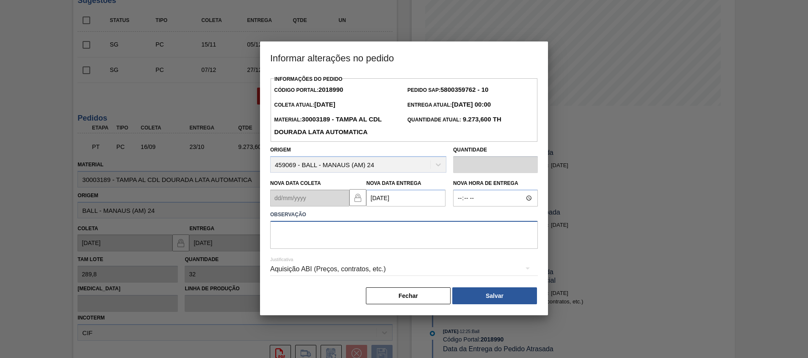
click at [428, 237] on textarea at bounding box center [404, 235] width 268 height 28
type textarea "."
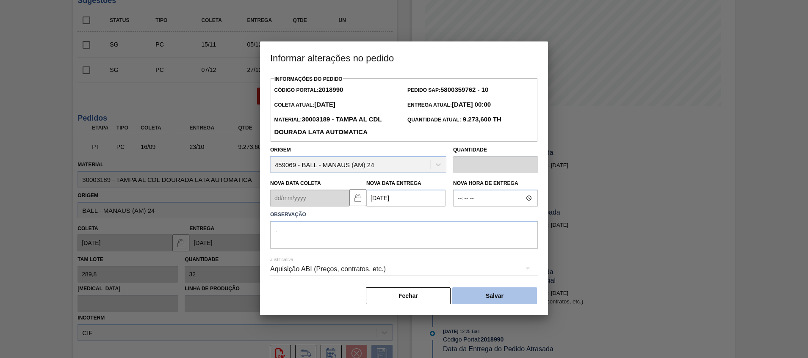
click at [472, 290] on button "Salvar" at bounding box center [494, 295] width 85 height 17
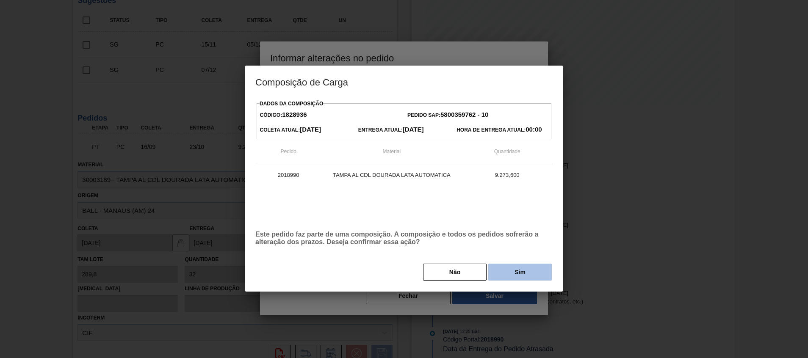
click at [502, 268] on button "Sim" at bounding box center [519, 272] width 63 height 17
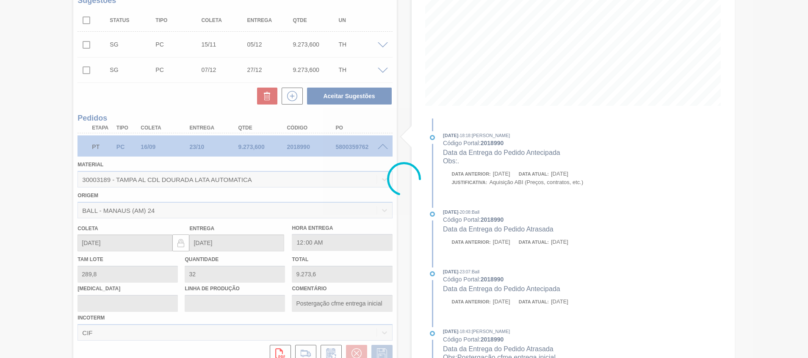
type input "."
type input "[DATE]"
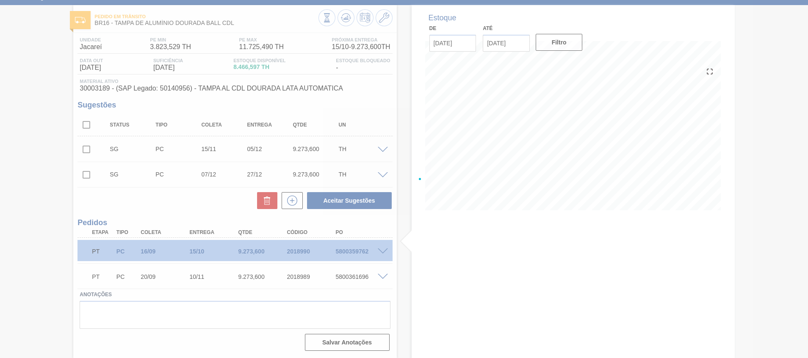
scroll to position [37, 0]
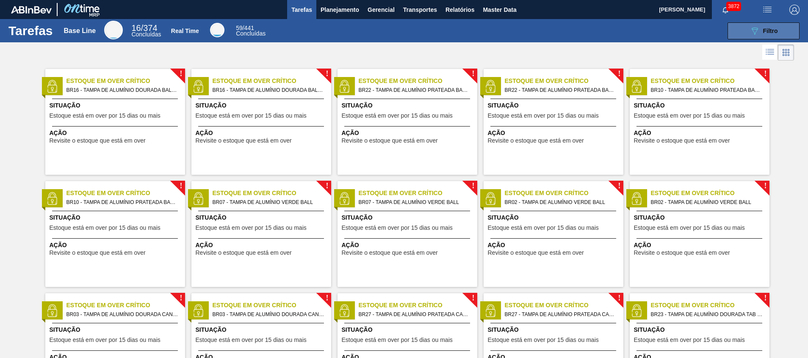
click at [740, 32] on button "089F7B8B-B2A5-4AFE-B5C0-19BA573D28AC Filtro" at bounding box center [763, 30] width 72 height 17
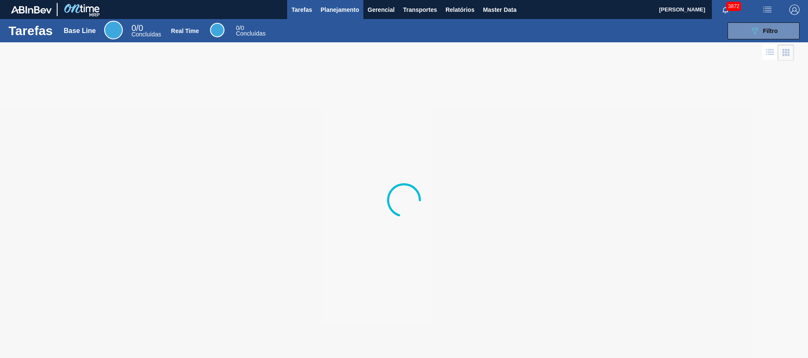
drag, startPoint x: 0, startPoint y: 0, endPoint x: 331, endPoint y: 3, distance: 331.1
click at [331, 3] on button "Planejamento" at bounding box center [339, 9] width 47 height 19
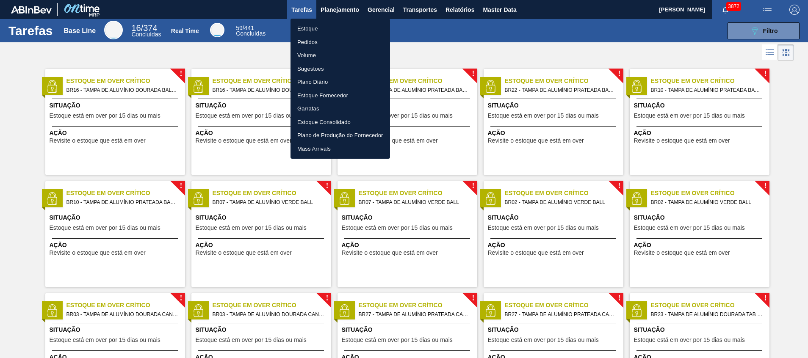
click at [318, 30] on li "Estoque" at bounding box center [339, 29] width 99 height 14
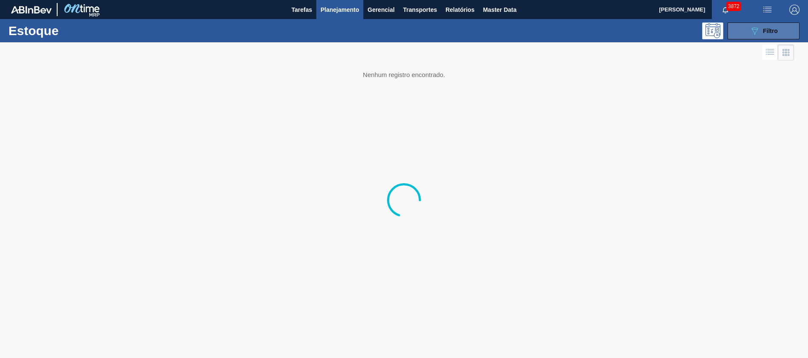
click at [763, 31] on span "Filtro" at bounding box center [770, 31] width 15 height 7
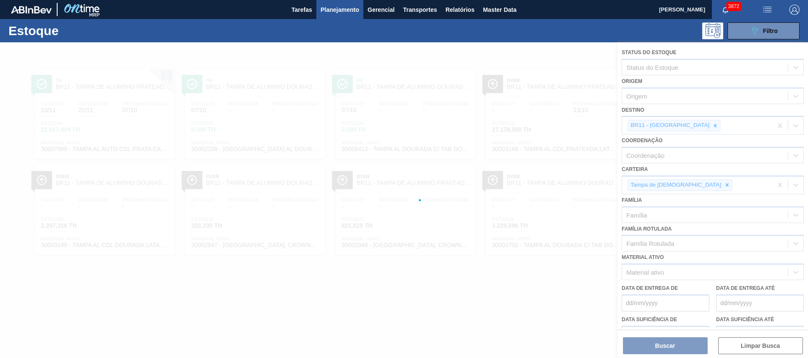
click at [677, 124] on div at bounding box center [404, 200] width 808 height 316
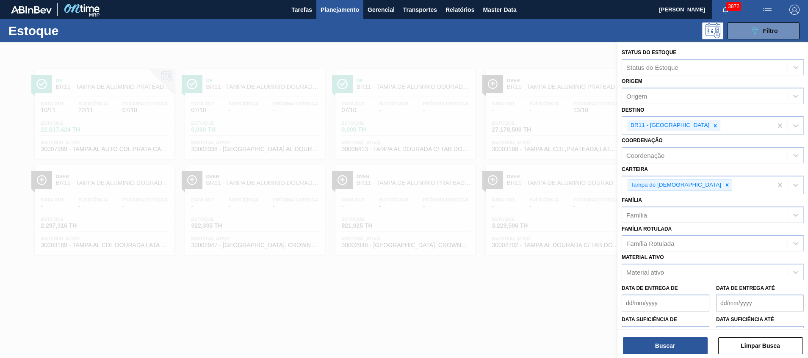
click at [714, 126] on icon at bounding box center [715, 125] width 3 height 3
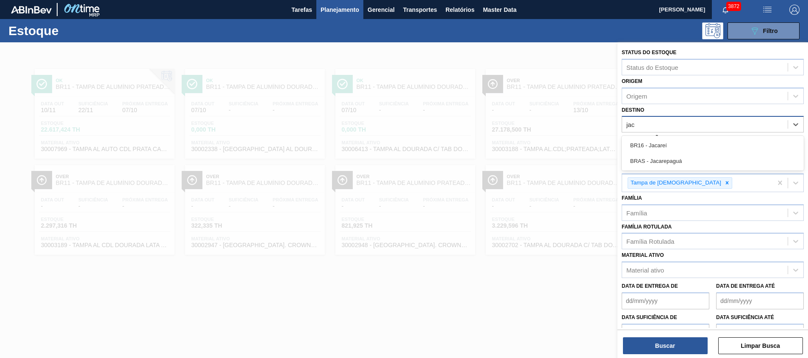
type input "jaca"
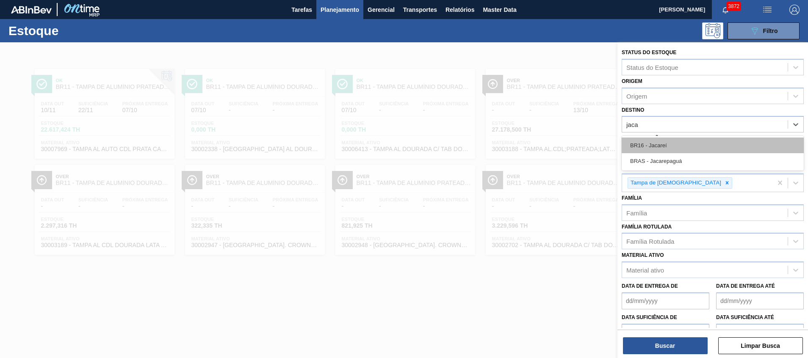
click at [678, 144] on div "BR16 - Jacareí" at bounding box center [712, 146] width 182 height 16
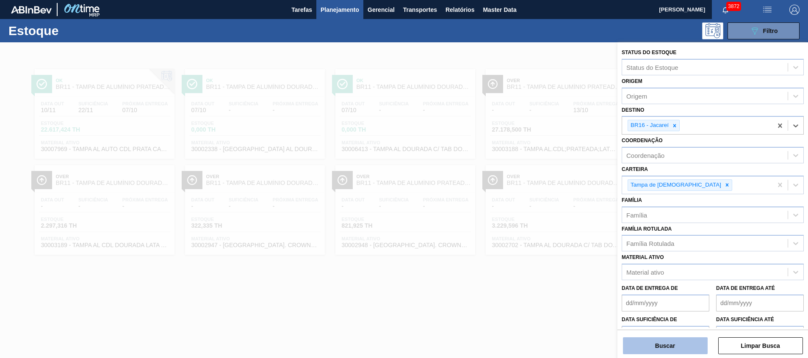
click at [681, 346] on button "Buscar" at bounding box center [665, 345] width 85 height 17
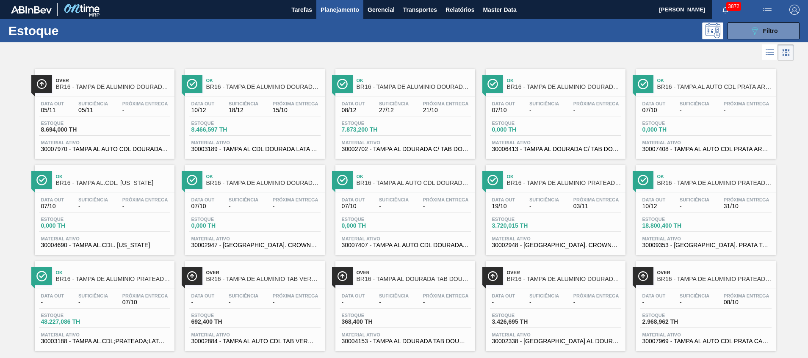
scroll to position [14, 0]
